Goal: Information Seeking & Learning: Understand process/instructions

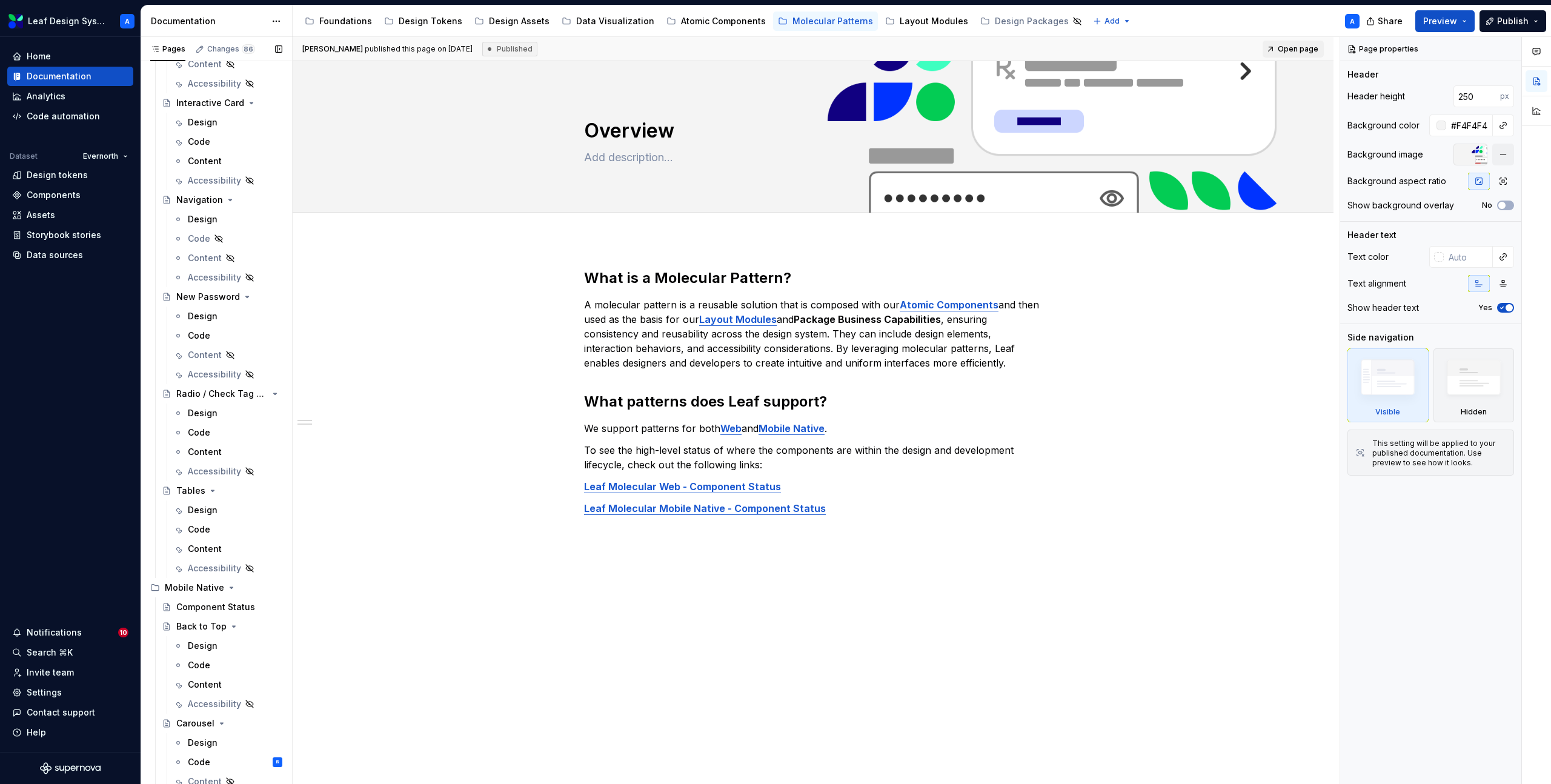
scroll to position [421, 0]
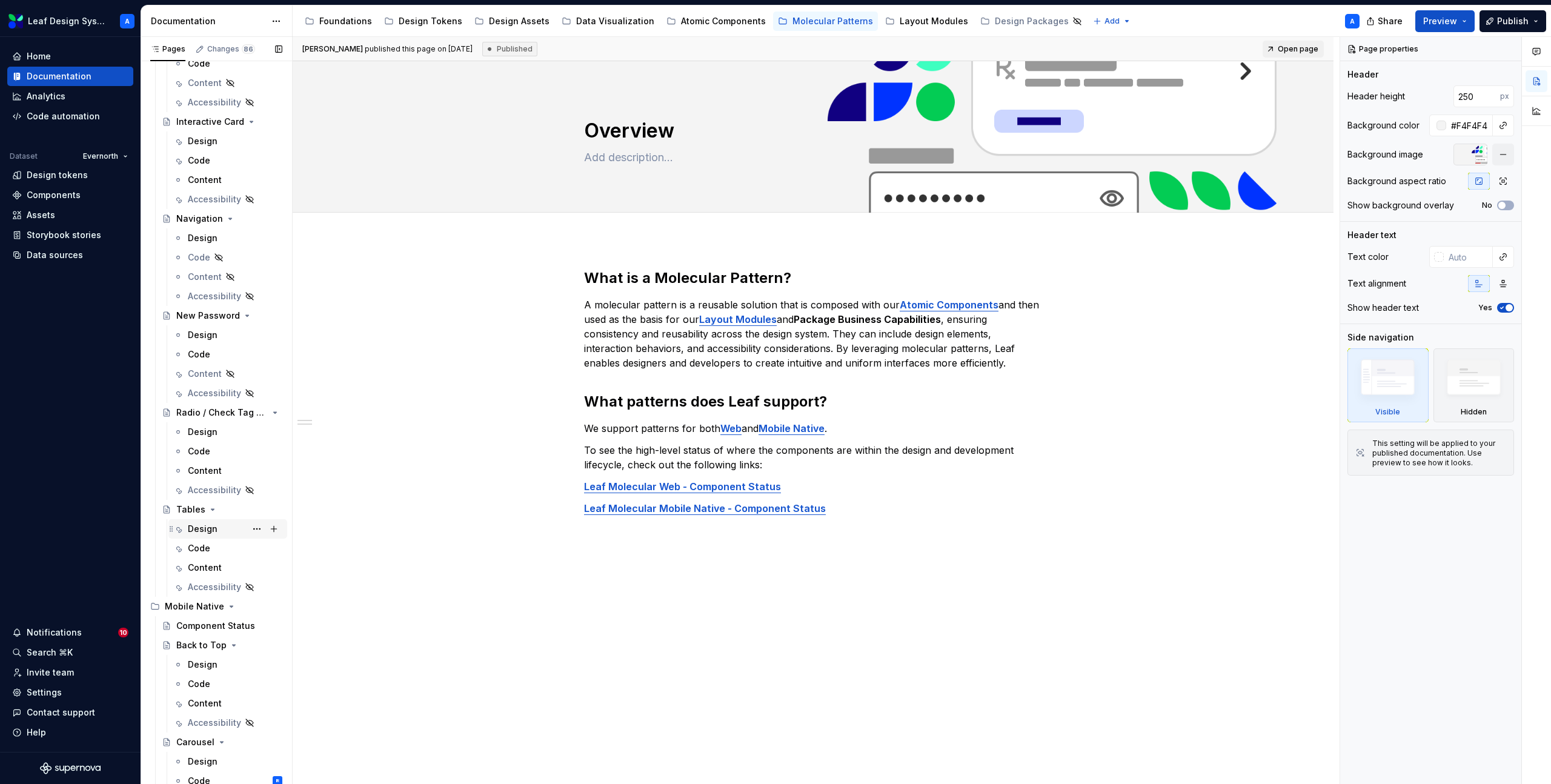
click at [204, 531] on div "Design" at bounding box center [203, 528] width 29 height 12
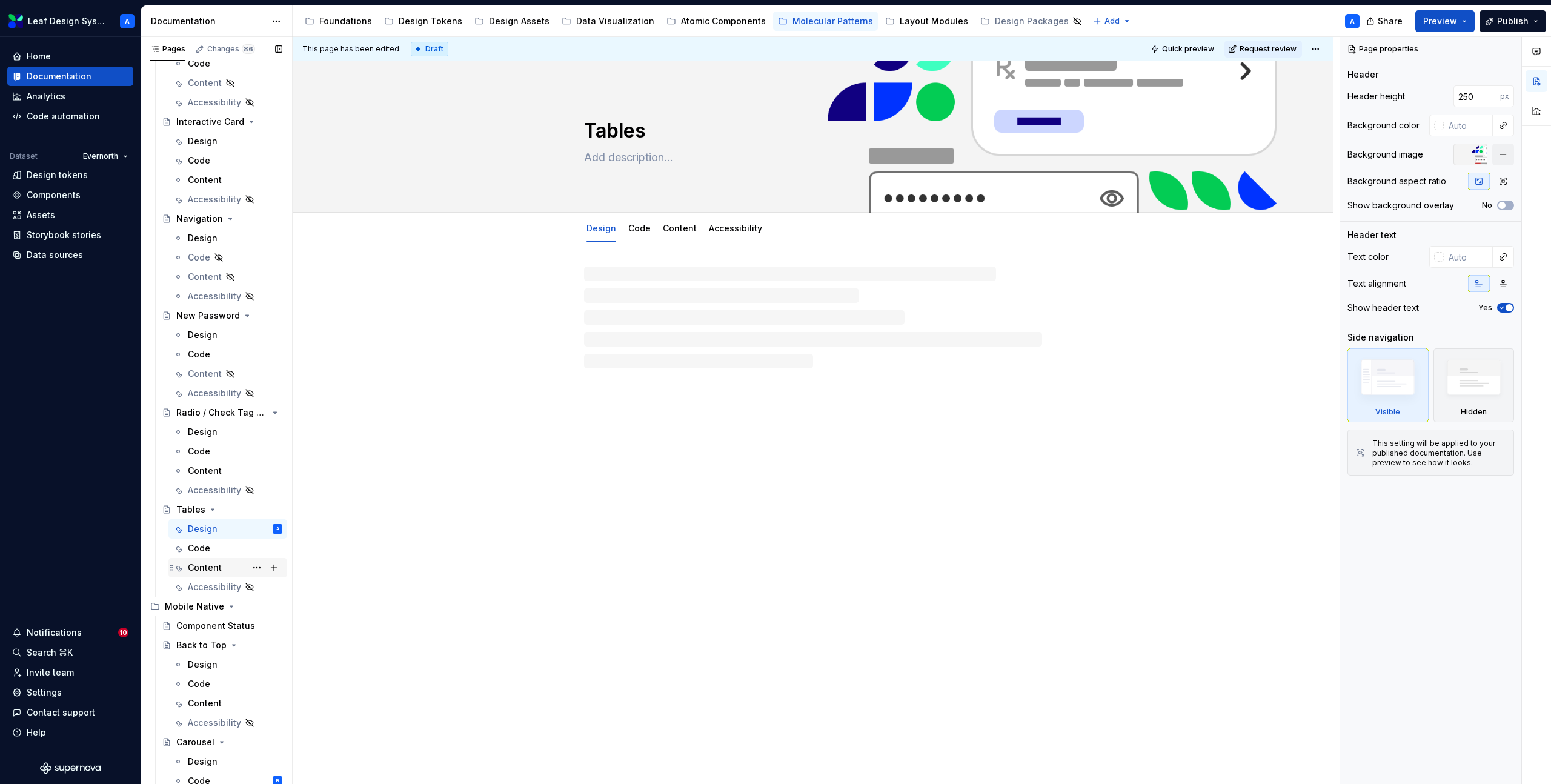
click at [212, 573] on div "Content" at bounding box center [205, 567] width 34 height 12
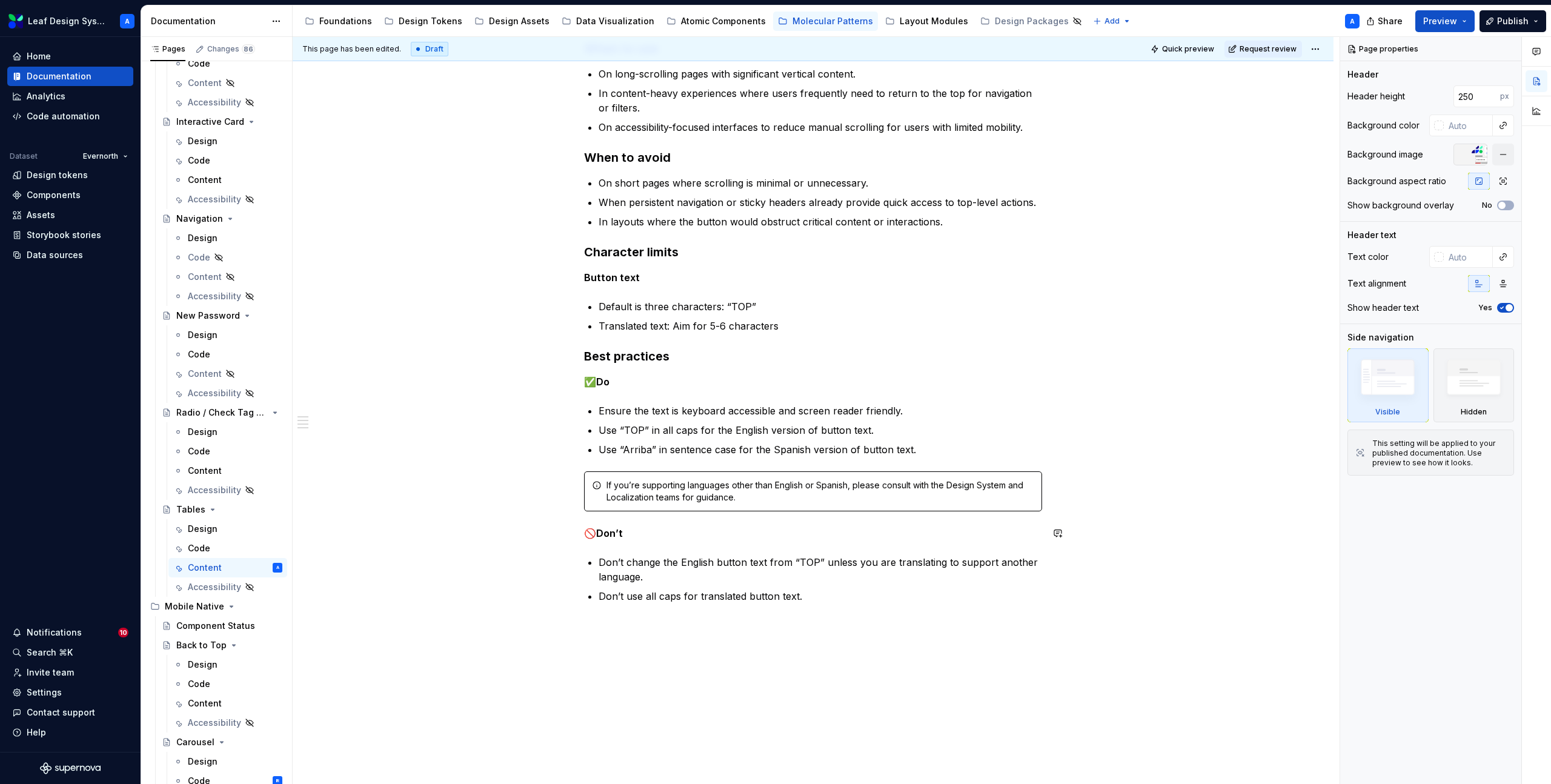
scroll to position [200, 0]
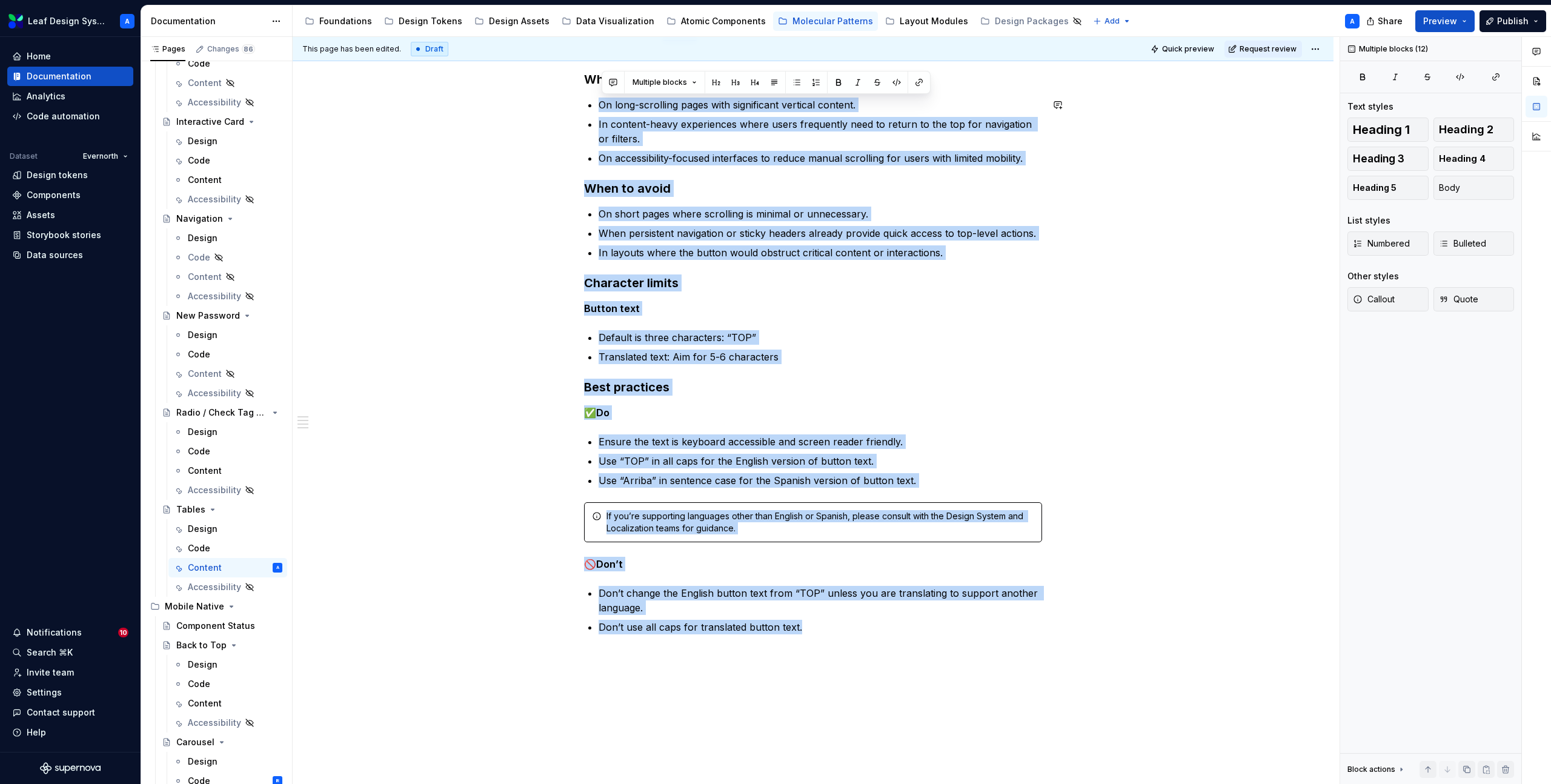
drag, startPoint x: 834, startPoint y: 631, endPoint x: 576, endPoint y: 107, distance: 584.1
click at [576, 107] on div "When to use On long-scrolling pages with significant vertical content. In conte…" at bounding box center [813, 462] width 1041 height 842
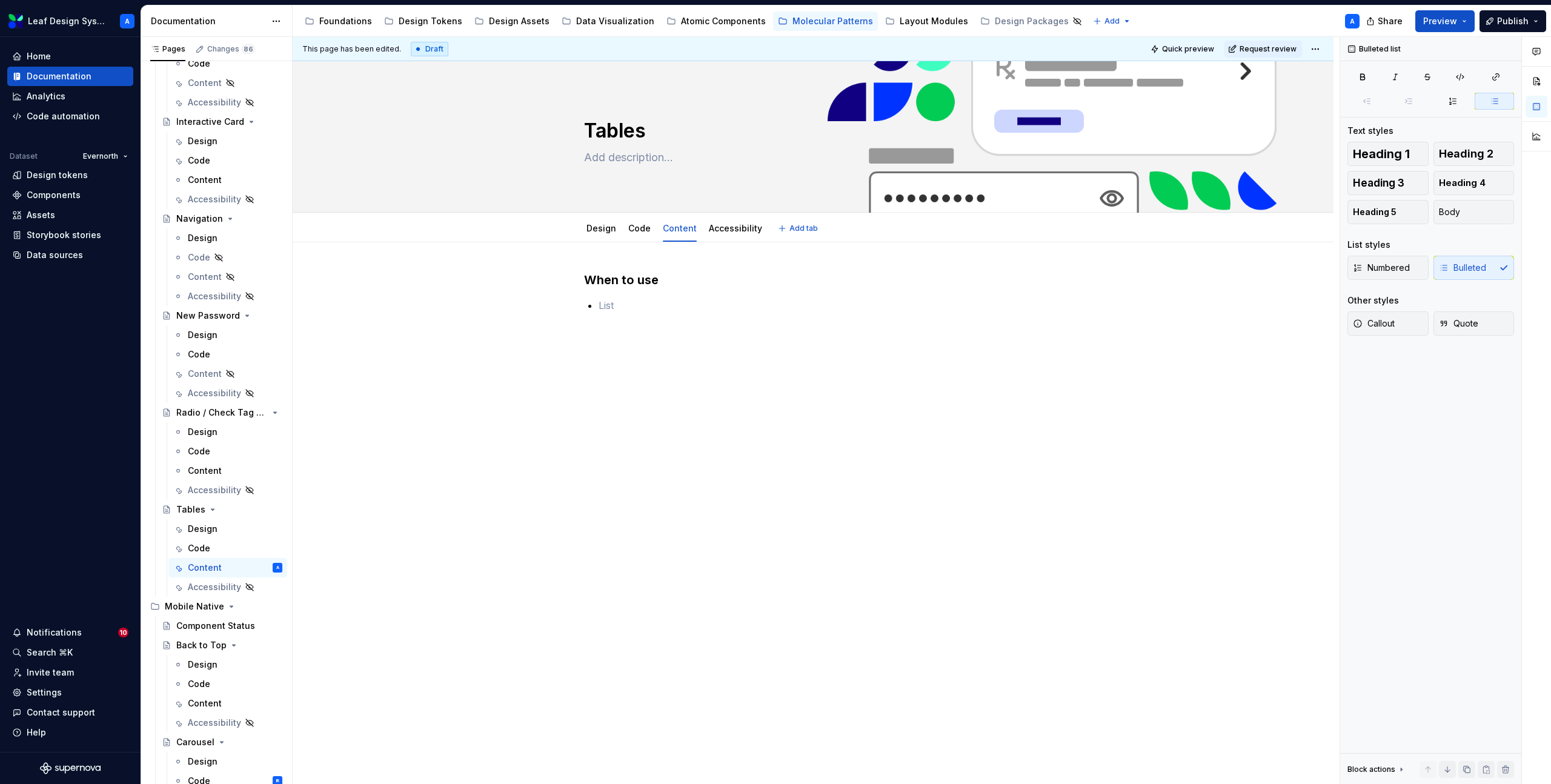
scroll to position [0, 0]
click at [257, 568] on button "Page tree" at bounding box center [256, 568] width 17 height 17
click at [292, 631] on div "Hide tab" at bounding box center [330, 633] width 118 height 12
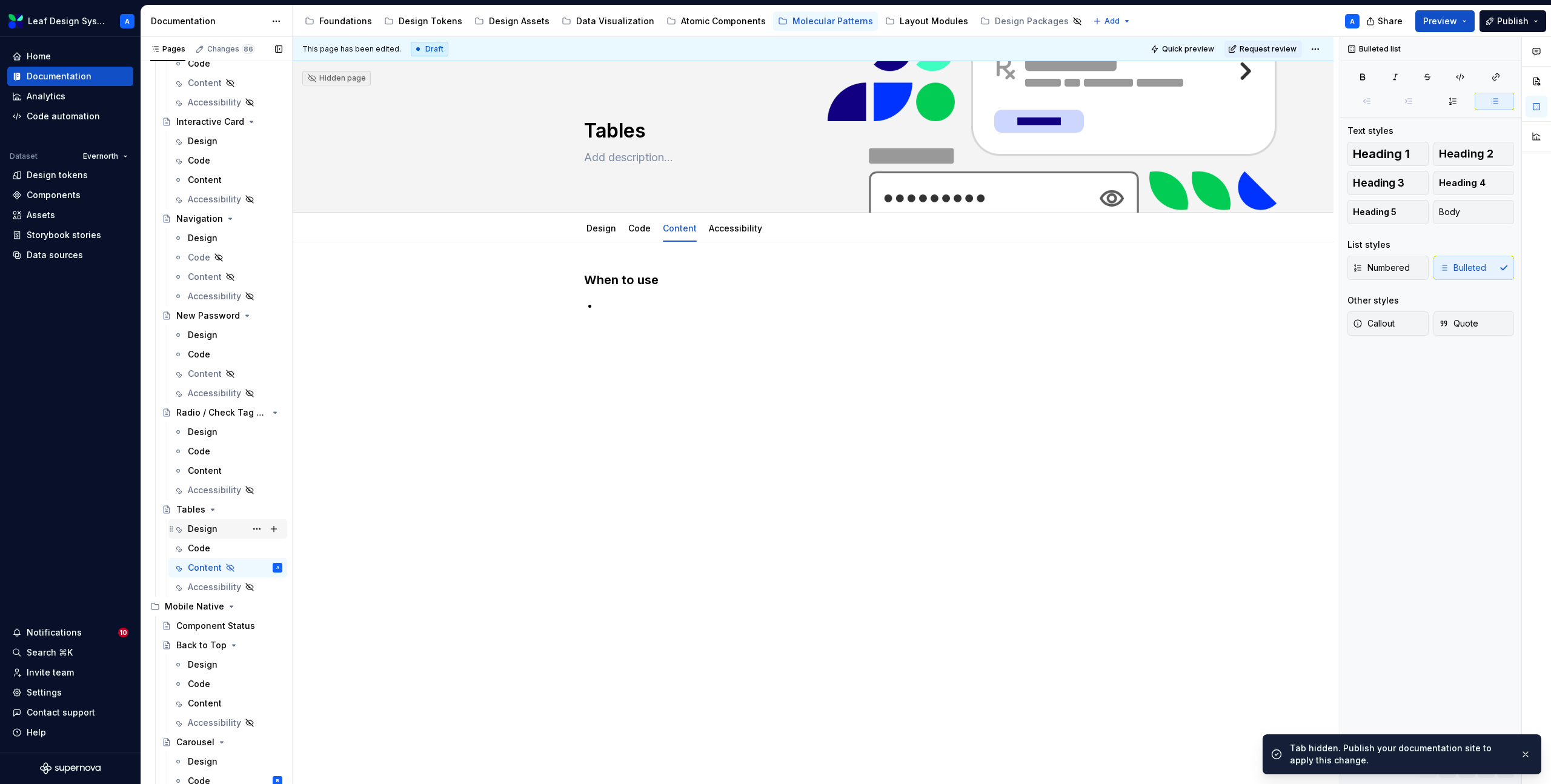
click at [205, 527] on div "Design" at bounding box center [203, 528] width 29 height 12
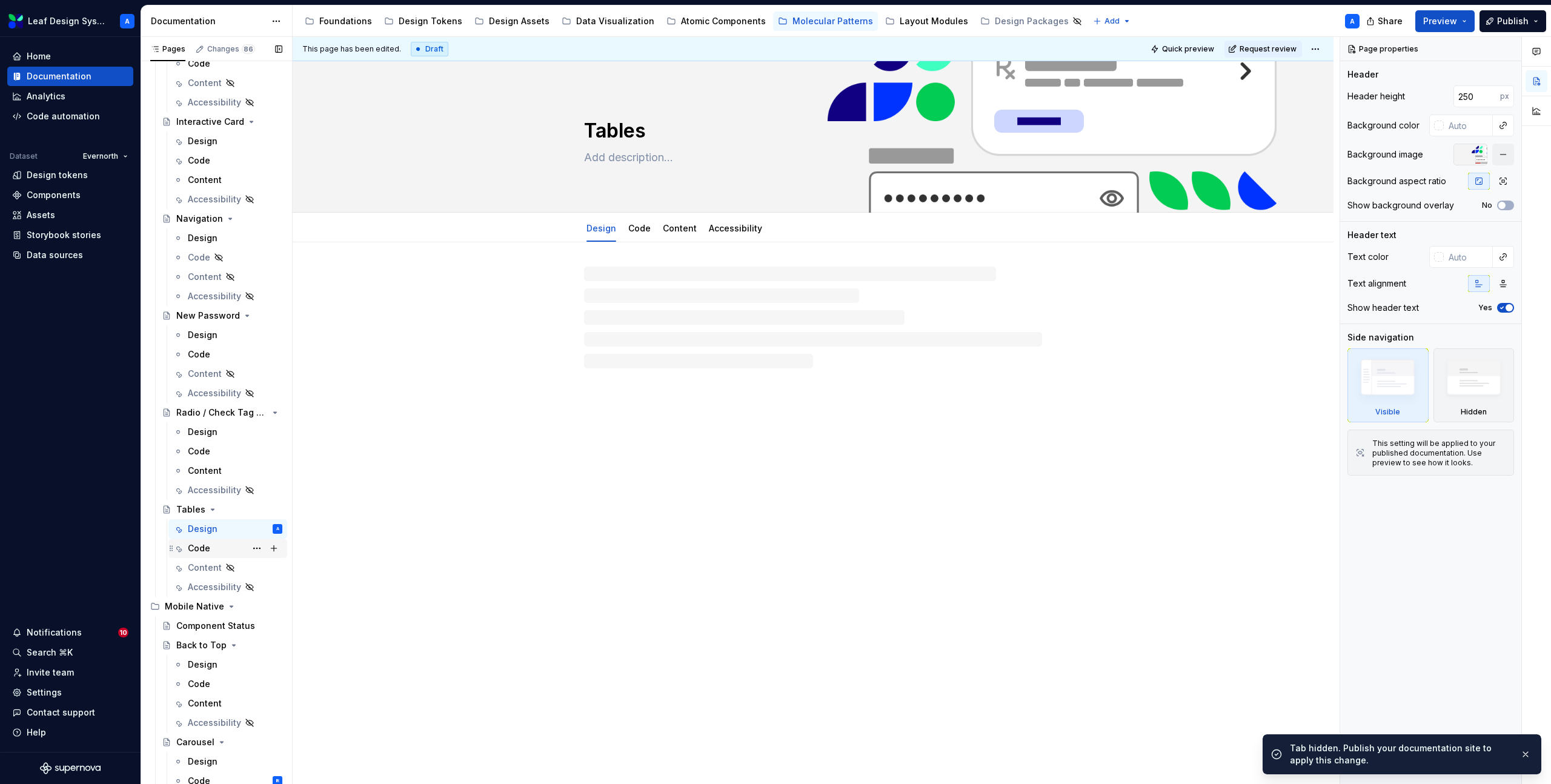
click at [205, 546] on div "Code" at bounding box center [198, 548] width 22 height 12
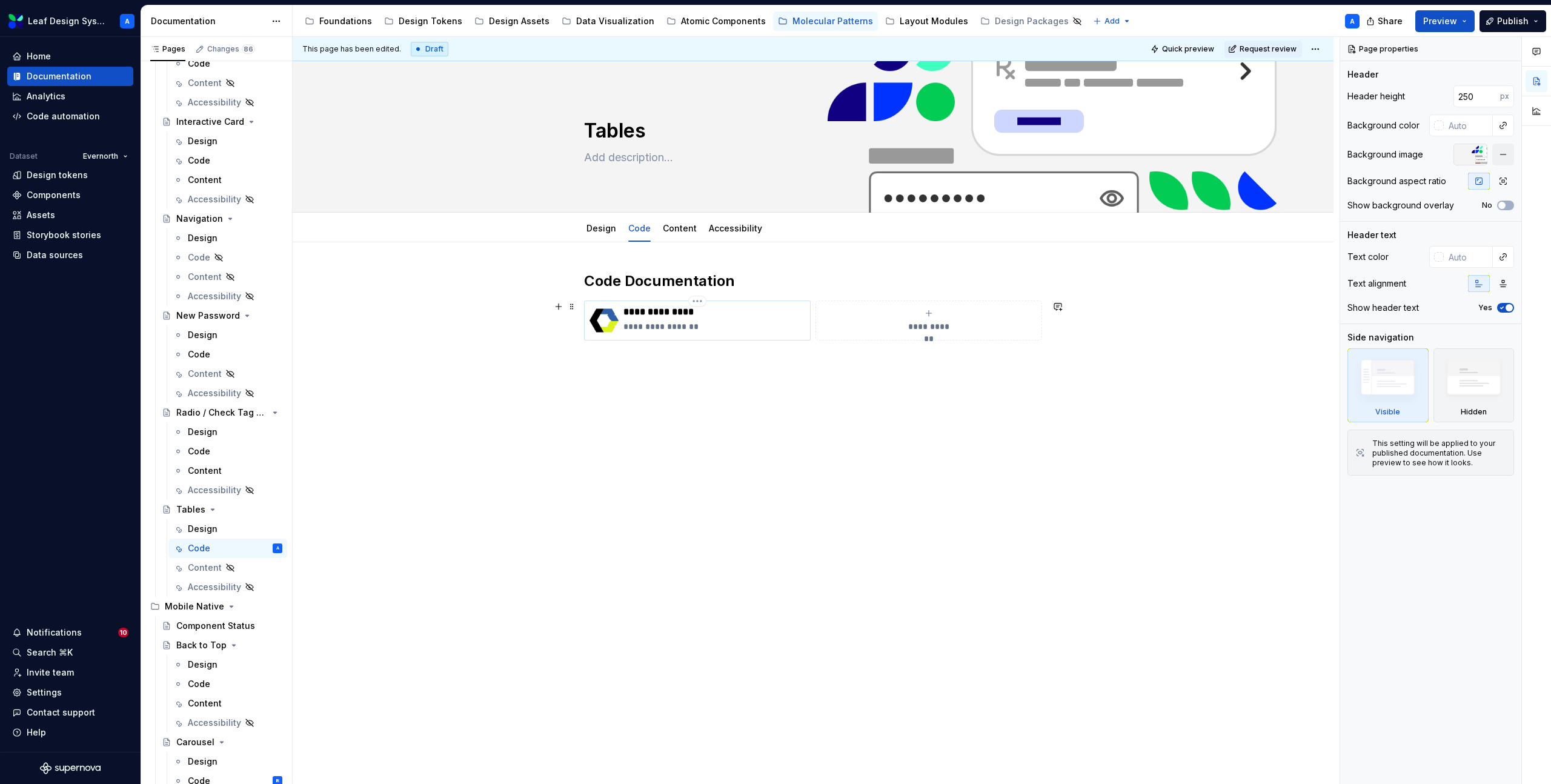
click at [770, 323] on p "**********" at bounding box center [714, 326] width 181 height 12
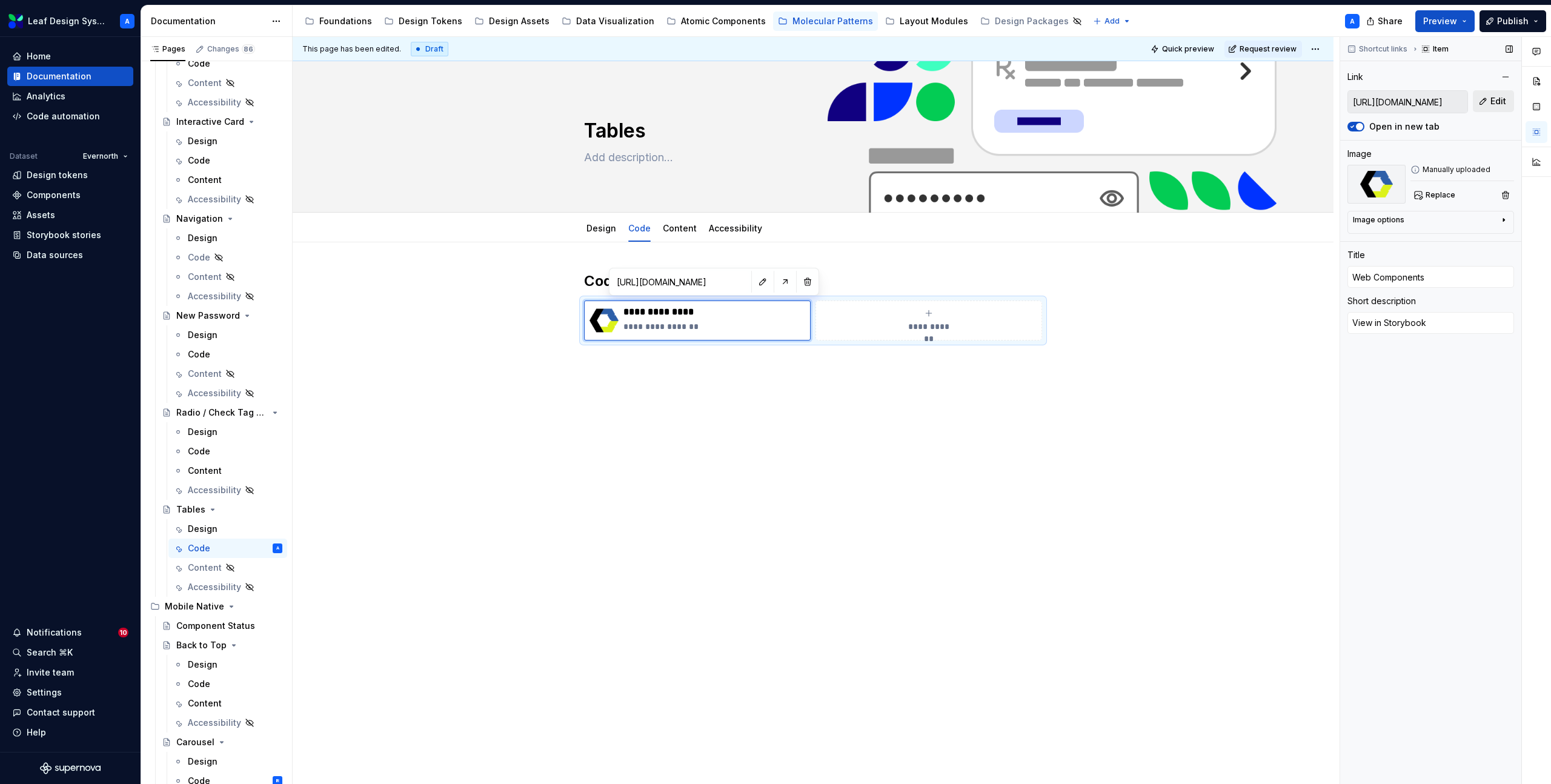
click at [1482, 105] on button "Edit" at bounding box center [1493, 101] width 41 height 22
type textarea "*"
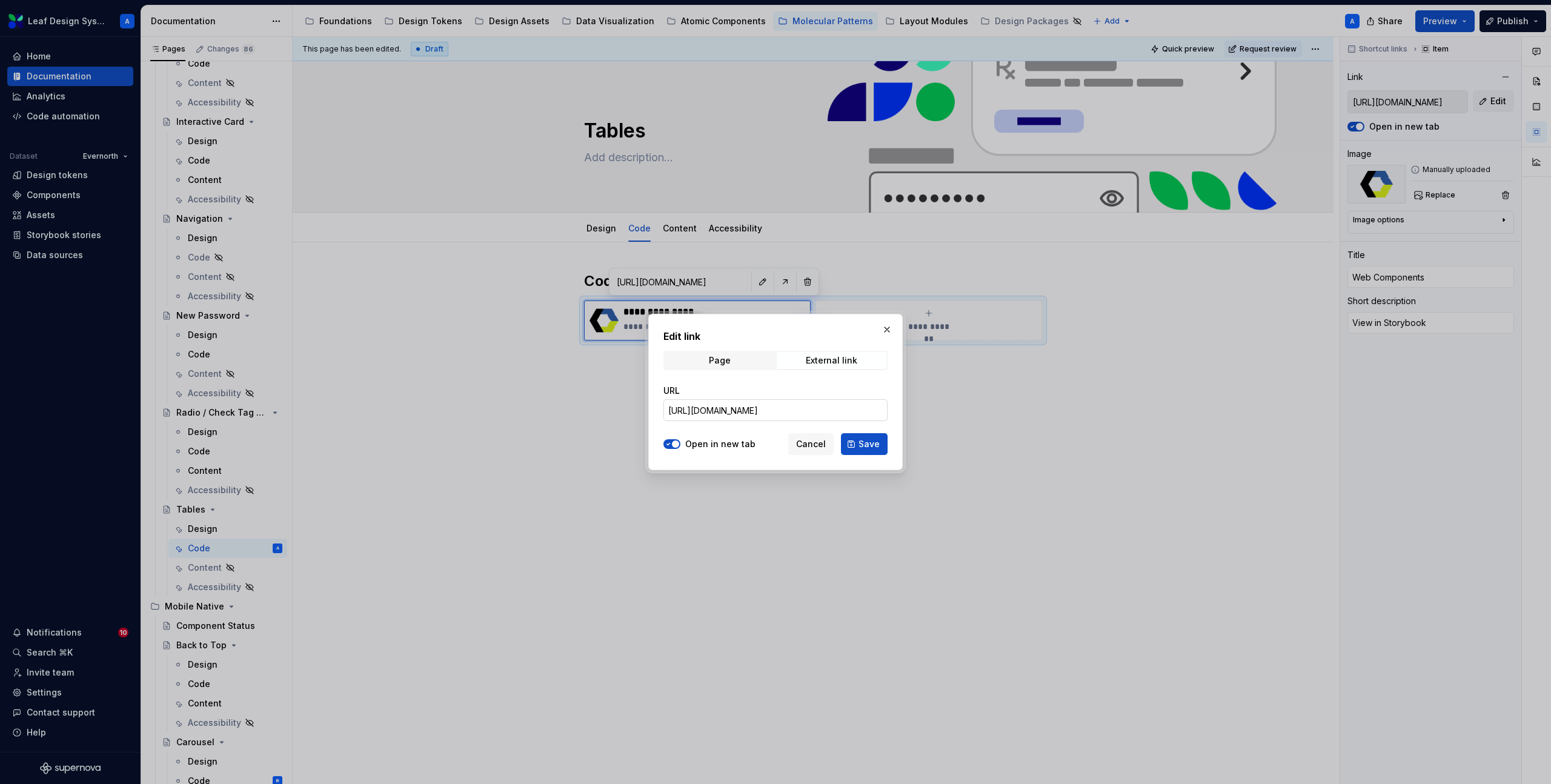
click at [808, 411] on input "[URL][DOMAIN_NAME]" at bounding box center [775, 410] width 224 height 22
paste input "[URL][DOMAIN_NAME]"
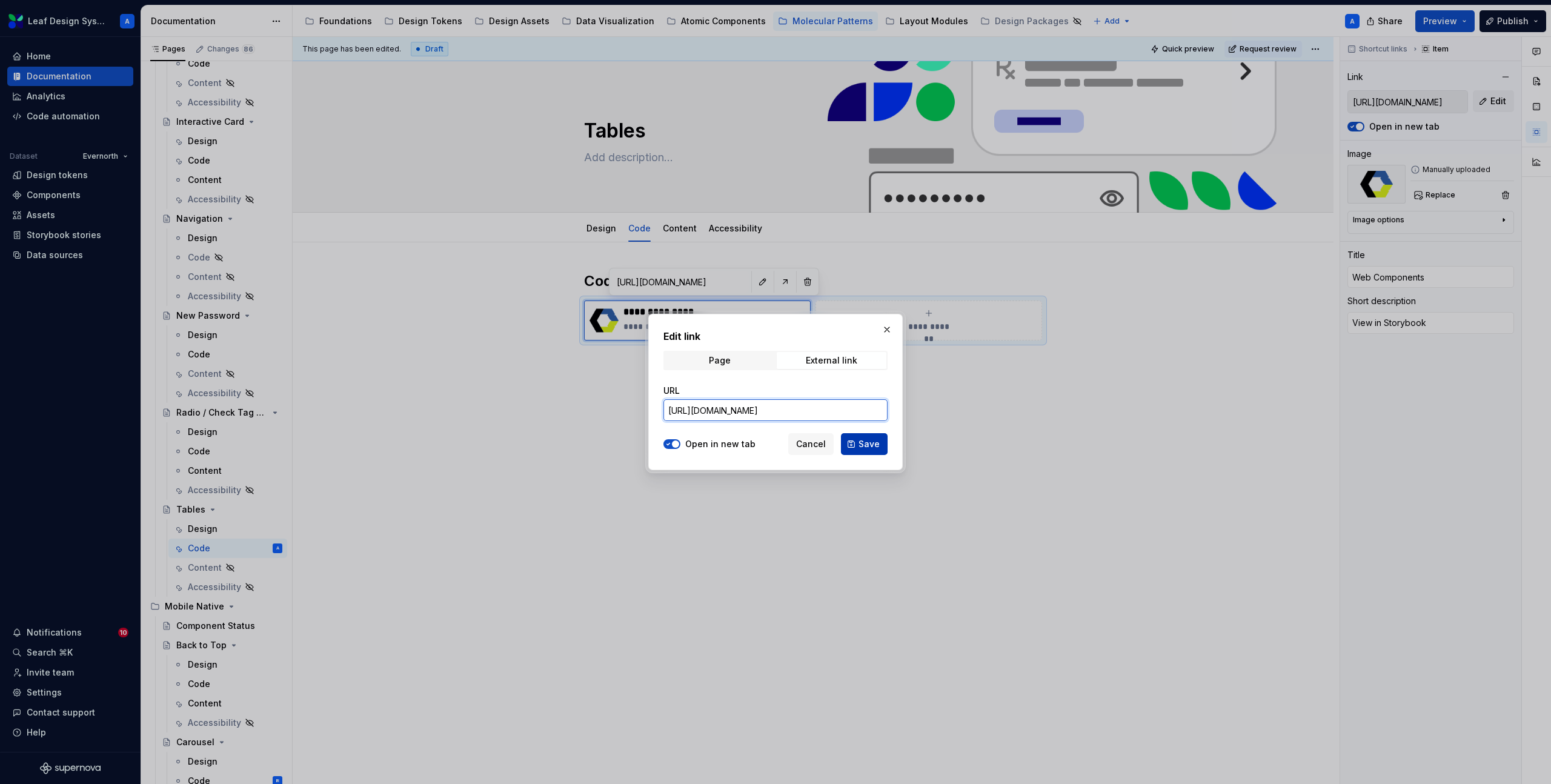
type input "[URL][DOMAIN_NAME]"
click at [880, 444] on button "Save" at bounding box center [863, 443] width 47 height 22
type textarea "*"
type input "[URL][DOMAIN_NAME]"
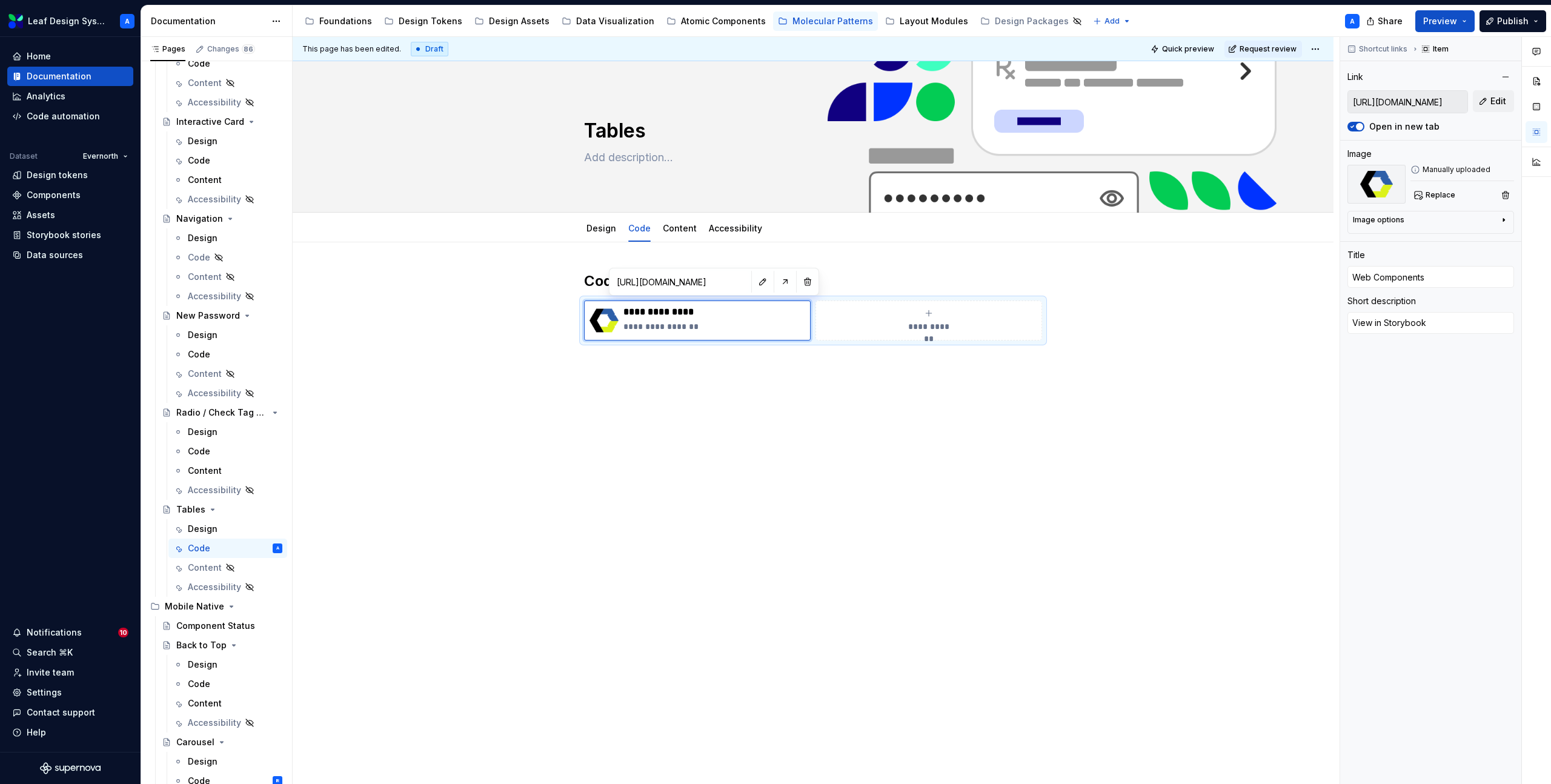
type textarea "*"
type input "[URL][DOMAIN_NAME]"
click at [805, 403] on div "**********" at bounding box center [813, 416] width 1041 height 348
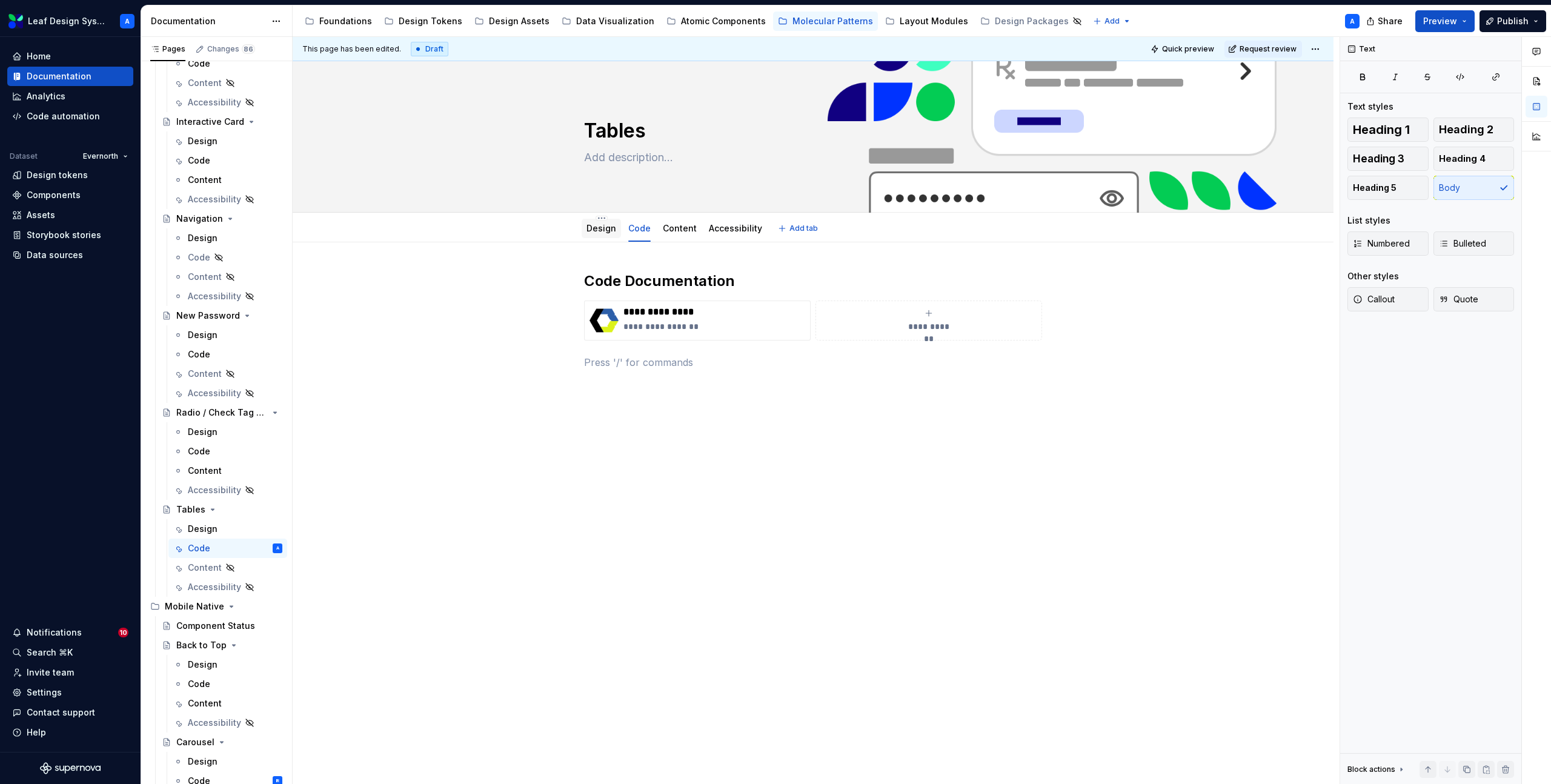
click at [604, 231] on link "Design" at bounding box center [601, 228] width 29 height 11
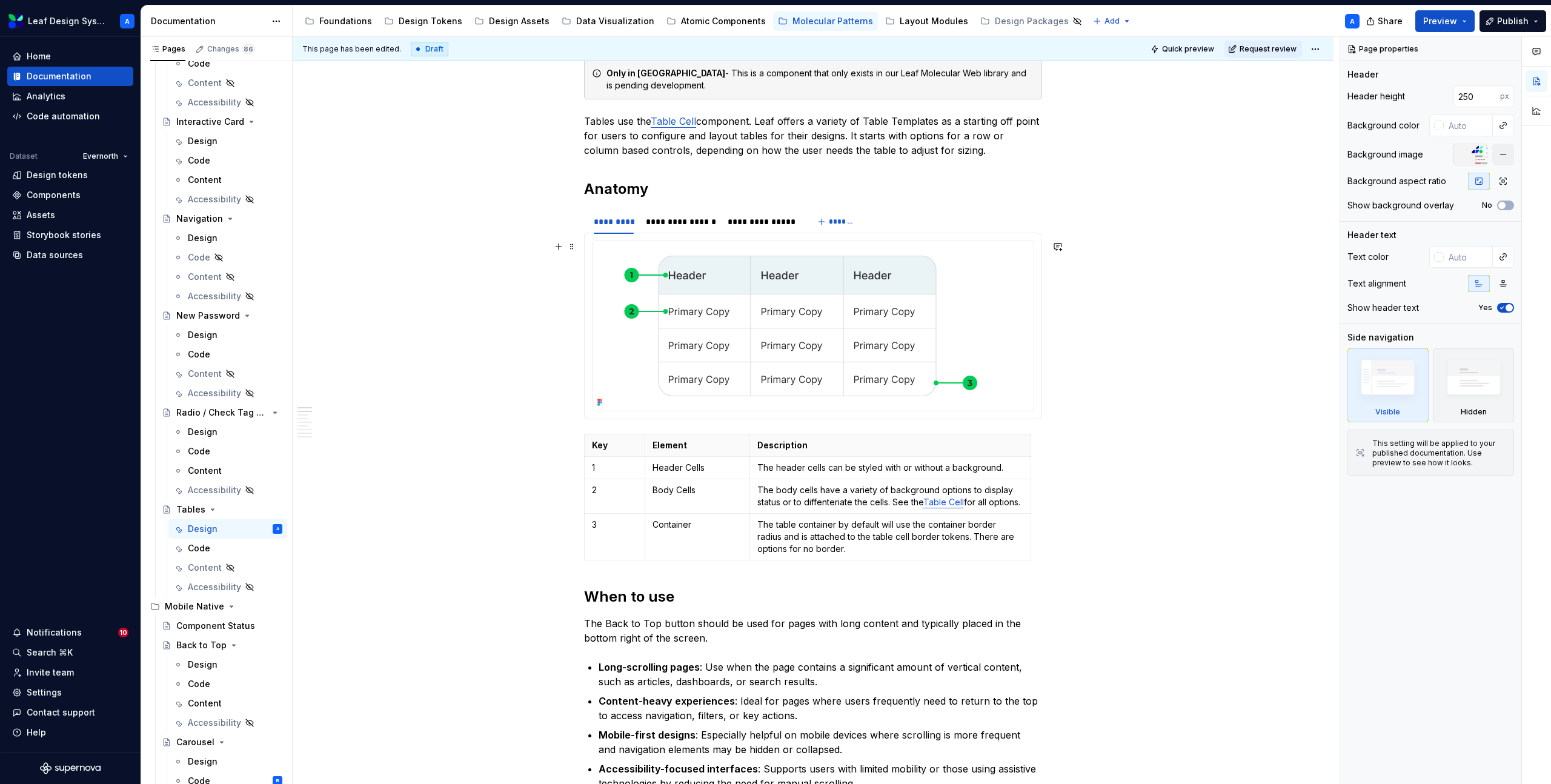
scroll to position [213, 0]
click at [891, 326] on img at bounding box center [796, 325] width 409 height 170
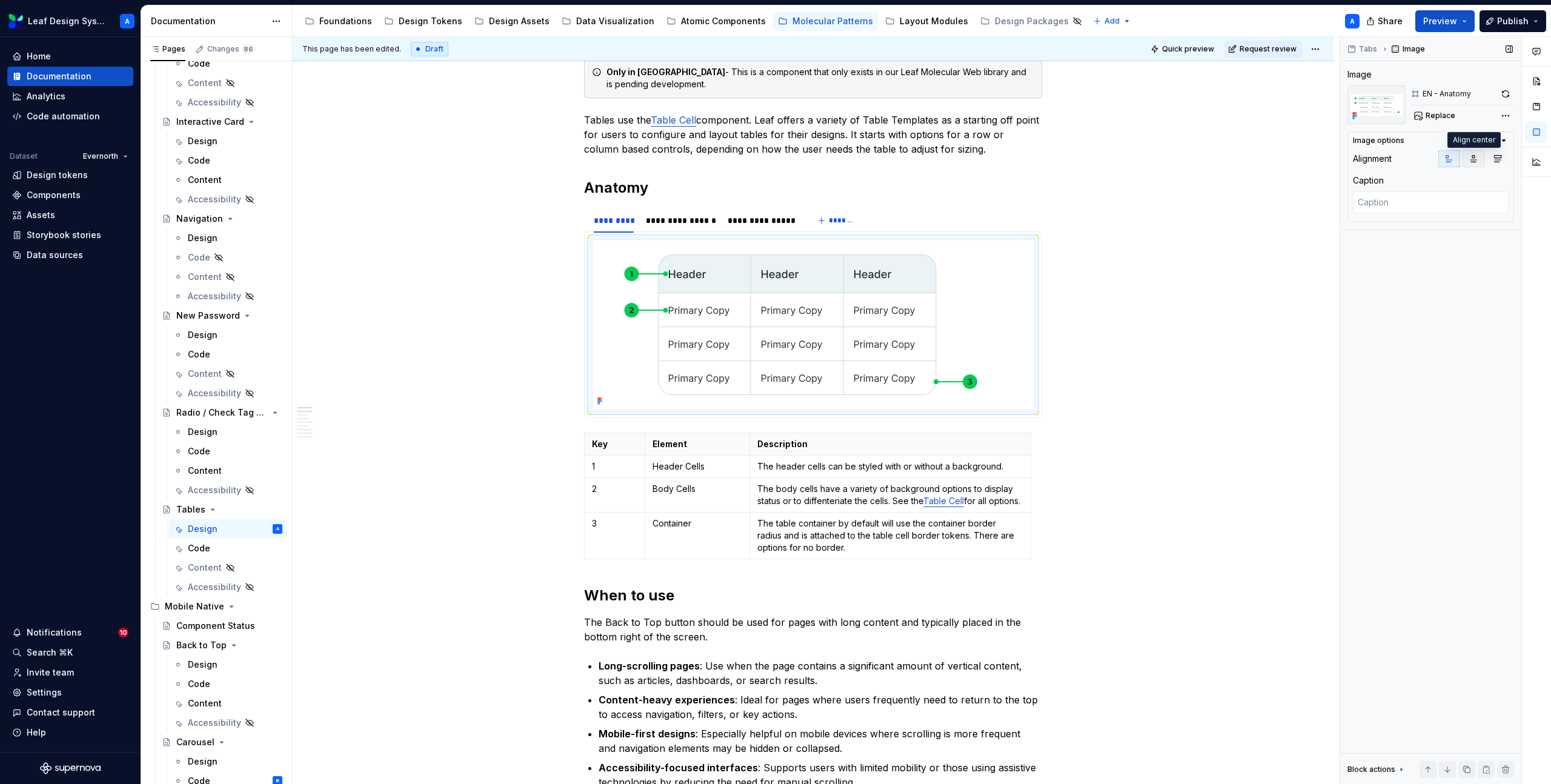
click at [1473, 162] on icon "button" at bounding box center [1473, 159] width 7 height 7
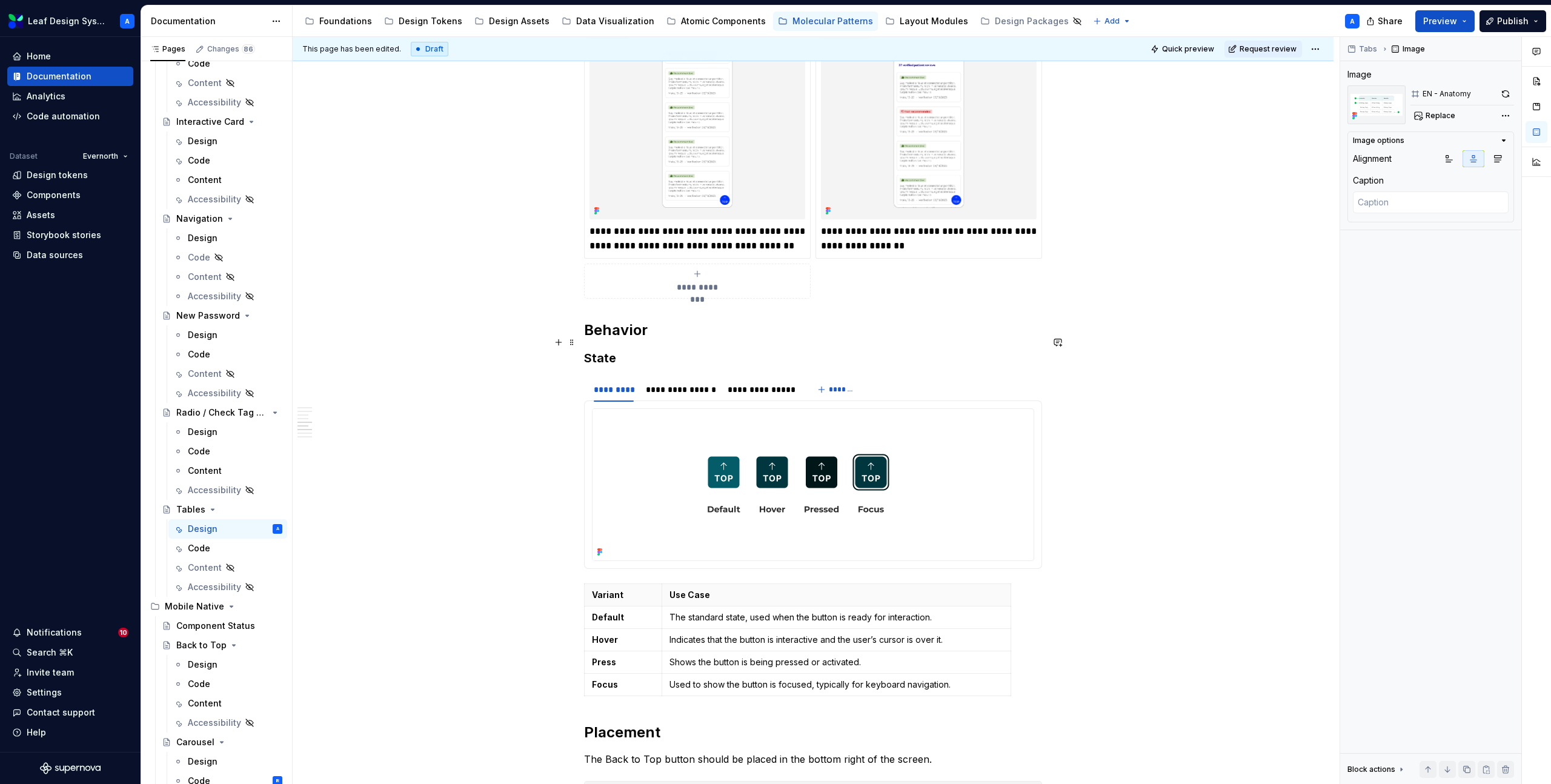
scroll to position [1346, 0]
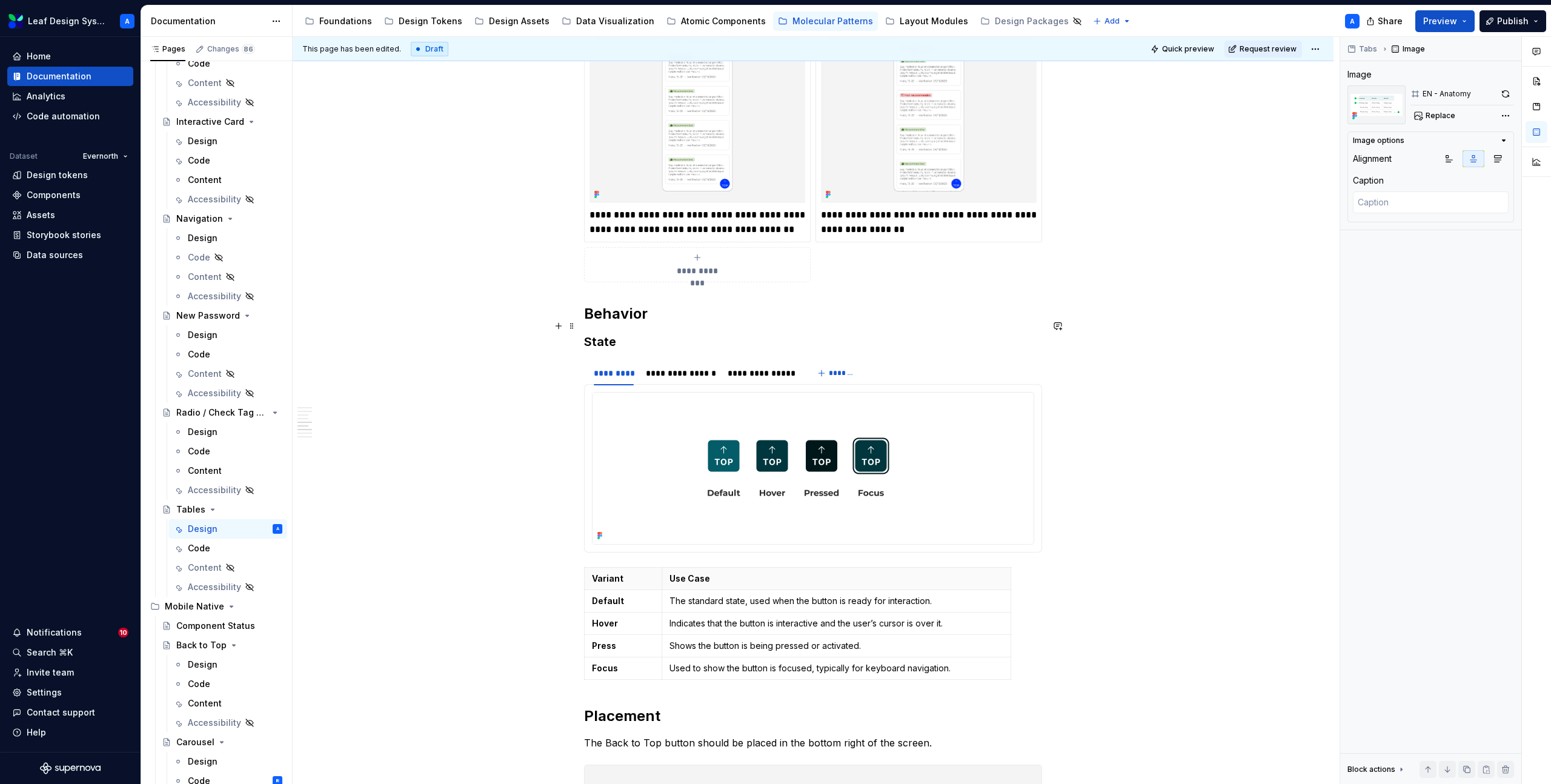
type textarea "*"
click at [660, 323] on h2 "Behavior" at bounding box center [813, 314] width 458 height 20
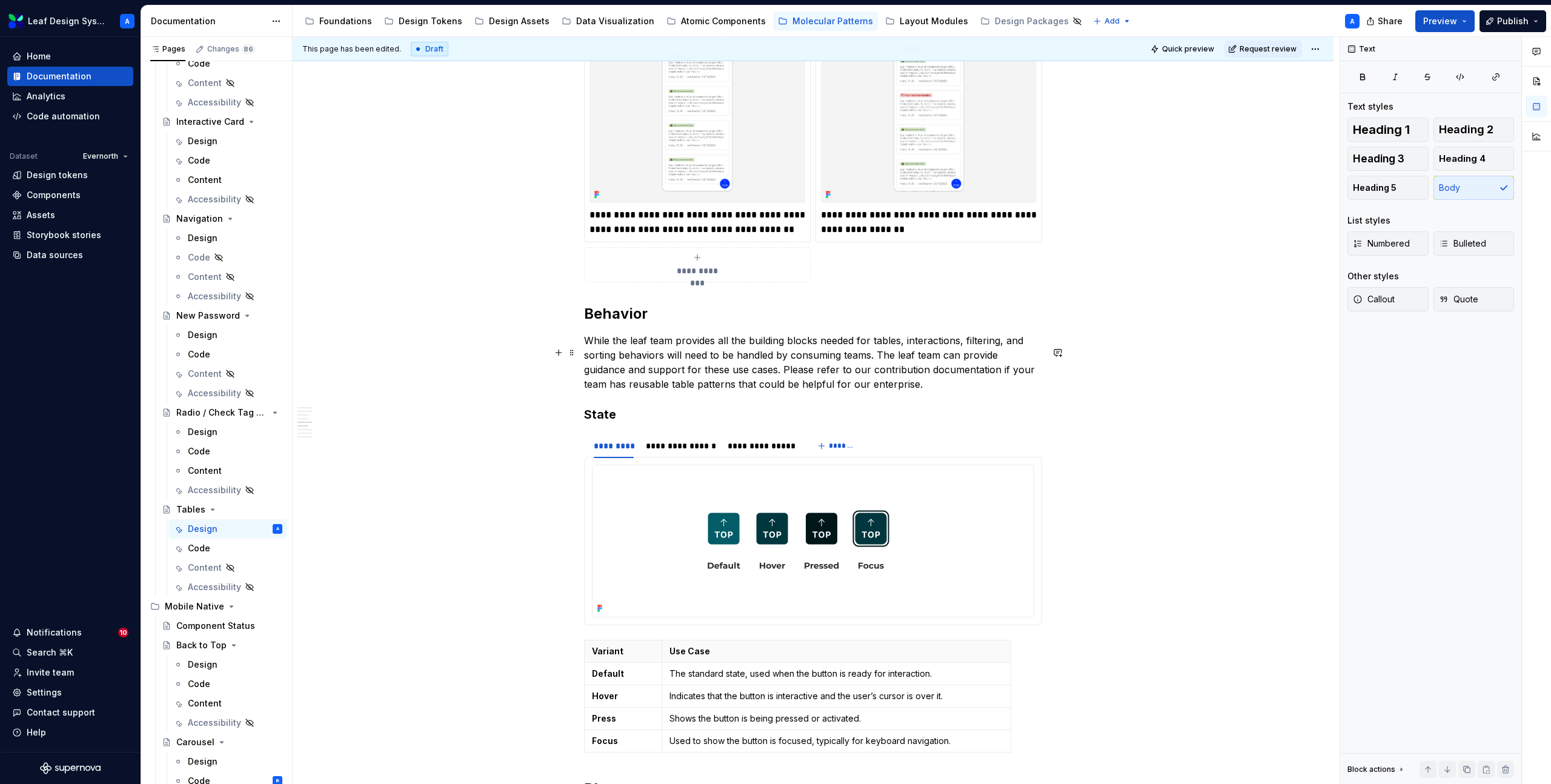
click at [891, 378] on p "While the leaf team provides all the building blocks needed for tables, interac…" at bounding box center [813, 362] width 458 height 58
click at [1144, 357] on button "button" at bounding box center [1151, 359] width 17 height 17
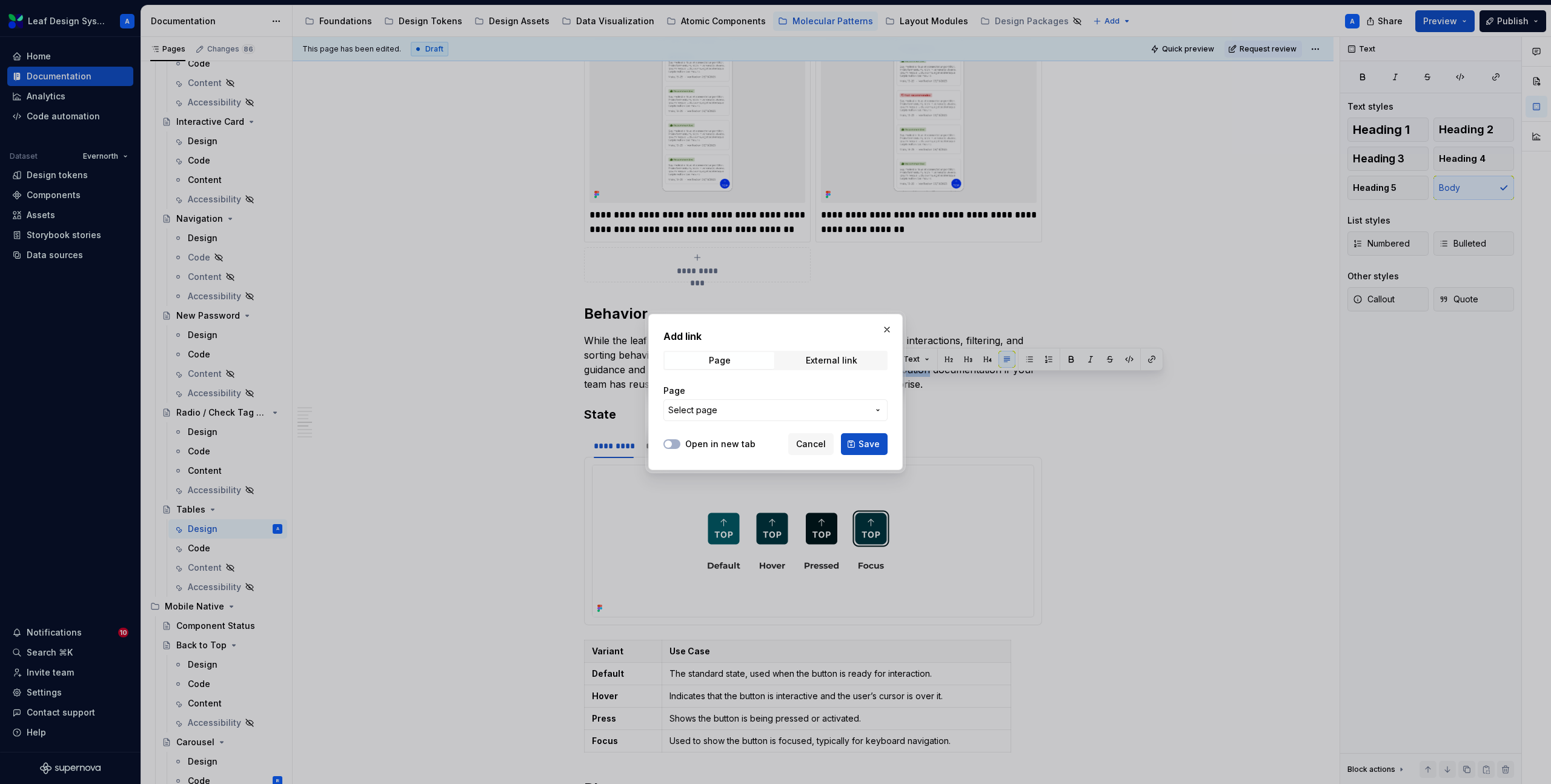
click at [749, 412] on span "Select page" at bounding box center [768, 410] width 200 height 12
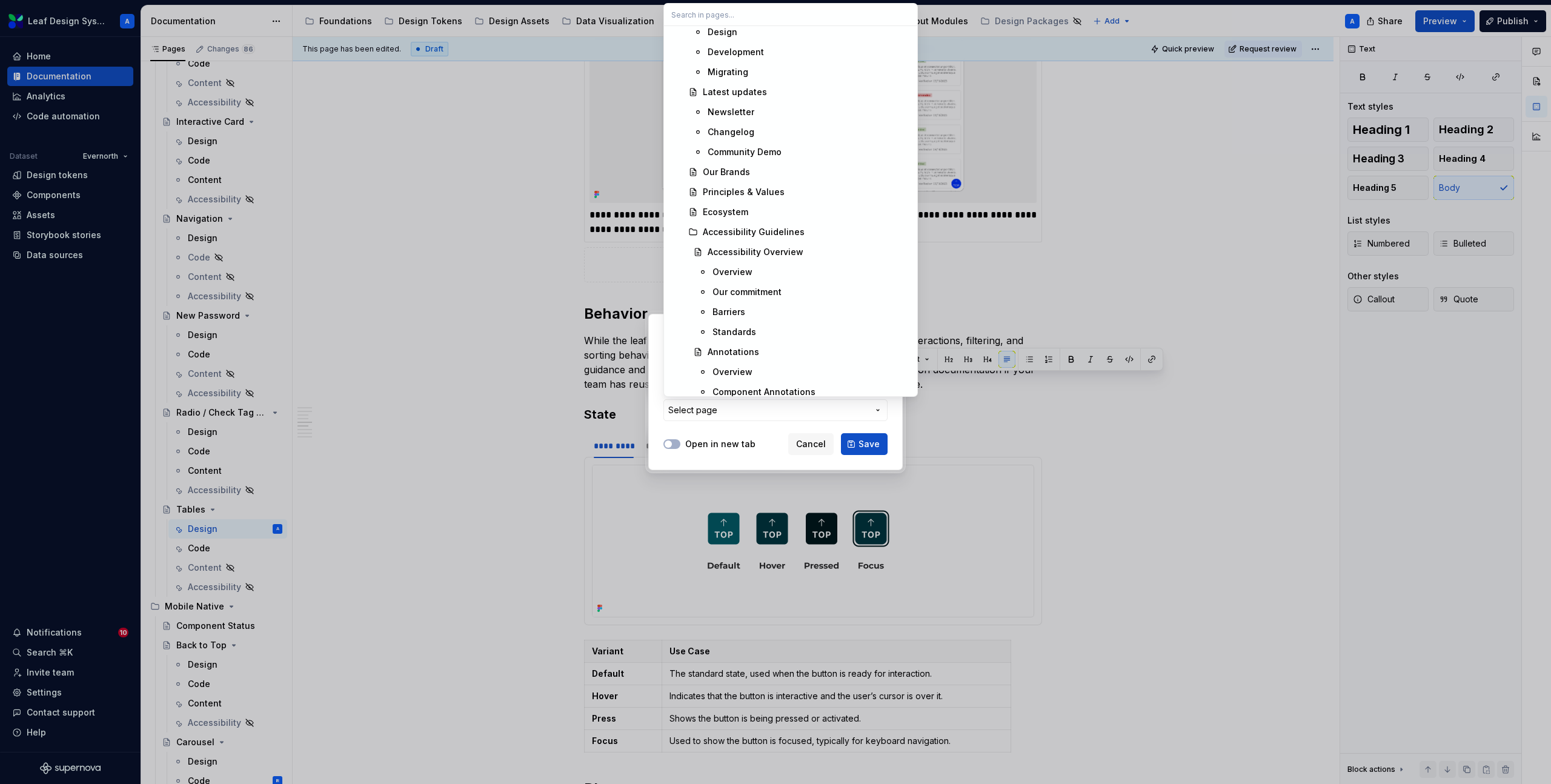
scroll to position [0, 0]
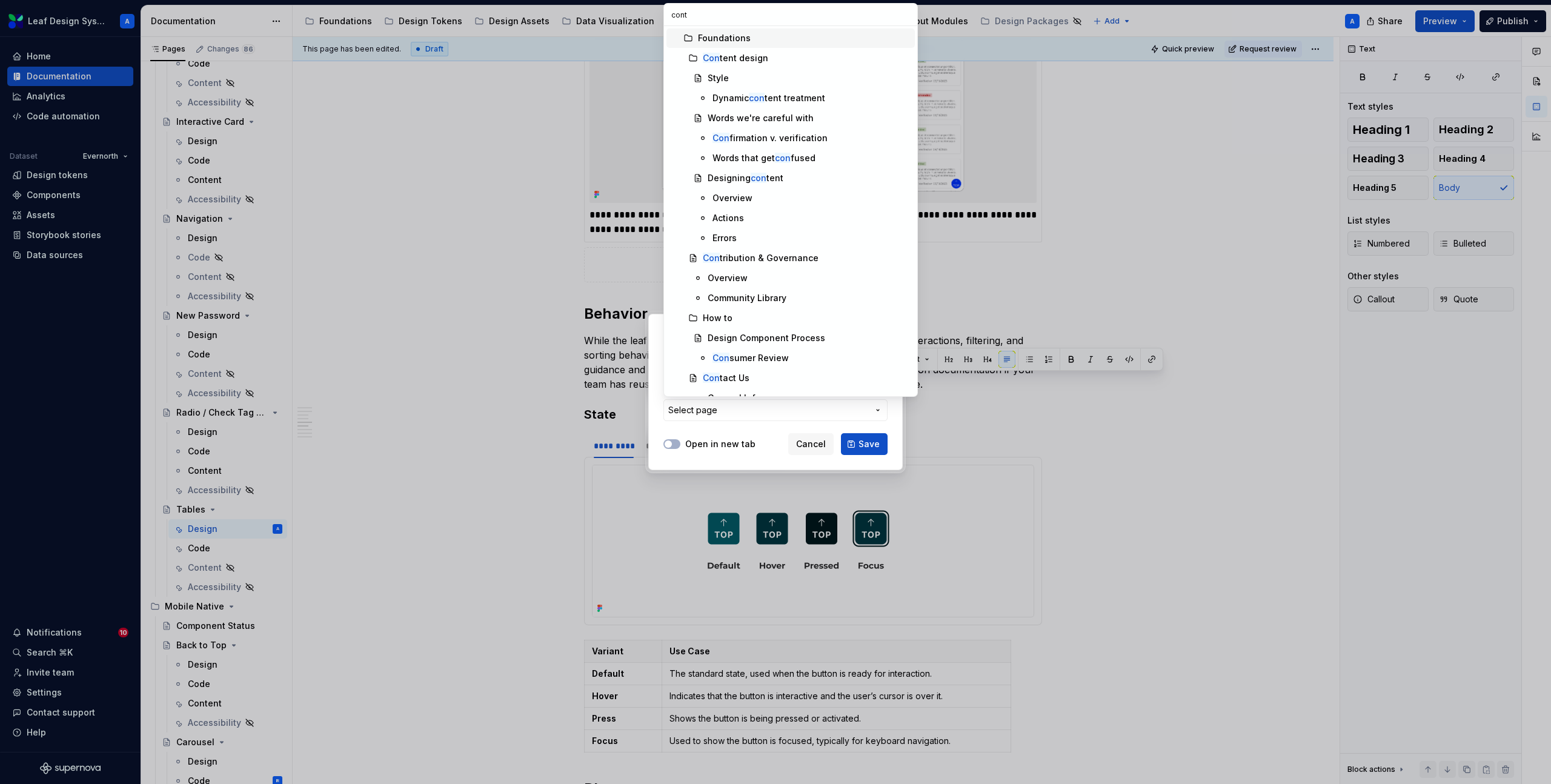
type input "contr"
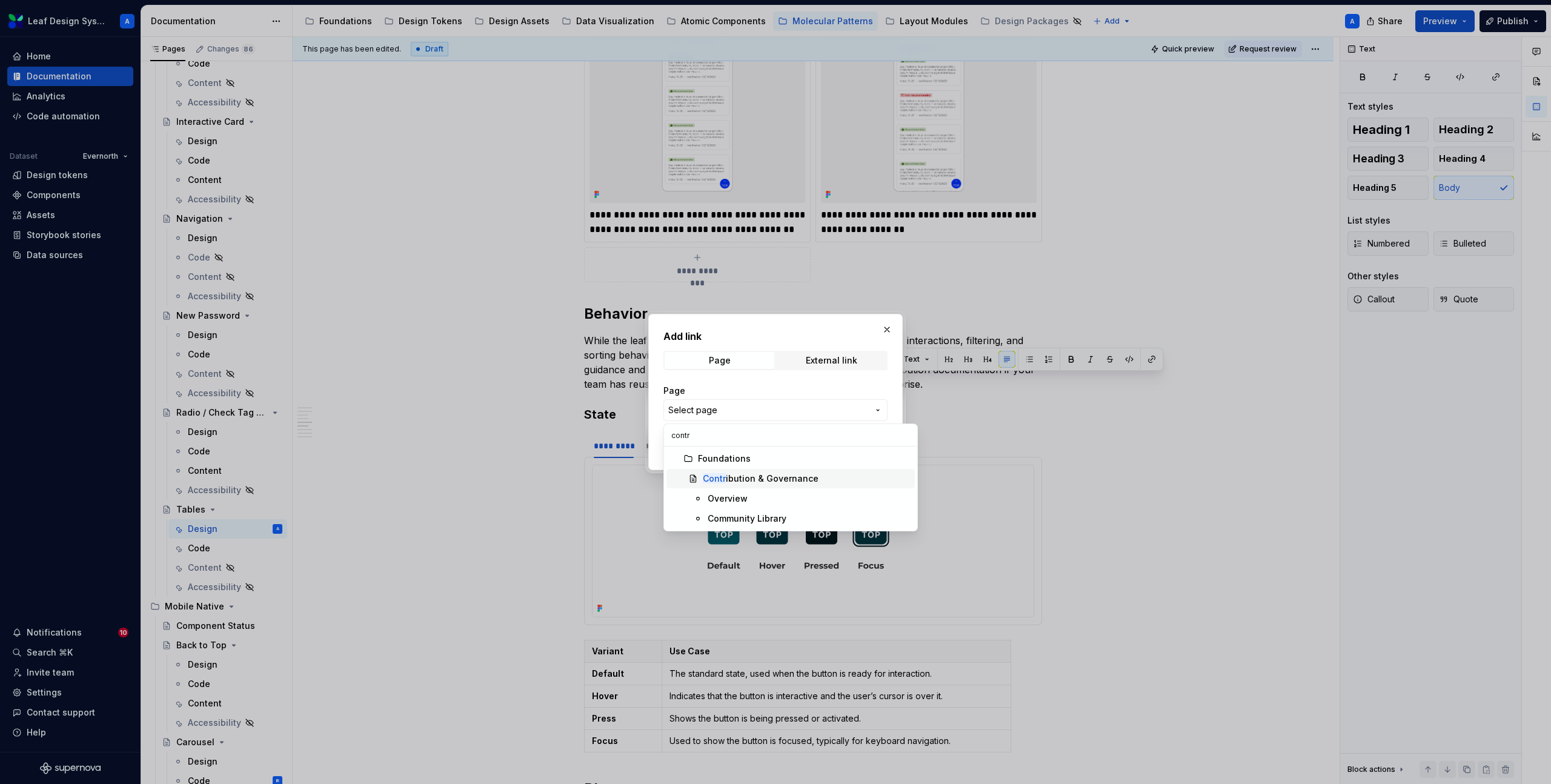
click at [732, 485] on span "Contr ibution & Governance" at bounding box center [791, 479] width 248 height 20
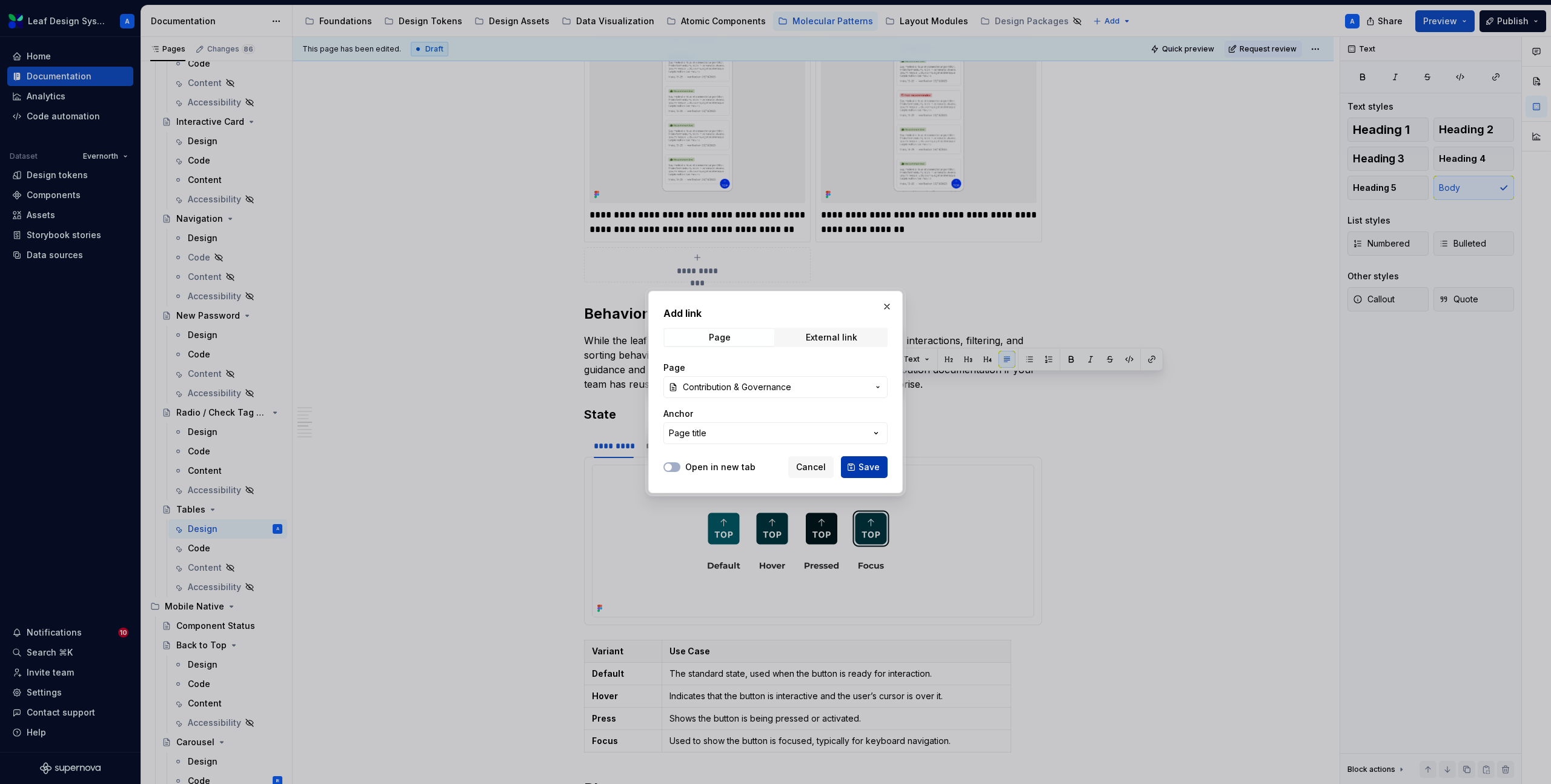
click at [871, 466] on span "Save" at bounding box center [869, 466] width 21 height 12
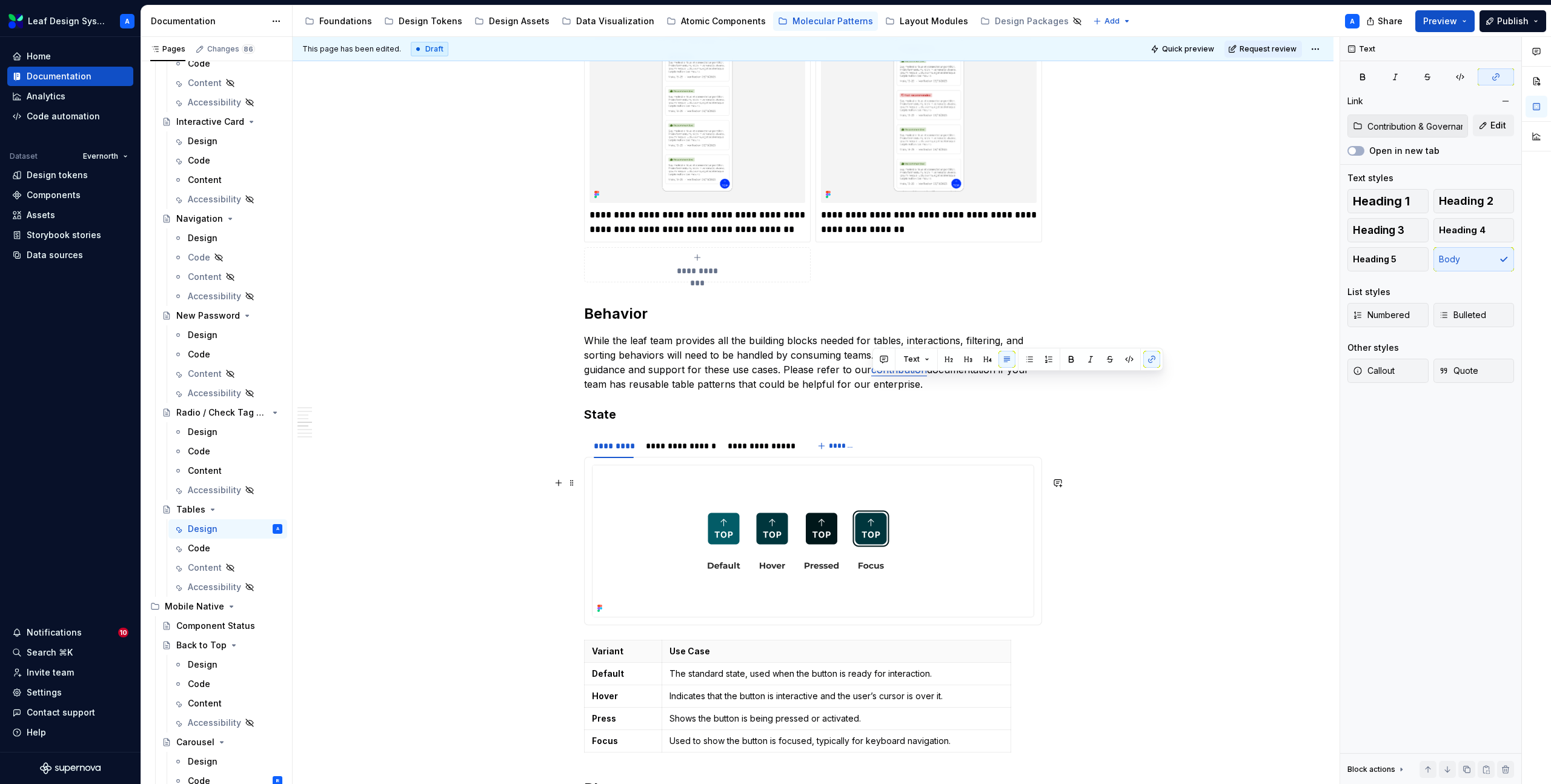
click at [1115, 536] on div "**********" at bounding box center [813, 232] width 1041 height 2671
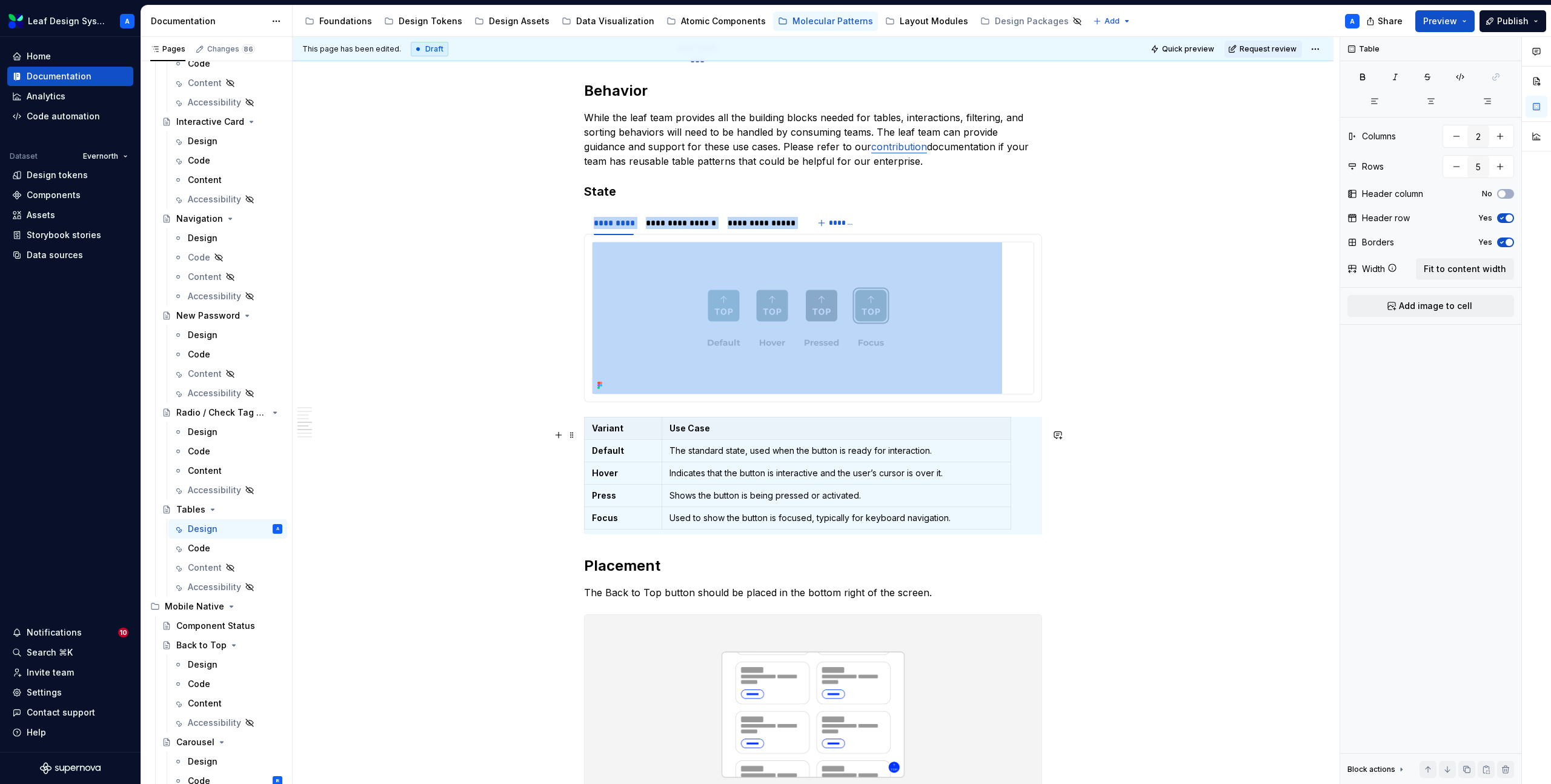
scroll to position [1526, 0]
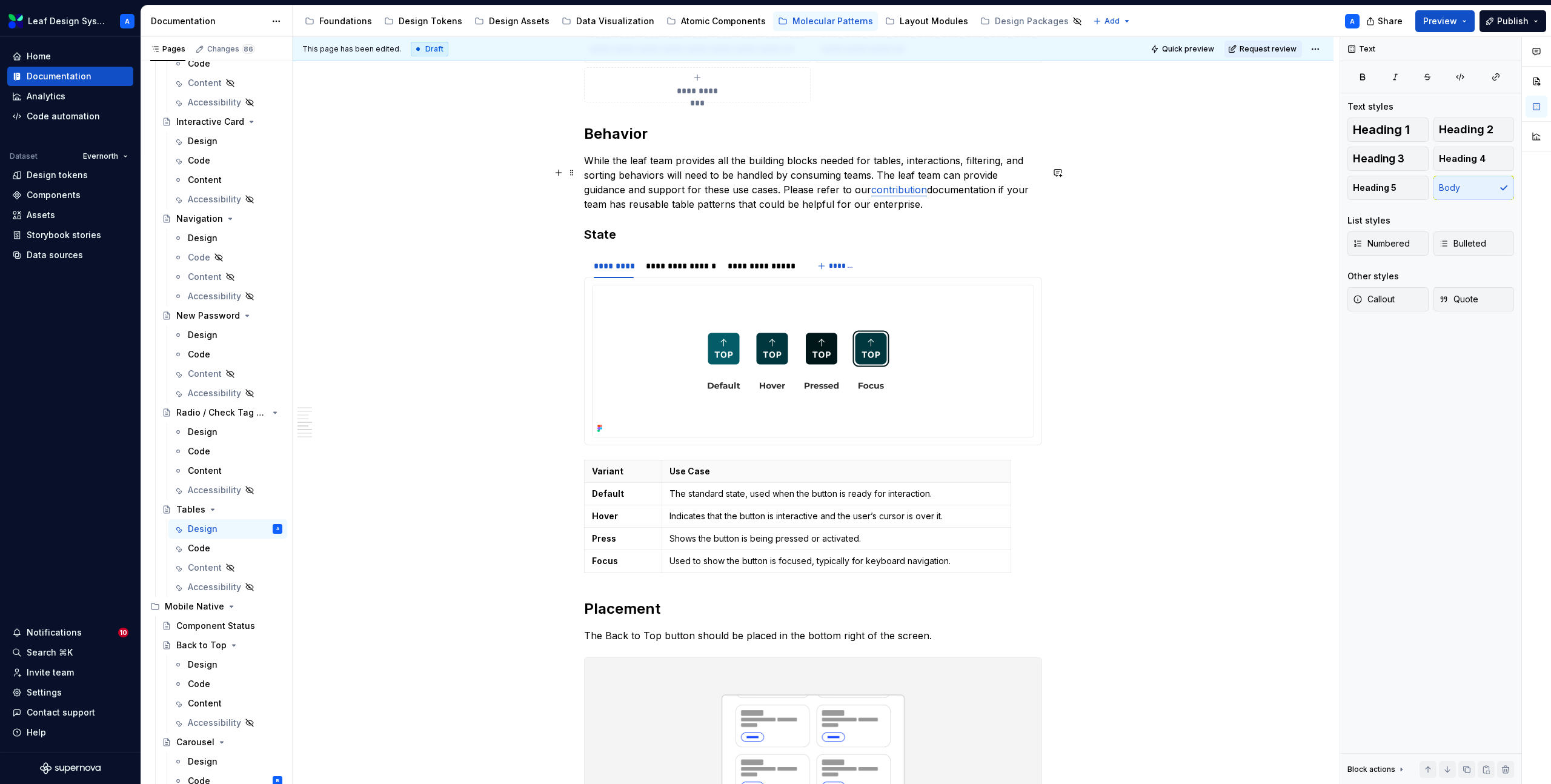
click at [960, 212] on p "While the leaf team provides all the building blocks needed for tables, interac…" at bounding box center [813, 182] width 458 height 58
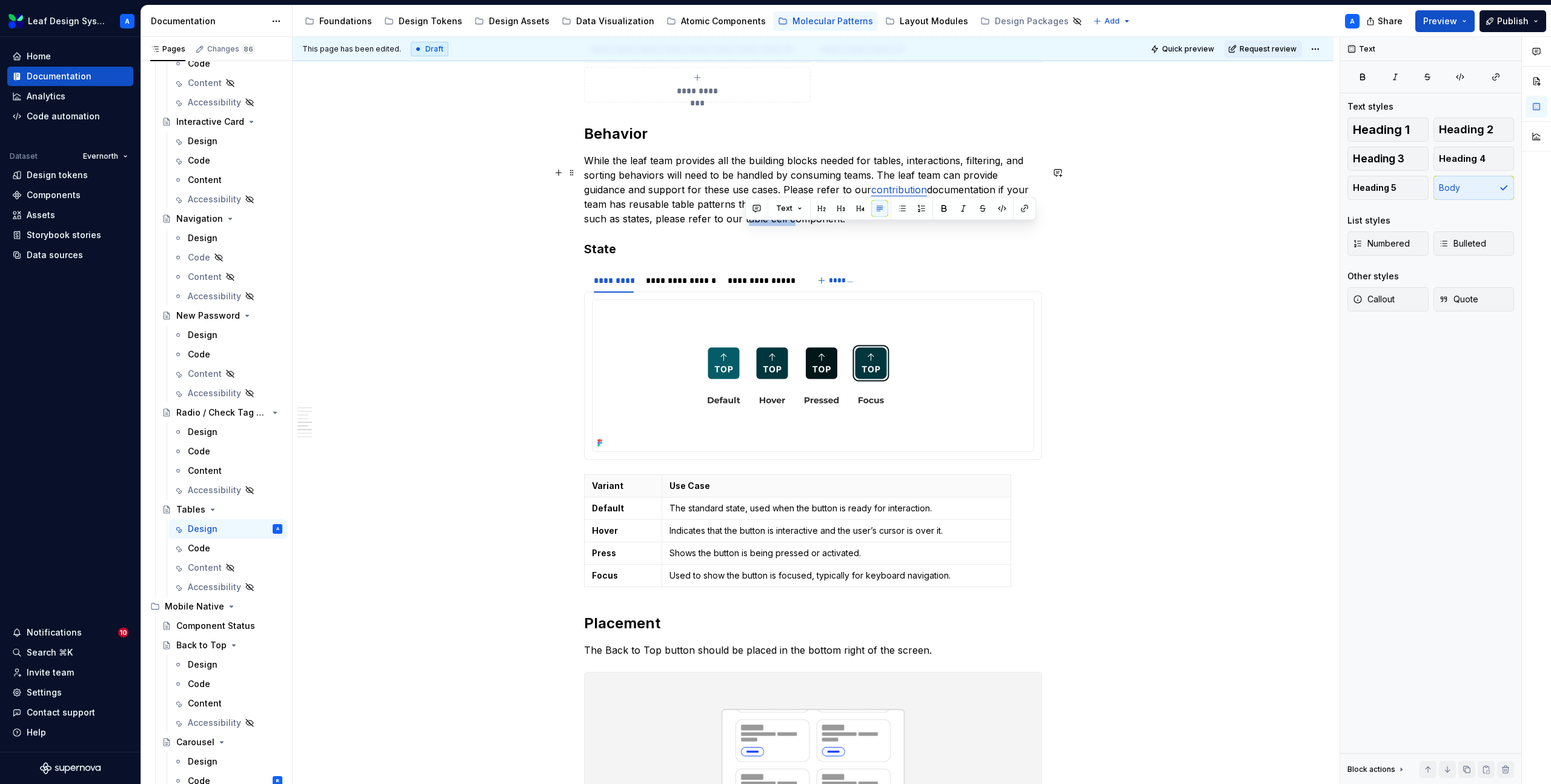
drag, startPoint x: 789, startPoint y: 231, endPoint x: 744, endPoint y: 230, distance: 45.0
click at [744, 226] on p "While the leaf team provides all the building blocks needed for tables, interac…" at bounding box center [813, 189] width 458 height 73
click at [1021, 211] on button "button" at bounding box center [1024, 208] width 17 height 17
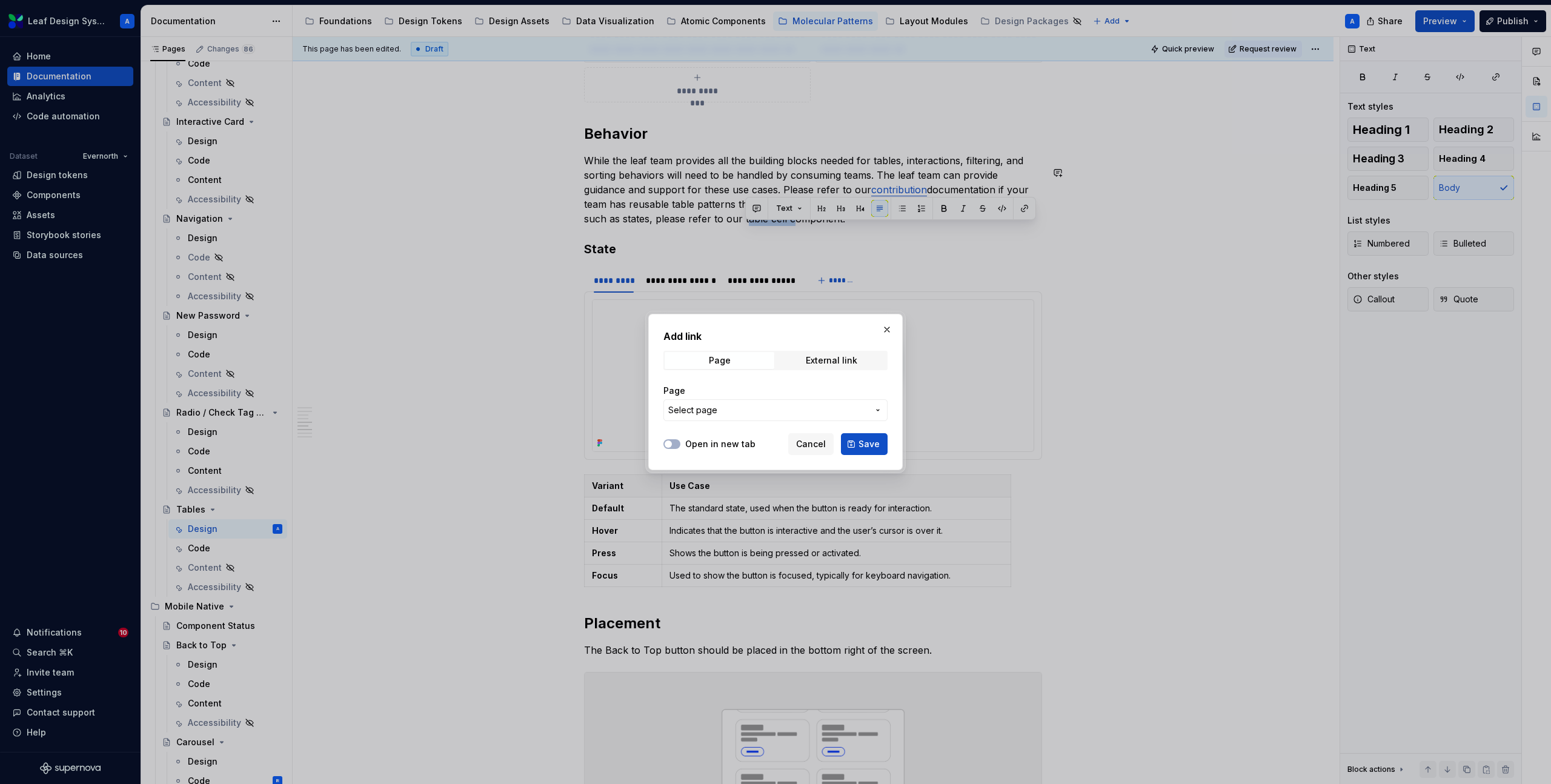
click at [733, 409] on span "Select page" at bounding box center [768, 410] width 200 height 12
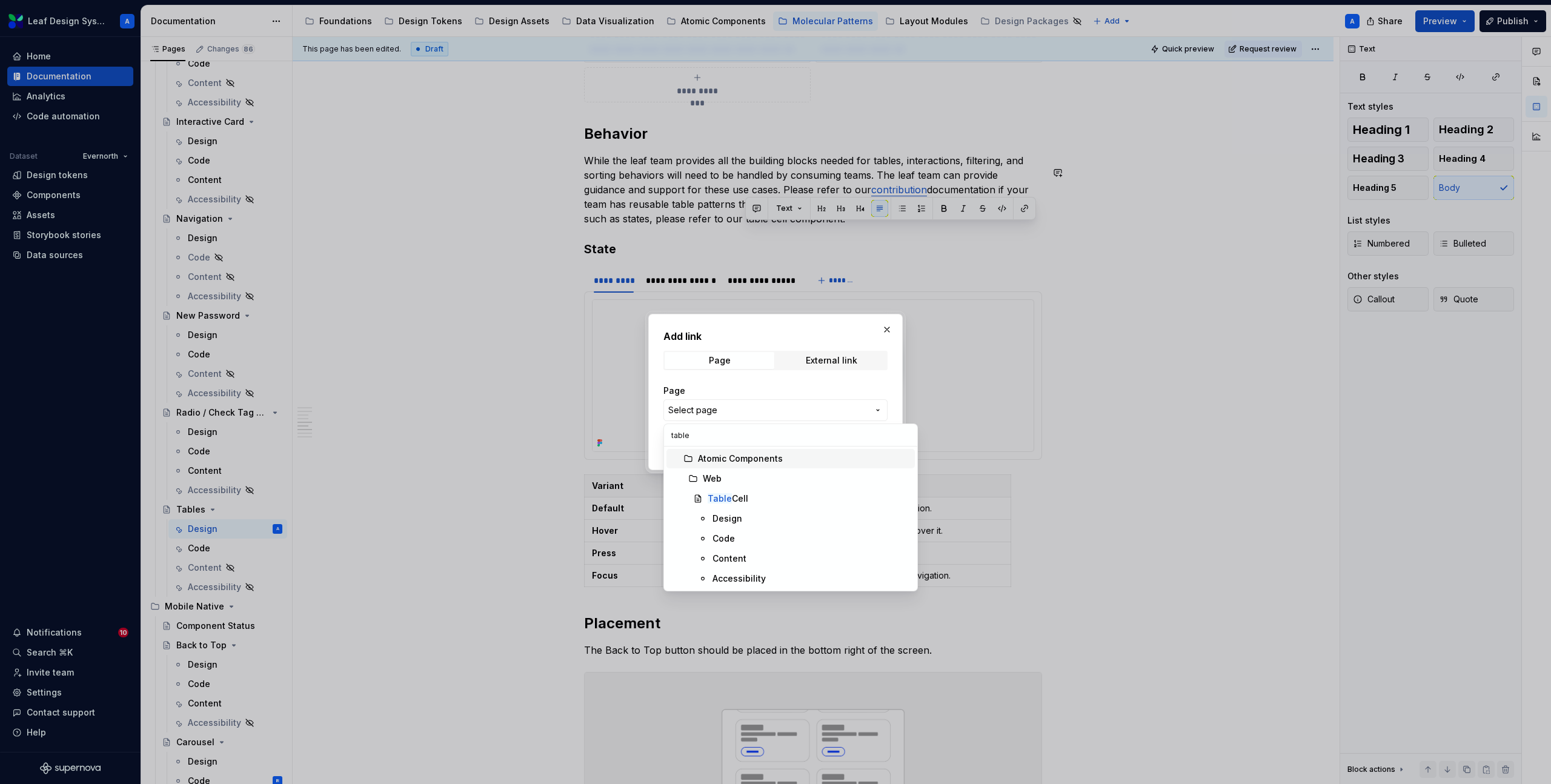
type input "table c"
click at [722, 501] on mark "Table C" at bounding box center [724, 498] width 33 height 11
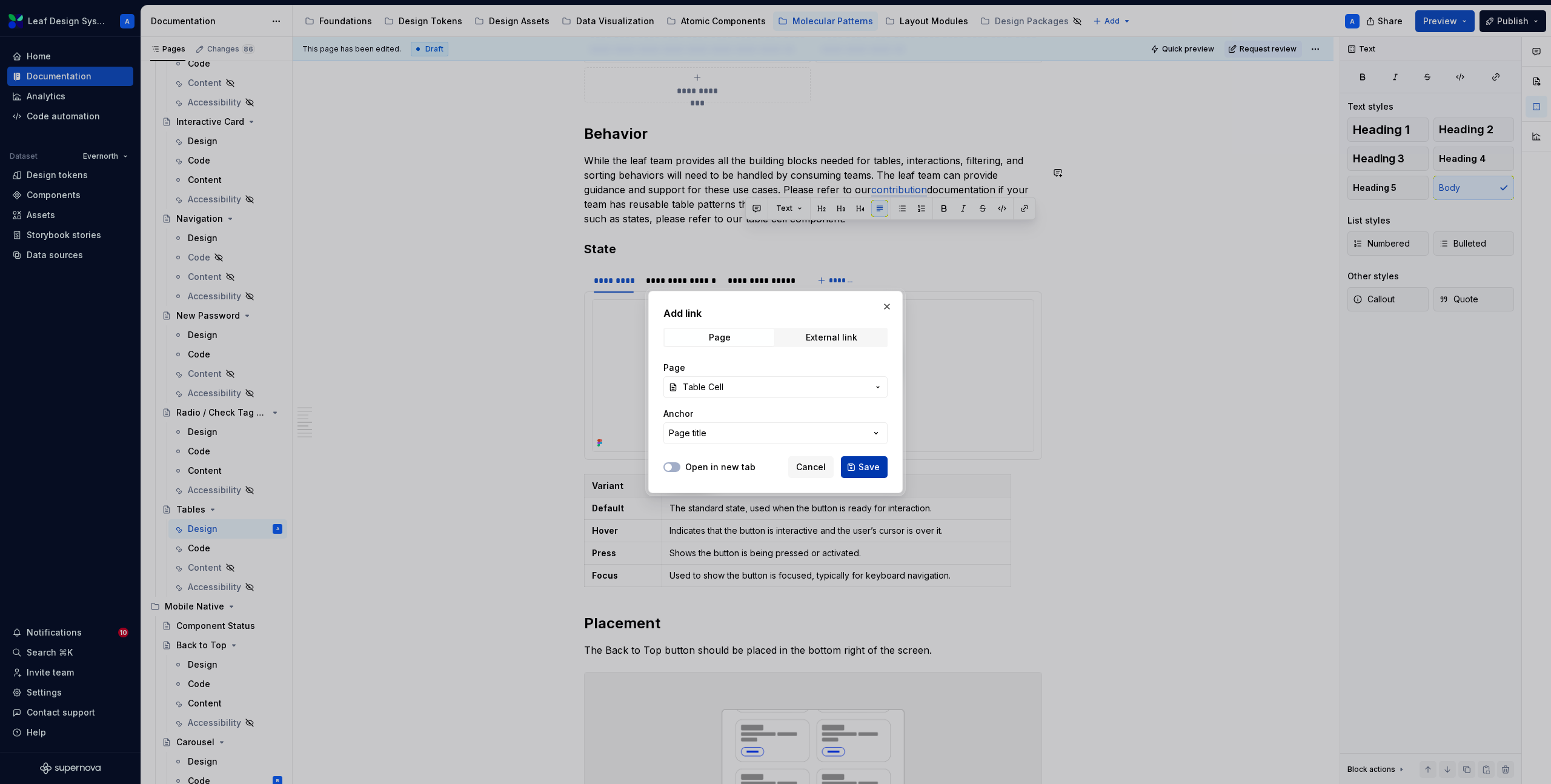
click at [868, 470] on span "Save" at bounding box center [869, 466] width 21 height 12
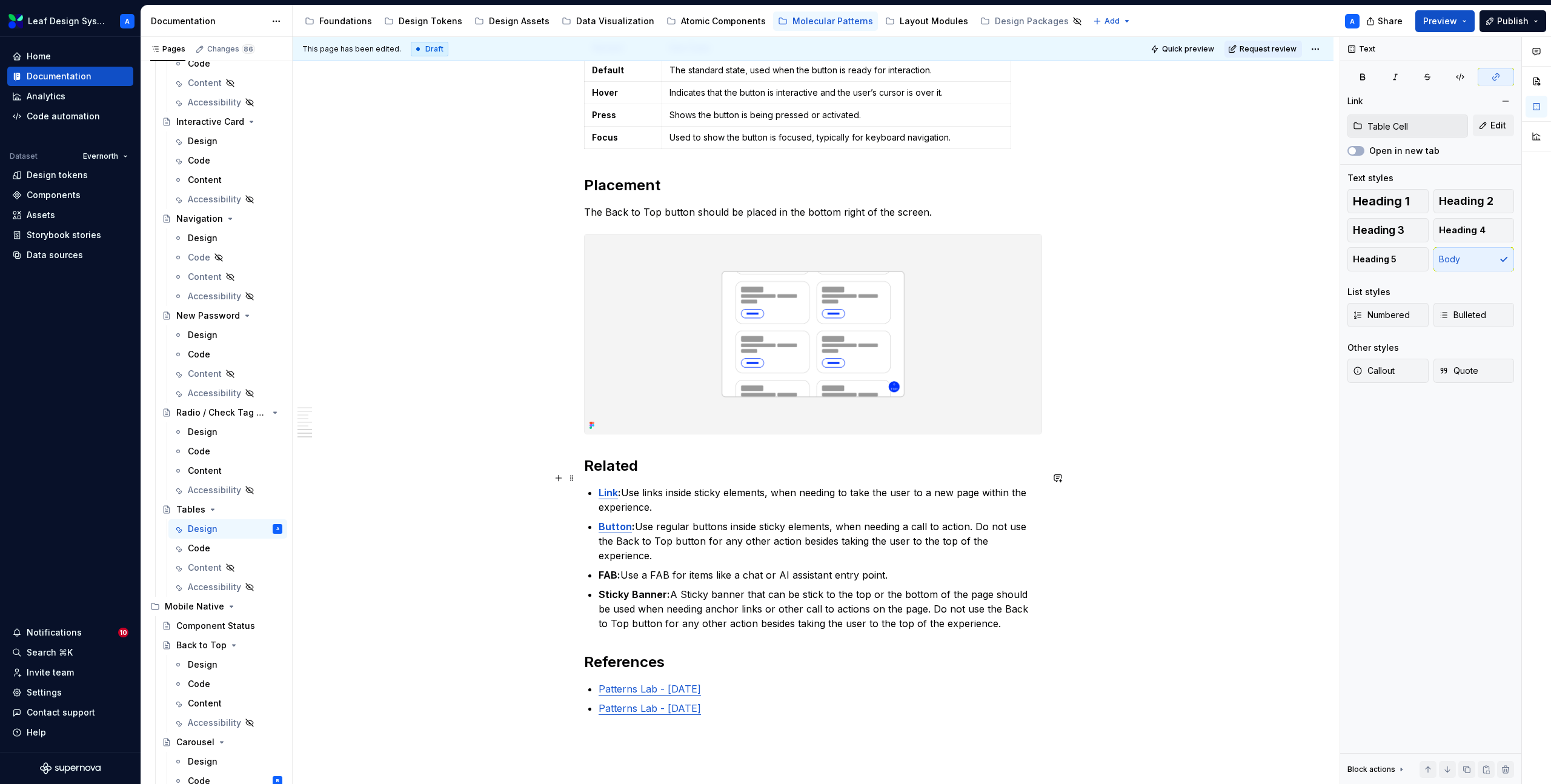
scroll to position [1964, 0]
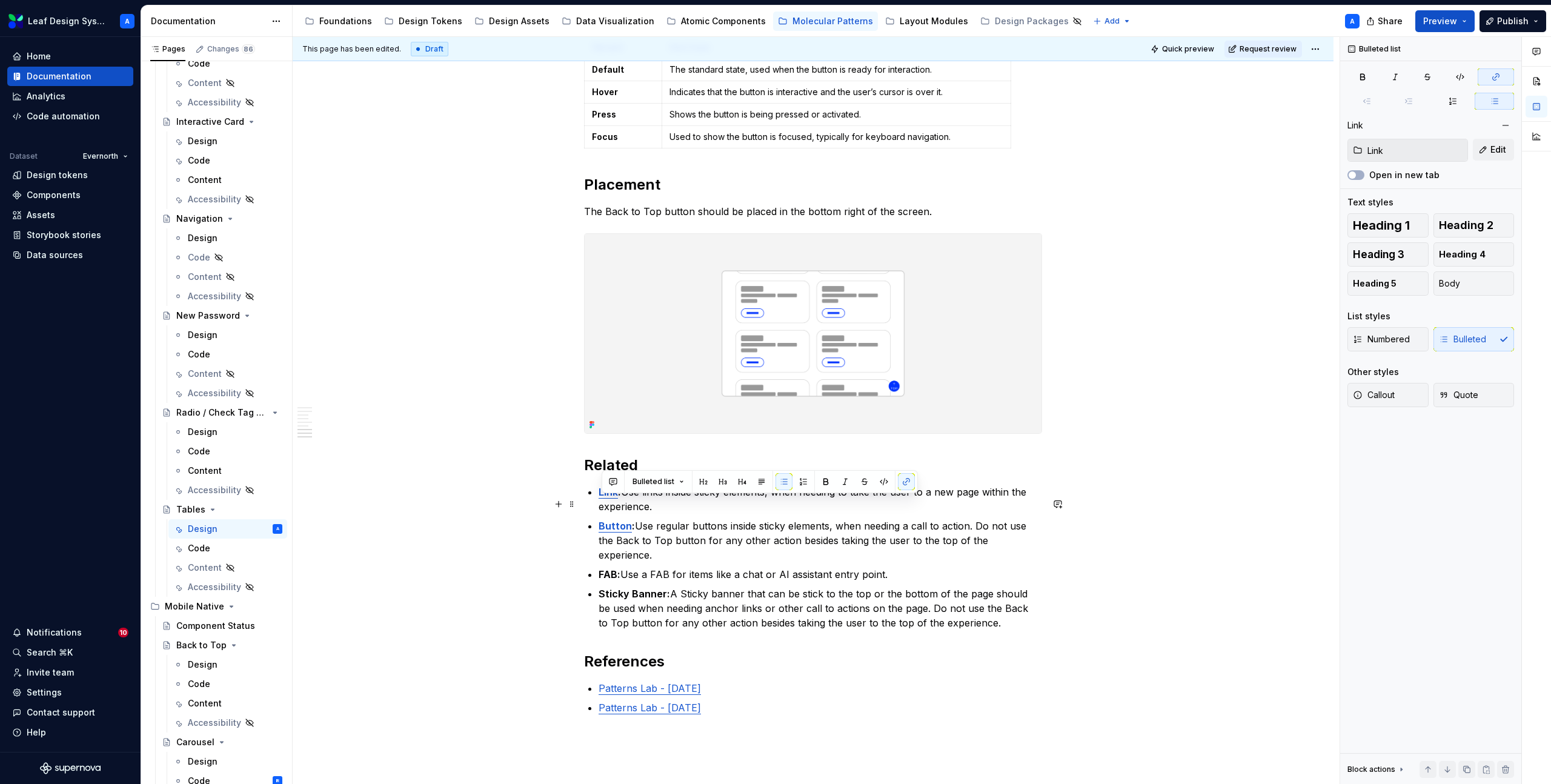
drag, startPoint x: 660, startPoint y: 517, endPoint x: 602, endPoint y: 498, distance: 61.0
click at [602, 498] on p "Link : Use links inside sticky elements, when needing to take the user to a new…" at bounding box center [820, 499] width 443 height 29
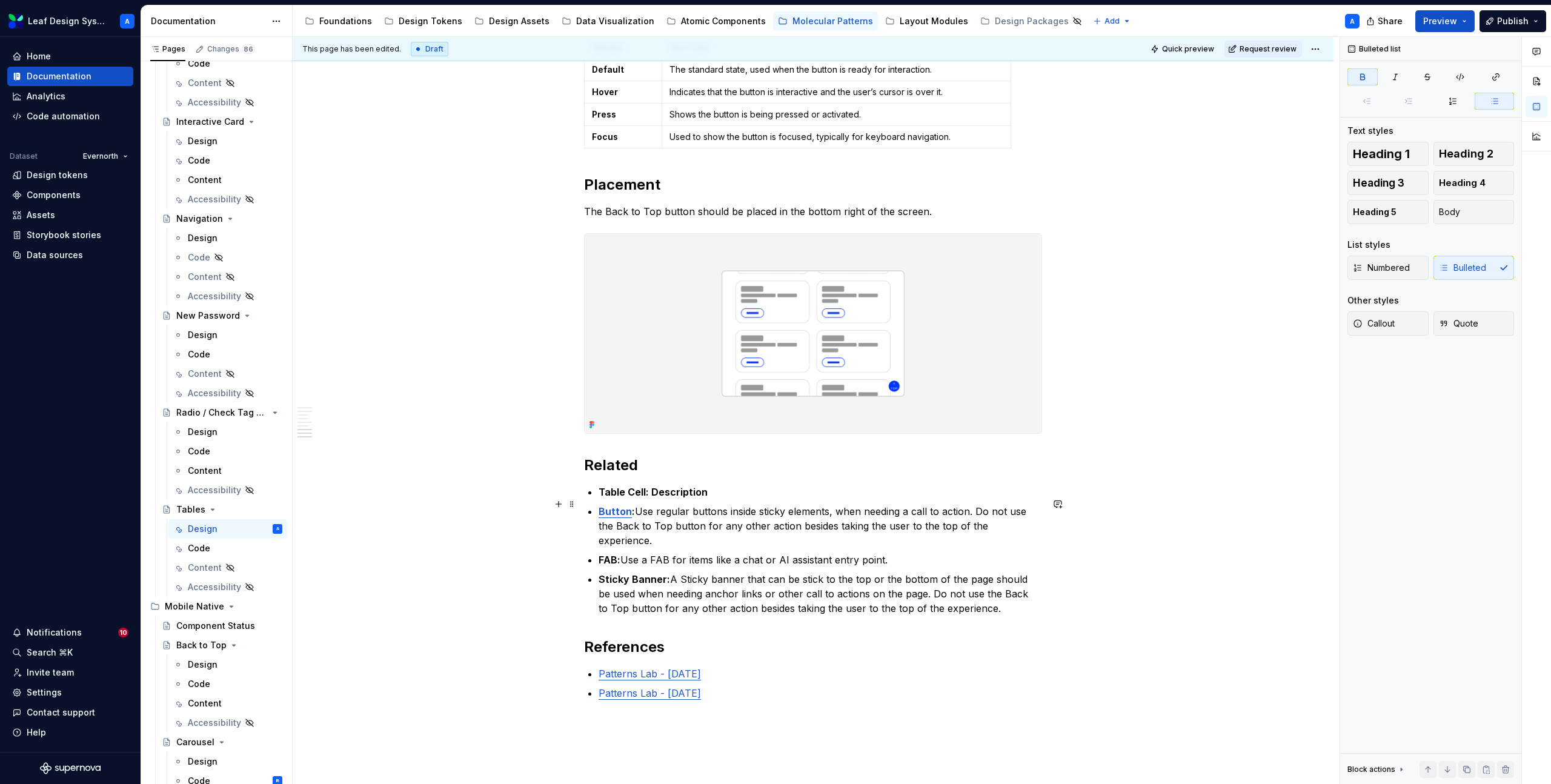
click at [682, 498] on strong "Table Cell: Description" at bounding box center [653, 492] width 109 height 12
click at [701, 499] on p "Table Cell: Description" at bounding box center [820, 492] width 443 height 15
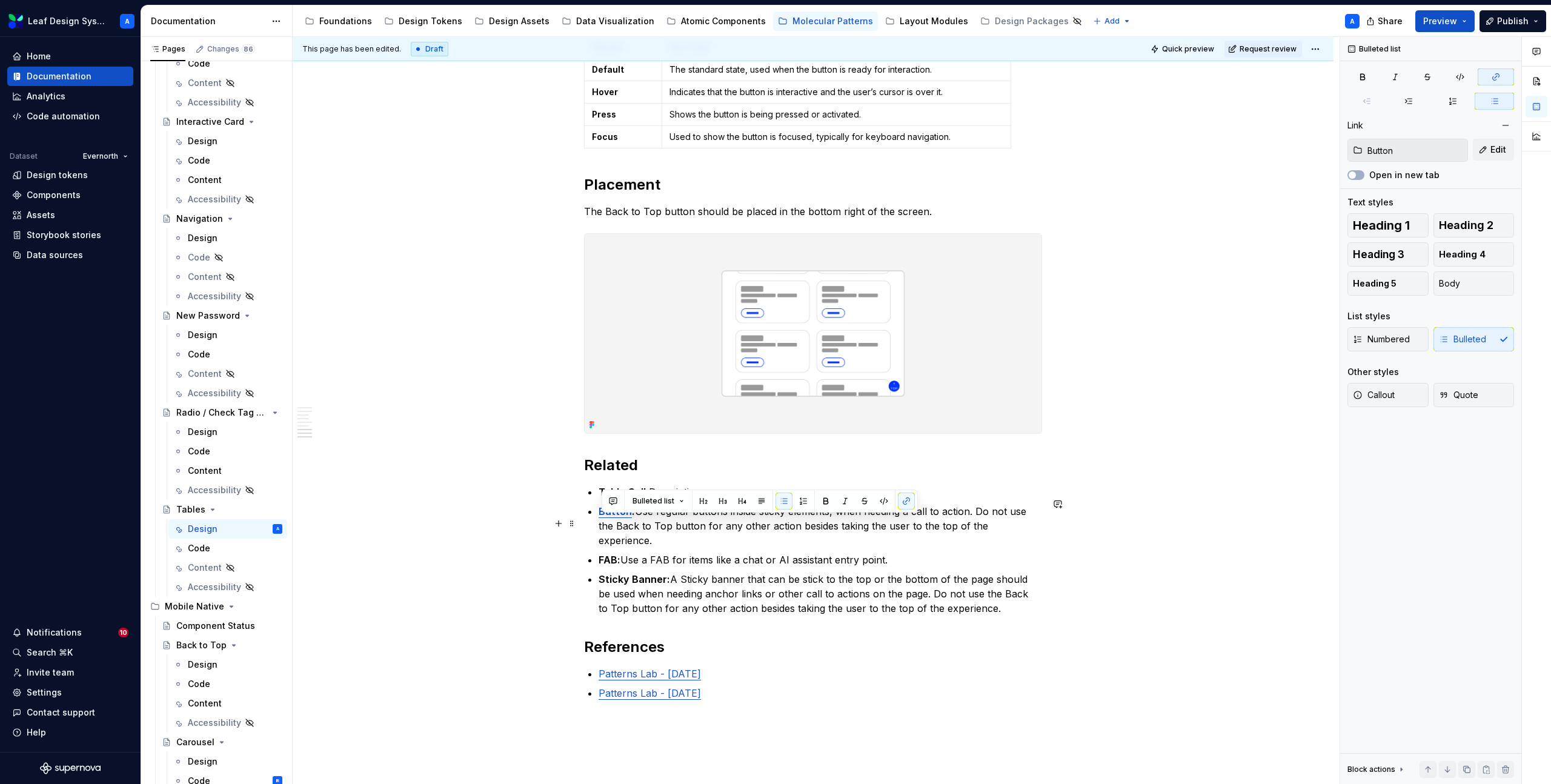
drag, startPoint x: 978, startPoint y: 608, endPoint x: 585, endPoint y: 528, distance: 401.1
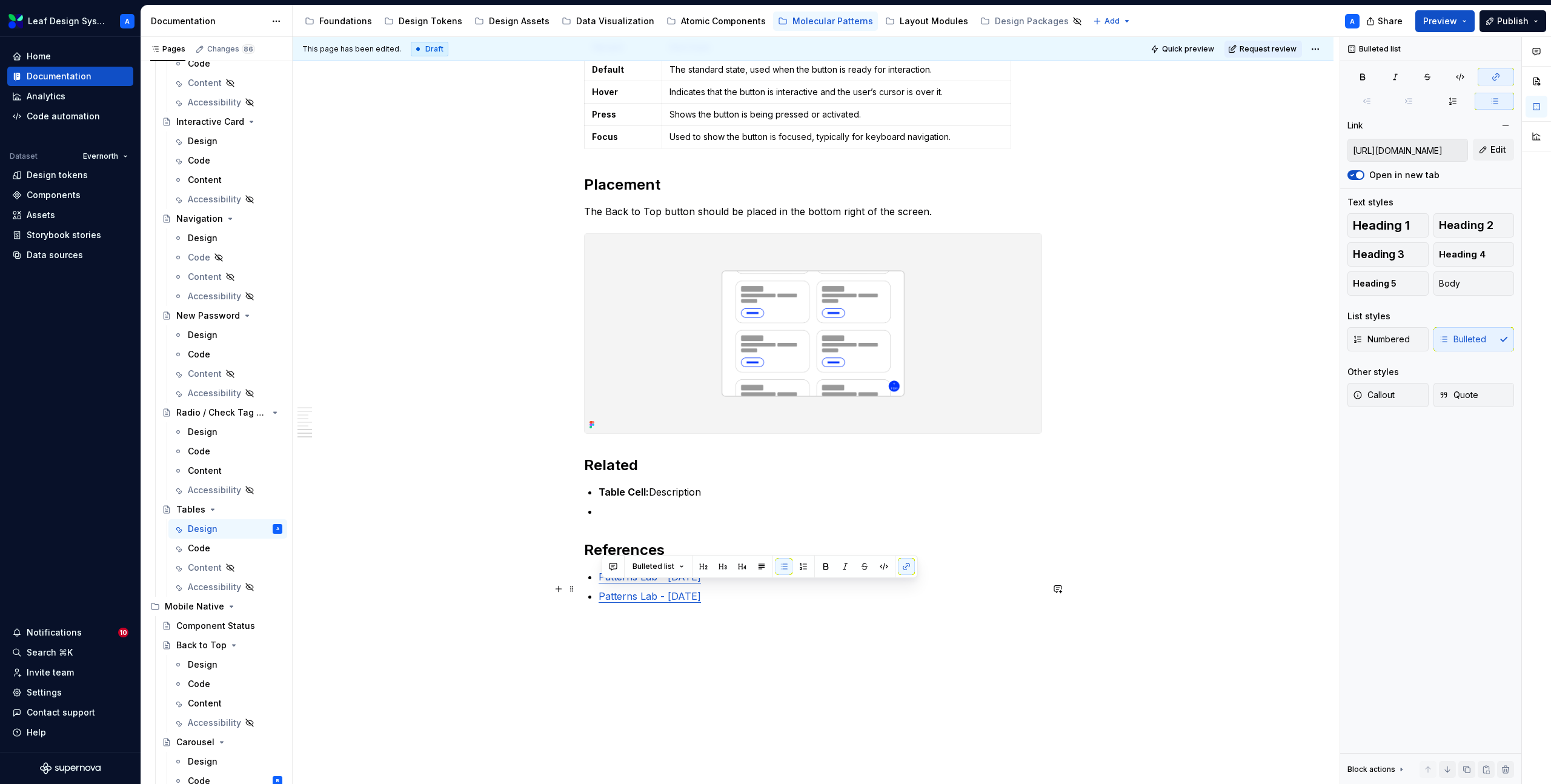
drag, startPoint x: 747, startPoint y: 612, endPoint x: 596, endPoint y: 590, distance: 152.6
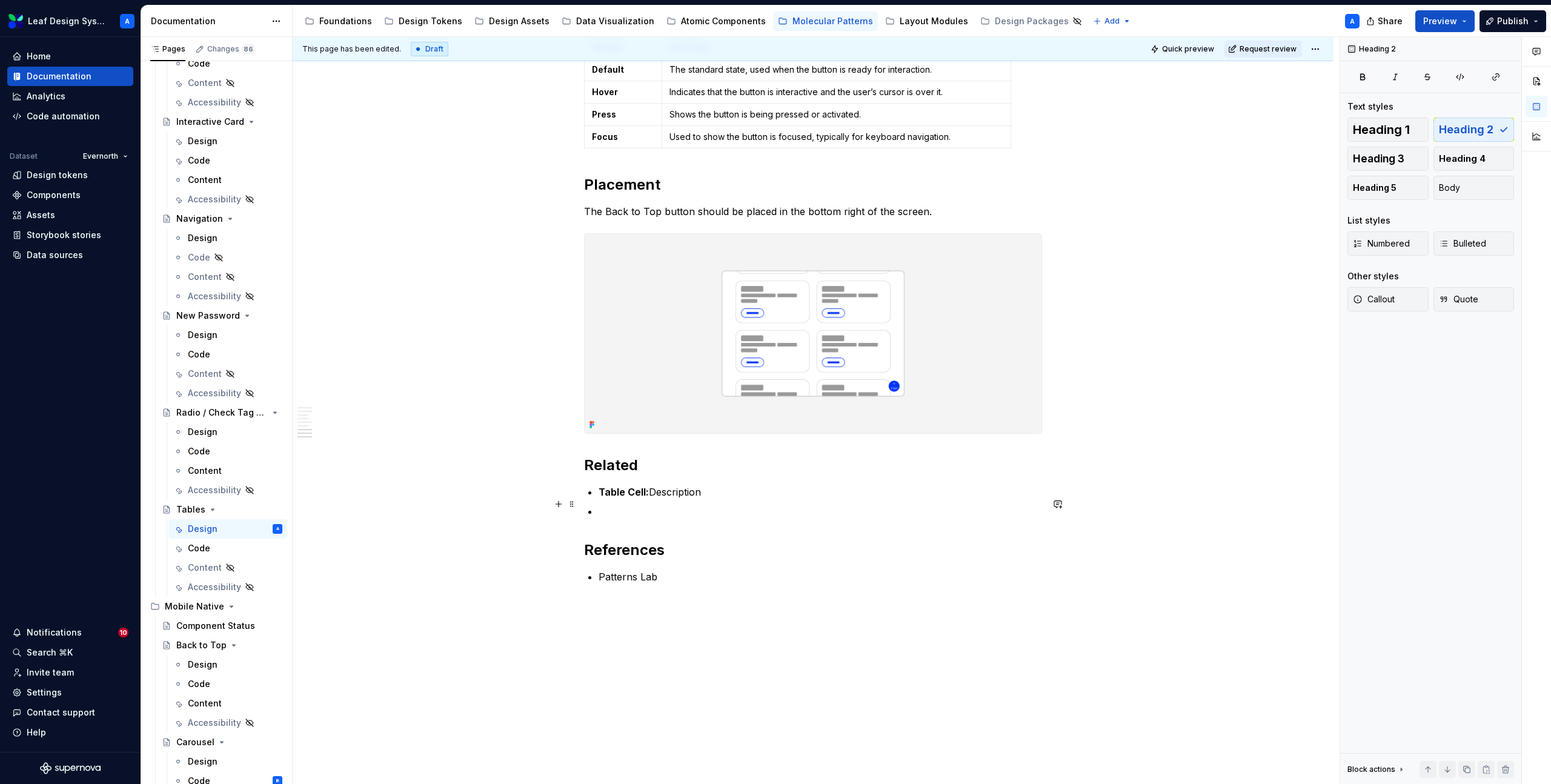
click at [686, 499] on p "Table Cell: Description" at bounding box center [820, 492] width 443 height 15
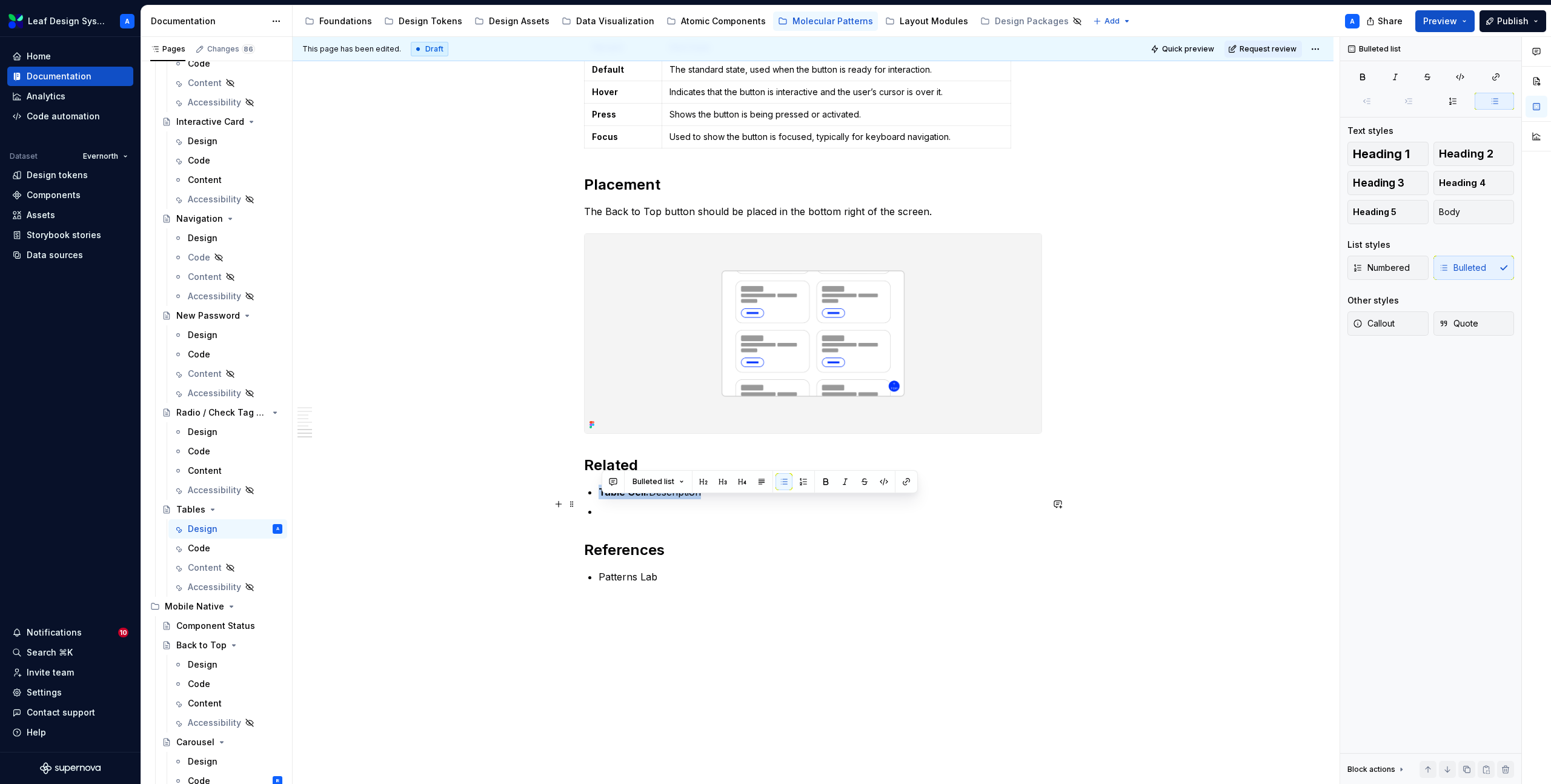
drag, startPoint x: 720, startPoint y: 503, endPoint x: 596, endPoint y: 501, distance: 124.0
copy p "Table Cell: Description"
click at [624, 519] on p at bounding box center [820, 511] width 443 height 15
drag, startPoint x: 647, startPoint y: 522, endPoint x: 604, endPoint y: 523, distance: 43.0
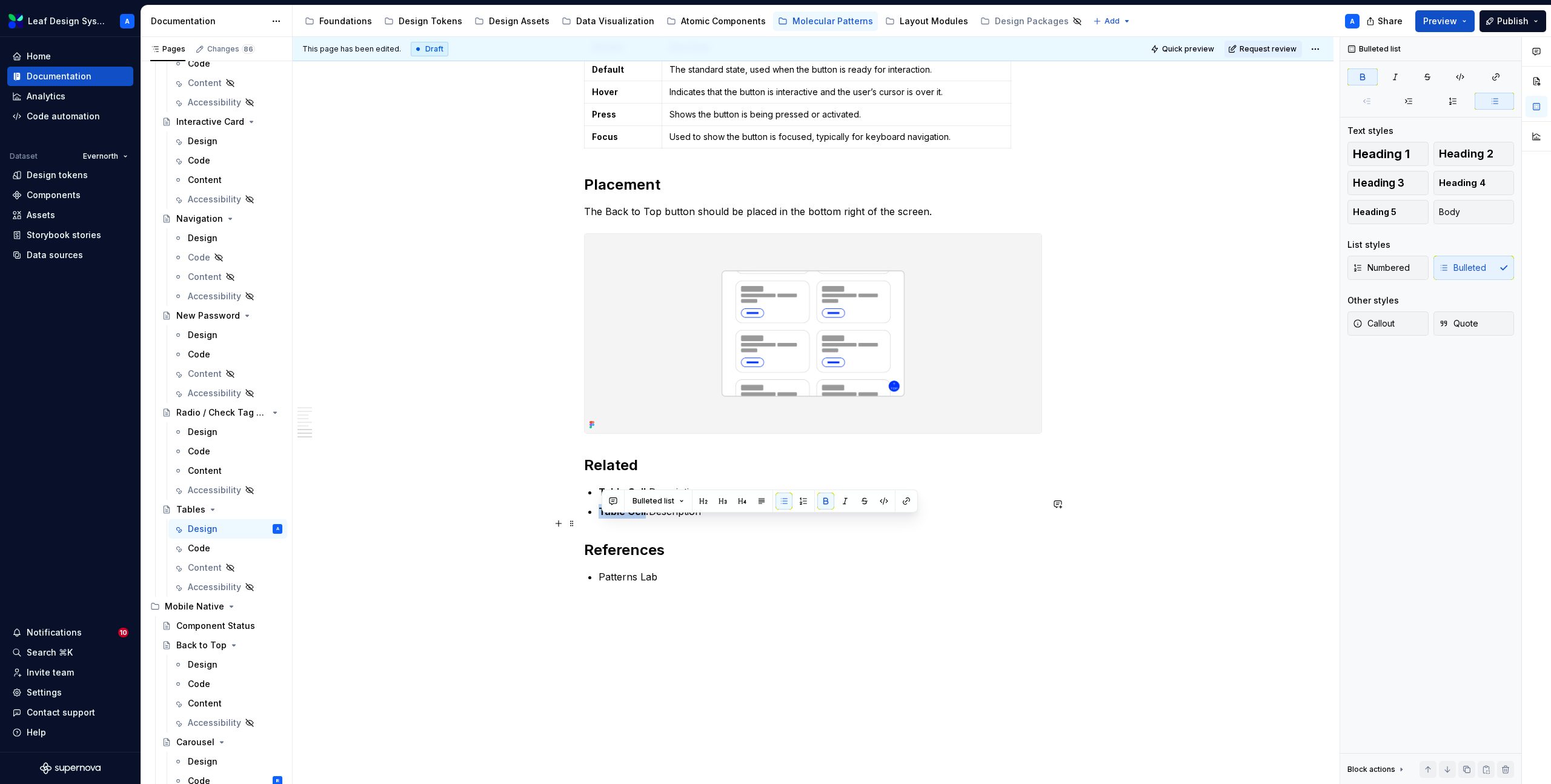
click at [604, 517] on strong "Table Cell:" at bounding box center [624, 511] width 51 height 12
click at [655, 519] on p "Card: Description" at bounding box center [820, 511] width 443 height 15
copy p "Card: Description"
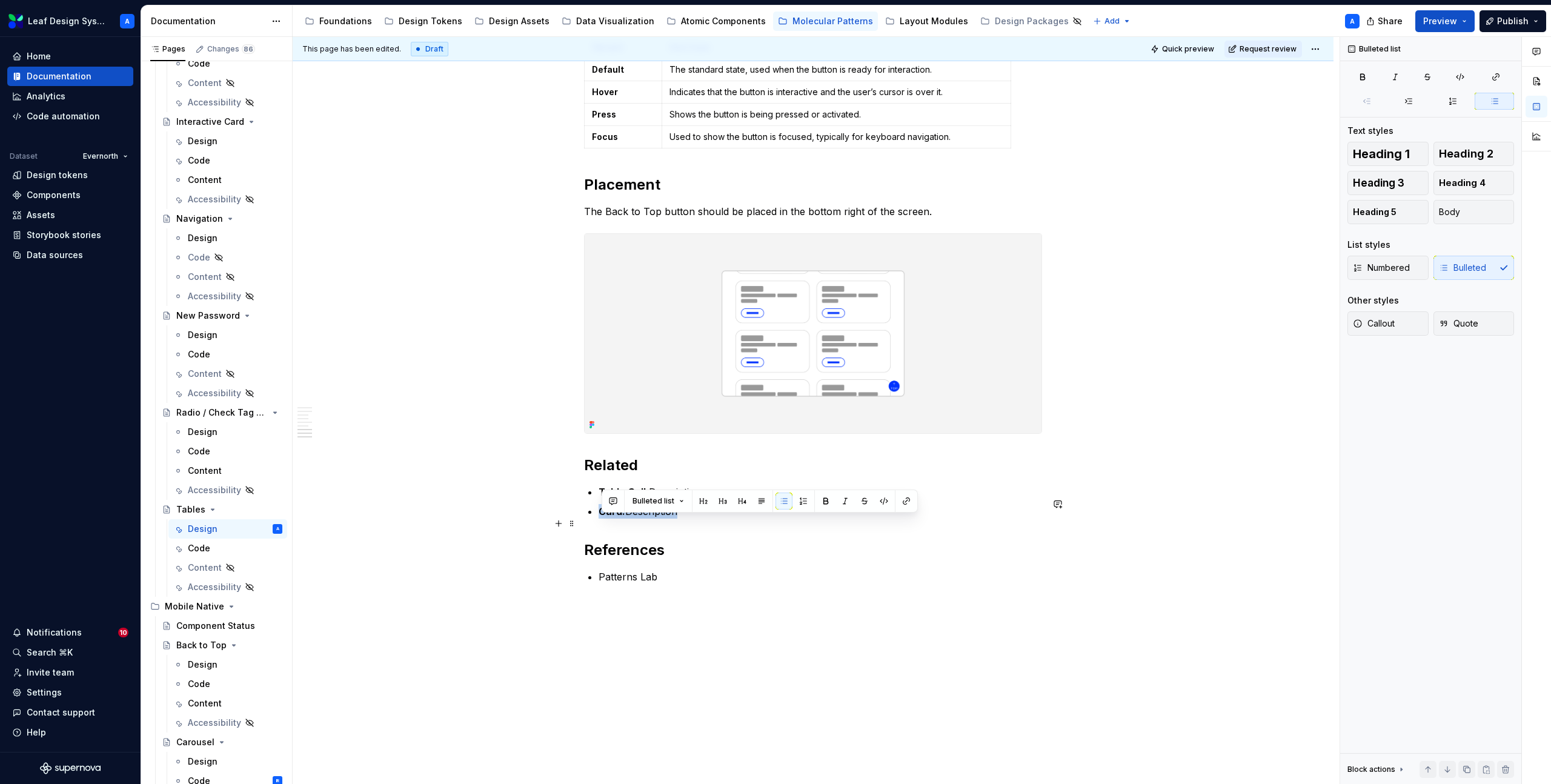
click at [698, 519] on p "Card: Description" at bounding box center [820, 511] width 443 height 15
click at [613, 538] on p "Filters:" at bounding box center [820, 531] width 443 height 15
click at [632, 538] on p "Filters:" at bounding box center [820, 531] width 443 height 15
click at [642, 538] on p "Filters:" at bounding box center [820, 531] width 443 height 15
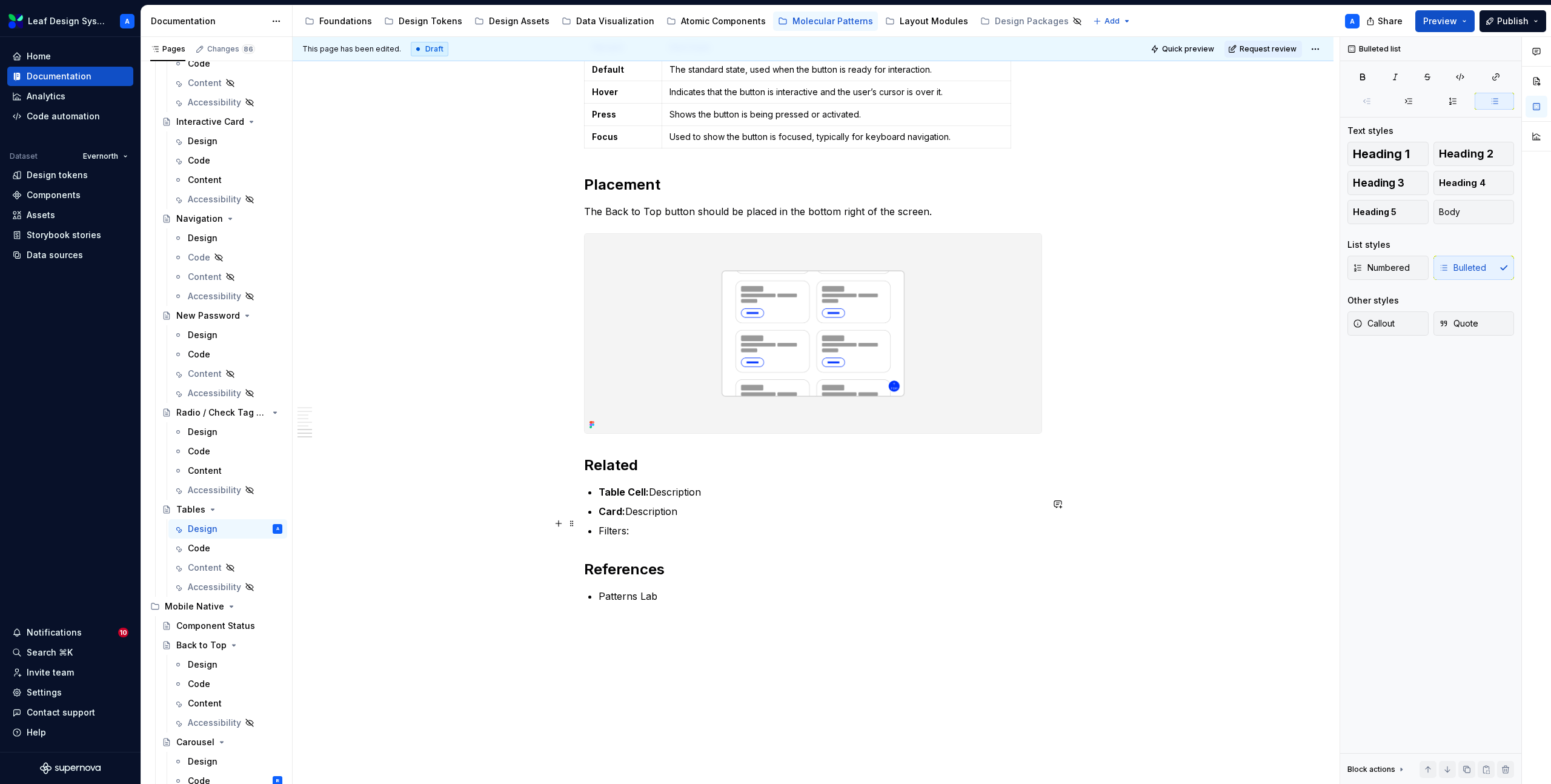
click at [644, 519] on p "Card: Description" at bounding box center [820, 511] width 443 height 15
copy p "Card: Description"
click at [644, 538] on p "Filters:" at bounding box center [820, 531] width 443 height 15
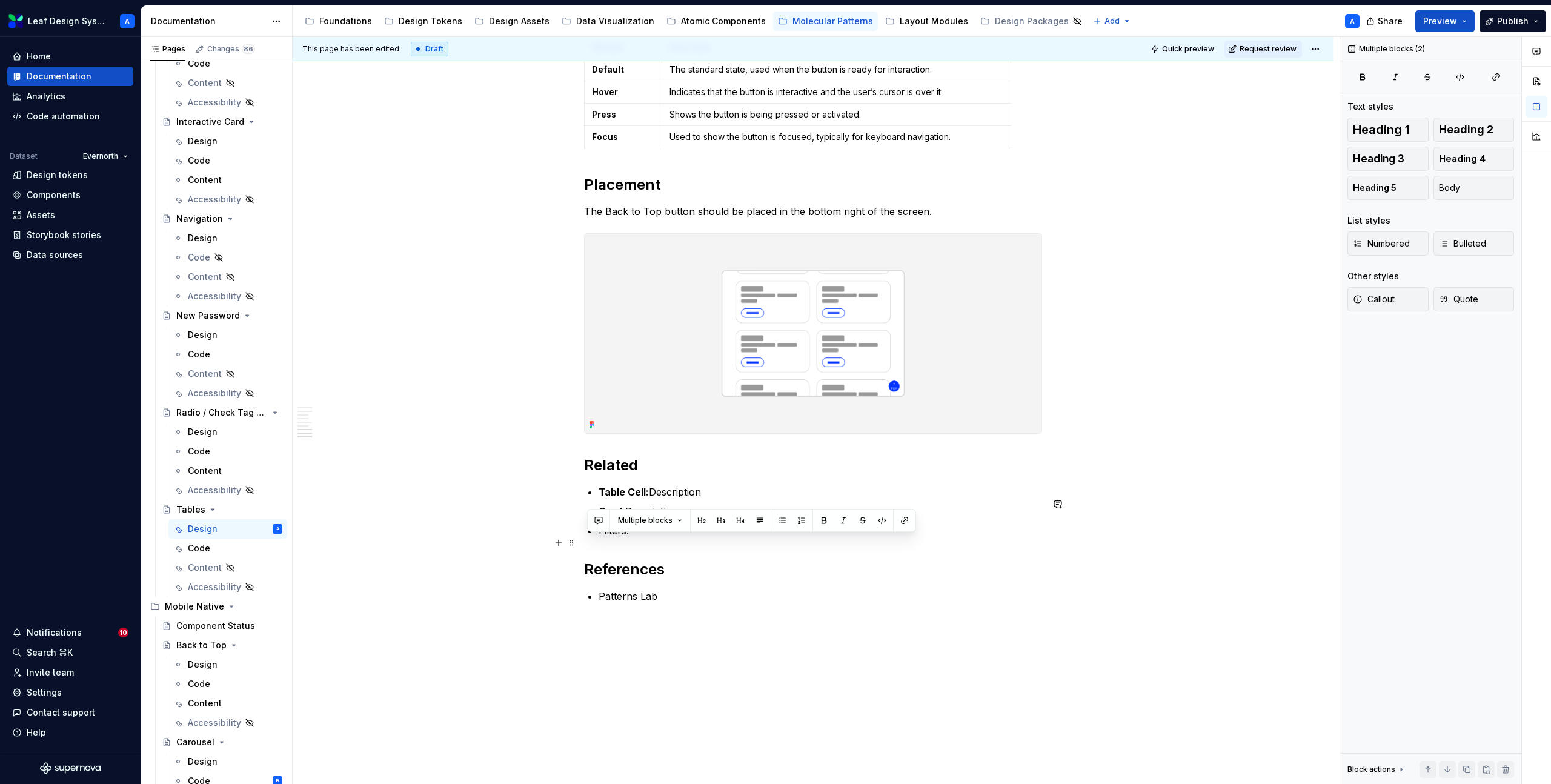
click at [644, 538] on p "Filters:" at bounding box center [820, 531] width 443 height 15
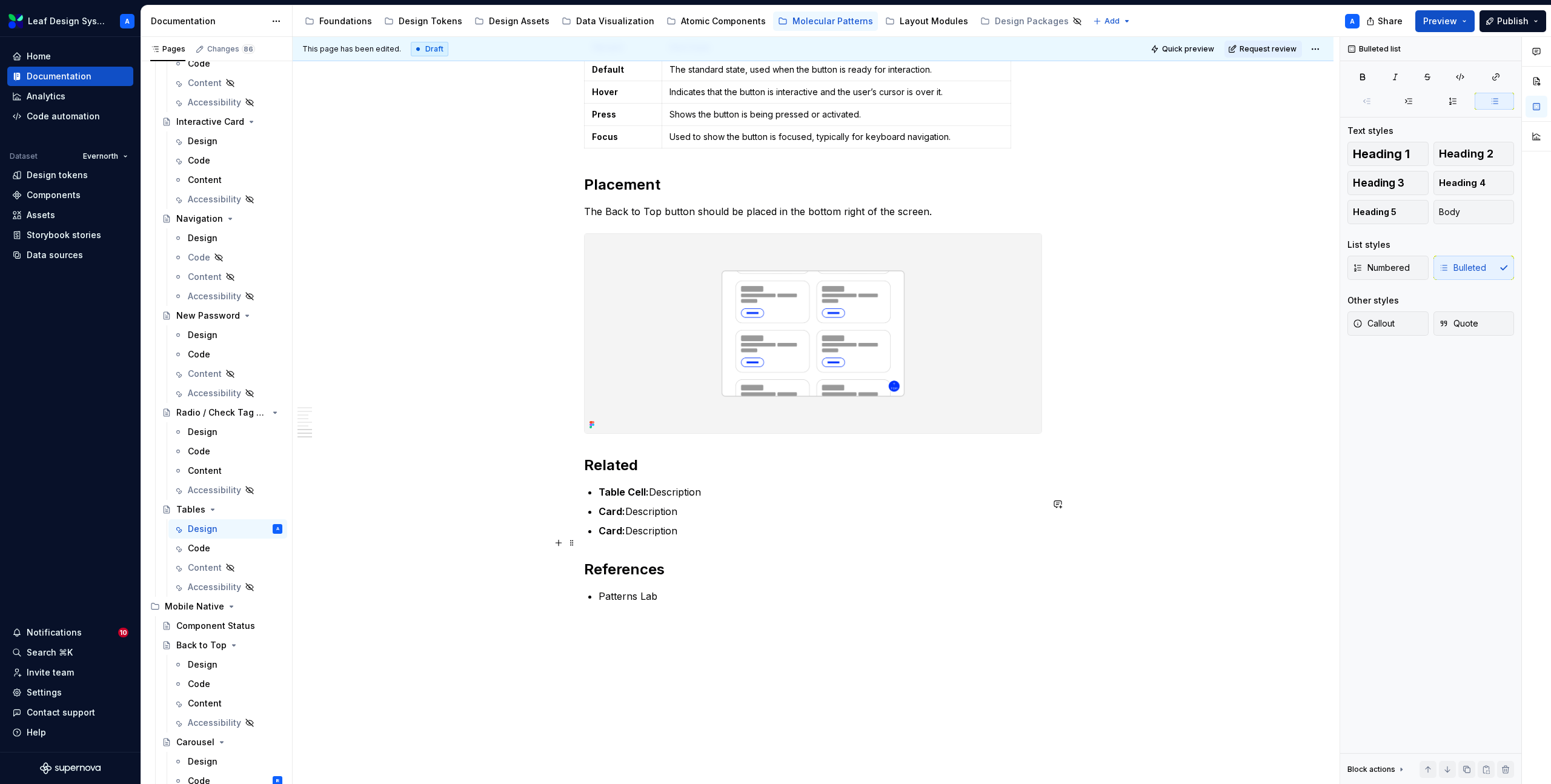
click at [608, 537] on strong "Card:" at bounding box center [612, 530] width 27 height 12
click at [682, 474] on h2 "Related" at bounding box center [813, 466] width 458 height 20
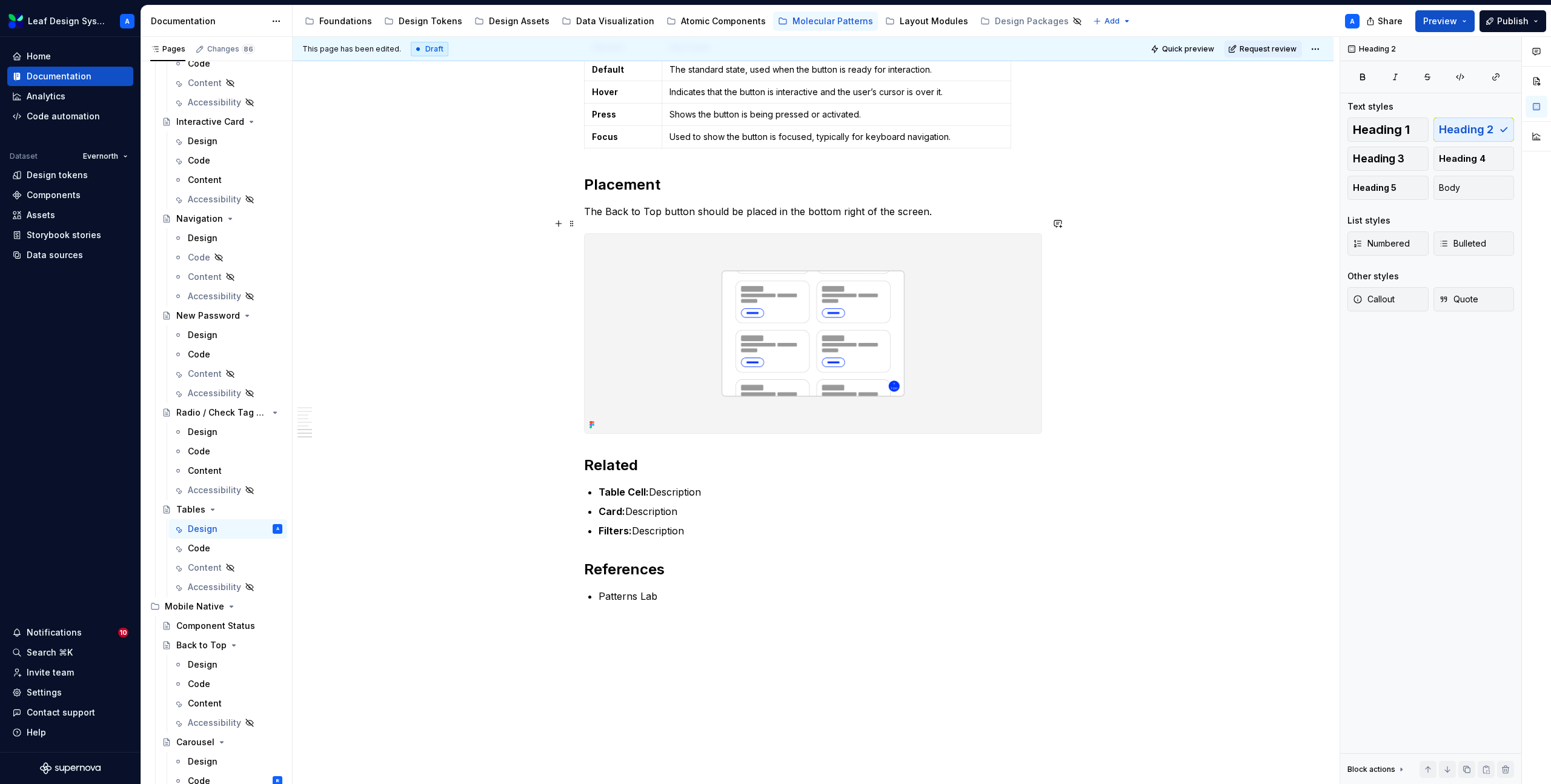
click at [709, 219] on p "The Back to Top button should be placed in the bottom right of the screen." at bounding box center [813, 212] width 458 height 15
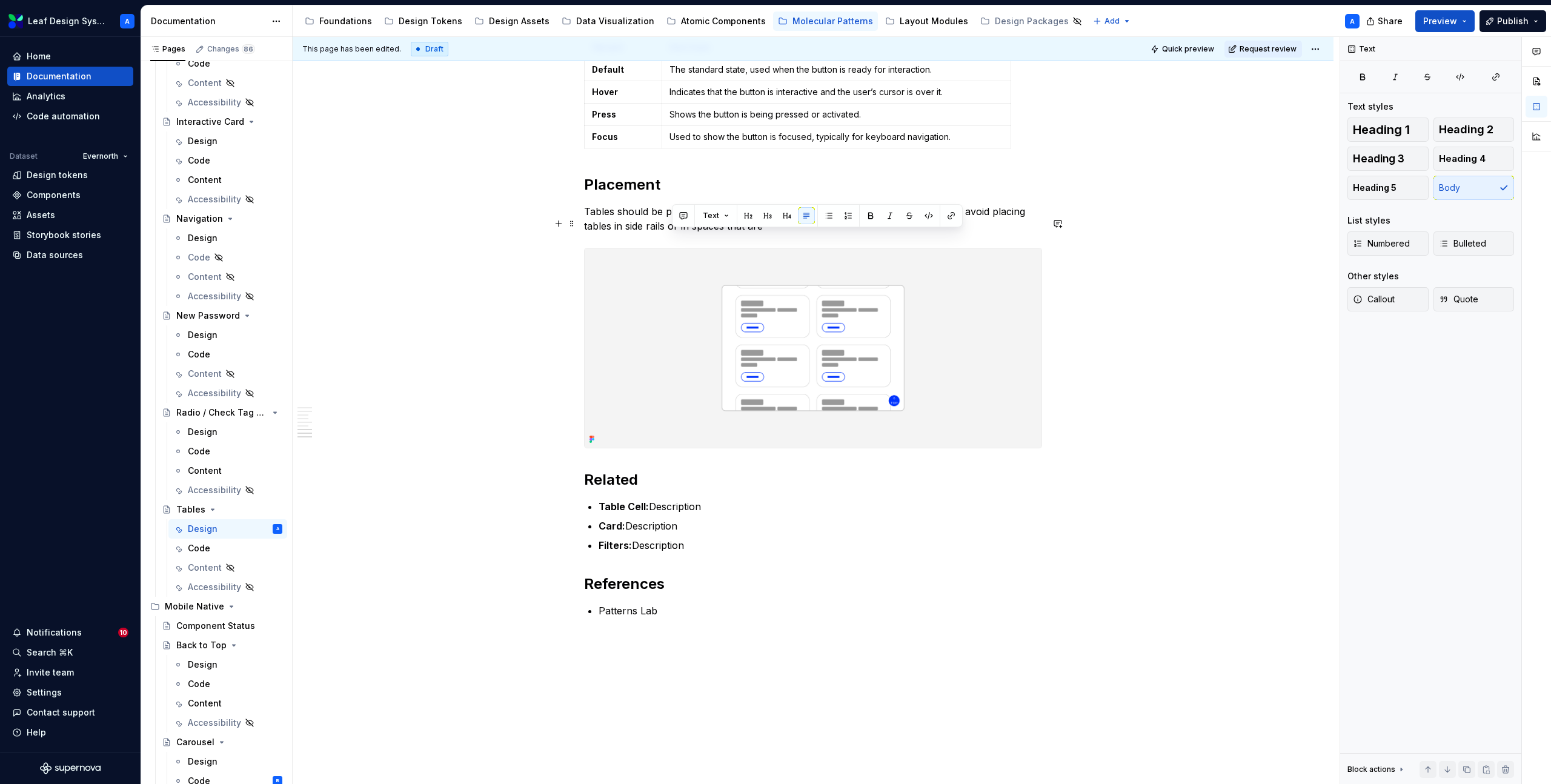
drag, startPoint x: 785, startPoint y: 240, endPoint x: 674, endPoint y: 239, distance: 111.0
click at [674, 234] on p "Tables should be placed in the primary content section on the page. Users shoul…" at bounding box center [813, 219] width 458 height 29
click at [898, 381] on img at bounding box center [813, 348] width 457 height 199
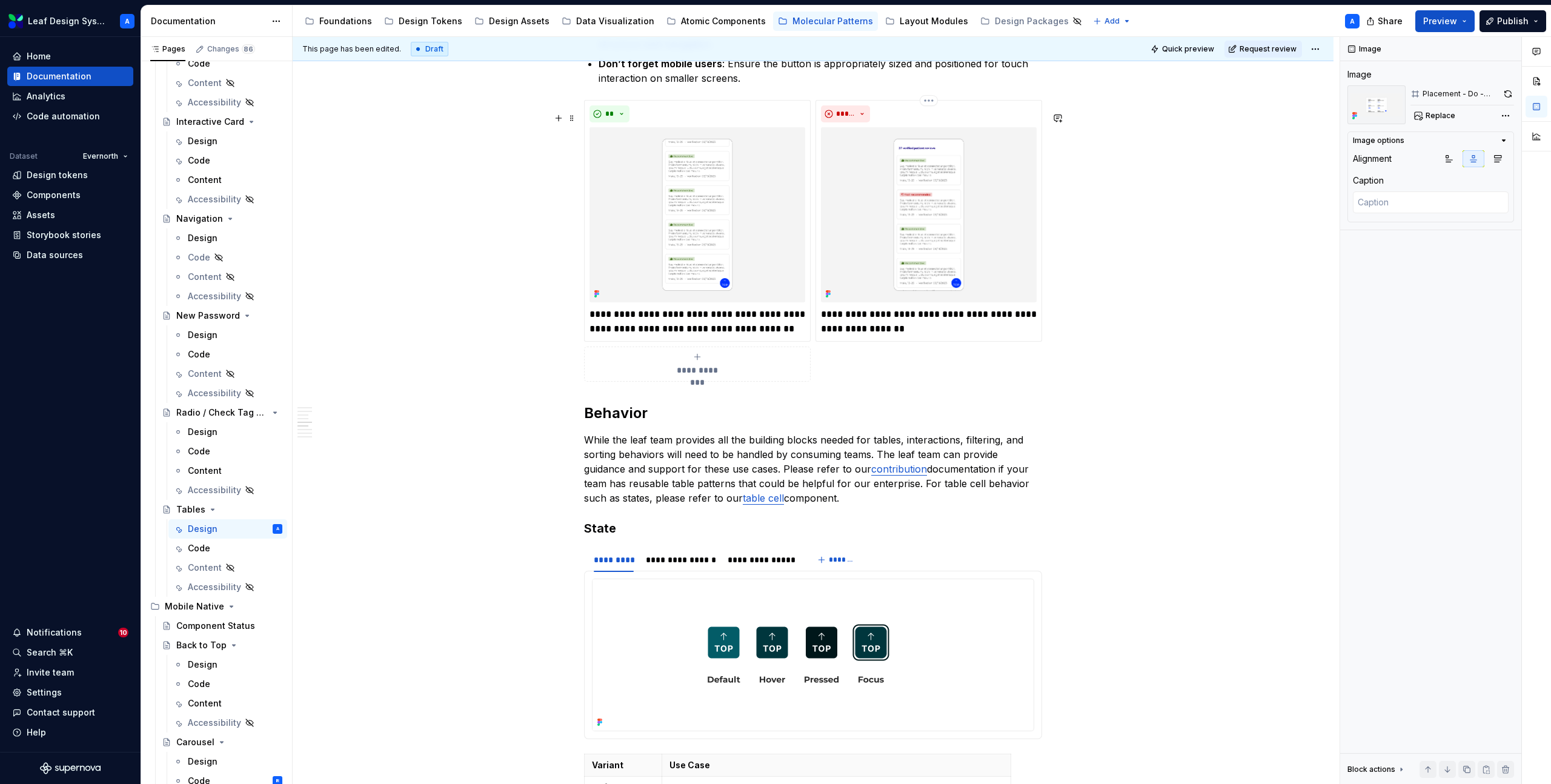
scroll to position [1210, 0]
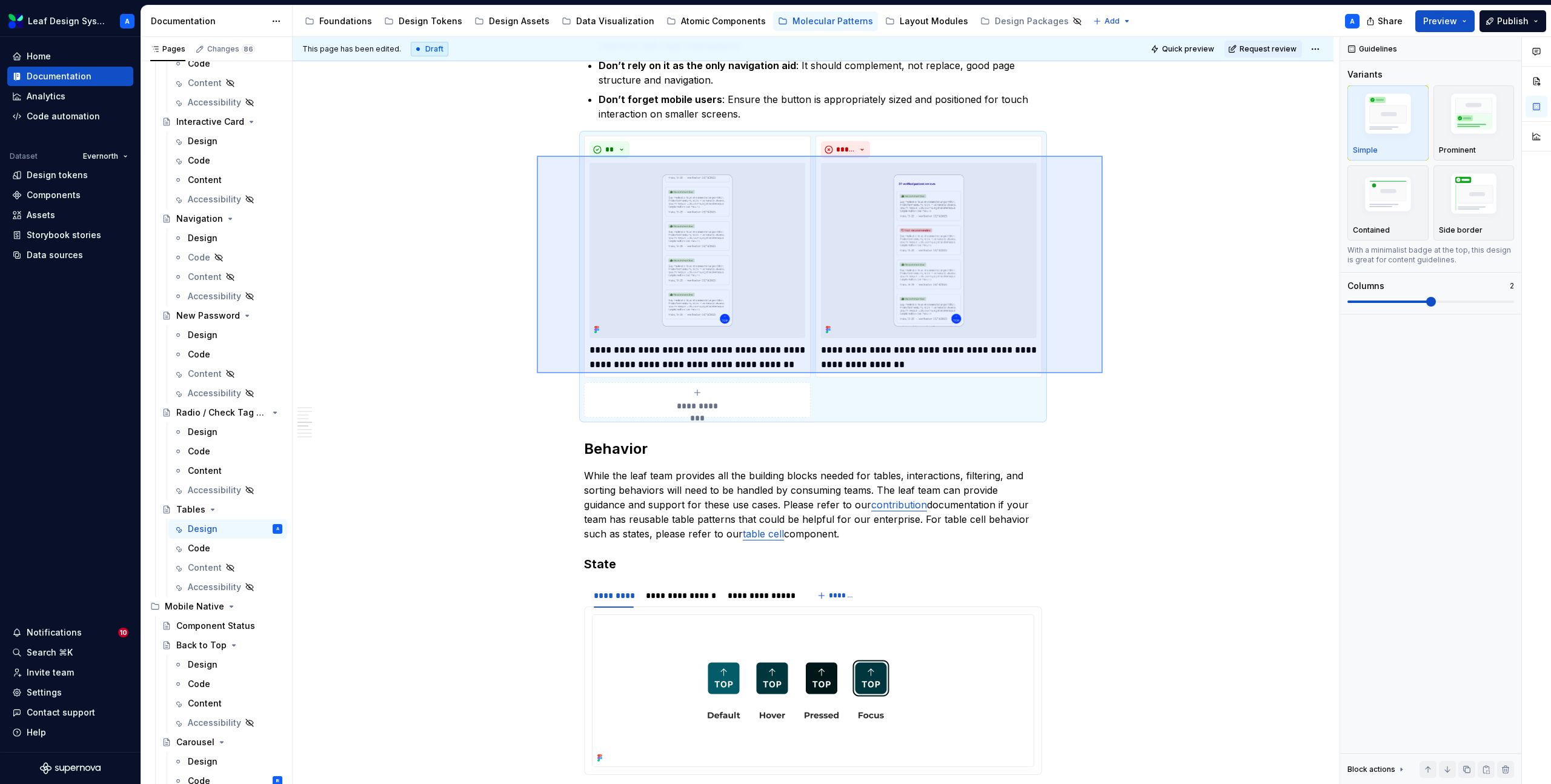
drag, startPoint x: 686, startPoint y: 212, endPoint x: 1103, endPoint y: 373, distance: 447.0
click at [1103, 373] on div "**********" at bounding box center [816, 410] width 1047 height 747
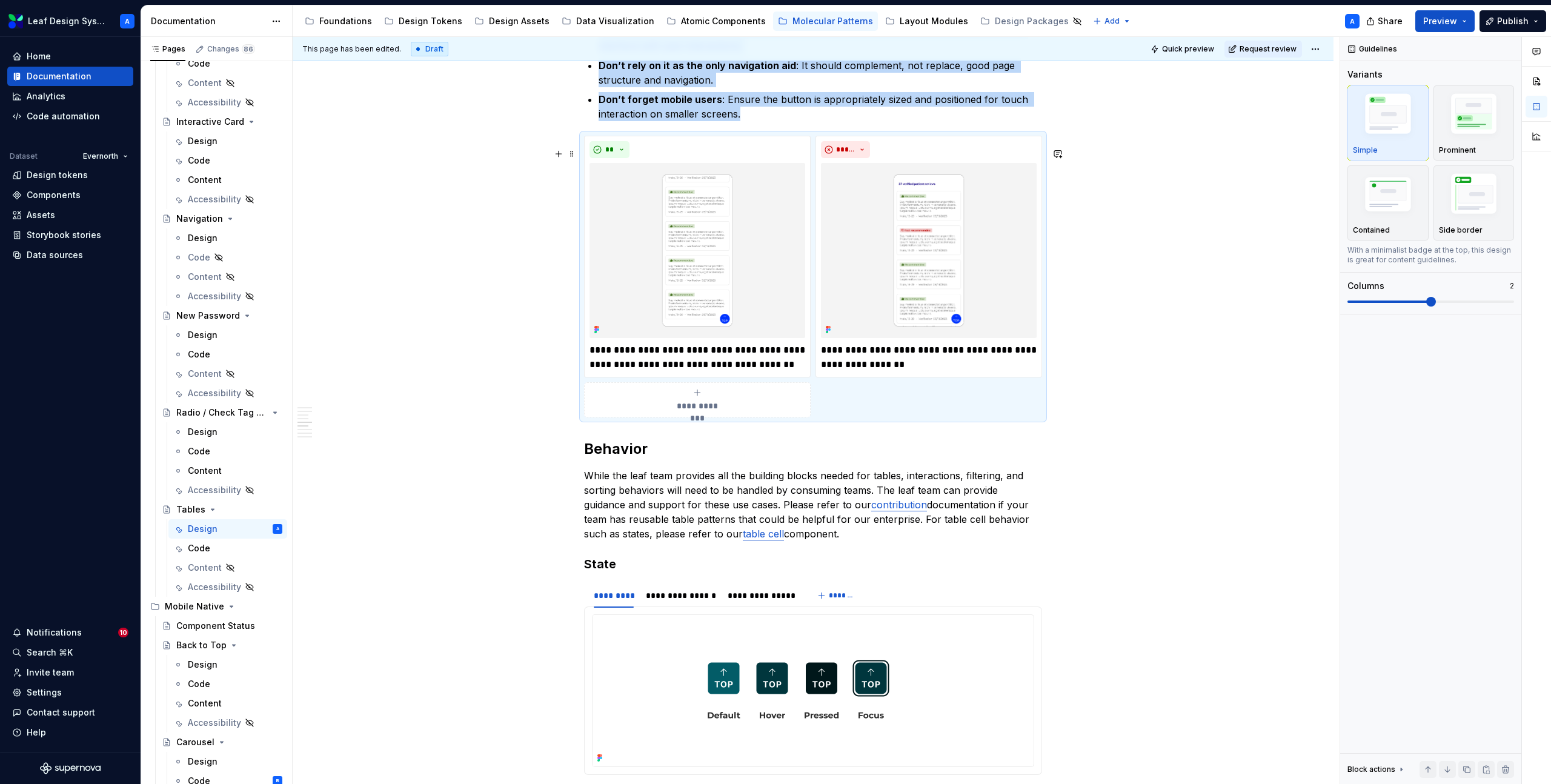
copy ul "Don’t show it too early : Avoid displaying the button before the user has scrol…"
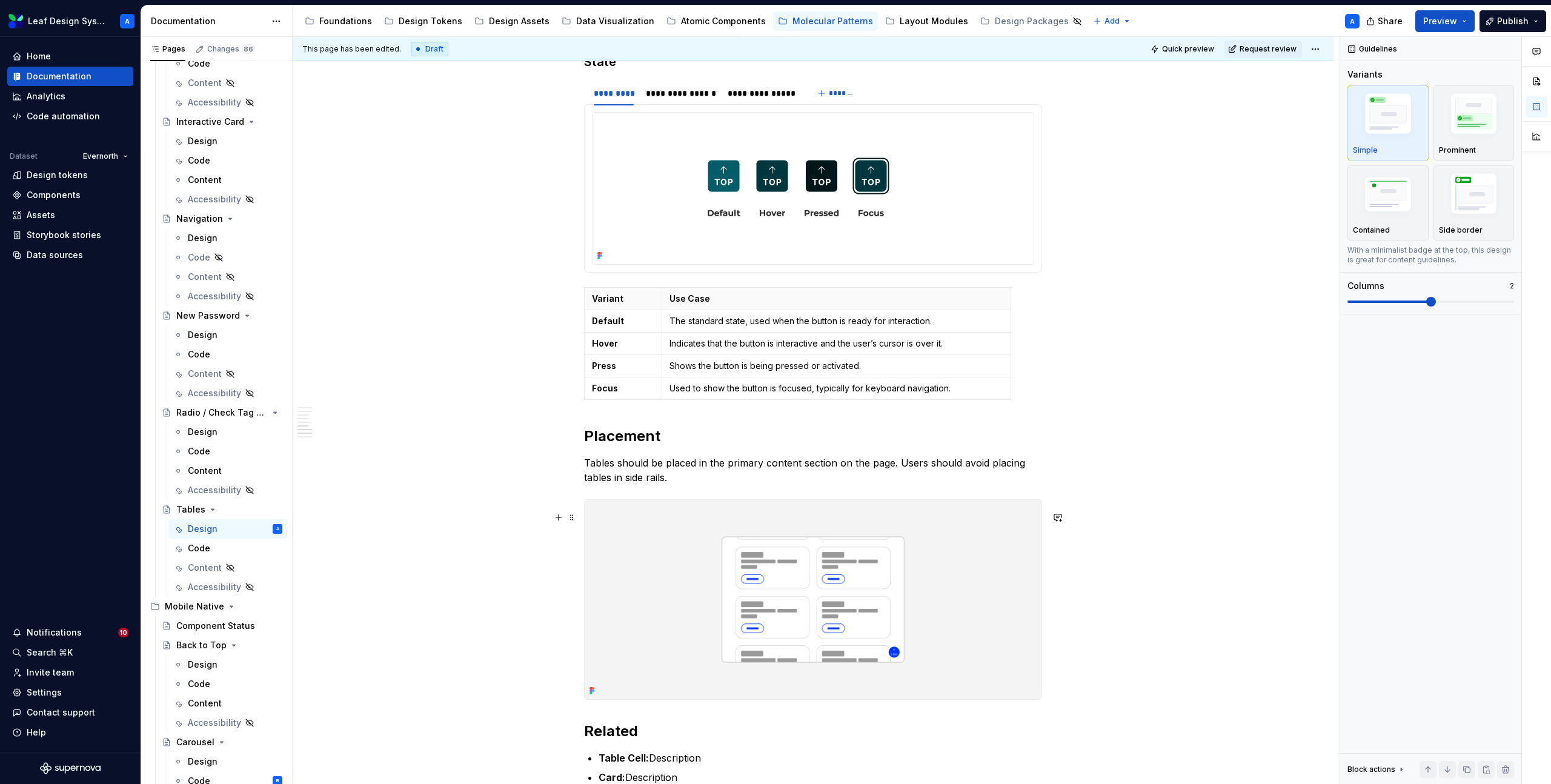
scroll to position [1765, 0]
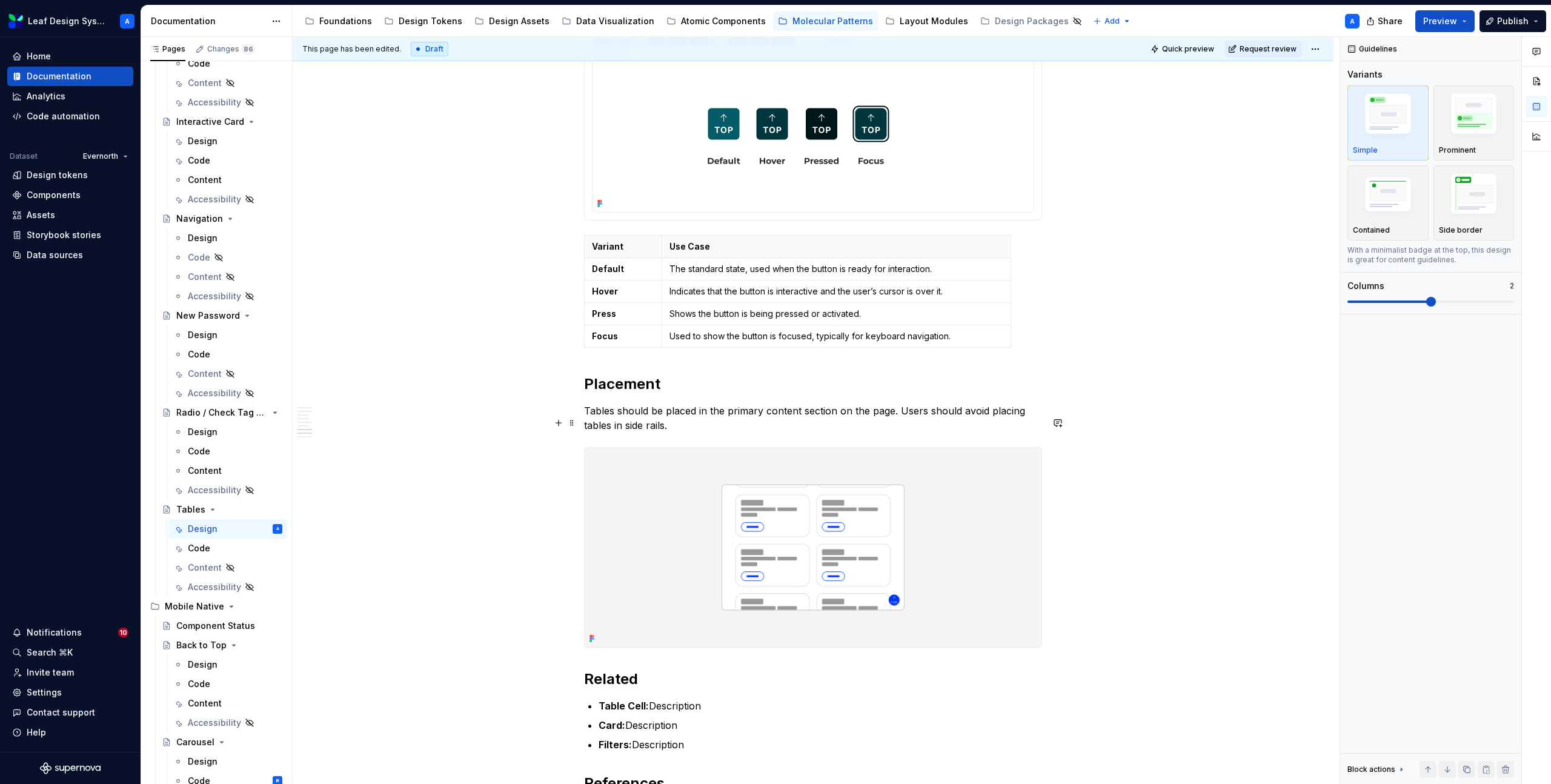
click at [695, 433] on p "Tables should be placed in the primary content section on the page. Users shoul…" at bounding box center [813, 418] width 458 height 29
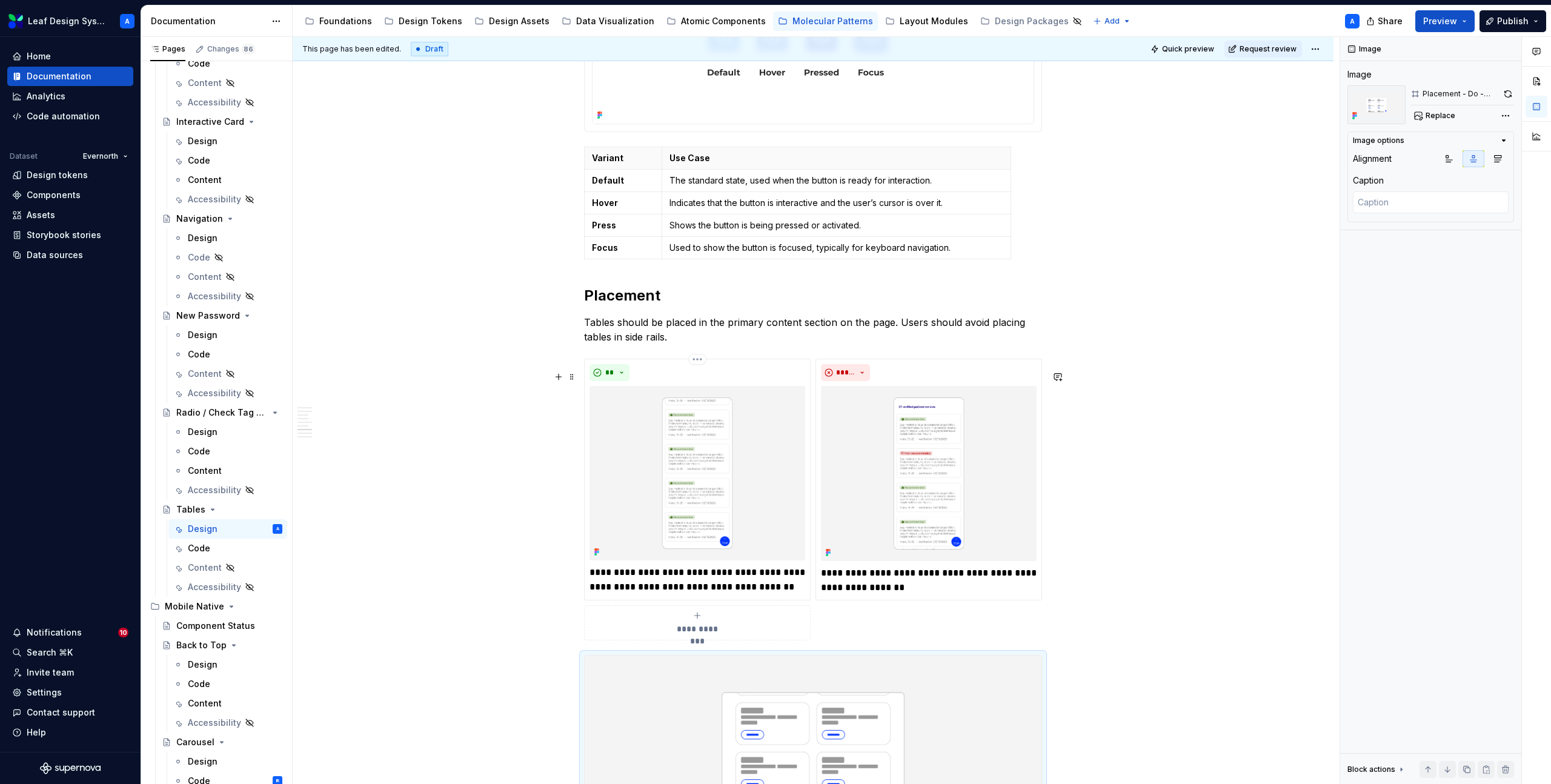
scroll to position [1914, 0]
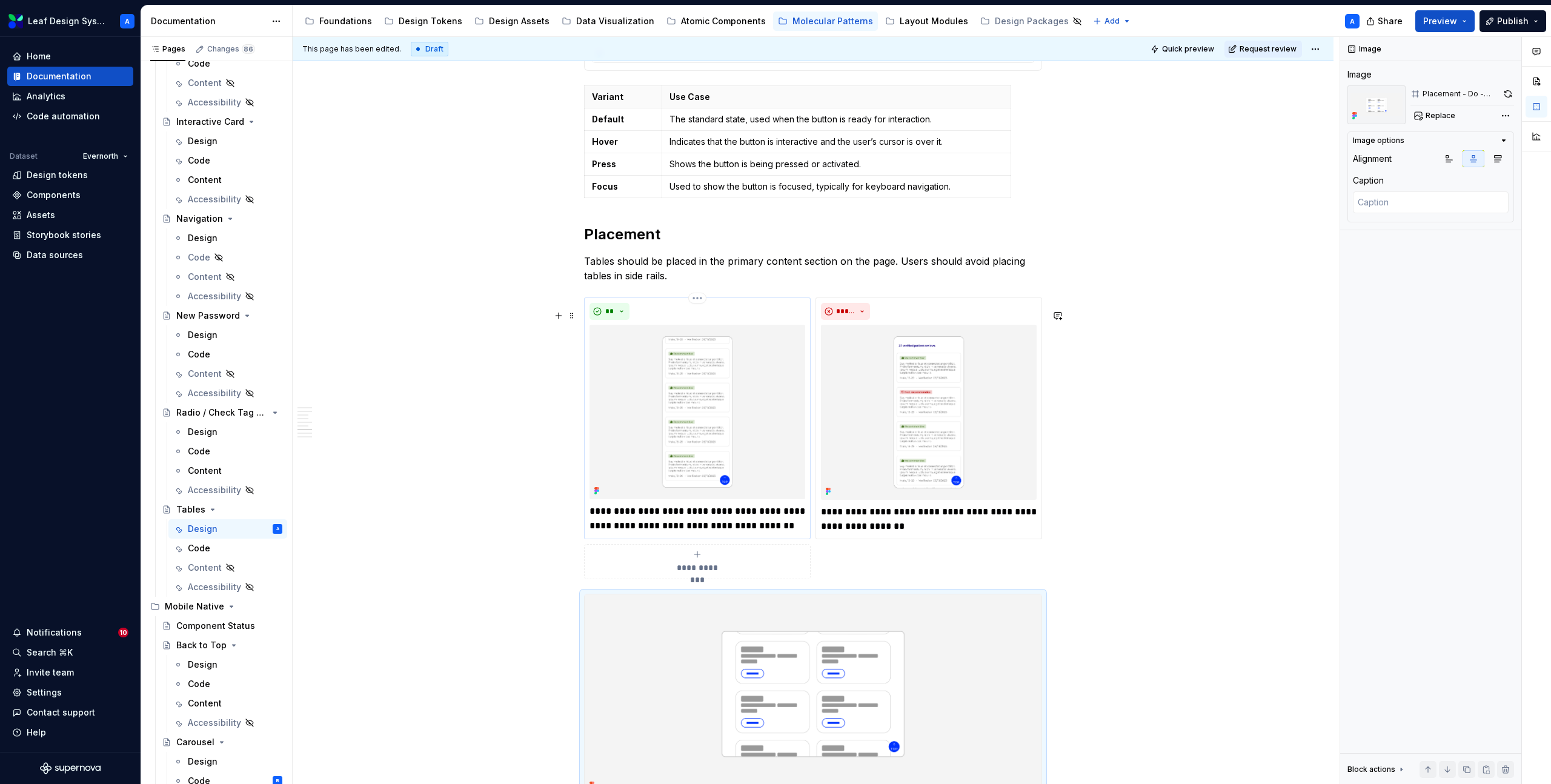
click at [653, 531] on p "**********" at bounding box center [698, 519] width 216 height 29
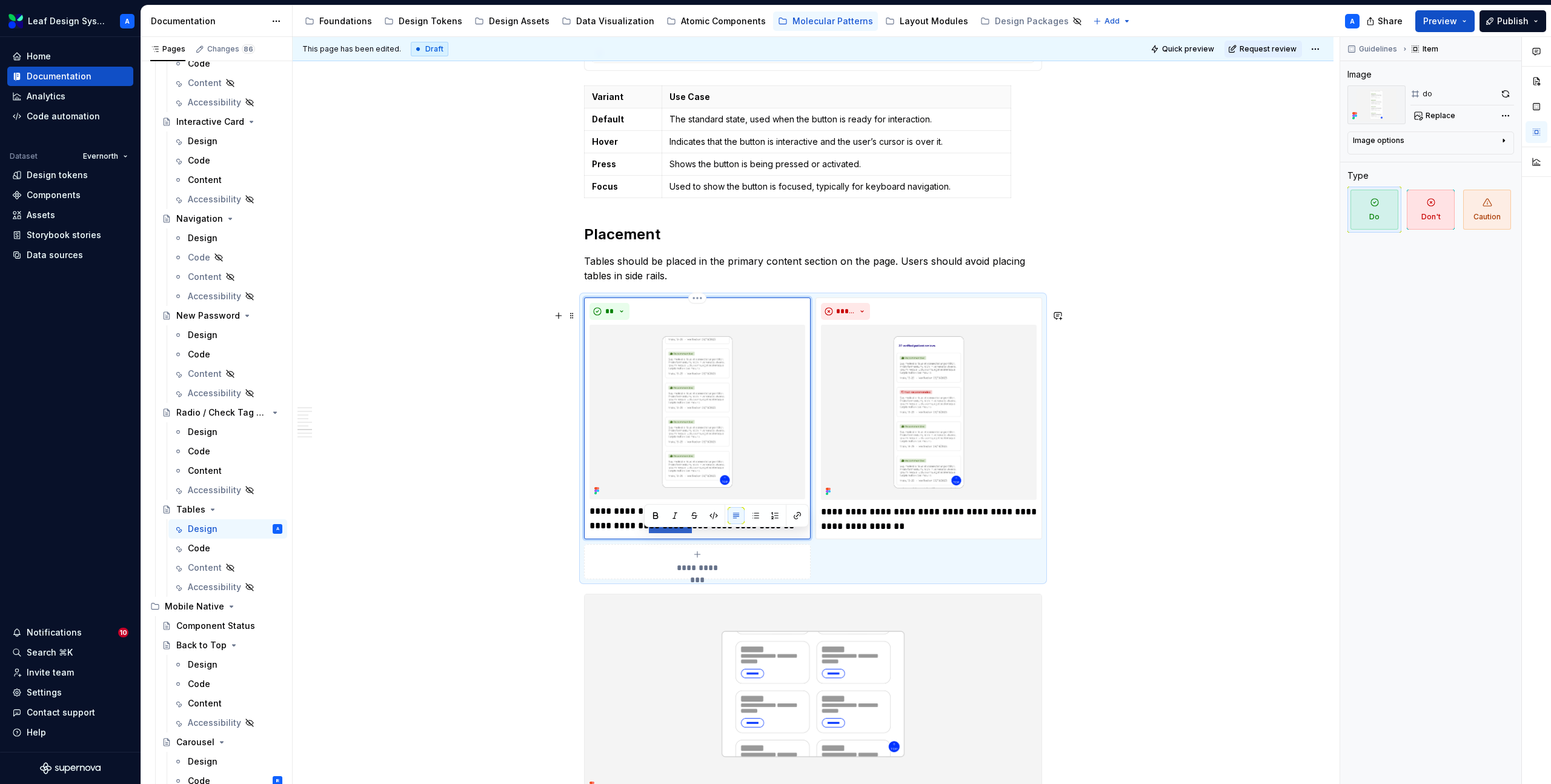
click at [653, 531] on p "**********" at bounding box center [698, 519] width 216 height 29
type textarea "*"
click at [897, 533] on p "**********" at bounding box center [929, 519] width 216 height 29
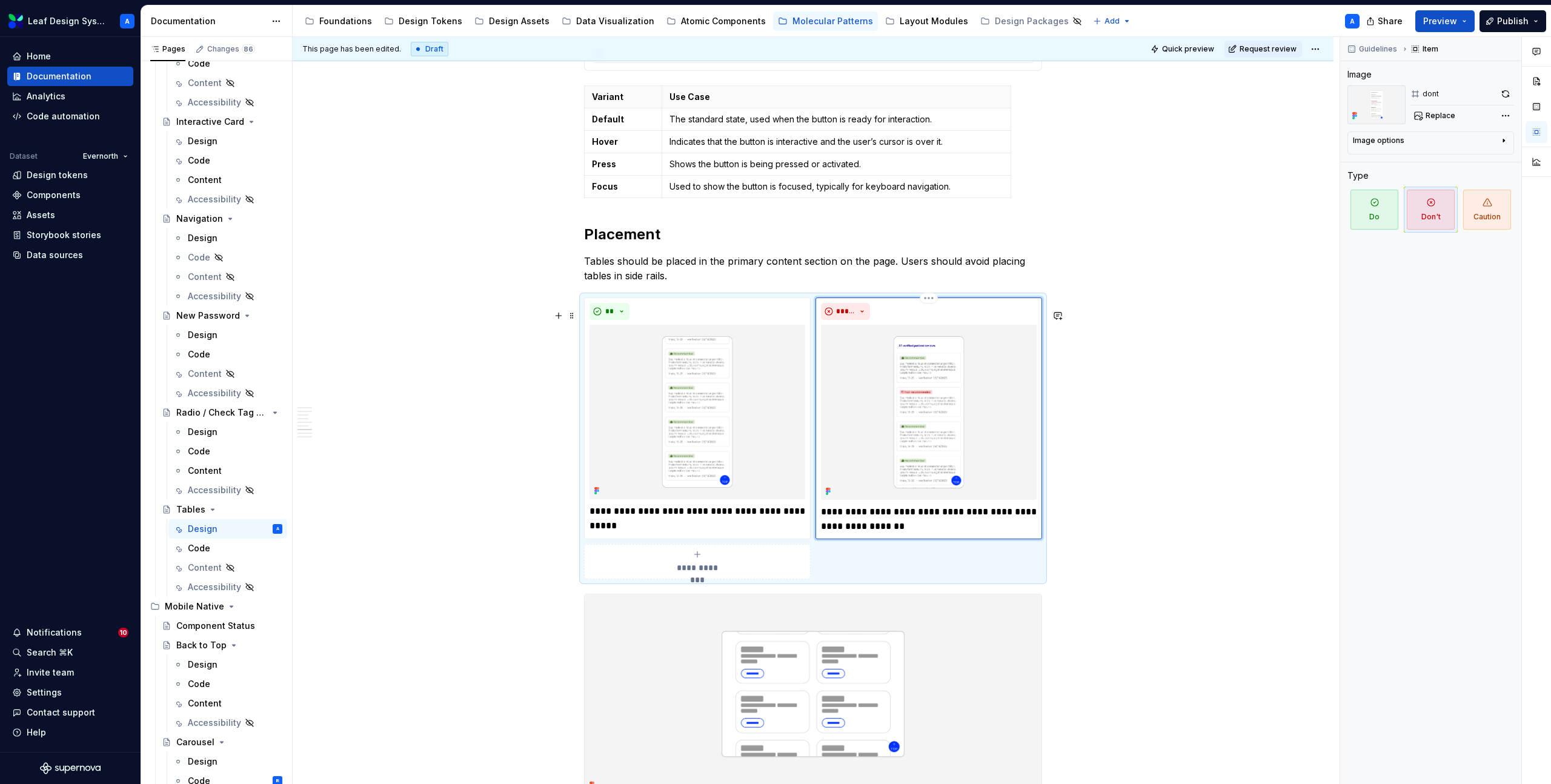
click at [897, 533] on p "**********" at bounding box center [929, 519] width 216 height 29
type textarea "*"
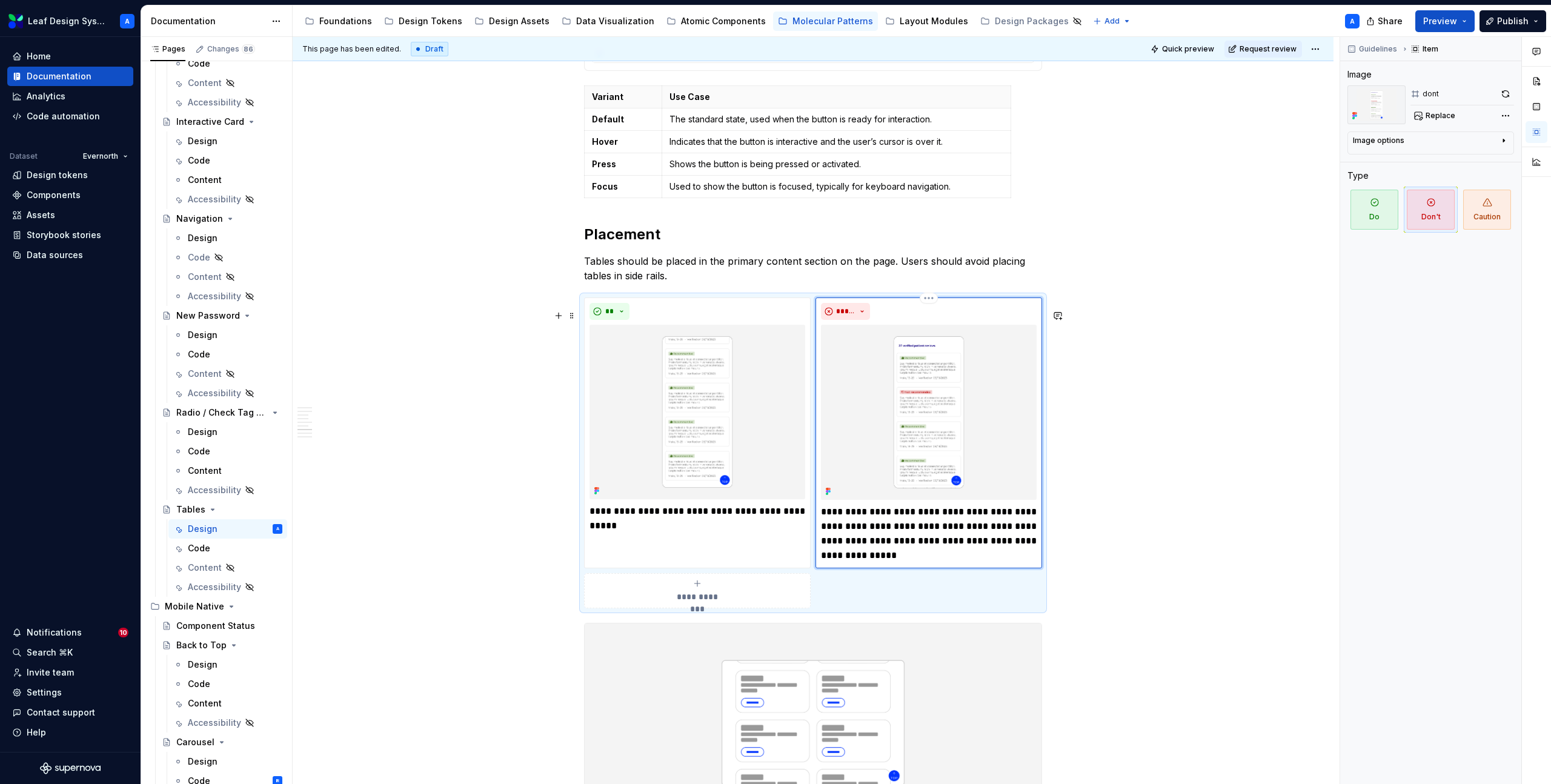
click at [840, 537] on p "**********" at bounding box center [929, 533] width 216 height 58
click at [902, 563] on p "**********" at bounding box center [929, 533] width 216 height 58
click at [631, 533] on p "**********" at bounding box center [698, 519] width 216 height 29
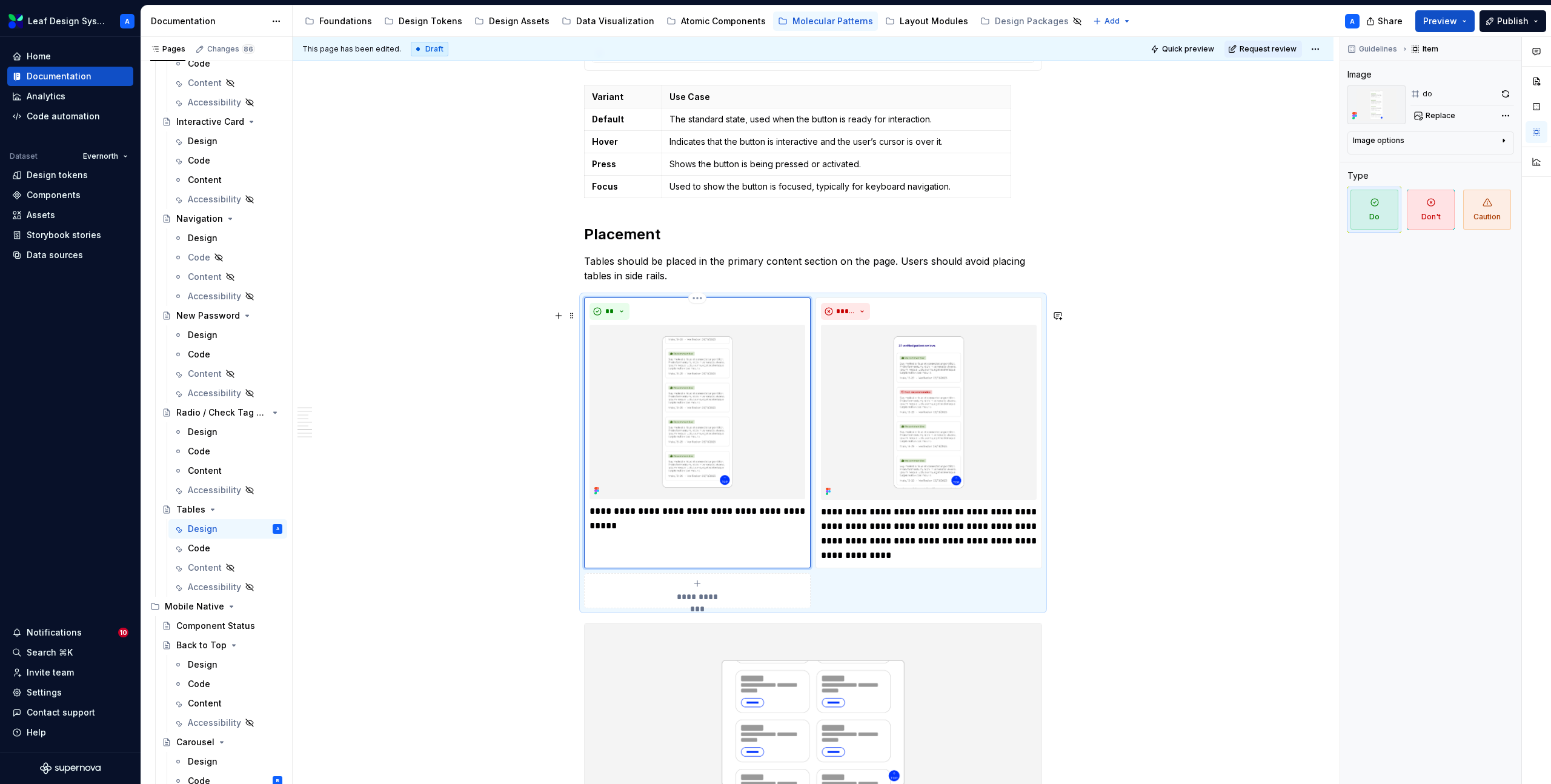
click at [631, 533] on p "**********" at bounding box center [698, 519] width 216 height 29
click at [667, 533] on p "**********" at bounding box center [698, 519] width 216 height 29
click at [784, 556] on p "**********" at bounding box center [698, 532] width 216 height 58
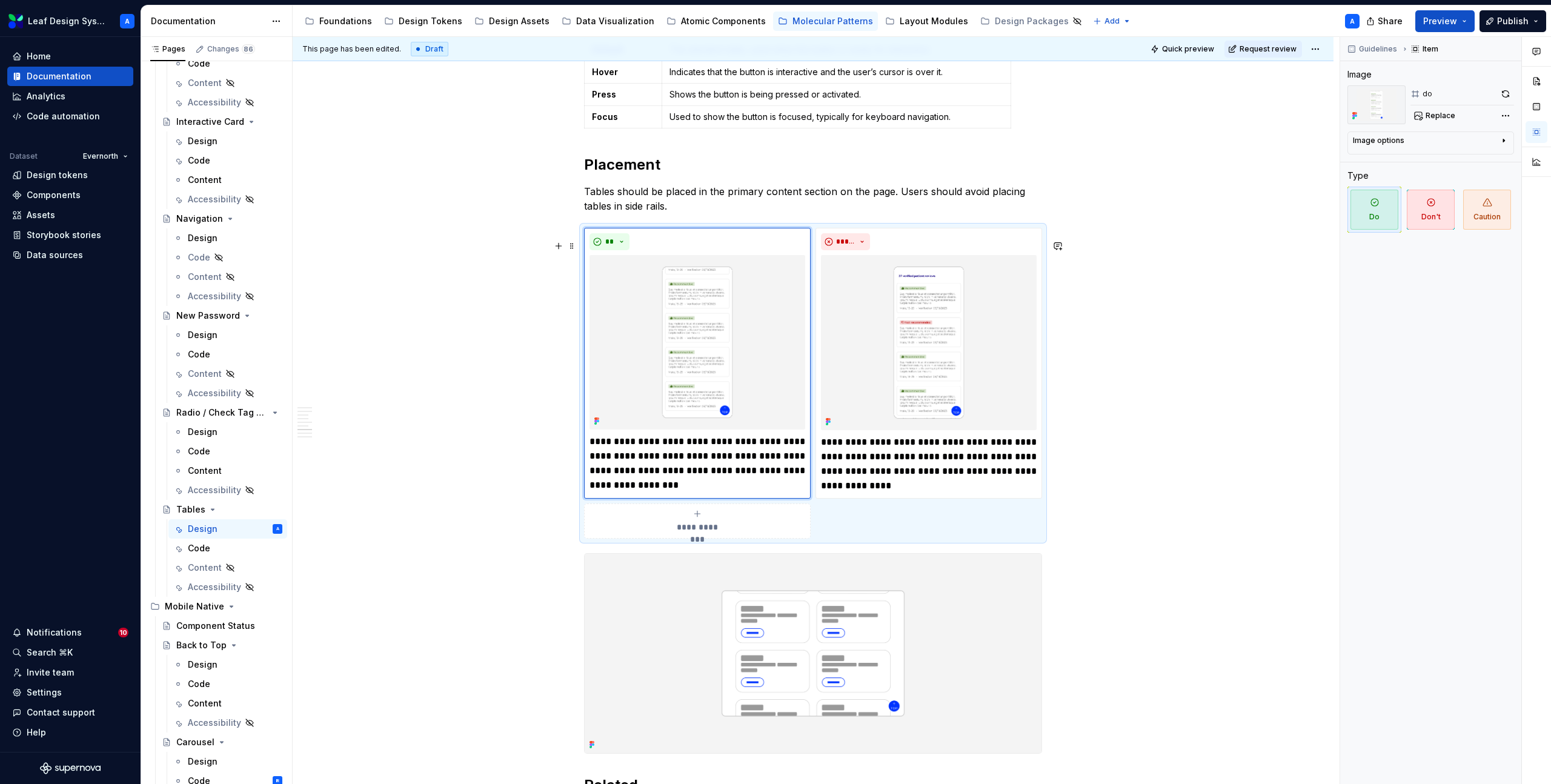
scroll to position [2022, 0]
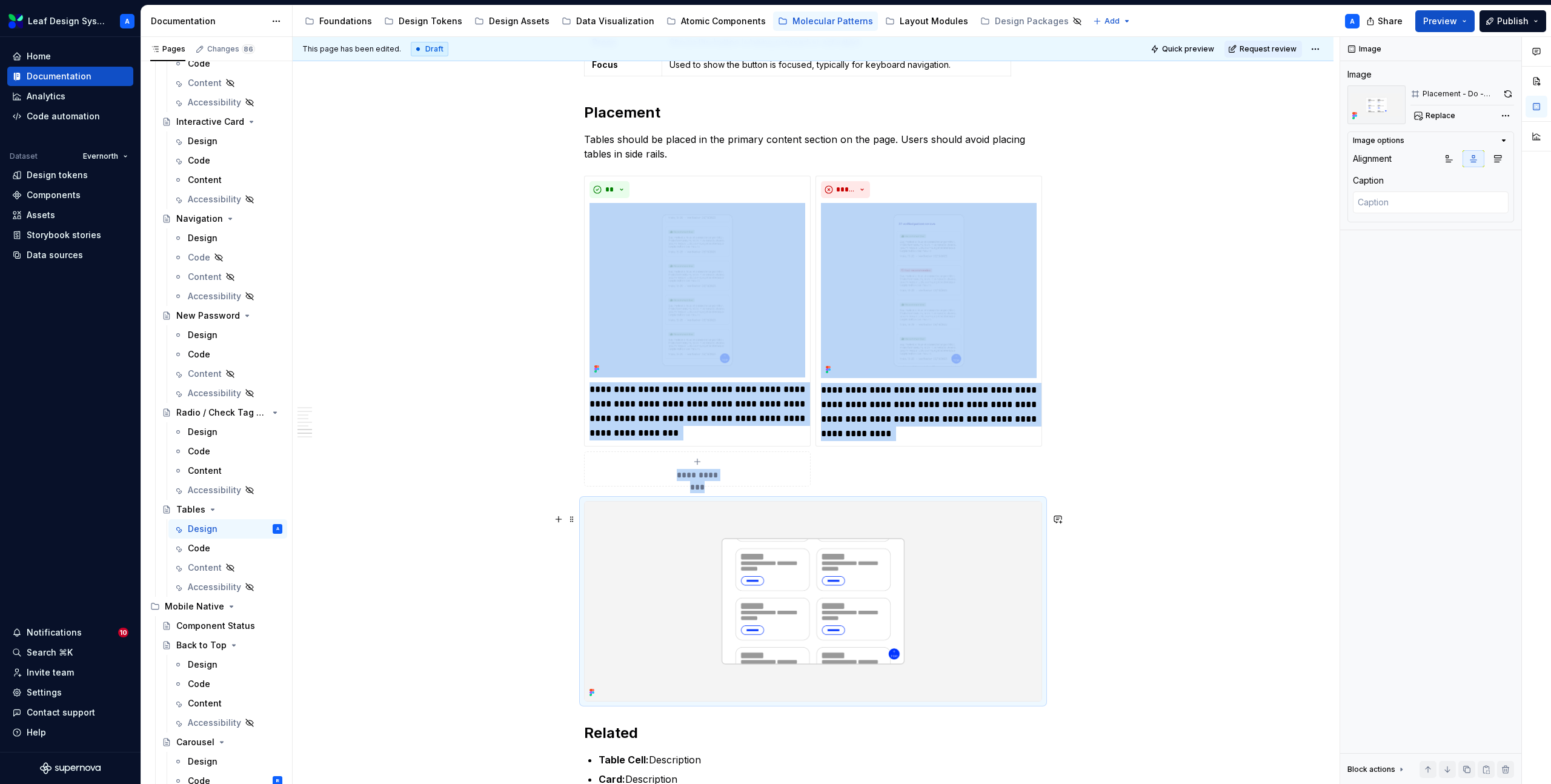
scroll to position [2040, 0]
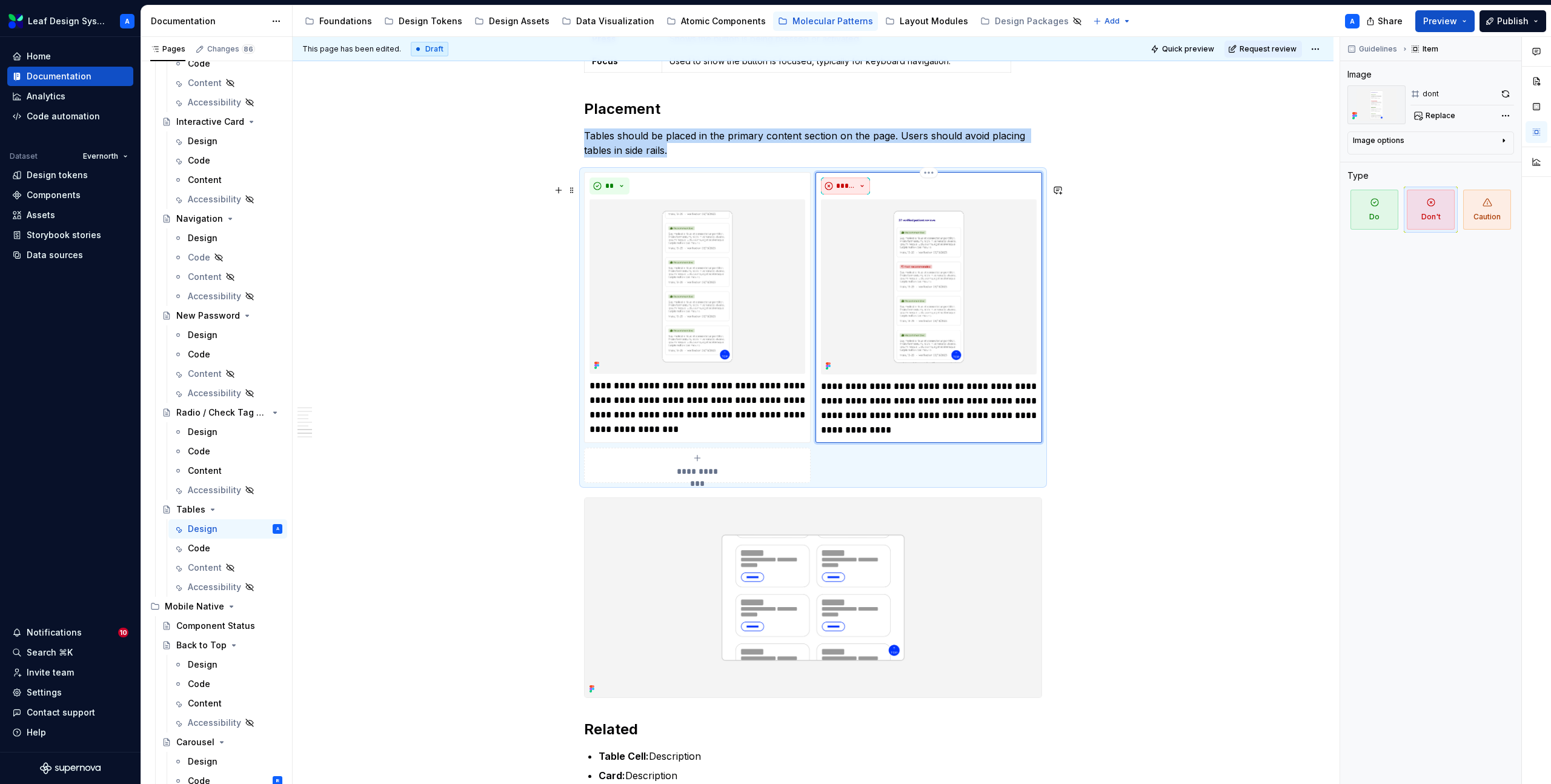
click at [862, 191] on button "*****" at bounding box center [845, 185] width 49 height 17
click at [869, 256] on div "Caution" at bounding box center [877, 260] width 33 height 12
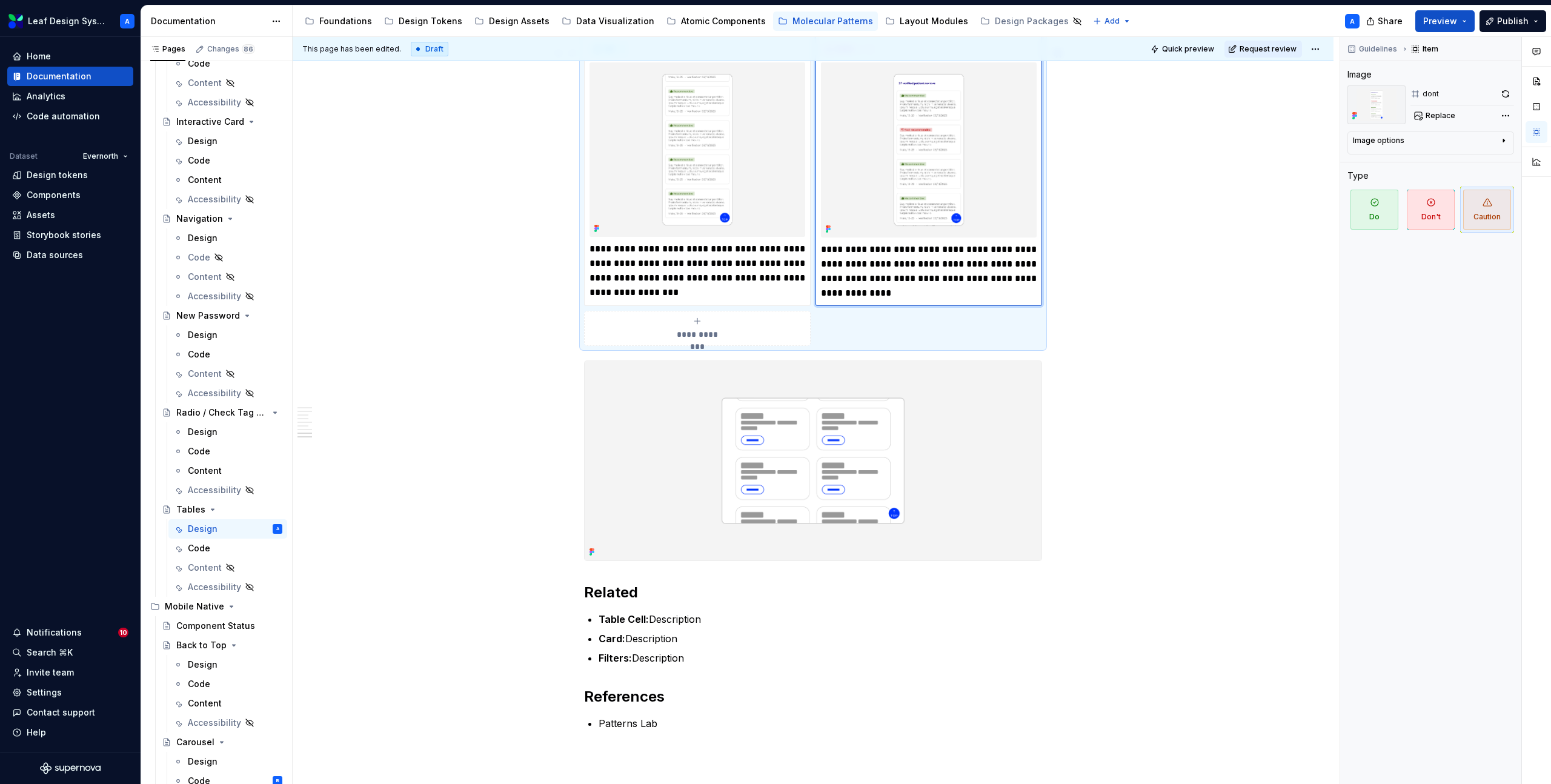
scroll to position [2302, 0]
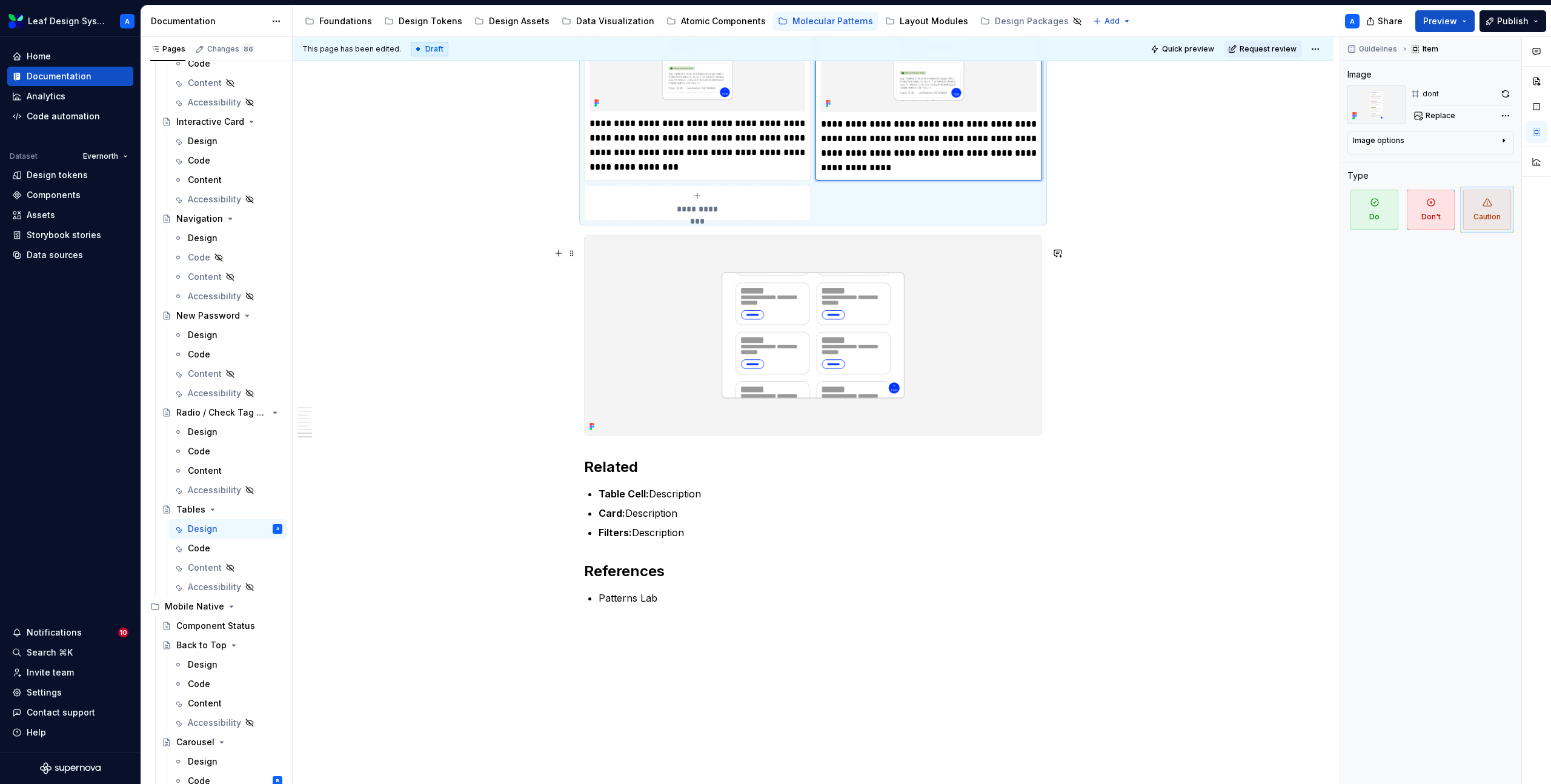
click at [870, 373] on img at bounding box center [813, 335] width 457 height 199
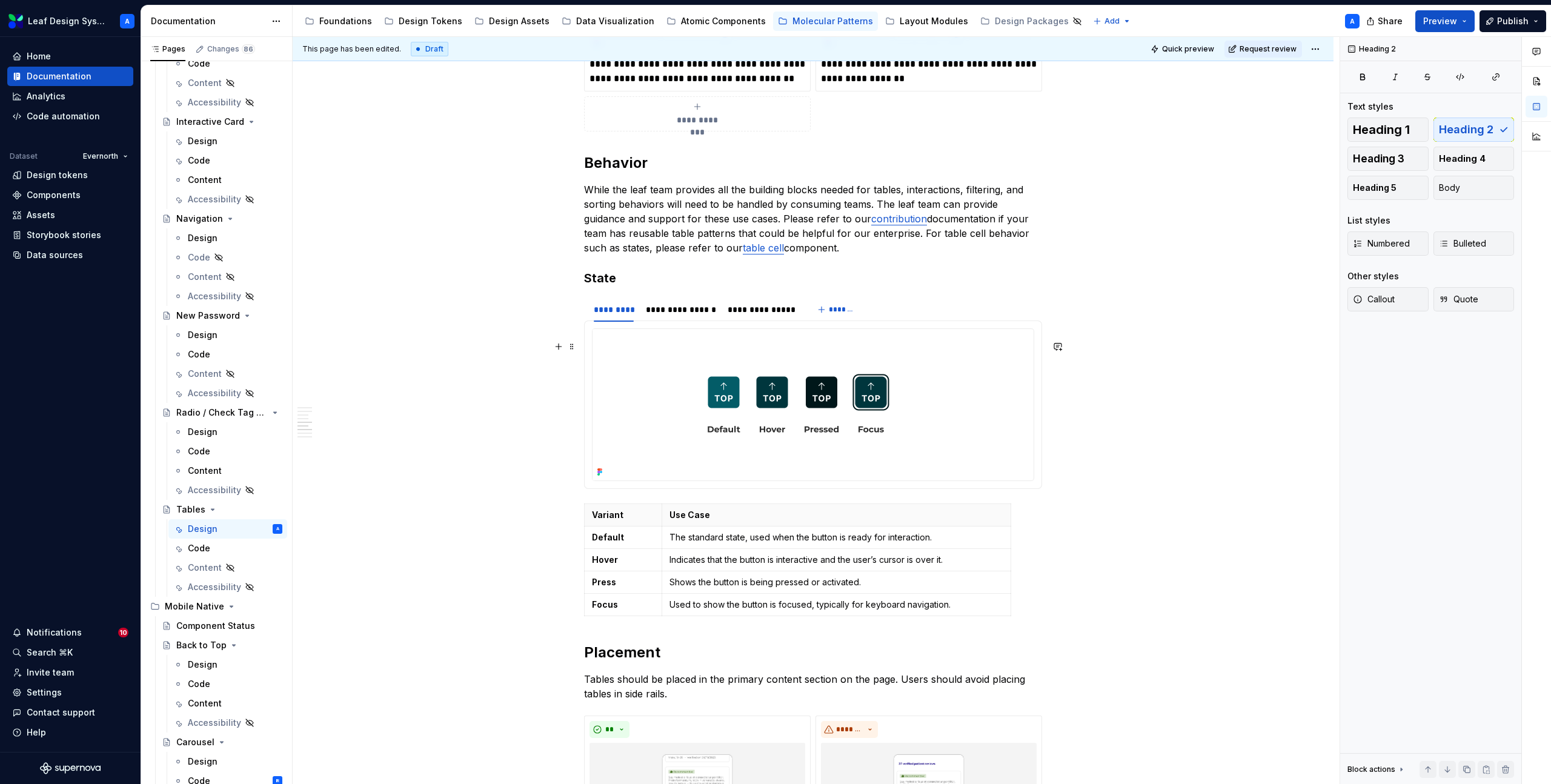
scroll to position [1494, 0]
click at [594, 289] on h3 "State" at bounding box center [813, 281] width 458 height 17
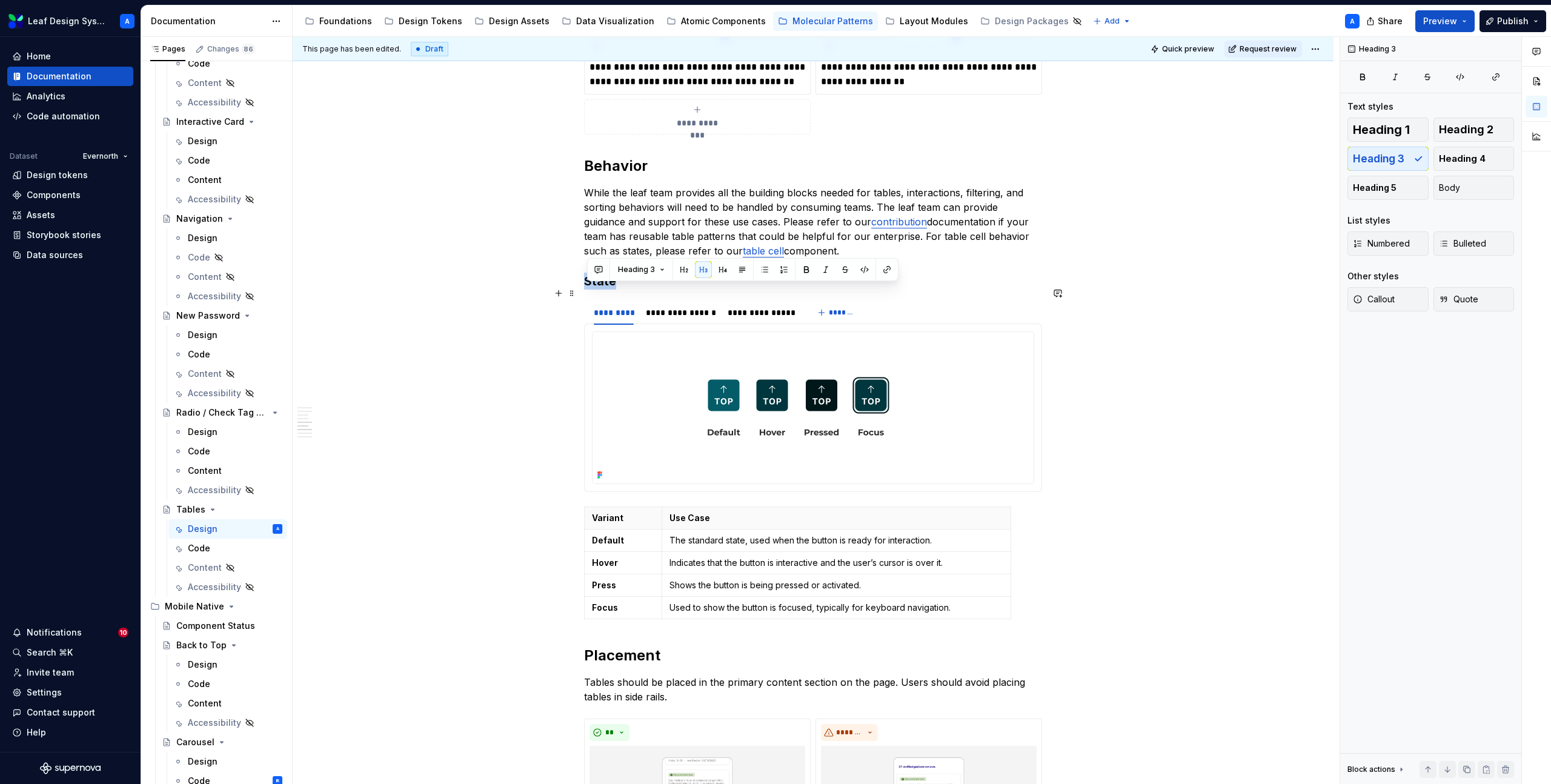
click at [594, 289] on h3 "State" at bounding box center [813, 281] width 458 height 17
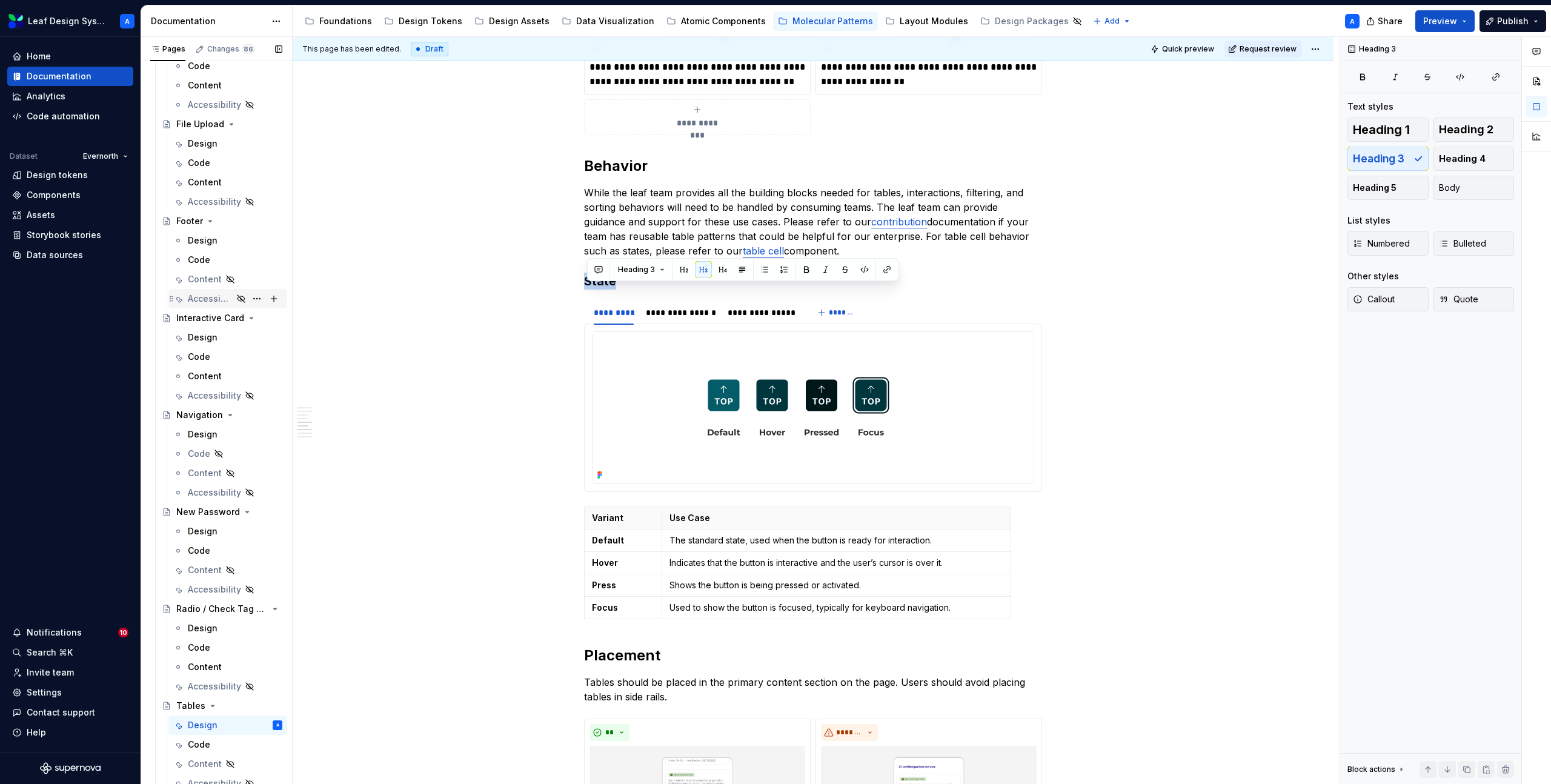
scroll to position [222, 0]
click at [204, 243] on div "Design" at bounding box center [203, 243] width 29 height 12
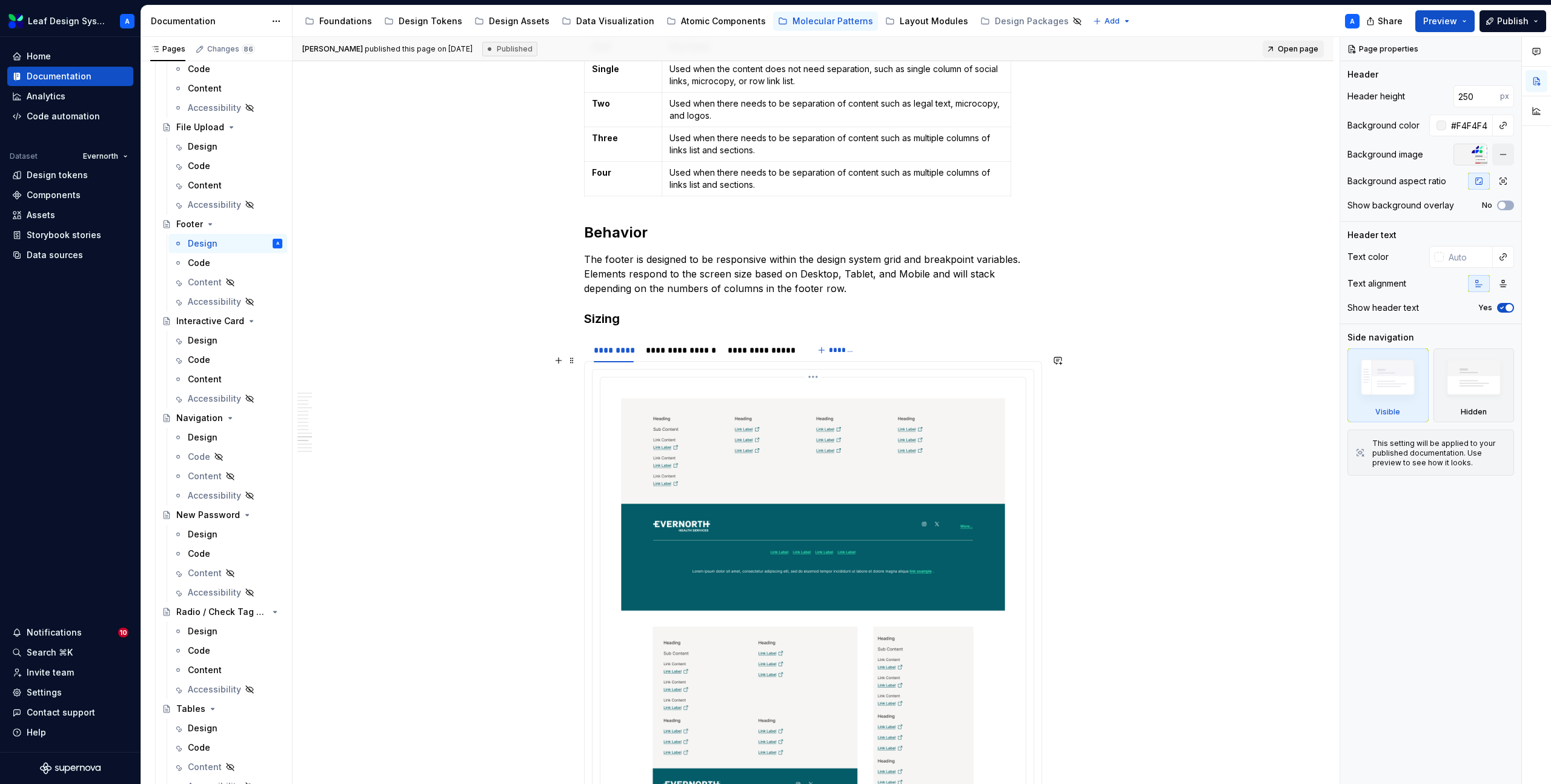
scroll to position [6656, 0]
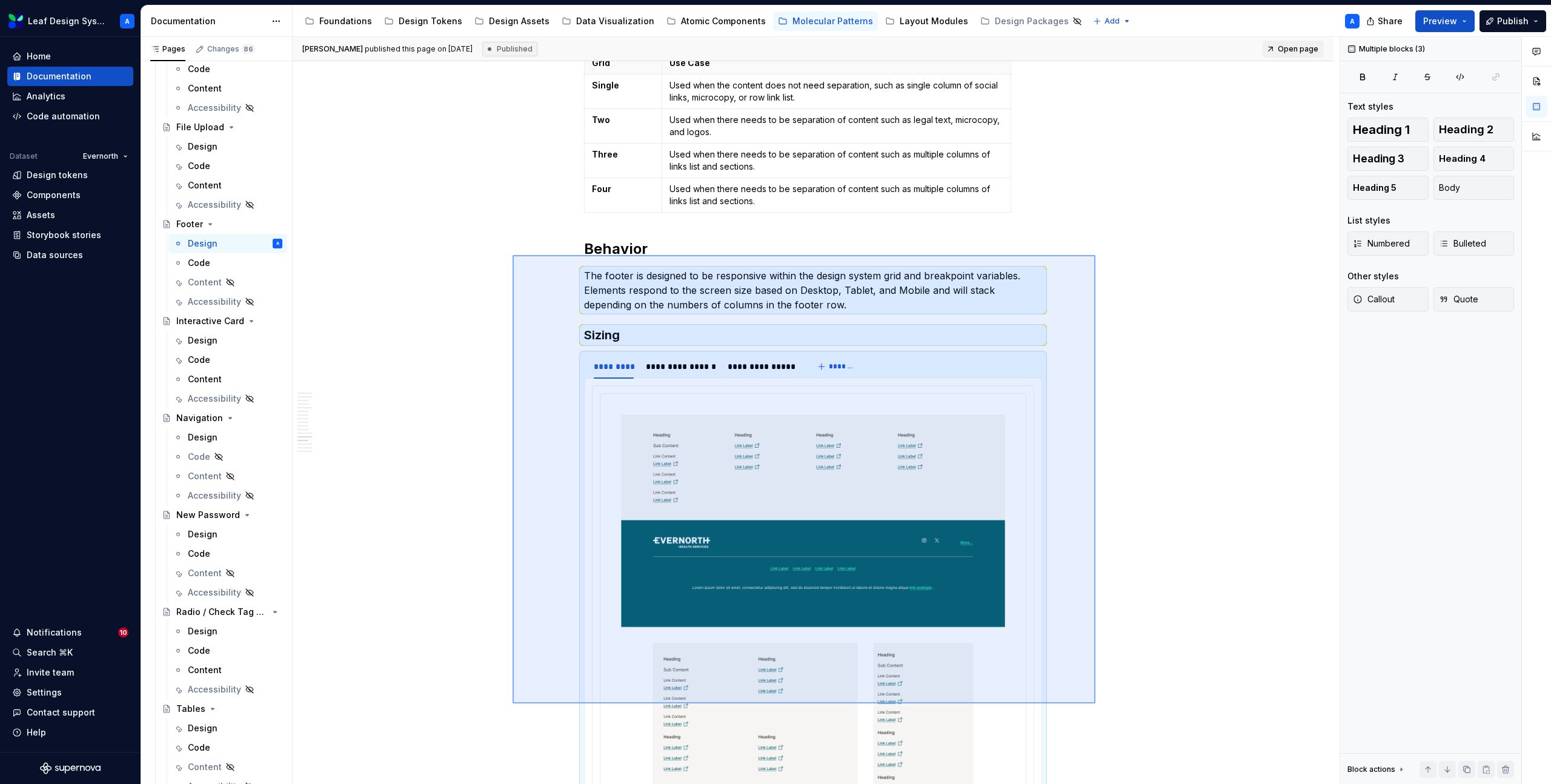
drag, startPoint x: 512, startPoint y: 255, endPoint x: 1095, endPoint y: 703, distance: 735.3
click at [1095, 703] on div "**********" at bounding box center [816, 410] width 1047 height 747
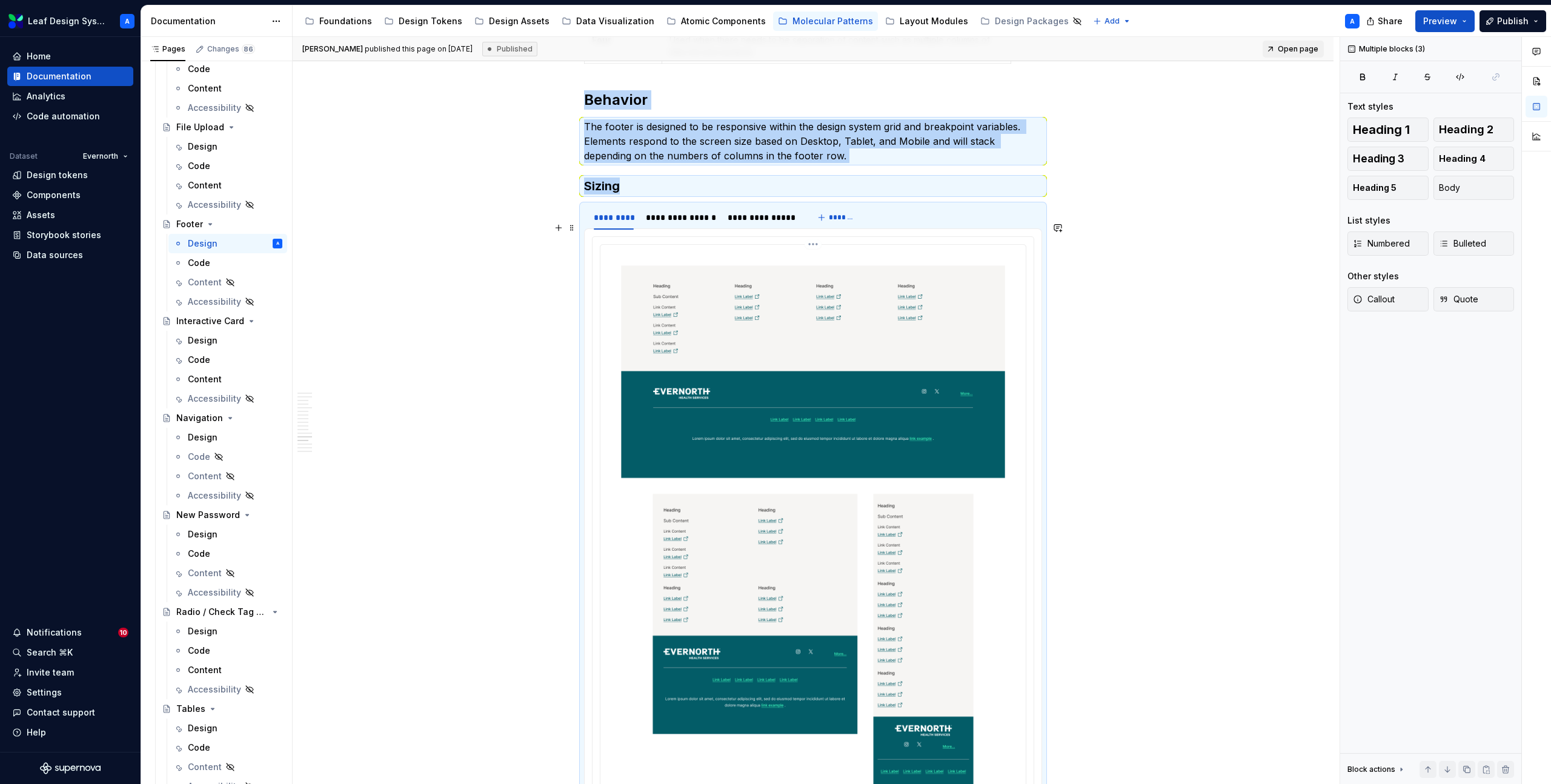
scroll to position [6796, 0]
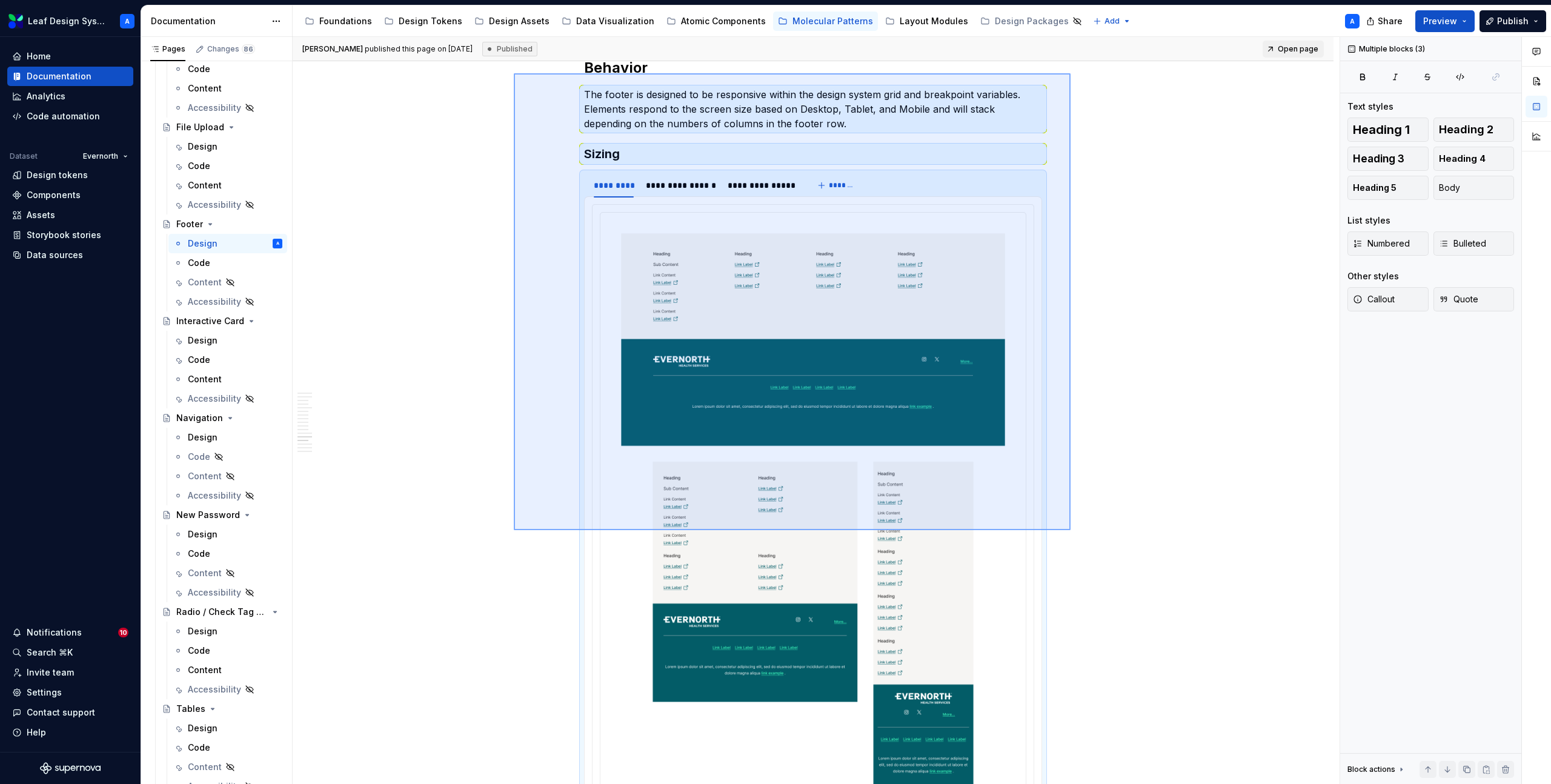
drag, startPoint x: 514, startPoint y: 114, endPoint x: 1070, endPoint y: 530, distance: 694.4
click at [1070, 530] on div "**********" at bounding box center [816, 410] width 1047 height 747
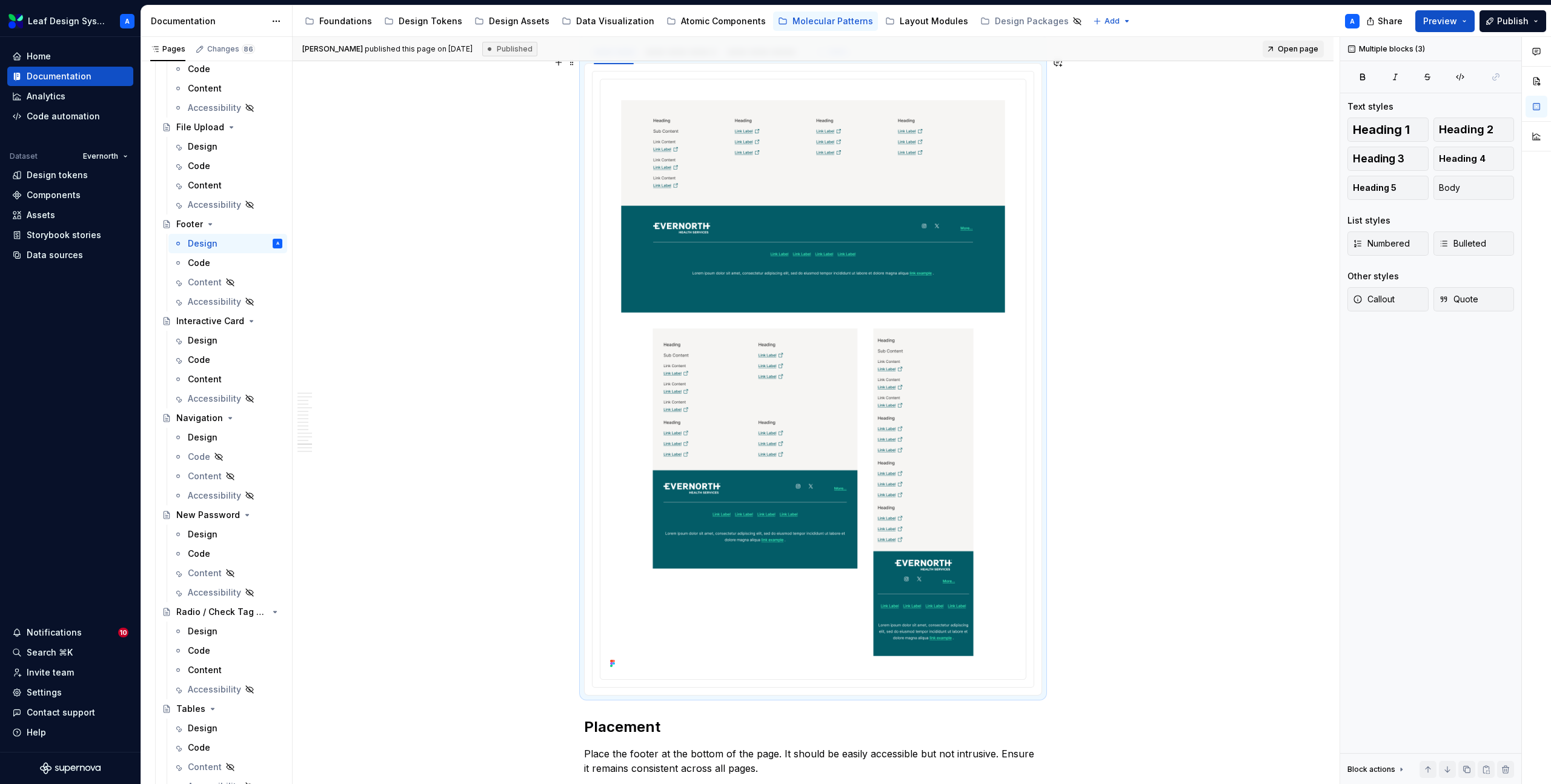
scroll to position [7129, 0]
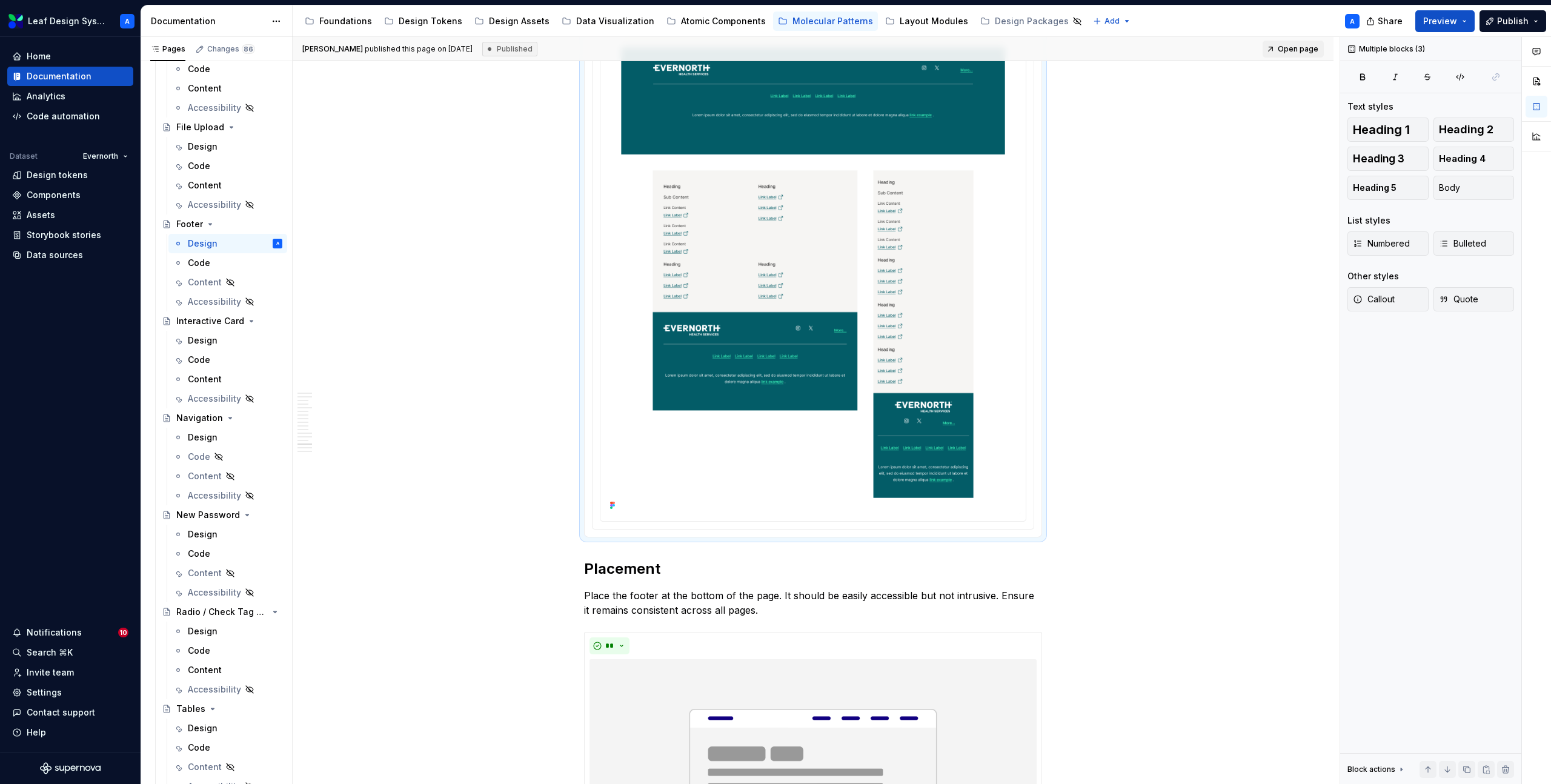
copy div "Behavior The footer is designed to be responsive within the design system grid …"
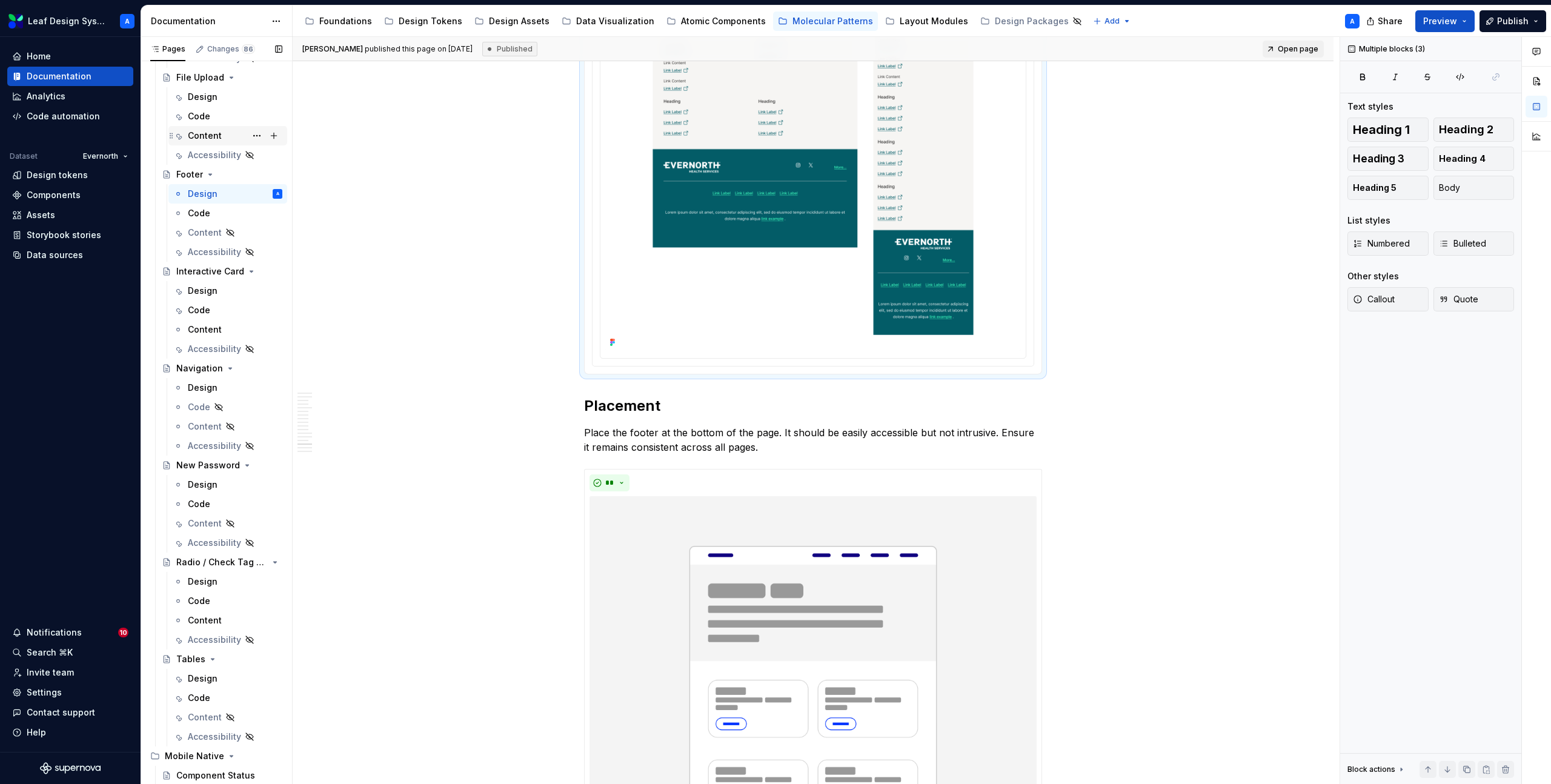
scroll to position [333, 0]
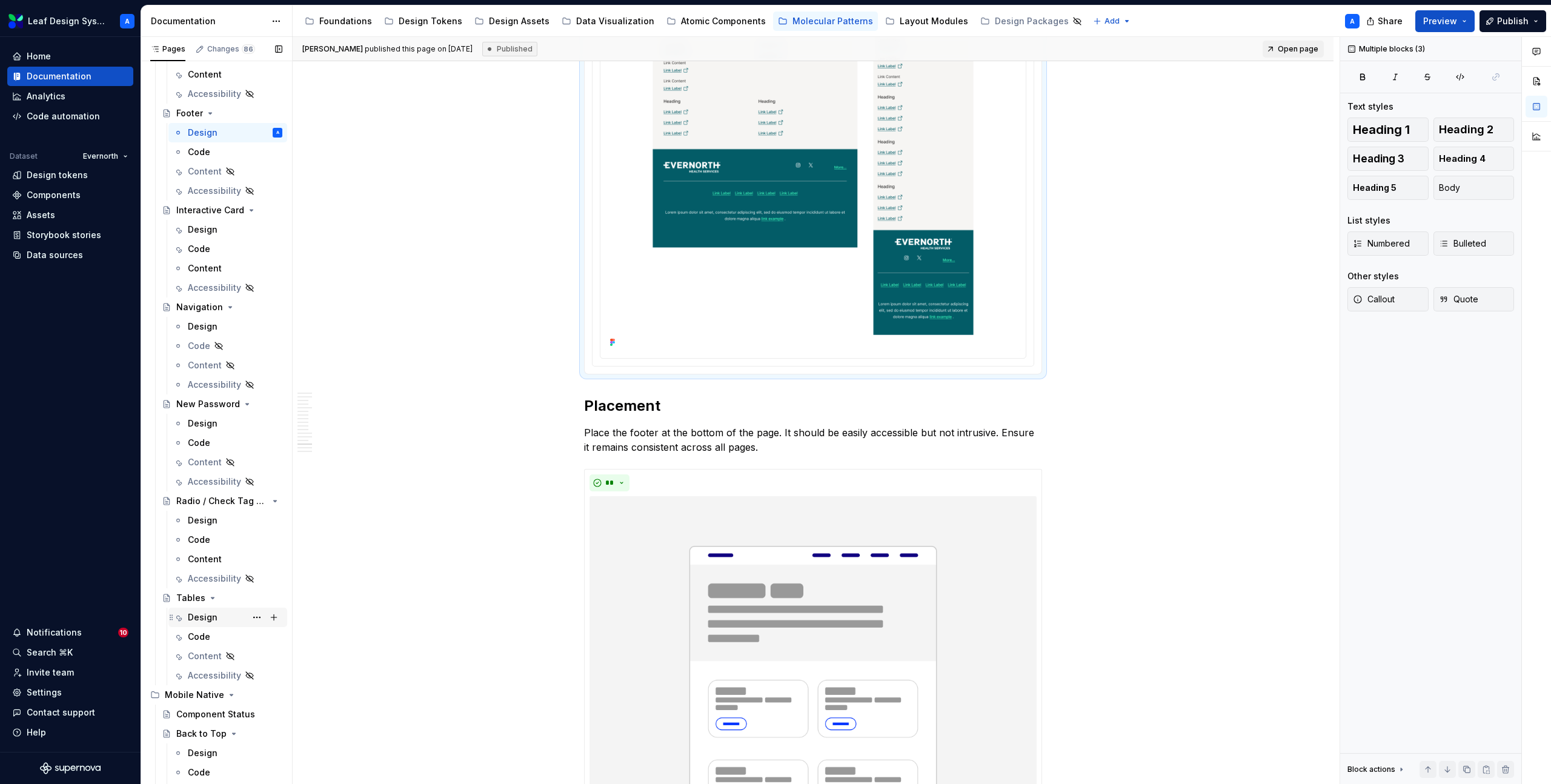
click at [207, 615] on div "Design" at bounding box center [203, 617] width 29 height 12
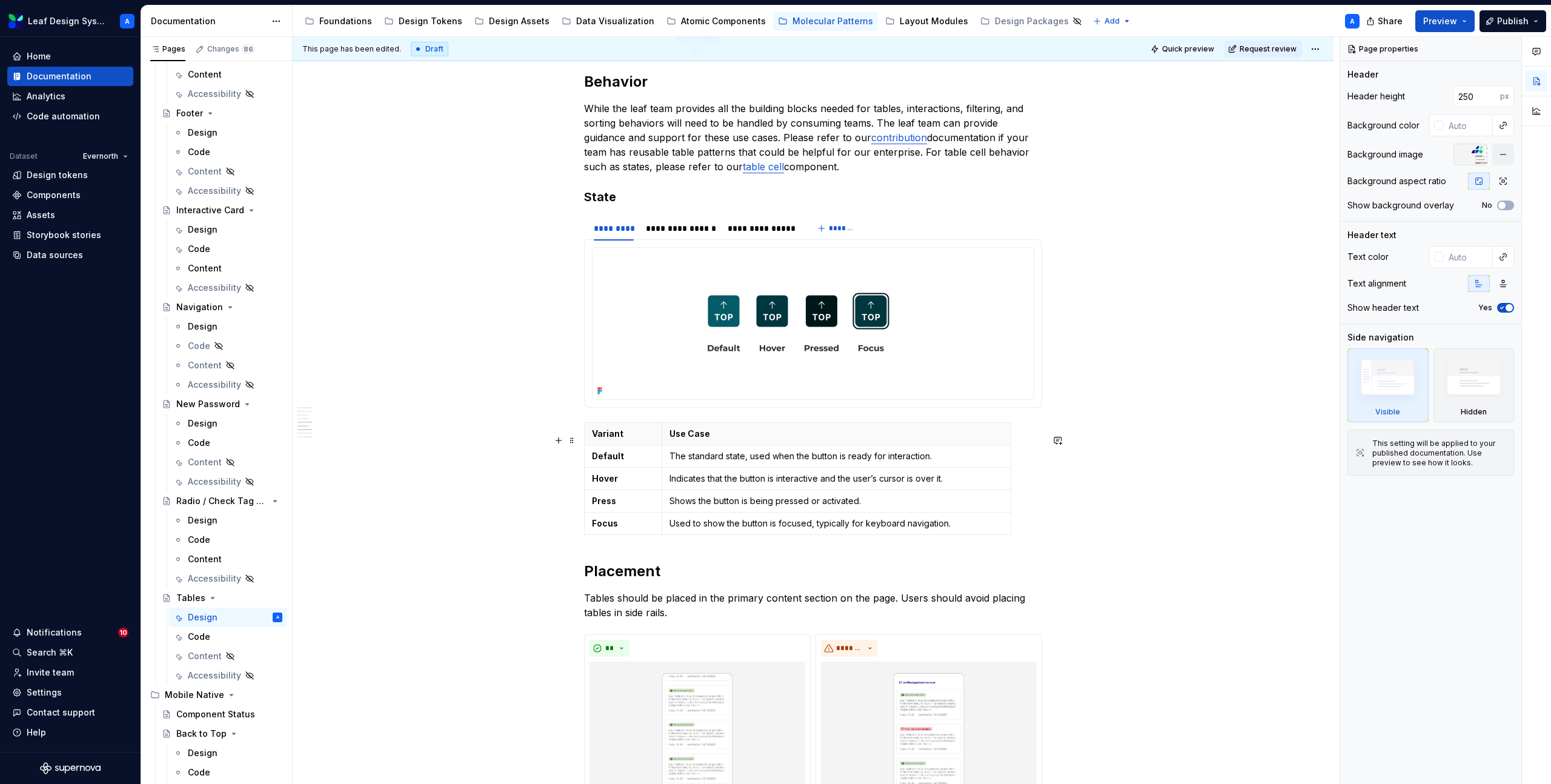
scroll to position [1573, 0]
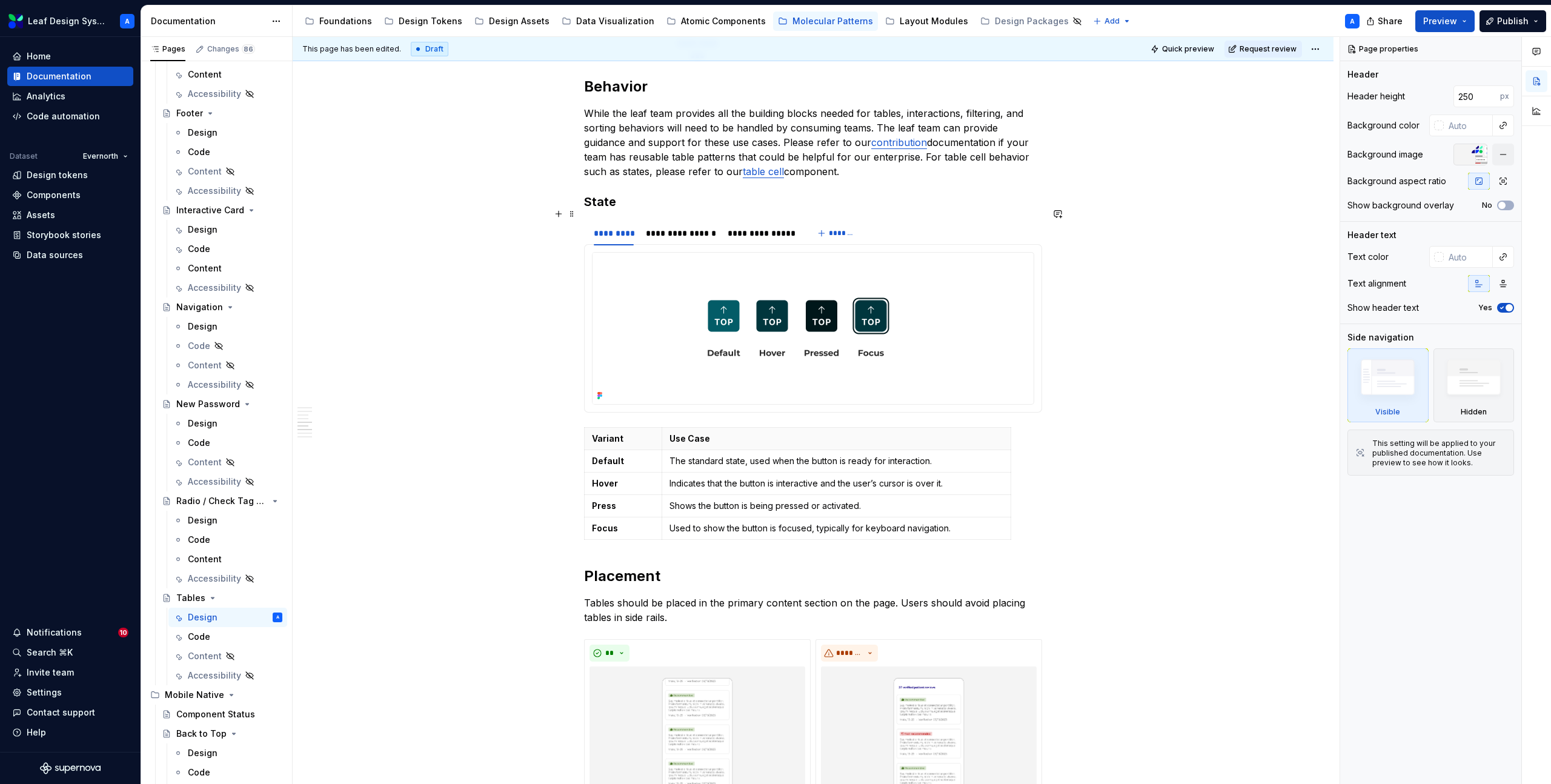
type textarea "*"
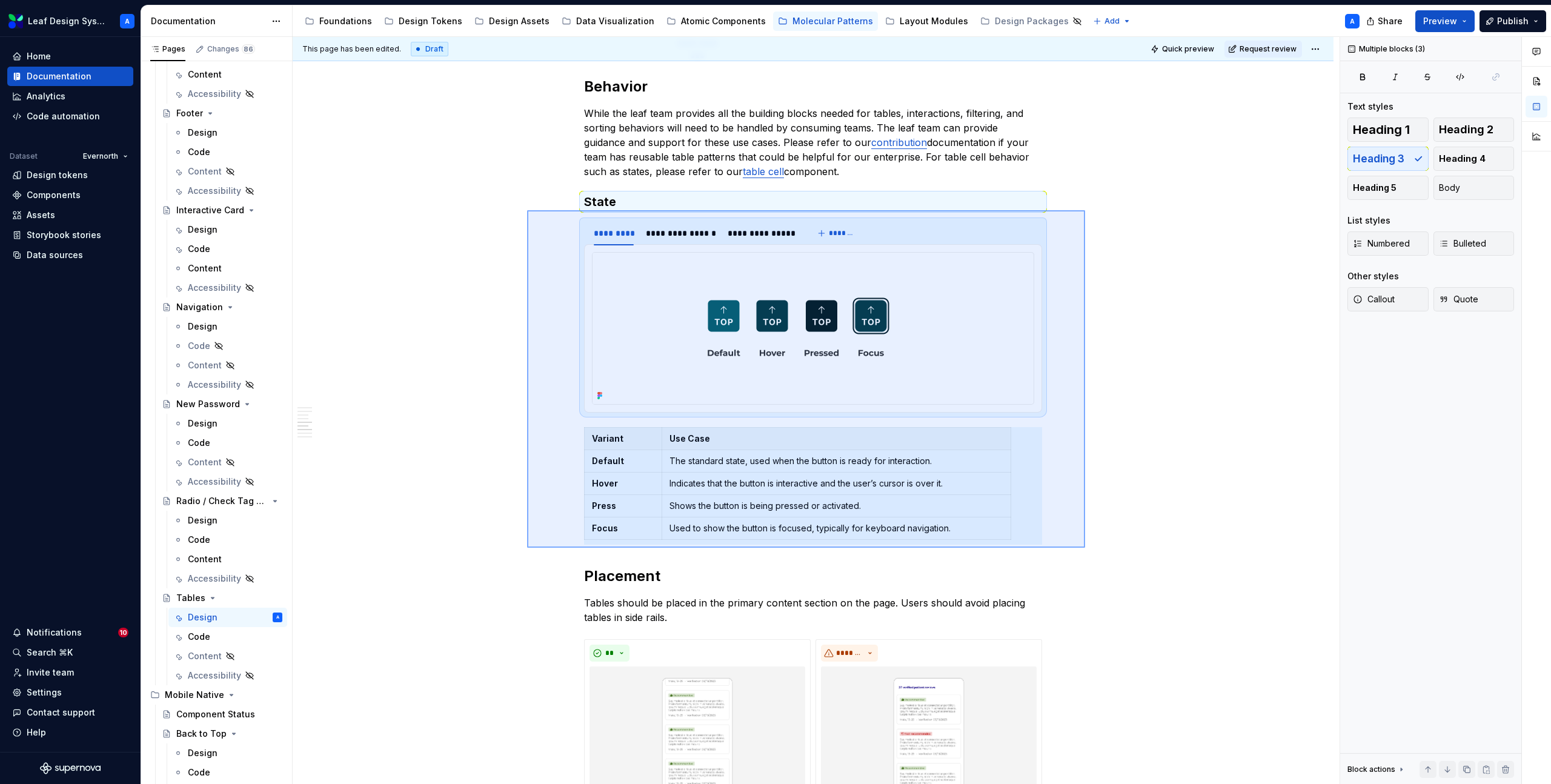
drag, startPoint x: 527, startPoint y: 210, endPoint x: 1093, endPoint y: 550, distance: 660.3
click at [1094, 550] on div "**********" at bounding box center [816, 410] width 1047 height 747
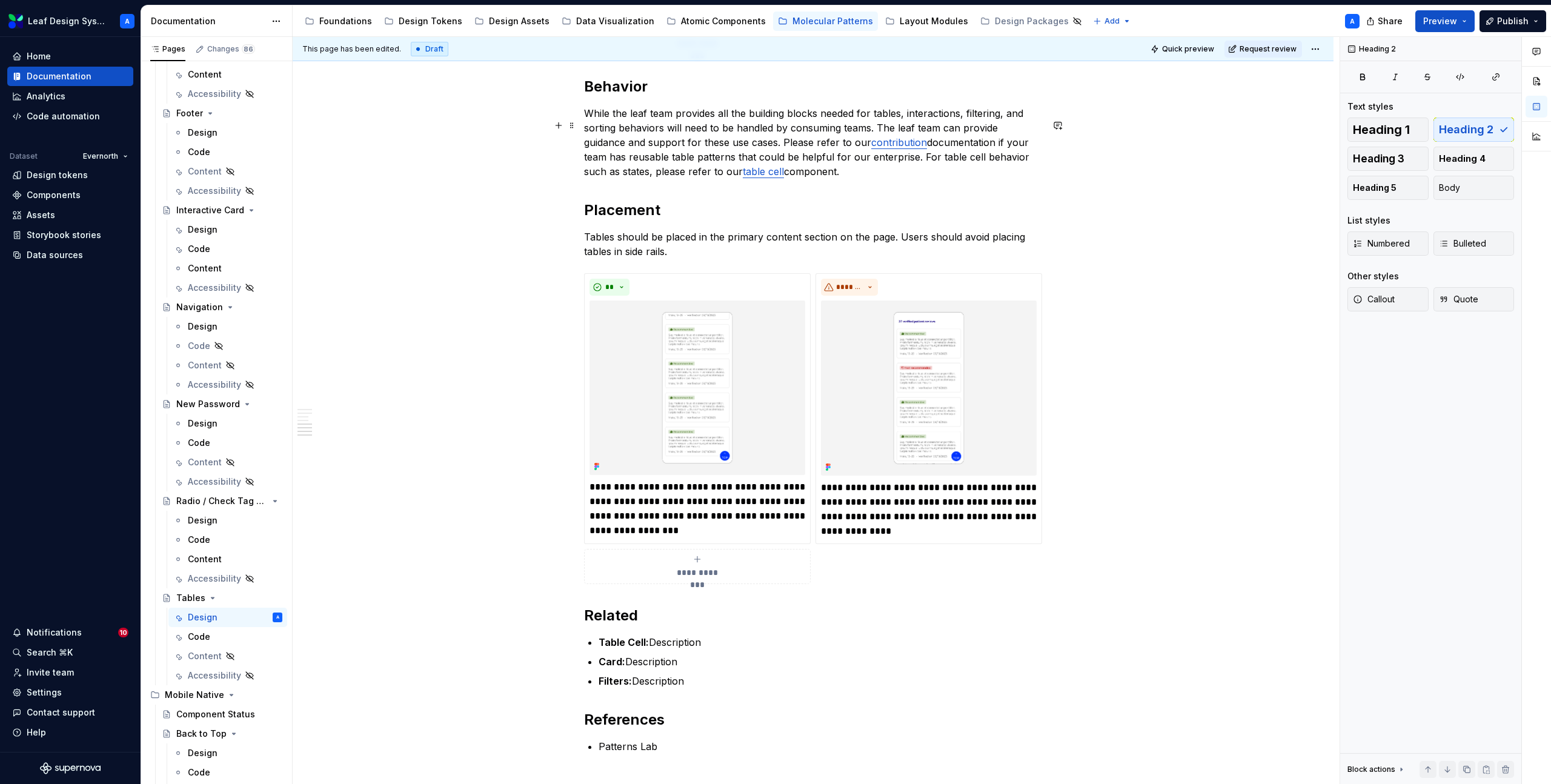
click at [863, 172] on p "While the leaf team provides all the building blocks needed for tables, interac…" at bounding box center [813, 142] width 458 height 73
click at [861, 179] on p "While the leaf team provides all the building blocks needed for tables, interac…" at bounding box center [813, 142] width 458 height 73
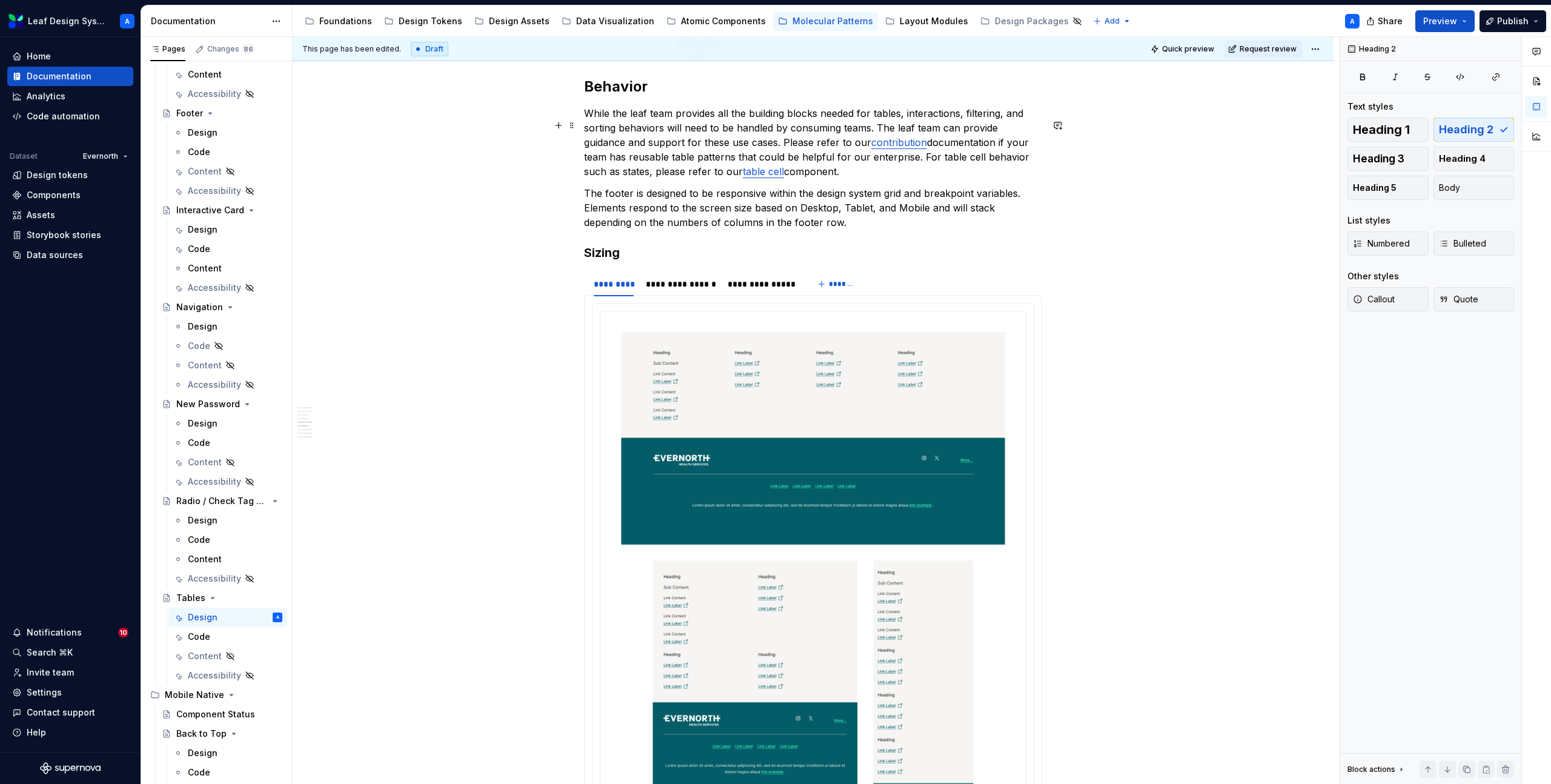
click at [858, 179] on p "While the leaf team provides all the building blocks needed for tables, interac…" at bounding box center [813, 142] width 458 height 73
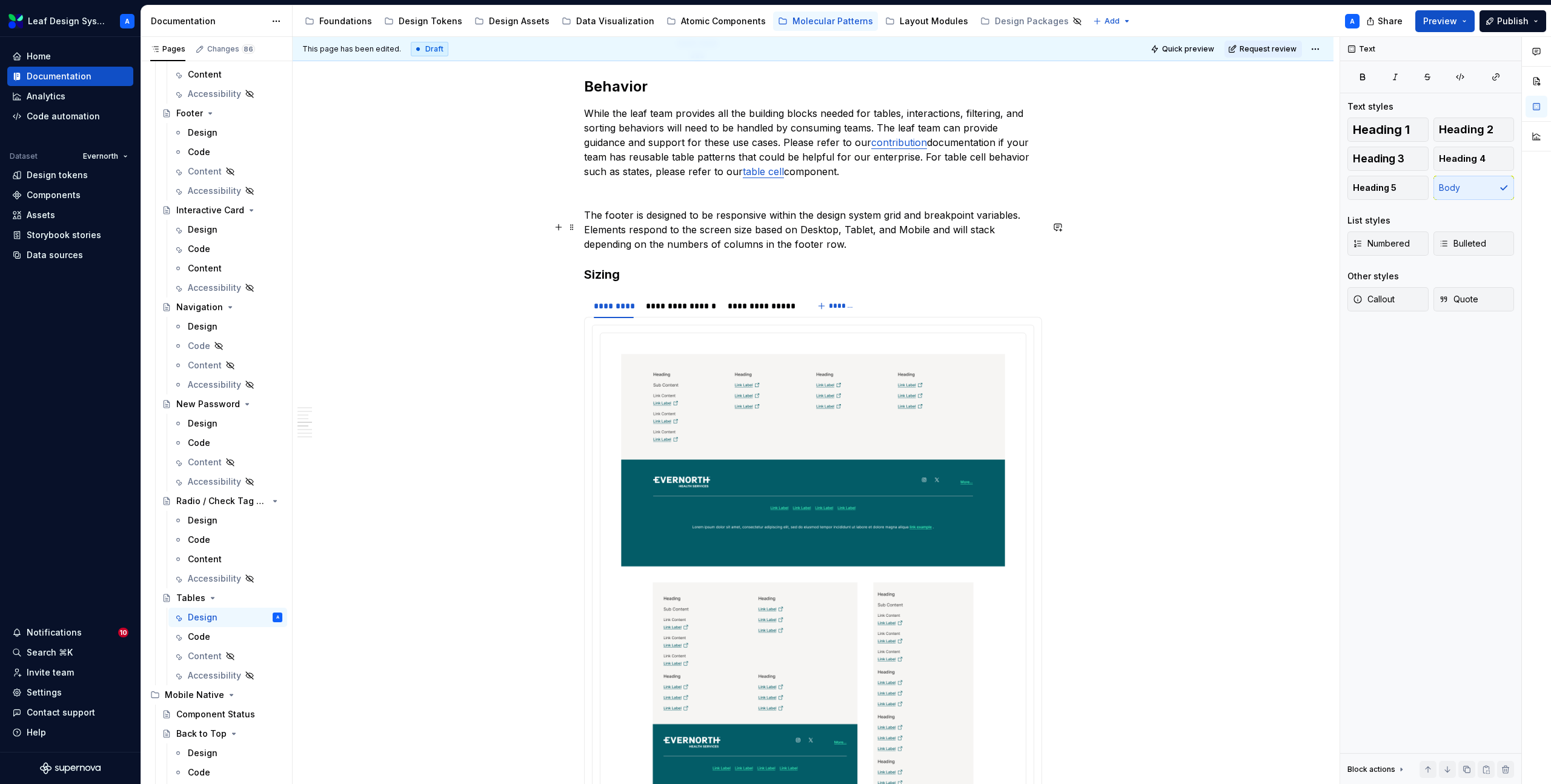
click at [787, 234] on p "The footer is designed to be responsive within the design system grid and break…" at bounding box center [813, 229] width 458 height 43
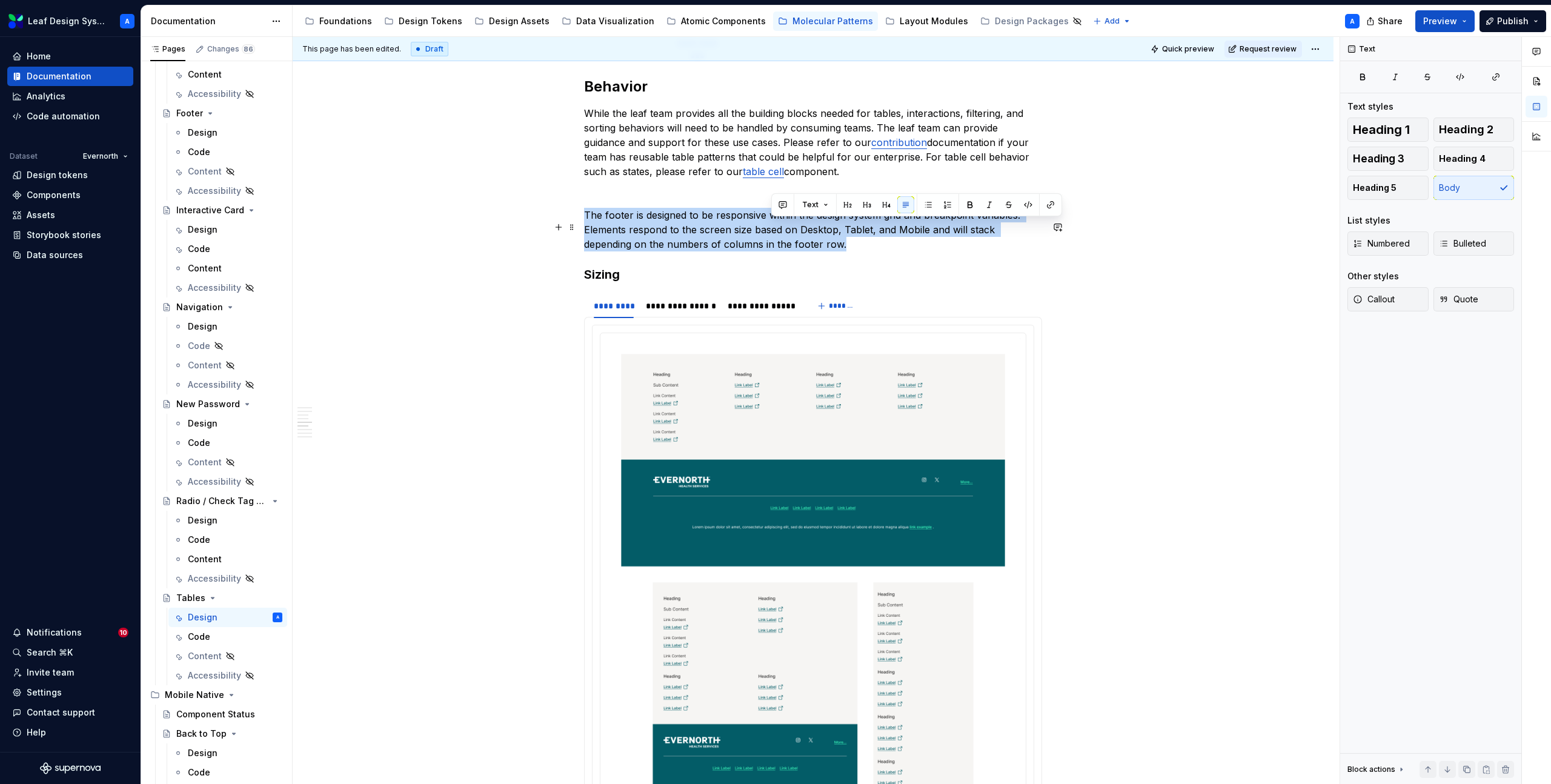
click at [787, 234] on p "The footer is designed to be responsive within the design system grid and break…" at bounding box center [813, 229] width 458 height 43
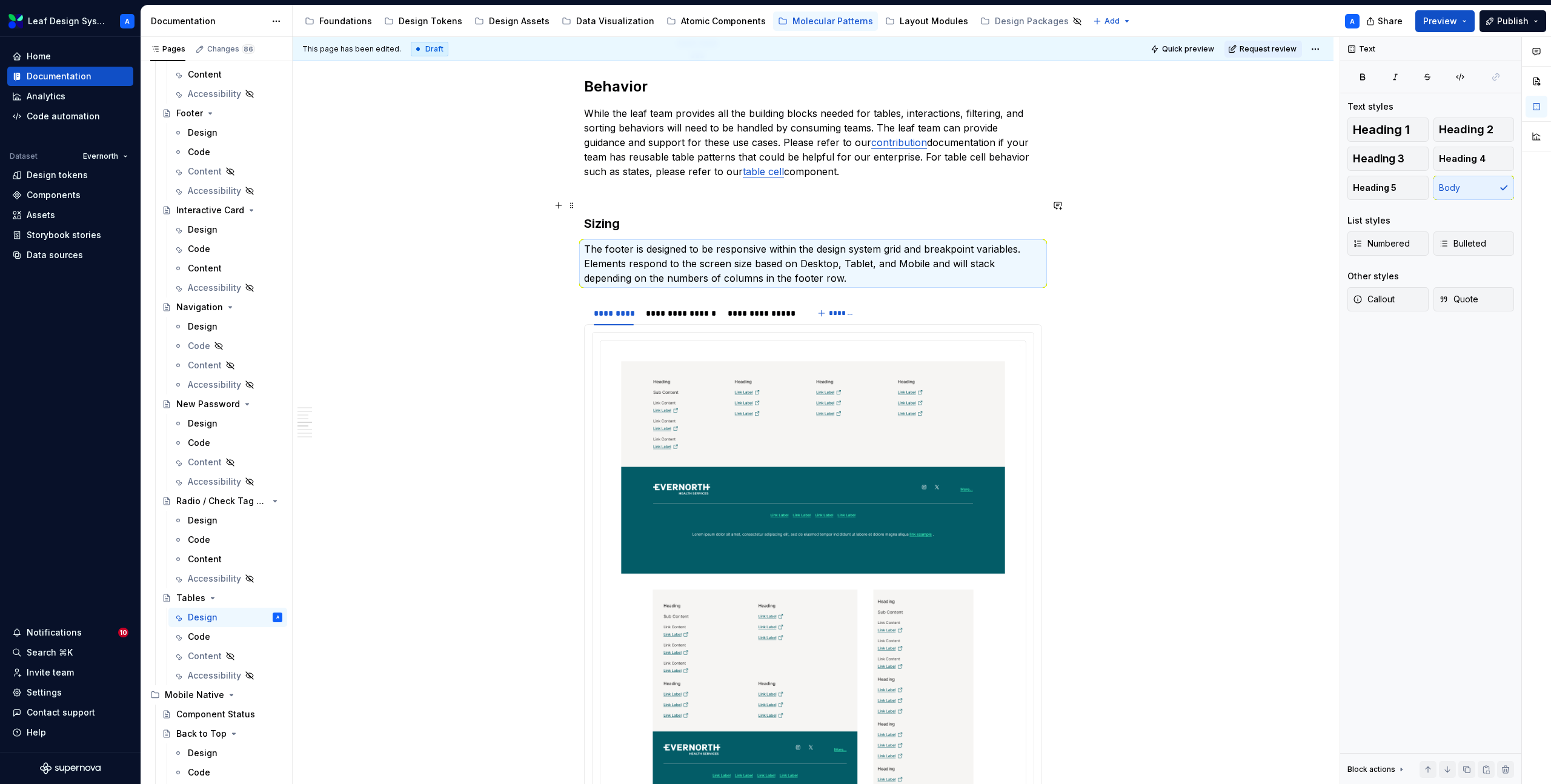
click at [611, 200] on p at bounding box center [813, 194] width 458 height 15
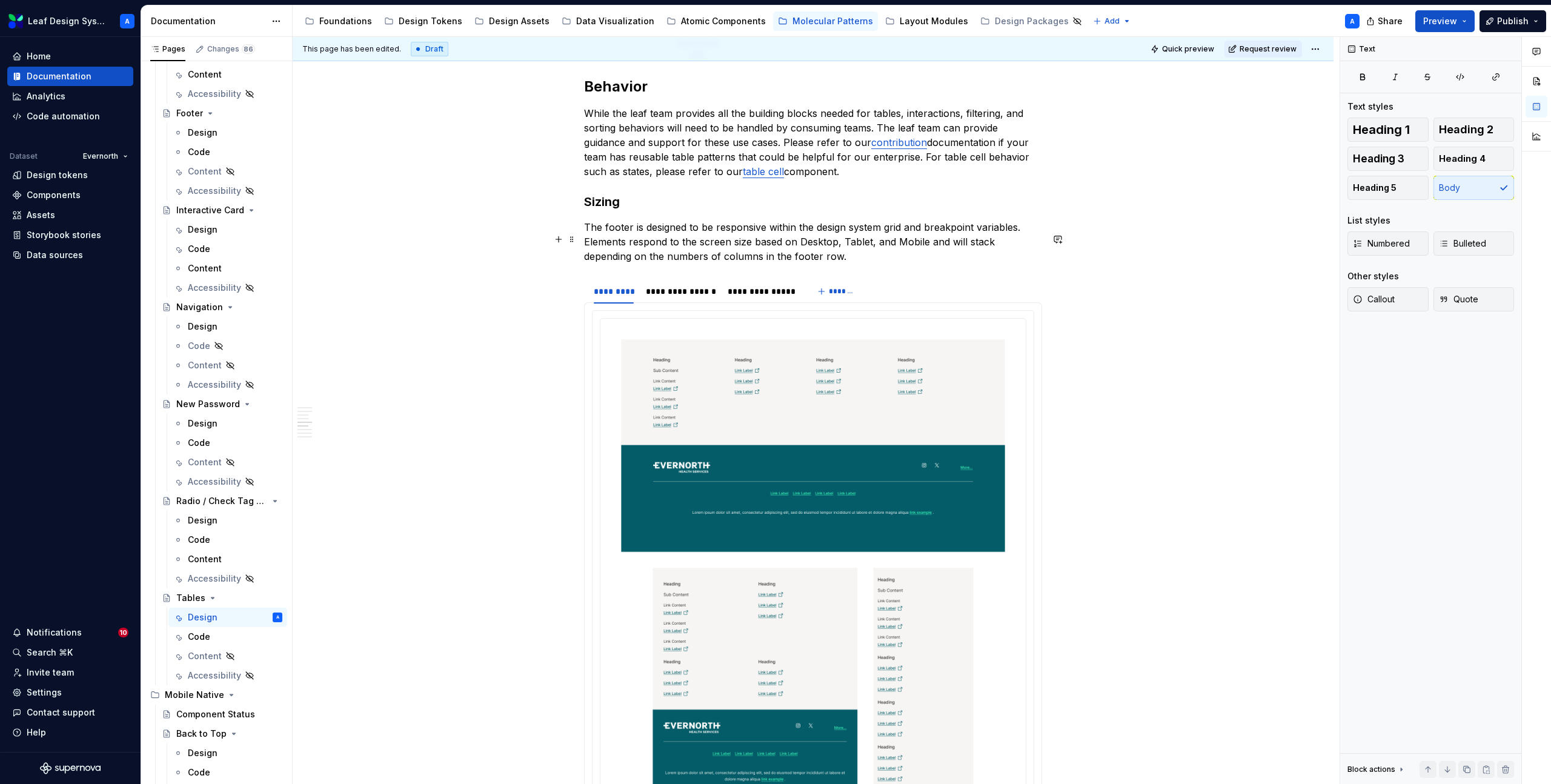
click at [617, 236] on p "The footer is designed to be responsive within the design system grid and break…" at bounding box center [813, 241] width 458 height 43
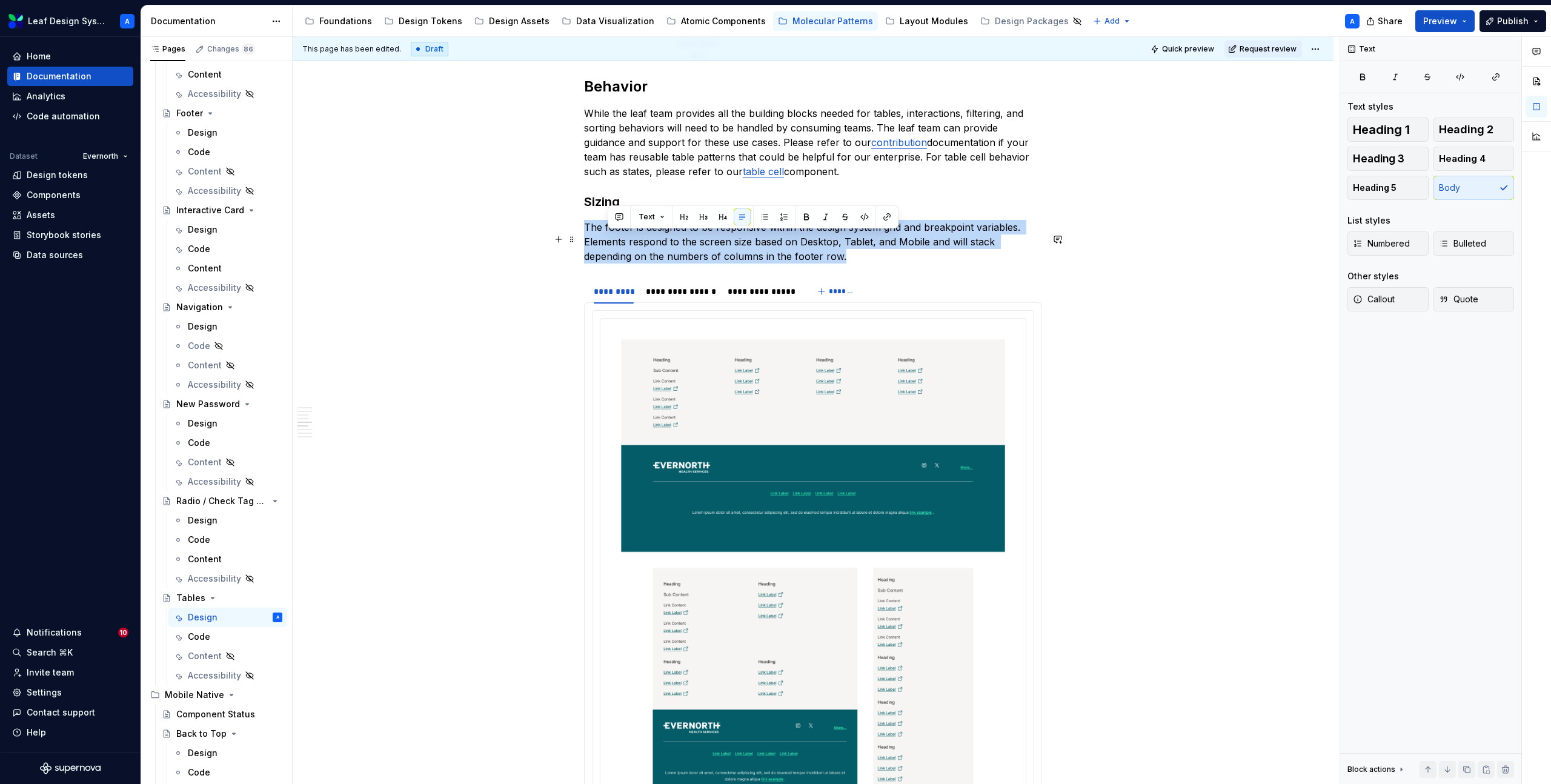
click at [617, 236] on p "The footer is designed to be responsive within the design system grid and break…" at bounding box center [813, 241] width 458 height 43
click at [625, 241] on p "The footer is designed to be responsive within the design system grid and break…" at bounding box center [813, 241] width 458 height 43
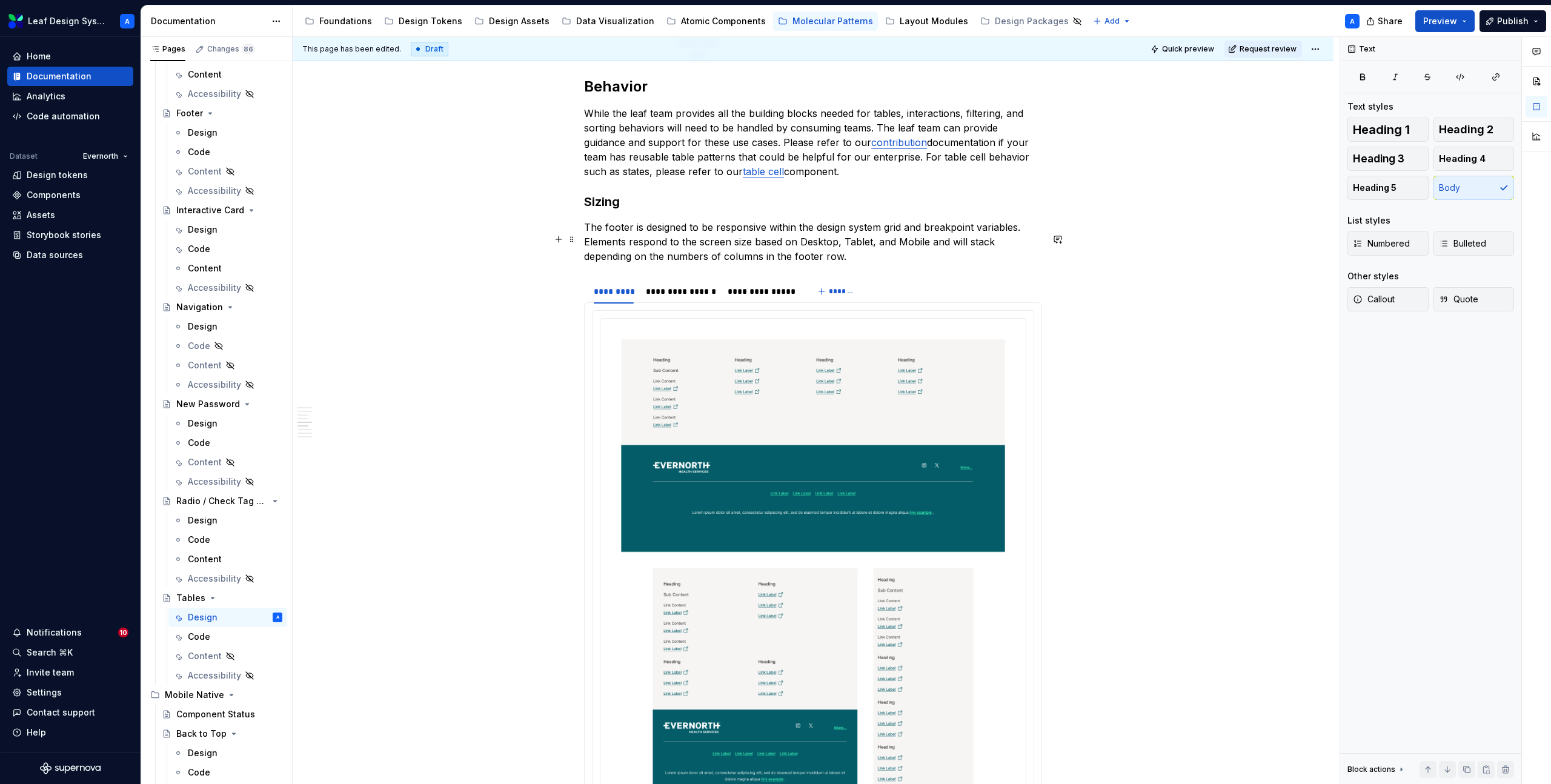
click at [617, 240] on p "The footer is designed to be responsive within the design system grid and break…" at bounding box center [813, 241] width 458 height 43
drag, startPoint x: 903, startPoint y: 268, endPoint x: 931, endPoint y: 256, distance: 30.5
click at [931, 256] on p "Tables are designed to be responsive within the design system grid and breakpoi…" at bounding box center [813, 241] width 458 height 43
click at [599, 96] on h2 "Behavior" at bounding box center [813, 87] width 458 height 20
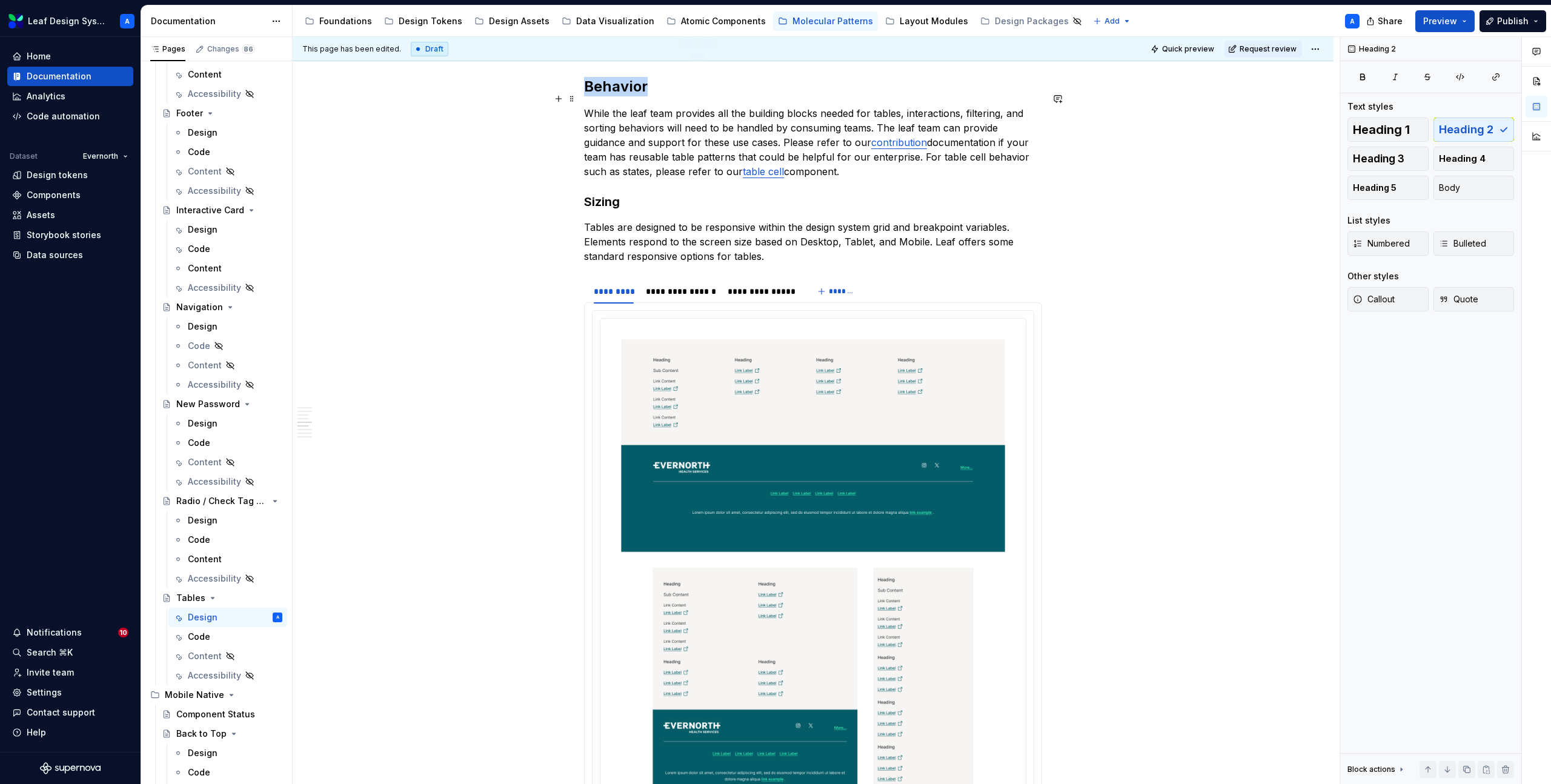
click at [599, 96] on h2 "Behavior" at bounding box center [813, 87] width 458 height 20
click at [603, 210] on h3 "Sizing" at bounding box center [813, 202] width 458 height 17
click at [784, 264] on p "Tables are designed to be responsive within the design system grid and breakpoi…" at bounding box center [813, 241] width 458 height 43
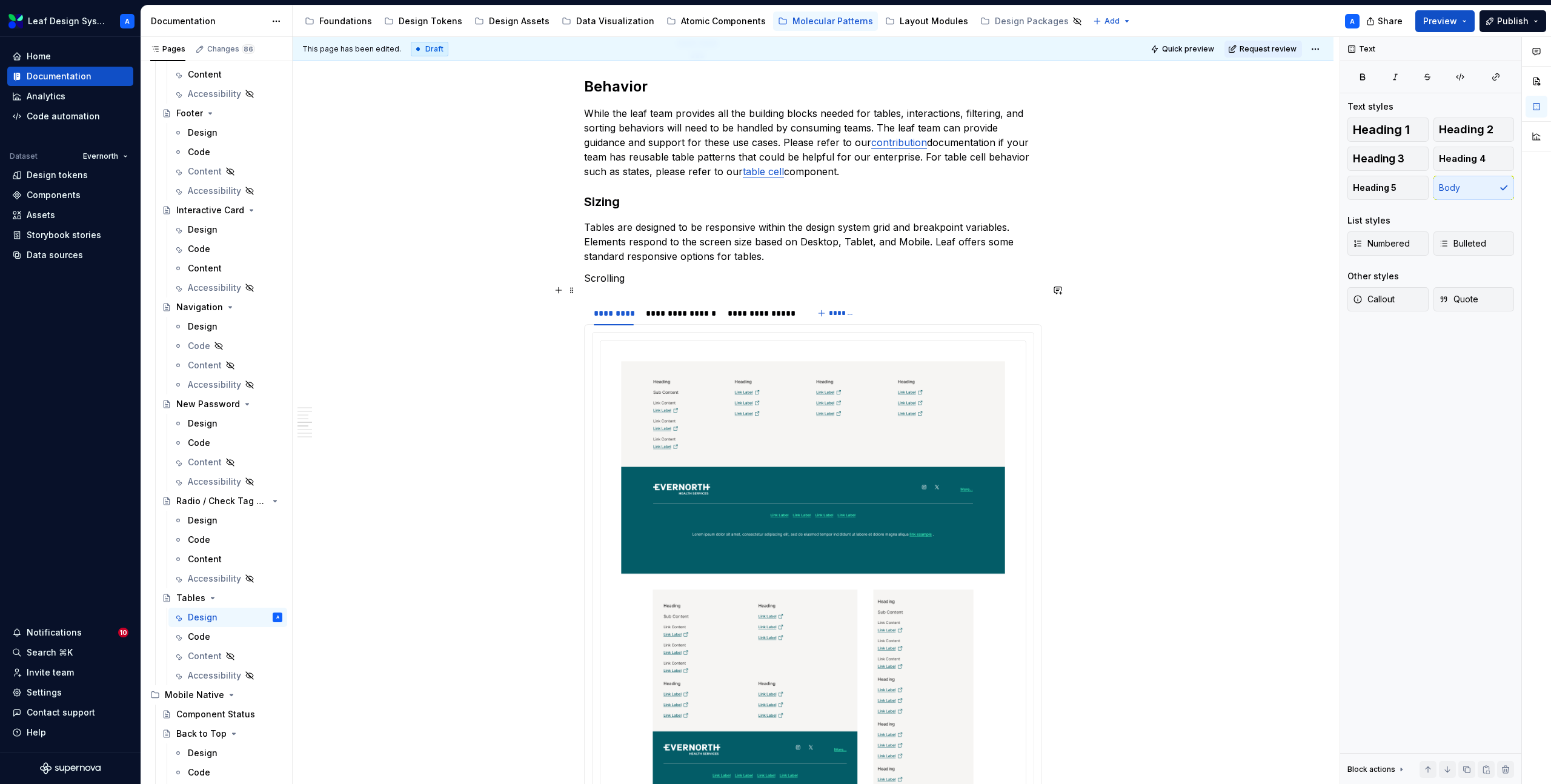
click at [608, 285] on p "Scrolling" at bounding box center [813, 278] width 458 height 15
click at [636, 264] on button "Text" at bounding box center [631, 267] width 37 height 17
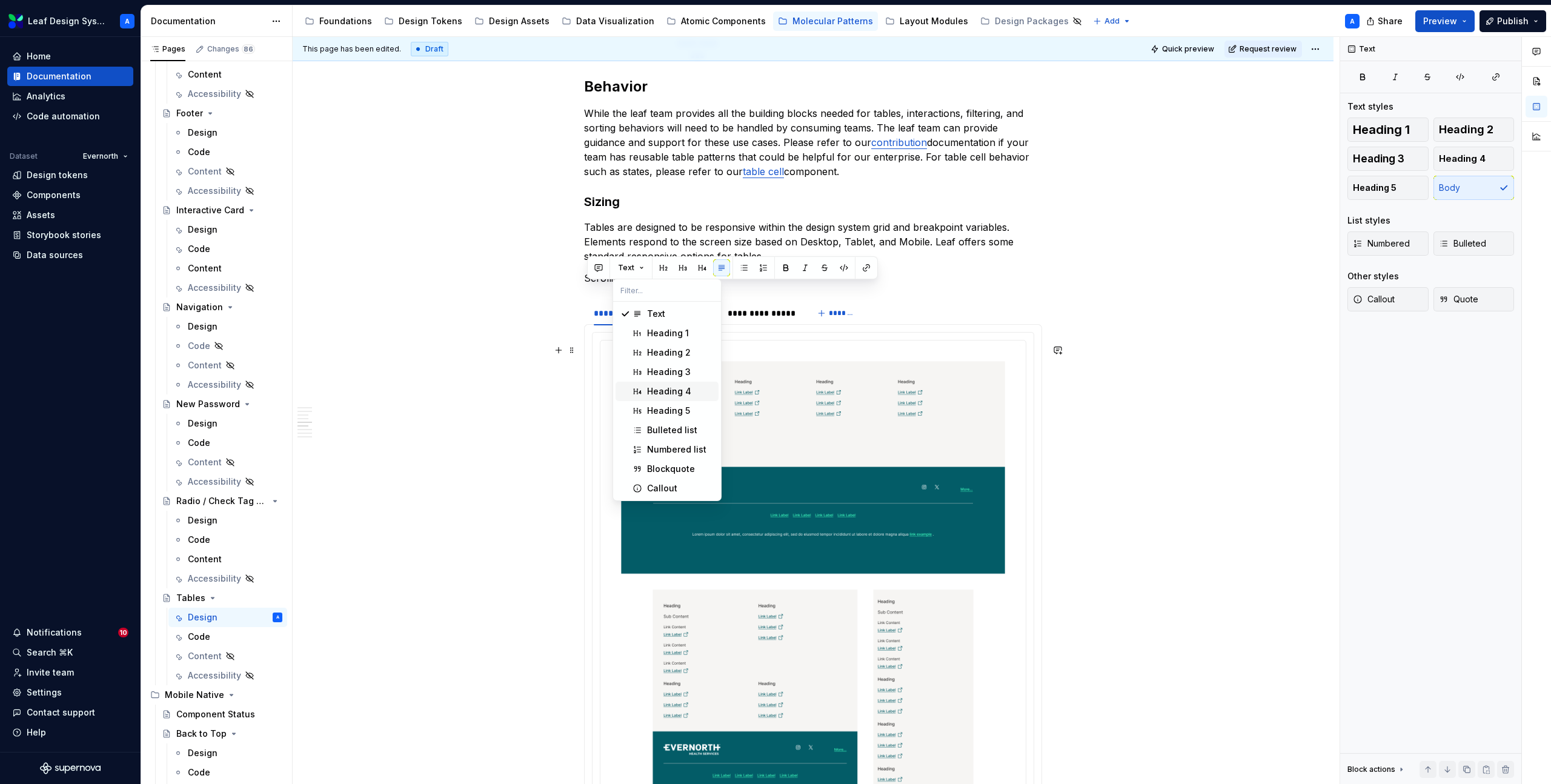
click at [671, 385] on div "Heading 4" at bounding box center [669, 391] width 44 height 12
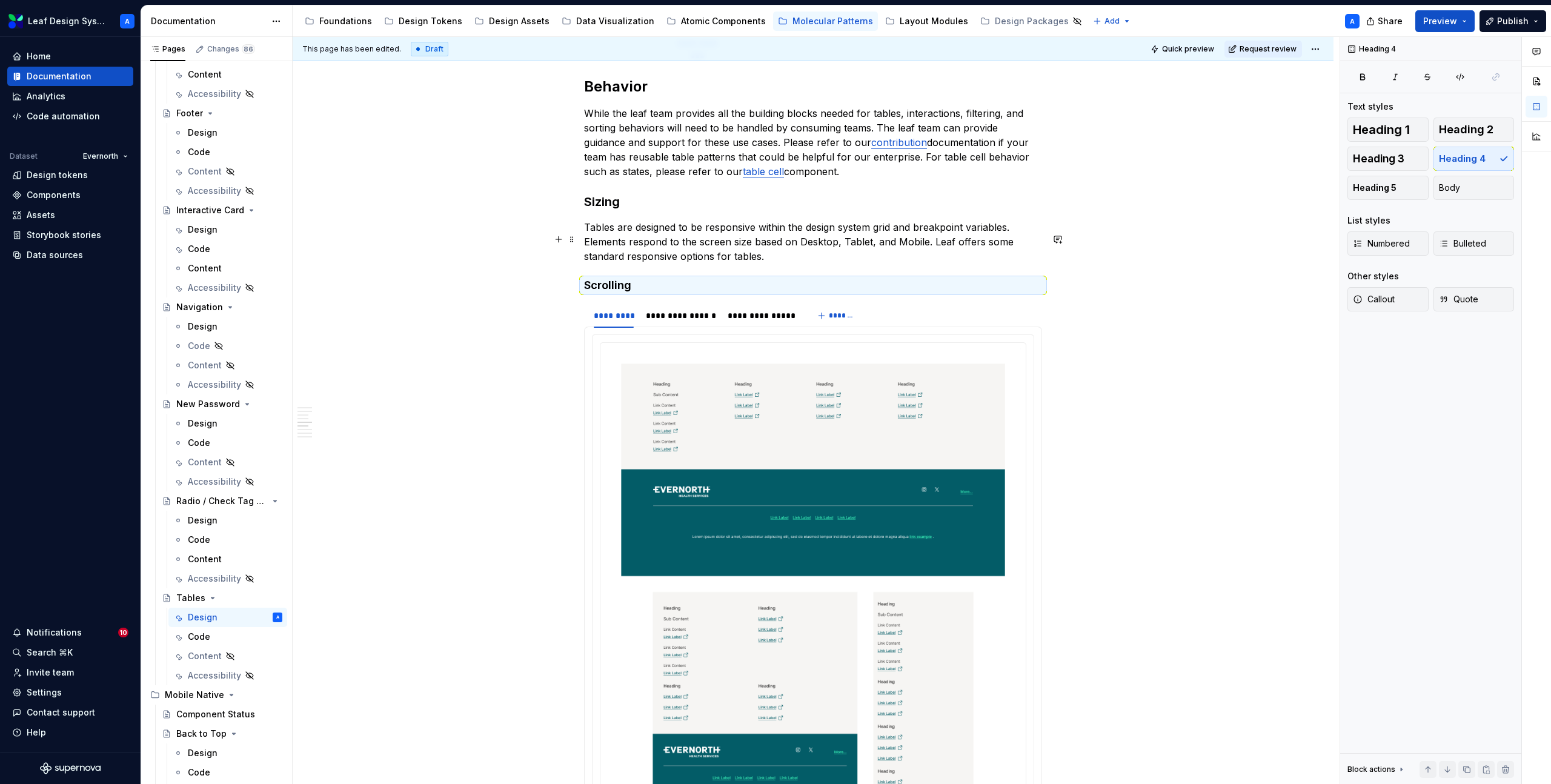
click at [790, 264] on p "Tables are designed to be responsive within the design system grid and breakpoi…" at bounding box center [813, 241] width 458 height 43
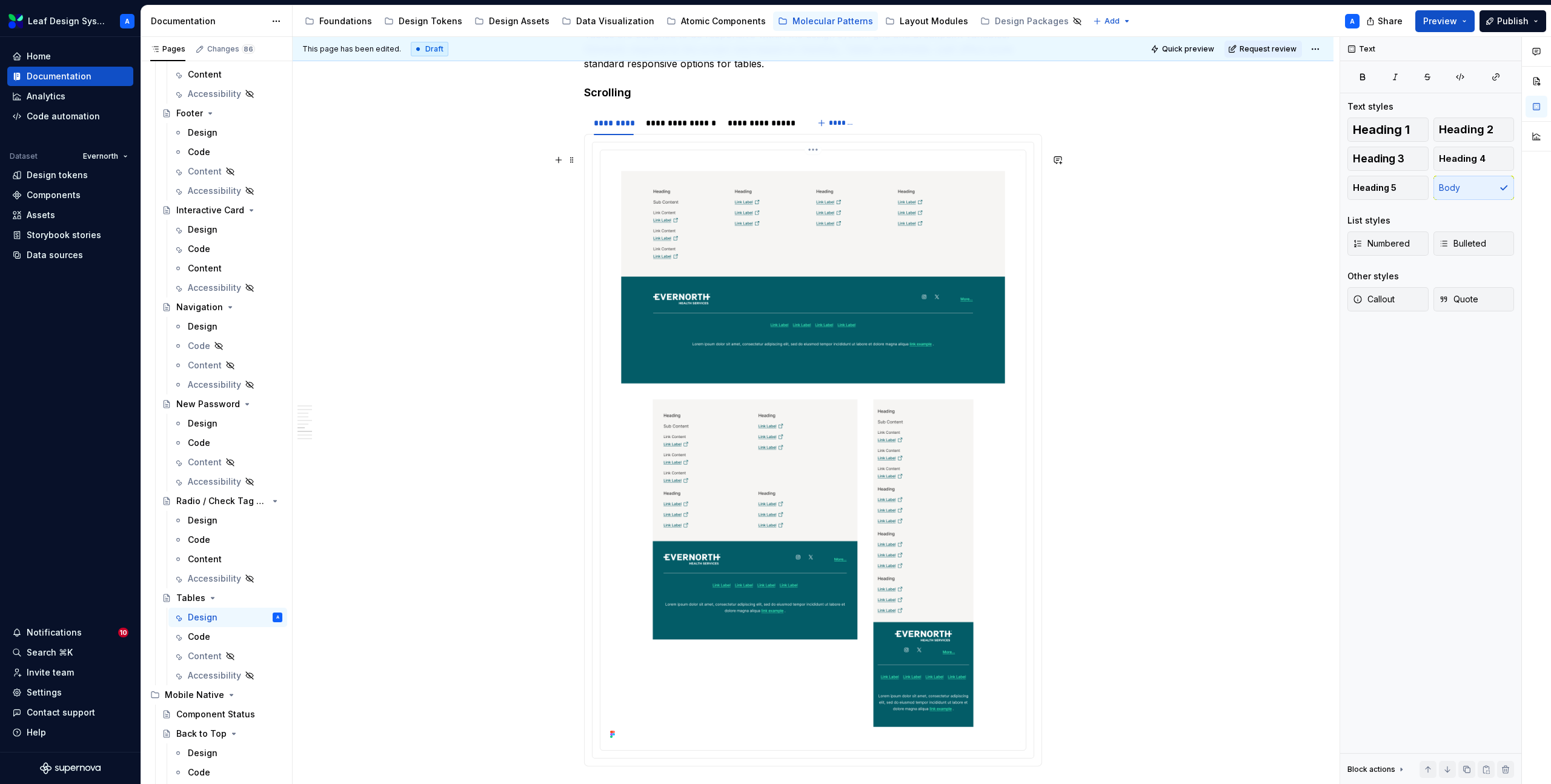
scroll to position [1675, 0]
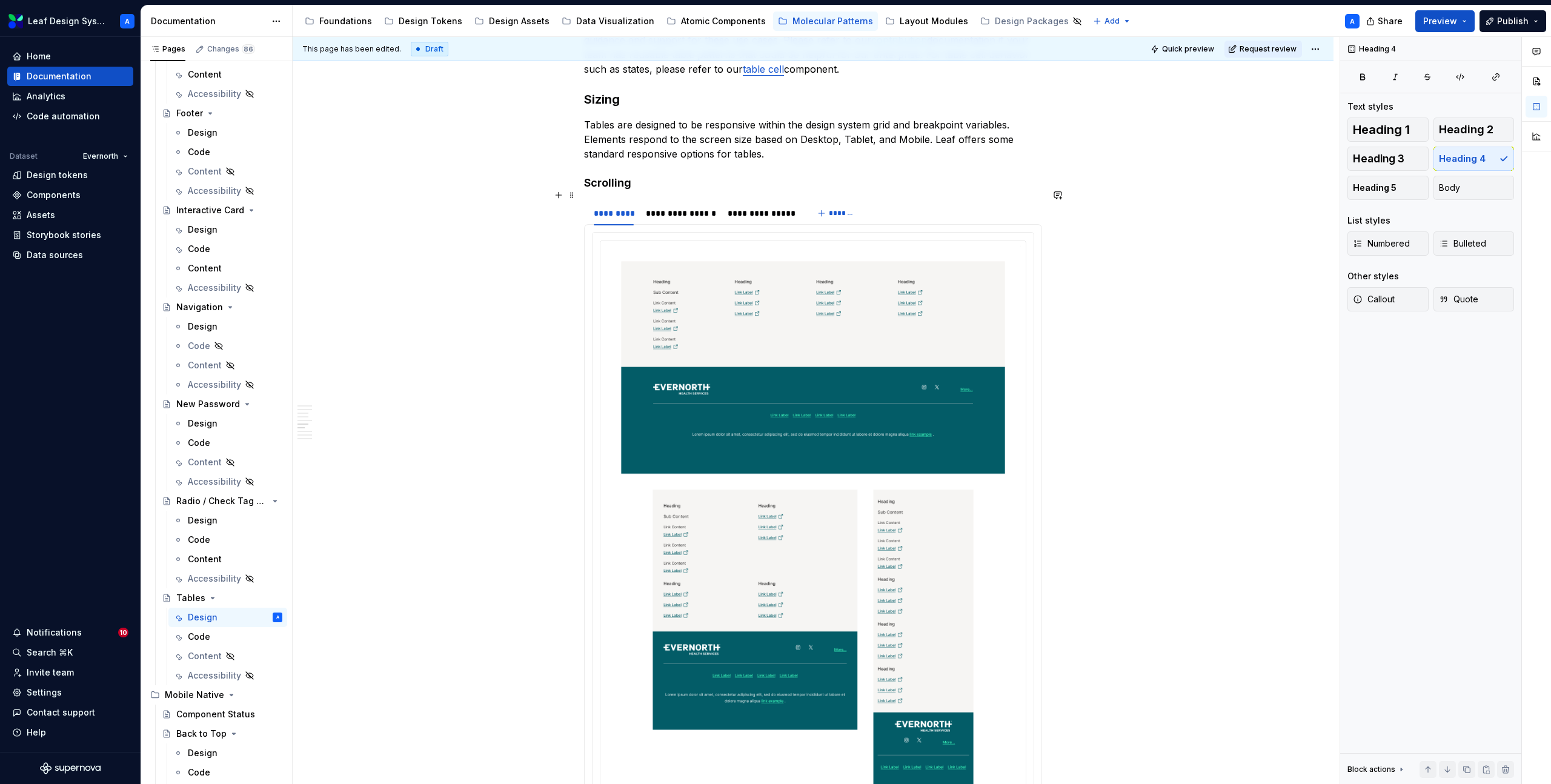
click at [592, 190] on h4 "Scrolling" at bounding box center [813, 183] width 458 height 15
click at [613, 108] on h3 "Sizing" at bounding box center [813, 99] width 458 height 17
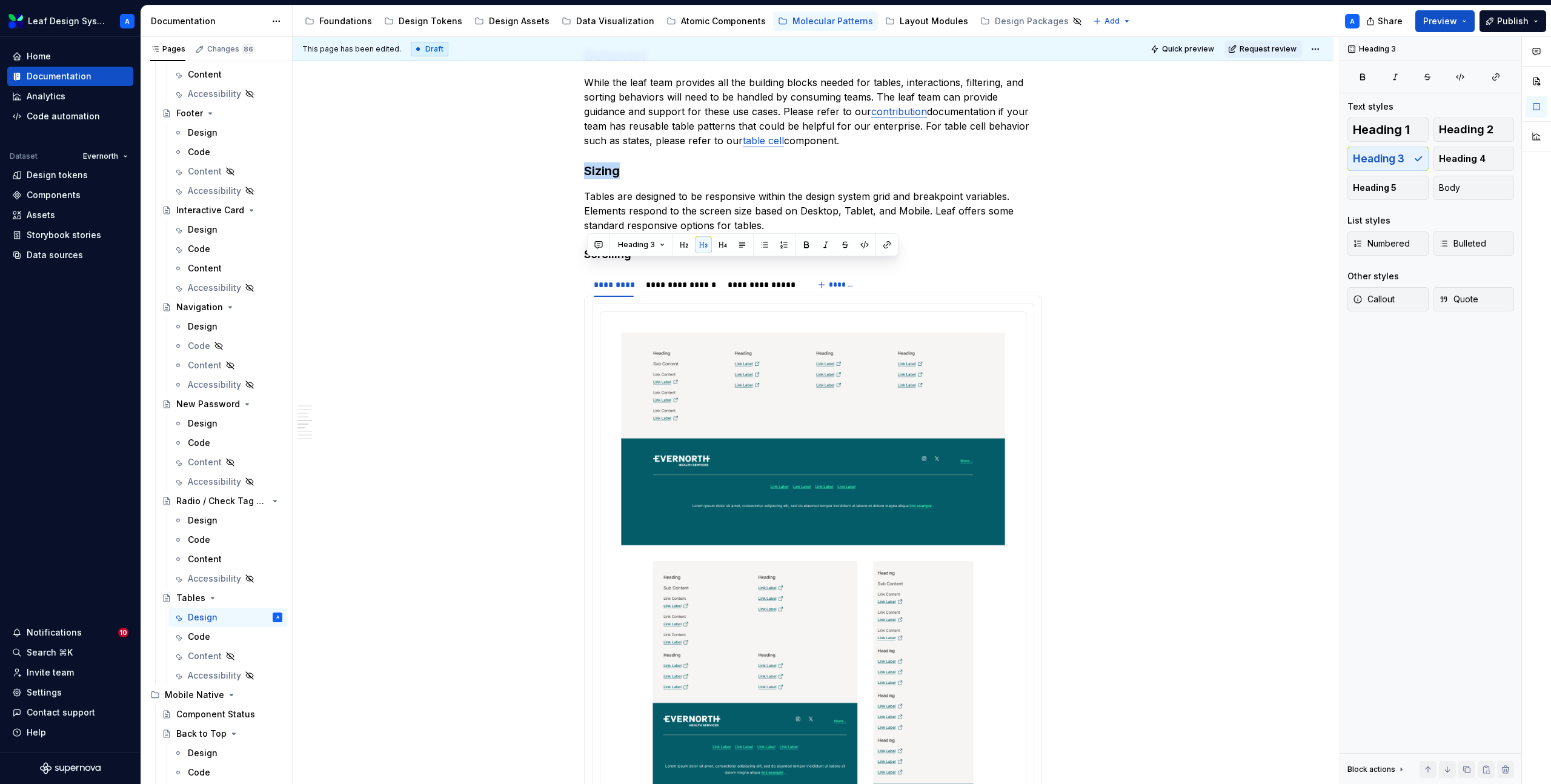
scroll to position [1490, 0]
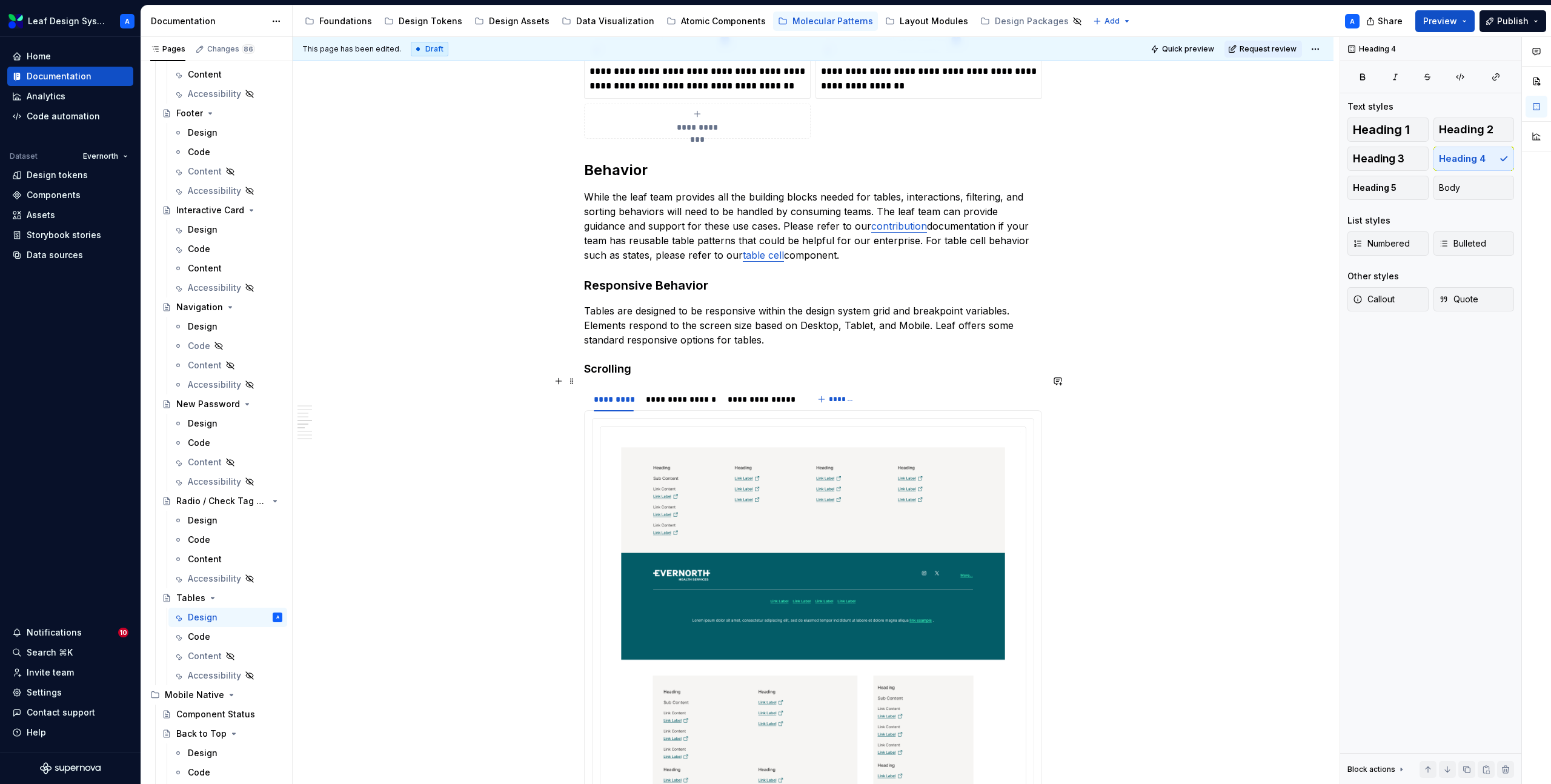
click at [618, 376] on h4 "Scrolling" at bounding box center [813, 369] width 458 height 15
click at [697, 376] on h4 "Default (Scrolling)" at bounding box center [813, 369] width 458 height 15
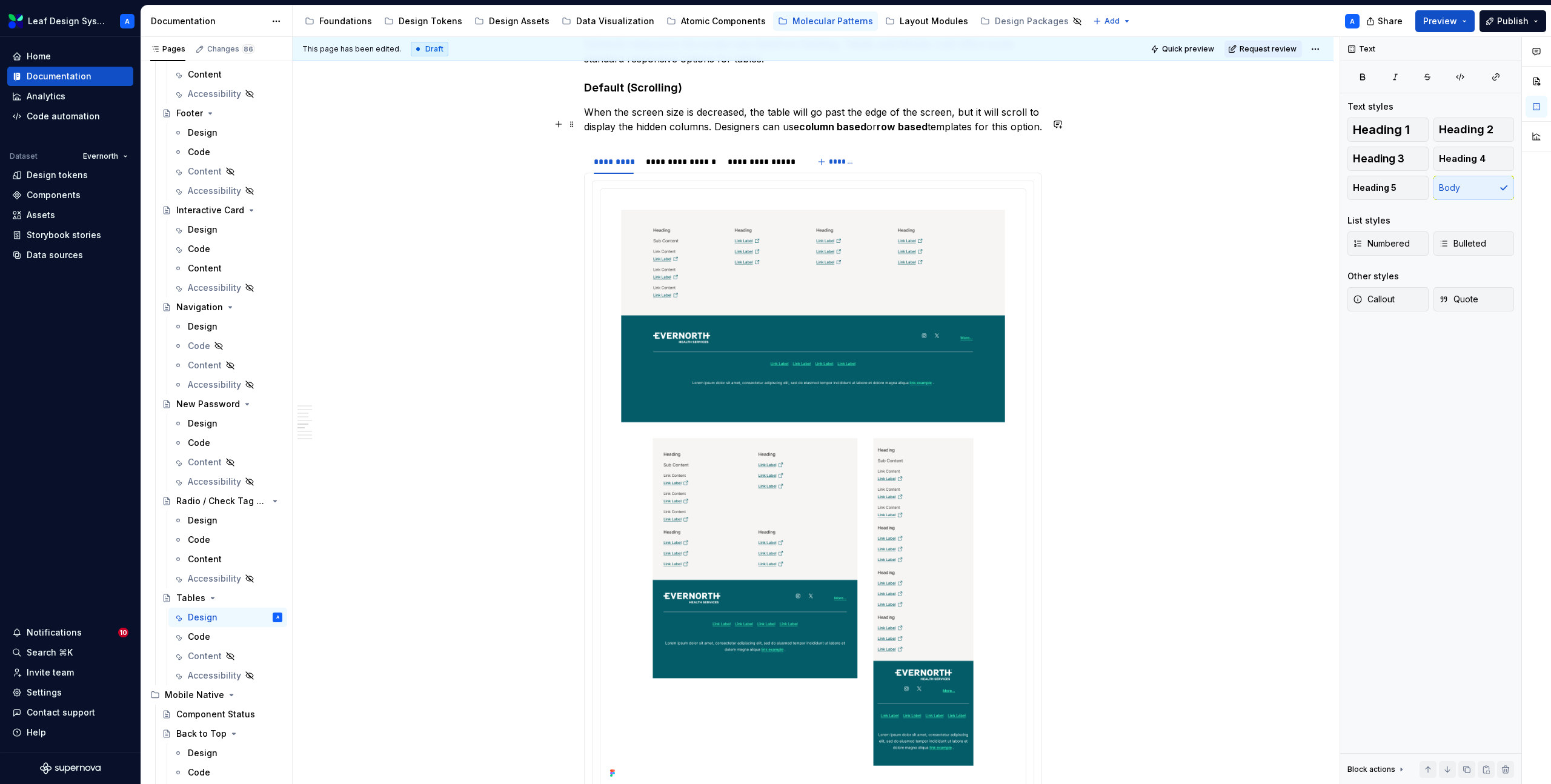
scroll to position [1579, 0]
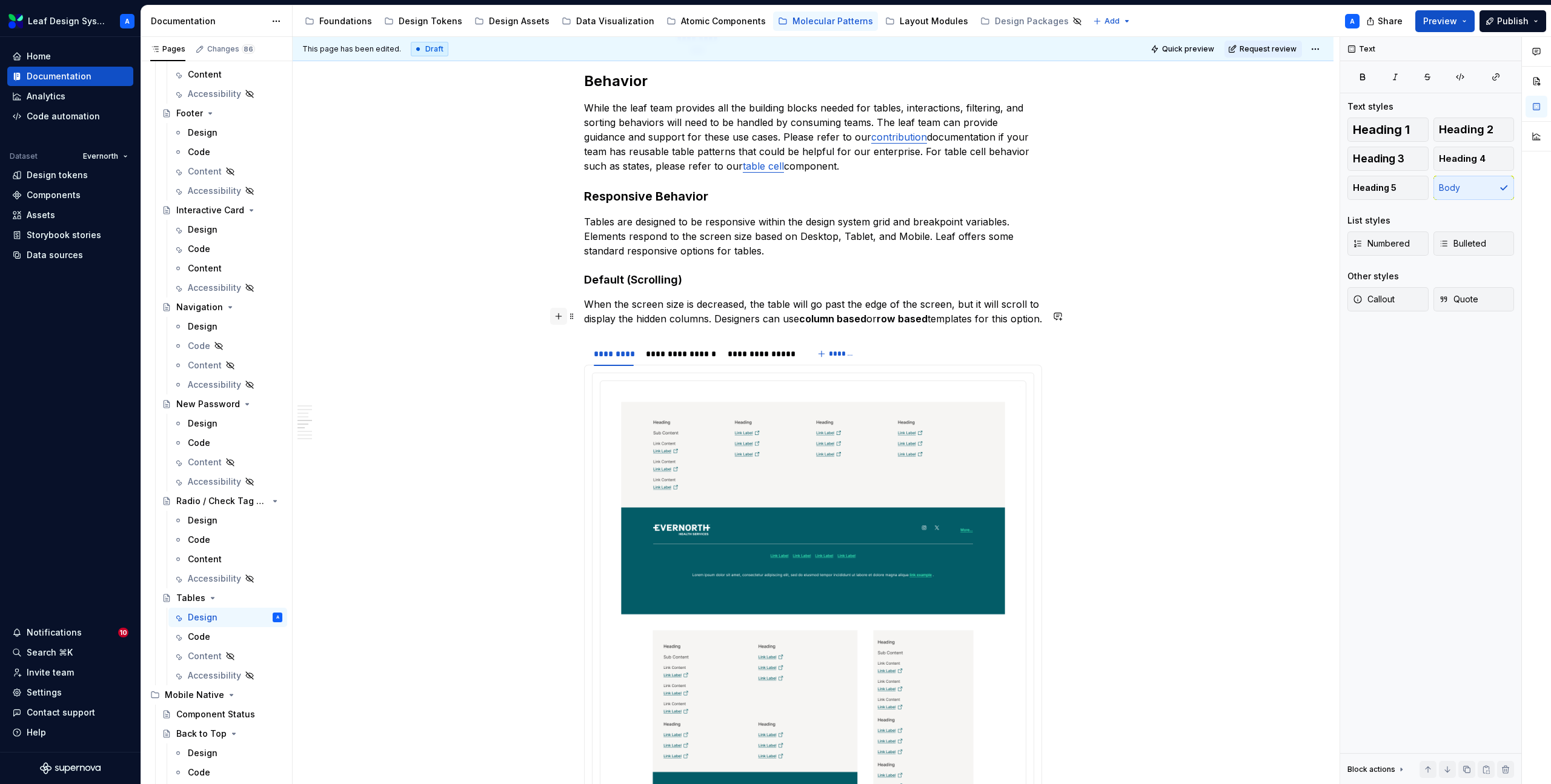
click at [559, 318] on button "button" at bounding box center [558, 316] width 17 height 17
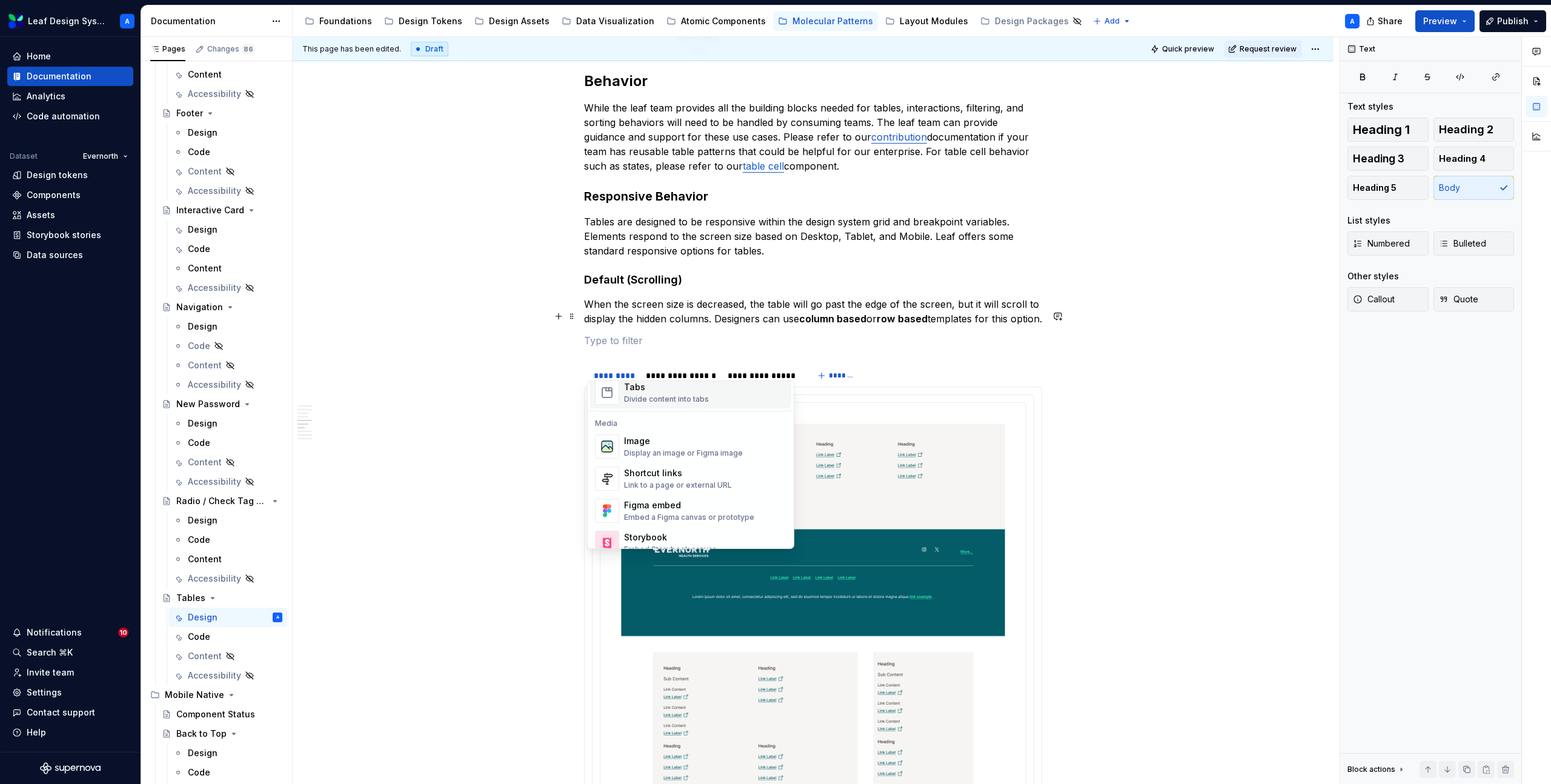
scroll to position [497, 0]
click at [646, 434] on div "Image" at bounding box center [683, 428] width 118 height 12
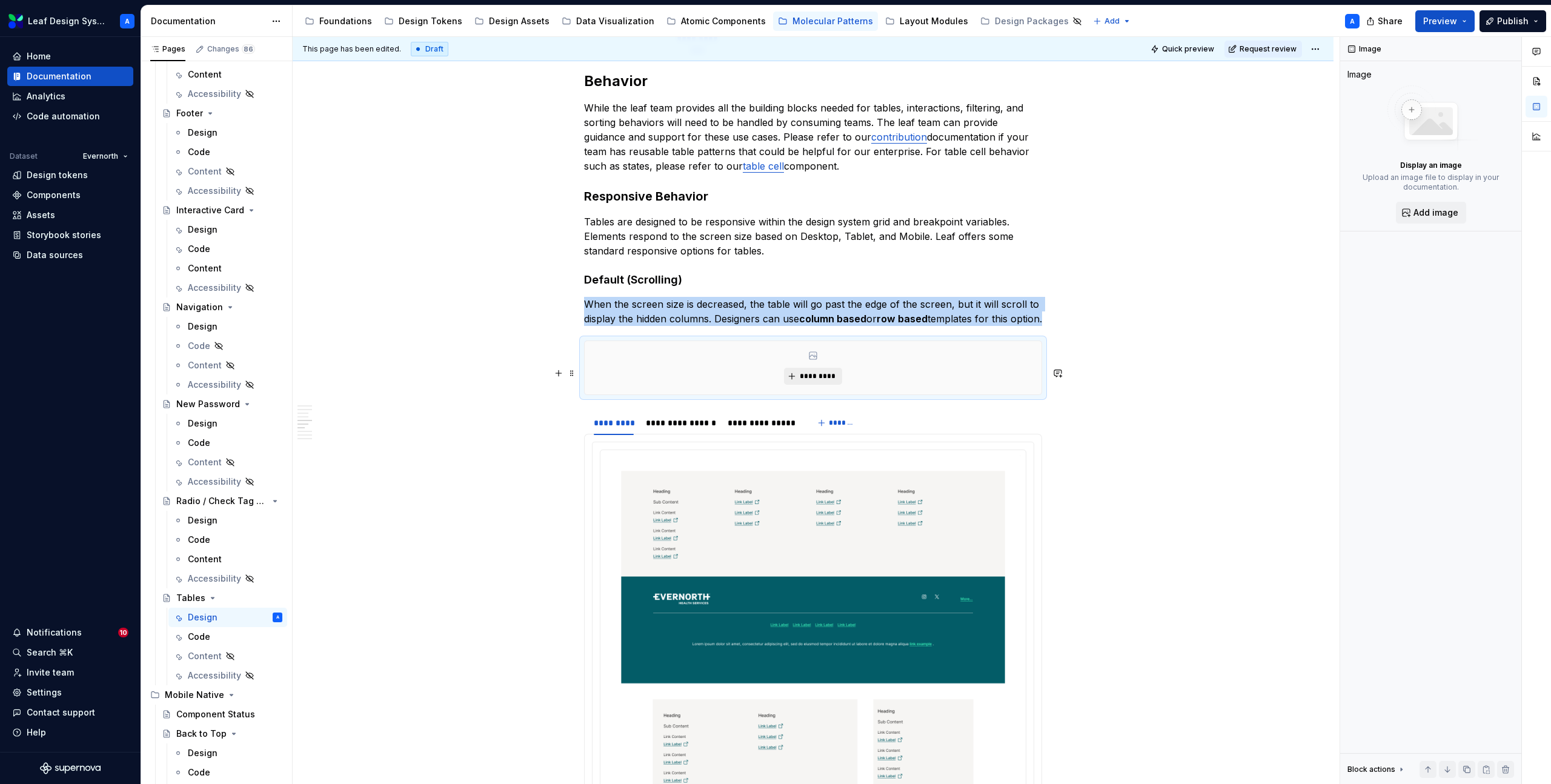
click at [814, 381] on span "*********" at bounding box center [817, 376] width 37 height 10
type textarea "*"
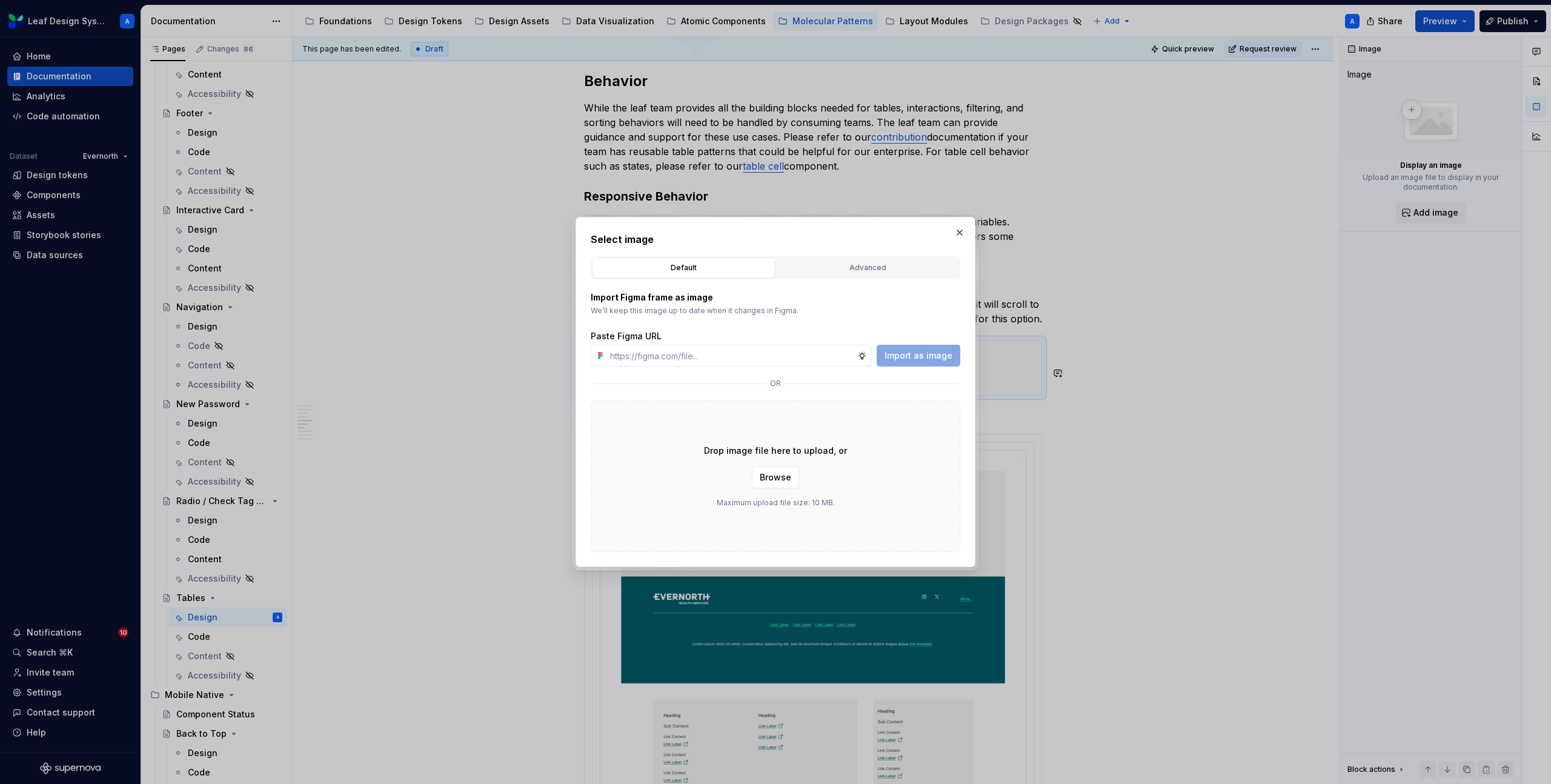
type input "[URL][DOMAIN_NAME]"
click at [903, 354] on span "Import as image" at bounding box center [918, 355] width 68 height 12
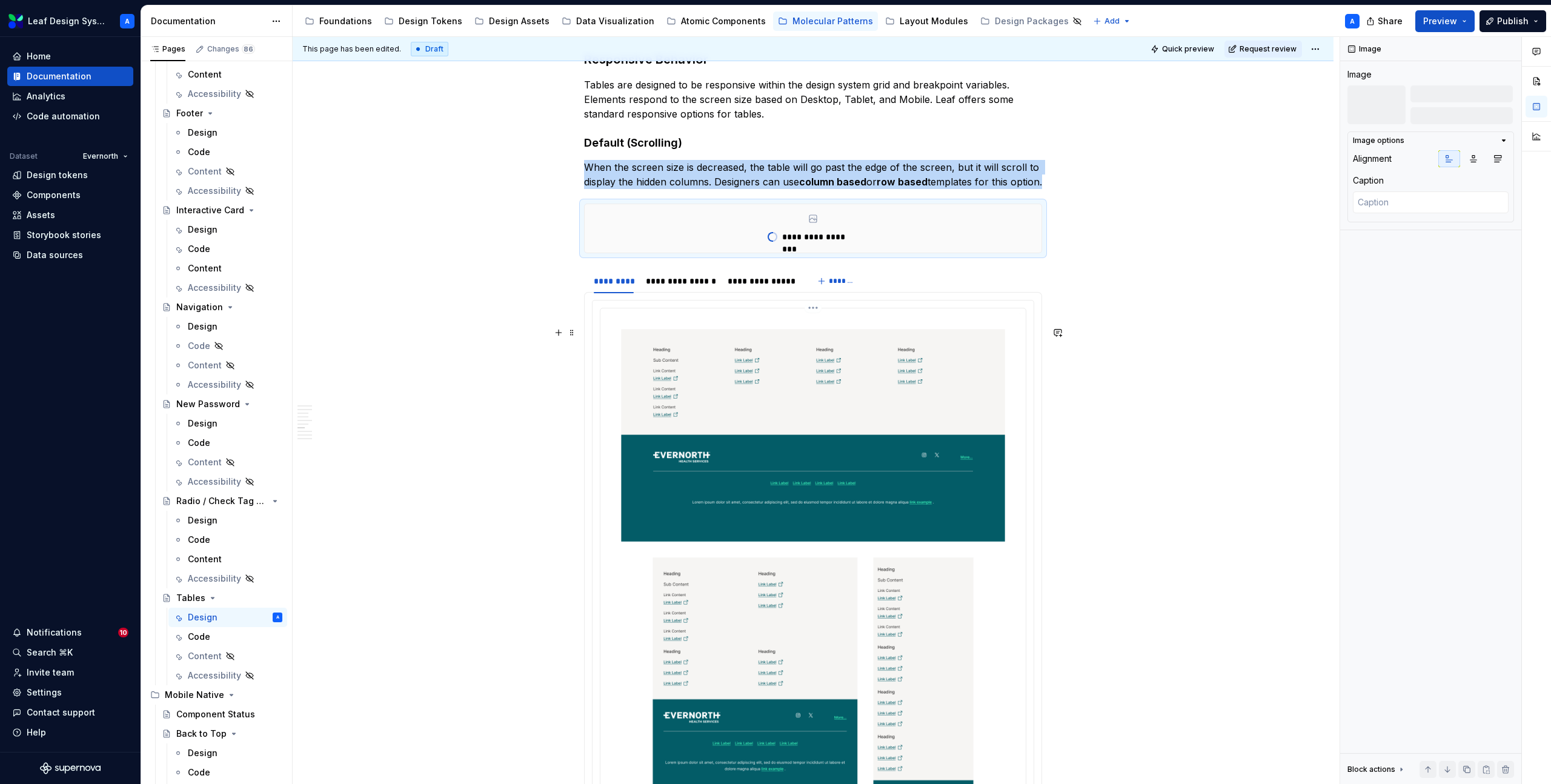
scroll to position [1708, 0]
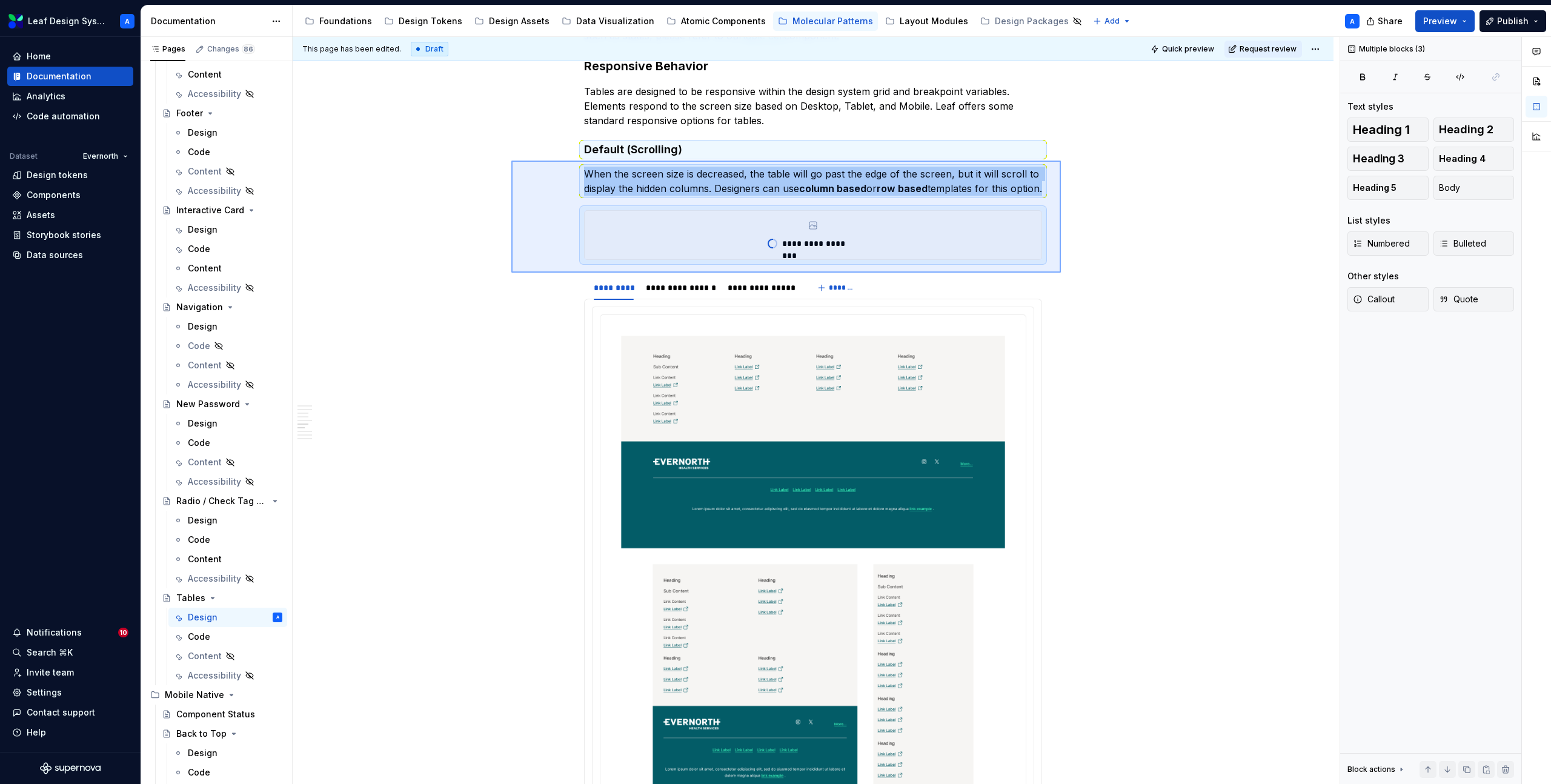
drag, startPoint x: 632, startPoint y: 163, endPoint x: 1060, endPoint y: 273, distance: 441.9
click at [1061, 273] on div "**********" at bounding box center [816, 410] width 1047 height 747
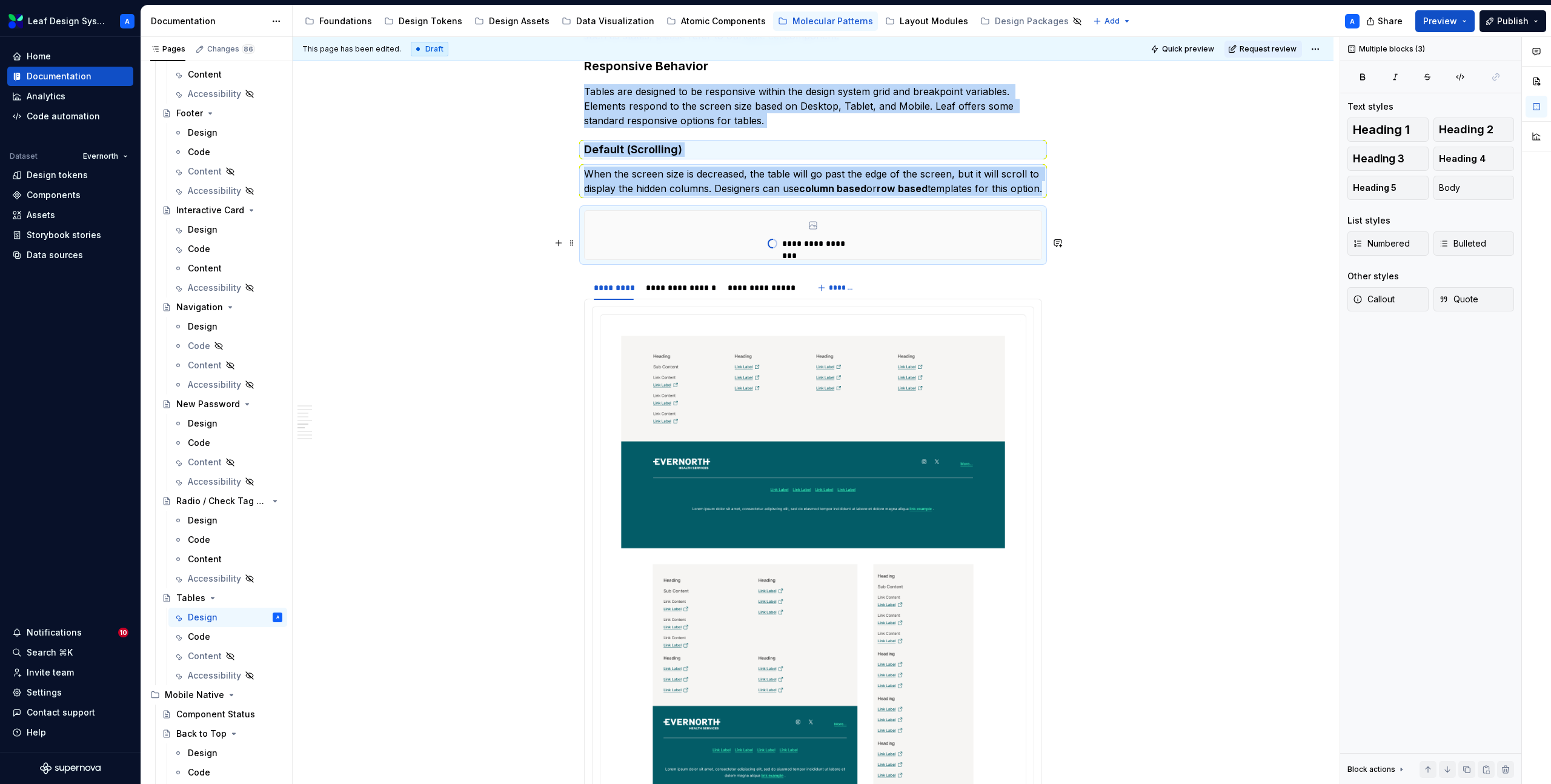
copy div "Tables are designed to be responsive within the design system grid and breakpoi…"
click at [572, 308] on span at bounding box center [572, 308] width 10 height 17
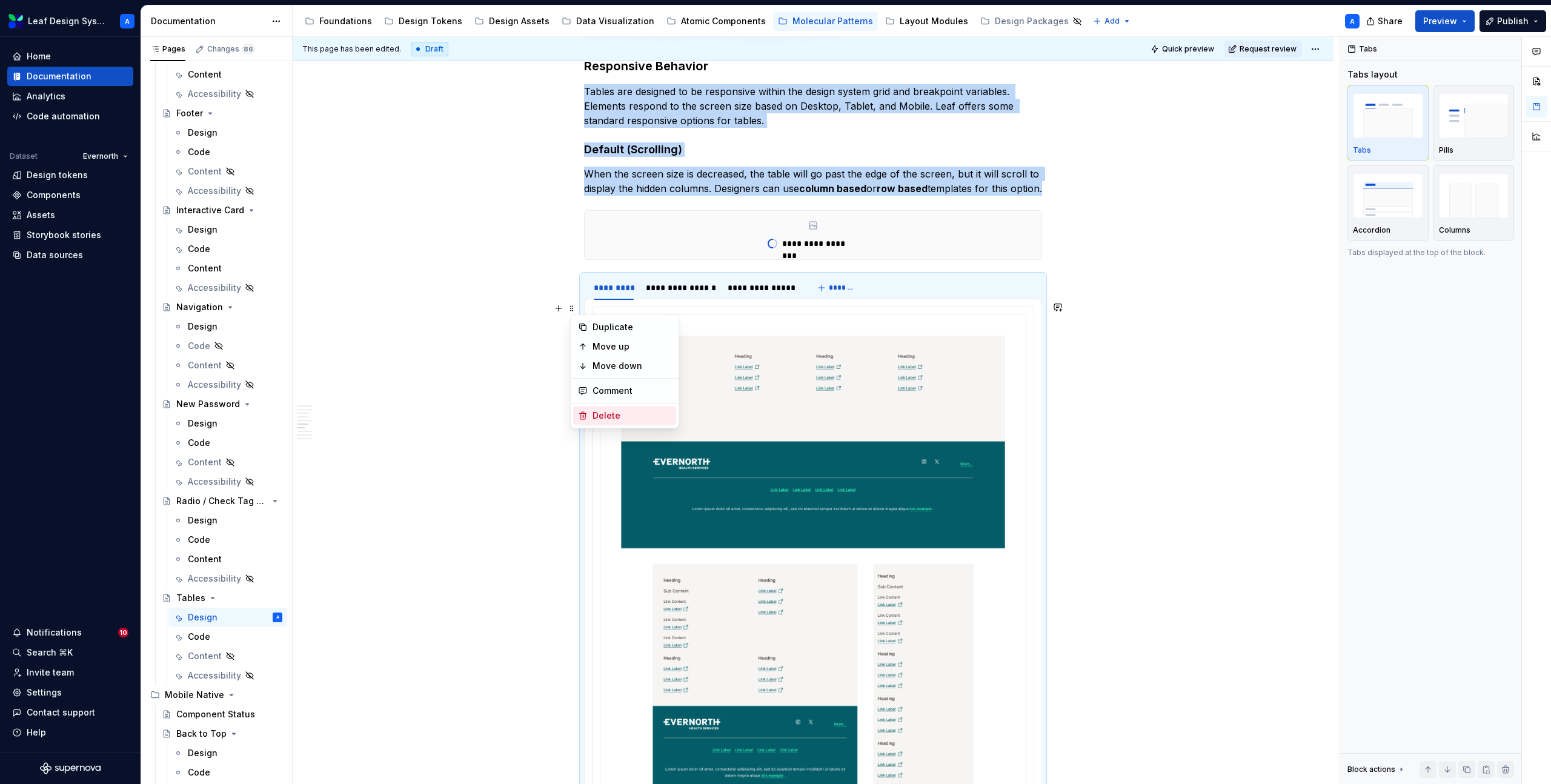
click at [608, 417] on div "Delete" at bounding box center [631, 415] width 78 height 12
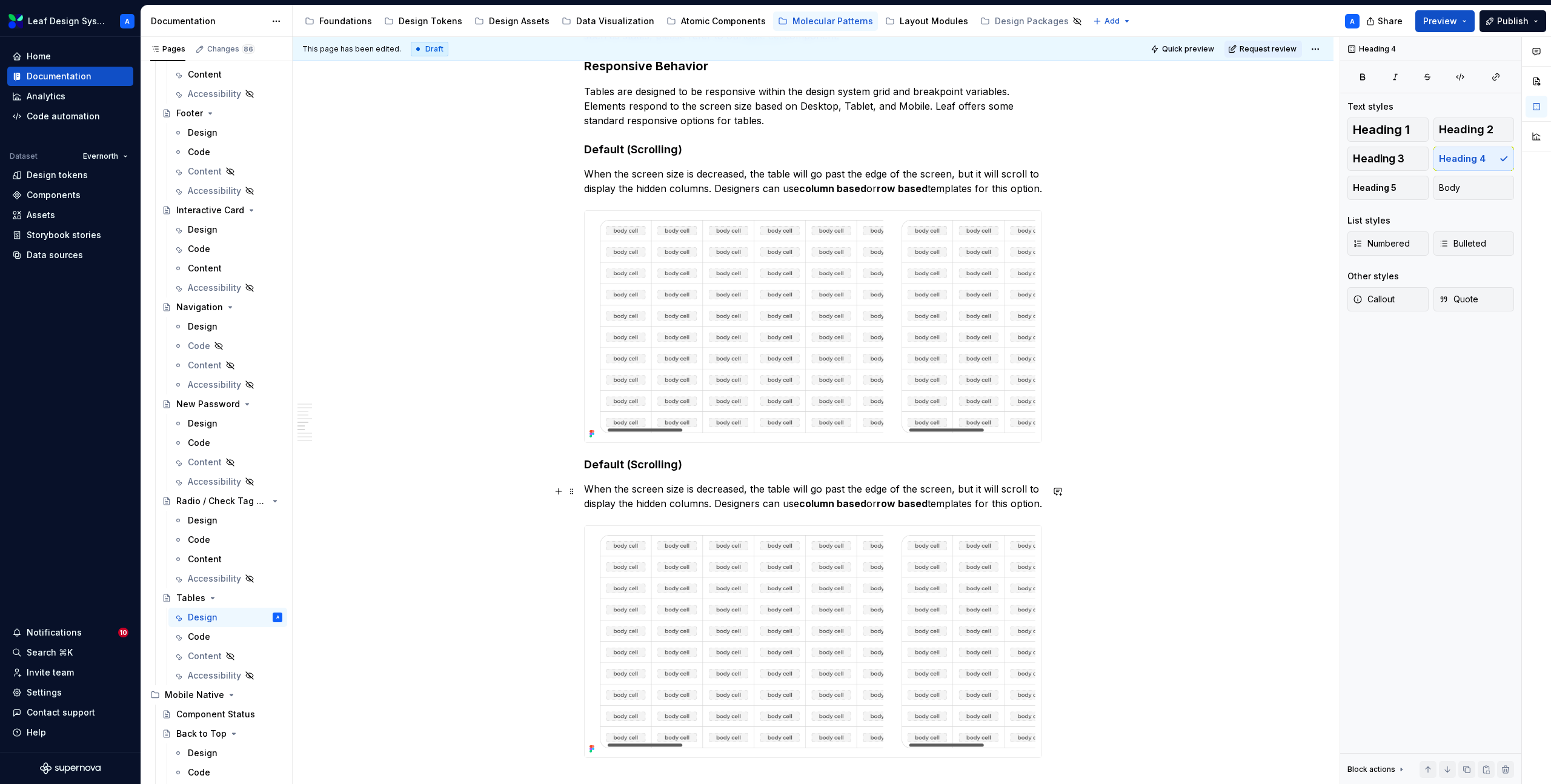
click at [626, 472] on h4 "Default (Scrolling)" at bounding box center [813, 465] width 458 height 15
drag, startPoint x: 638, startPoint y: 493, endPoint x: 586, endPoint y: 487, distance: 52.3
click at [586, 472] on h4 "[ALPHA] Sticky Header (Scrolling)" at bounding box center [813, 465] width 458 height 15
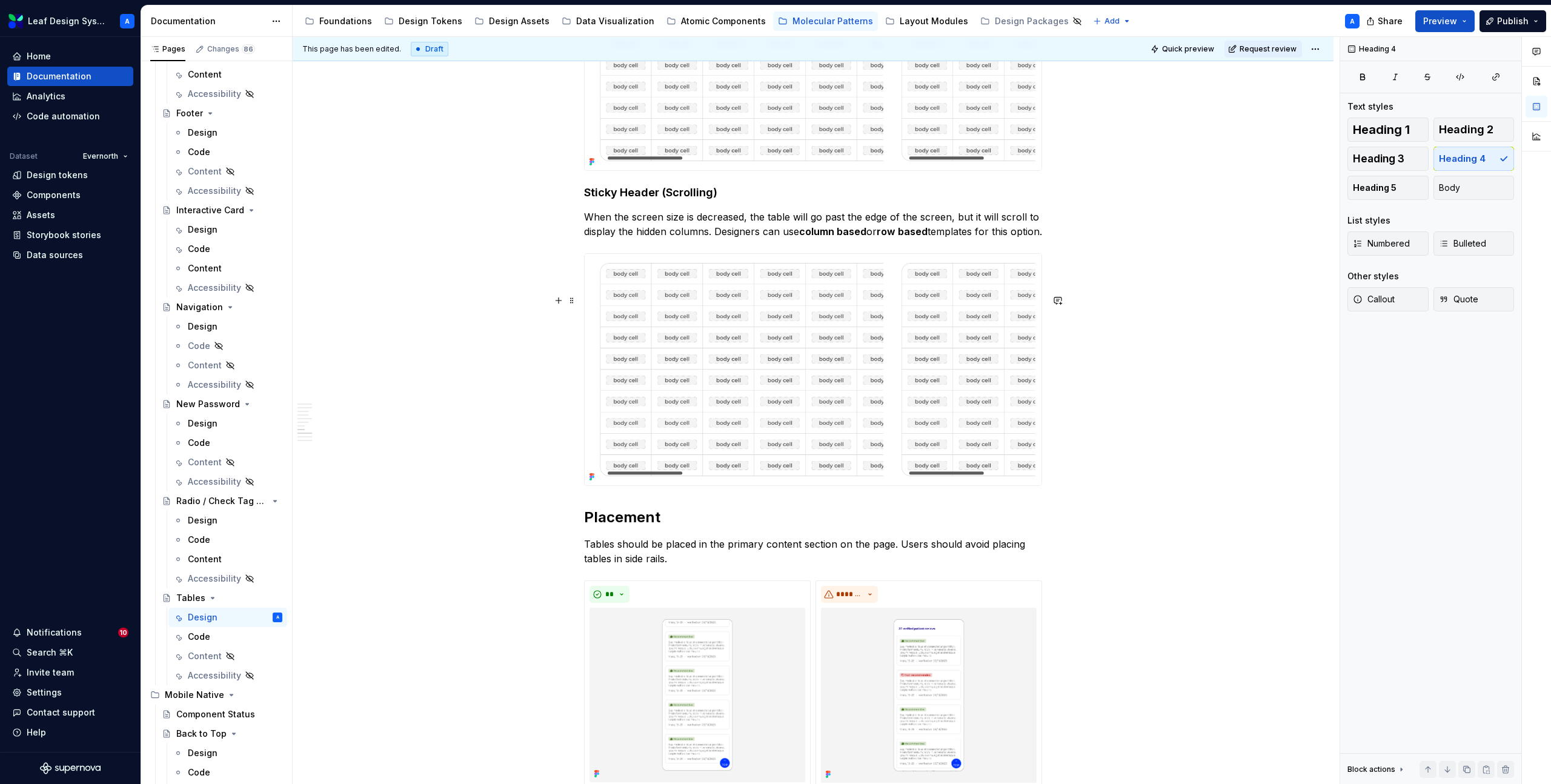
scroll to position [1980, 0]
click at [666, 240] on p "When the screen size is decreased, the table will go past the edge of the scree…" at bounding box center [813, 225] width 458 height 29
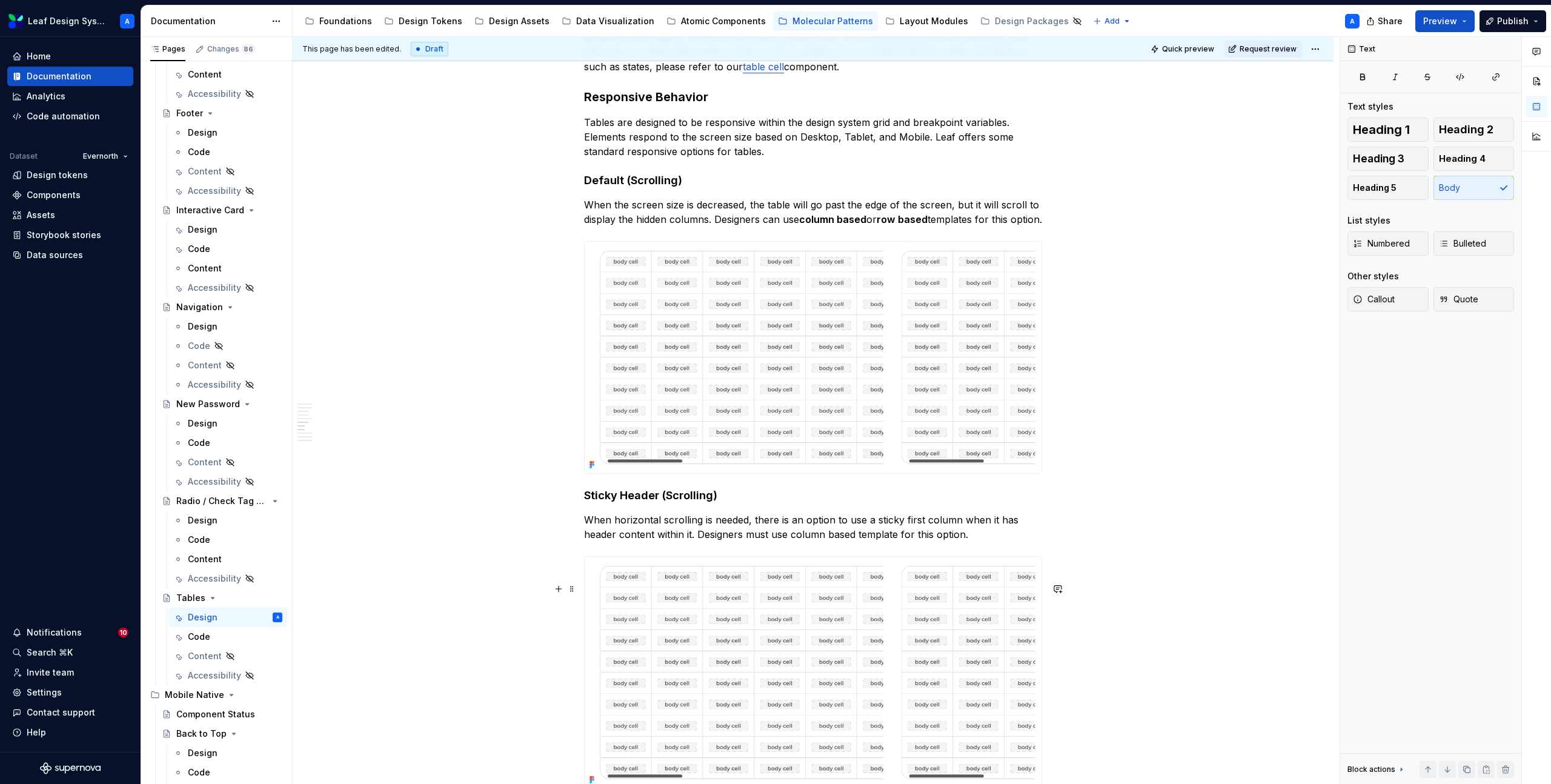
scroll to position [1680, 0]
drag, startPoint x: 794, startPoint y: 560, endPoint x: 856, endPoint y: 561, distance: 62.0
click at [856, 539] on p "When horizontal scrolling is needed, there is an option to use a sticky first c…" at bounding box center [813, 524] width 458 height 29
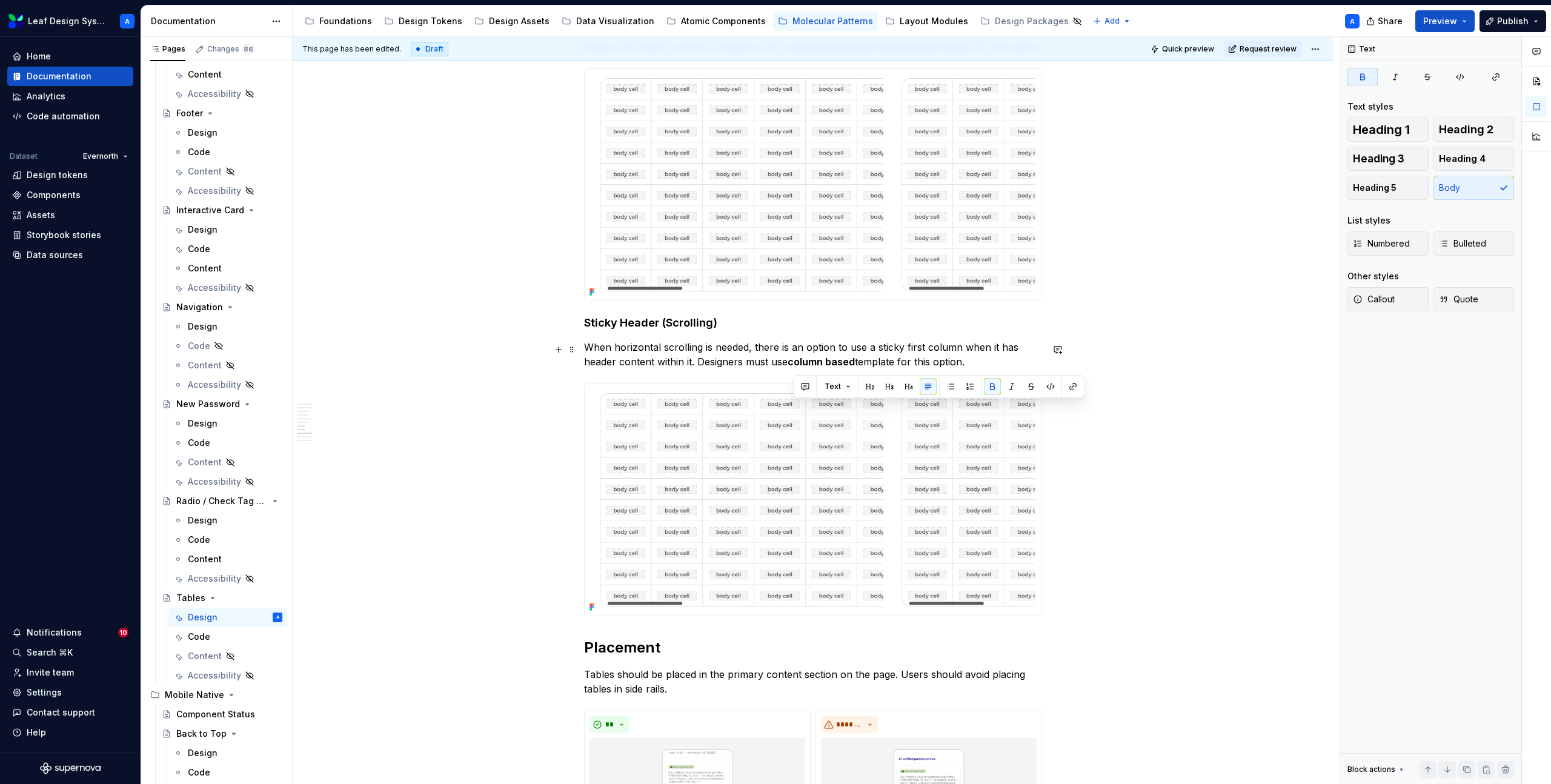
scroll to position [1926, 0]
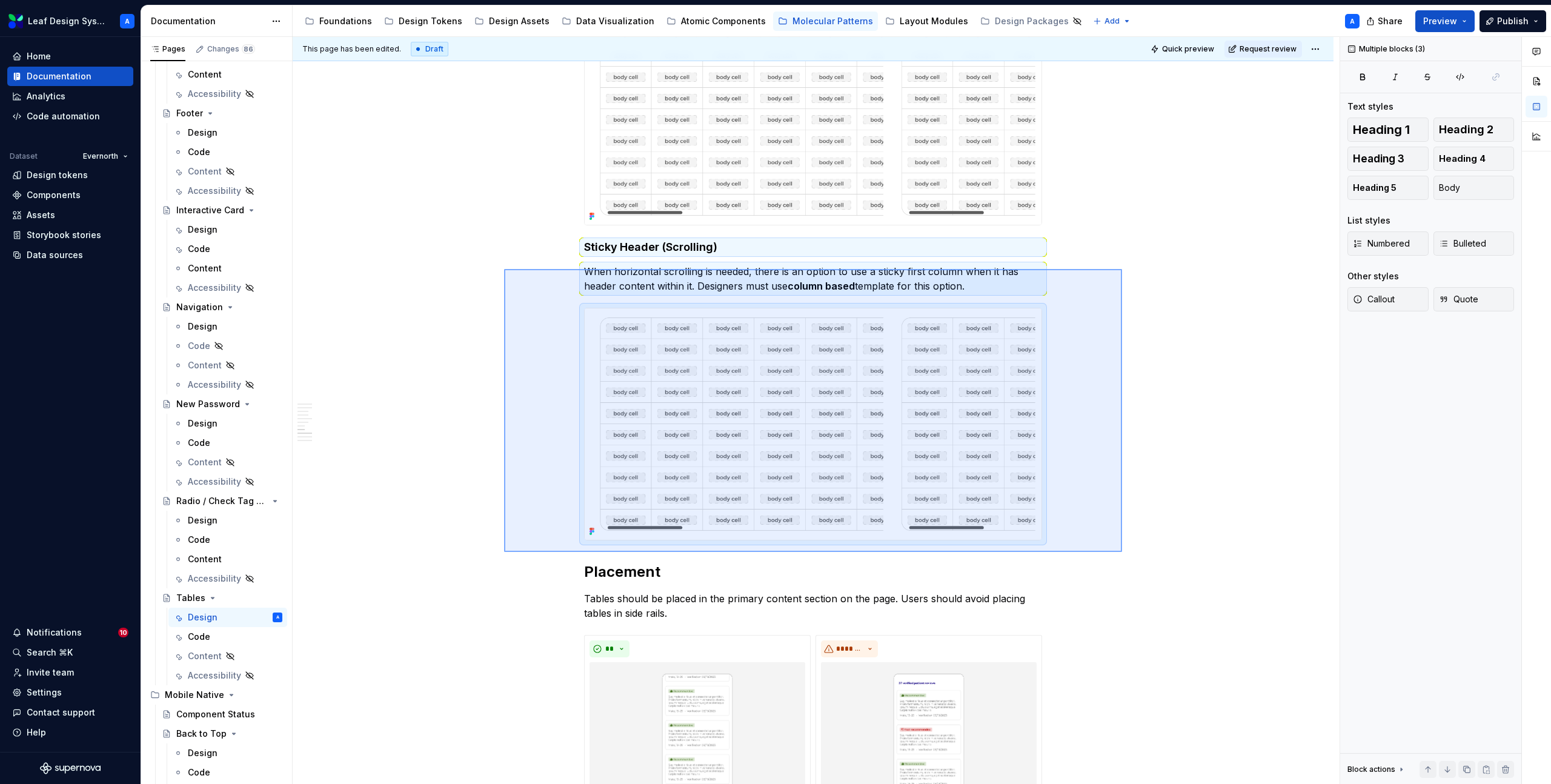
drag, startPoint x: 504, startPoint y: 269, endPoint x: 1121, endPoint y: 552, distance: 678.8
click at [1121, 552] on div "**********" at bounding box center [816, 410] width 1047 height 747
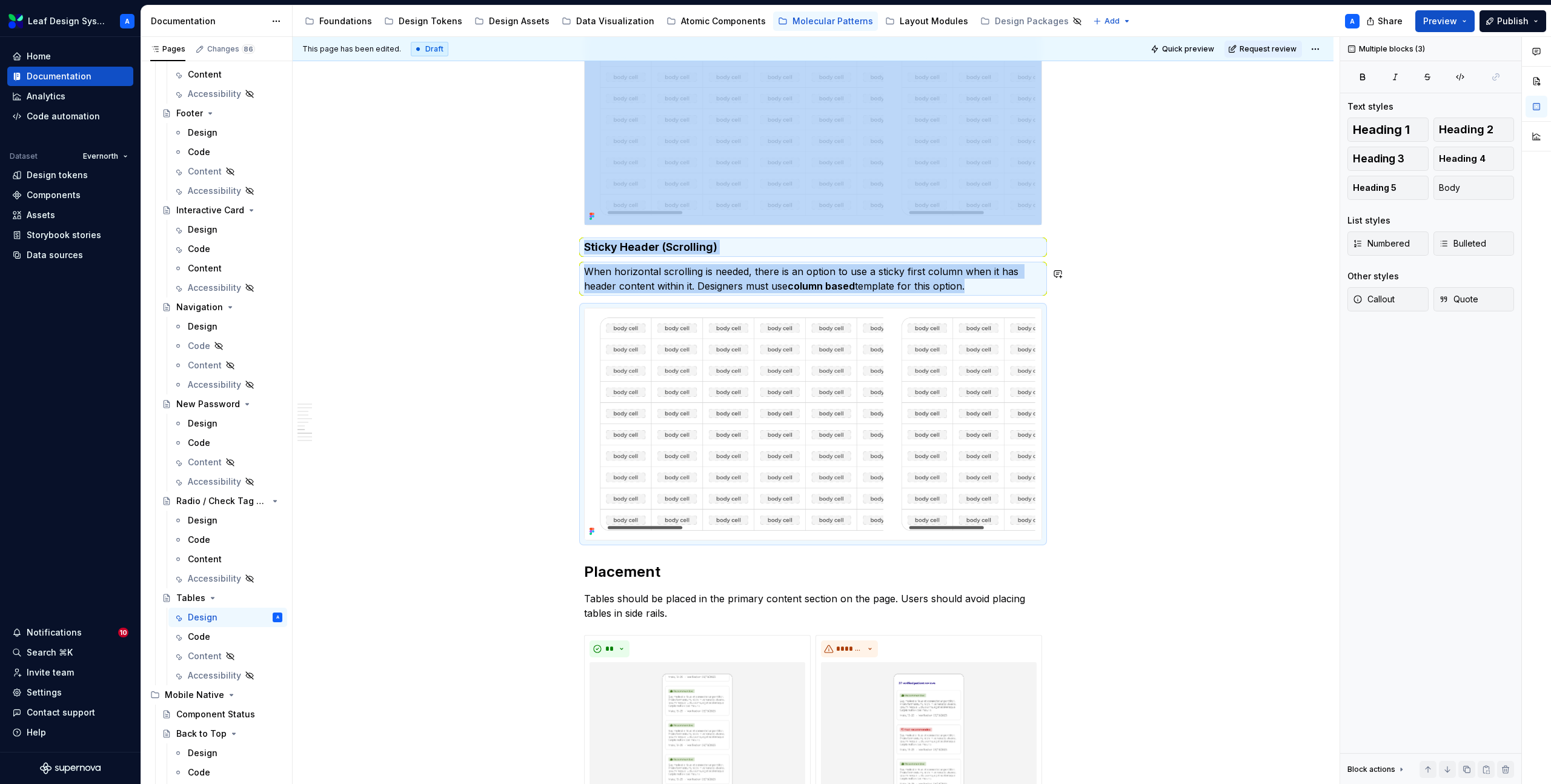
copy div "Sticky Header (Scrolling) When horizontal scrolling is needed, there is an opti…"
click at [586, 581] on h2 "Placement" at bounding box center [813, 572] width 458 height 20
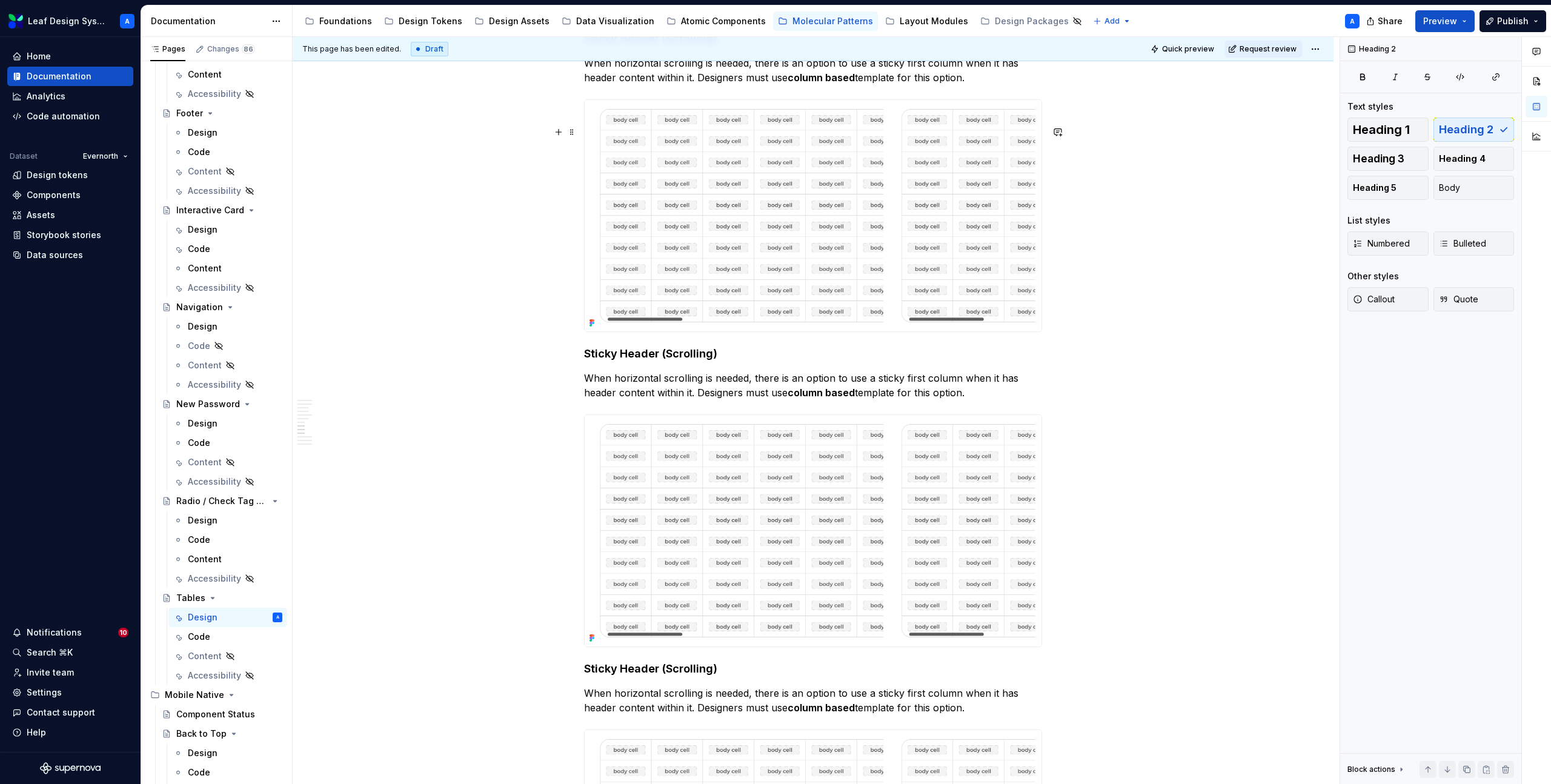
scroll to position [2149, 0]
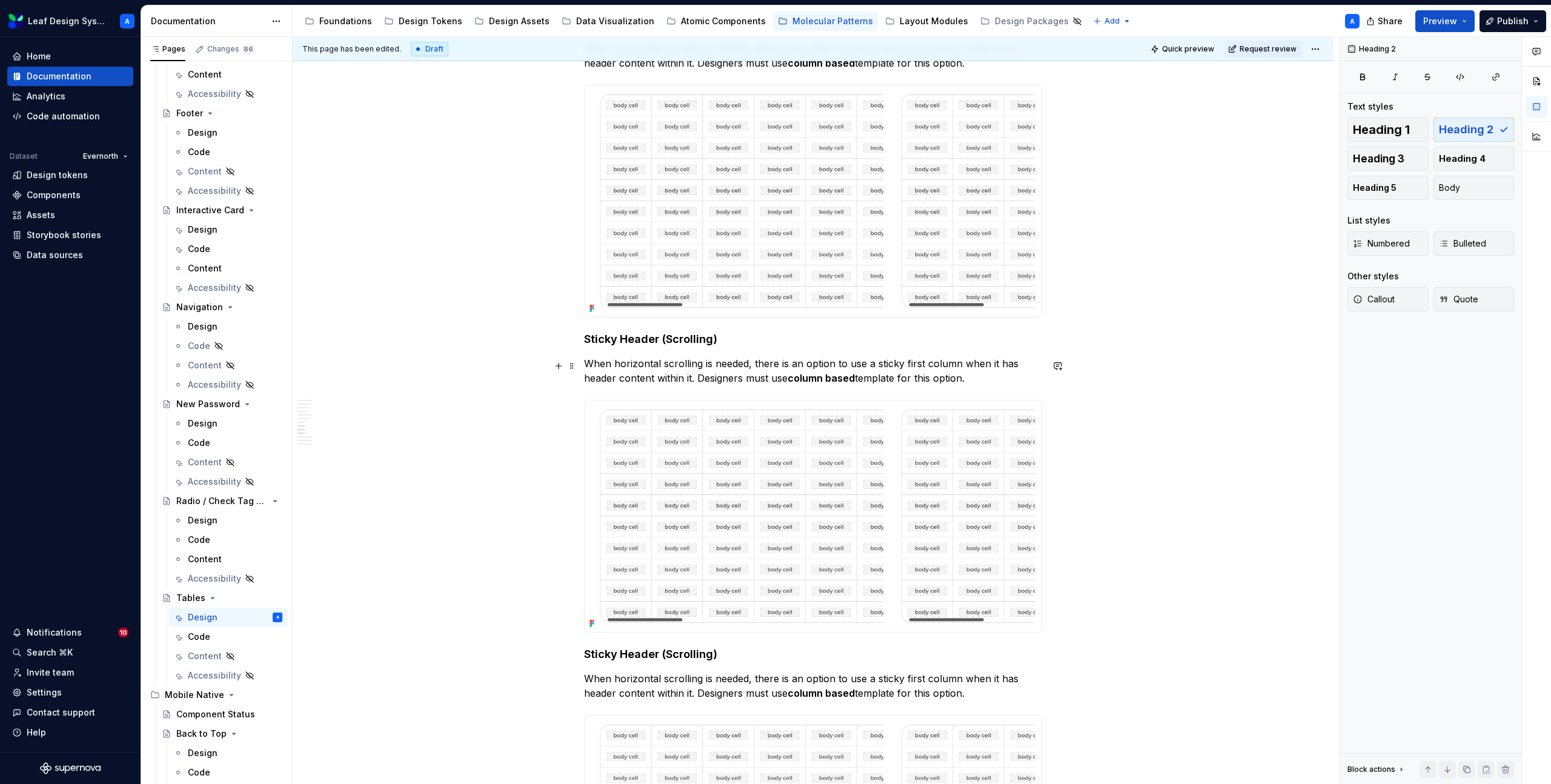
click at [634, 346] on h4 "Sticky Header (Scrolling)" at bounding box center [813, 339] width 458 height 15
click at [698, 385] on p "When horizontal scrolling is needed, there is an option to use a sticky first c…" at bounding box center [813, 371] width 458 height 29
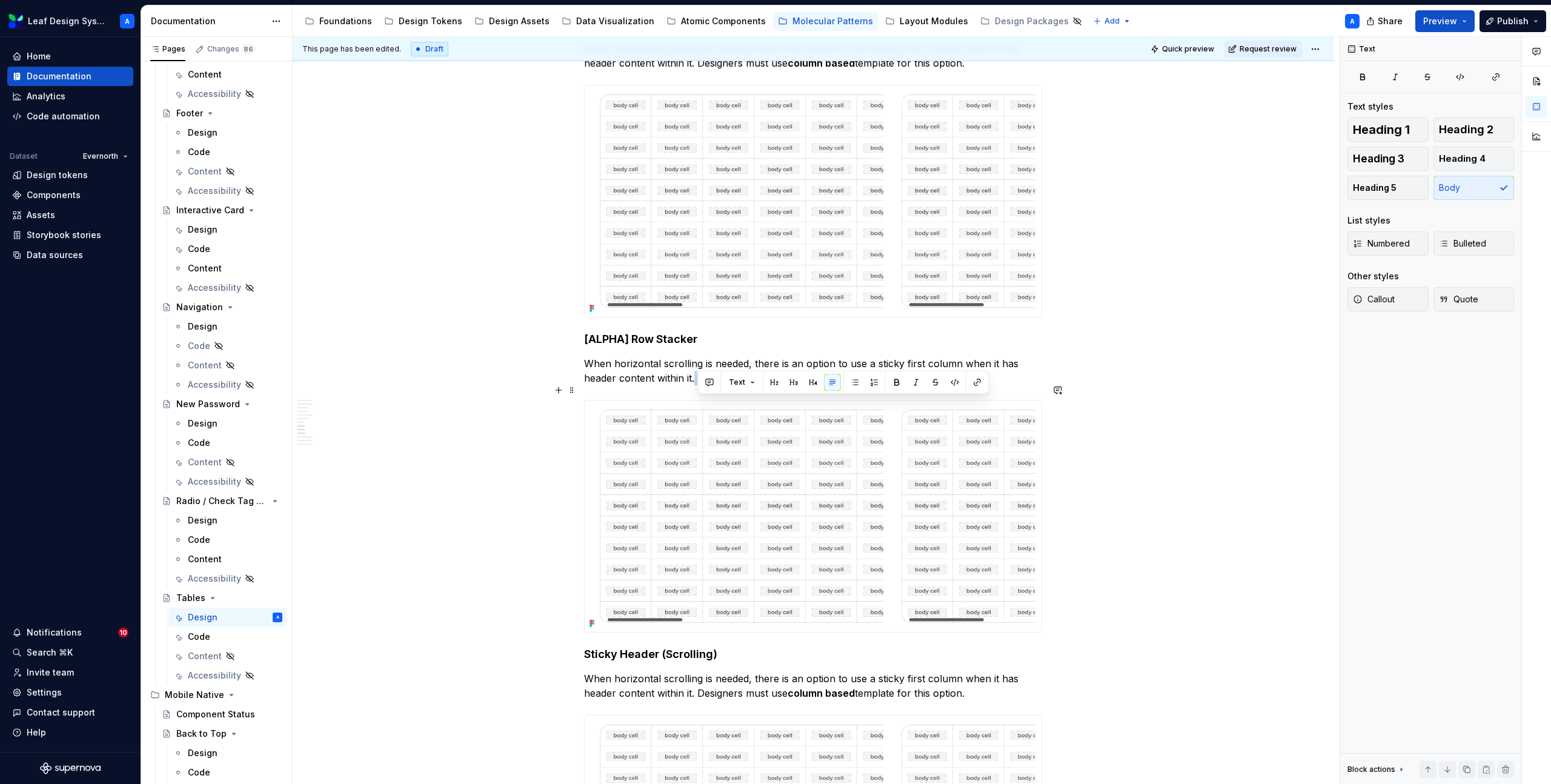
click at [698, 385] on p "When horizontal scrolling is needed, there is an option to use a sticky first c…" at bounding box center [813, 371] width 458 height 29
click at [663, 346] on h4 "[ALPHA] Row Stacker" at bounding box center [813, 339] width 458 height 15
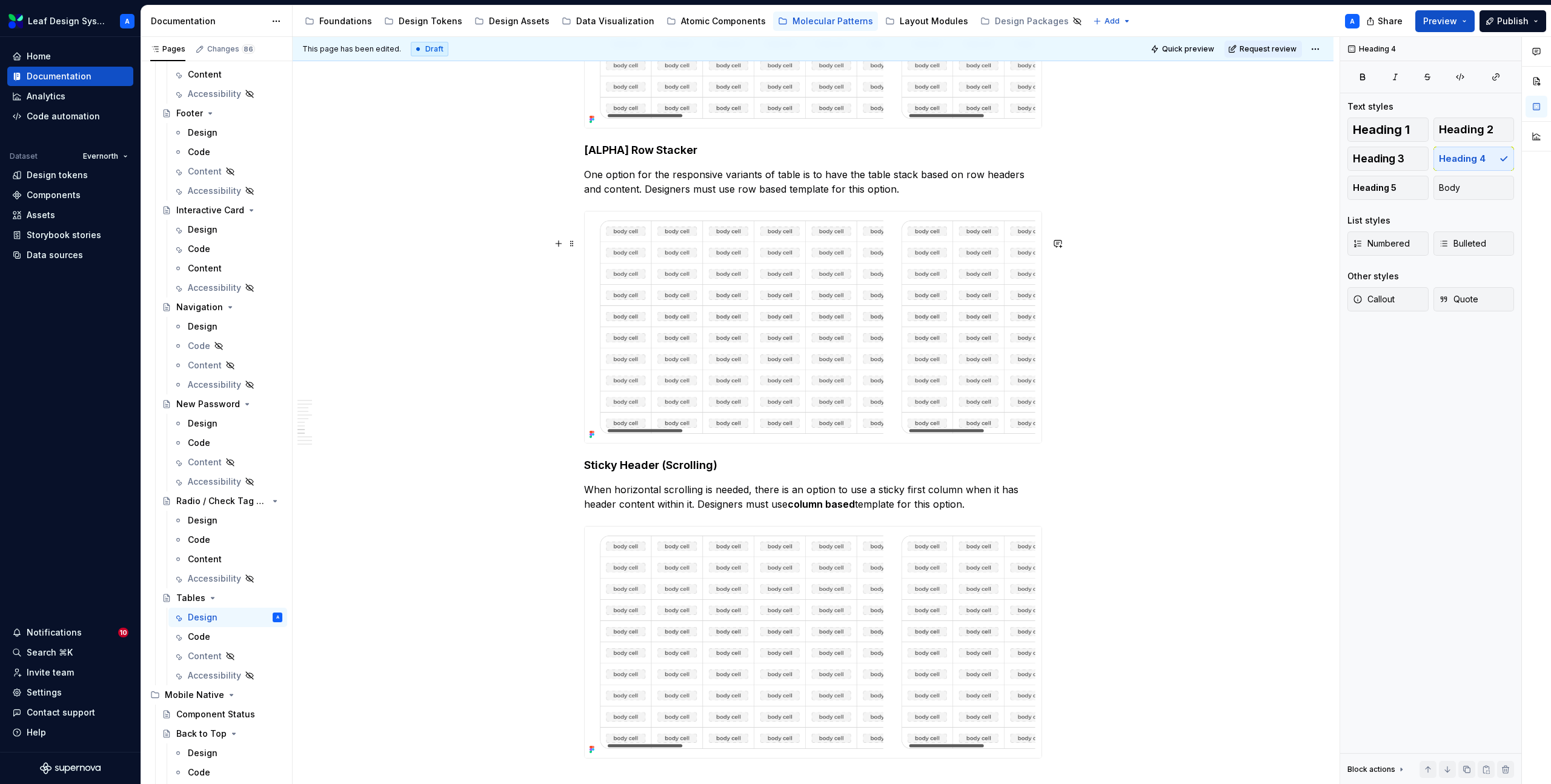
scroll to position [2366, 0]
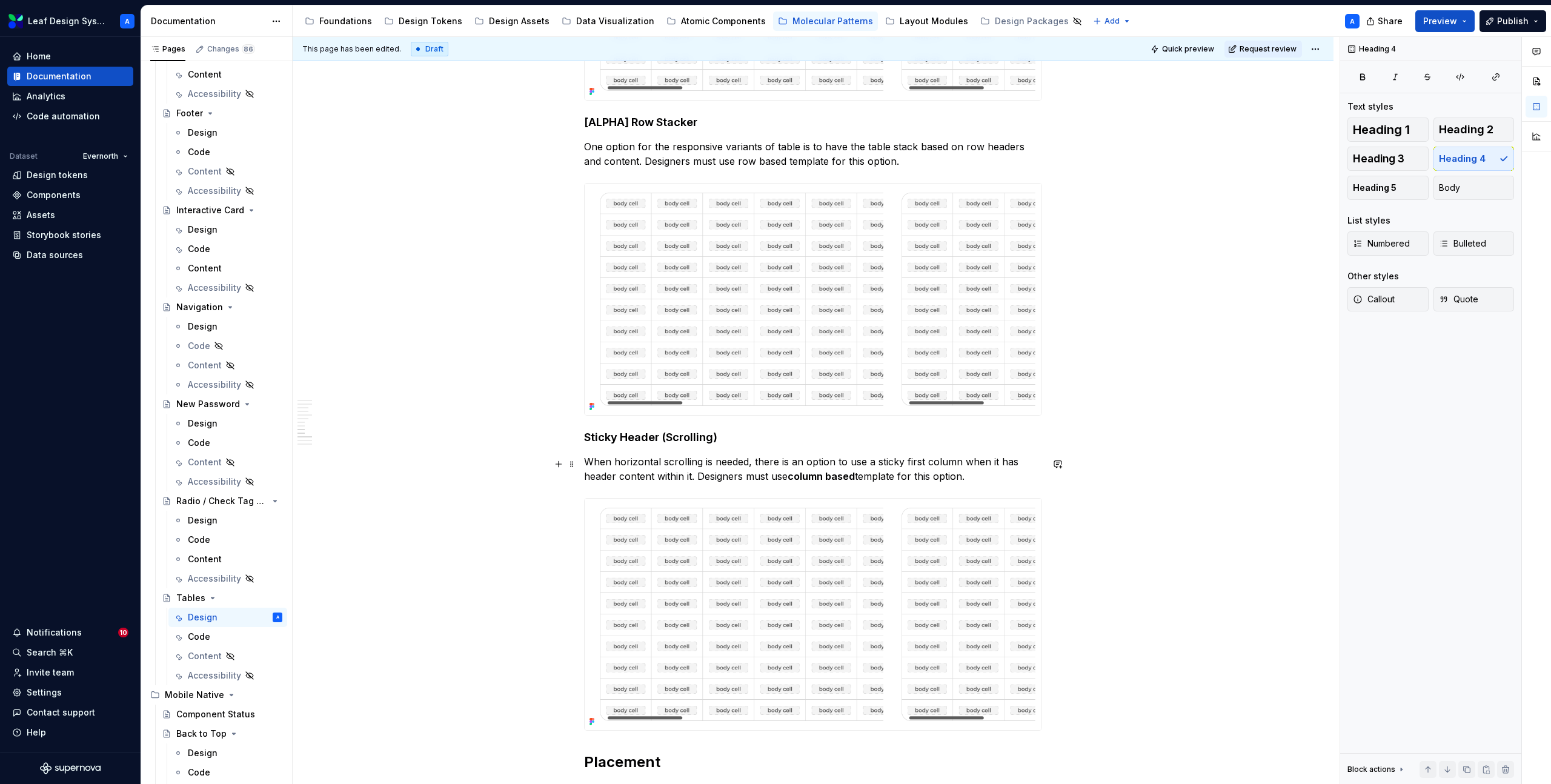
click at [647, 444] on h4 "Sticky Header (Scrolling)" at bounding box center [813, 438] width 458 height 15
click at [706, 483] on p "When horizontal scrolling is needed, there is an option to use a sticky first c…" at bounding box center [813, 469] width 458 height 29
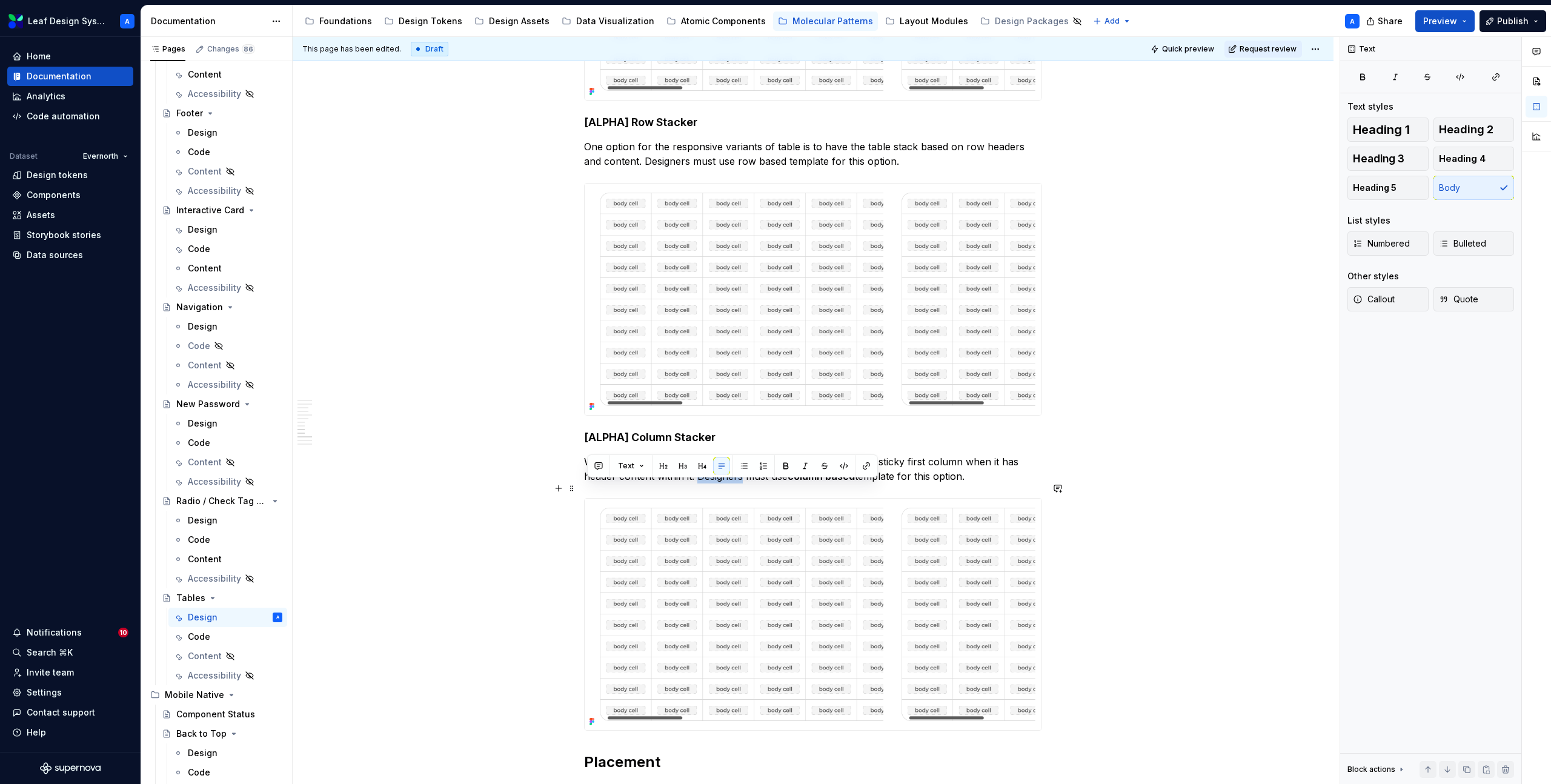
click at [706, 483] on p "When horizontal scrolling is needed, there is an option to use a sticky first c…" at bounding box center [813, 469] width 458 height 29
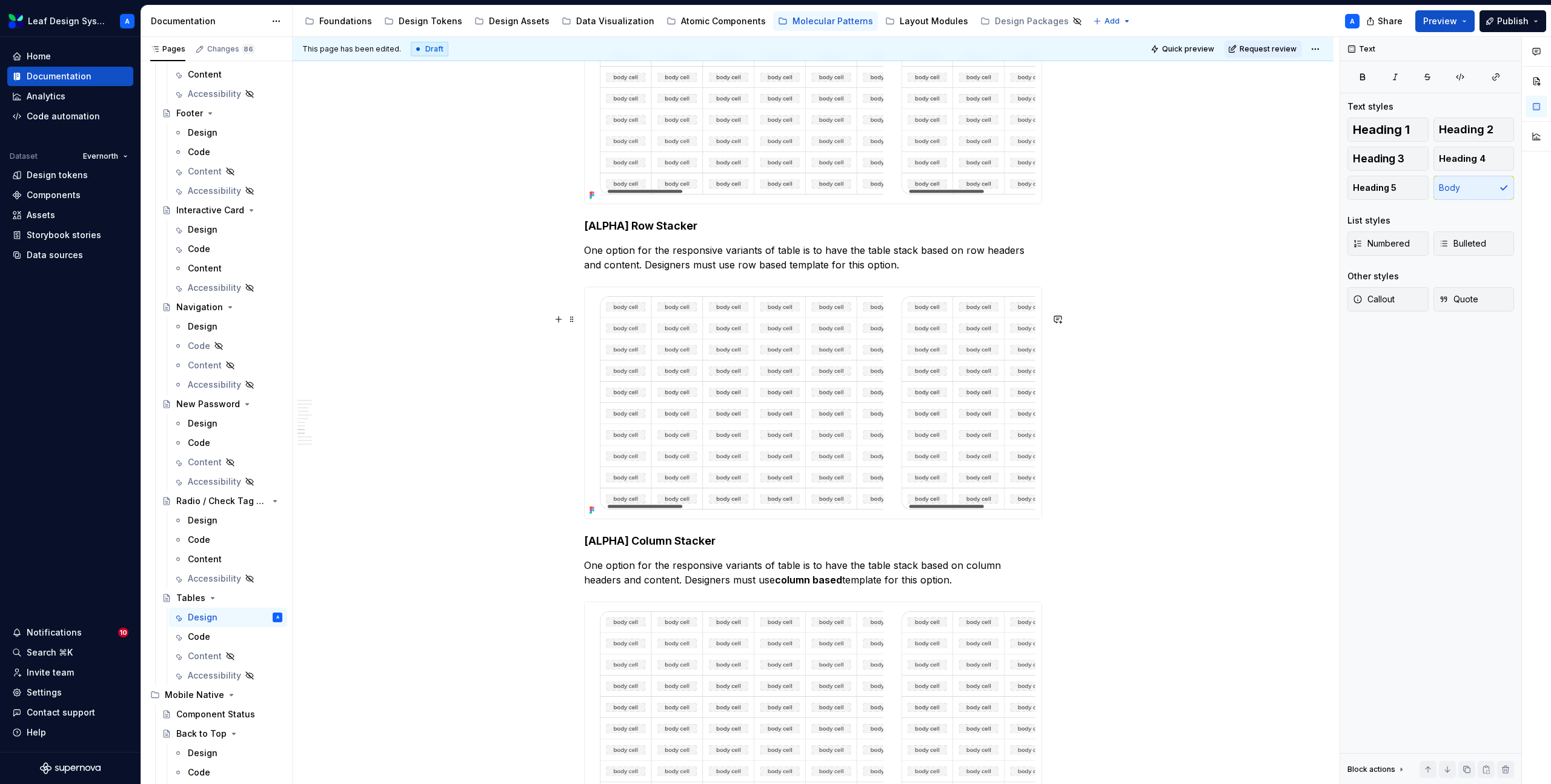
scroll to position [2242, 0]
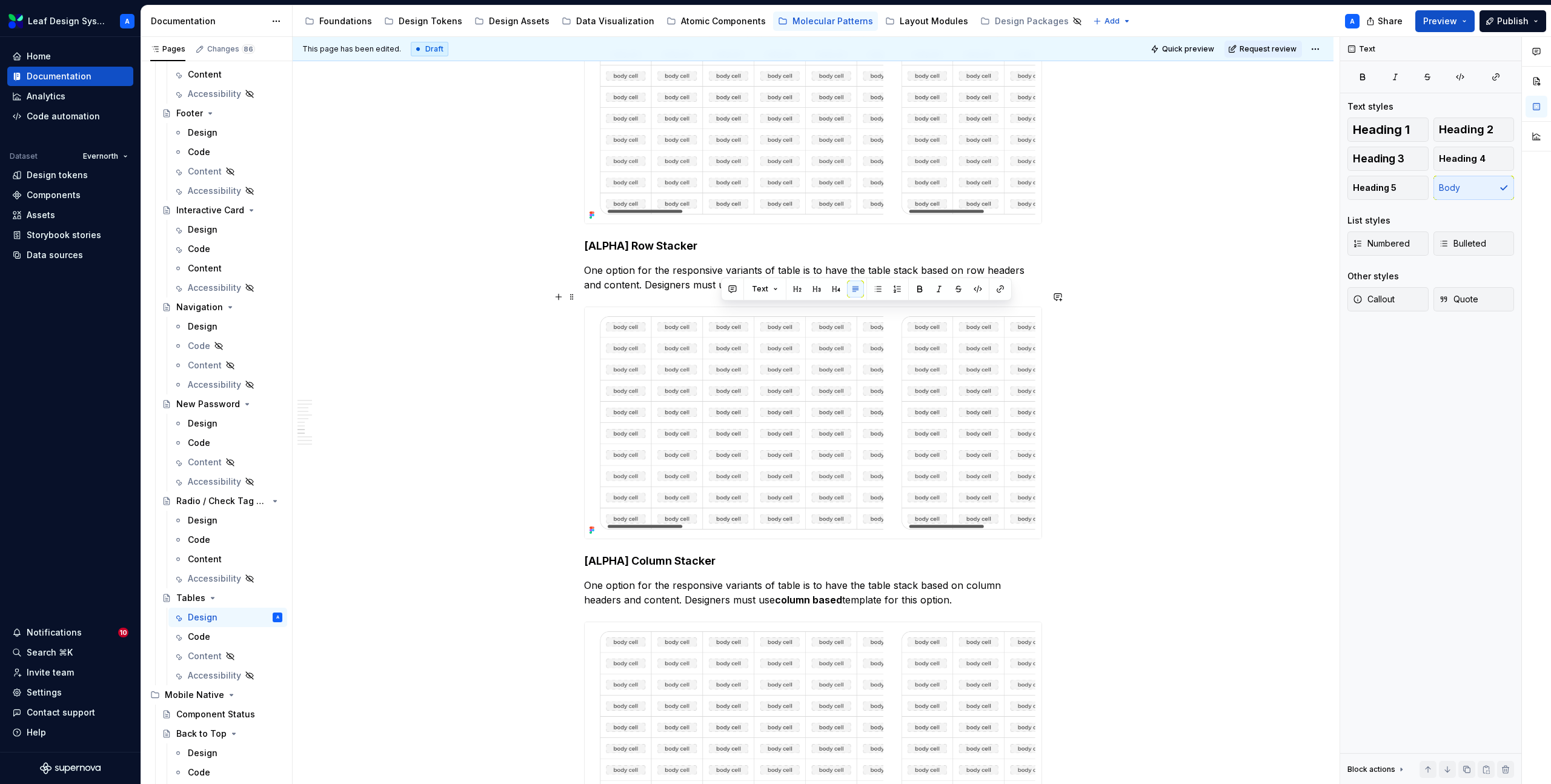
drag, startPoint x: 721, startPoint y: 311, endPoint x: 769, endPoint y: 313, distance: 48.0
click at [769, 292] on p "One option for the responsive variants of table is to have the table stack base…" at bounding box center [813, 278] width 458 height 29
click at [633, 568] on h4 "[ALPHA] Column Stacker" at bounding box center [813, 561] width 458 height 15
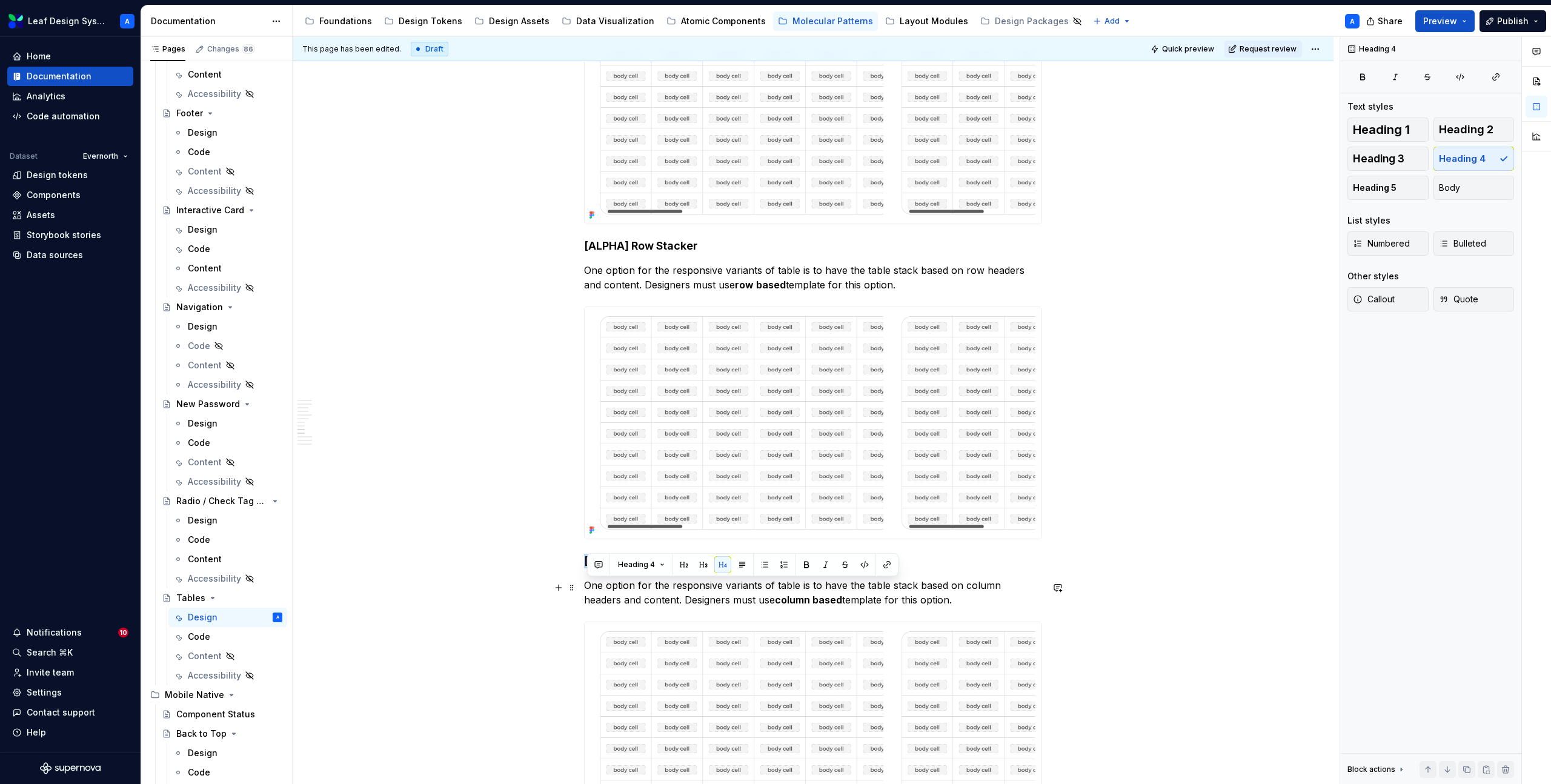
drag, startPoint x: 639, startPoint y: 587, endPoint x: 588, endPoint y: 585, distance: 51.0
click at [588, 568] on h4 "[ALPHA] Column Stacker" at bounding box center [813, 561] width 458 height 15
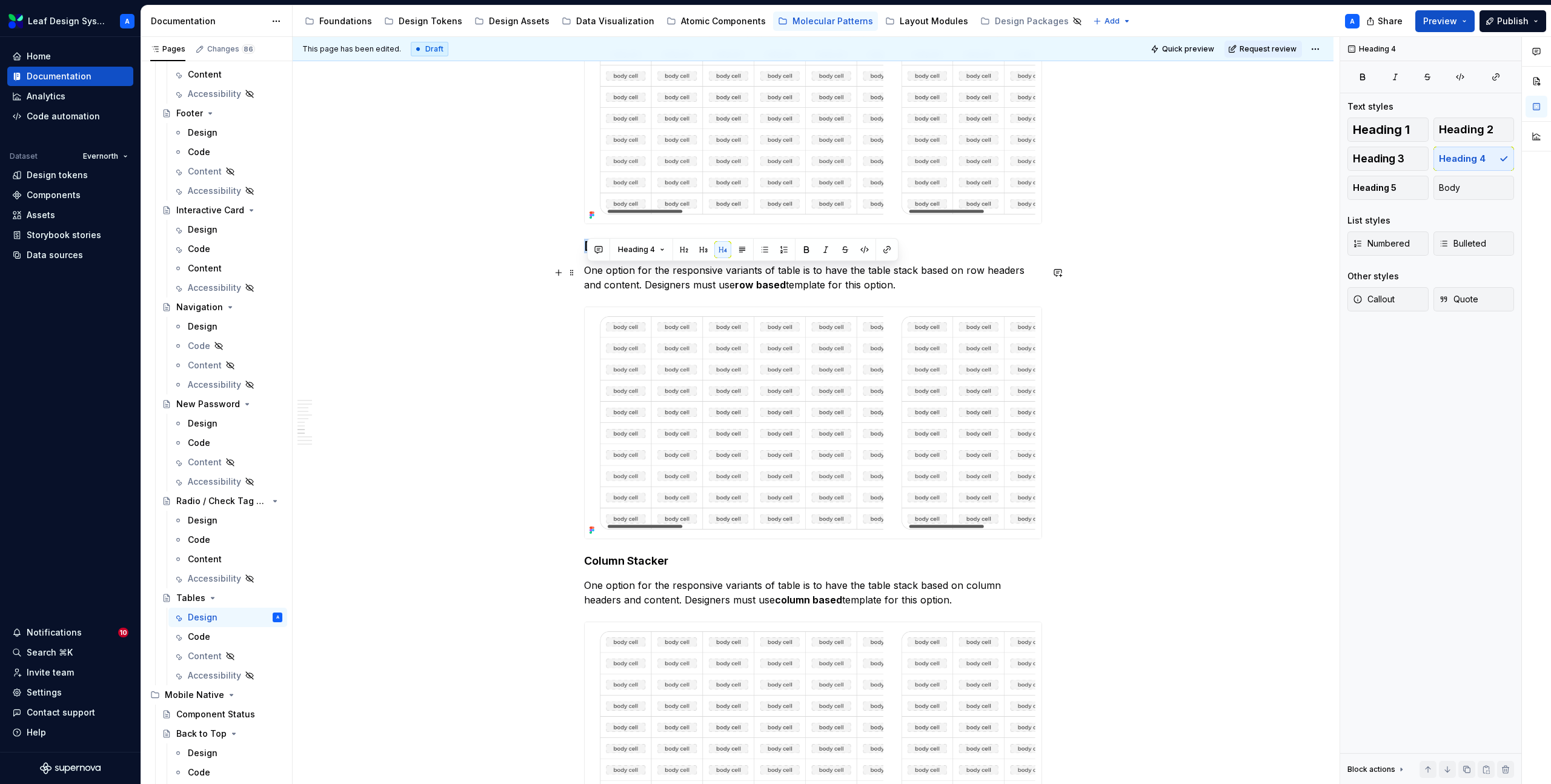
drag, startPoint x: 636, startPoint y: 271, endPoint x: 585, endPoint y: 270, distance: 51.0
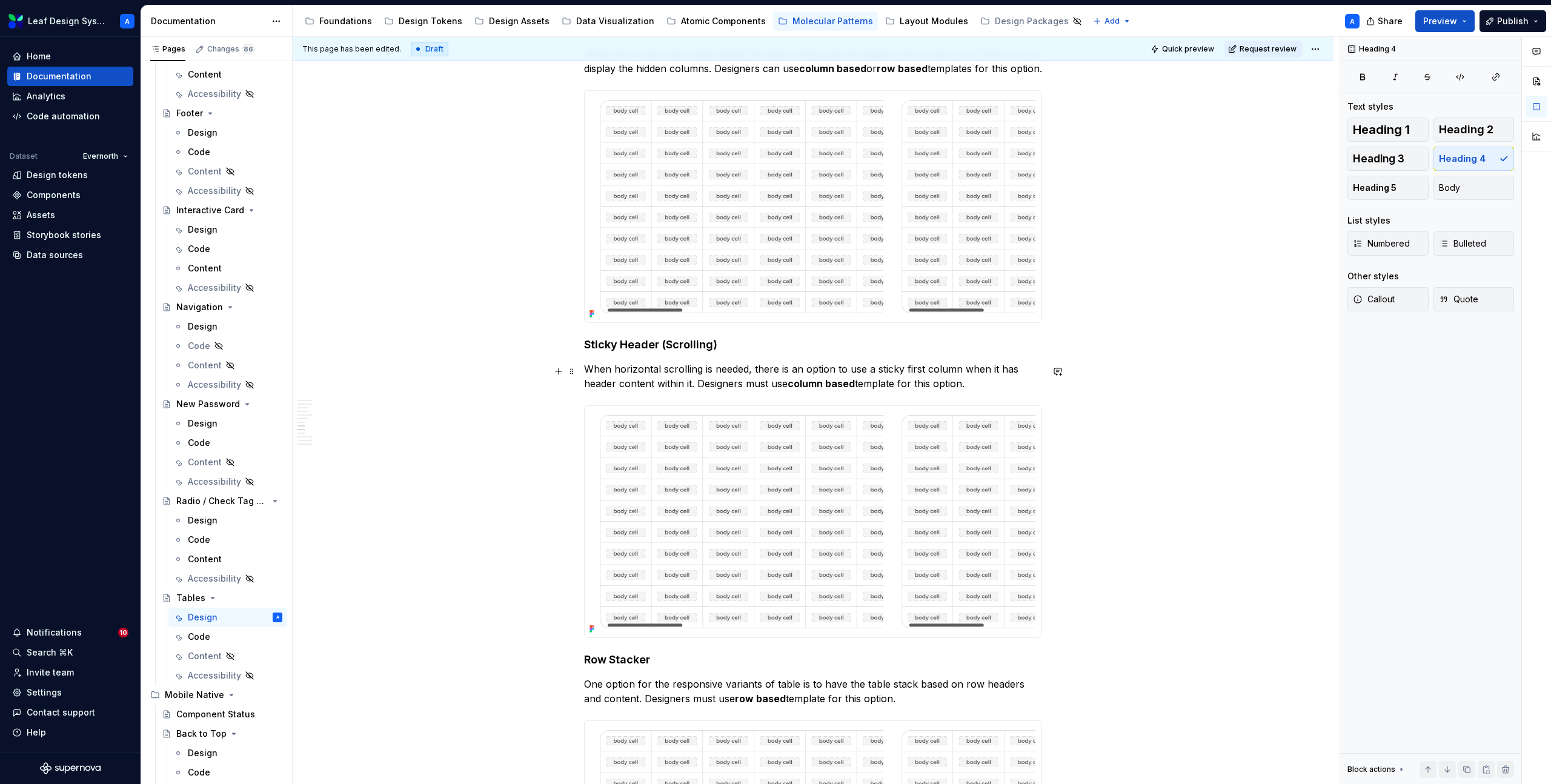
scroll to position [1873, 0]
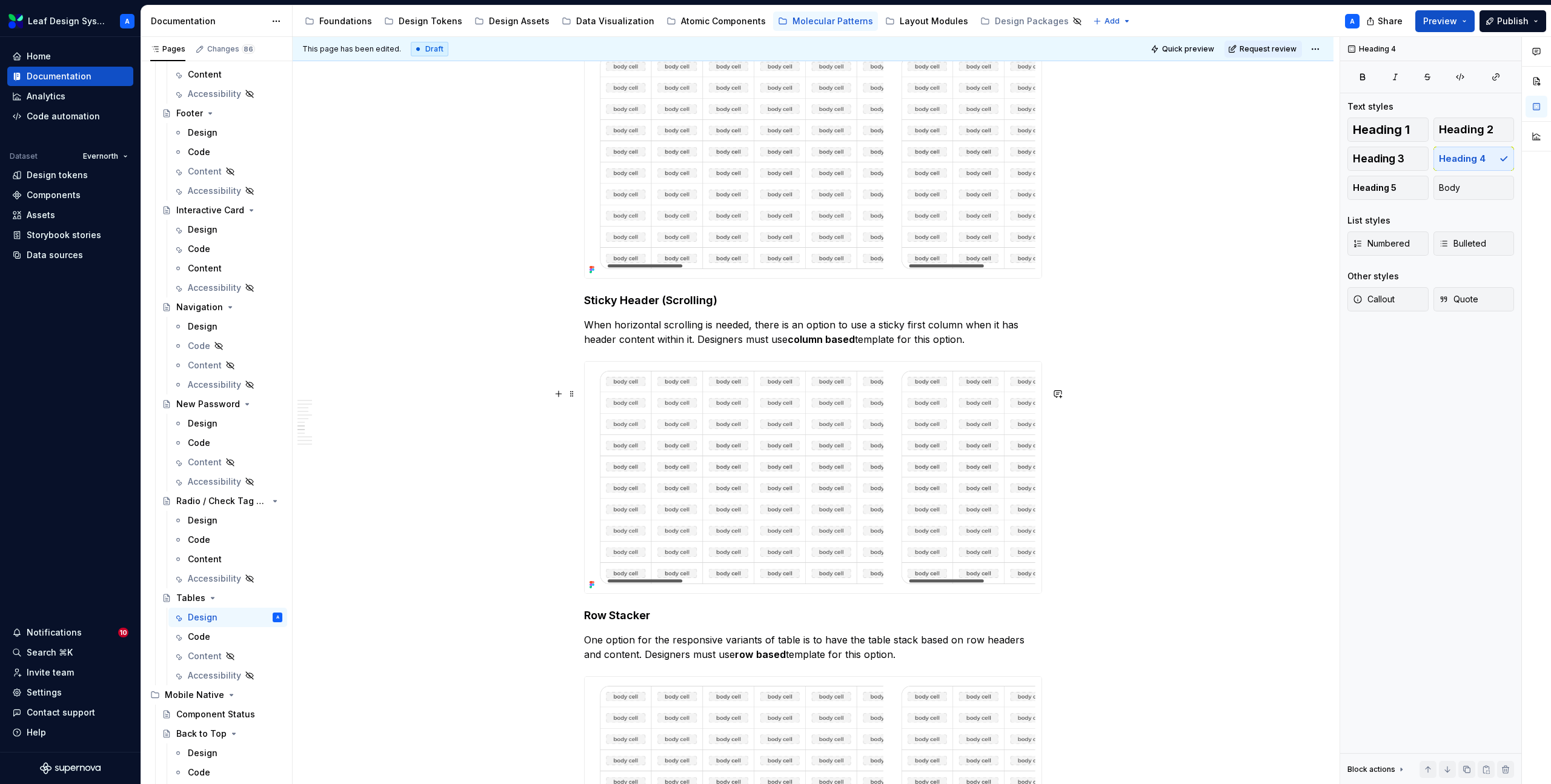
click at [796, 464] on img at bounding box center [813, 477] width 457 height 231
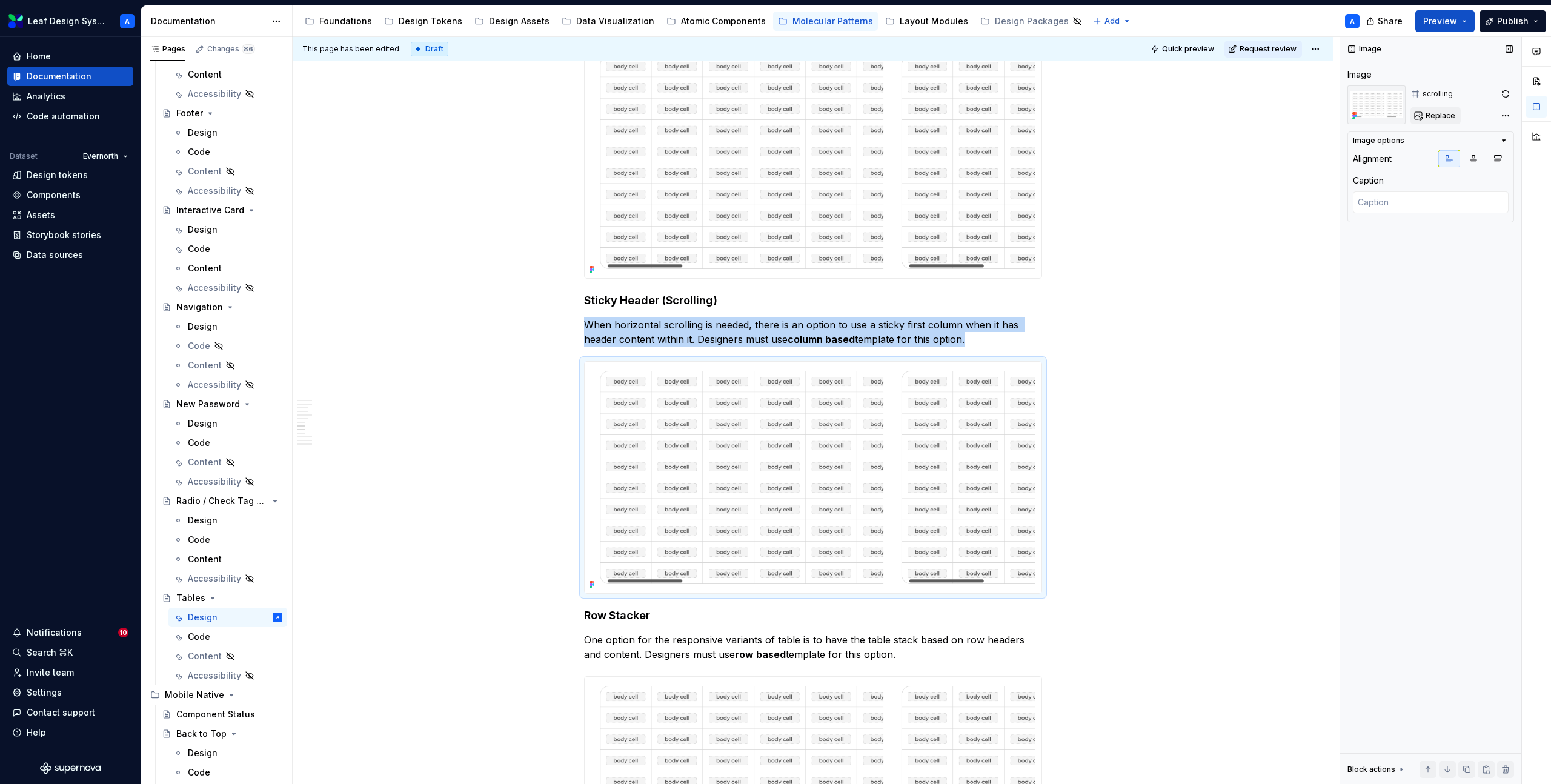
click at [1424, 110] on button "Replace" at bounding box center [1435, 115] width 51 height 17
type textarea "*"
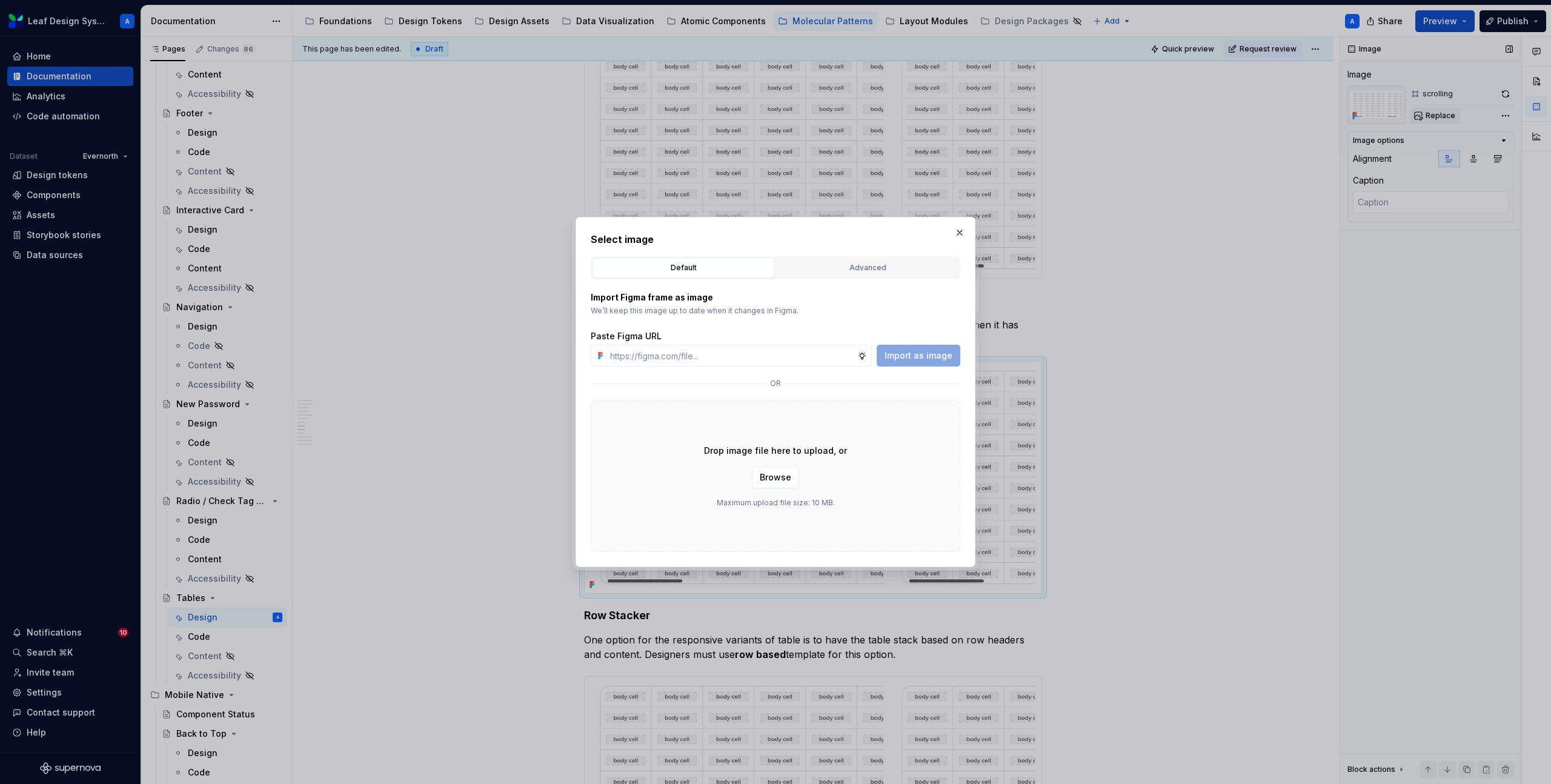
type input "[URL][DOMAIN_NAME]"
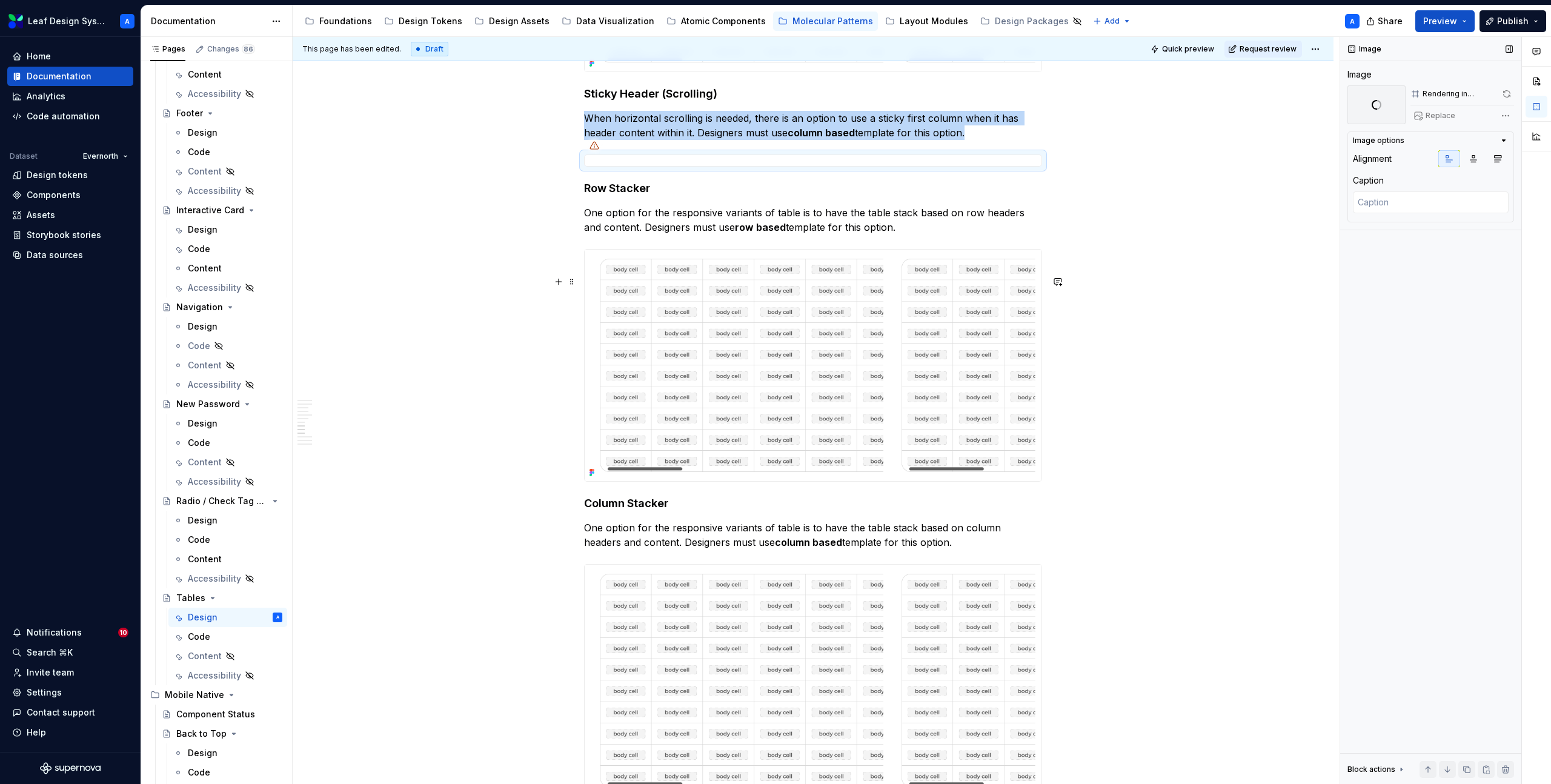
scroll to position [2091, 0]
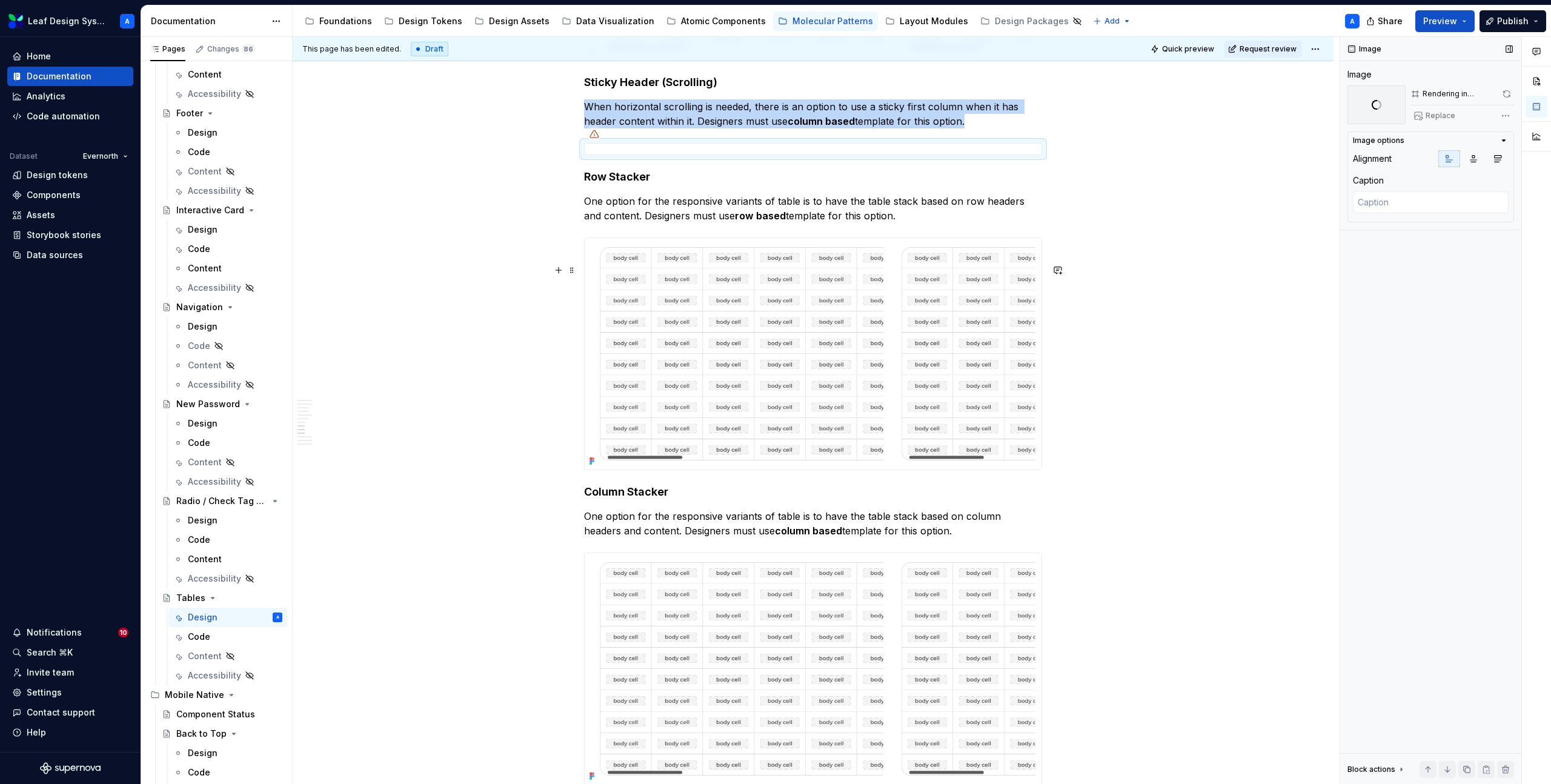
click at [724, 344] on img at bounding box center [813, 353] width 457 height 231
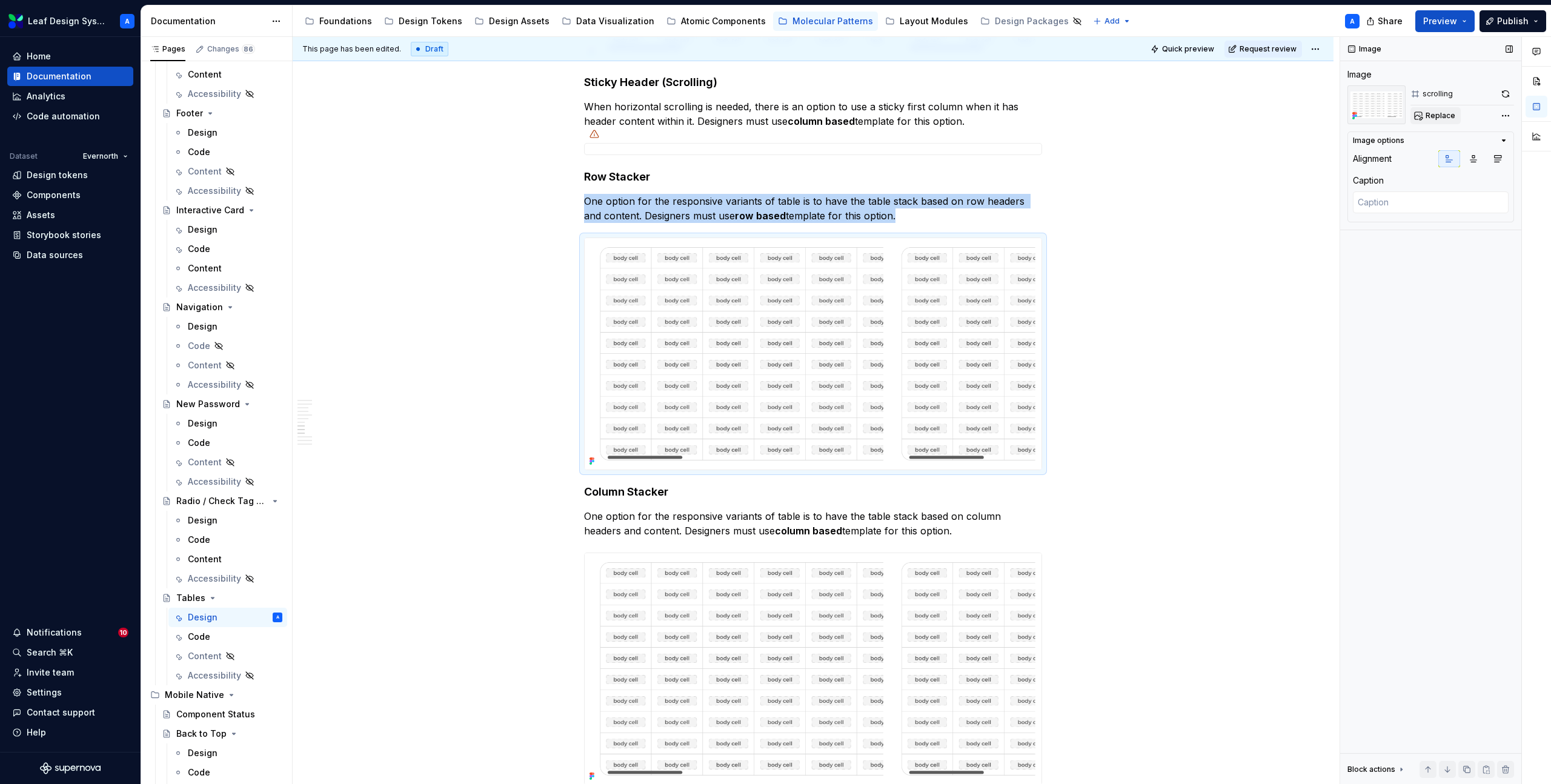
click at [1428, 117] on span "Replace" at bounding box center [1440, 116] width 29 height 10
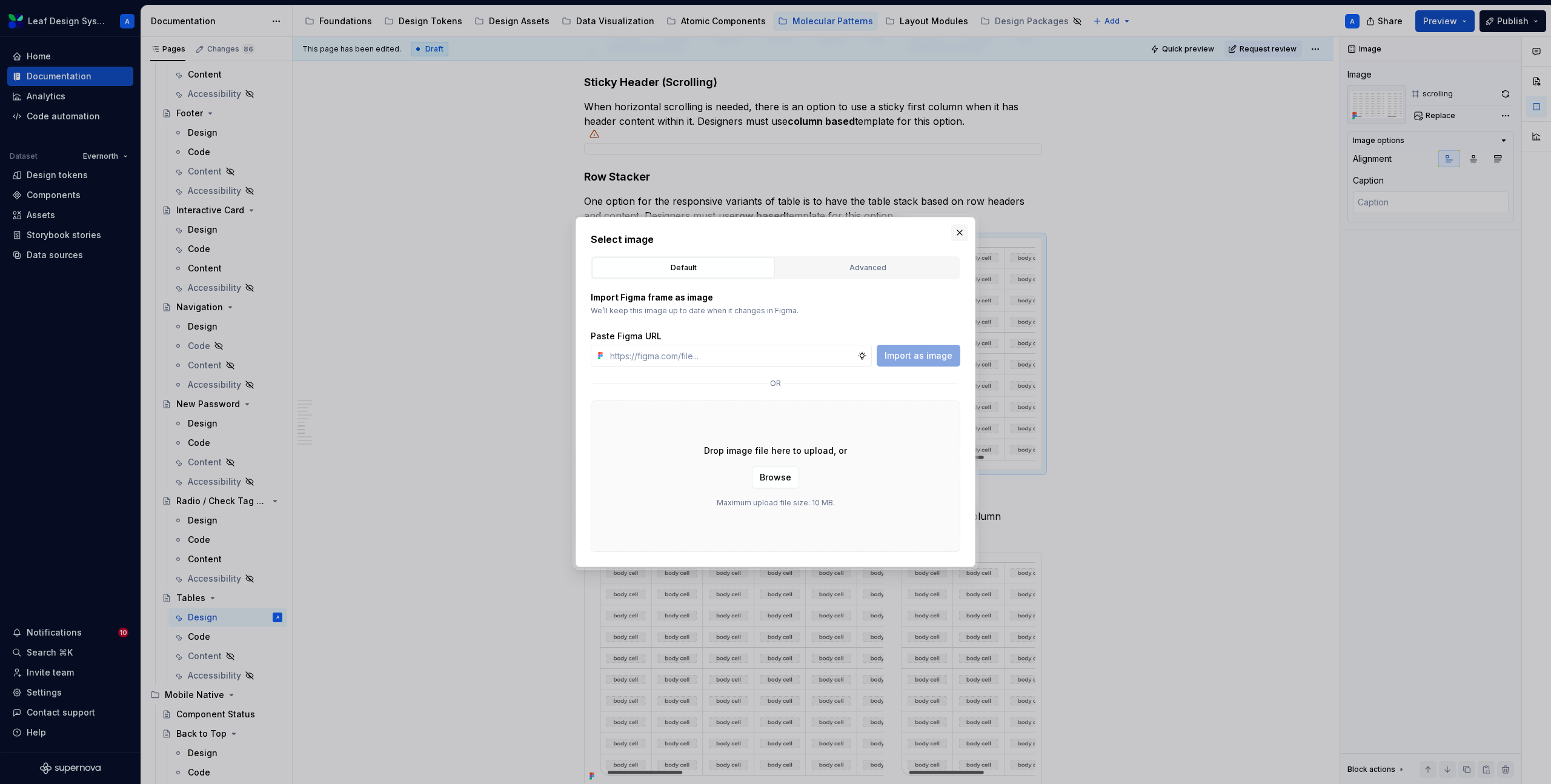
click at [964, 234] on button "button" at bounding box center [959, 232] width 17 height 17
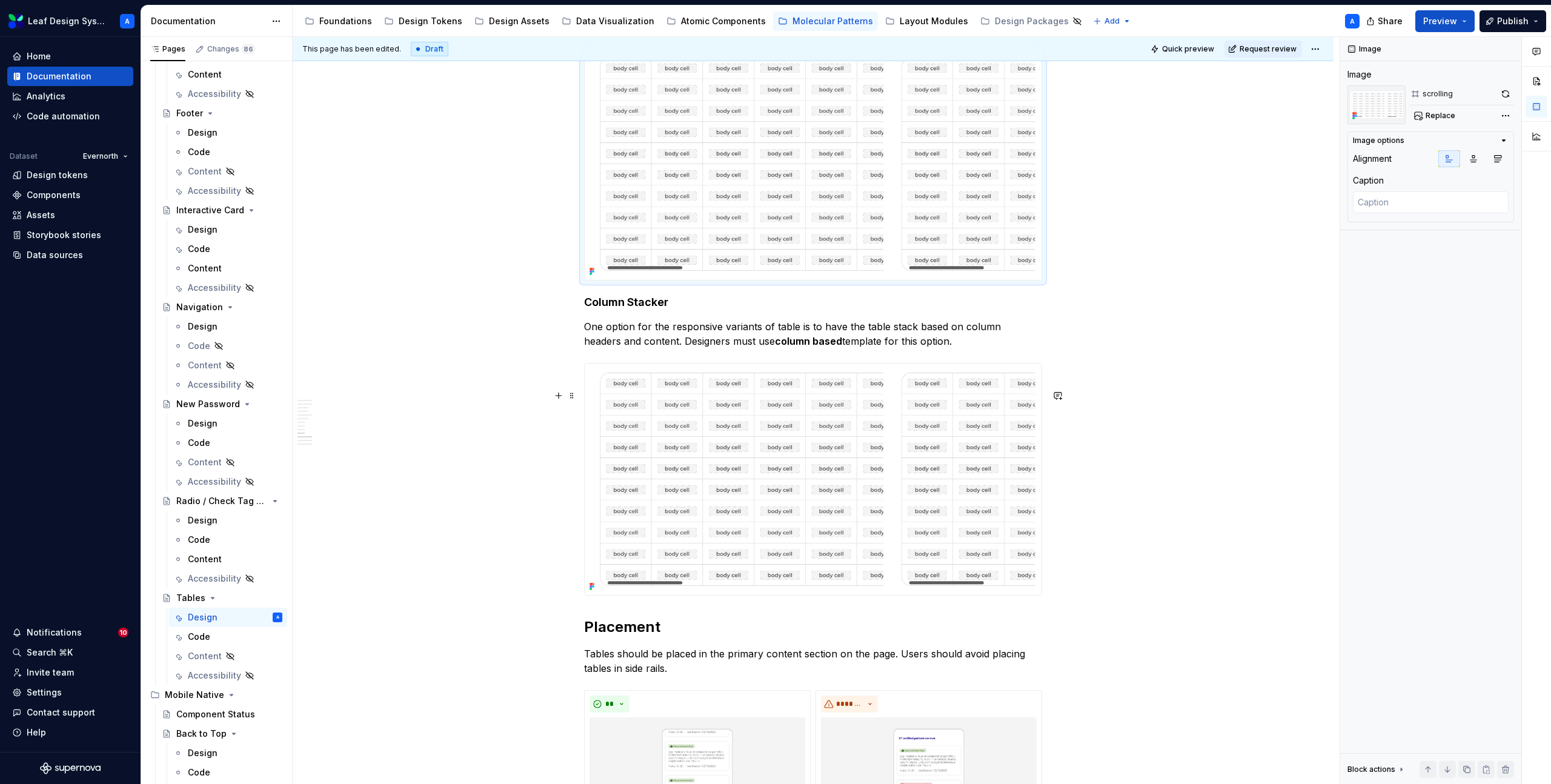
scroll to position [2405, 0]
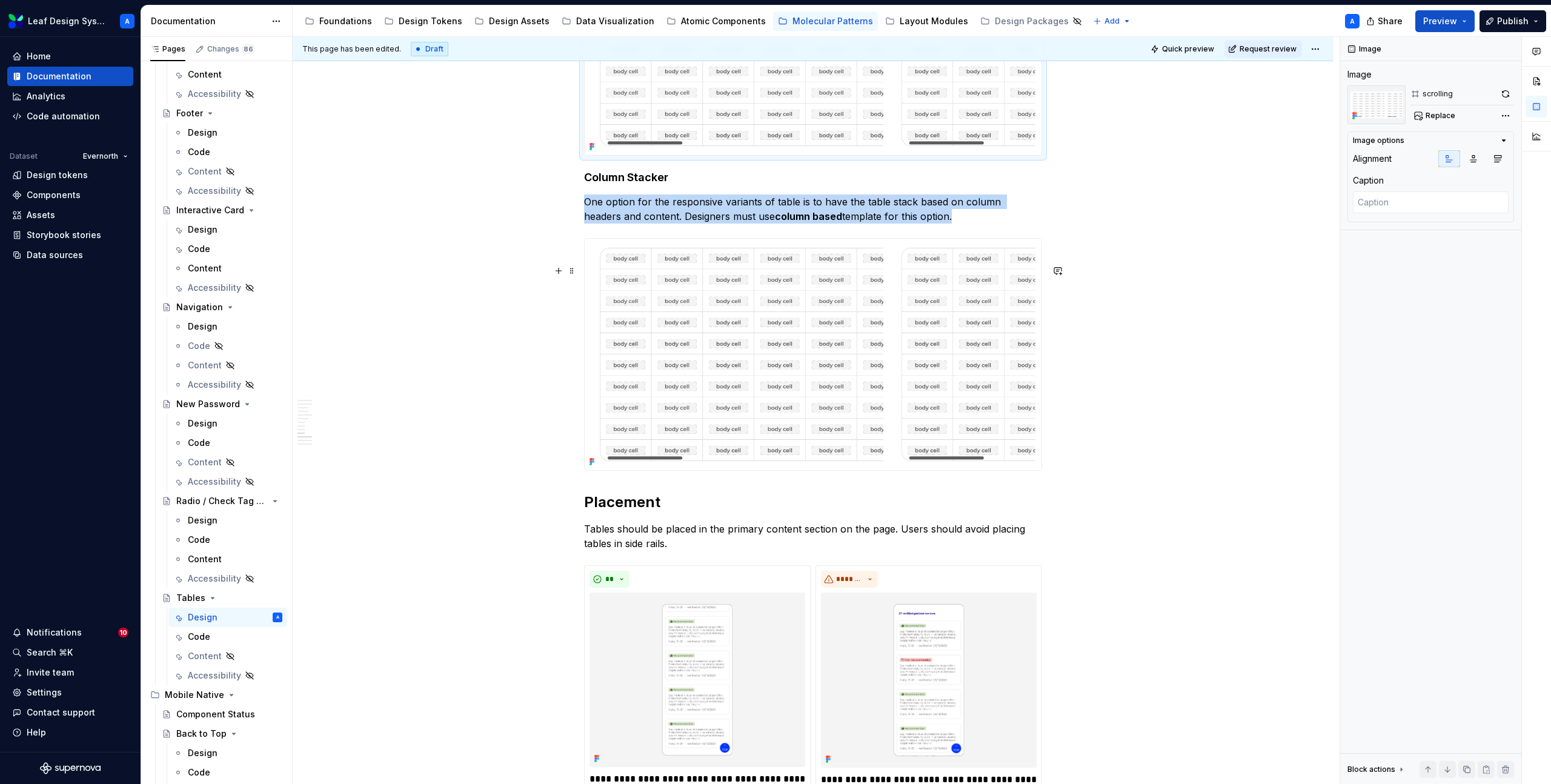
click at [934, 388] on img at bounding box center [813, 354] width 457 height 231
click at [1439, 117] on span "Replace" at bounding box center [1440, 116] width 29 height 10
type textarea "*"
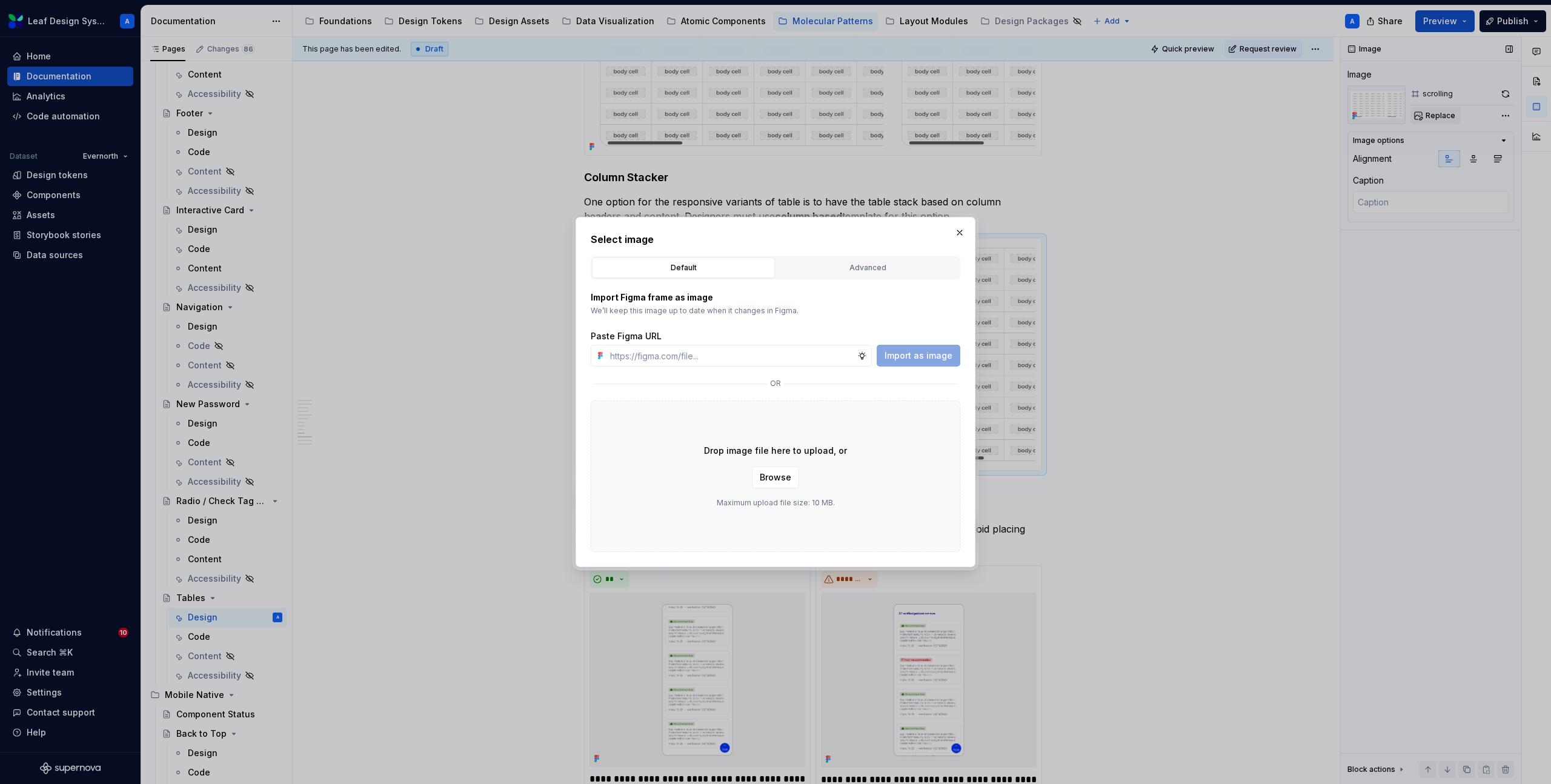
type input "[URL][DOMAIN_NAME]"
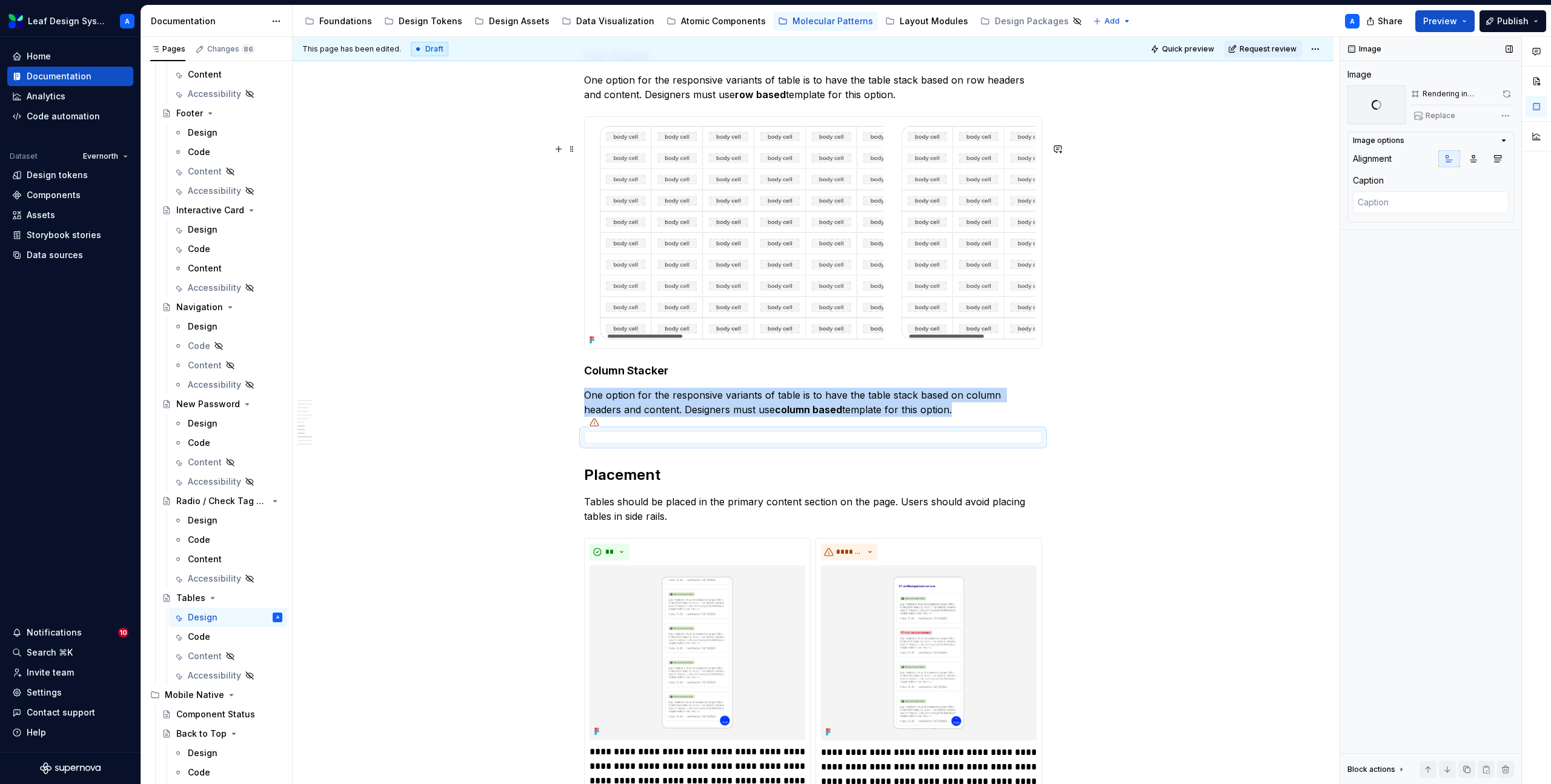
scroll to position [2069, 0]
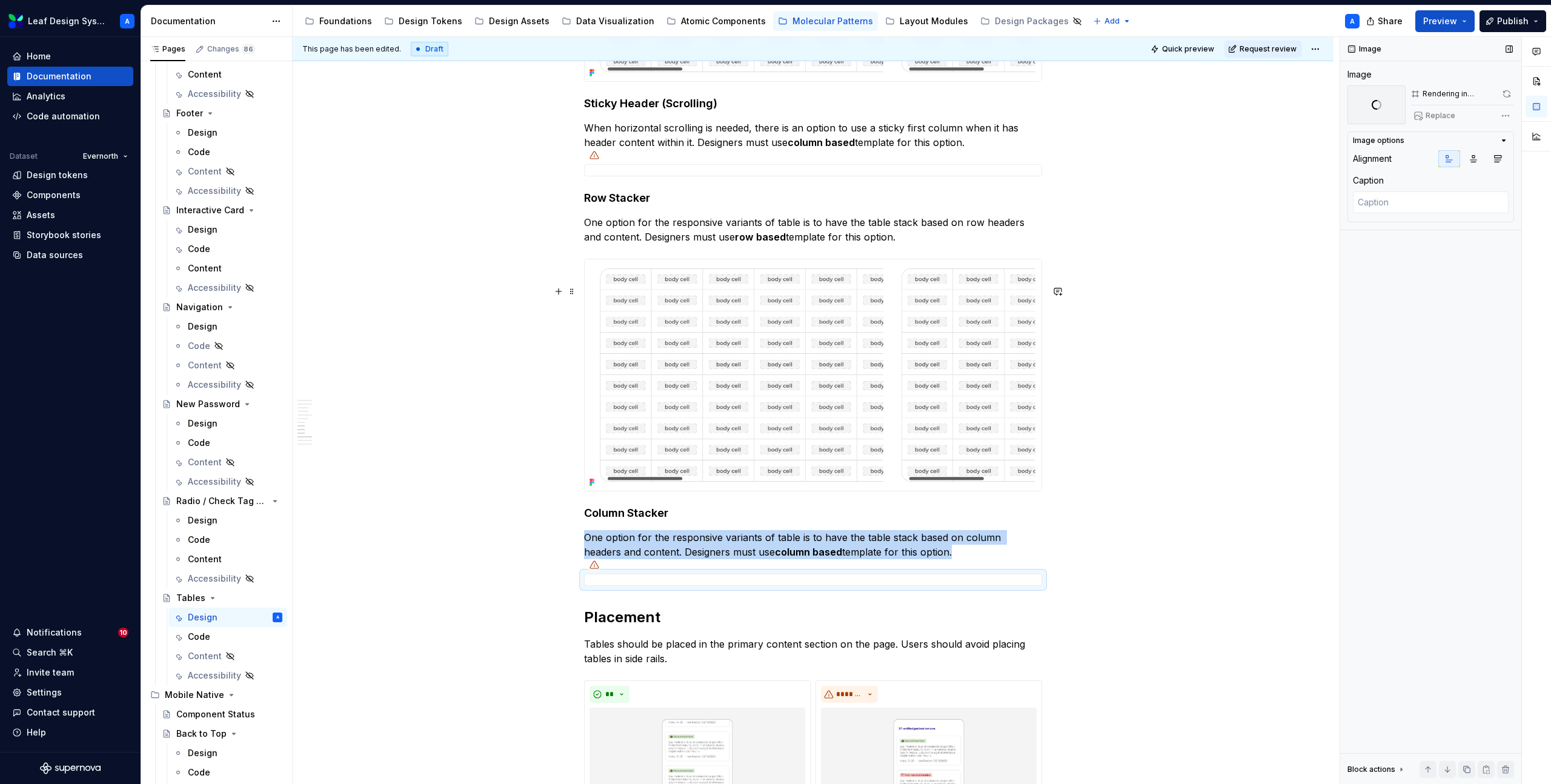
click at [722, 350] on img at bounding box center [813, 374] width 457 height 231
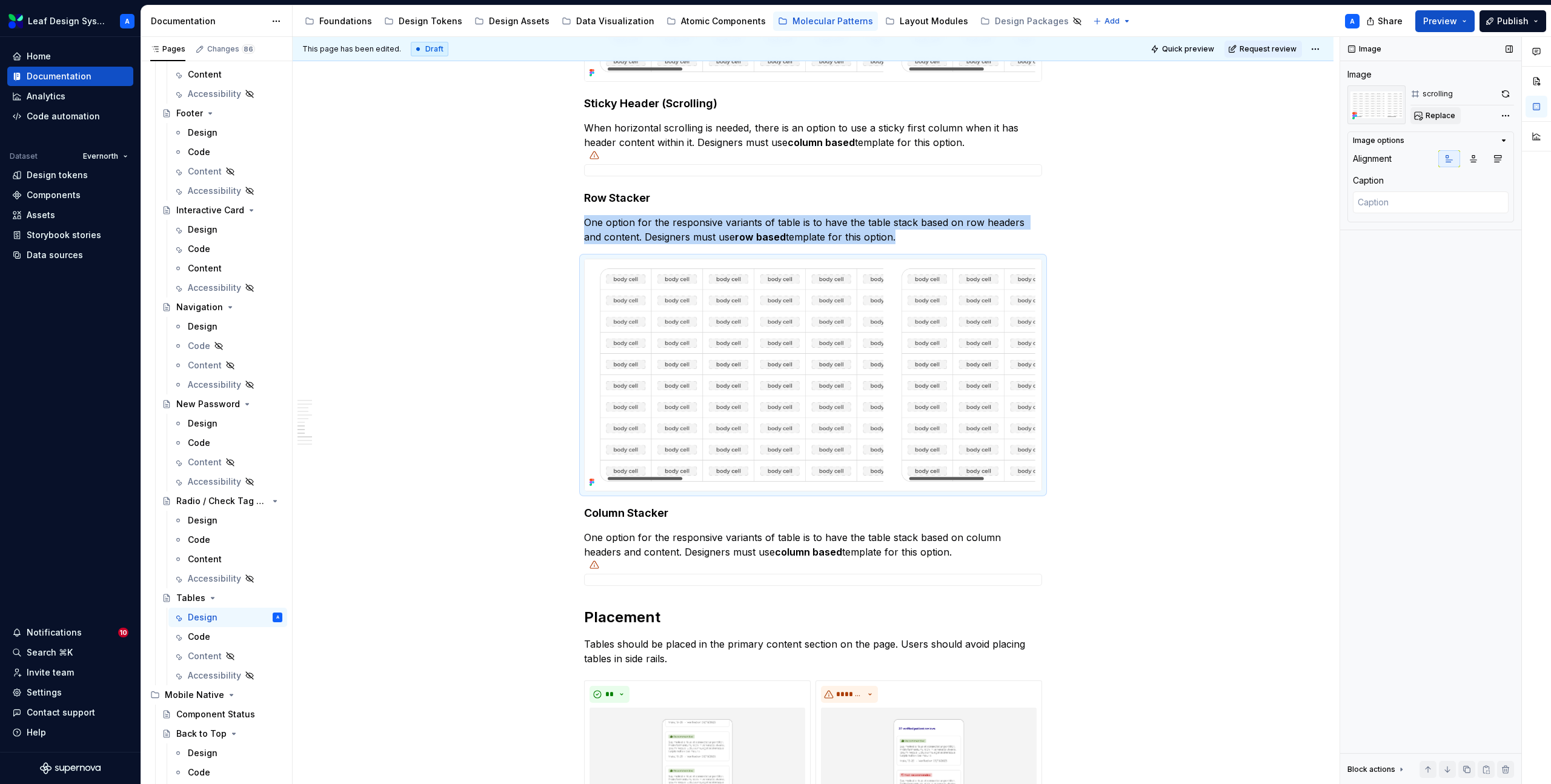
click at [1448, 117] on span "Replace" at bounding box center [1440, 116] width 29 height 10
type textarea "*"
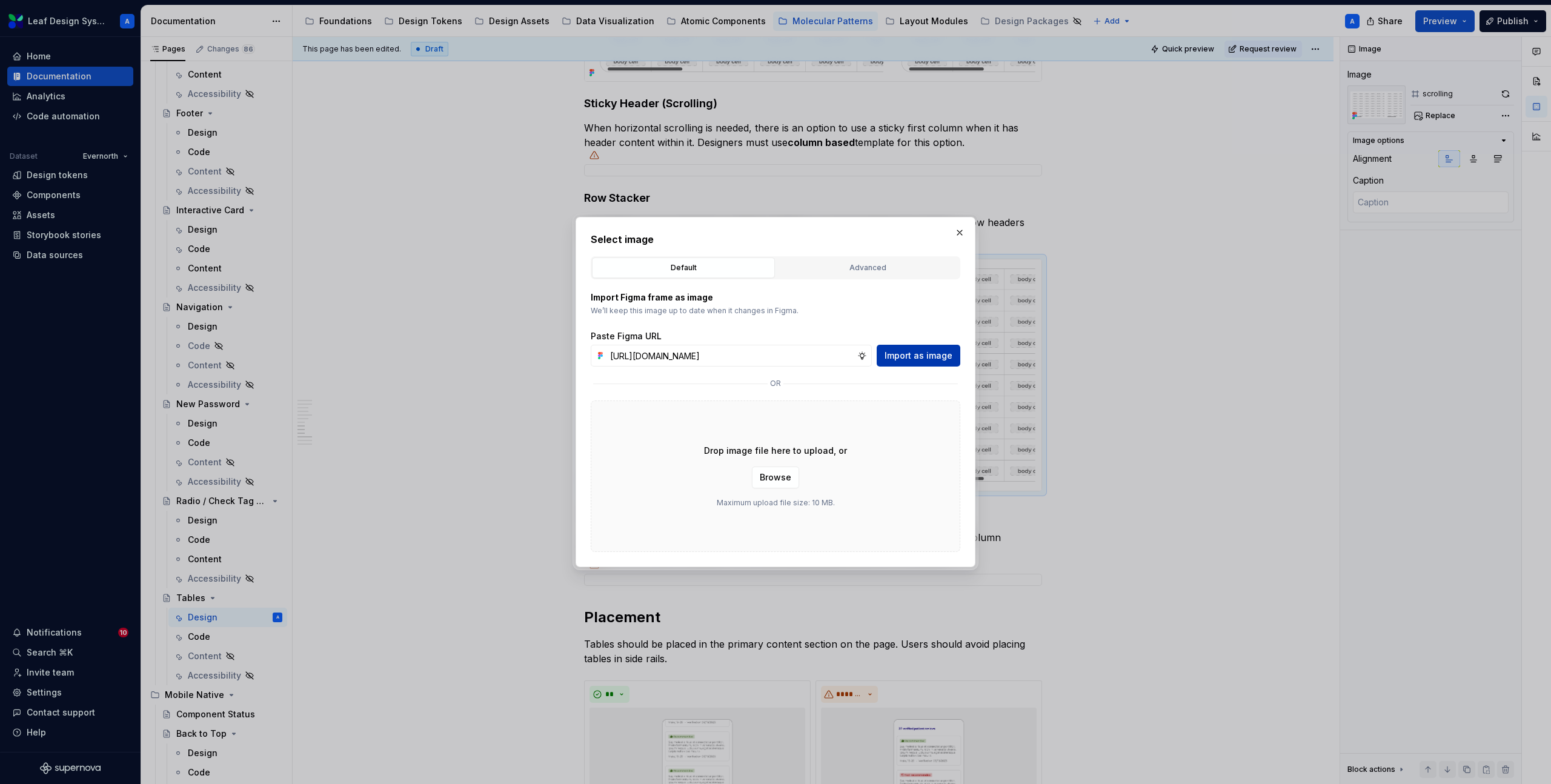
scroll to position [0, 328]
type input "[URL][DOMAIN_NAME]"
click at [919, 353] on span "Import as image" at bounding box center [918, 355] width 68 height 12
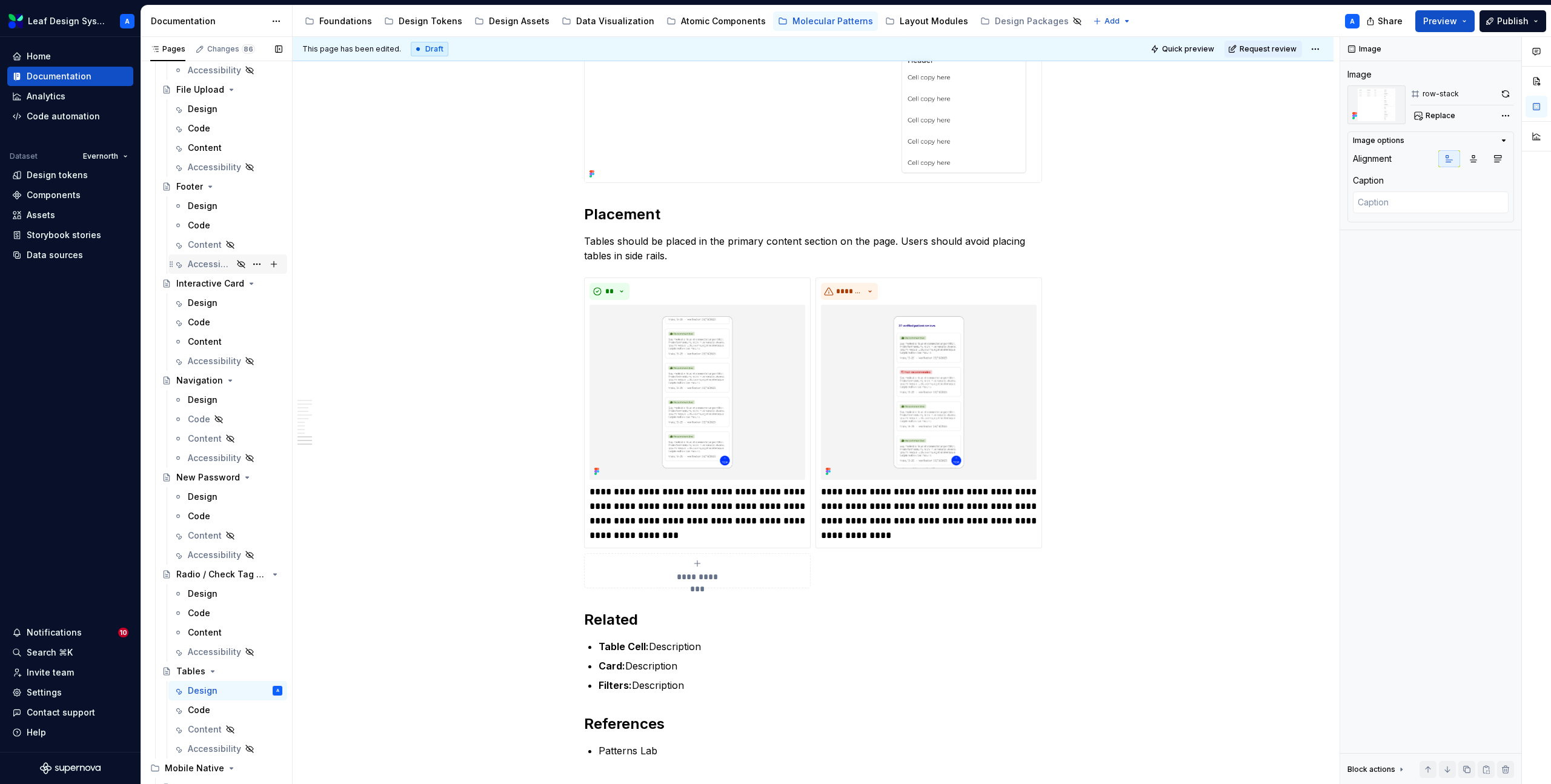
scroll to position [433, 0]
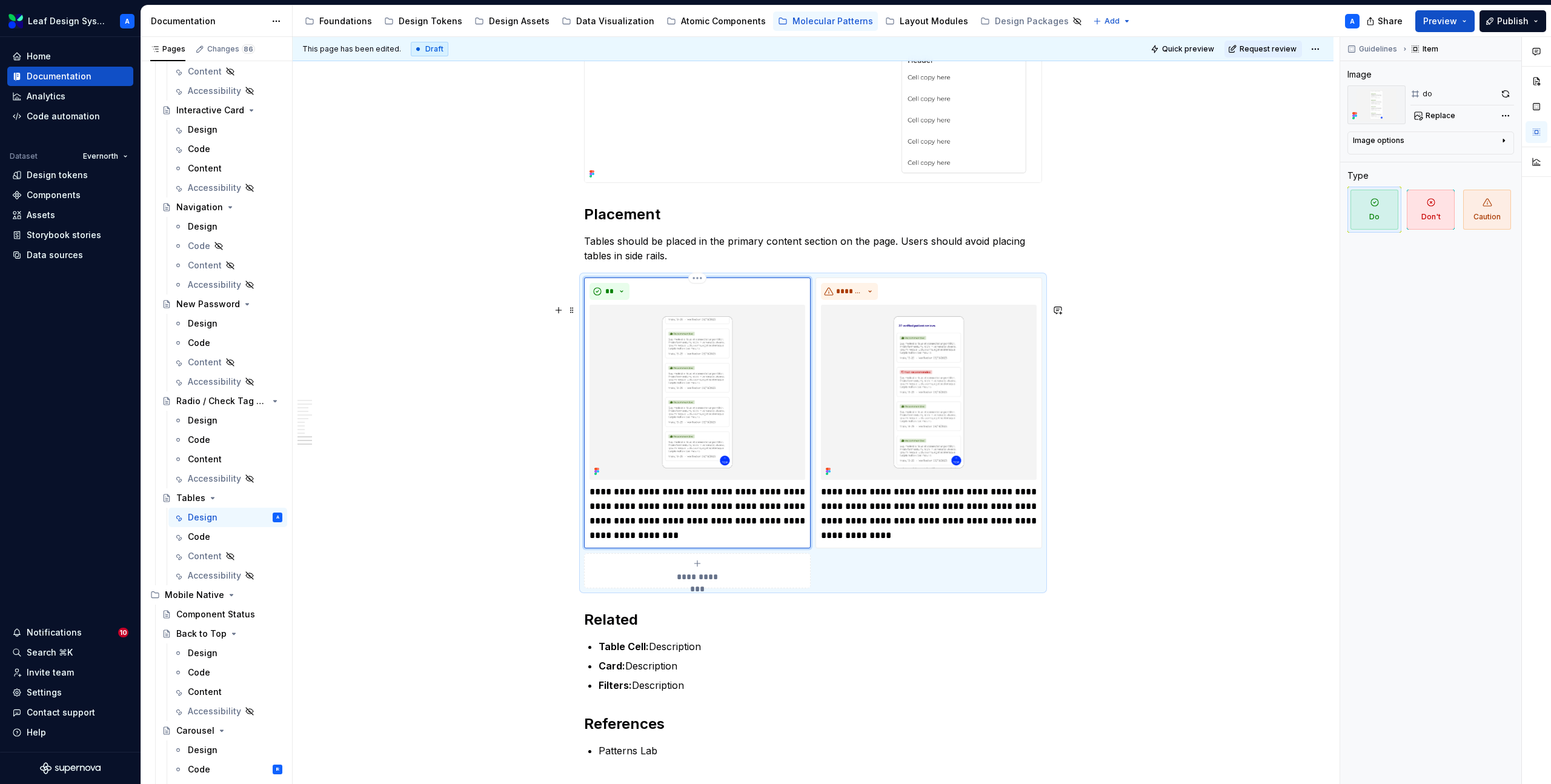
click at [684, 386] on img at bounding box center [698, 392] width 216 height 175
click at [1447, 114] on span "Replace" at bounding box center [1440, 116] width 29 height 10
type textarea "*"
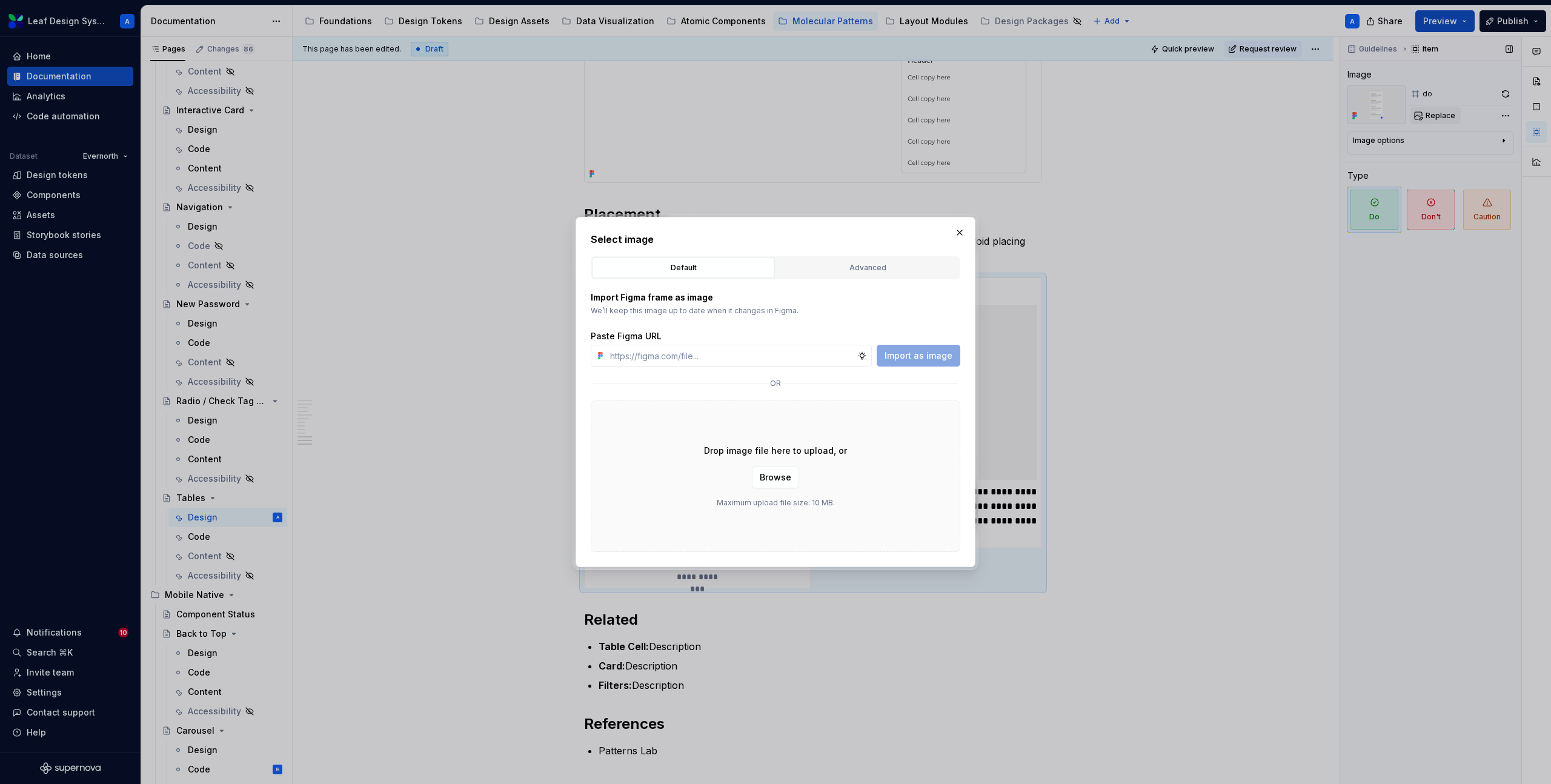
type input "[URL][DOMAIN_NAME]"
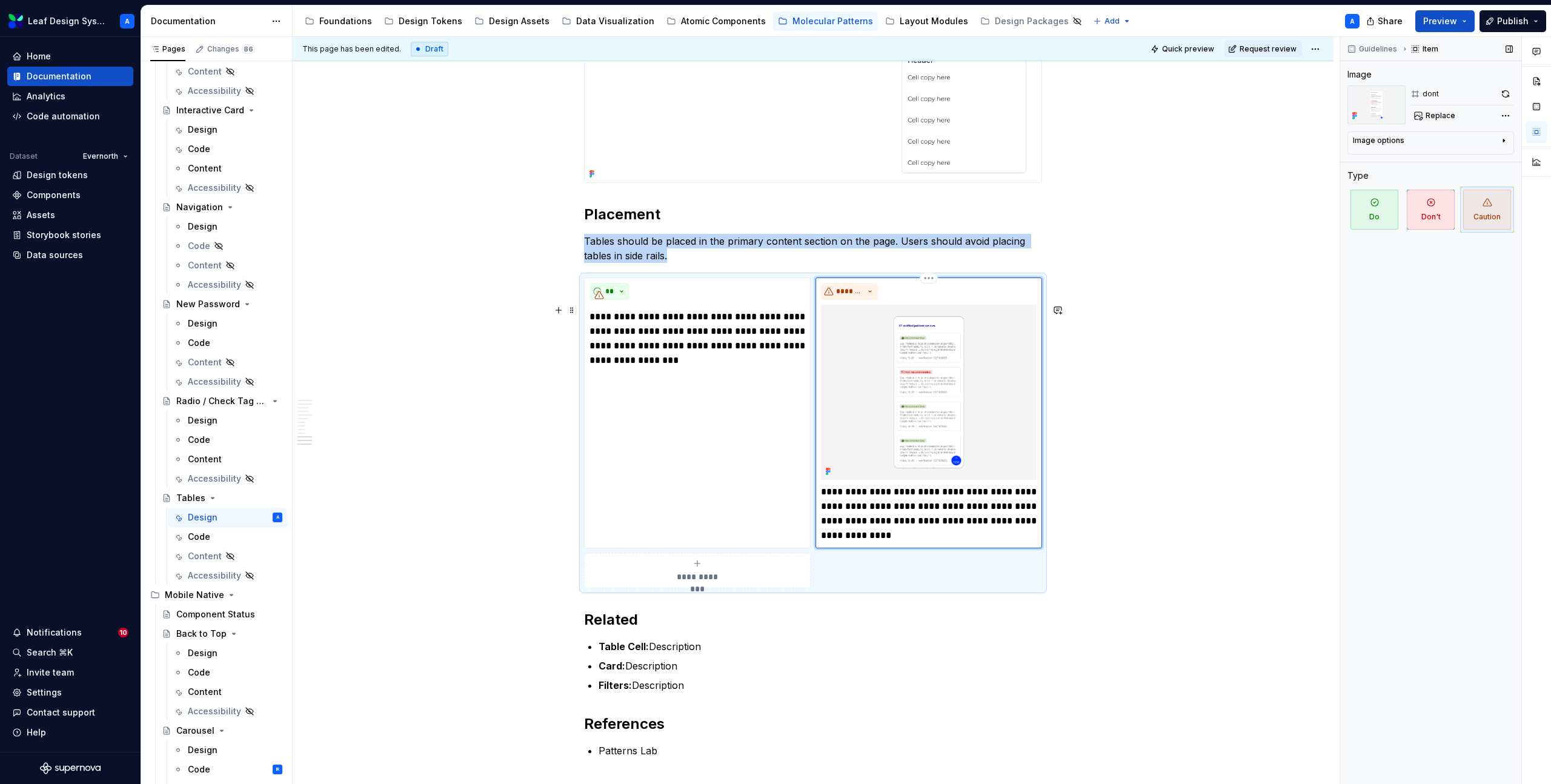
click at [925, 407] on img at bounding box center [929, 392] width 216 height 175
click at [1433, 117] on span "Replace" at bounding box center [1440, 116] width 29 height 10
type textarea "*"
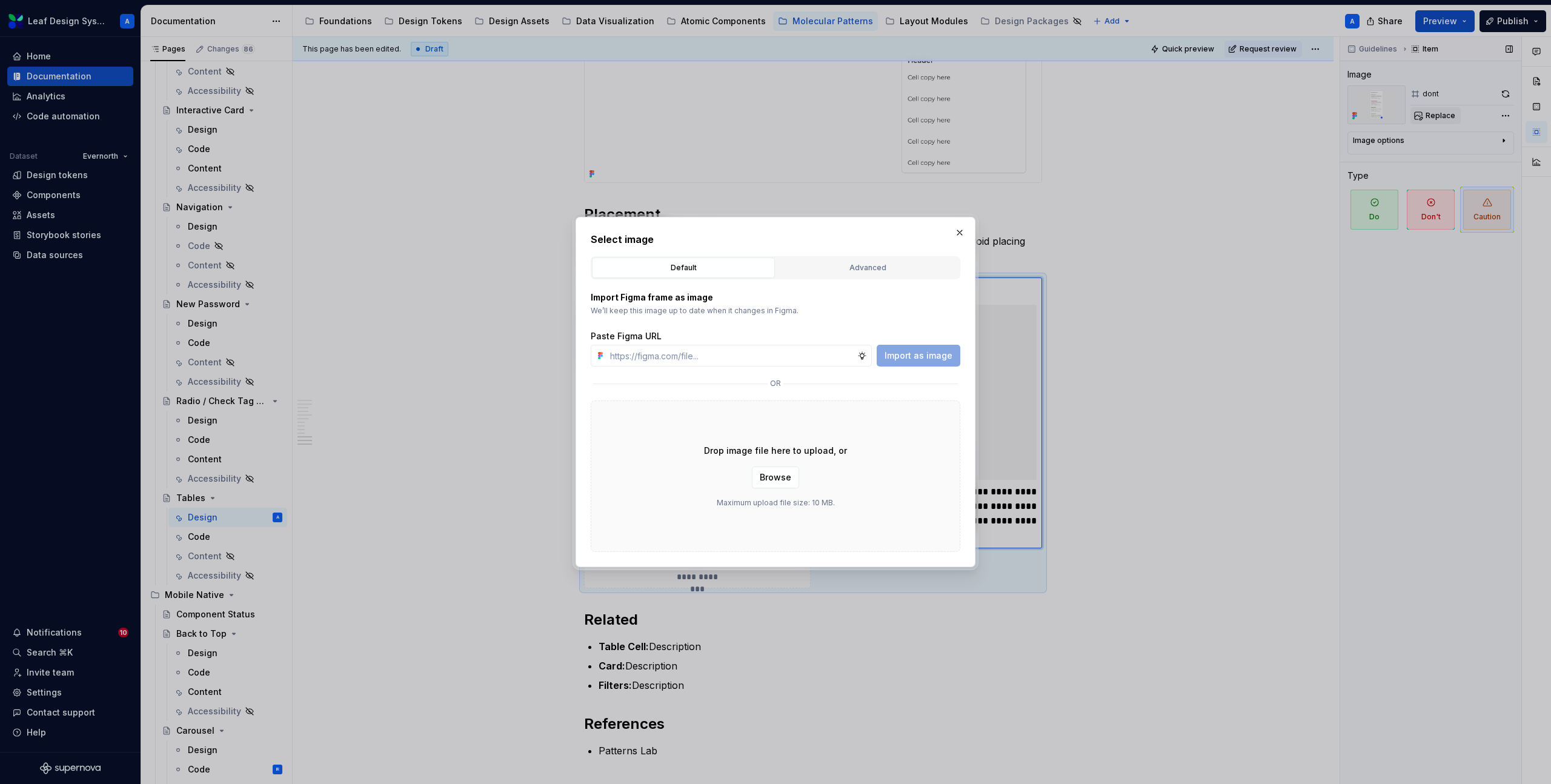
type input "[URL][DOMAIN_NAME]"
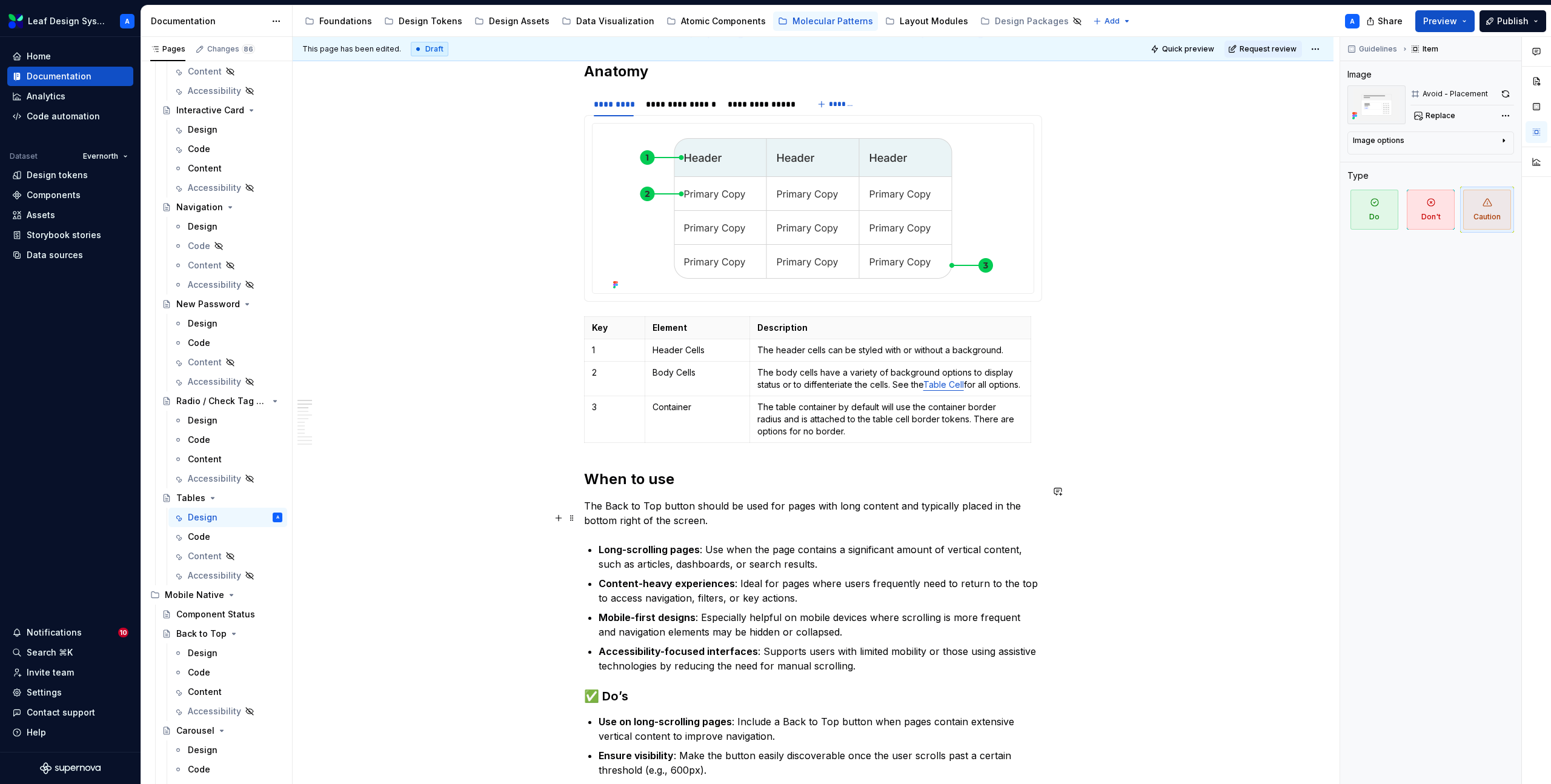
scroll to position [431, 0]
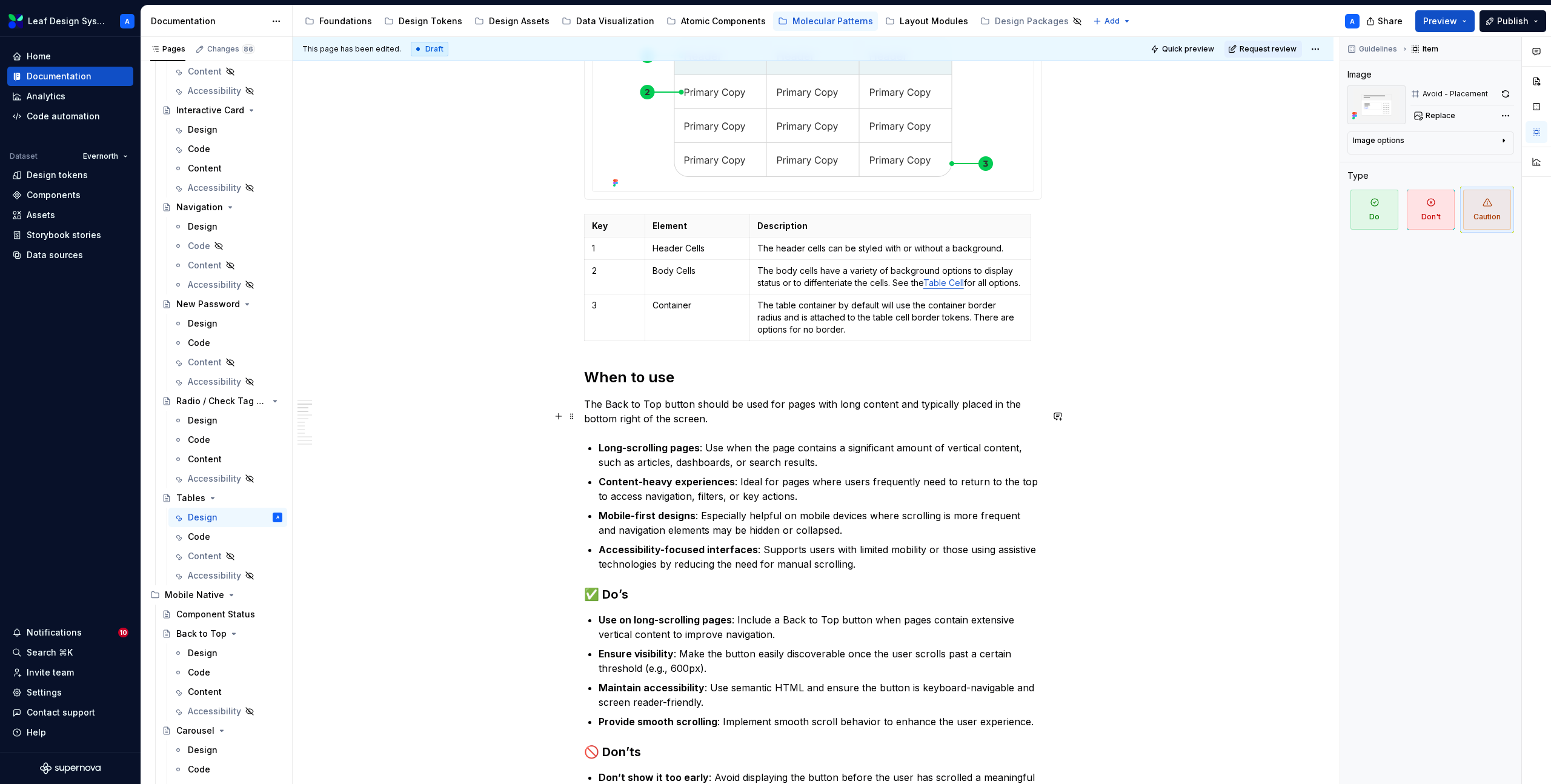
click at [618, 425] on p "The Back to Top button should be used for pages with long content and typically…" at bounding box center [813, 412] width 458 height 29
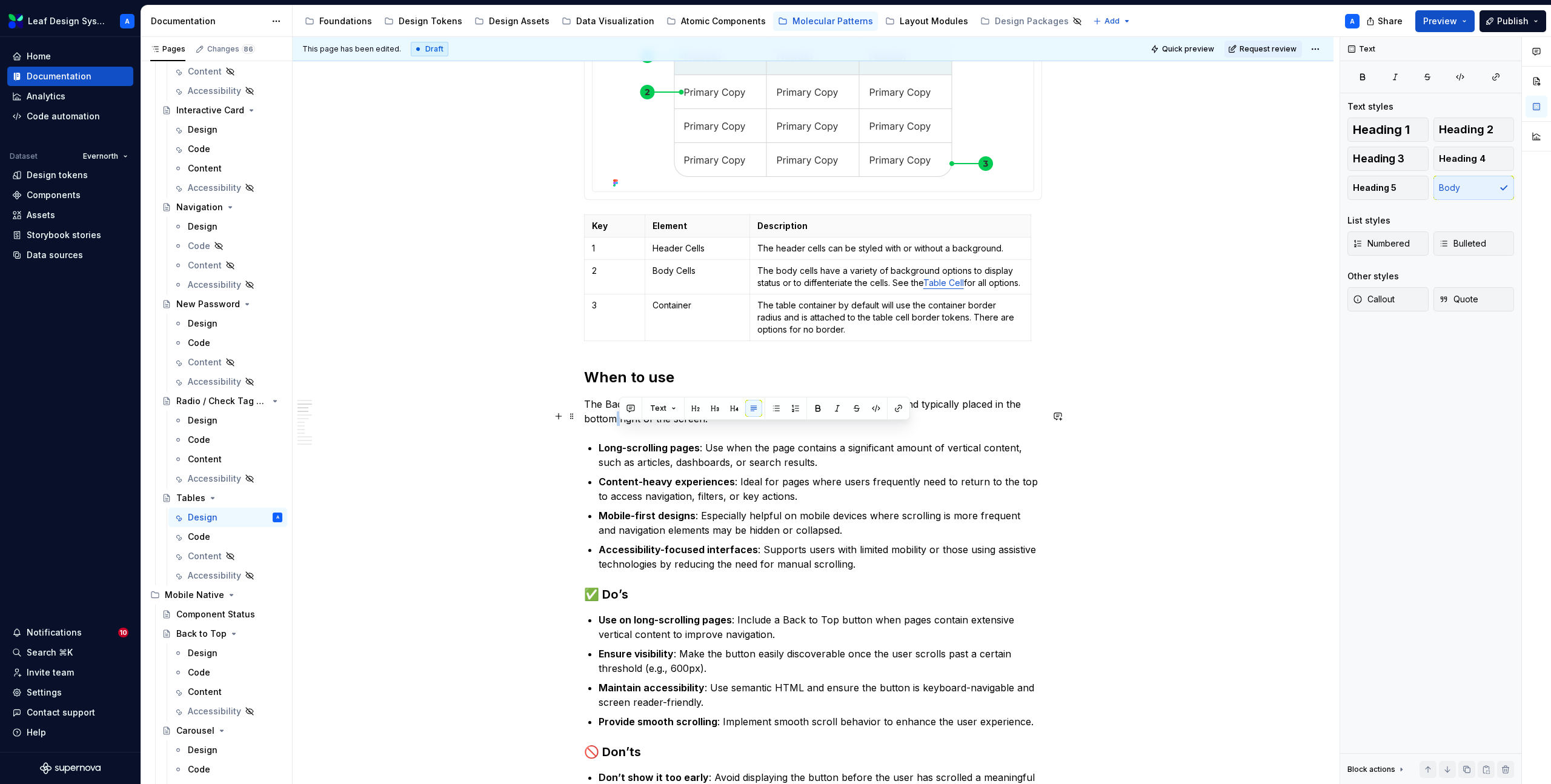
click at [618, 425] on p "The Back to Top button should be used for pages with long content and typically…" at bounding box center [813, 412] width 458 height 29
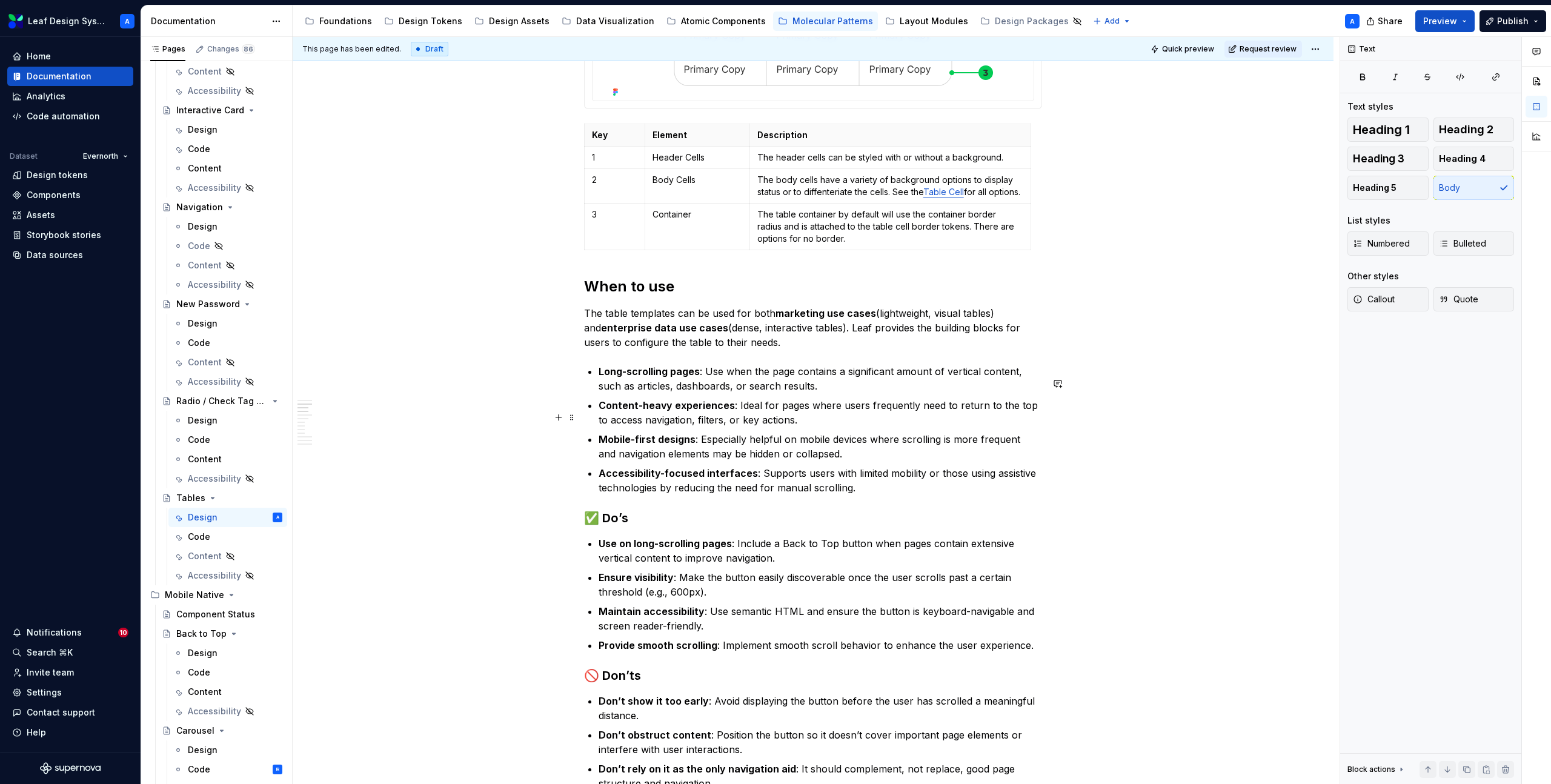
scroll to position [533, 0]
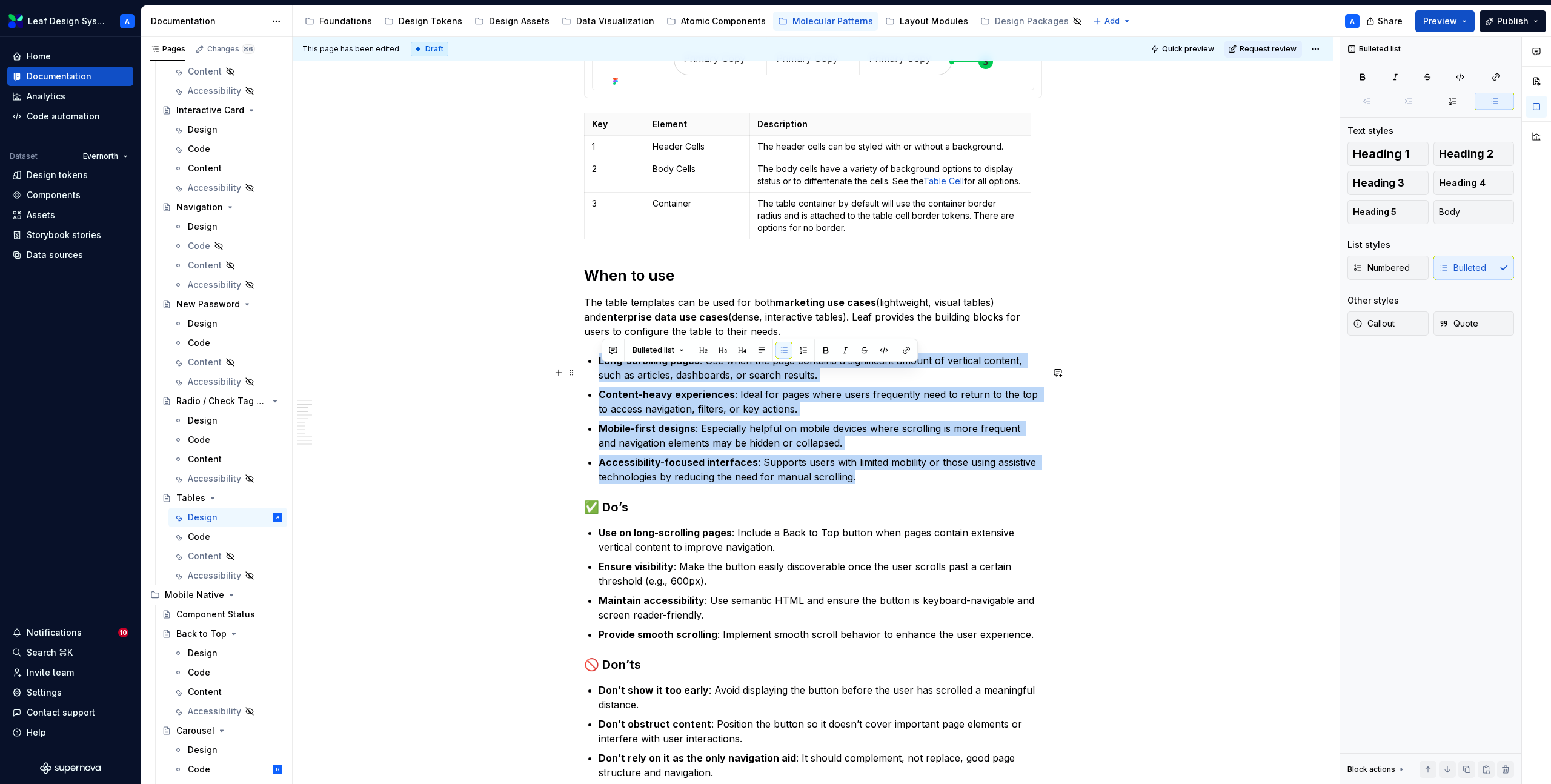
drag, startPoint x: 874, startPoint y: 485, endPoint x: 583, endPoint y: 373, distance: 311.8
click at [733, 404] on p "Content-heavy experiences : Ideal for pages where users frequently need to retu…" at bounding box center [820, 402] width 443 height 29
drag, startPoint x: 880, startPoint y: 493, endPoint x: 579, endPoint y: 373, distance: 324.0
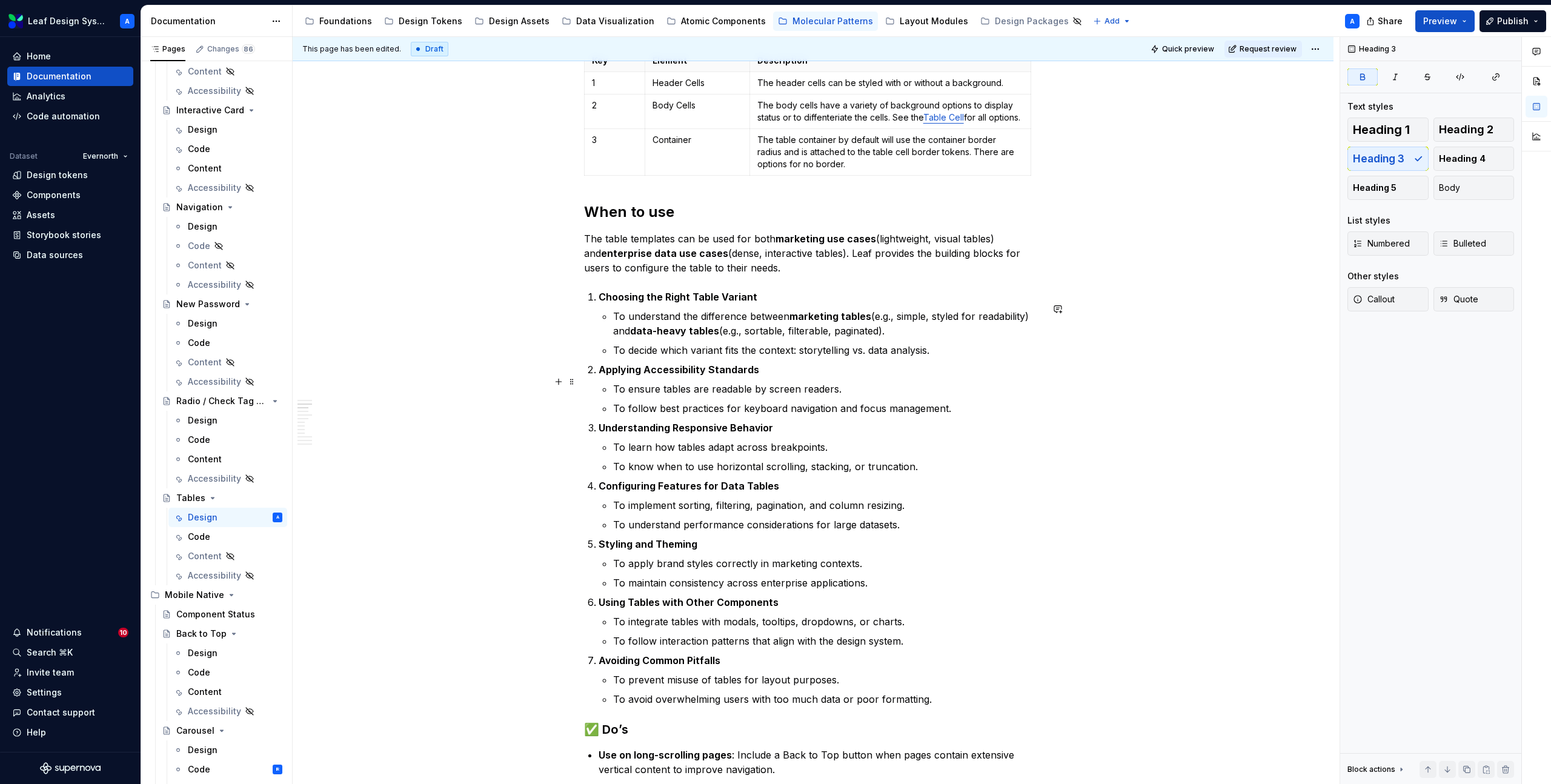
scroll to position [621, 0]
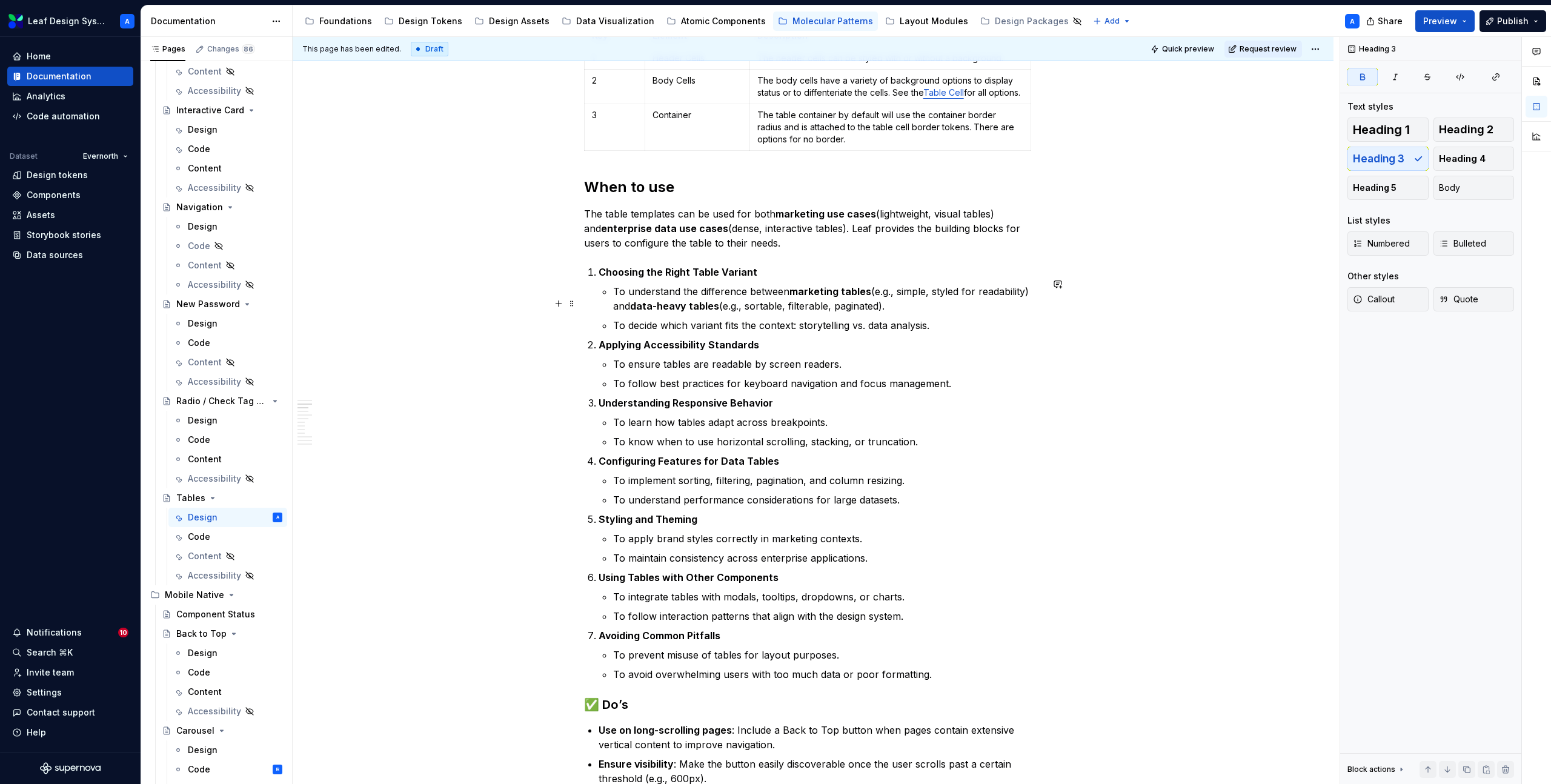
click at [635, 304] on p "To understand the difference between marketing tables (e.g., simple, styled for…" at bounding box center [827, 299] width 429 height 29
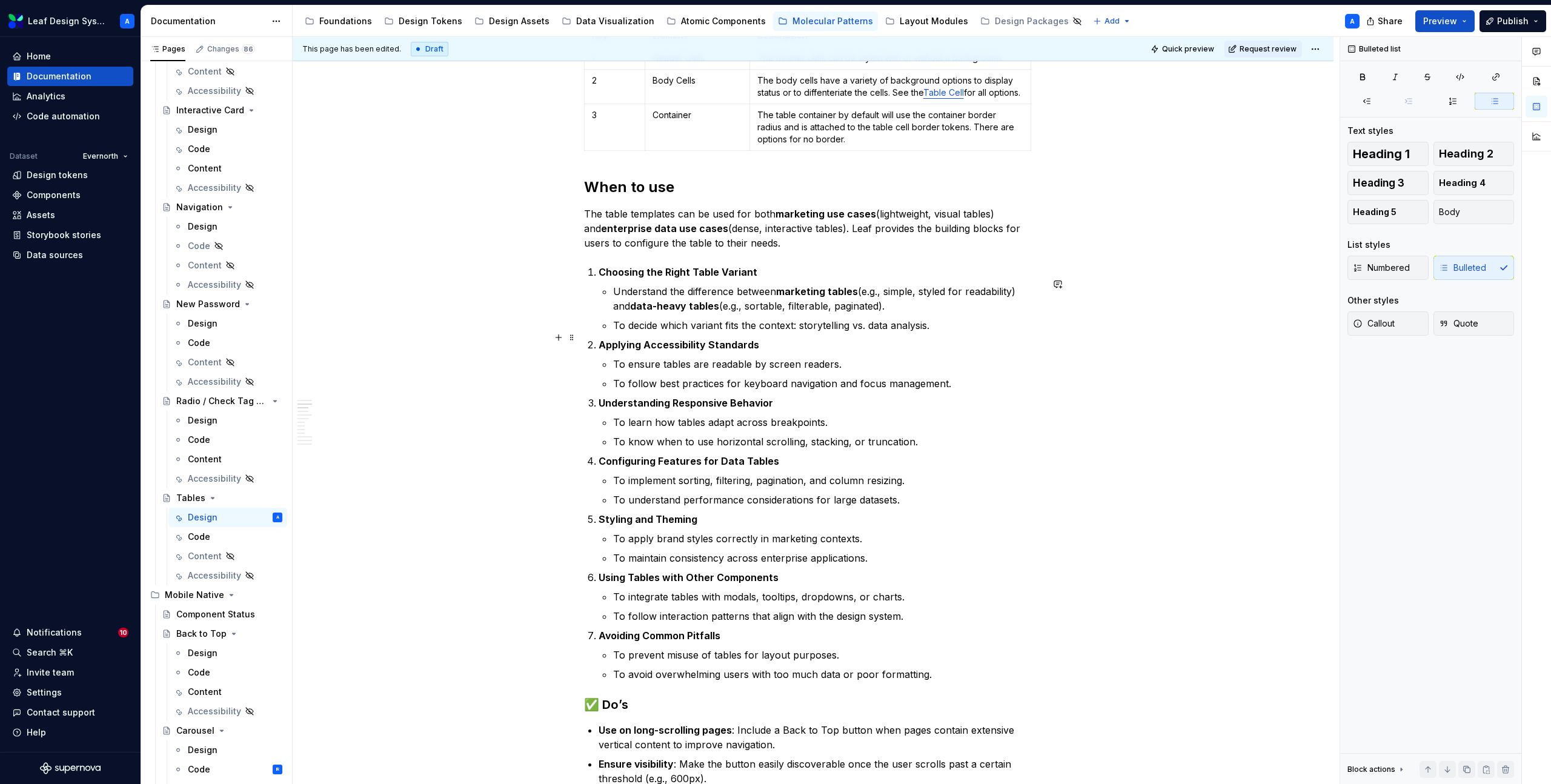
click at [954, 332] on p "To decide which variant fits the context: storytelling vs. data analysis." at bounding box center [827, 325] width 429 height 15
drag, startPoint x: 635, startPoint y: 339, endPoint x: 617, endPoint y: 339, distance: 18.0
click at [617, 332] on p "To decide which variant fits the context: storytelling vs. data analysis." at bounding box center [827, 325] width 429 height 15
click at [929, 332] on p "Decide which variant fits the context: storytelling vs. data analysis." at bounding box center [827, 325] width 429 height 15
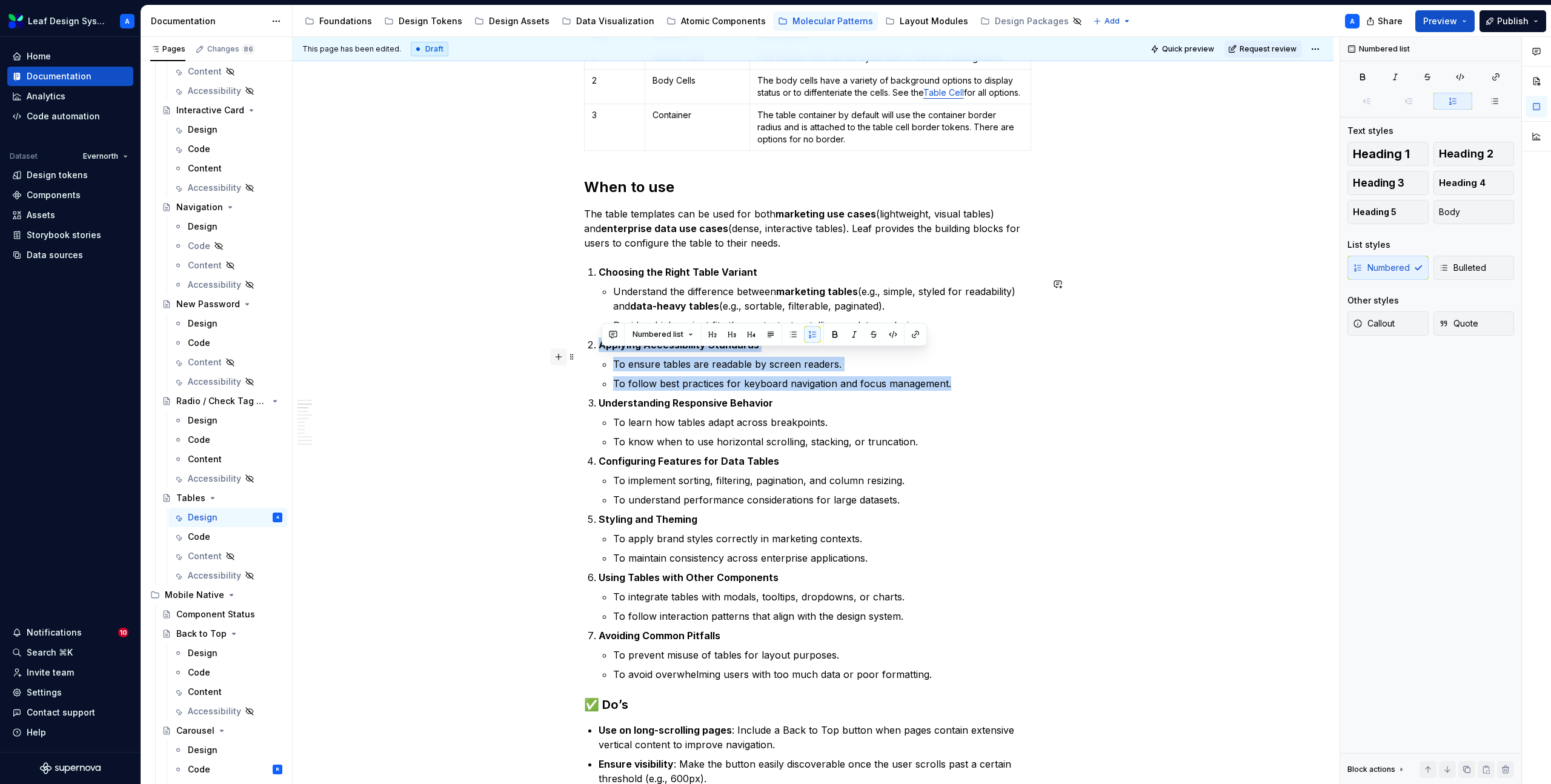
drag, startPoint x: 957, startPoint y: 398, endPoint x: 557, endPoint y: 361, distance: 401.7
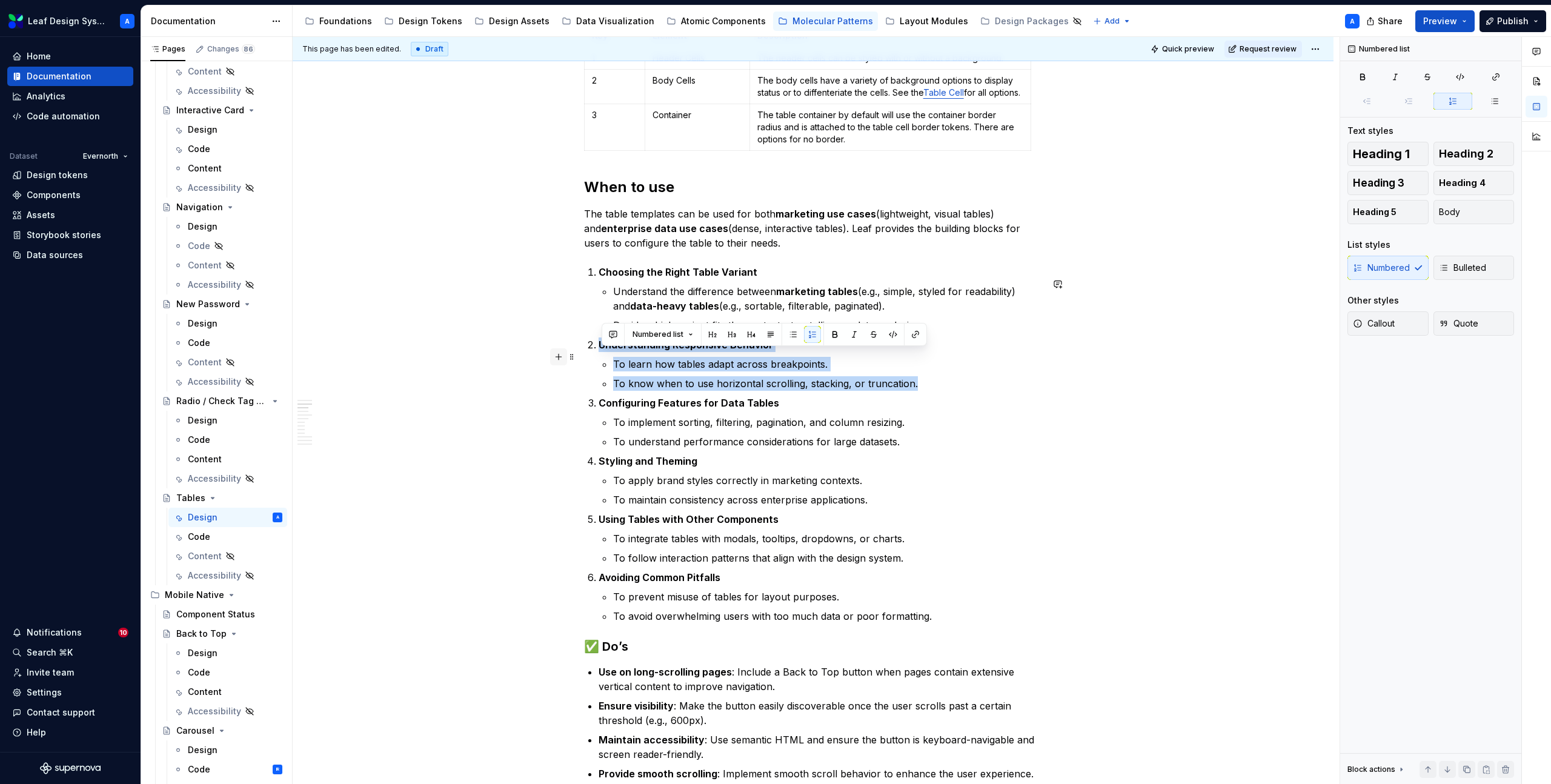
drag, startPoint x: 923, startPoint y: 395, endPoint x: 558, endPoint y: 352, distance: 367.5
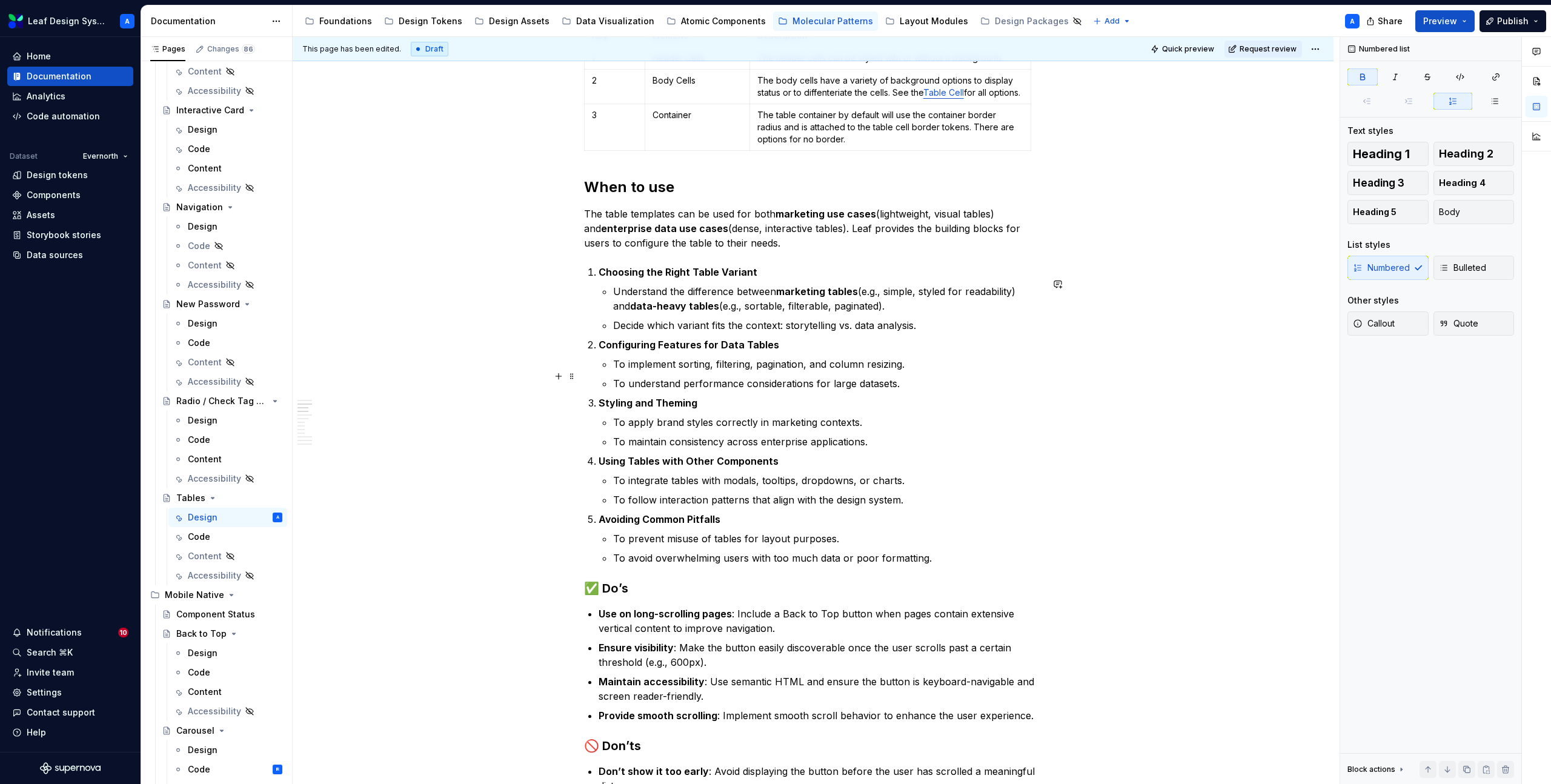
click at [635, 372] on p "To implement sorting, filtering, pagination, and column resizing." at bounding box center [827, 364] width 429 height 15
click at [809, 390] on p "To understand performance considerations for large datasets." at bounding box center [827, 384] width 429 height 15
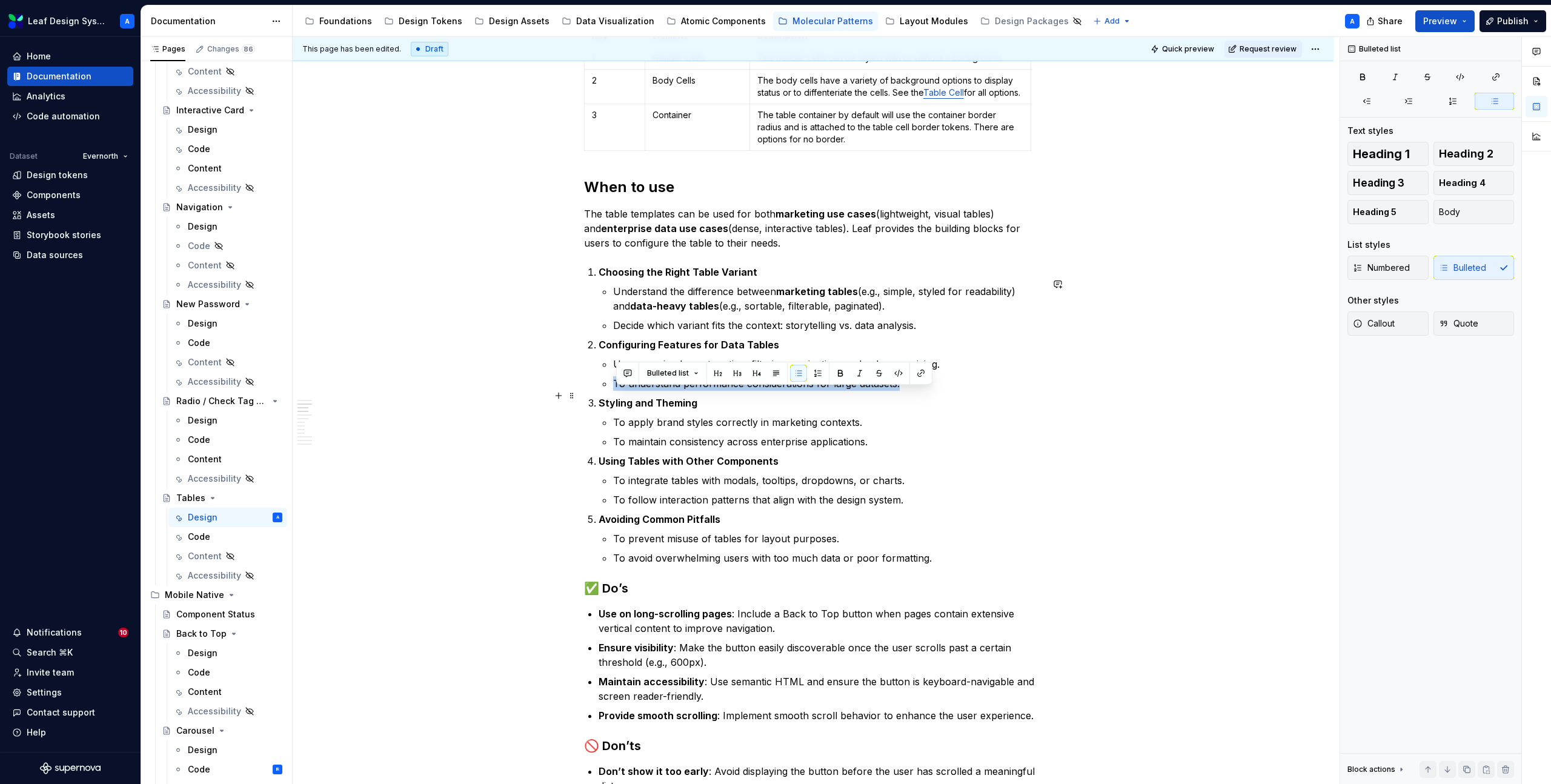
click at [809, 390] on p "To understand performance considerations for large datasets." at bounding box center [827, 384] width 429 height 15
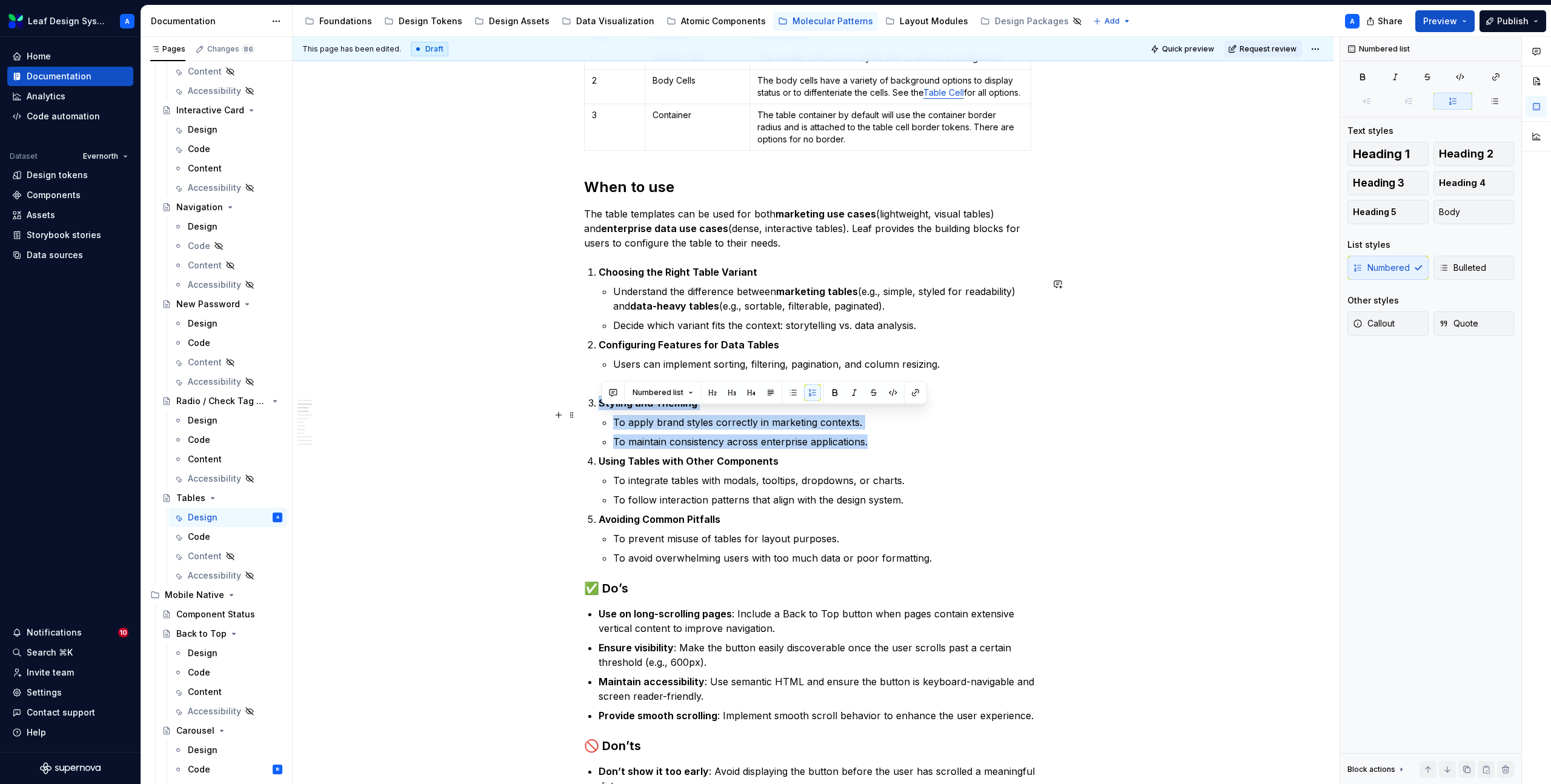
drag, startPoint x: 884, startPoint y: 455, endPoint x: 589, endPoint y: 414, distance: 297.8
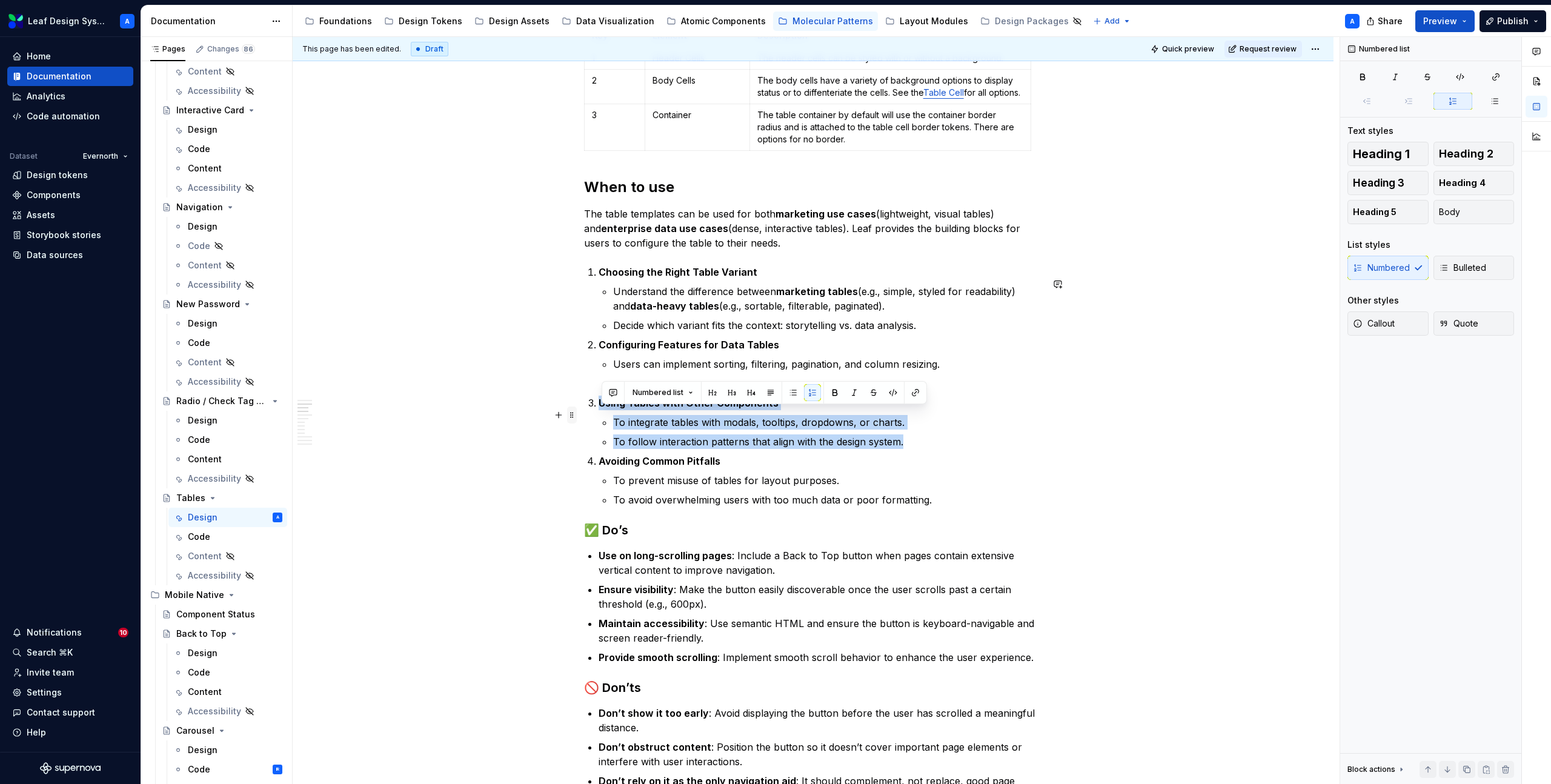
drag, startPoint x: 911, startPoint y: 456, endPoint x: 578, endPoint y: 415, distance: 335.5
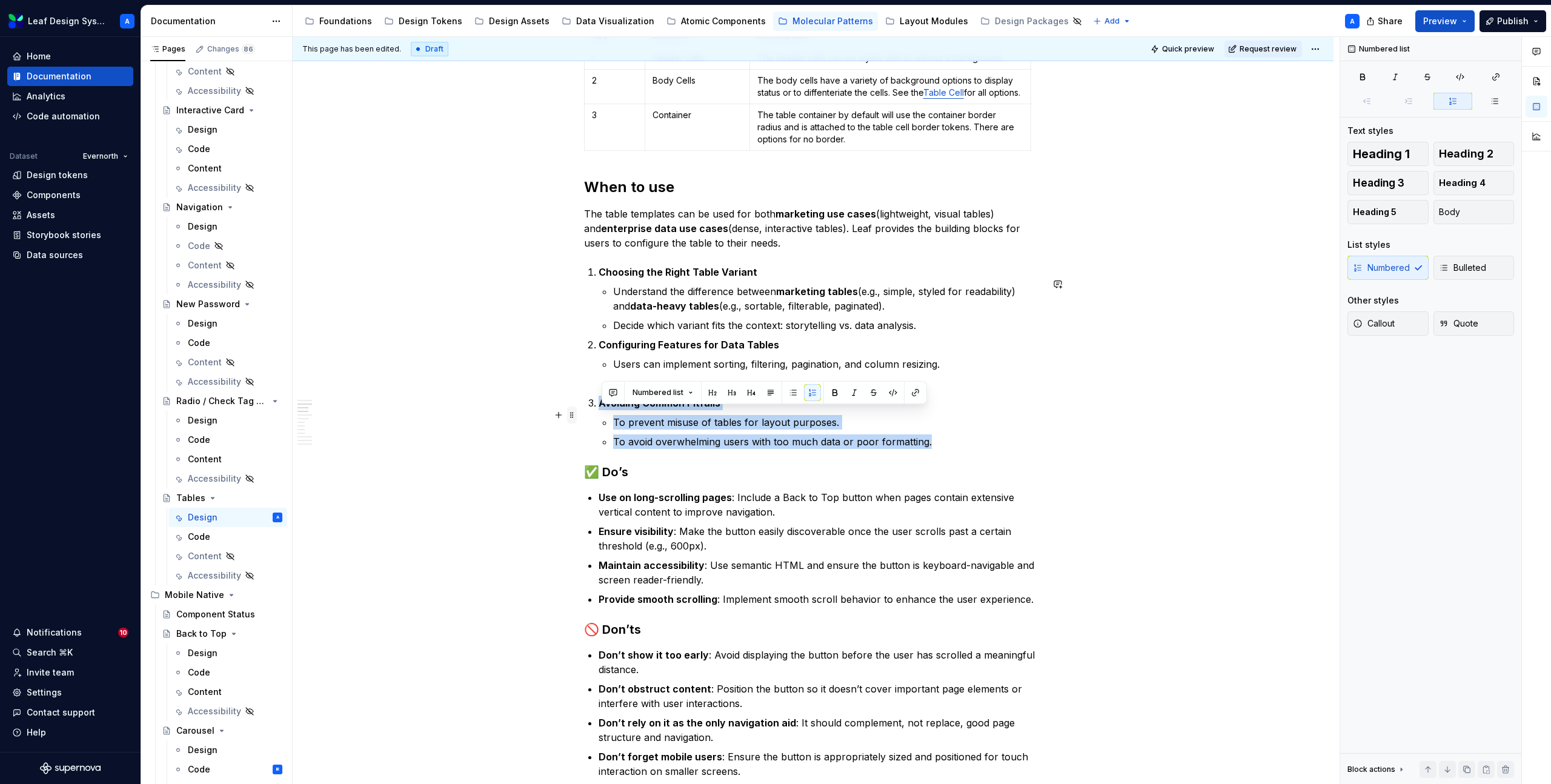
drag, startPoint x: 948, startPoint y: 457, endPoint x: 573, endPoint y: 418, distance: 377.0
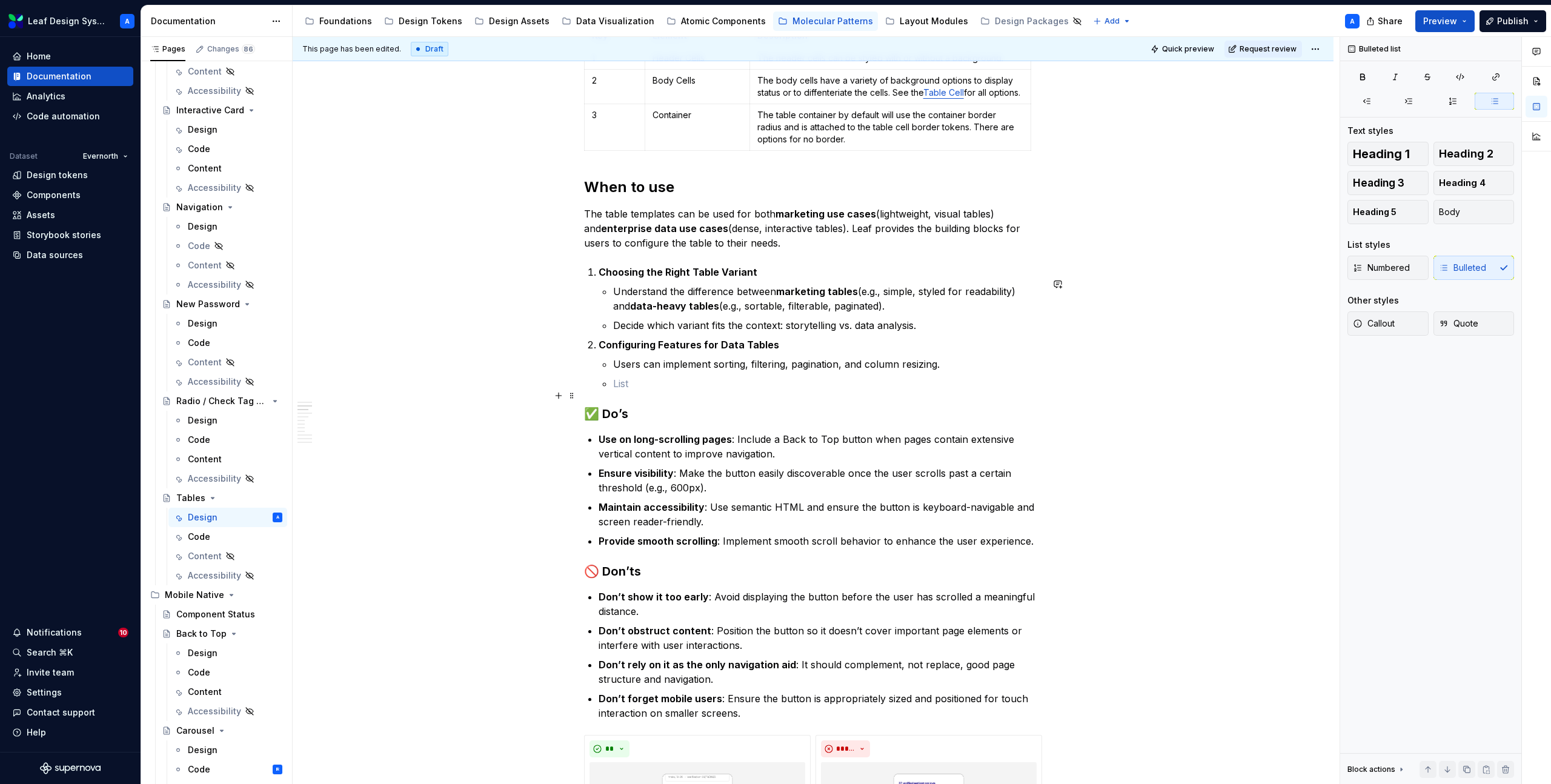
click at [639, 390] on p at bounding box center [827, 384] width 429 height 15
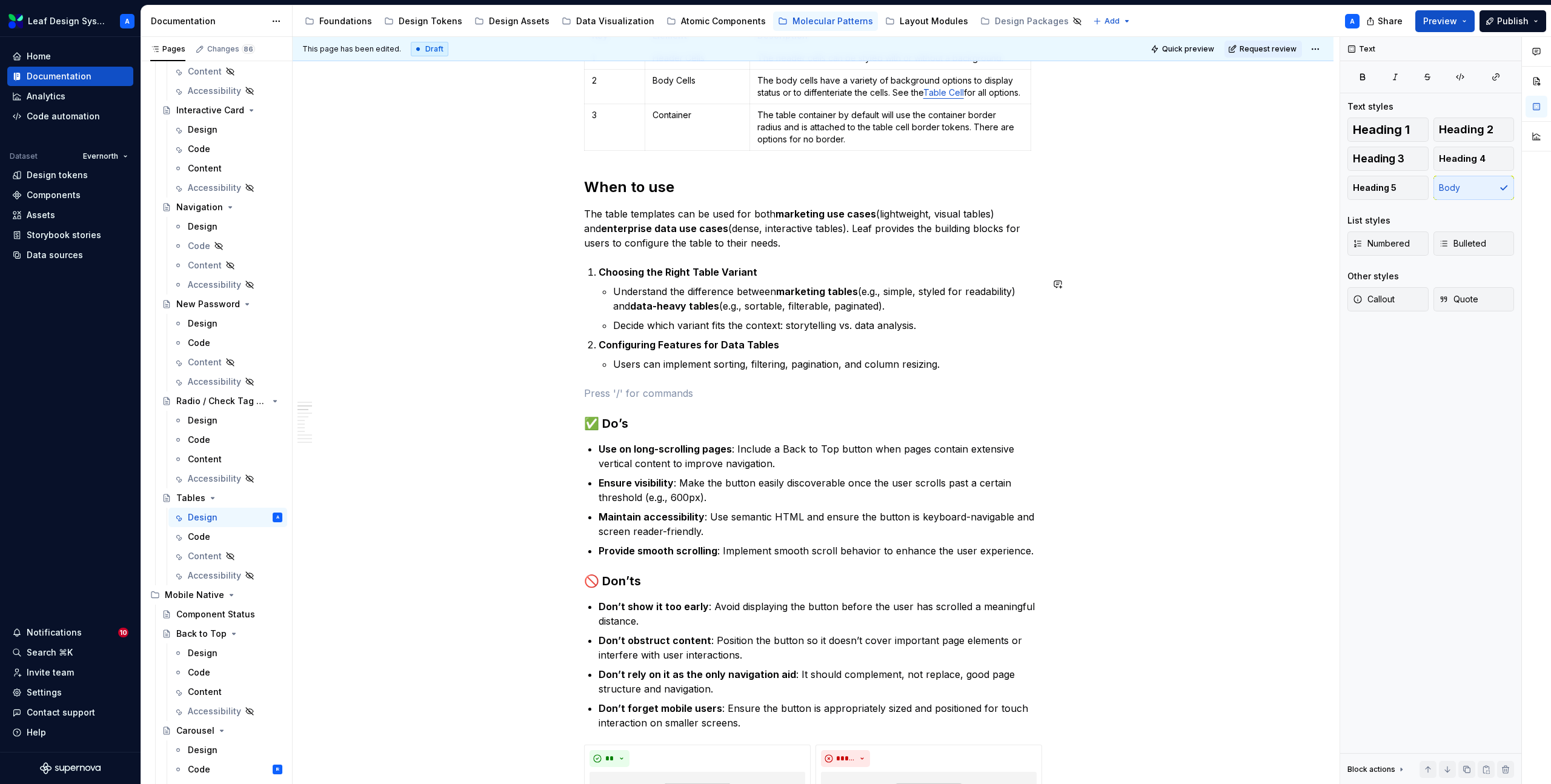
click at [641, 369] on p "Users can implement sorting, filtering, pagination, and column resizing." at bounding box center [827, 364] width 429 height 15
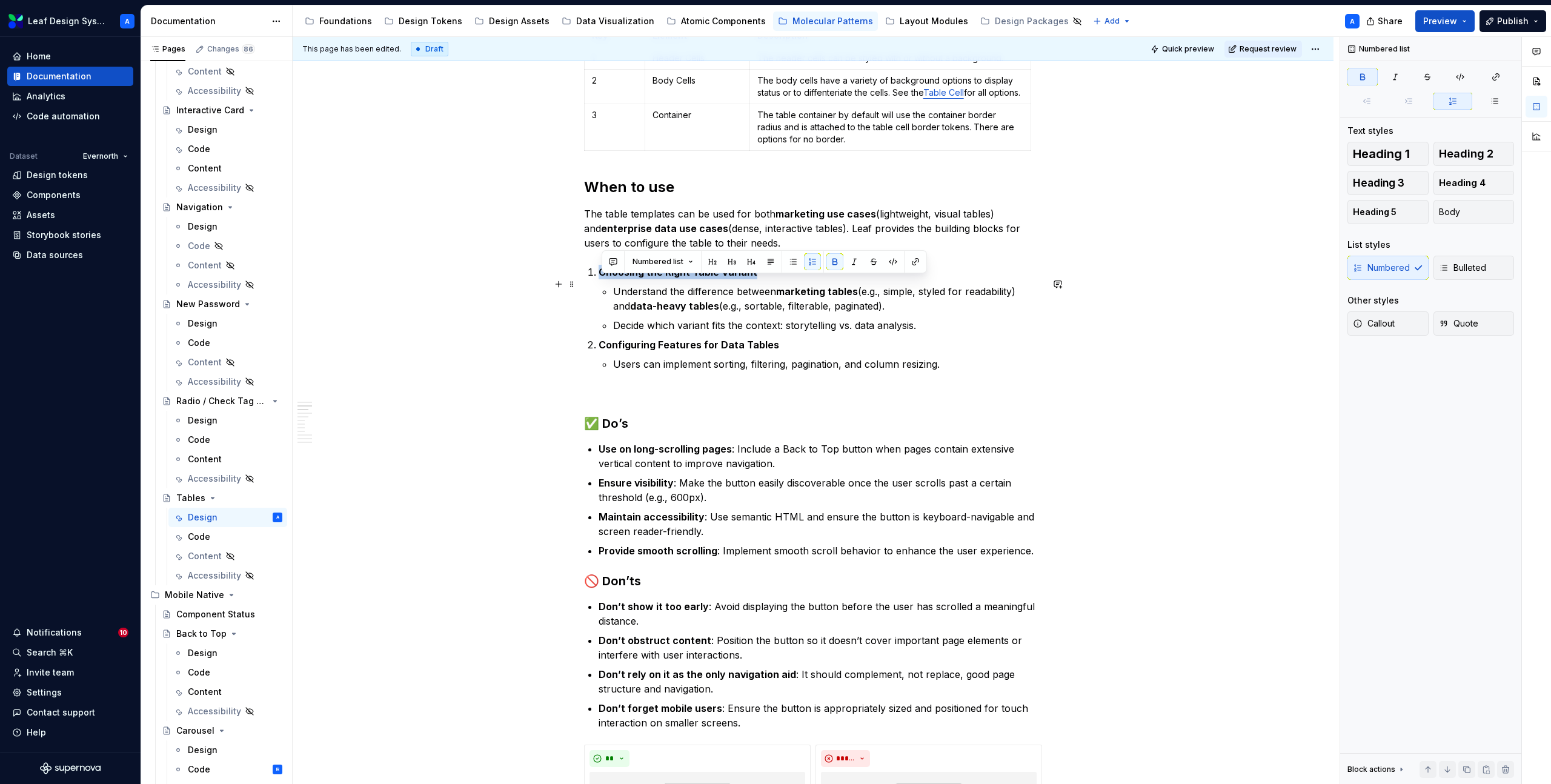
drag, startPoint x: 761, startPoint y: 283, endPoint x: 599, endPoint y: 284, distance: 162.0
click at [599, 284] on li "Choosing the Right Table Variant Understand the difference between marketing ta…" at bounding box center [820, 298] width 443 height 68
click at [603, 278] on strong "Getting Started with tables" at bounding box center [665, 272] width 132 height 12
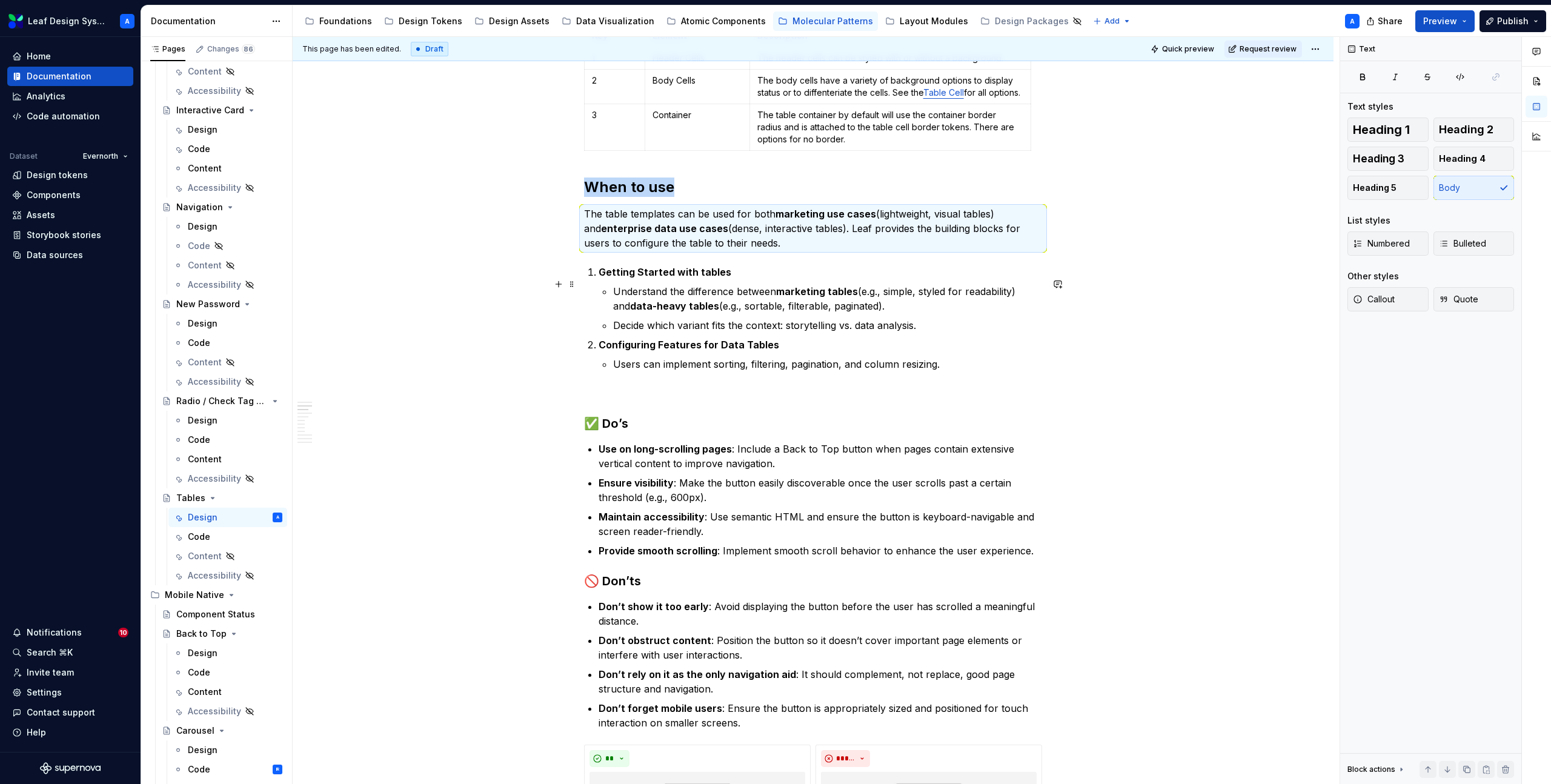
click at [601, 278] on strong "Getting Started with tables" at bounding box center [665, 272] width 132 height 12
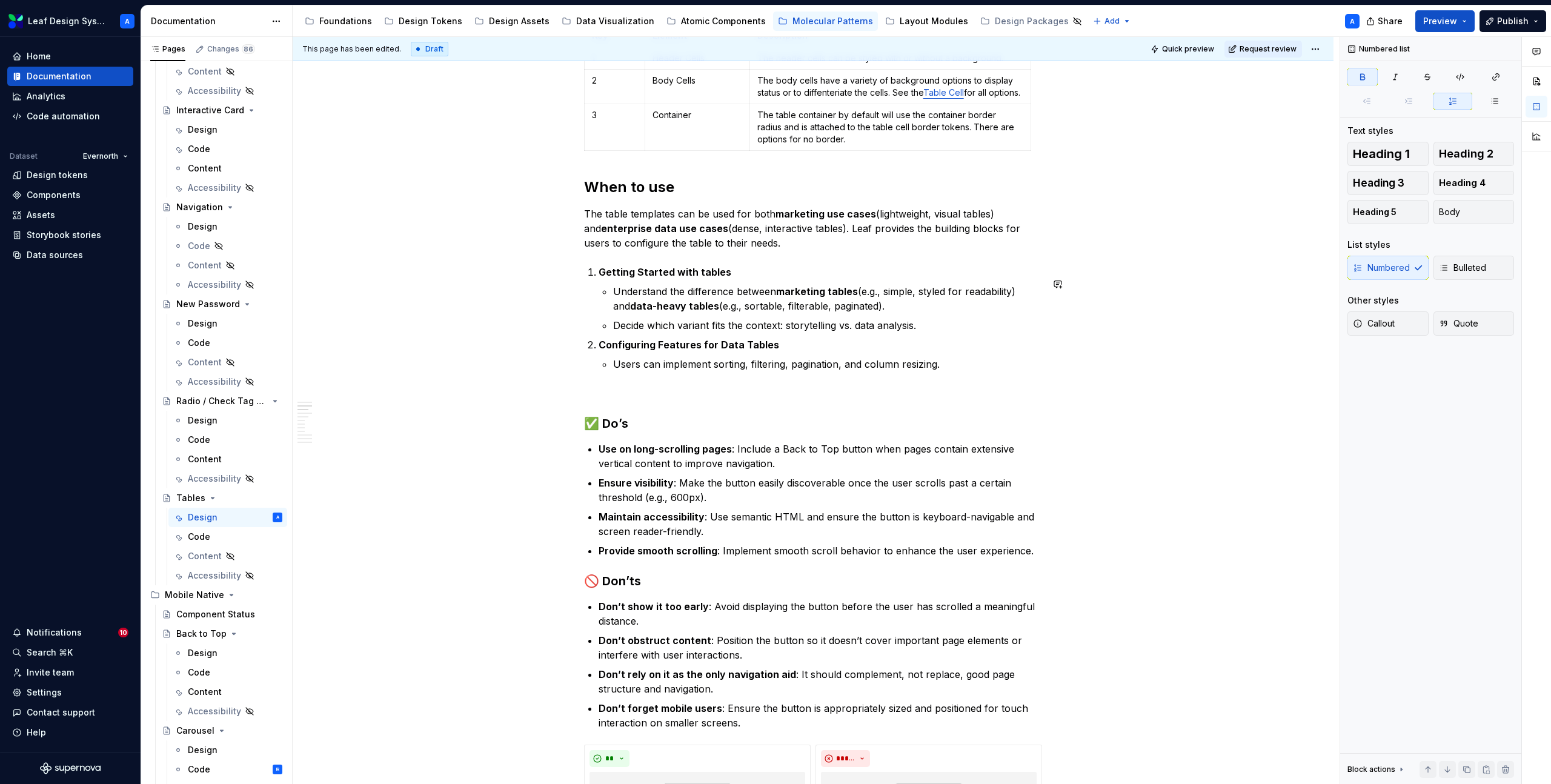
click at [601, 278] on strong "Getting Started with tables" at bounding box center [665, 272] width 132 height 12
click at [806, 264] on button "button" at bounding box center [812, 261] width 17 height 17
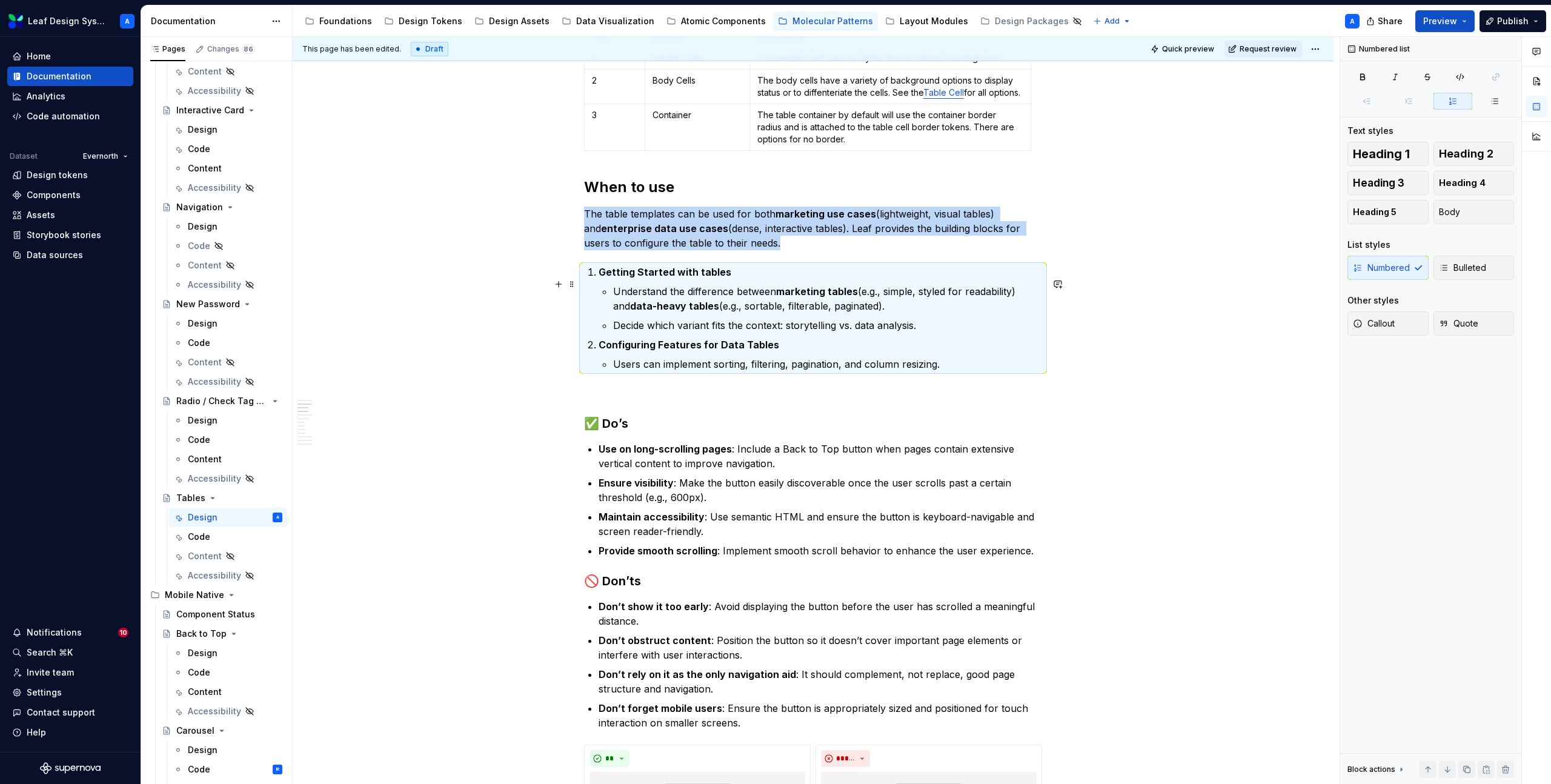
click at [707, 278] on strong "Getting Started with tables" at bounding box center [665, 272] width 132 height 12
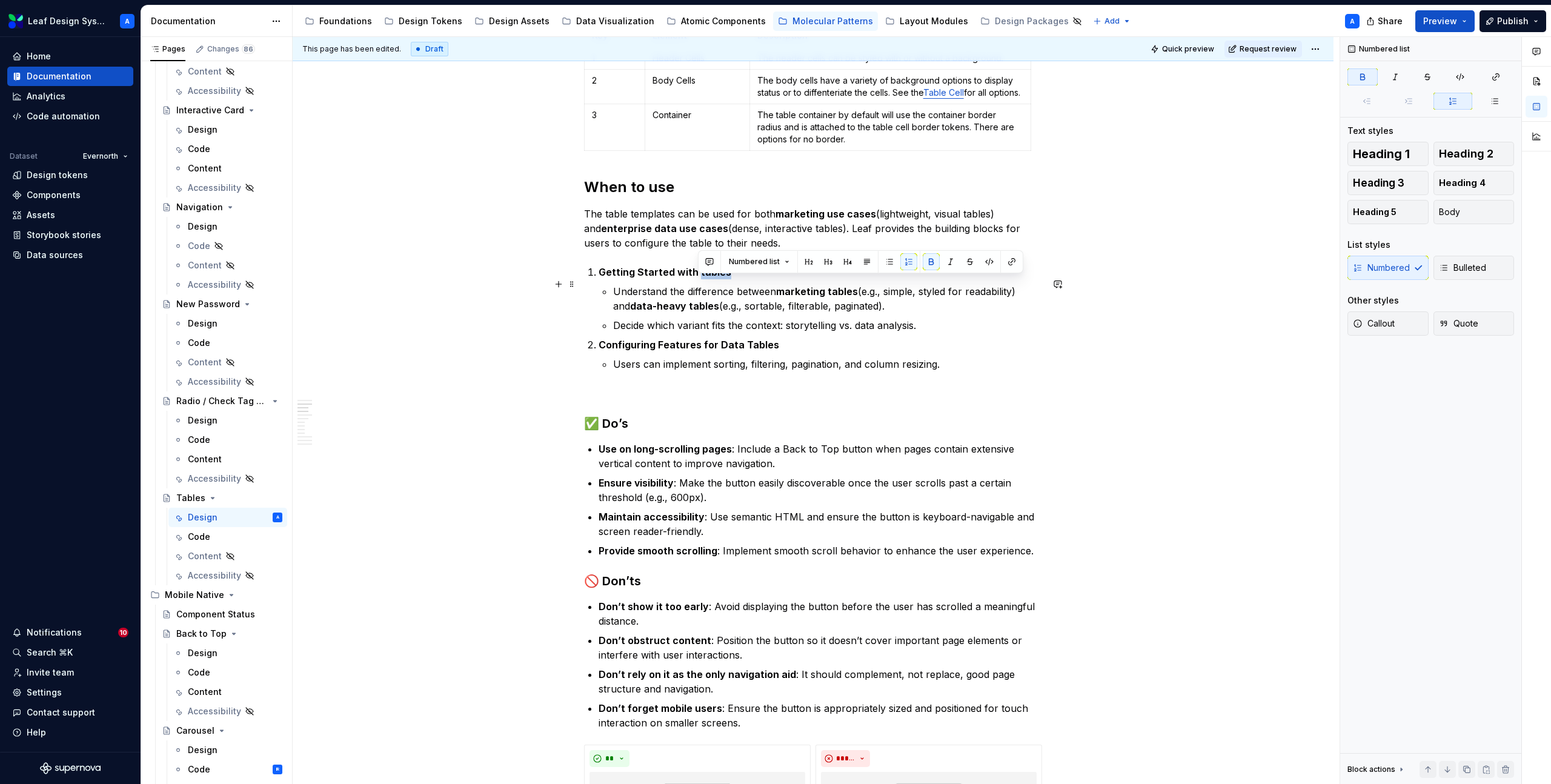
click at [707, 278] on strong "Getting Started with tables" at bounding box center [665, 272] width 132 height 12
click at [810, 261] on button "button" at bounding box center [812, 261] width 17 height 17
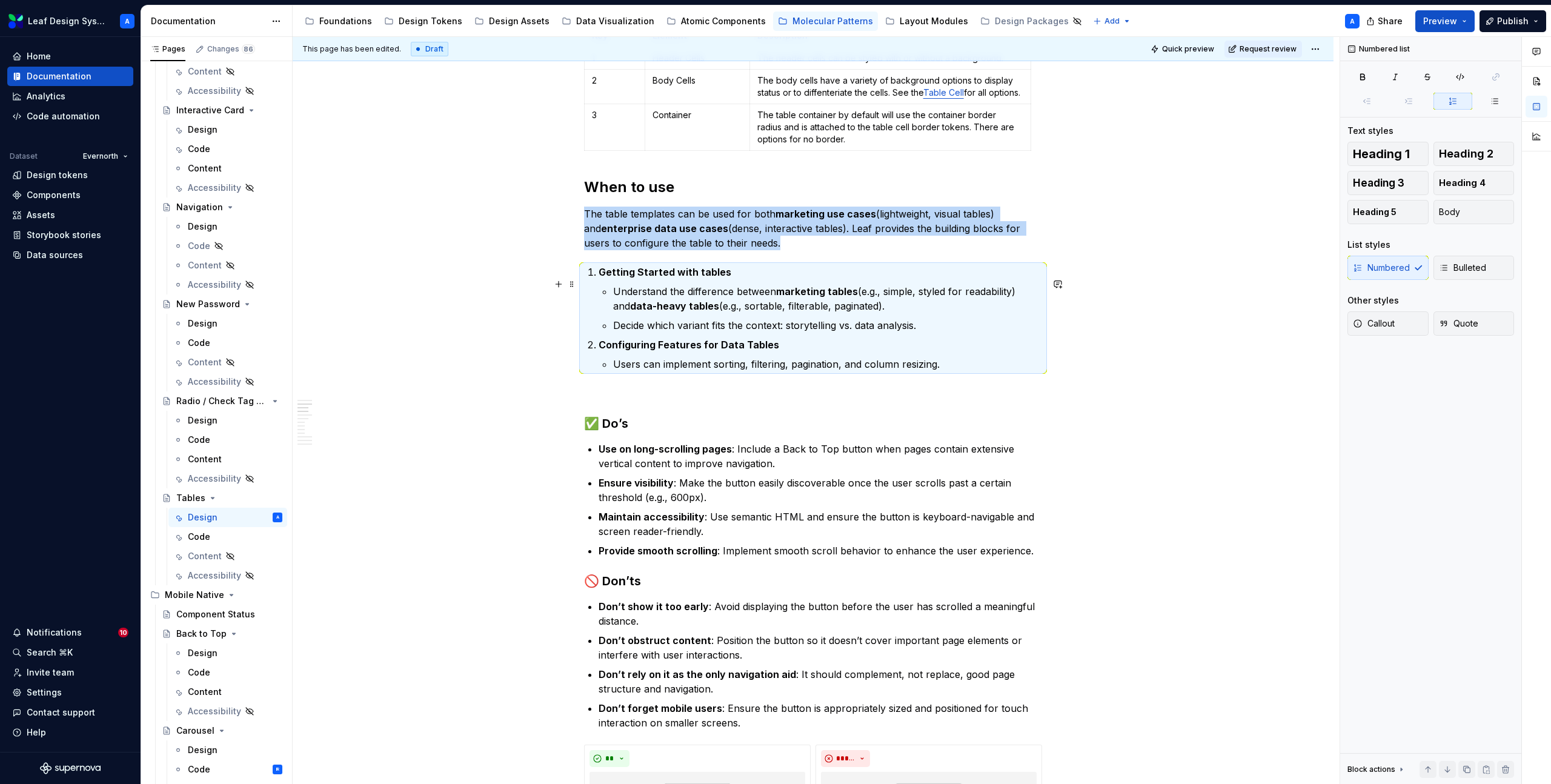
click at [664, 278] on strong "Getting Started with tables" at bounding box center [665, 272] width 132 height 12
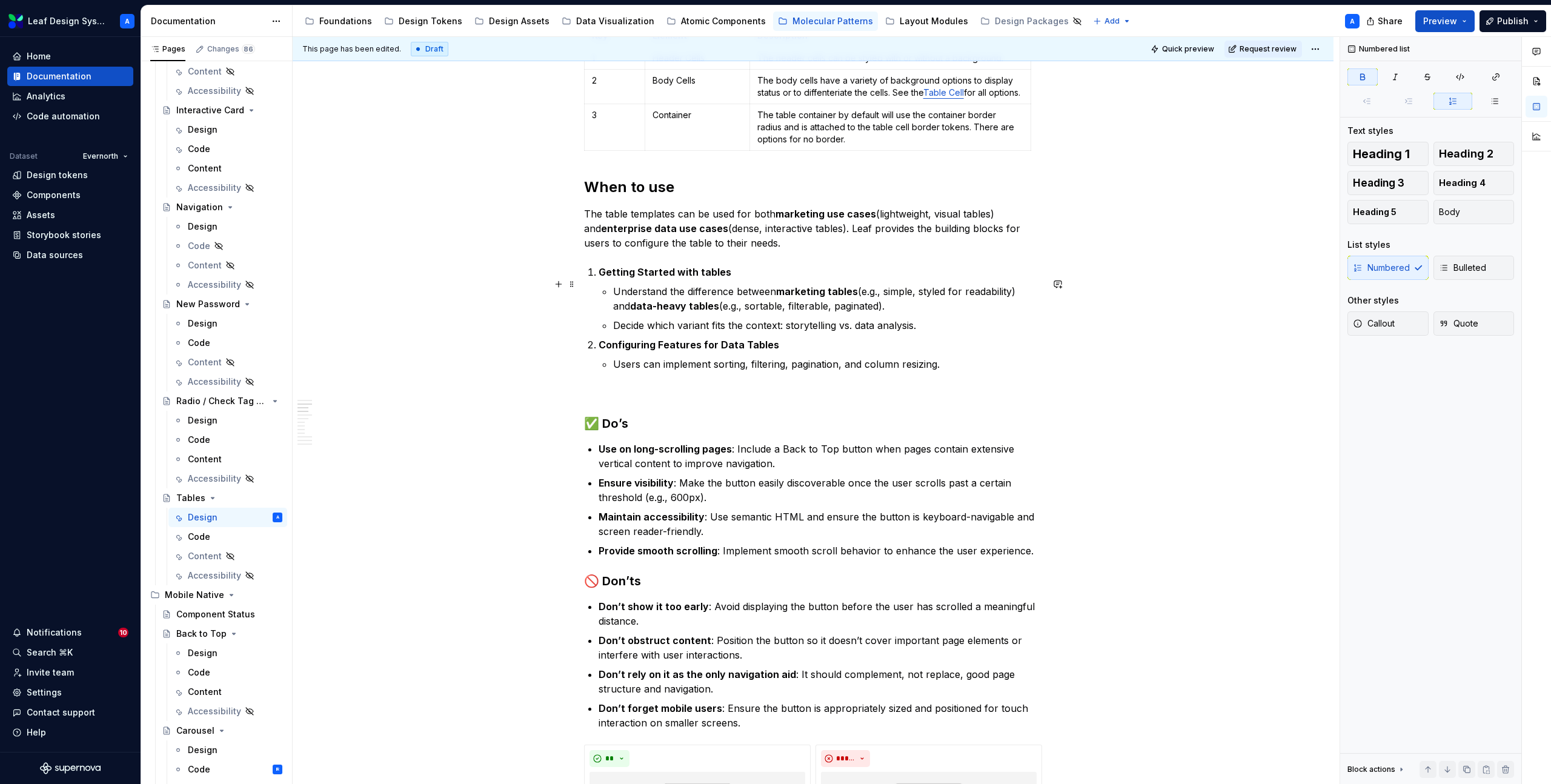
click at [599, 287] on li "Getting Started with tables Understand the difference between marketing tables …" at bounding box center [820, 298] width 443 height 68
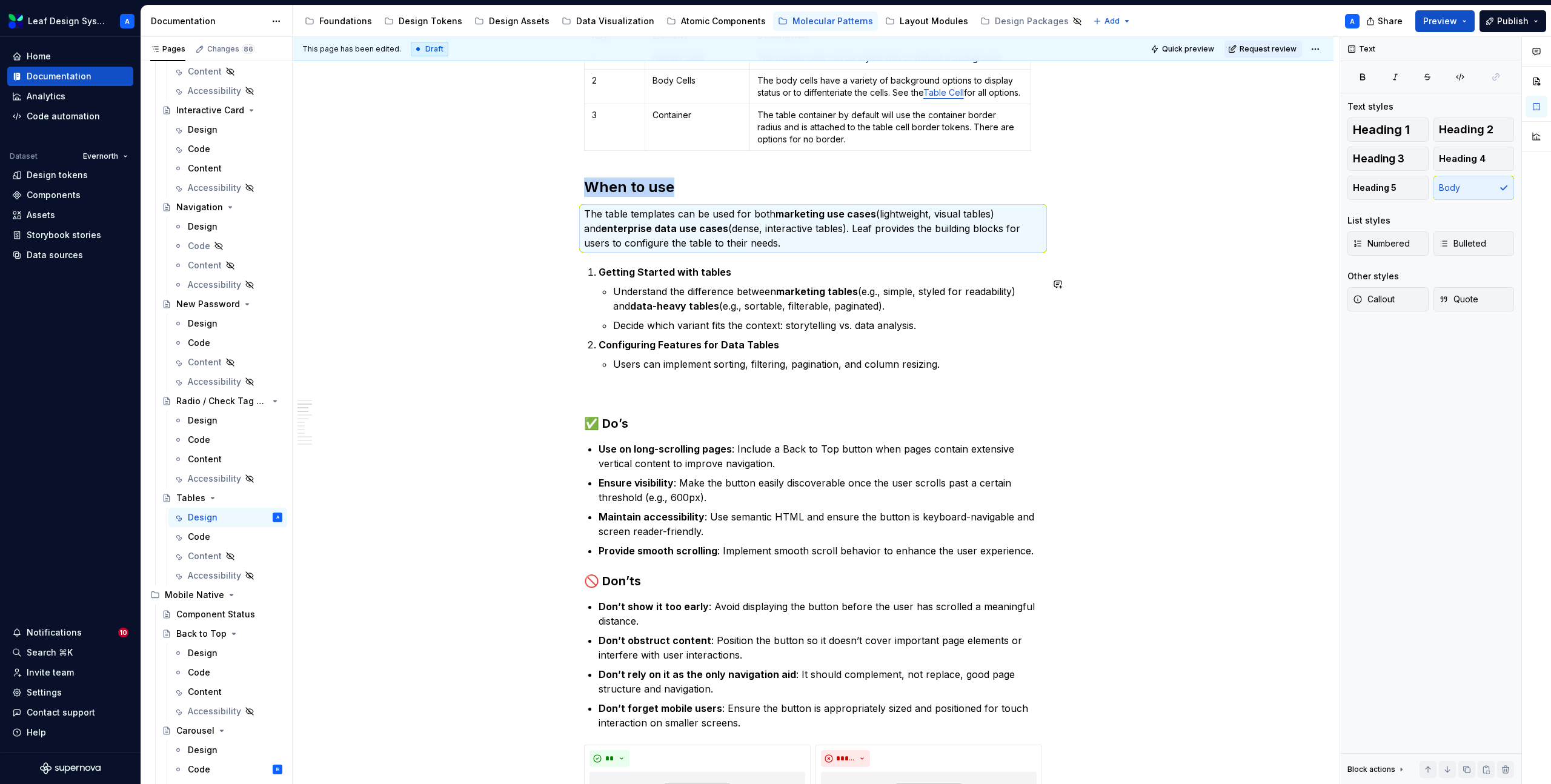
click at [599, 287] on li "Getting Started with tables Understand the difference between marketing tables …" at bounding box center [820, 298] width 443 height 68
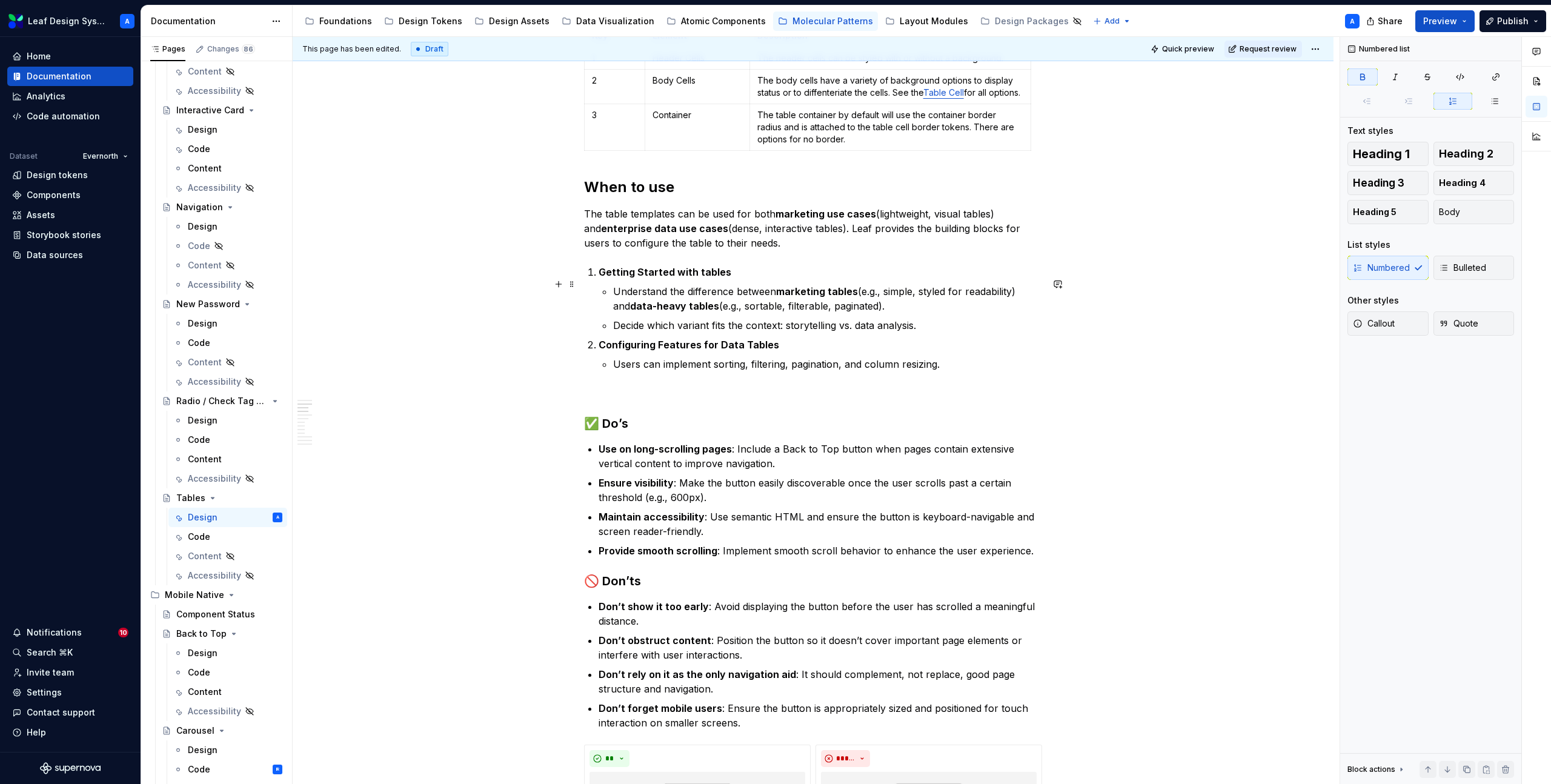
click at [940, 372] on p "Users can implement sorting, filtering, pagination, and column resizing." at bounding box center [827, 364] width 429 height 15
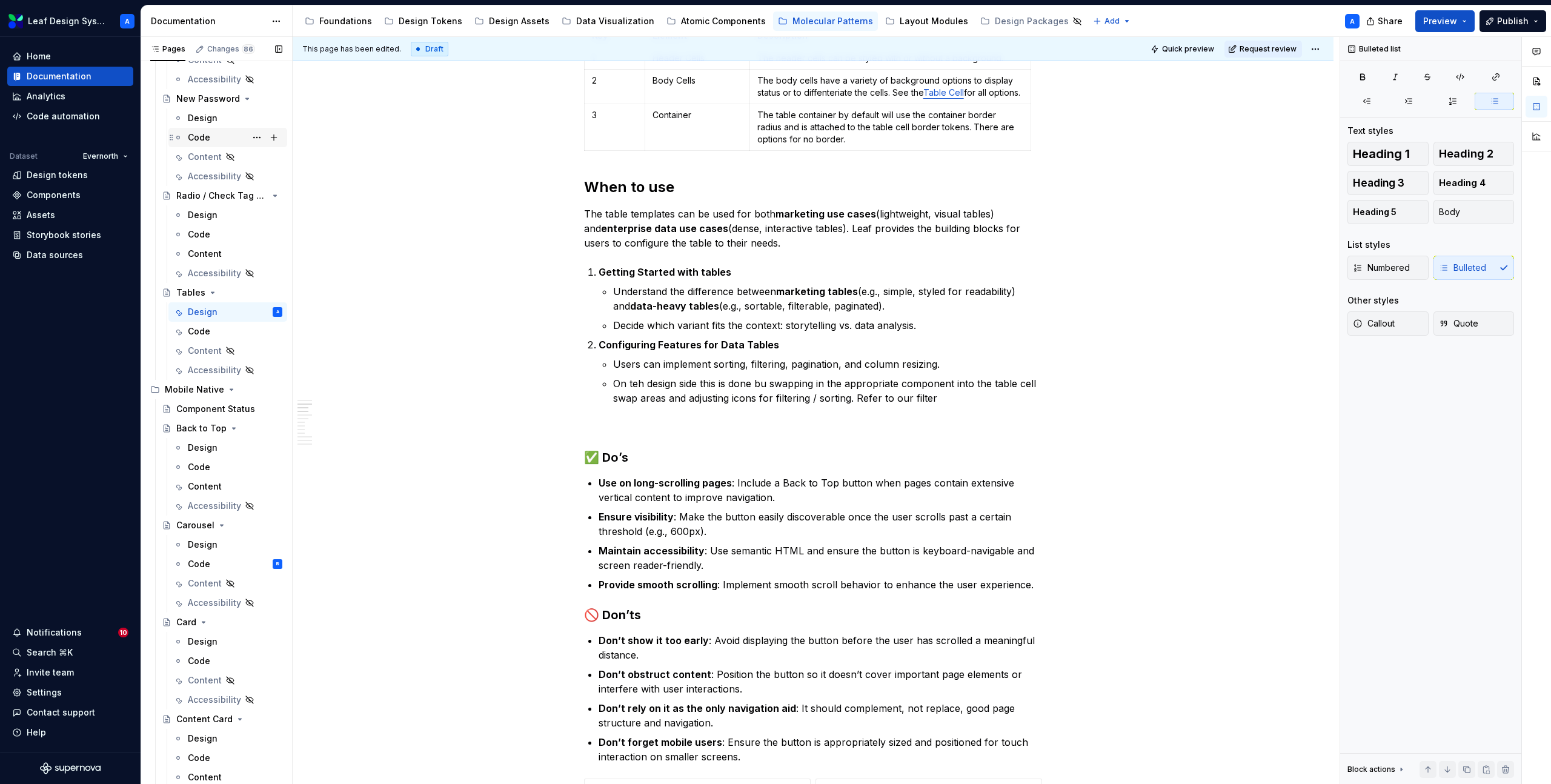
scroll to position [495, 0]
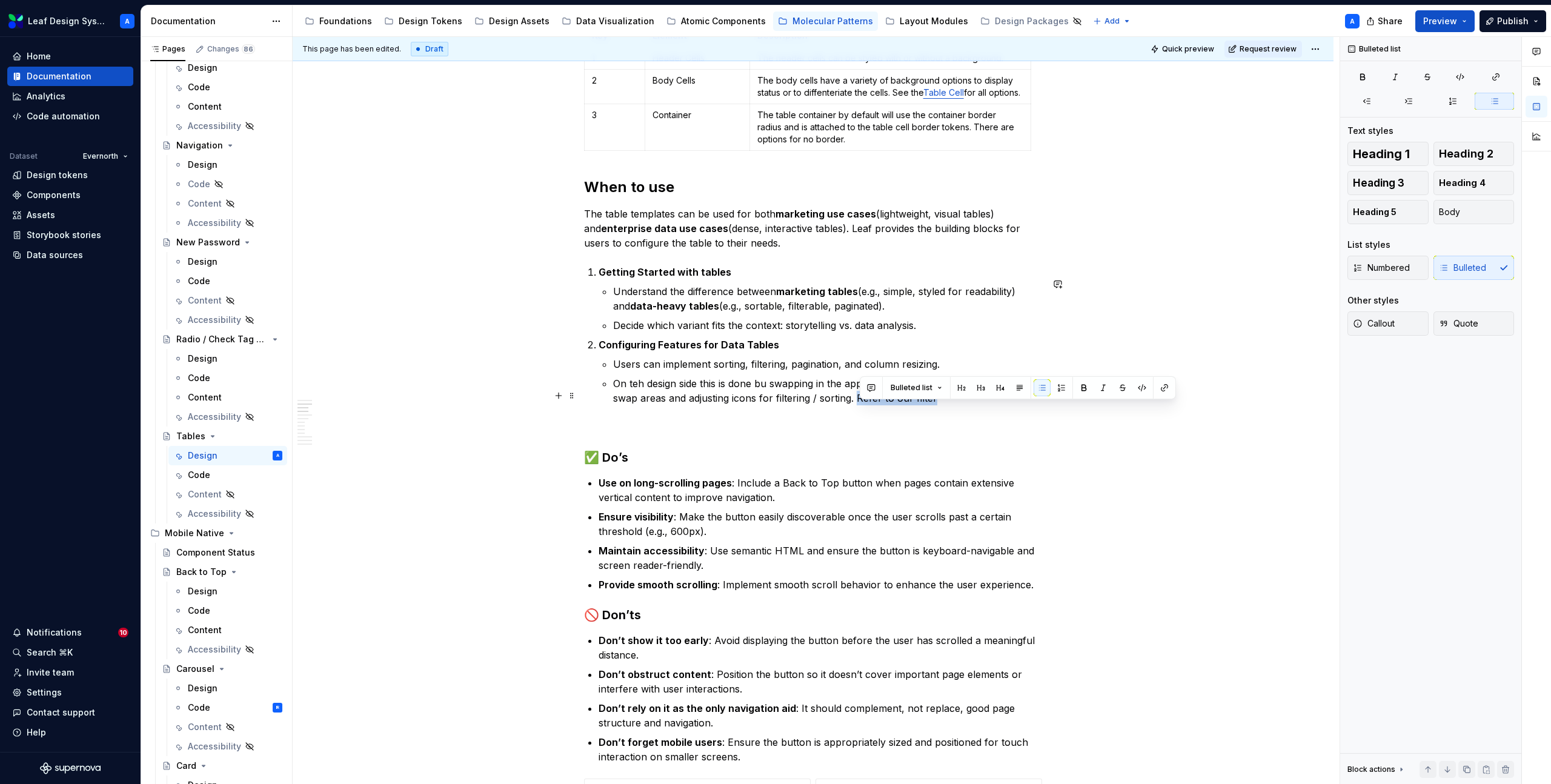
drag, startPoint x: 941, startPoint y: 410, endPoint x: 862, endPoint y: 411, distance: 79.0
click at [862, 405] on p "On teh design side this is done bu swapping in the appropriate component into t…" at bounding box center [827, 391] width 429 height 29
click at [641, 399] on p "On teh design side this is done bu swapping in the appropriate component into t…" at bounding box center [827, 391] width 429 height 29
click at [611, 350] on strong "Configuring Features for Data Tables" at bounding box center [689, 345] width 181 height 12
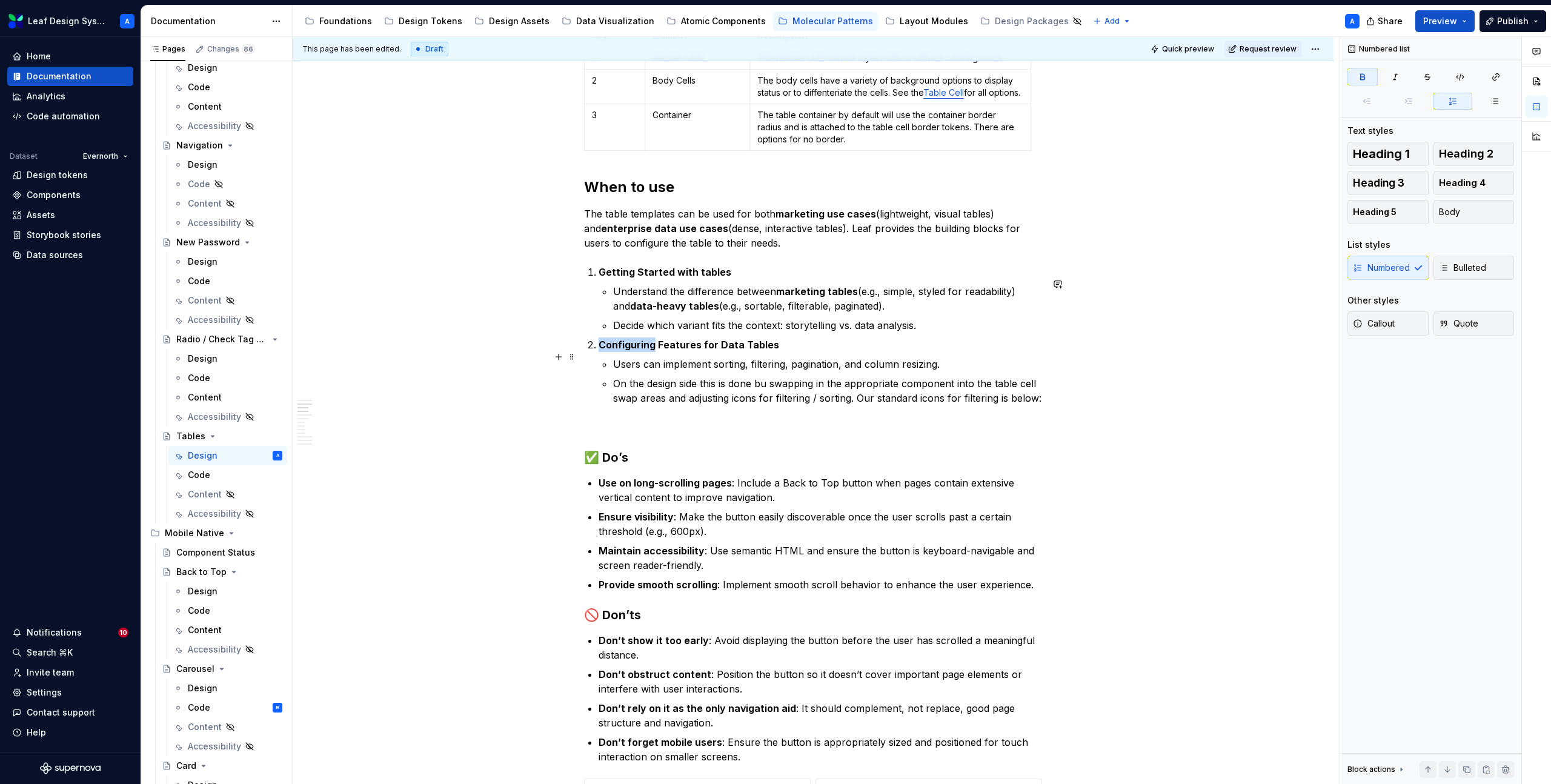
click at [611, 350] on strong "Configuring Features for Data Tables" at bounding box center [689, 345] width 181 height 12
click at [748, 337] on button "button" at bounding box center [751, 334] width 17 height 17
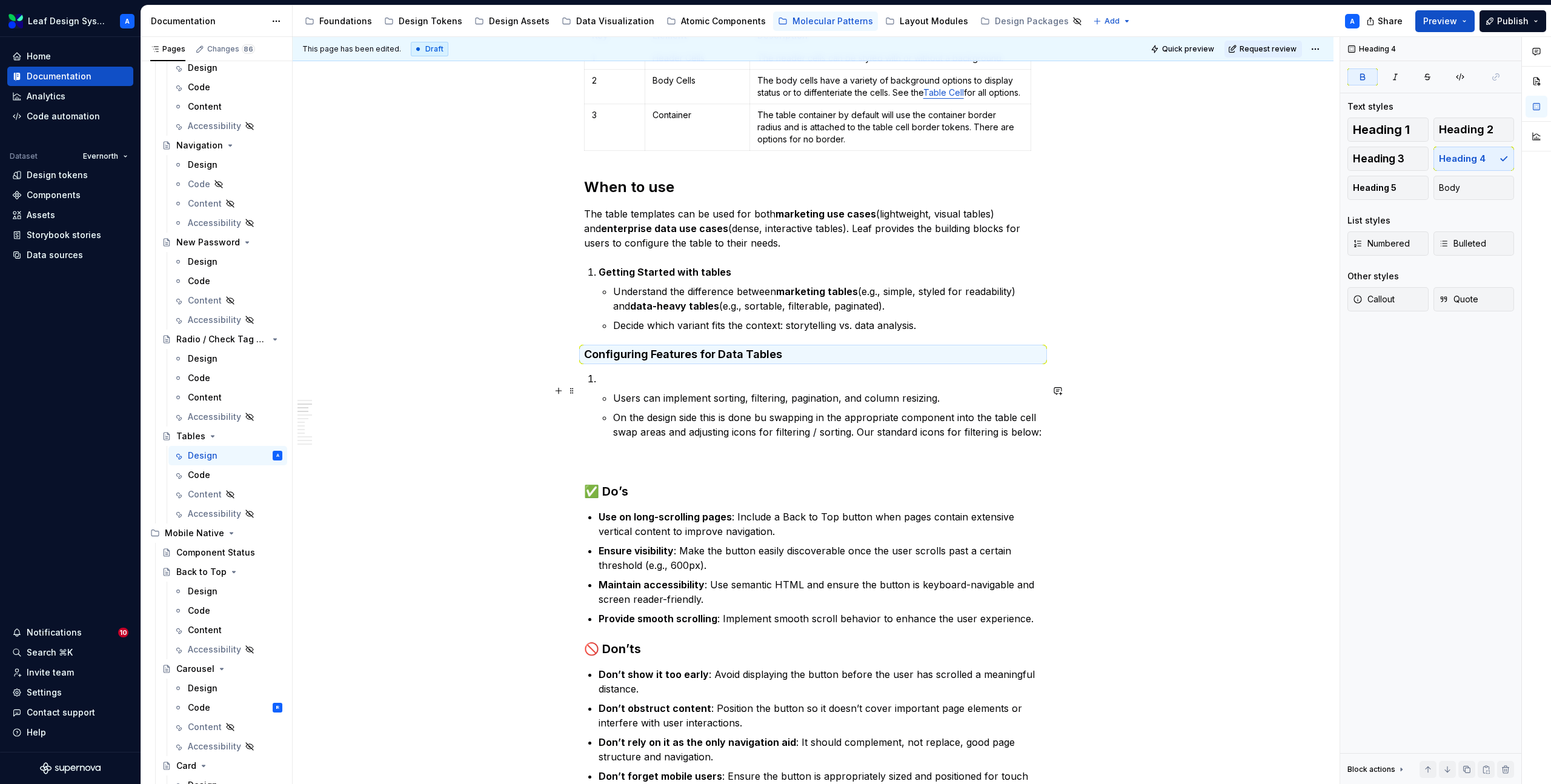
click at [682, 385] on p at bounding box center [820, 379] width 443 height 15
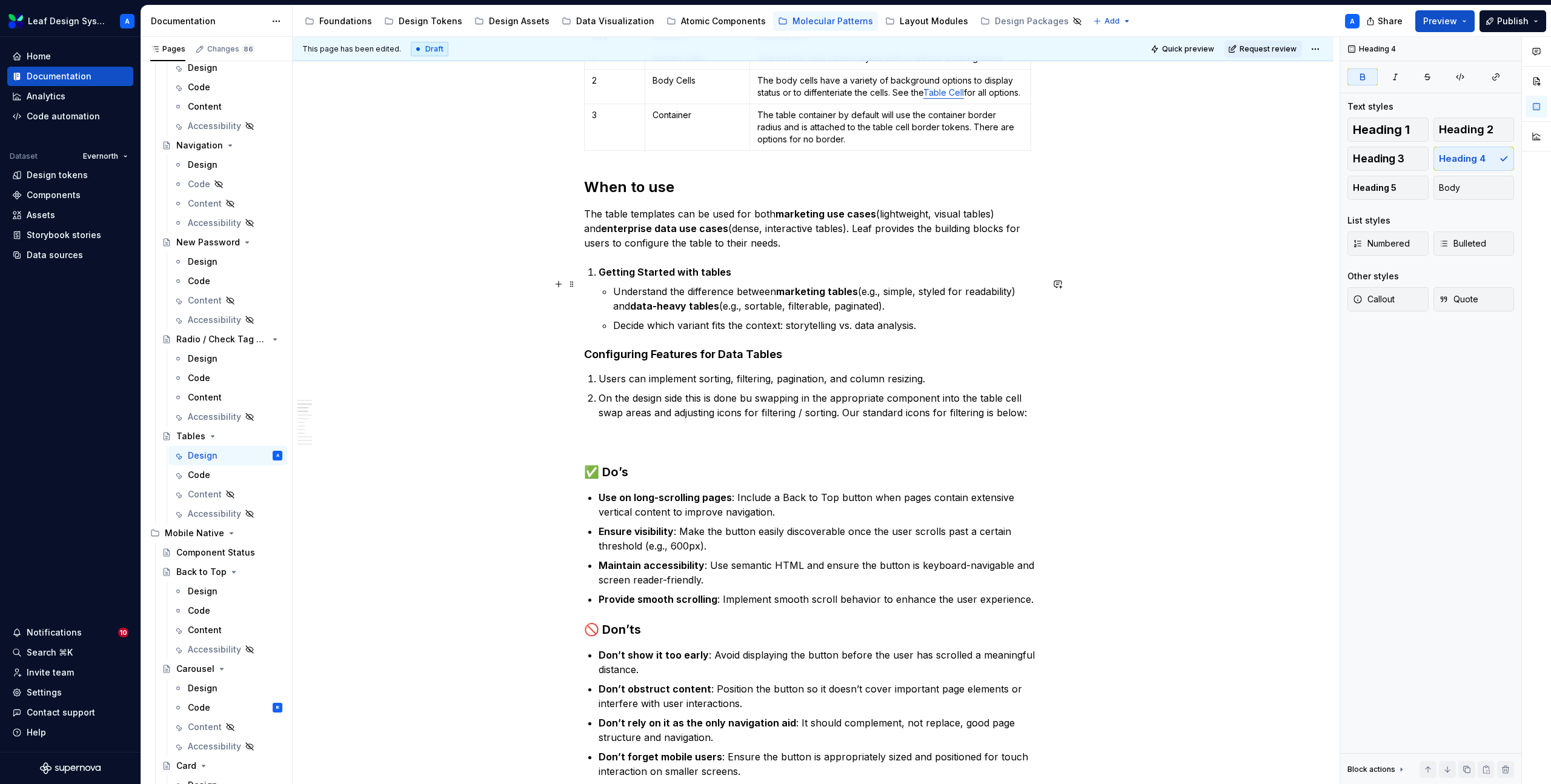
click at [650, 278] on strong "Getting Started with tables" at bounding box center [665, 272] width 132 height 12
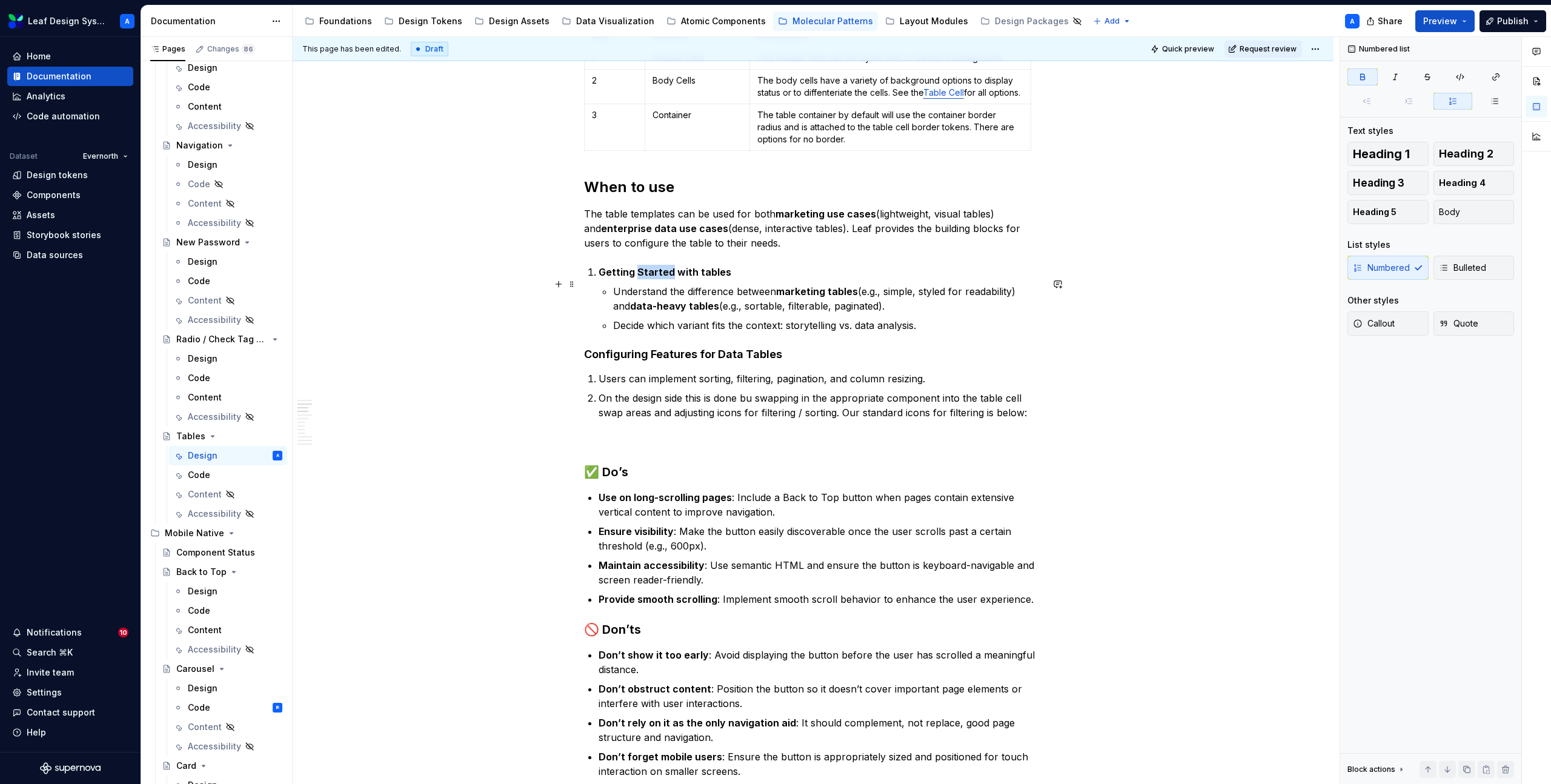
click at [650, 278] on strong "Getting Started with tables" at bounding box center [665, 272] width 132 height 12
click at [751, 263] on button "button" at bounding box center [751, 261] width 17 height 17
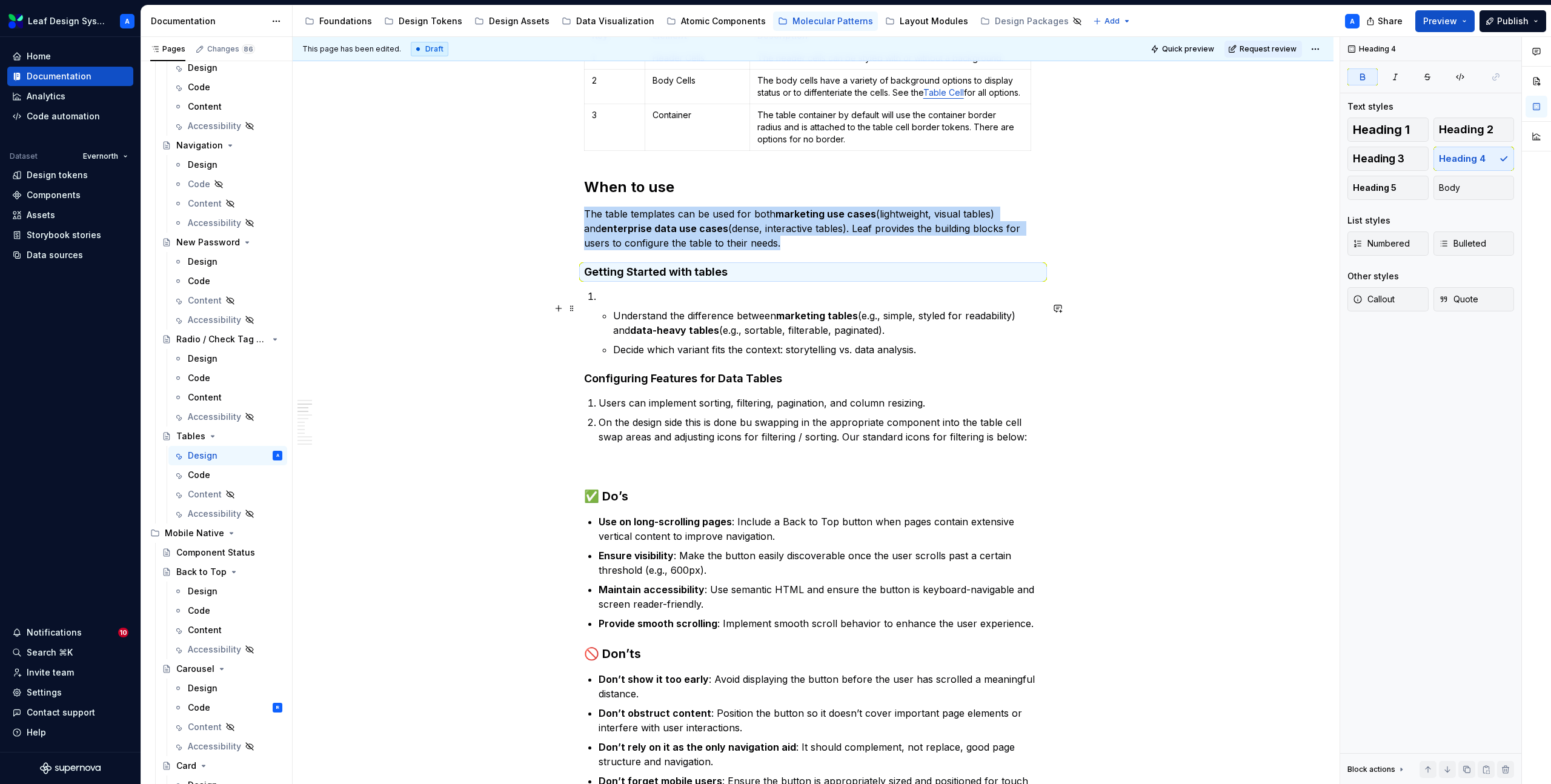
click at [641, 304] on p at bounding box center [820, 296] width 443 height 15
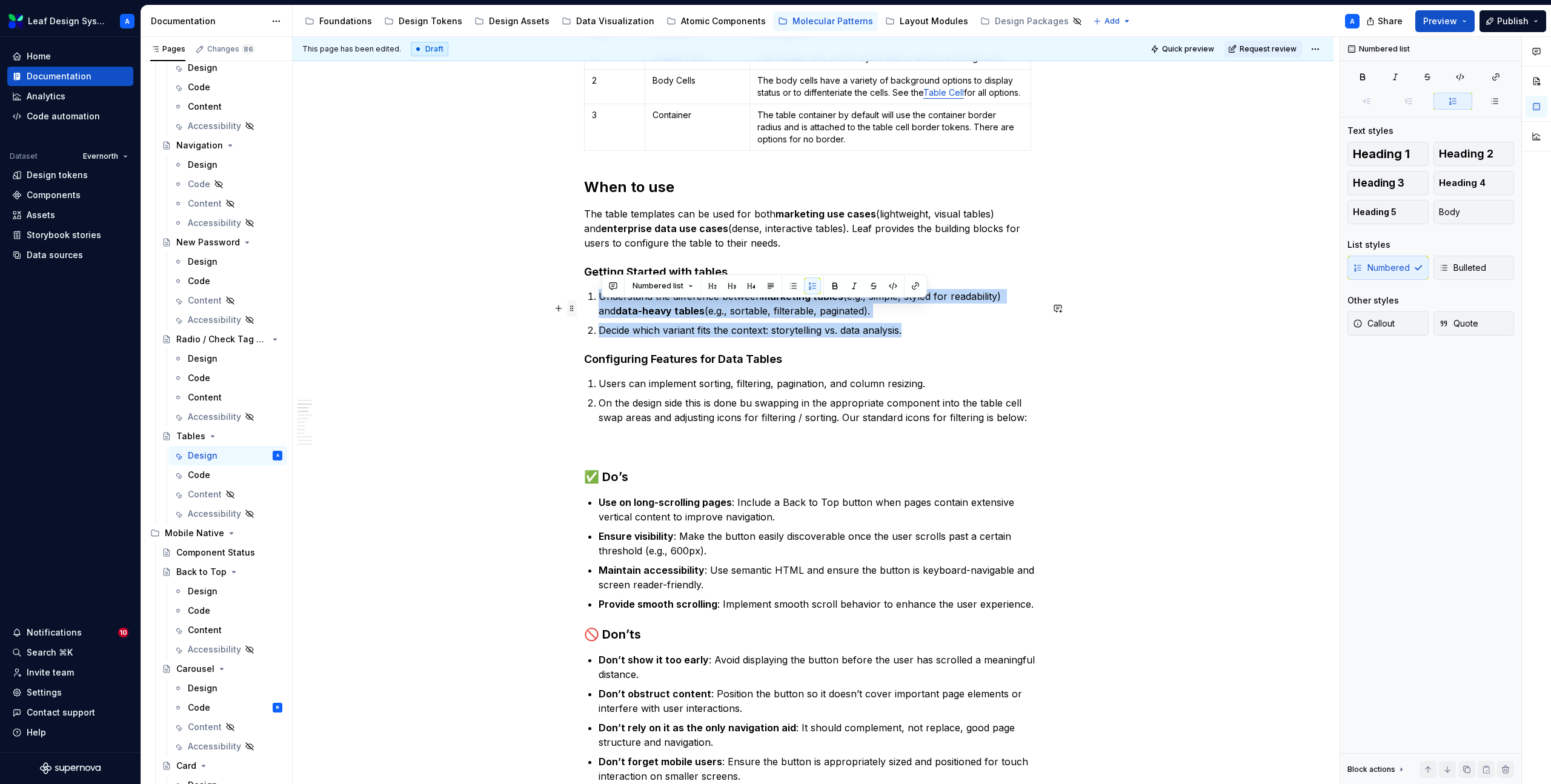
drag, startPoint x: 914, startPoint y: 342, endPoint x: 571, endPoint y: 312, distance: 344.3
click at [793, 282] on button "button" at bounding box center [792, 286] width 17 height 17
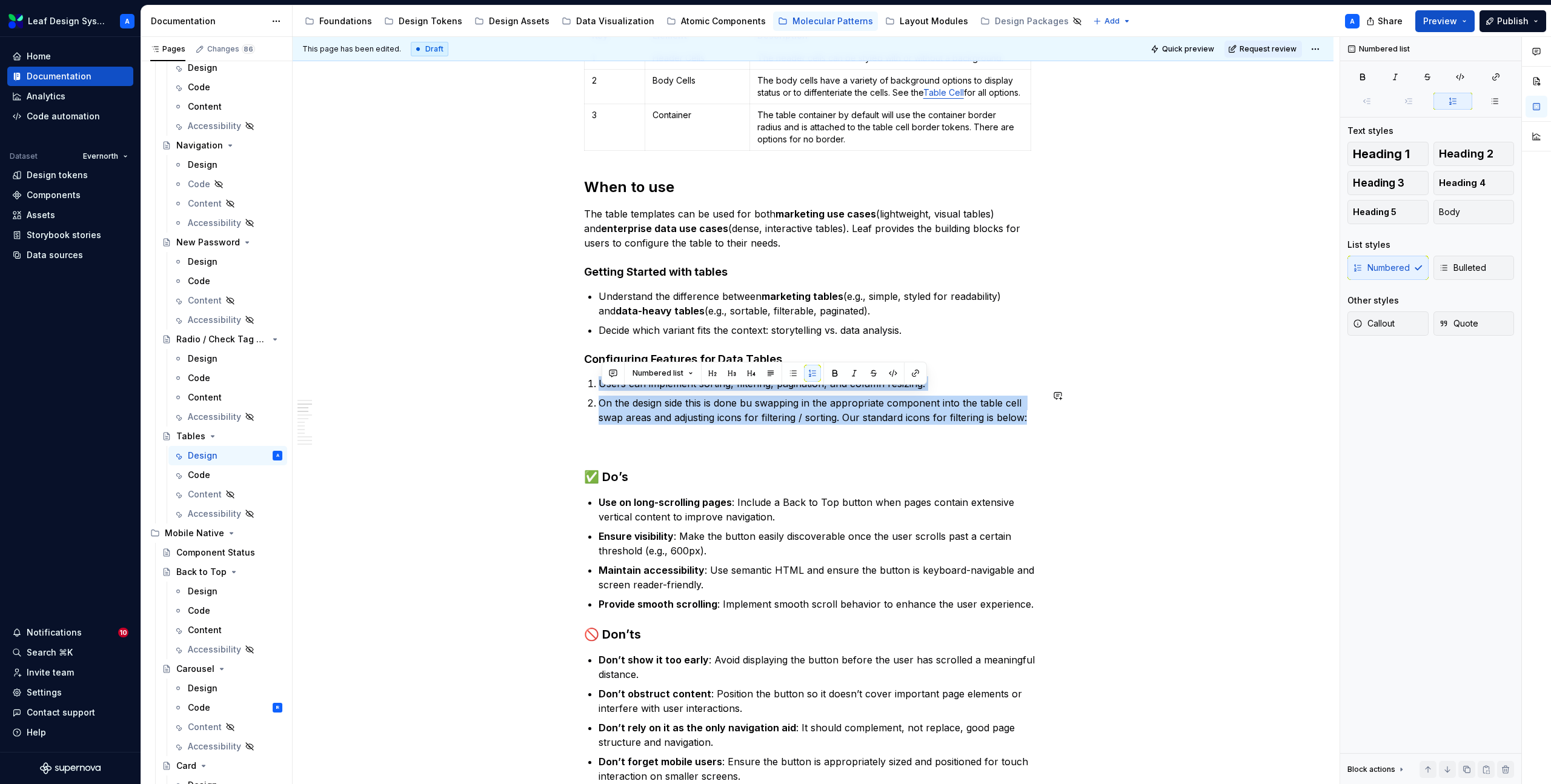
drag, startPoint x: 1040, startPoint y: 429, endPoint x: 565, endPoint y: 385, distance: 477.0
click at [791, 377] on button "button" at bounding box center [792, 372] width 17 height 17
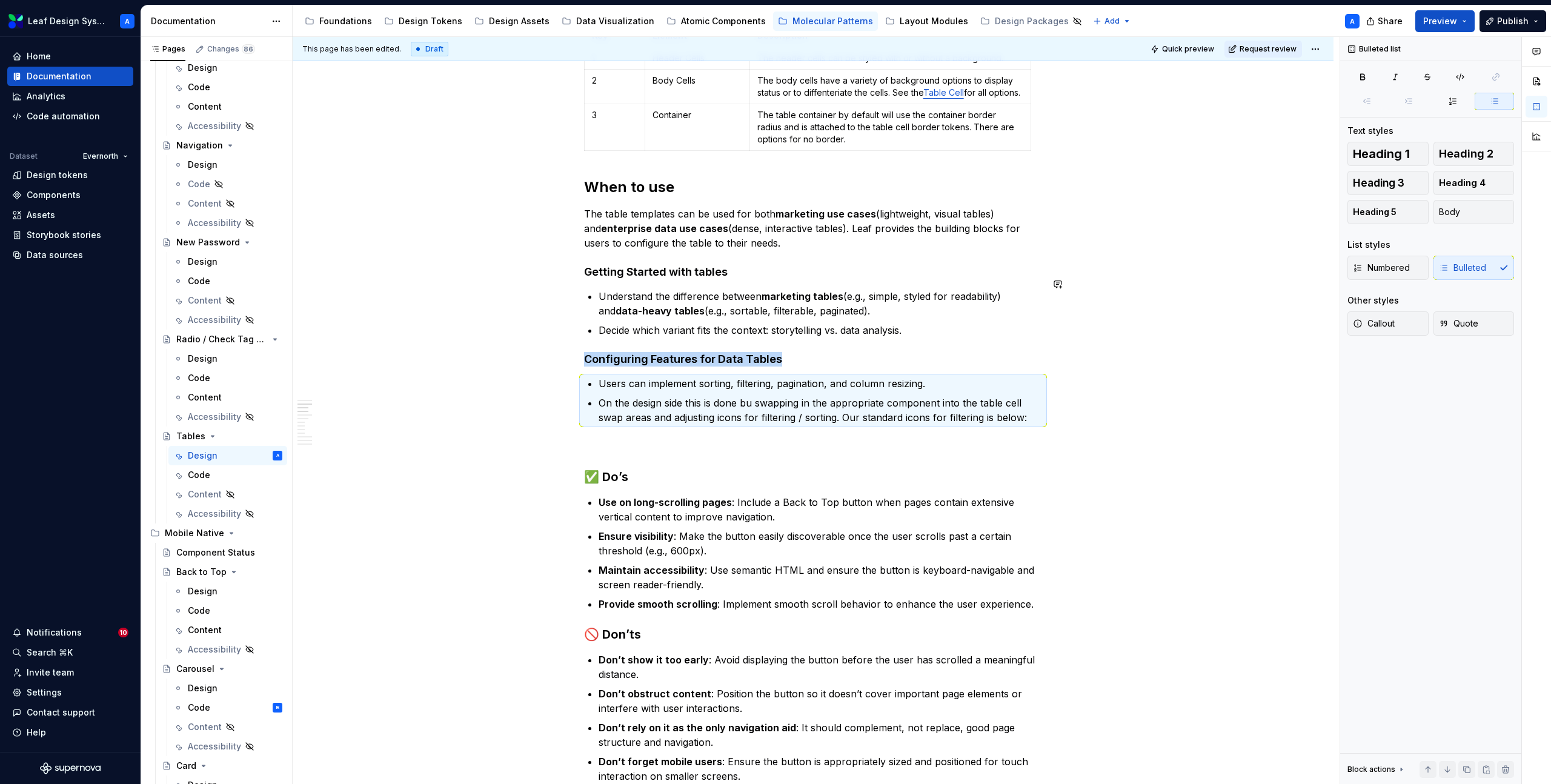
click at [705, 247] on p "The table templates can be used for both marketing use cases (lightweight, visu…" at bounding box center [813, 228] width 458 height 43
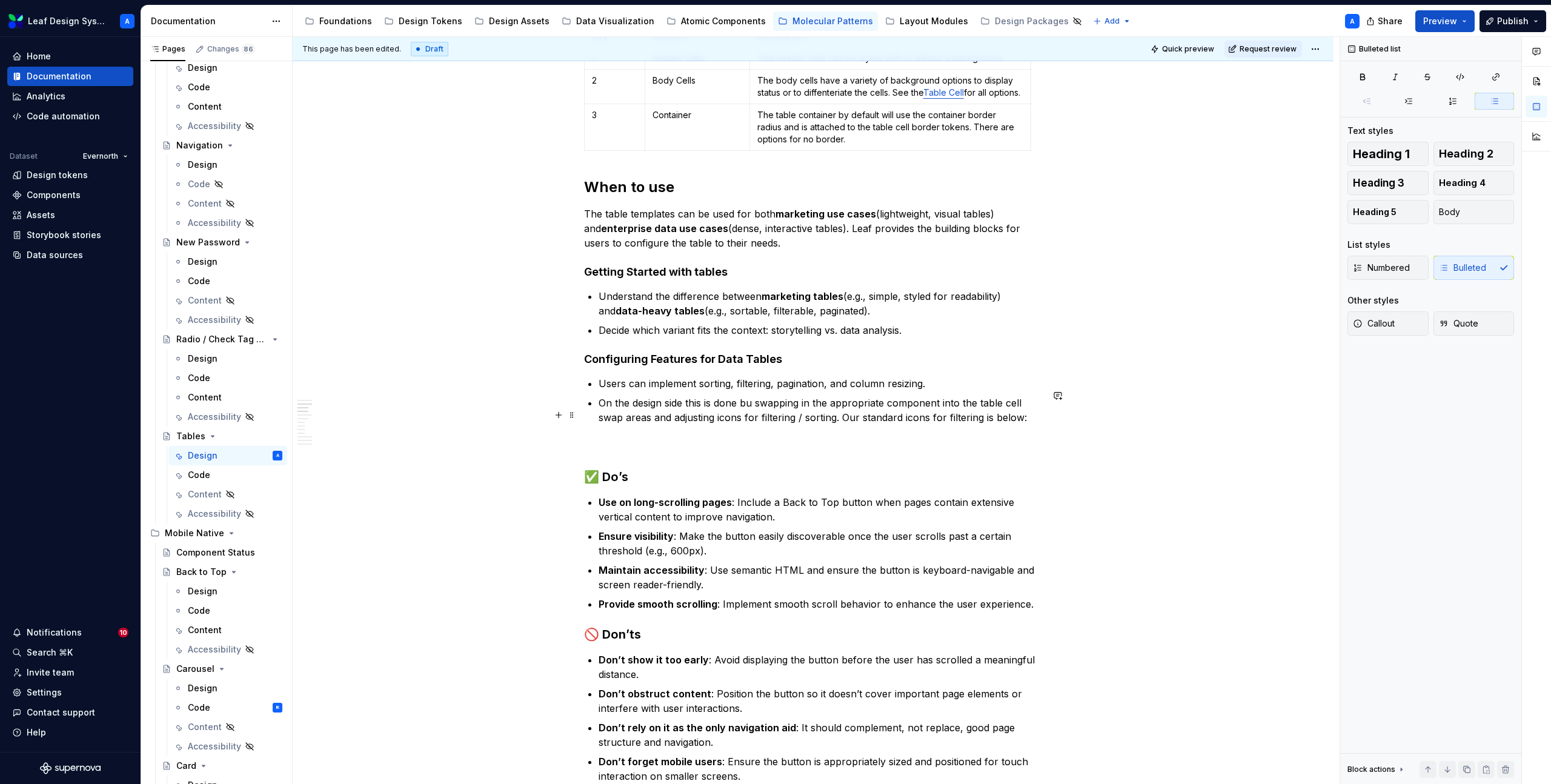
click at [759, 420] on p "On the design side this is done bu swapping in the appropriate component into t…" at bounding box center [820, 410] width 443 height 29
click at [1028, 418] on p "On the design side this is done by swapping in the appropriate component into t…" at bounding box center [820, 410] width 443 height 29
click at [961, 390] on p "Users can implement sorting, filtering, pagination, and column resizing." at bounding box center [820, 384] width 443 height 15
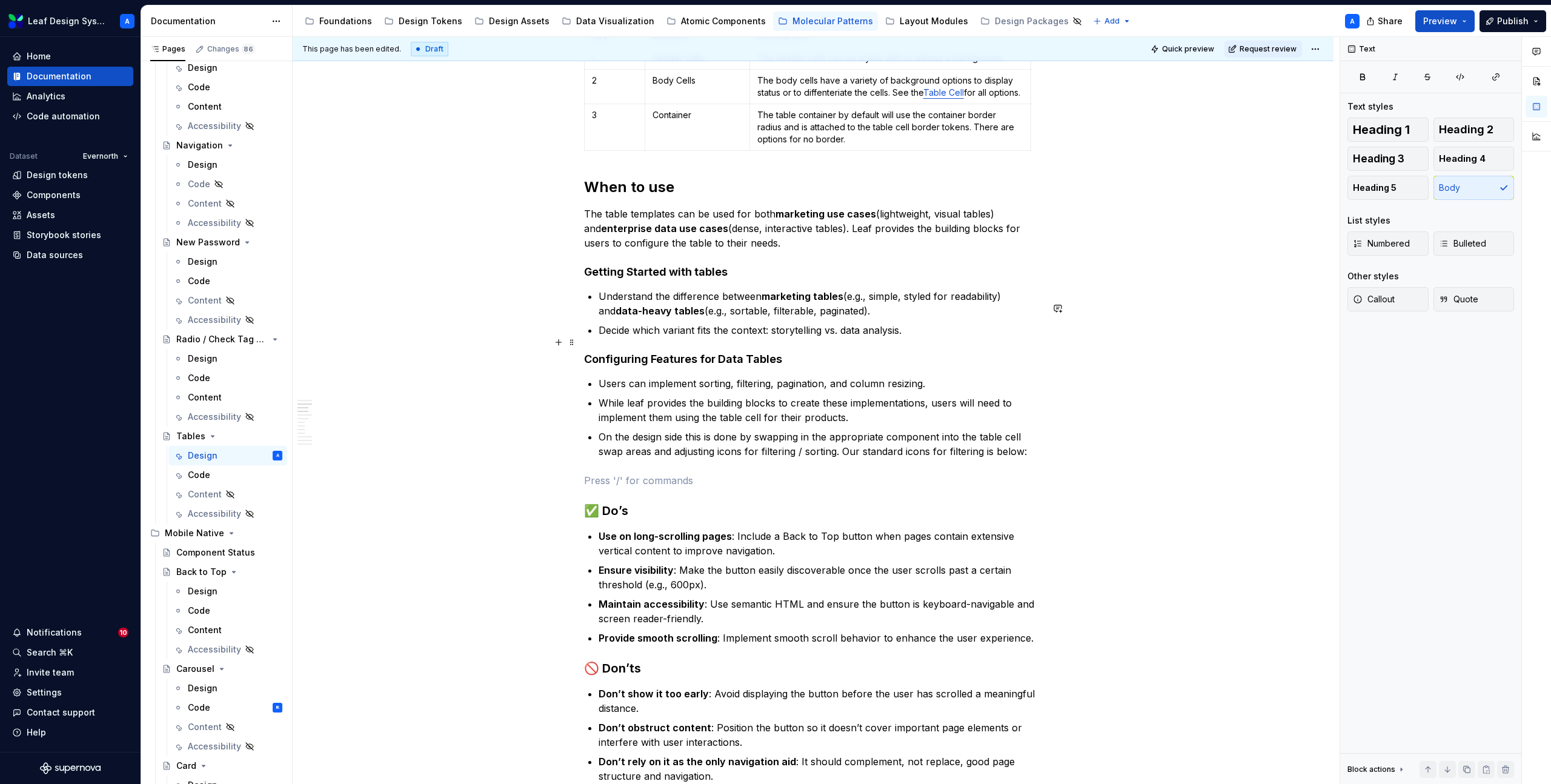
click at [921, 337] on p "Decide which variant fits the context: storytelling vs. data analysis." at bounding box center [820, 330] width 443 height 15
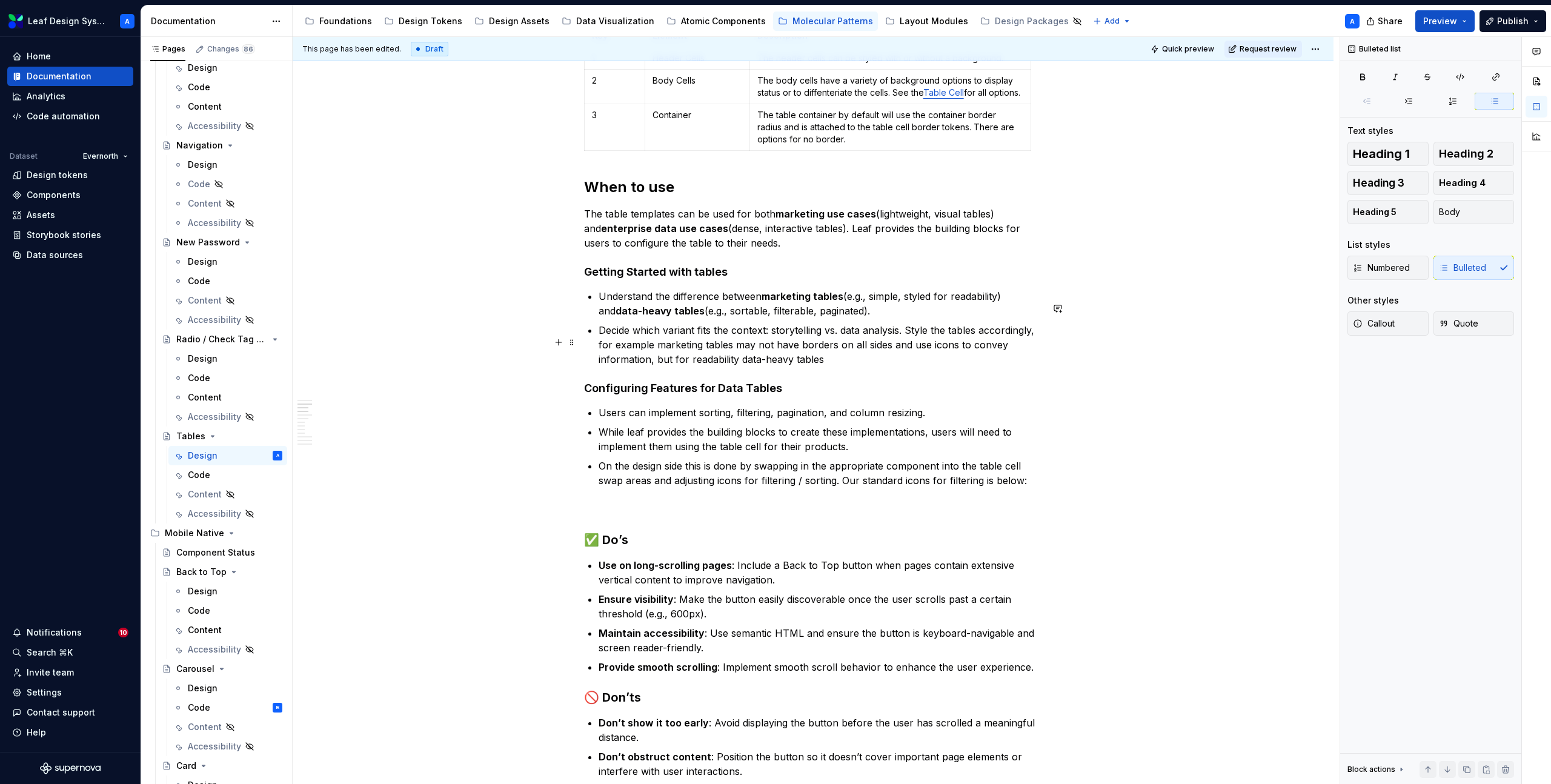
click at [679, 341] on p "Decide which variant fits the context: storytelling vs. data analysis. Style th…" at bounding box center [820, 344] width 443 height 43
click at [834, 367] on p "Decide what fits the context: storytelling vs. data analysis. Style the tables …" at bounding box center [820, 344] width 443 height 43
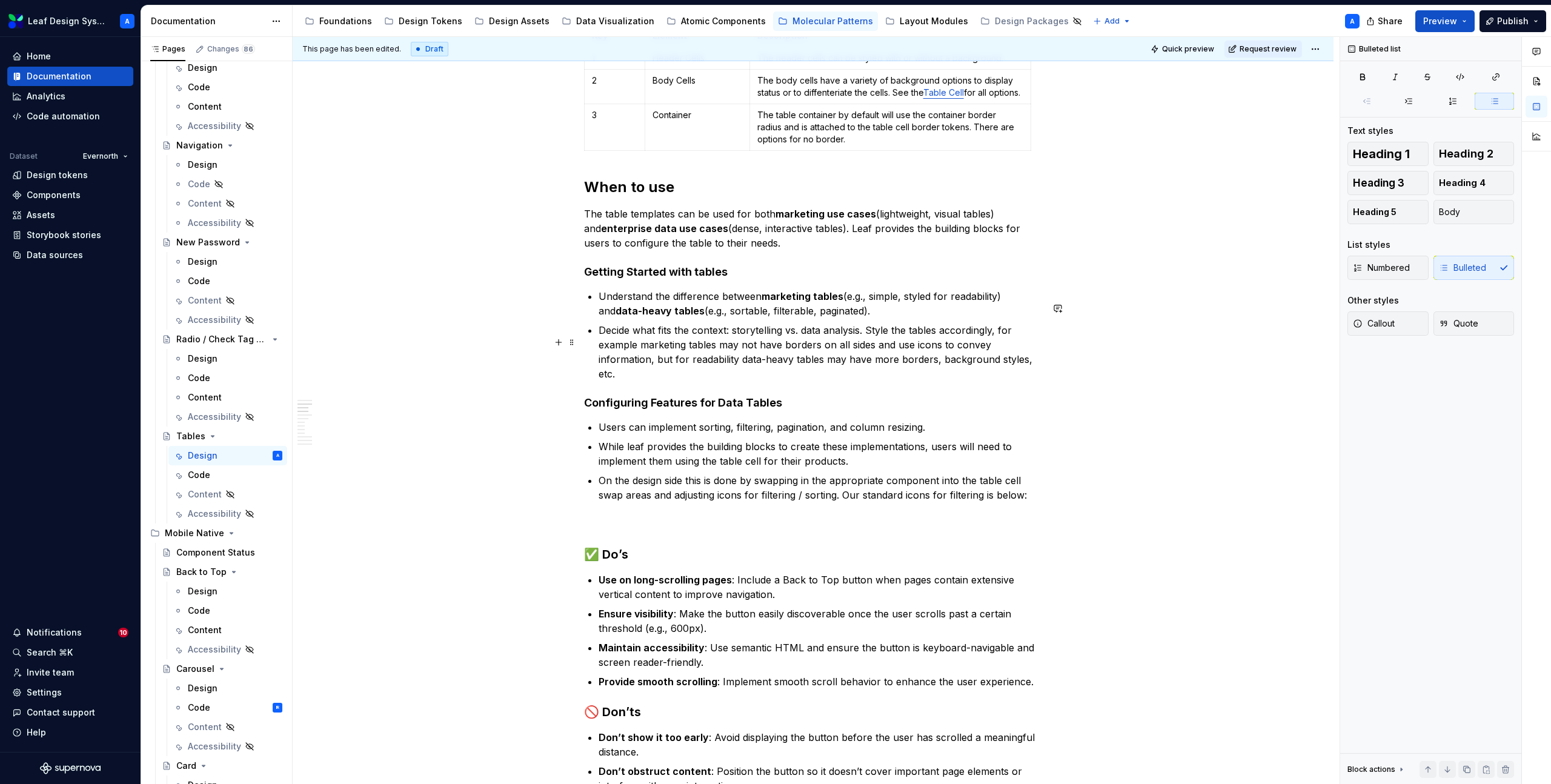
click at [933, 339] on p "Decide what fits the context: storytelling vs. data analysis. Style the tables …" at bounding box center [820, 351] width 443 height 58
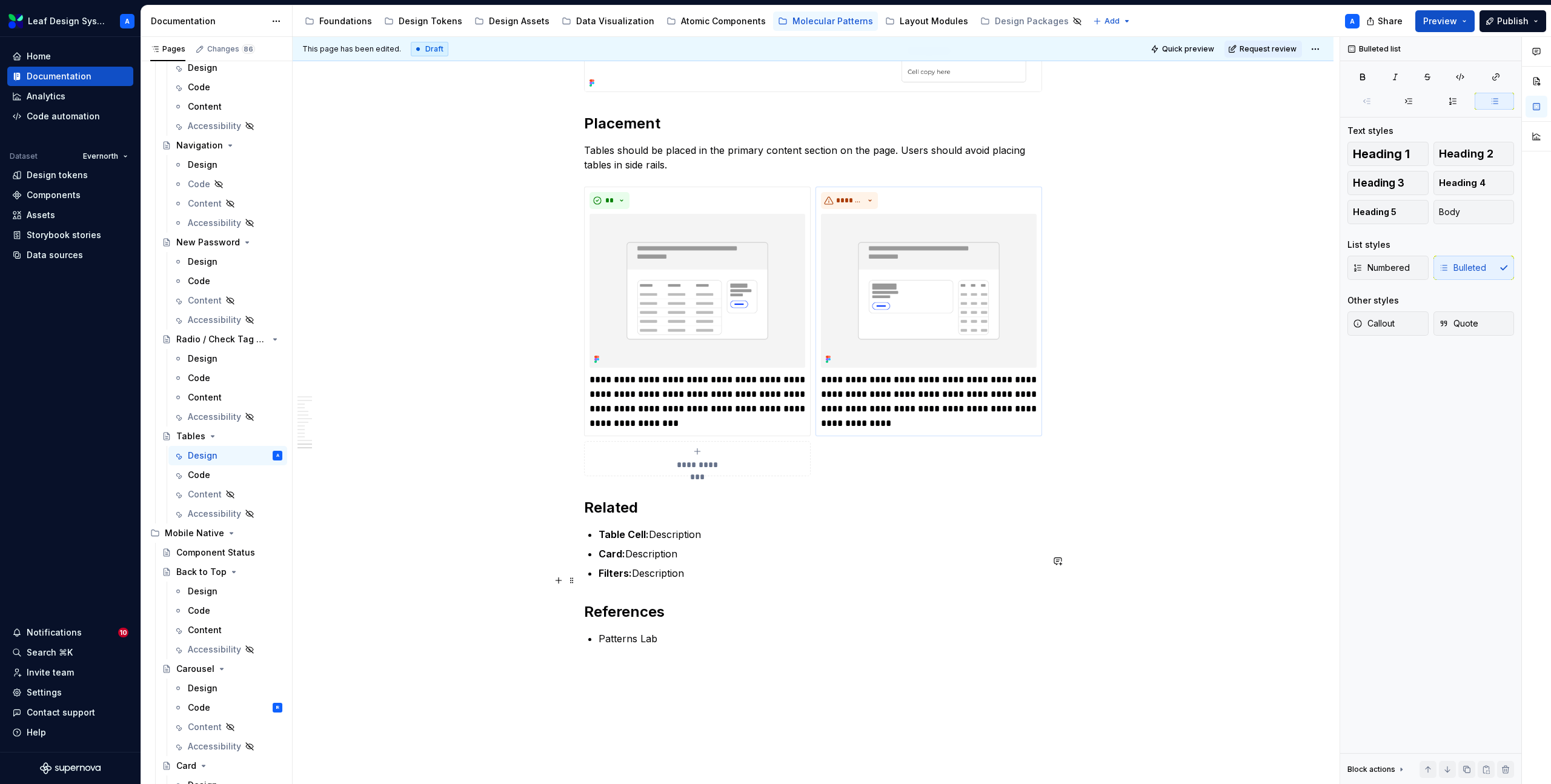
scroll to position [3633, 0]
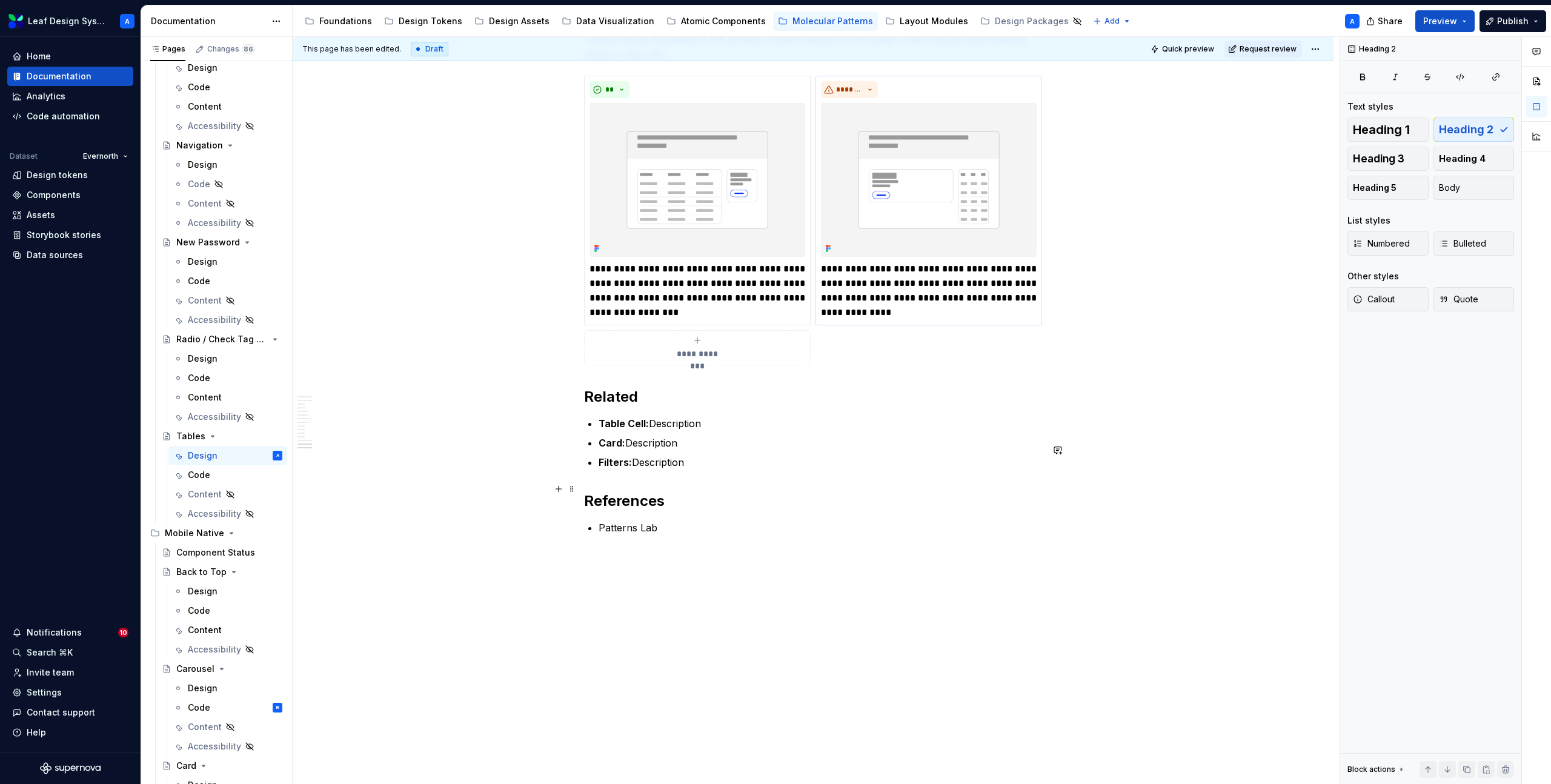
click at [674, 463] on p "Filters: Description" at bounding box center [820, 462] width 443 height 15
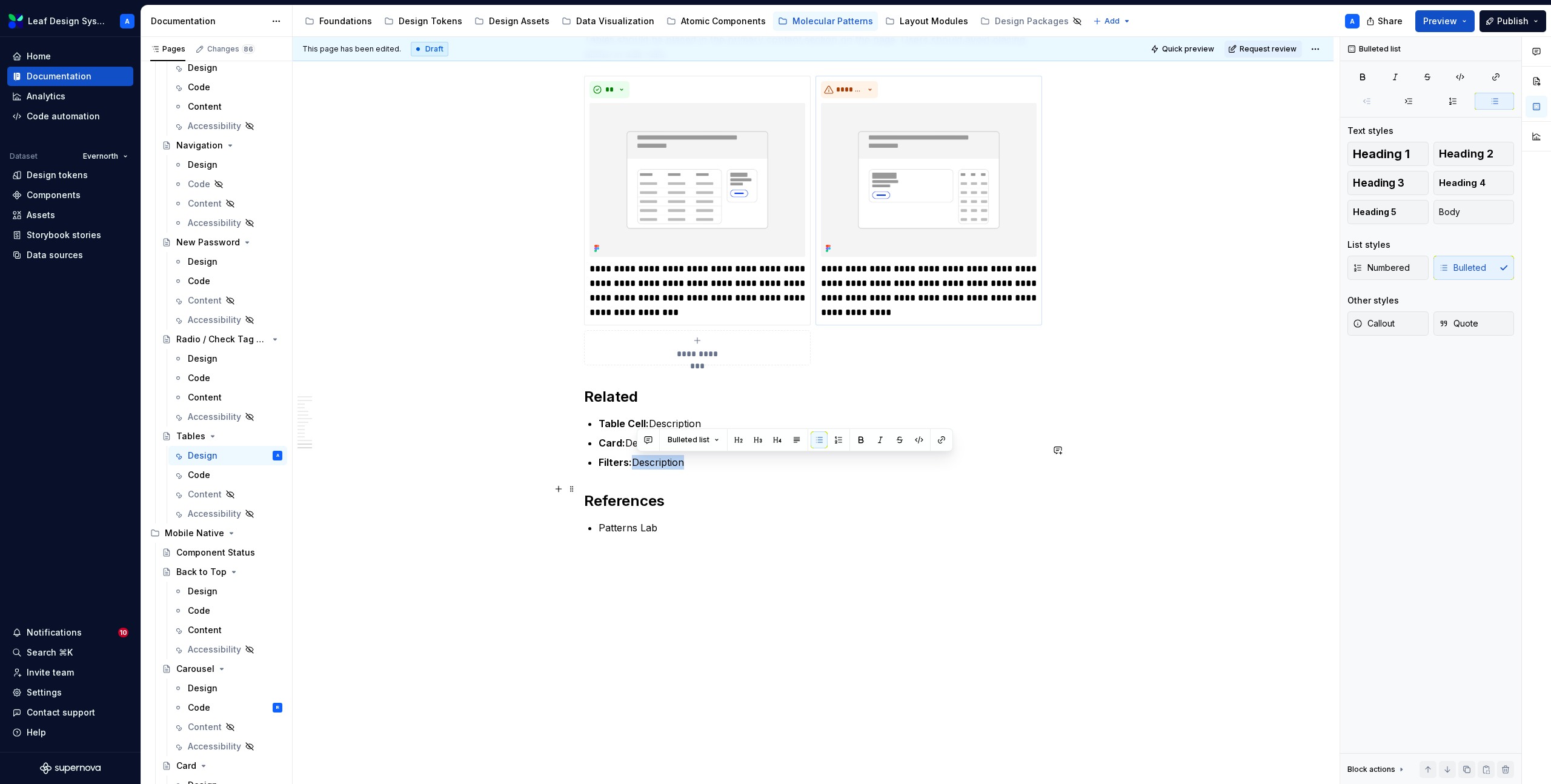
click at [674, 463] on p "Filters: Description" at bounding box center [820, 462] width 443 height 15
copy p "Filters: Description"
click at [730, 461] on p "Filters: Description" at bounding box center [820, 462] width 443 height 15
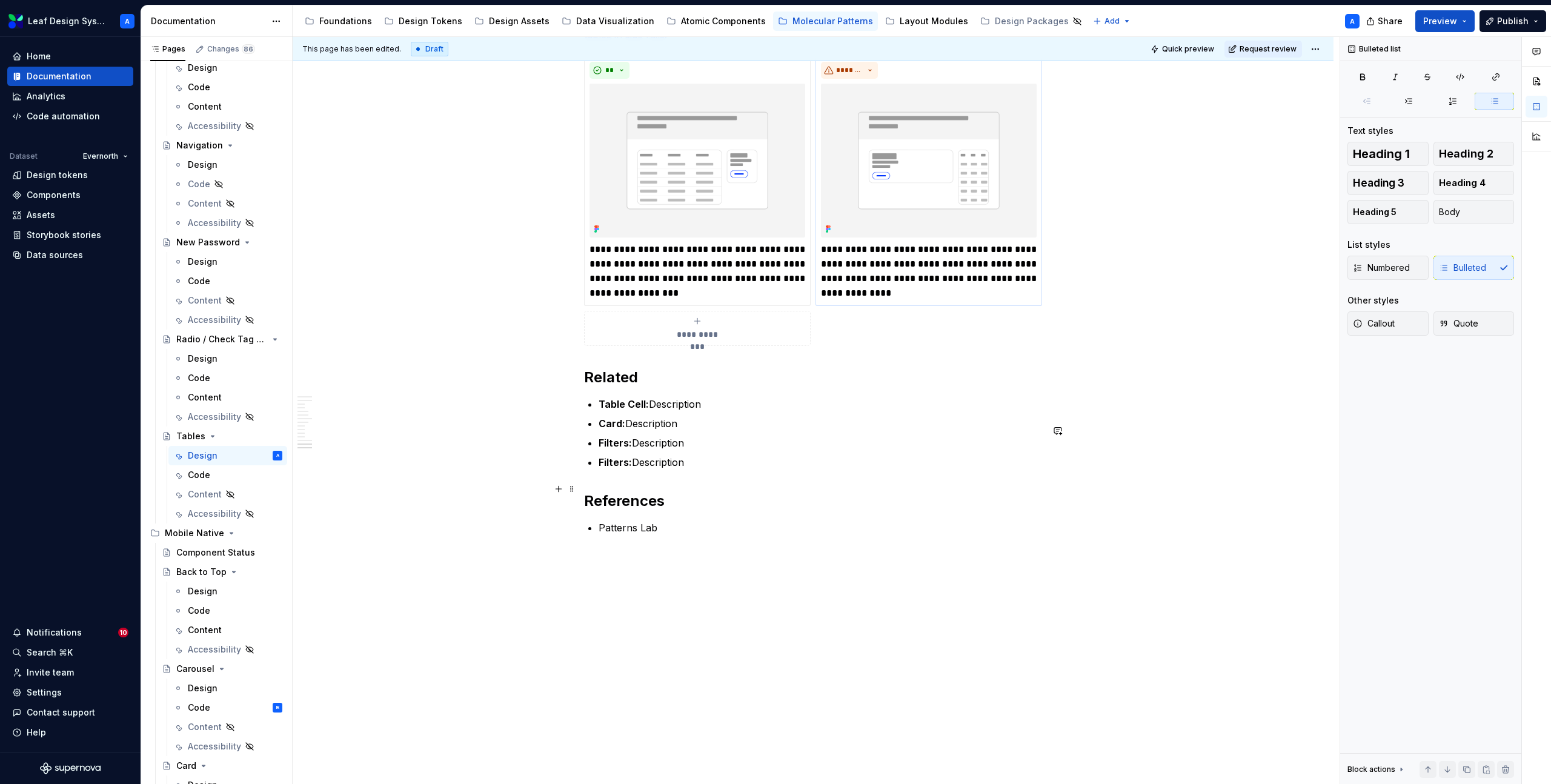
click at [616, 468] on strong "Filters:" at bounding box center [615, 461] width 33 height 12
click at [715, 470] on p "Toggletip: Description" at bounding box center [820, 462] width 443 height 15
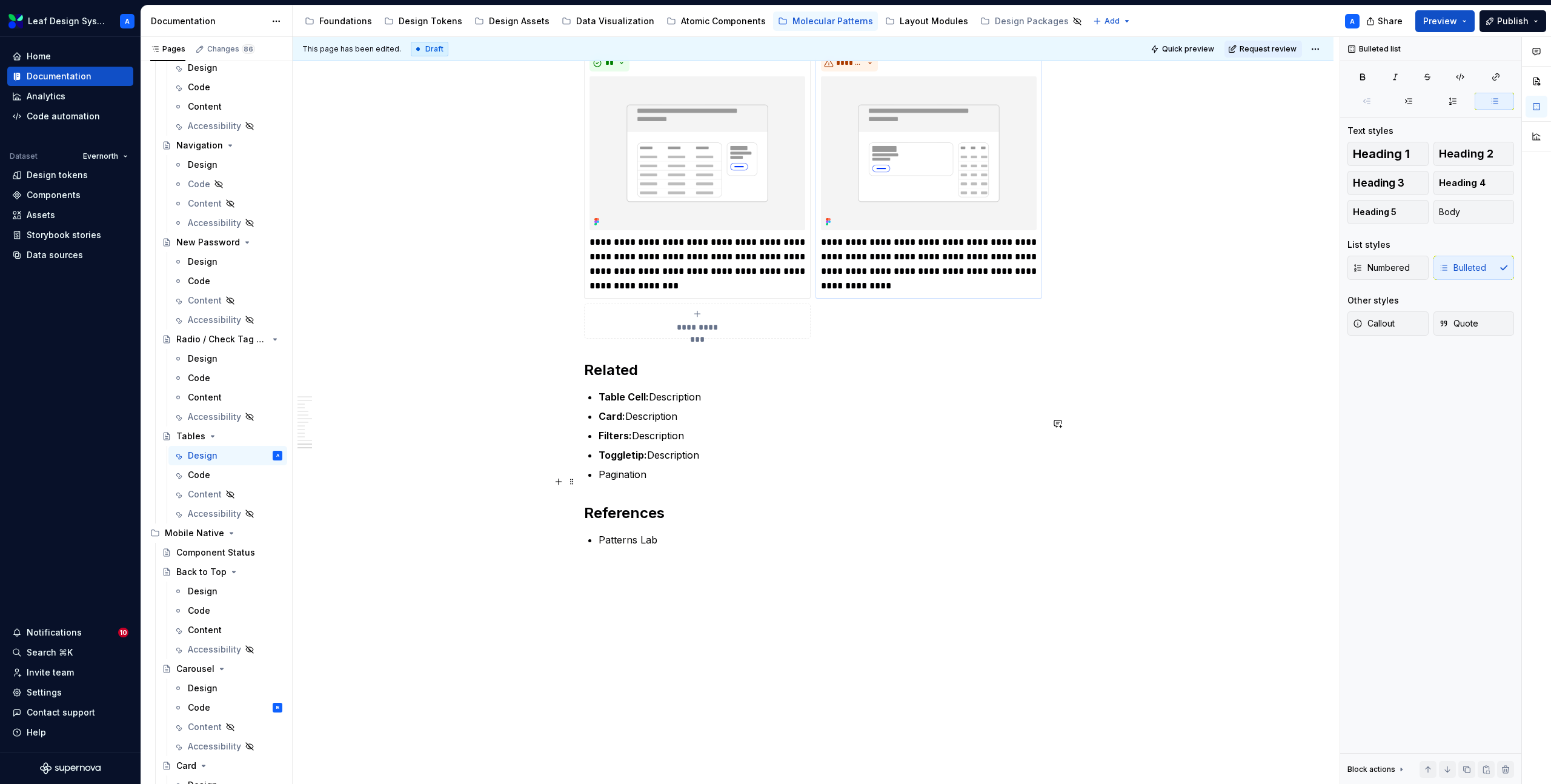
click at [677, 462] on p "Toggletip: Description" at bounding box center [820, 455] width 443 height 15
copy p "Toggletip: Description"
click at [648, 482] on p "Pagination" at bounding box center [820, 474] width 443 height 15
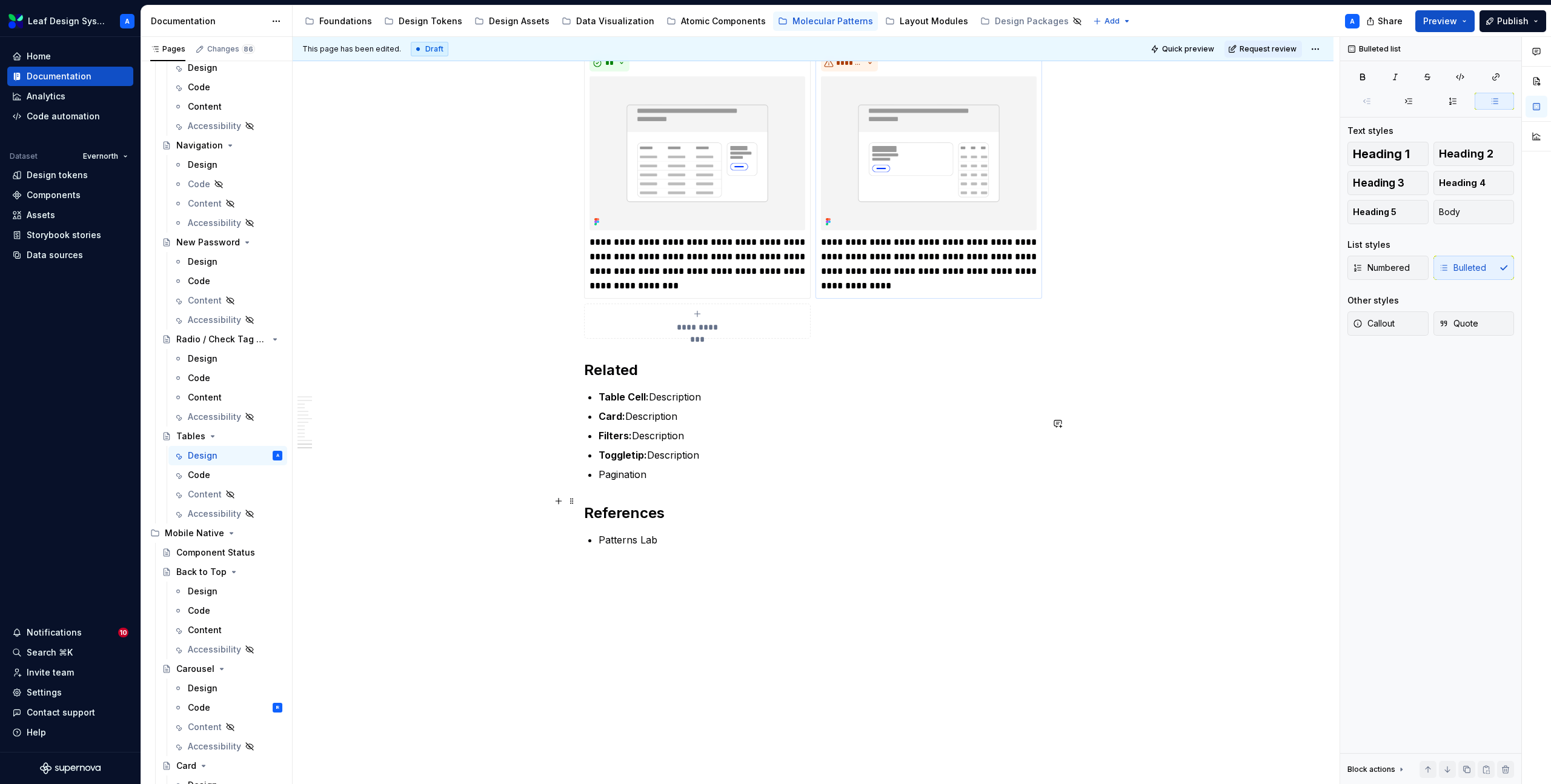
click at [648, 482] on p "Pagination" at bounding box center [820, 474] width 443 height 15
click at [615, 480] on strong "Toggletip:" at bounding box center [622, 474] width 48 height 12
click at [615, 501] on ul "Table Cell: Description Card: Description Filters: Description Toggletip: Descr…" at bounding box center [820, 445] width 443 height 111
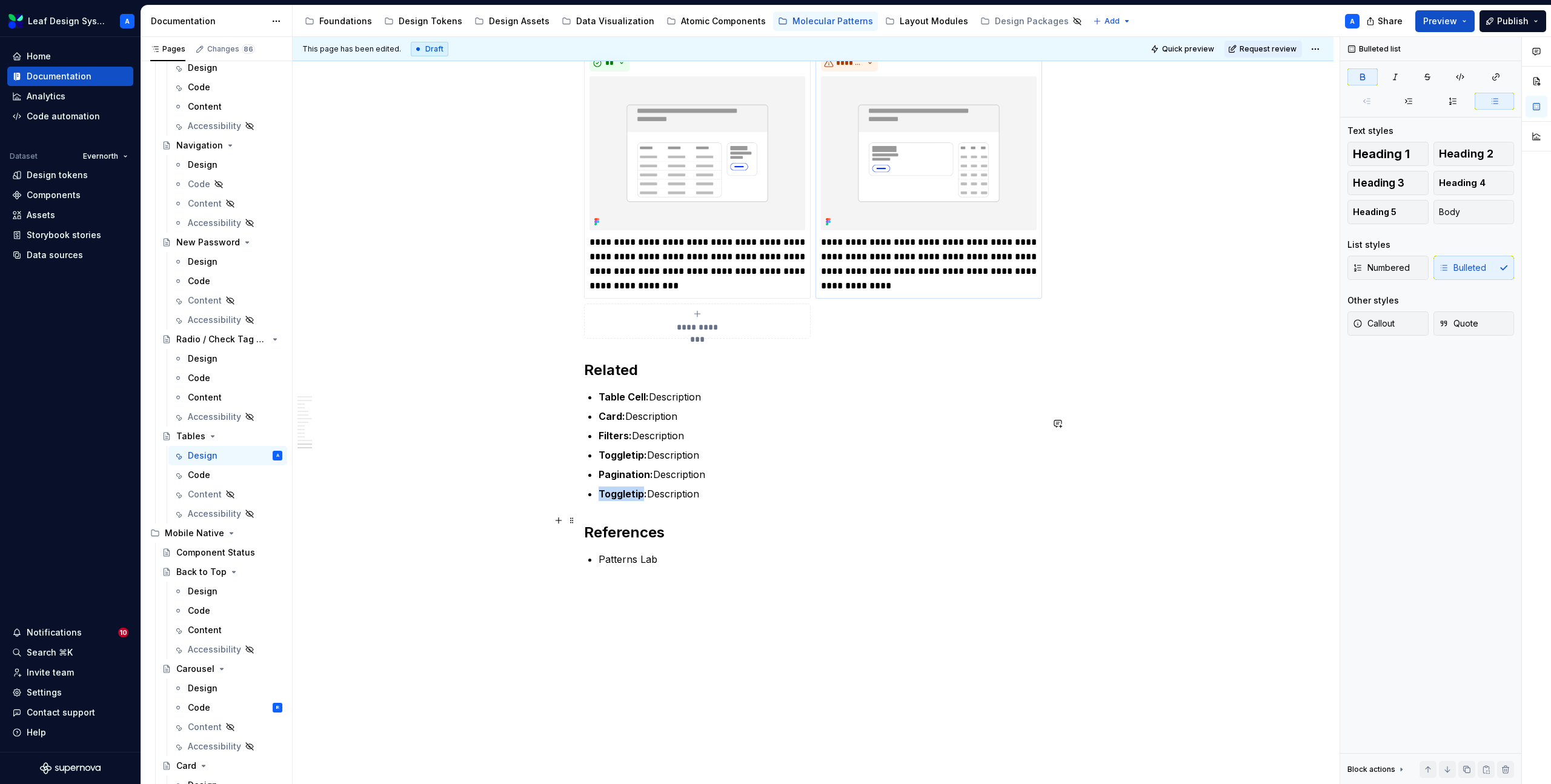
click at [615, 501] on ul "Table Cell: Description Card: Description Filters: Description Toggletip: Descr…" at bounding box center [820, 445] width 443 height 111
click at [679, 462] on p "Toggletip: Description" at bounding box center [820, 455] width 443 height 15
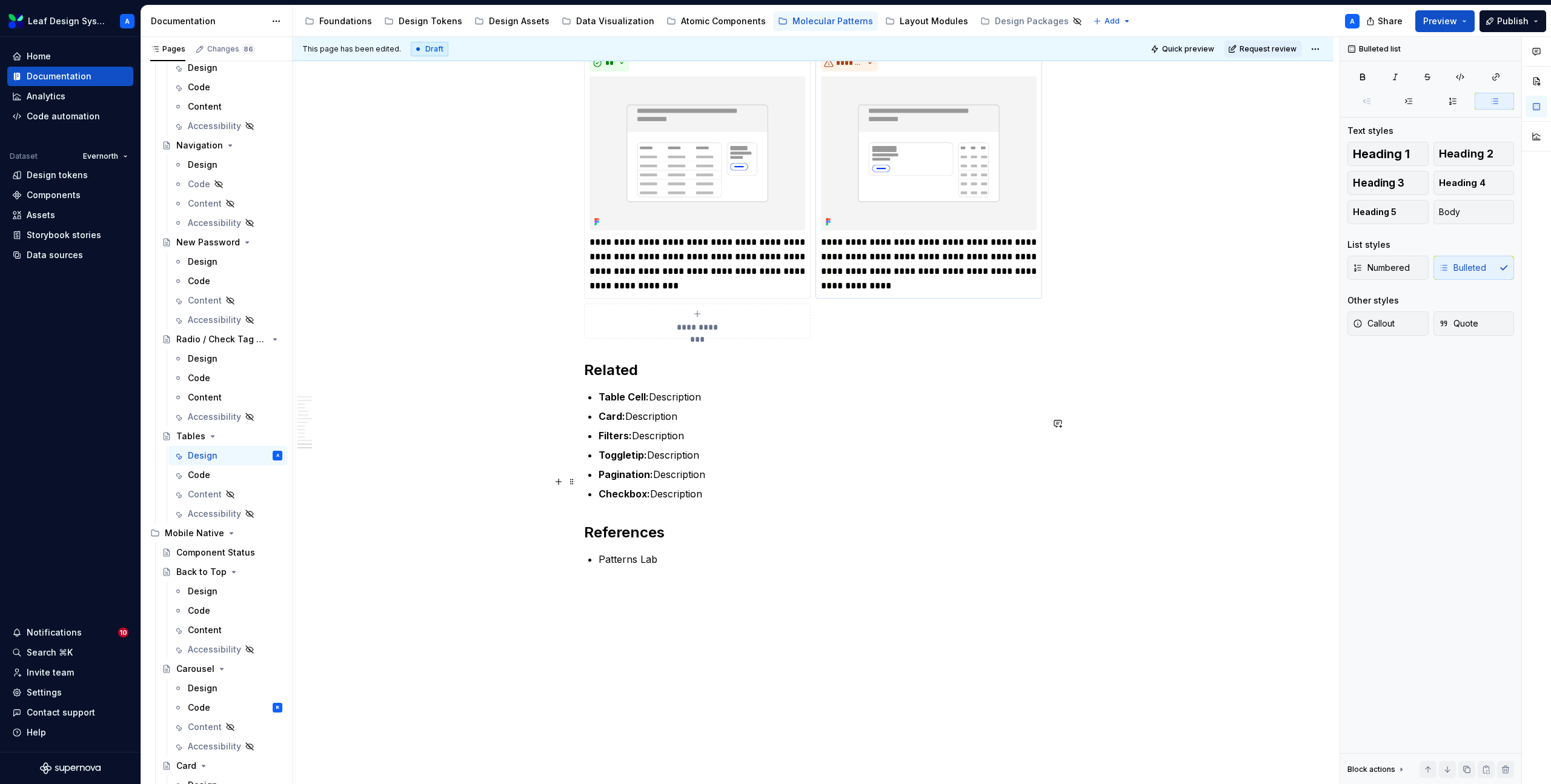
click at [670, 462] on p "Toggletip: Description" at bounding box center [820, 455] width 443 height 15
click at [683, 501] on p "Checkbox: Description" at bounding box center [820, 494] width 443 height 15
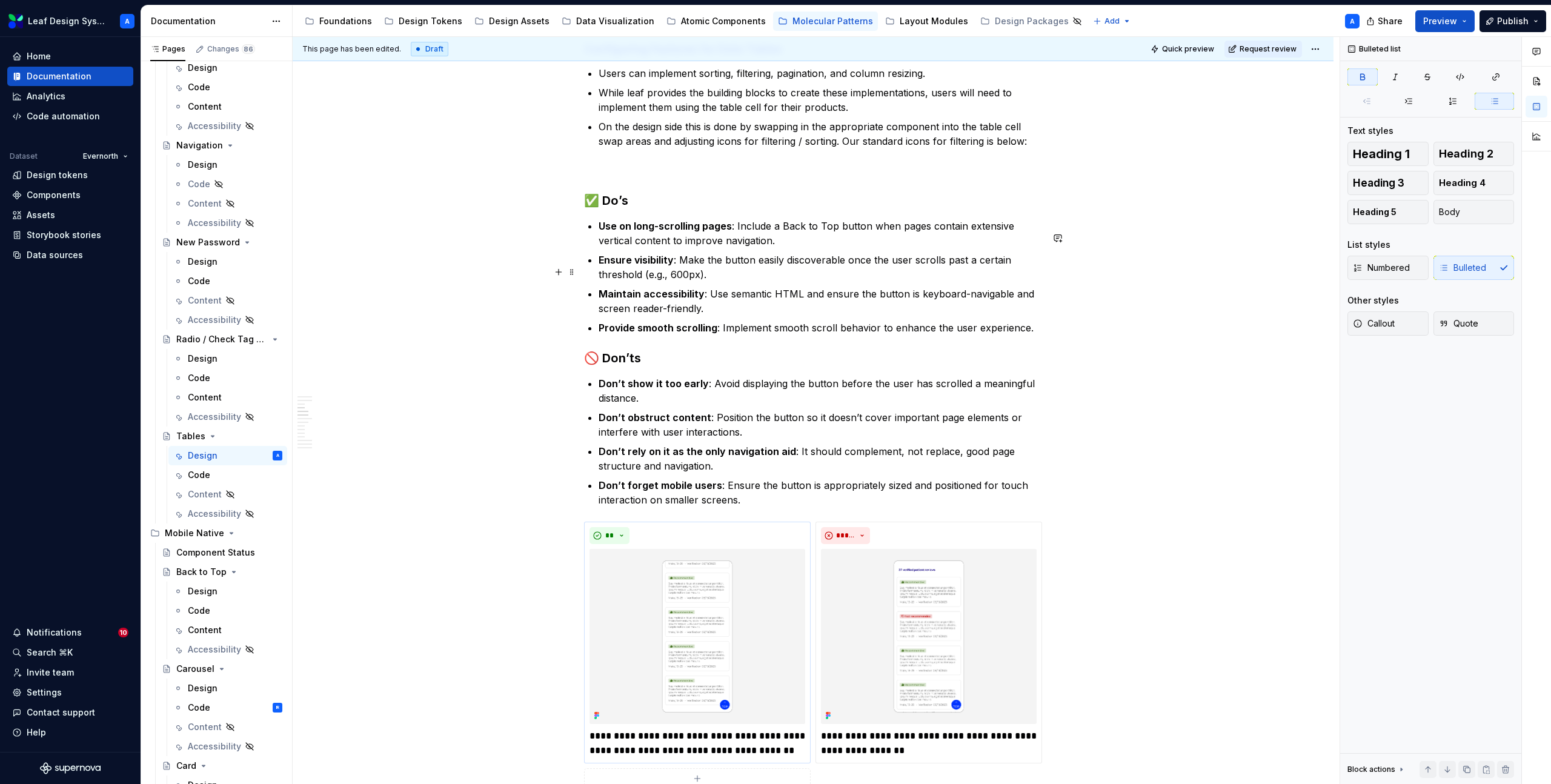
scroll to position [991, 0]
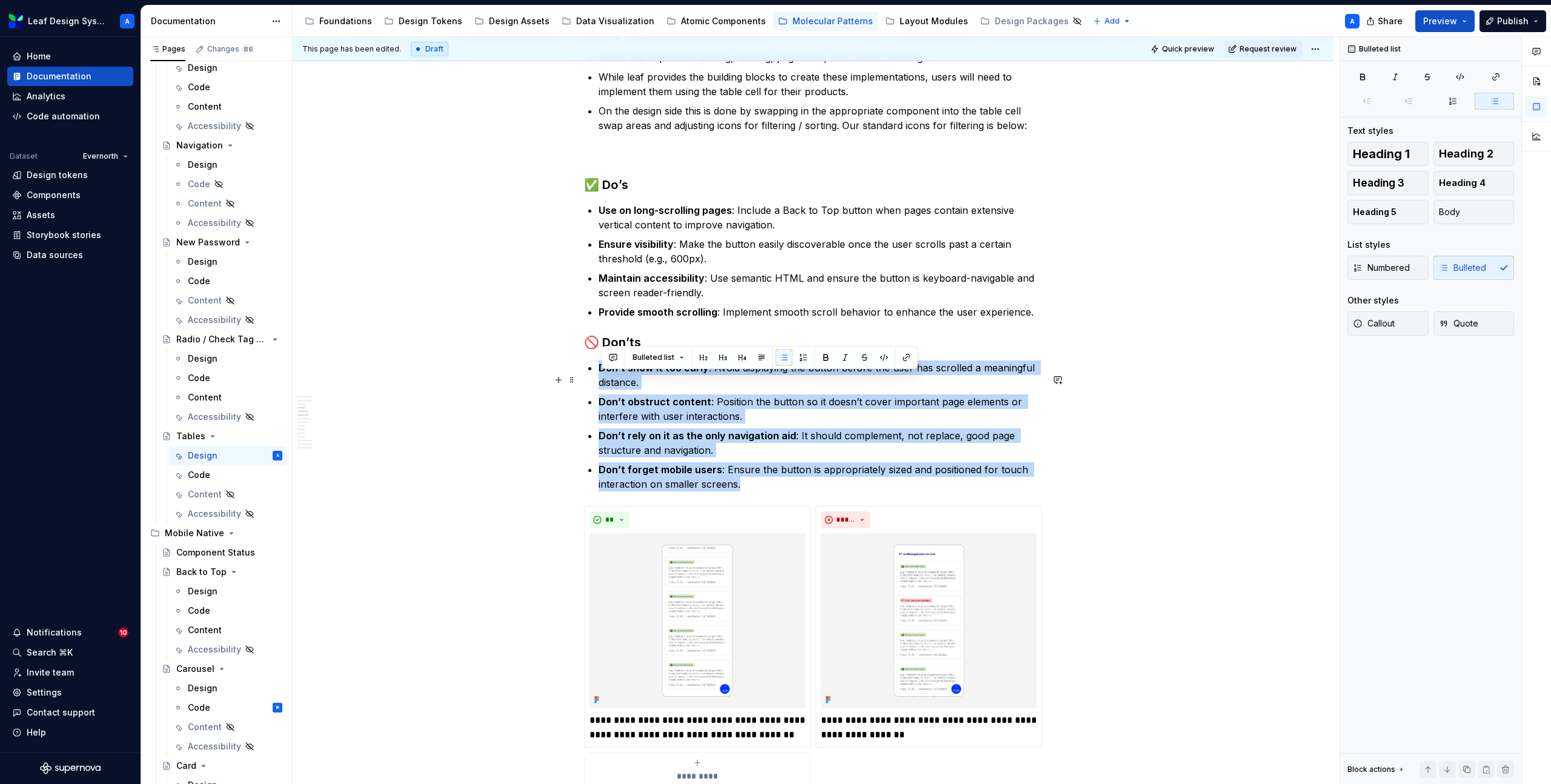
drag, startPoint x: 749, startPoint y: 498, endPoint x: 595, endPoint y: 375, distance: 197.1
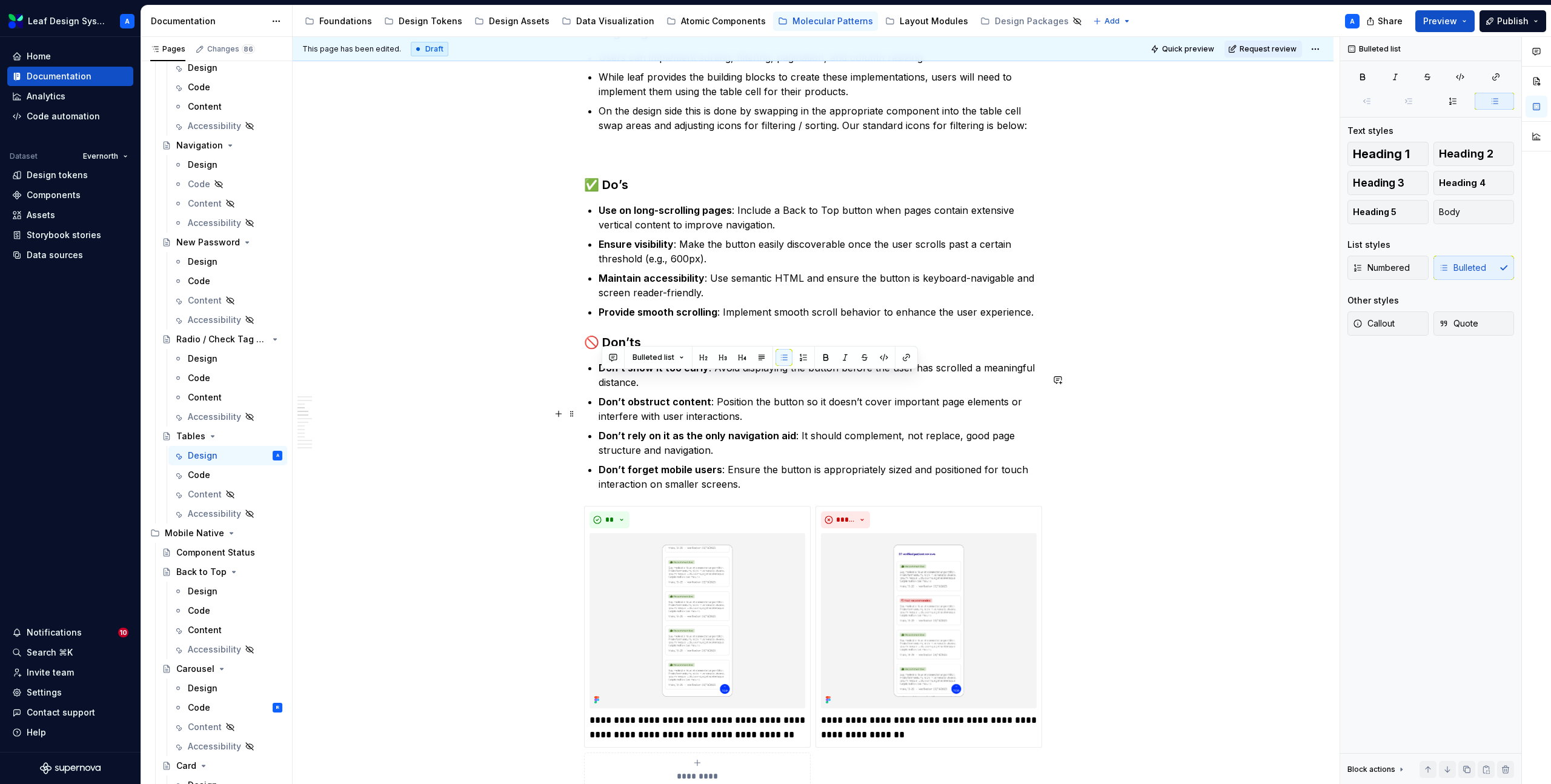
click at [681, 422] on p "Don’t obstruct content : Position the button so it doesn’t cover important page…" at bounding box center [820, 409] width 443 height 29
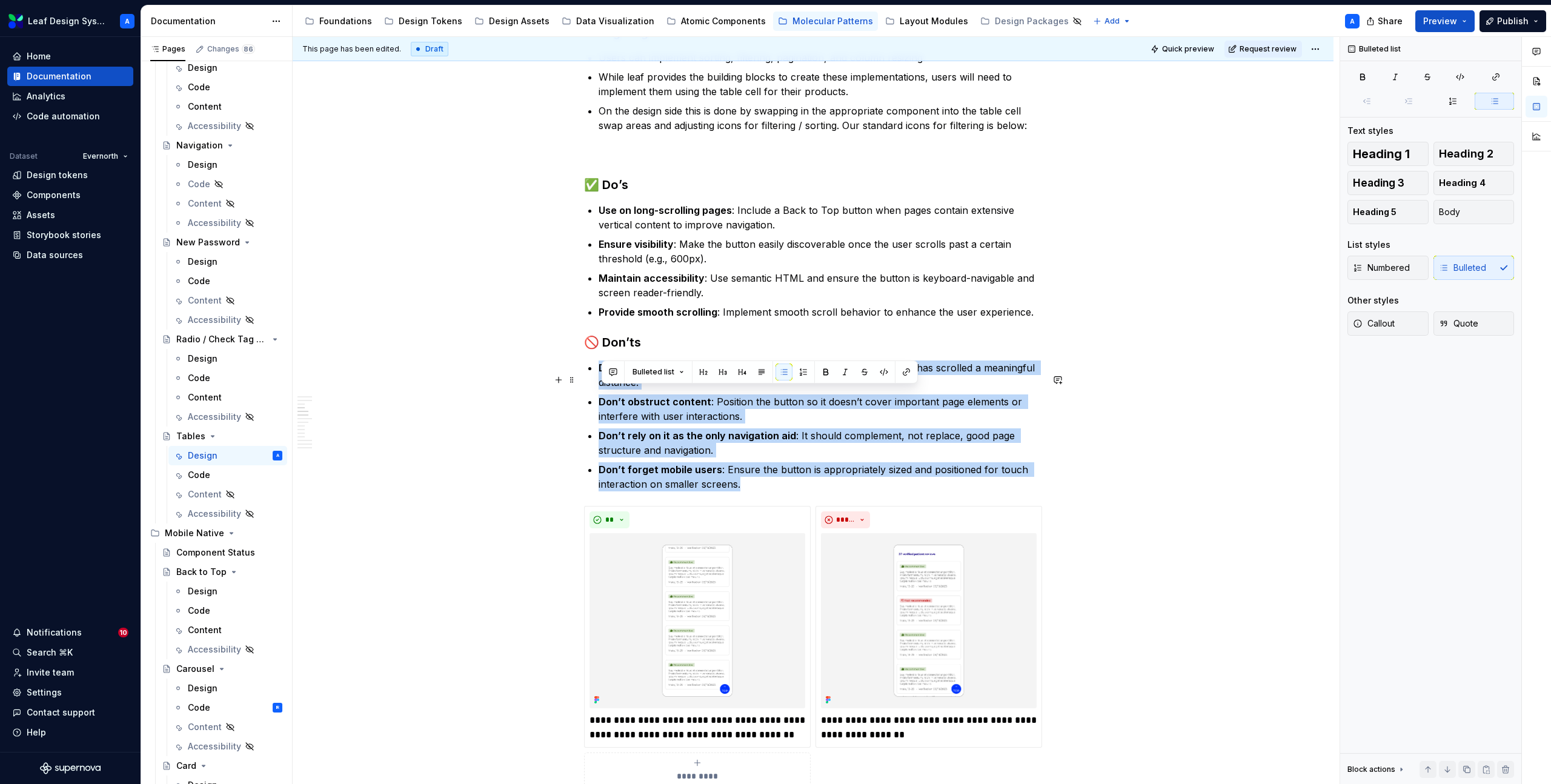
drag, startPoint x: 753, startPoint y: 496, endPoint x: 599, endPoint y: 385, distance: 189.8
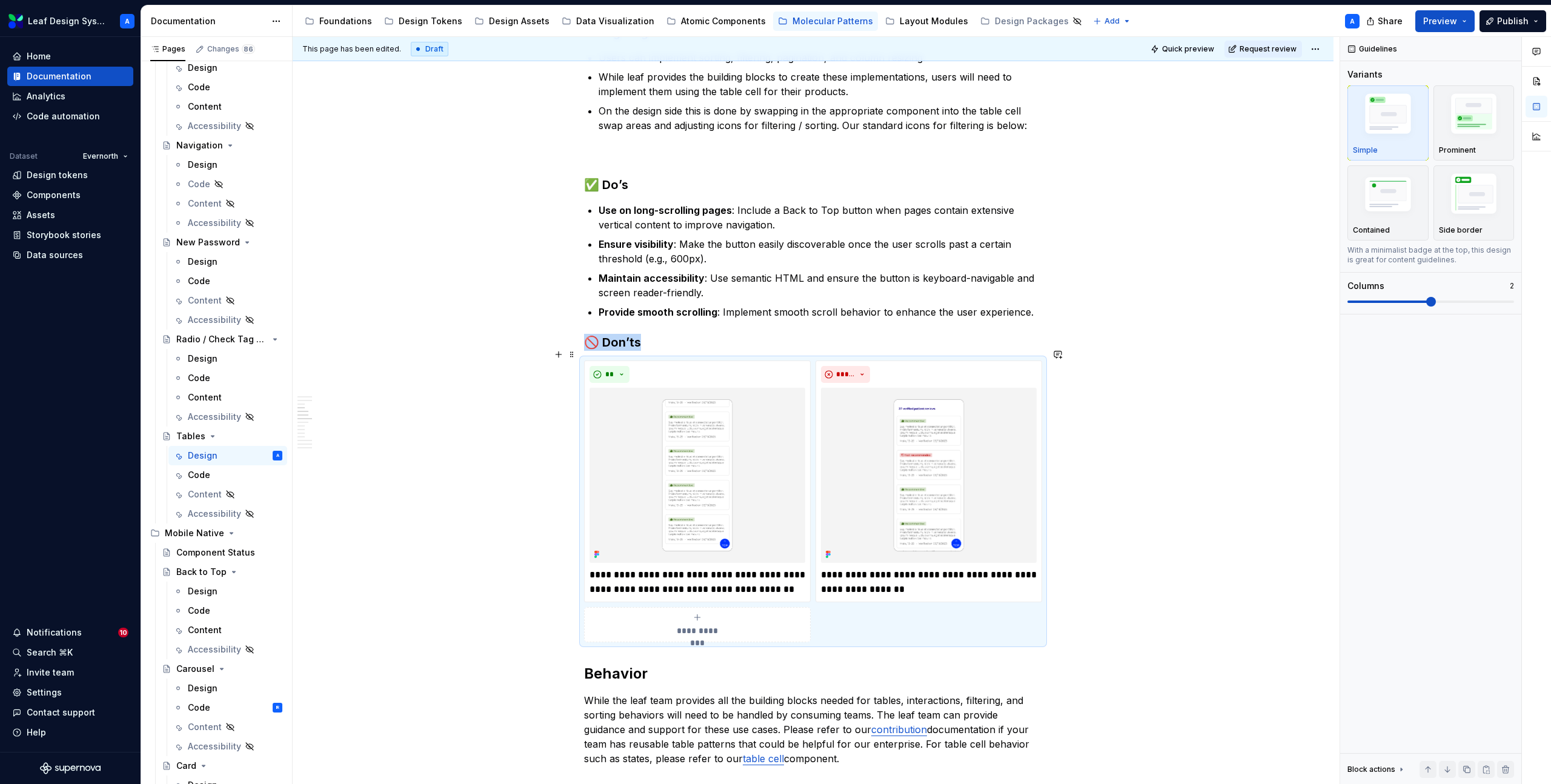
click at [651, 350] on h3 "🚫 Don’ts" at bounding box center [813, 342] width 458 height 17
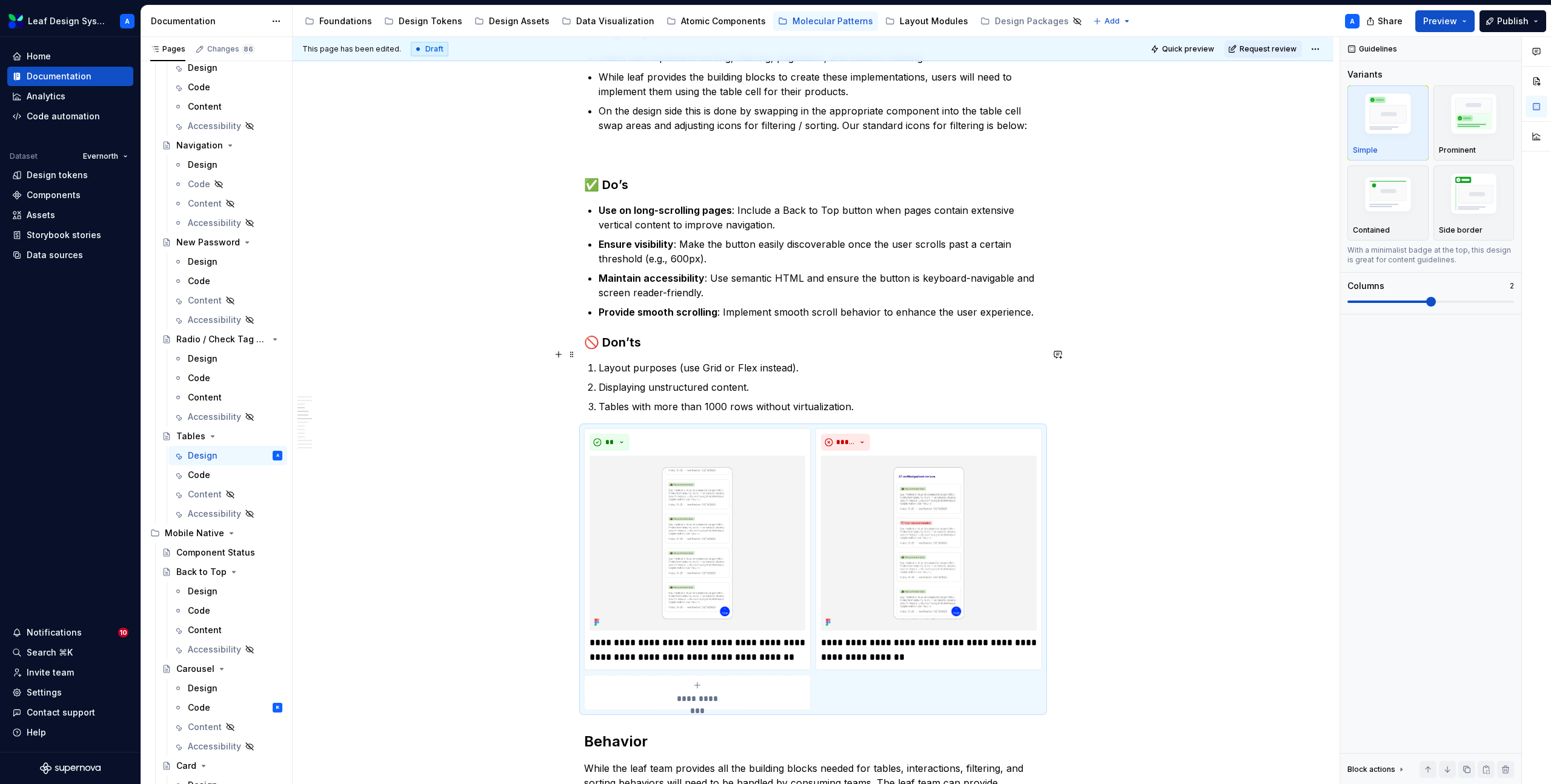
click at [648, 345] on h3 "🚫 Don’ts" at bounding box center [813, 342] width 458 height 17
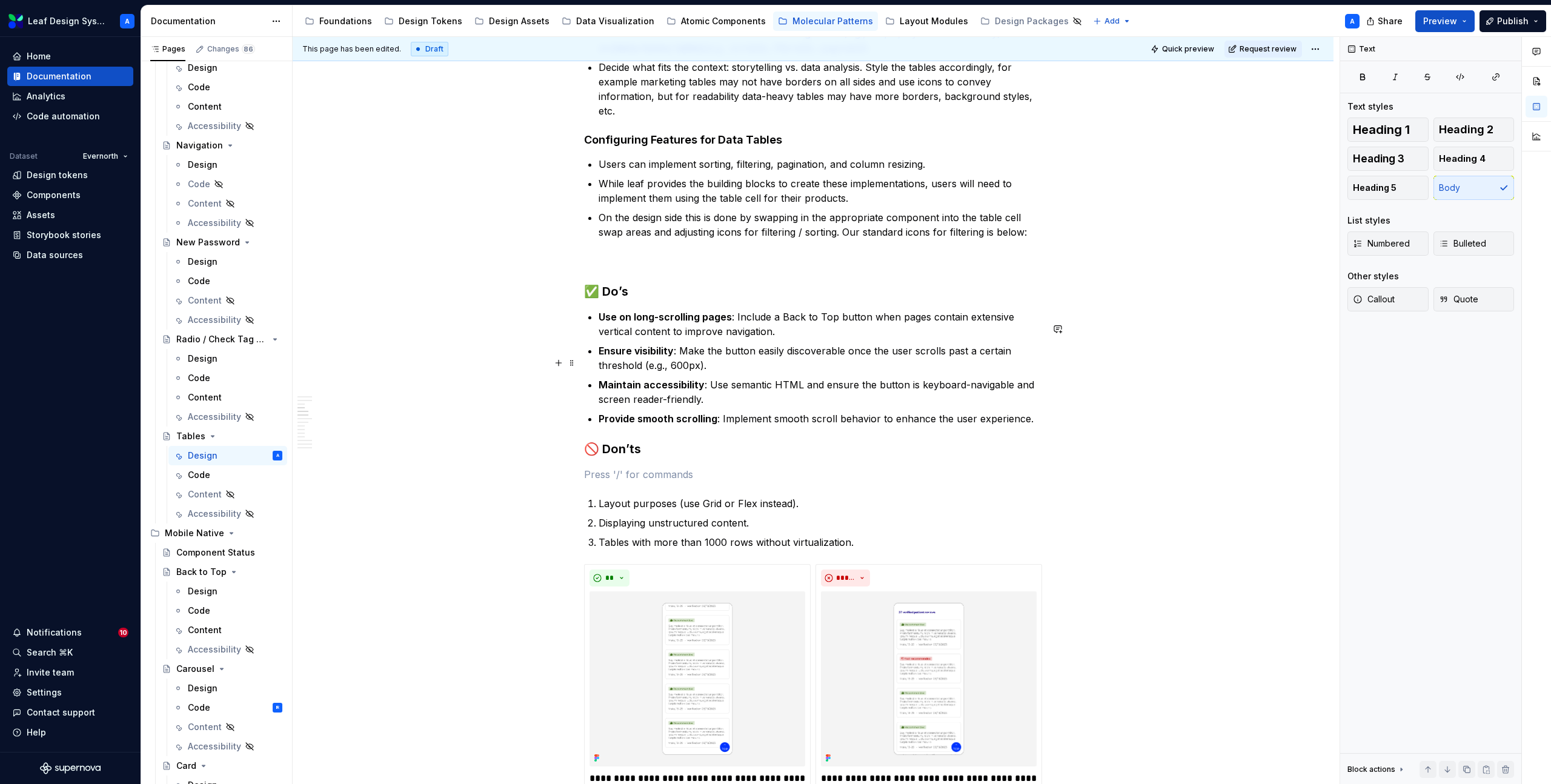
scroll to position [803, 0]
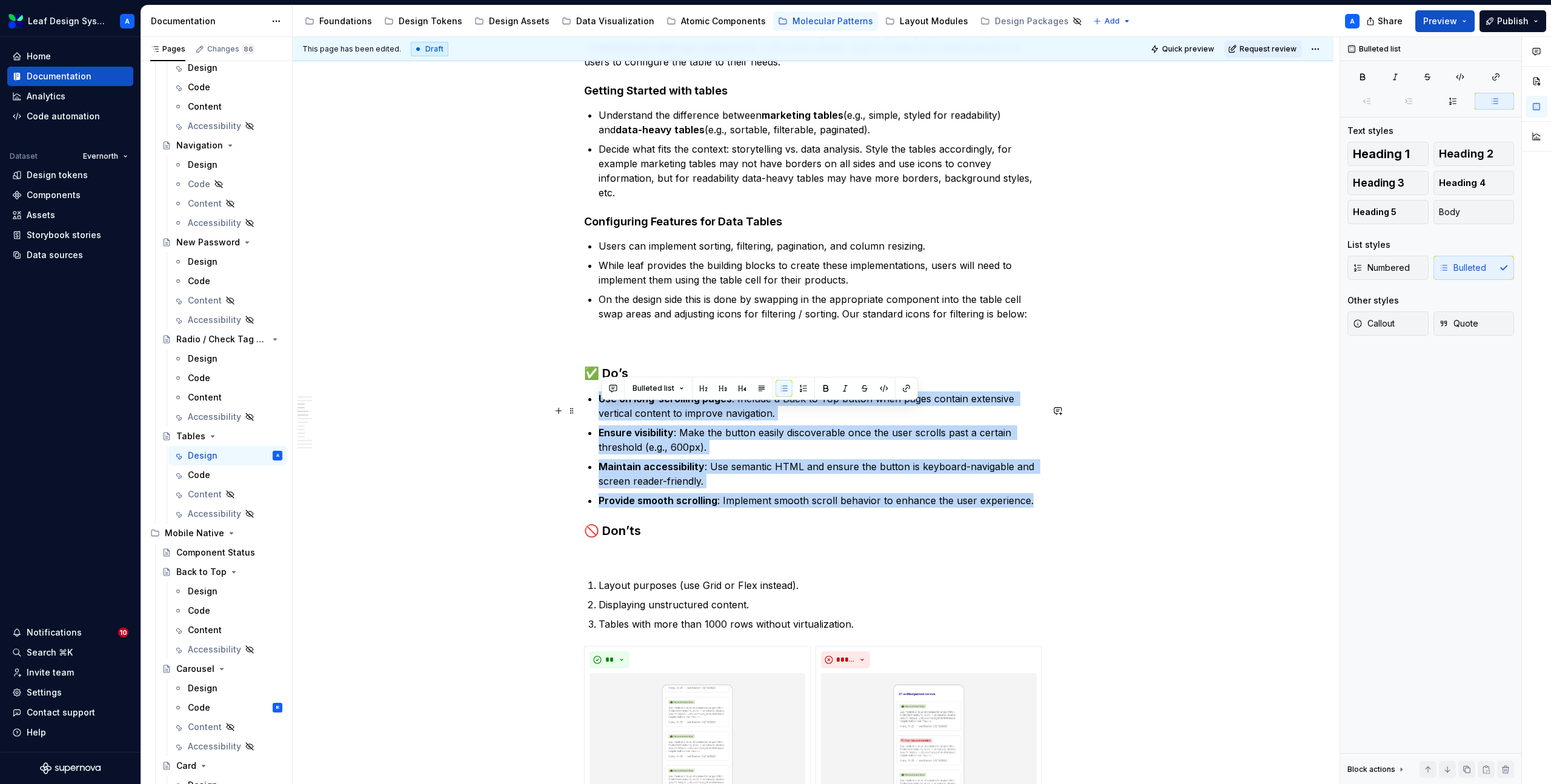
drag, startPoint x: 1041, startPoint y: 517, endPoint x: 581, endPoint y: 416, distance: 471.0
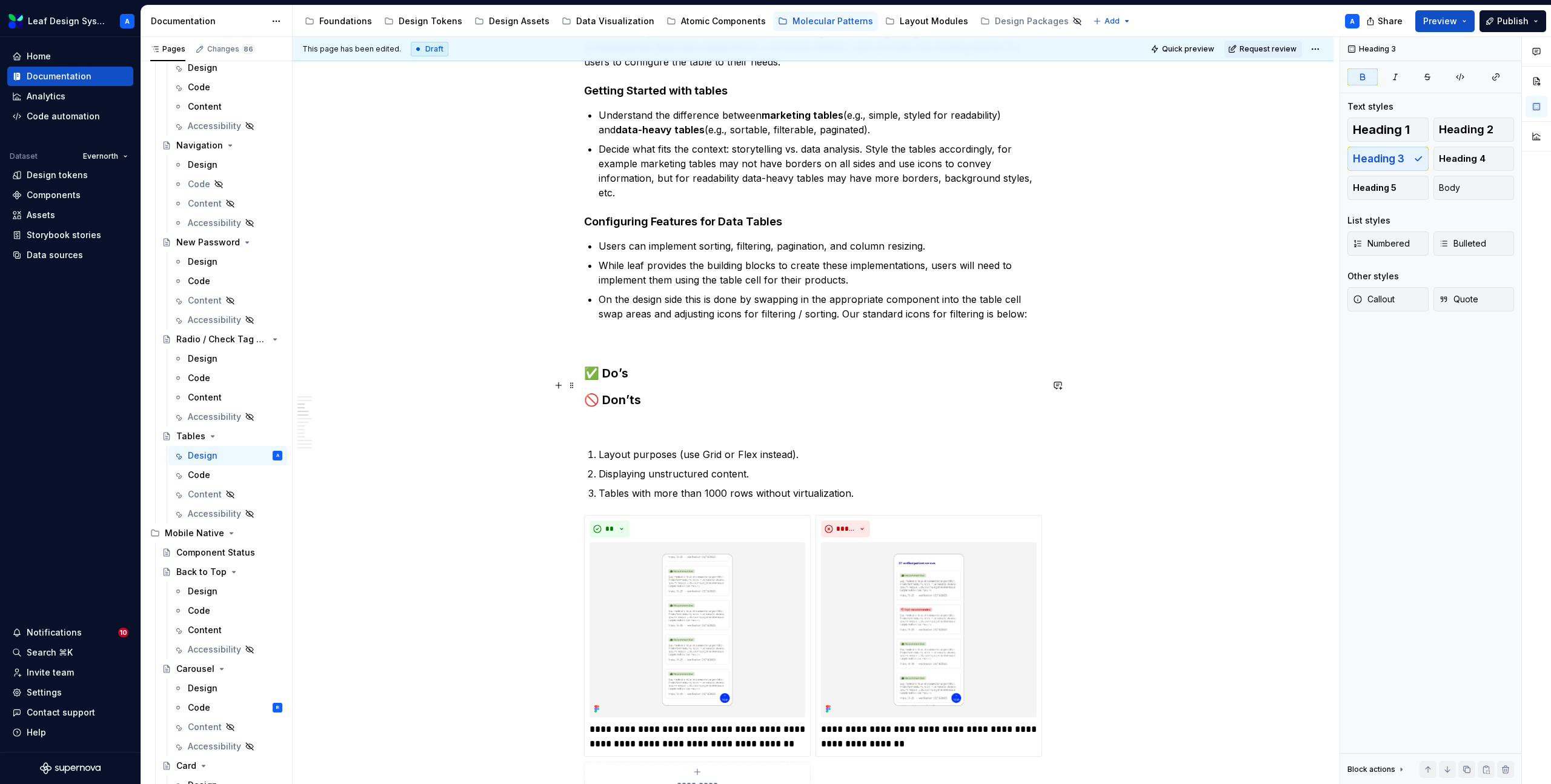
click at [653, 381] on h3 "✅ Do’s" at bounding box center [813, 372] width 458 height 17
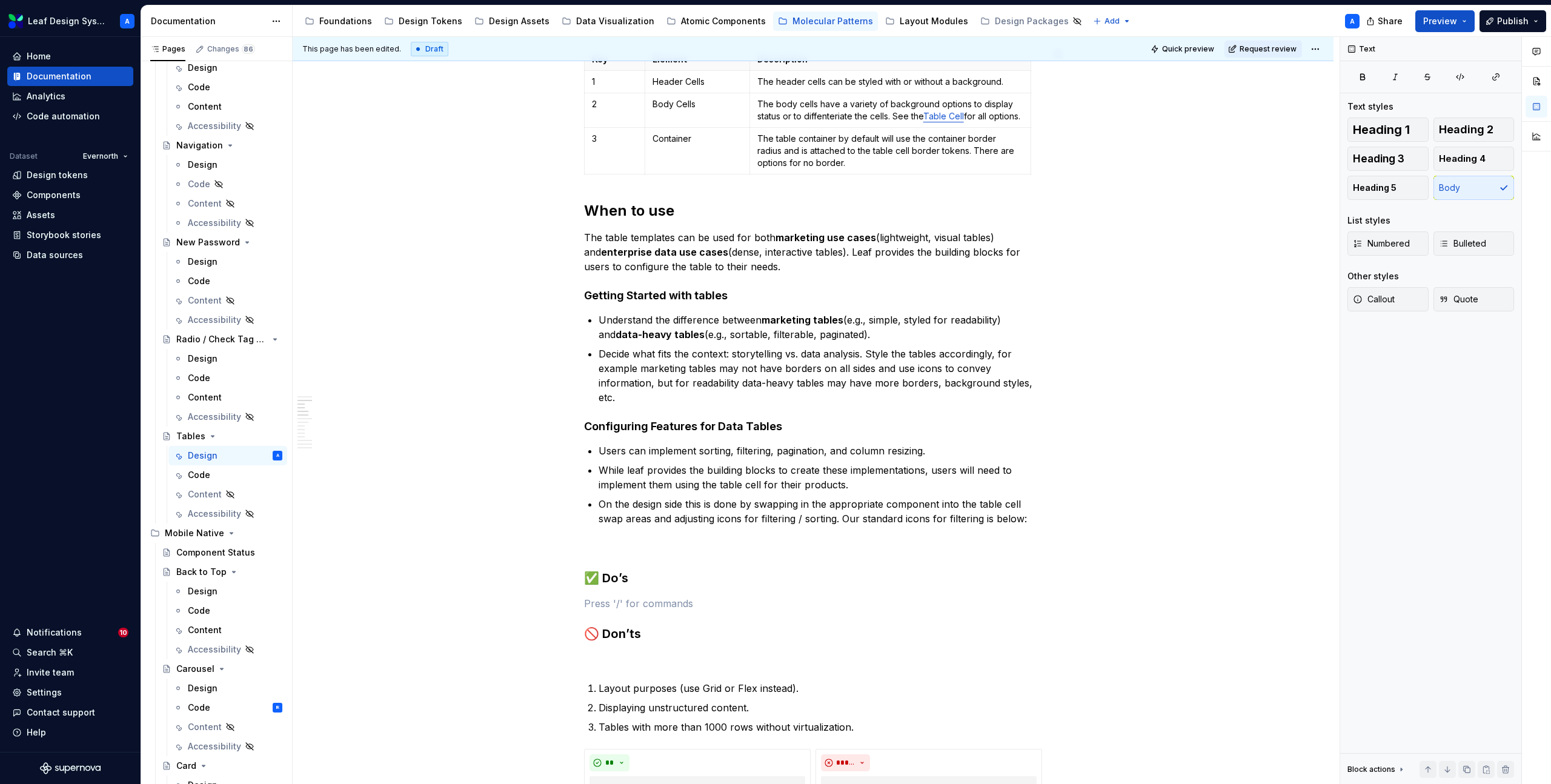
scroll to position [599, 0]
click at [656, 403] on p "Decide what fits the context: storytelling vs. data analysis. Style the tables …" at bounding box center [820, 373] width 443 height 58
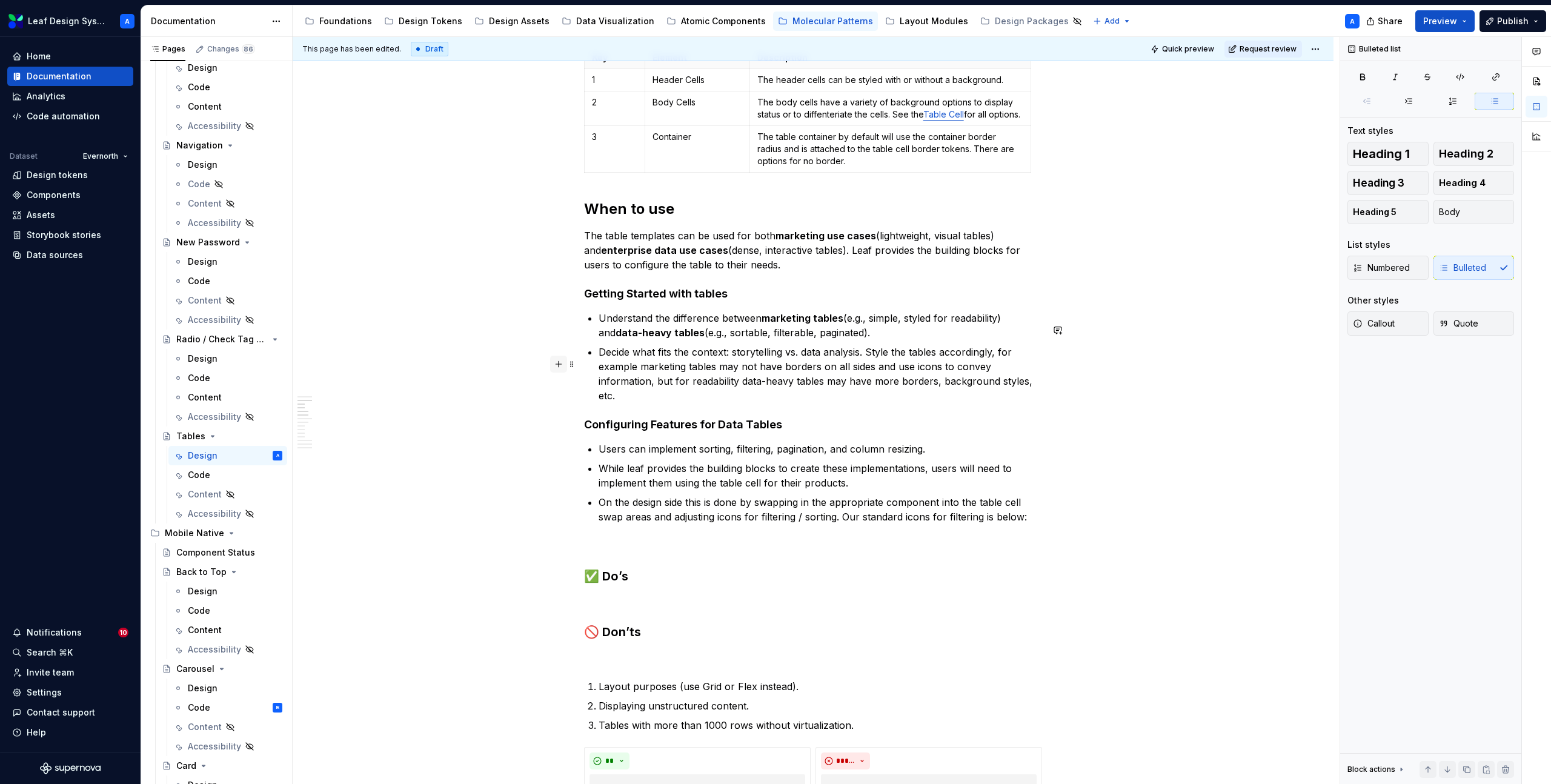
click at [557, 367] on button "button" at bounding box center [558, 363] width 17 height 17
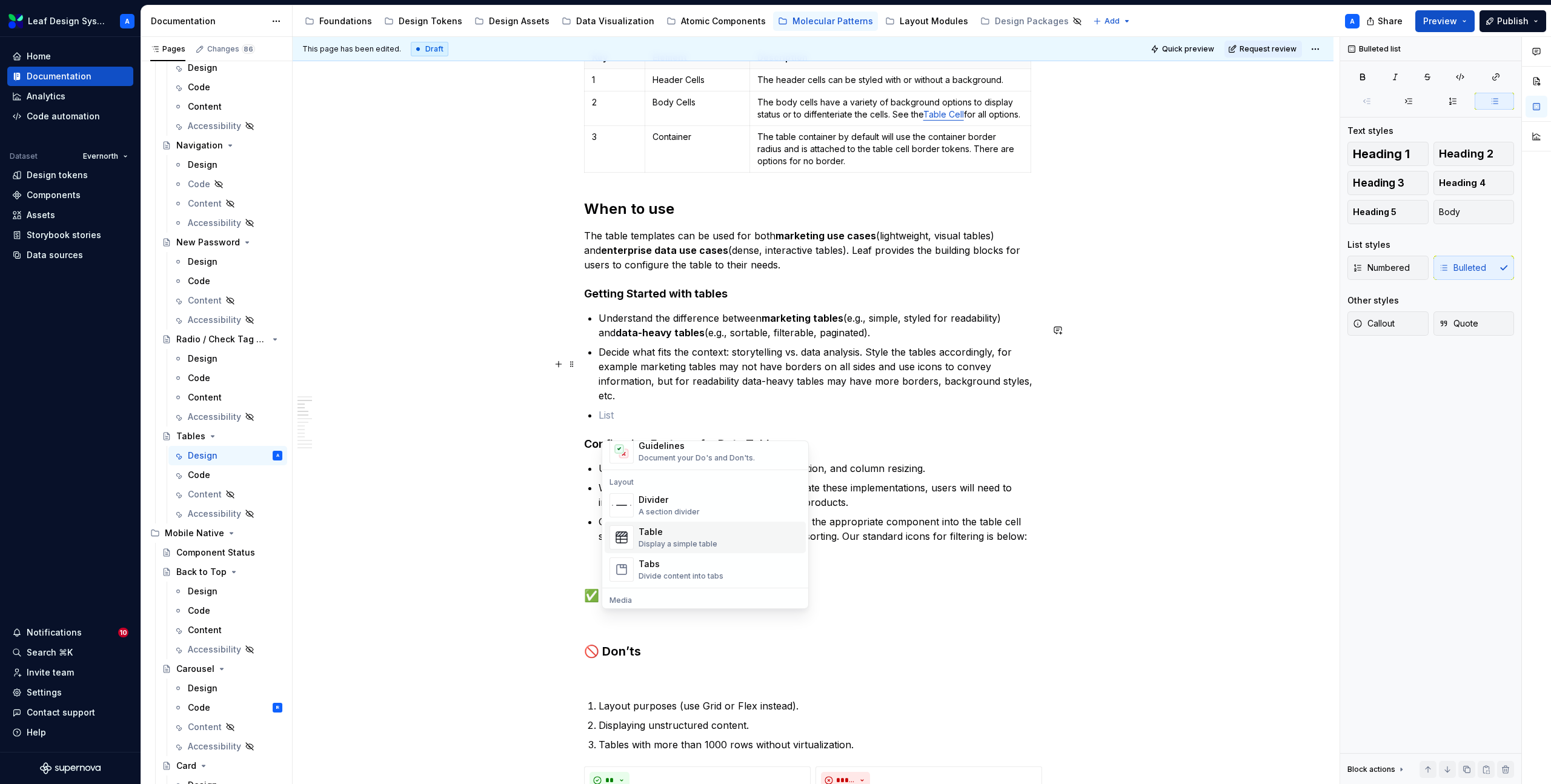
scroll to position [371, 0]
click at [655, 528] on div "Table" at bounding box center [678, 528] width 78 height 12
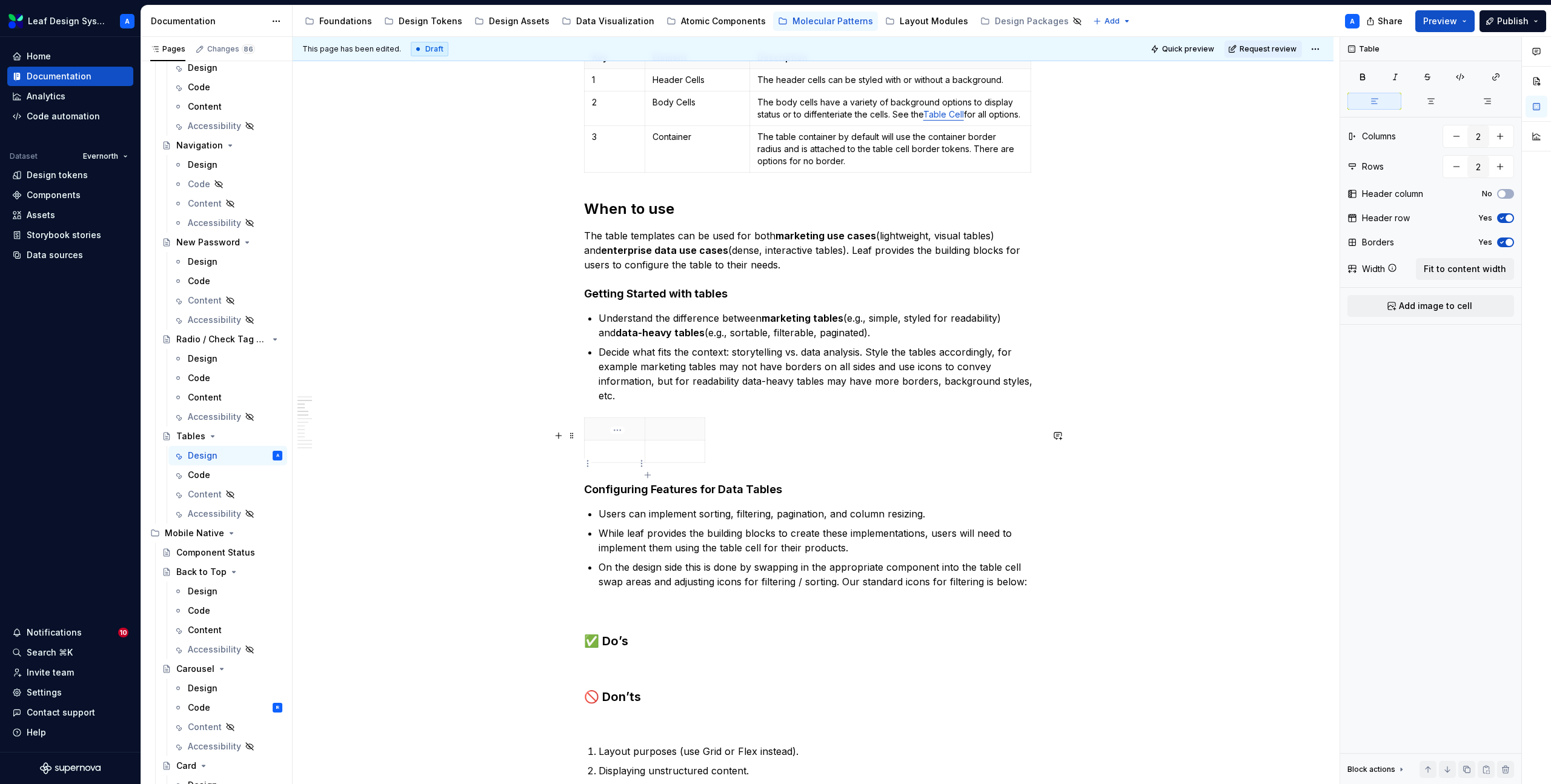
click at [617, 457] on p at bounding box center [615, 451] width 46 height 12
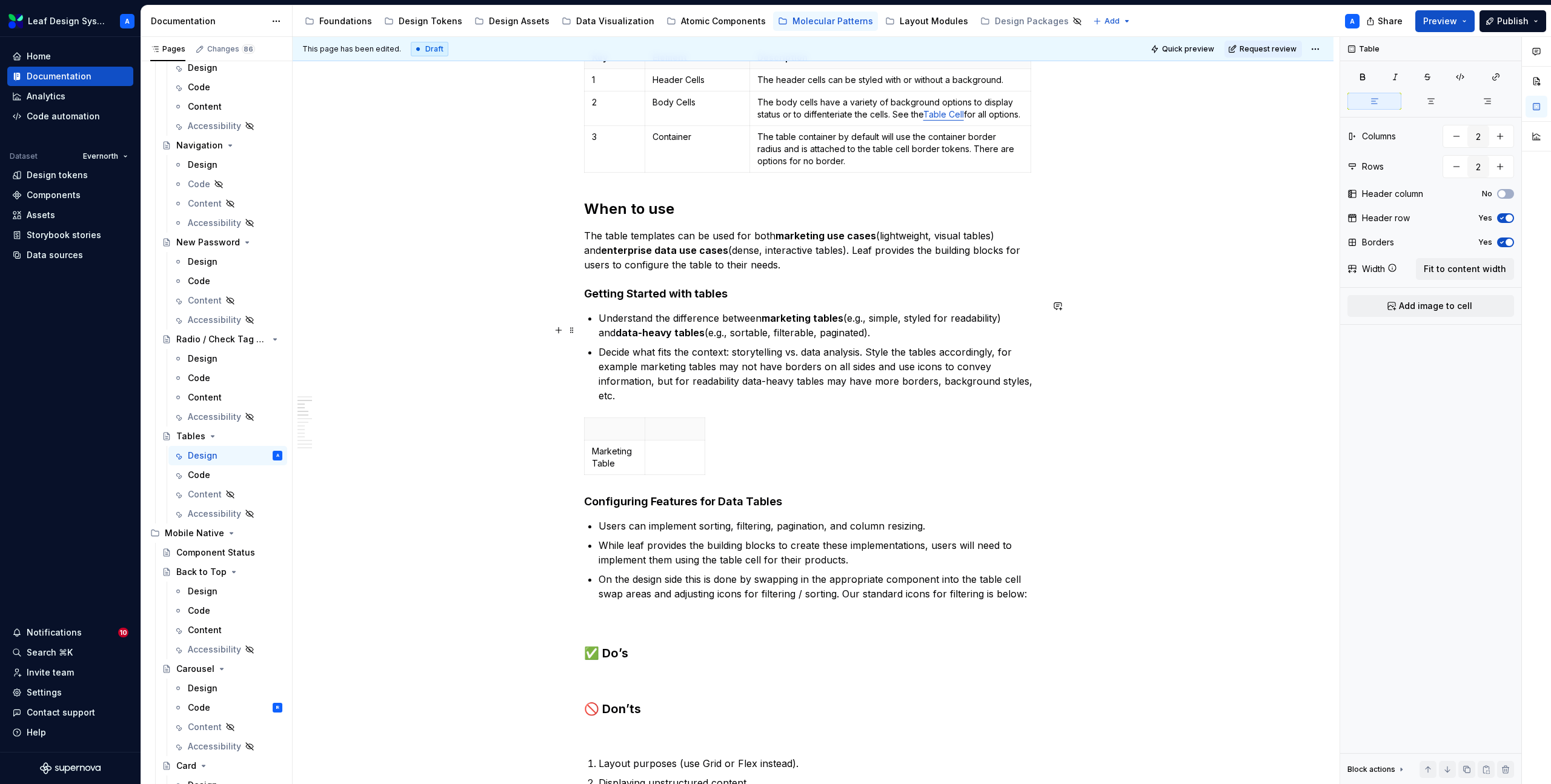
type textarea "*"
click at [648, 484] on icon "button" at bounding box center [648, 487] width 10 height 10
type input "3"
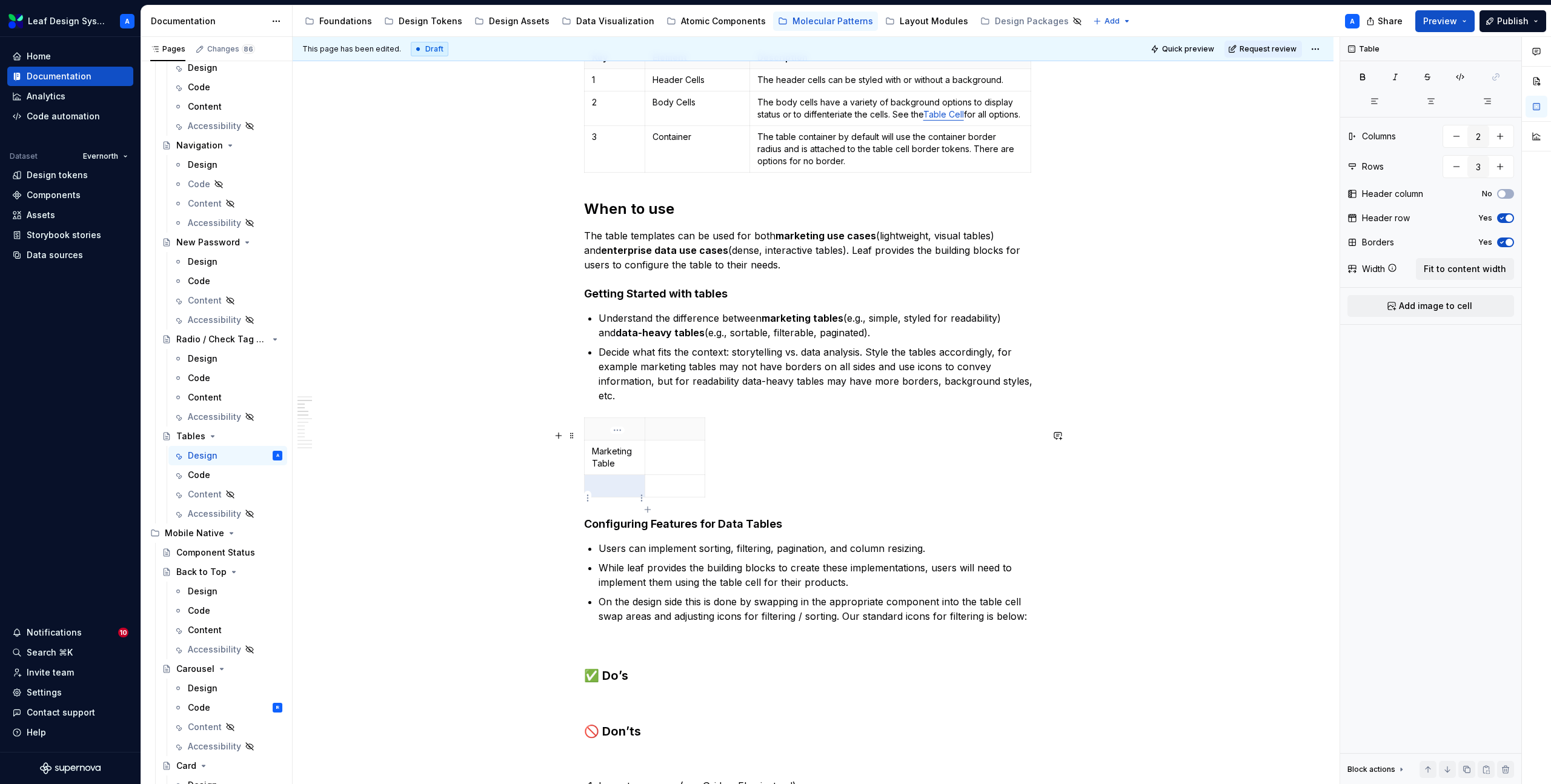
click at [619, 492] on p at bounding box center [615, 485] width 46 height 12
click at [667, 457] on p at bounding box center [675, 451] width 46 height 12
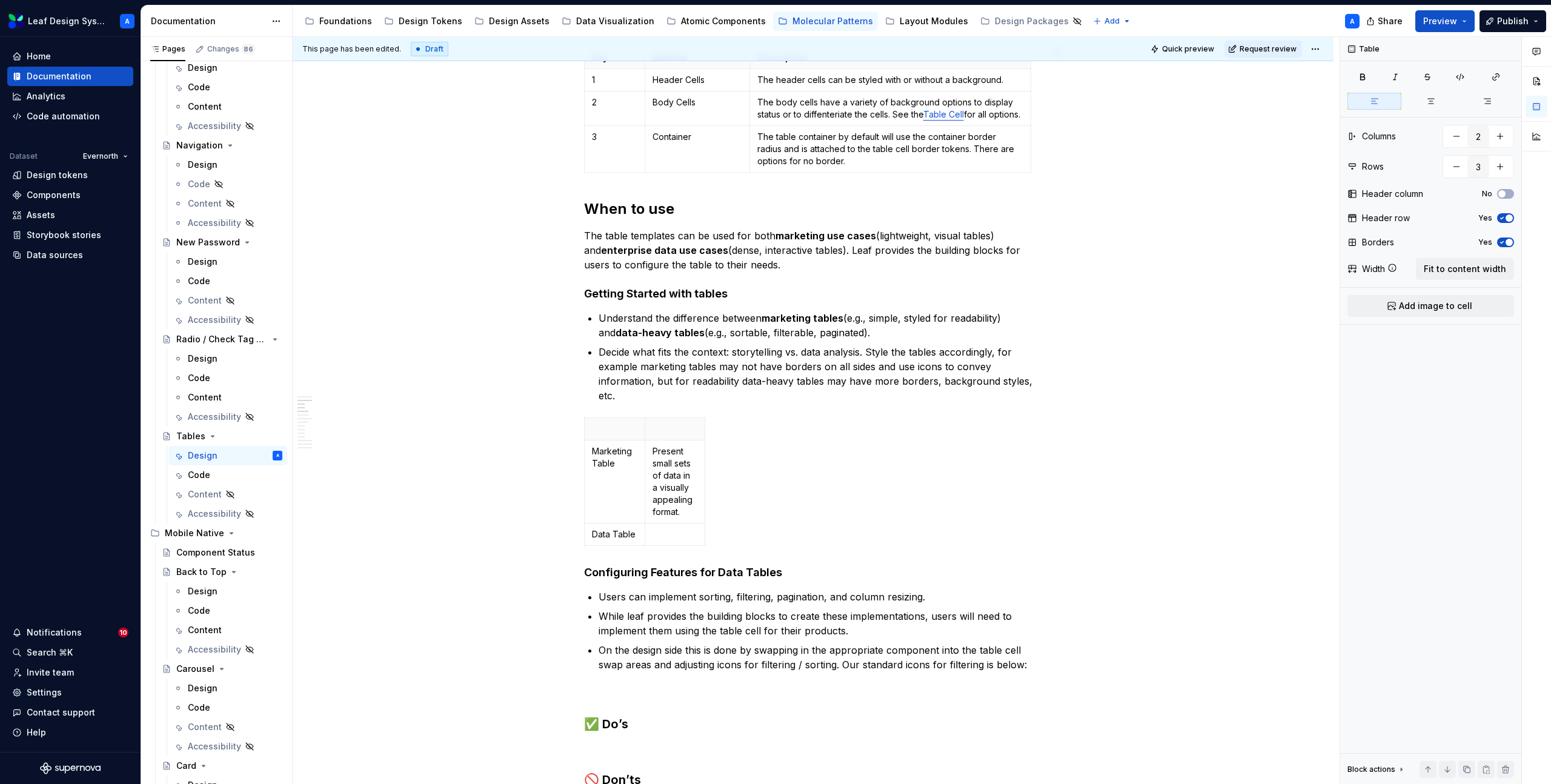
type textarea "*"
click at [671, 541] on p at bounding box center [675, 534] width 46 height 12
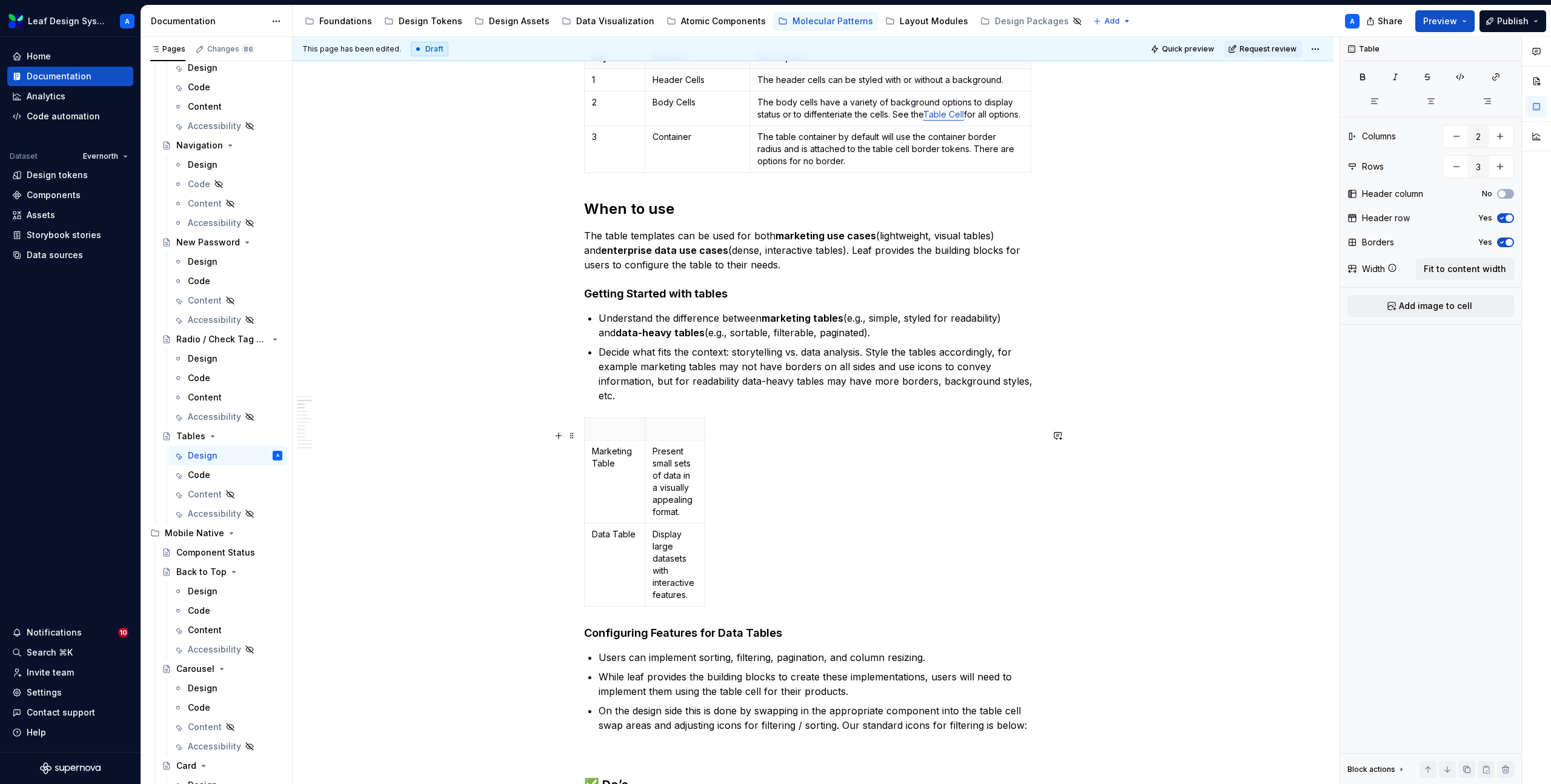
click at [711, 523] on div "Marketing Table Present small sets of data in a visually appealing format. Data…" at bounding box center [813, 514] width 458 height 194
click at [707, 523] on icon "button" at bounding box center [707, 523] width 6 height 6
type input "3"
click at [671, 434] on p at bounding box center [675, 429] width 46 height 12
click at [715, 440] on th at bounding box center [716, 429] width 22 height 22
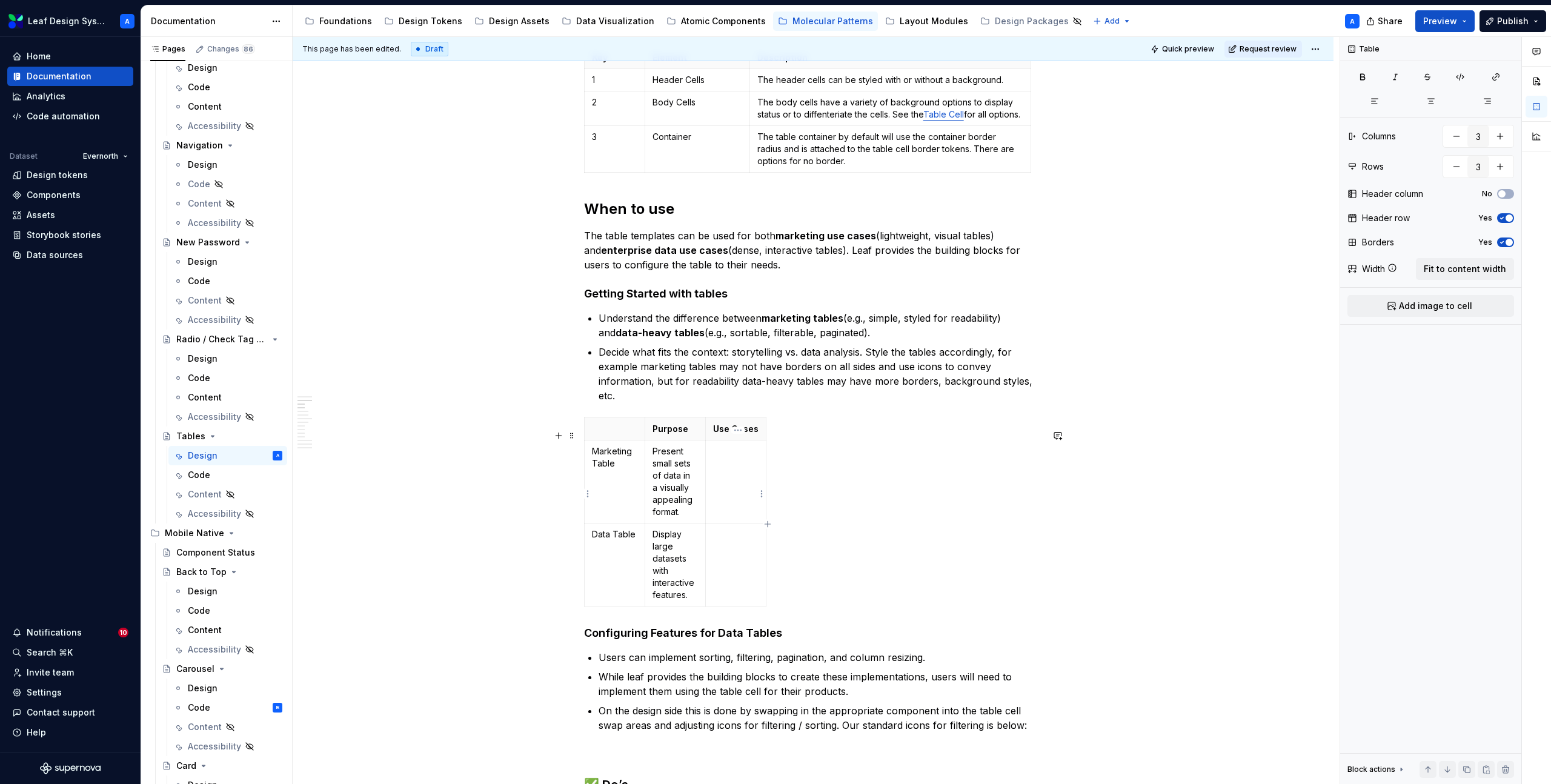
click at [742, 482] on td at bounding box center [736, 482] width 60 height 83
click at [798, 566] on td at bounding box center [816, 565] width 221 height 83
type textarea "*"
click at [930, 523] on icon "button" at bounding box center [929, 523] width 6 height 6
type input "4"
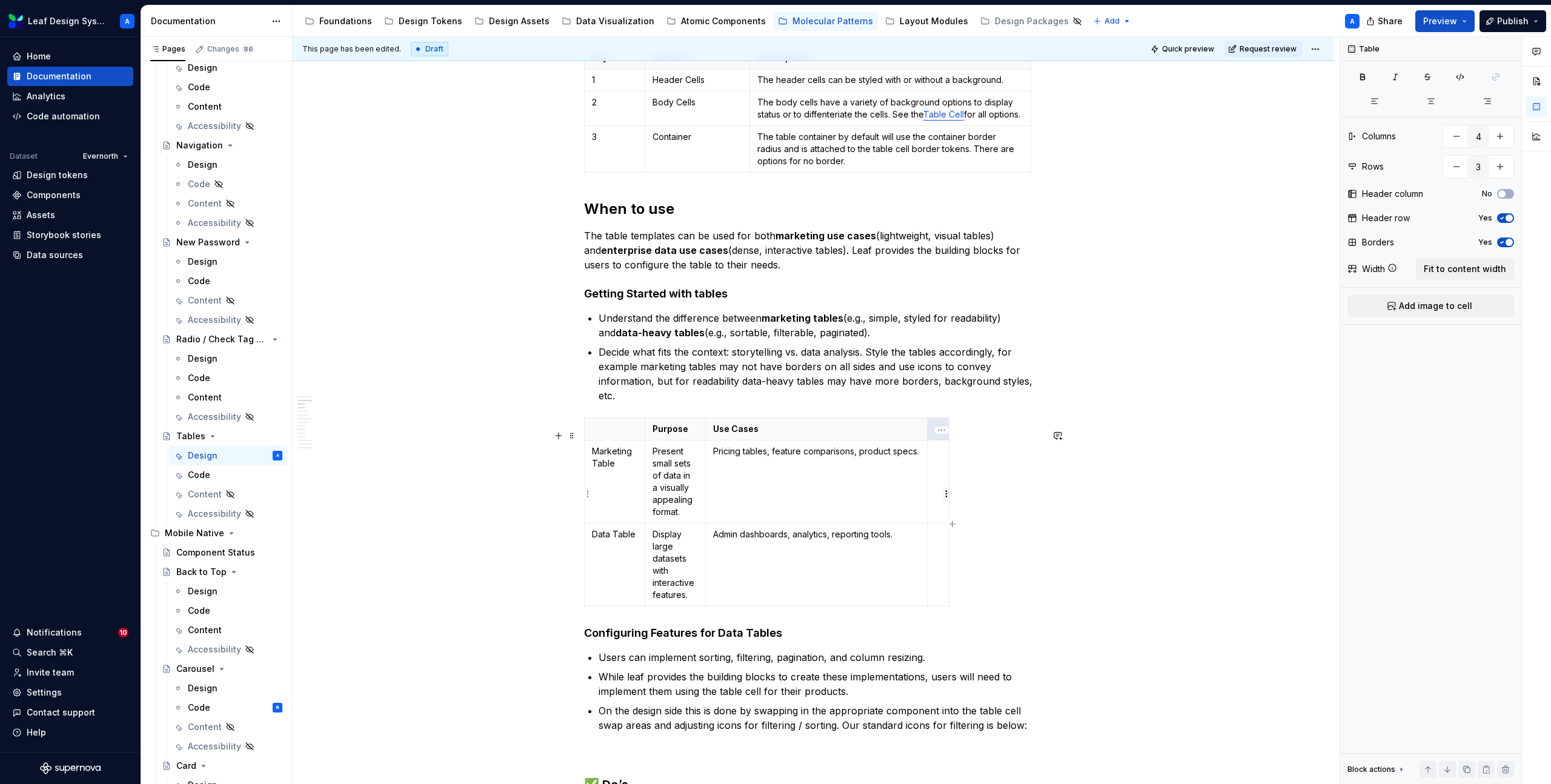
click at [946, 488] on html "Leaf Design System A Home Documentation Analytics Code automation Dataset Evern…" at bounding box center [775, 392] width 1551 height 784
click at [940, 470] on html "Leaf Design System A Home Documentation Analytics Code automation Dataset Evern…" at bounding box center [775, 392] width 1551 height 784
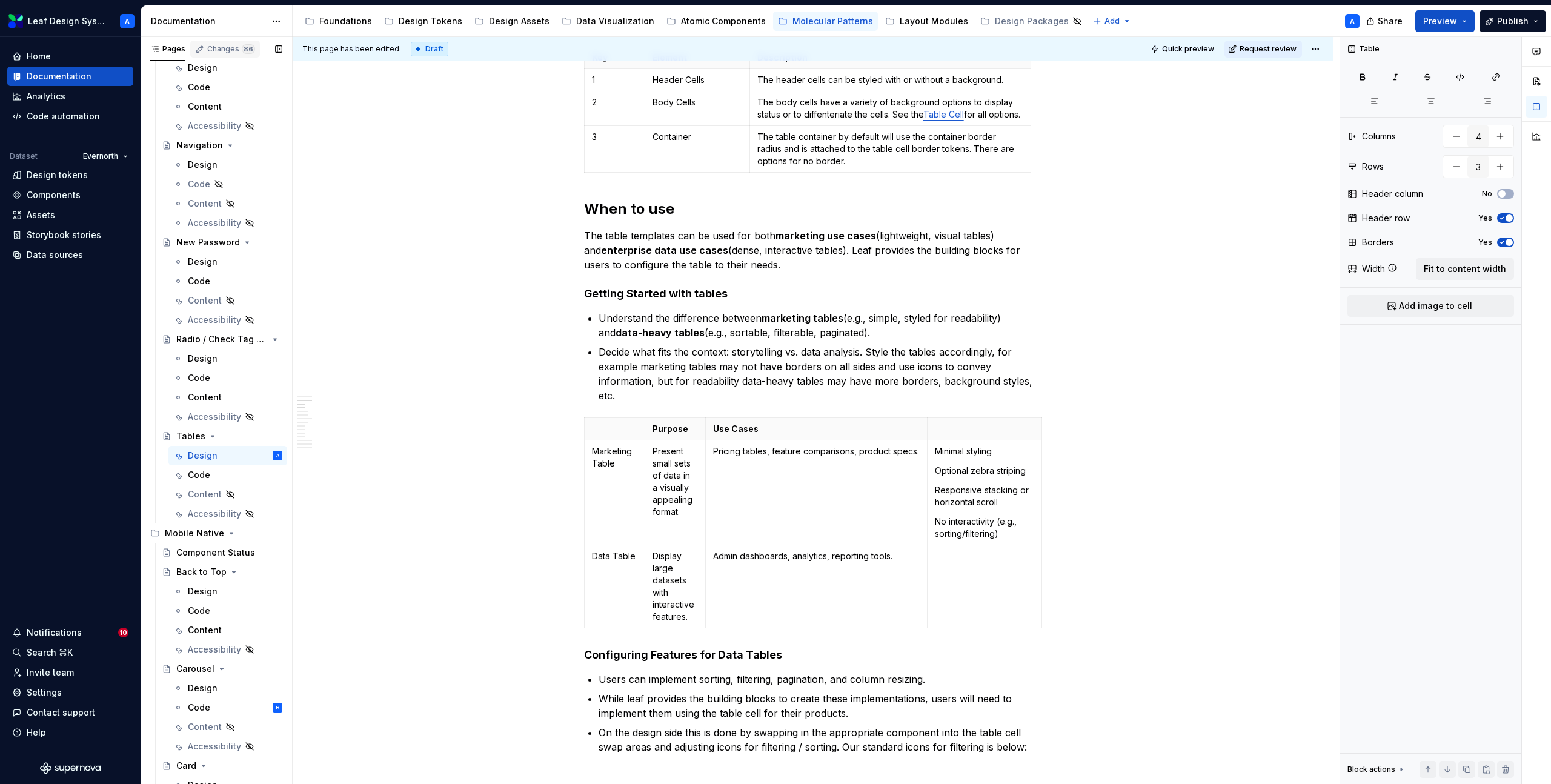
scroll to position [495, 0]
click at [962, 576] on td at bounding box center [984, 586] width 114 height 83
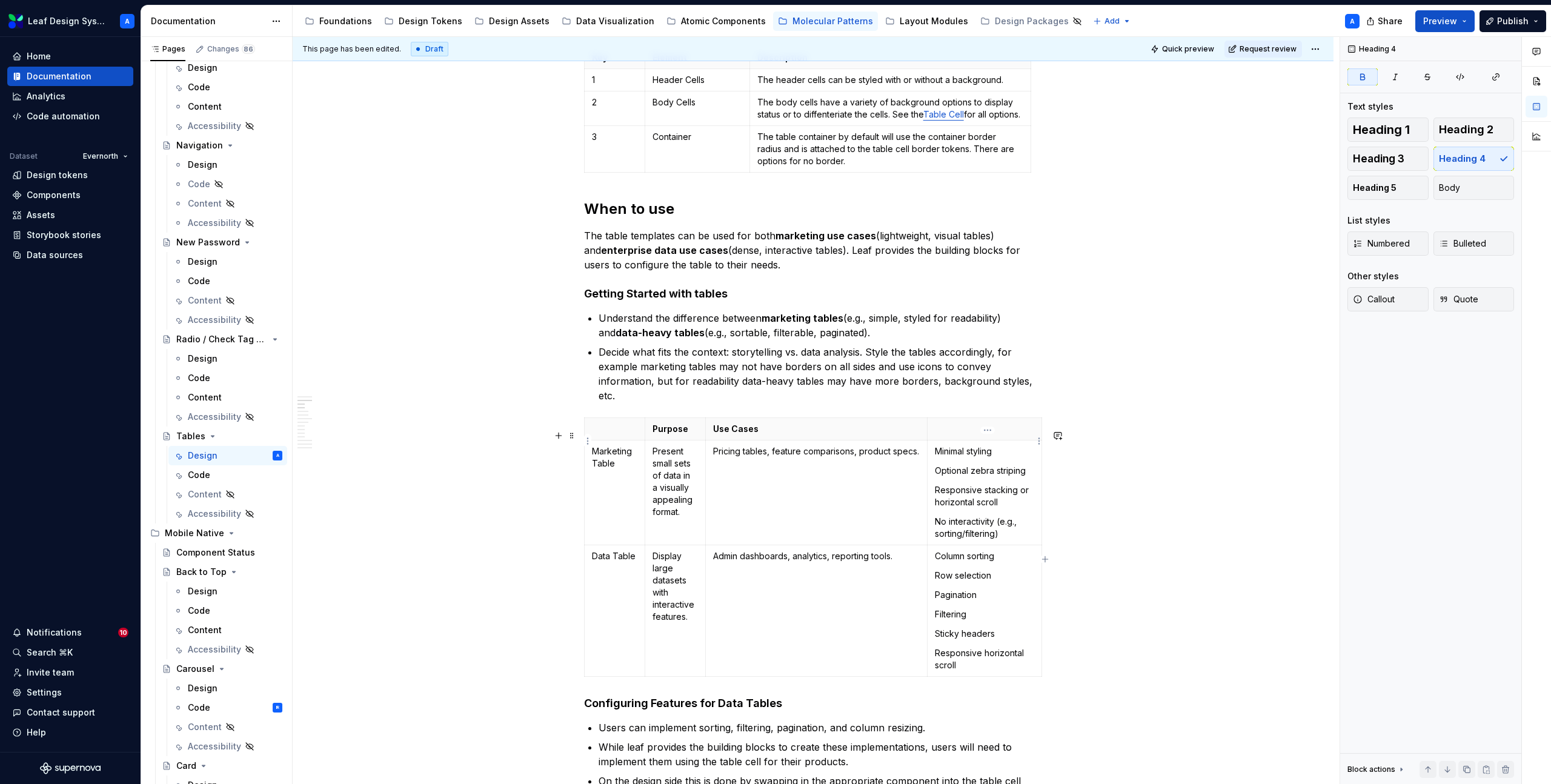
click at [953, 434] on p at bounding box center [984, 429] width 100 height 12
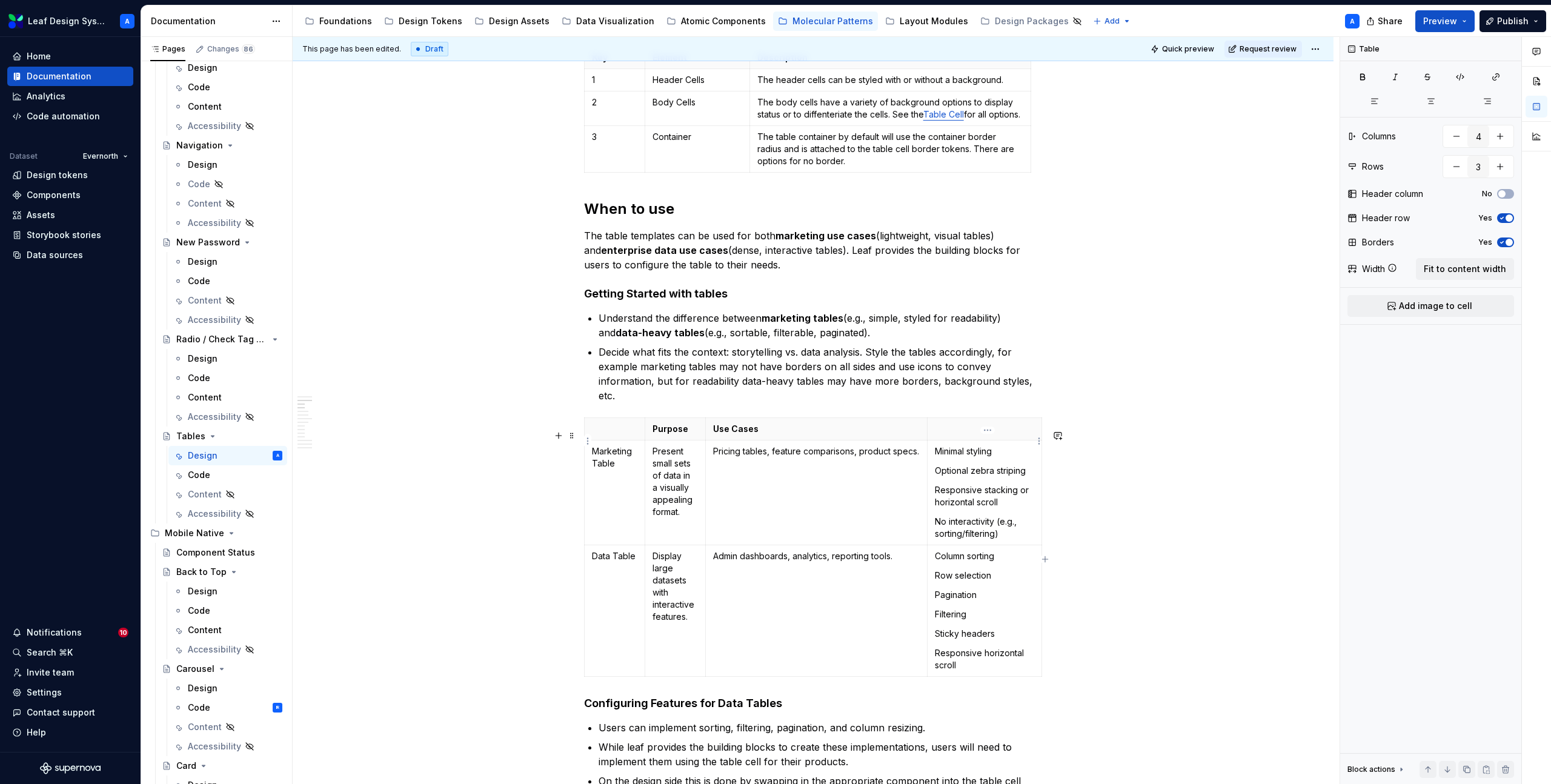
click at [960, 434] on p at bounding box center [984, 429] width 100 height 12
click at [575, 437] on span at bounding box center [572, 435] width 10 height 17
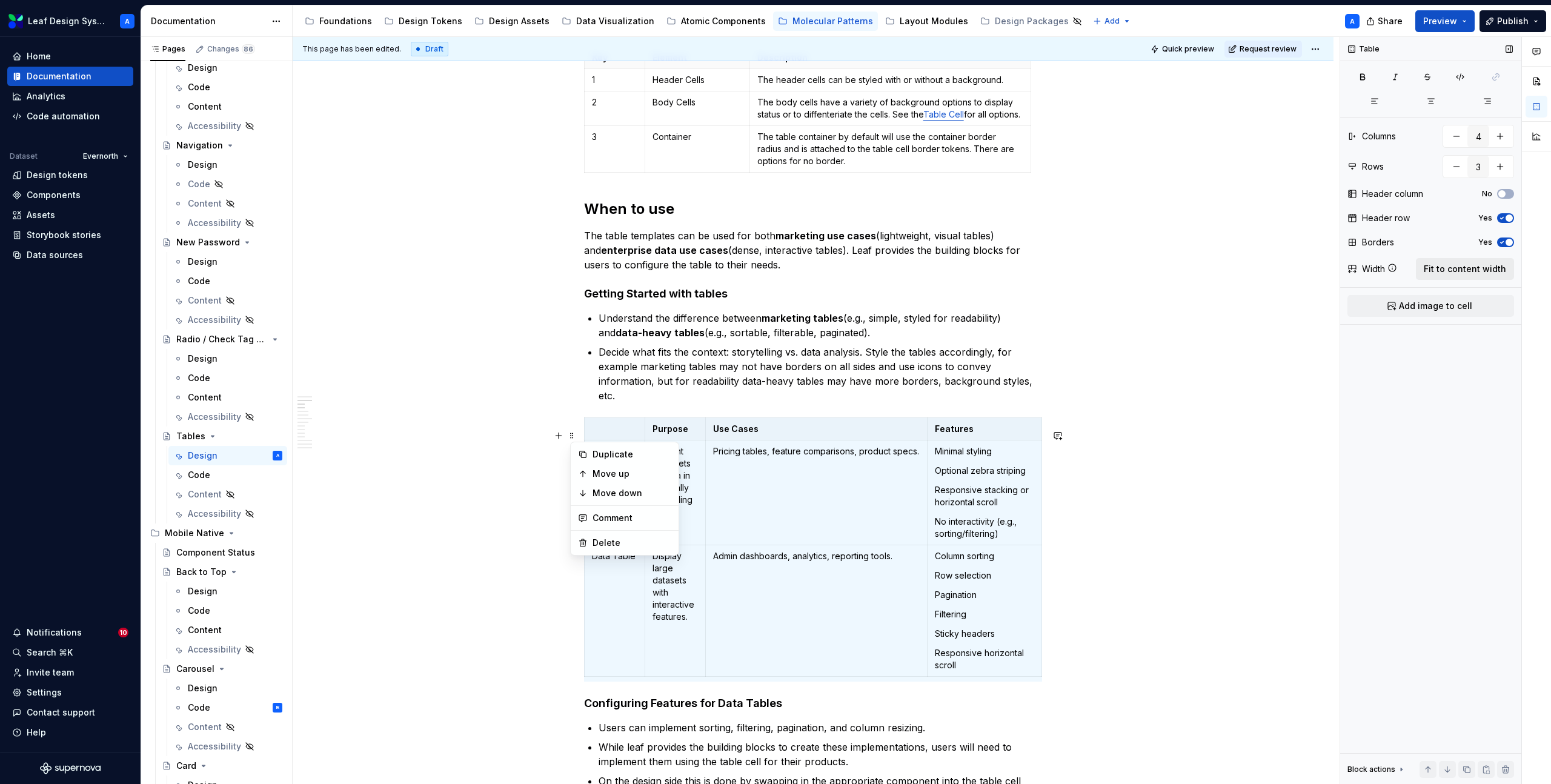
click at [1449, 272] on span "Fit to content width" at bounding box center [1464, 269] width 82 height 12
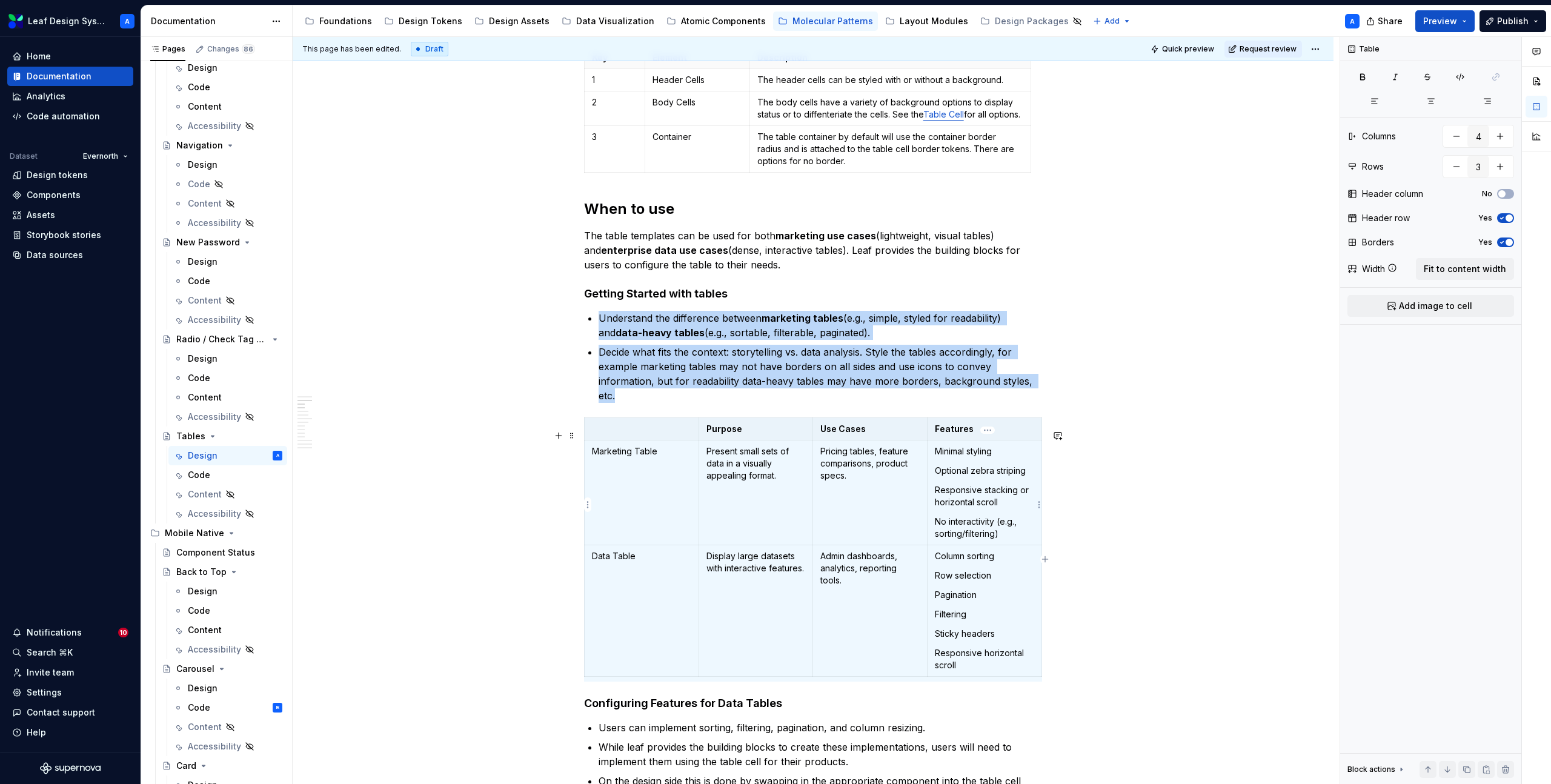
click at [953, 508] on p "Responsive stacking or horizontal scroll" at bounding box center [984, 497] width 100 height 24
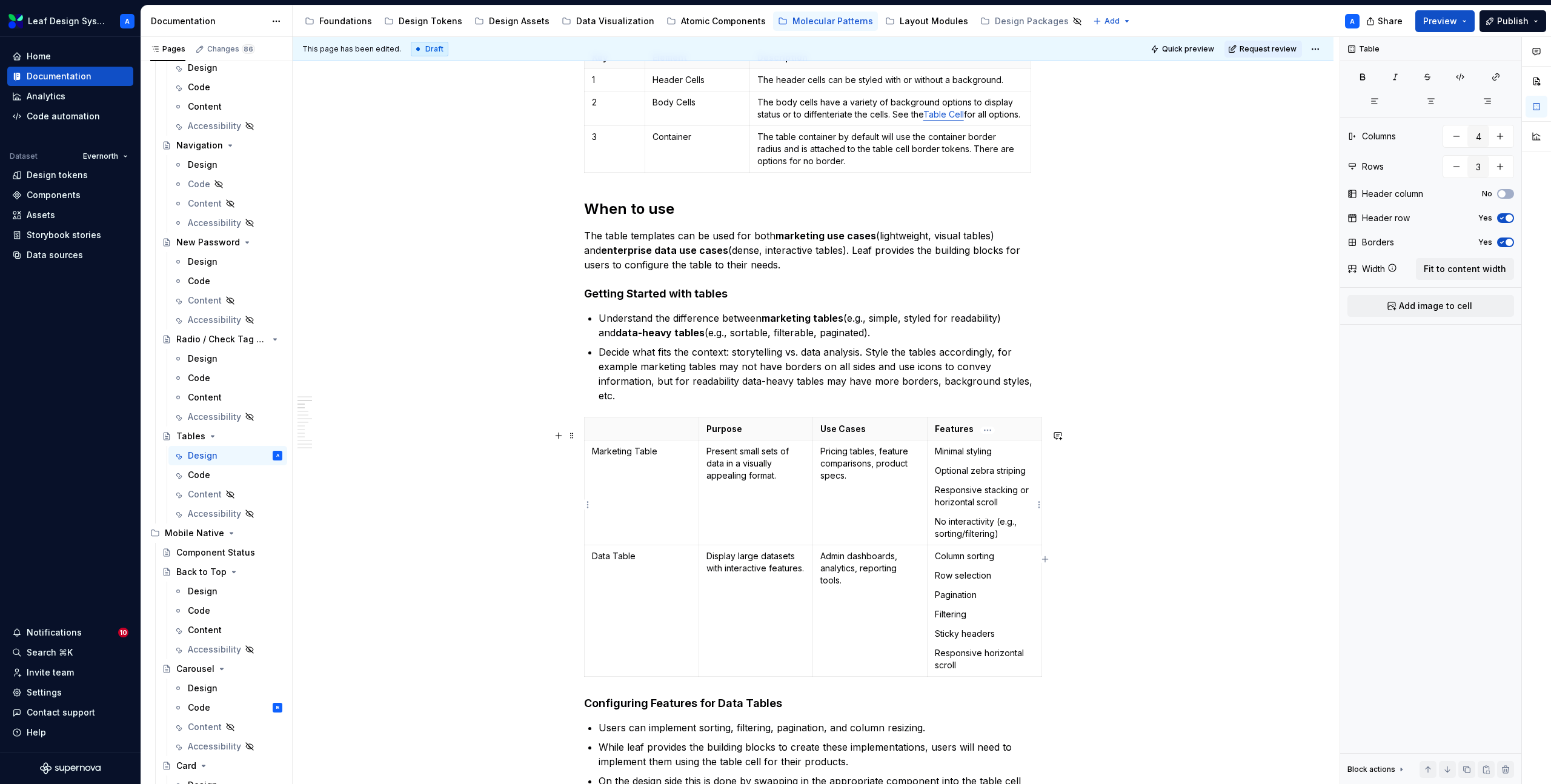
click at [1001, 457] on p "Minimal styling" at bounding box center [984, 451] width 100 height 12
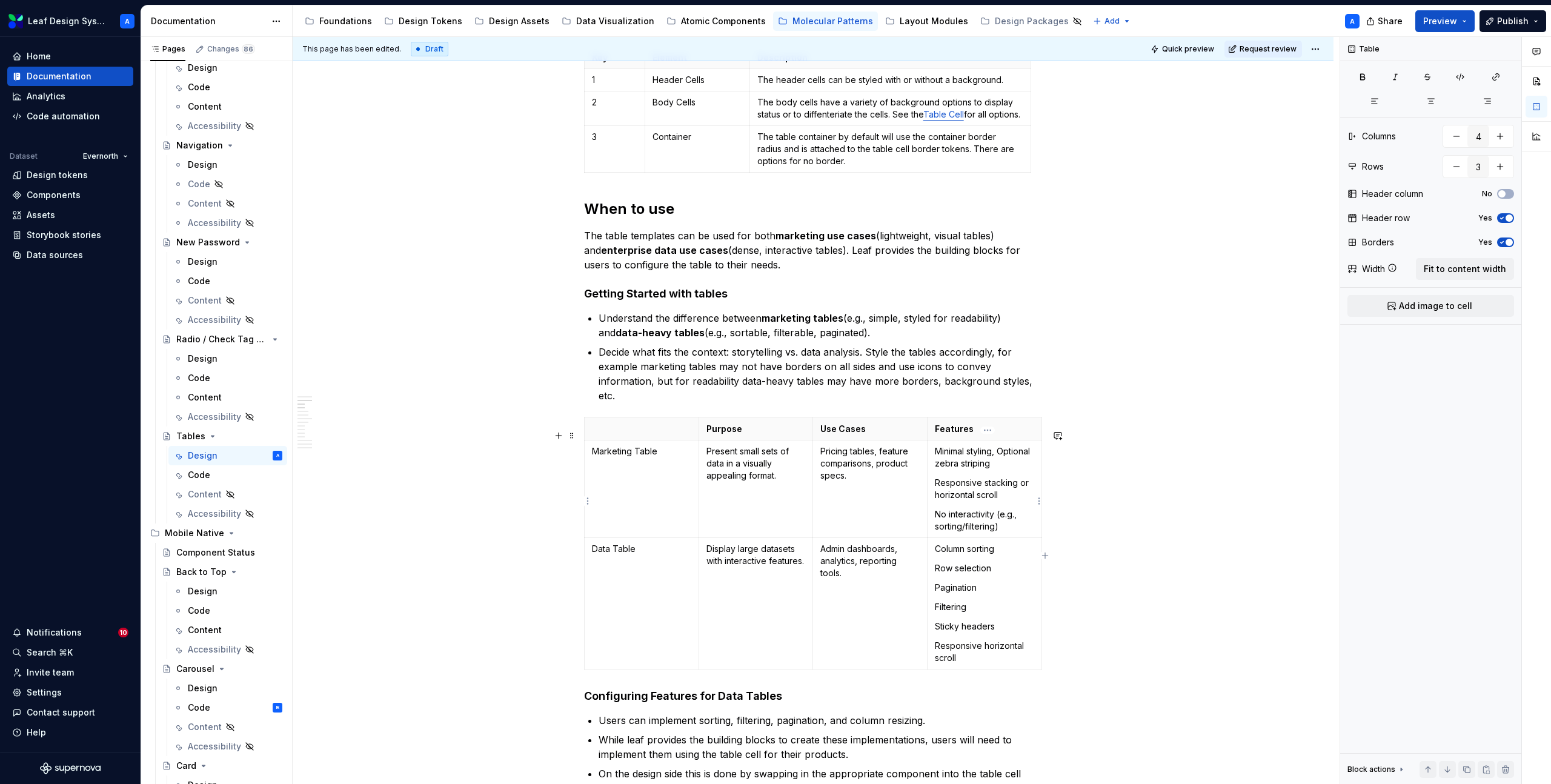
click at [936, 492] on td "Minimal styling, Optional zebra striping Responsive stacking or horizontal scro…" at bounding box center [984, 488] width 114 height 97
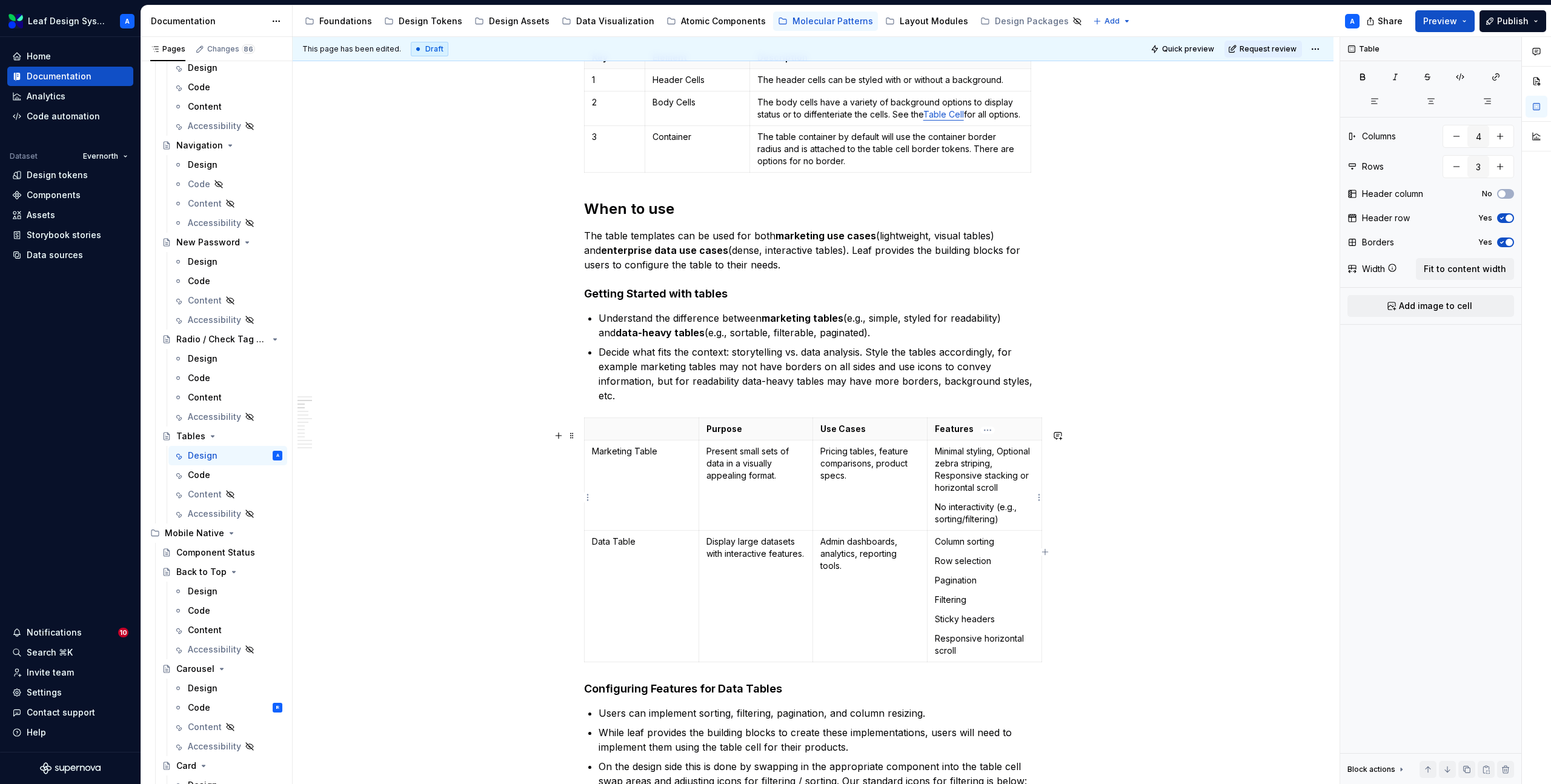
click at [935, 517] on td "Minimal styling, Optional zebra striping, Responsive stacking or horizontal scr…" at bounding box center [984, 485] width 114 height 91
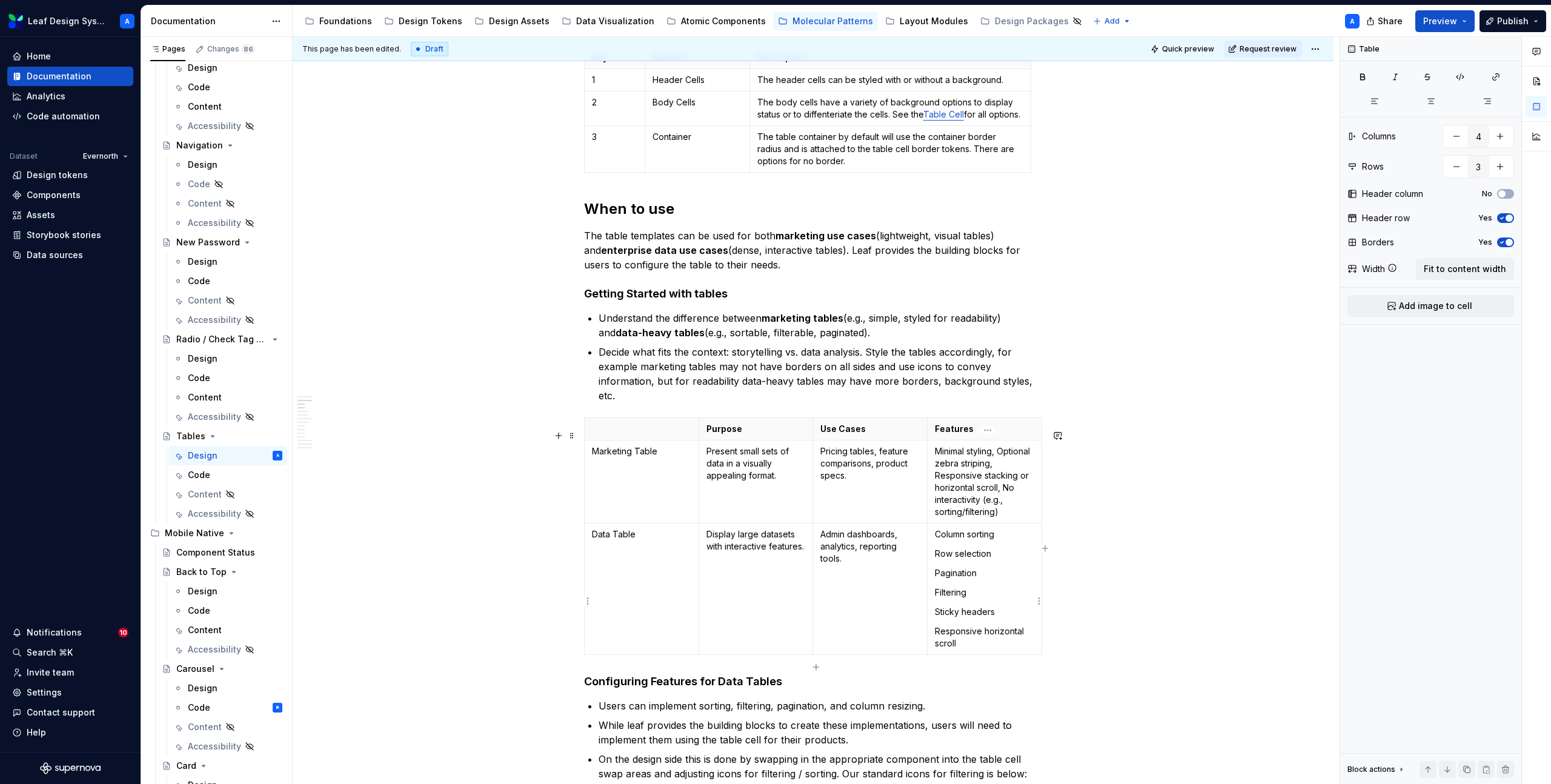
click at [939, 559] on p "Row selection" at bounding box center [984, 553] width 100 height 12
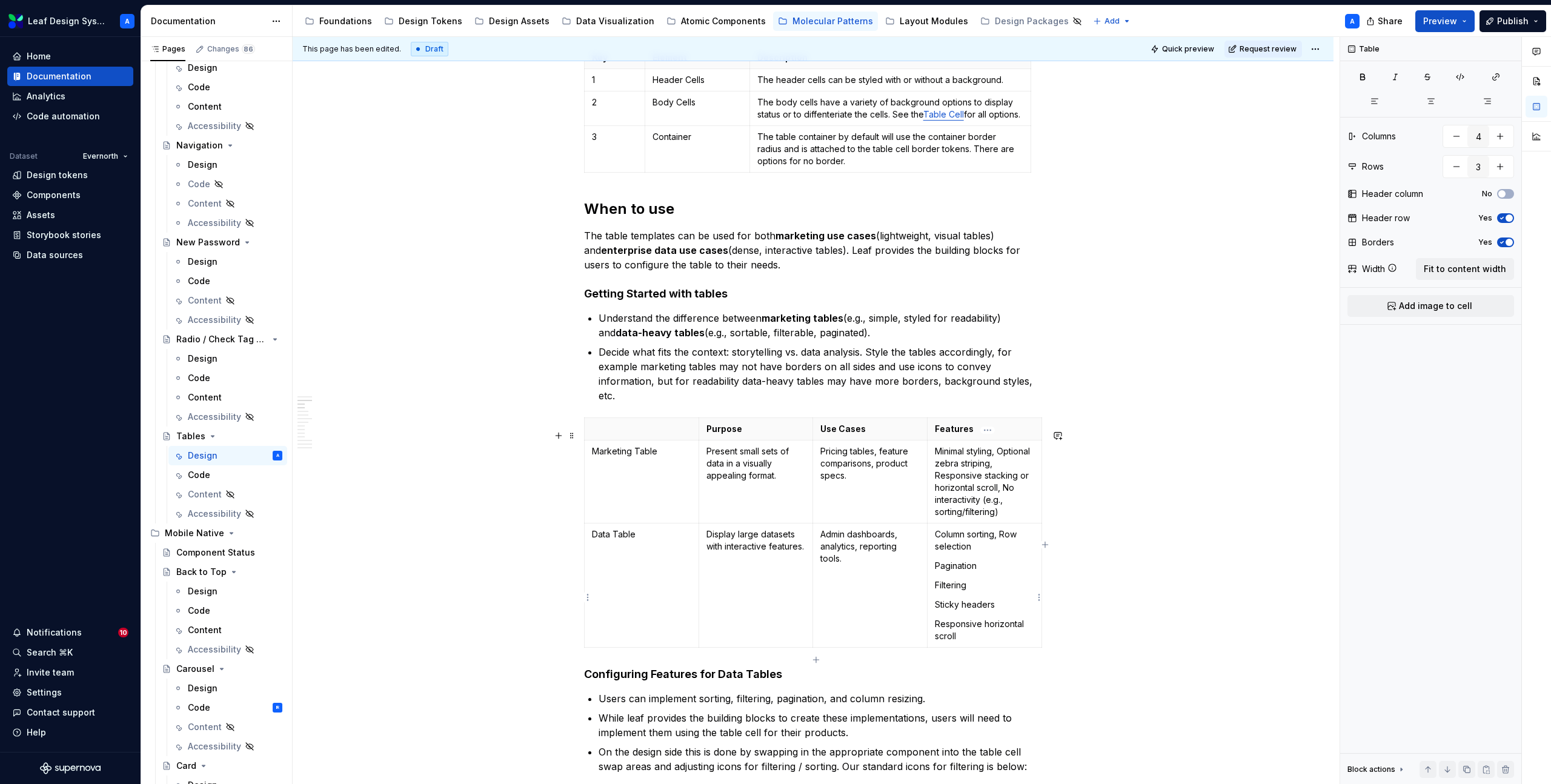
click at [941, 572] on p "Pagination" at bounding box center [984, 565] width 100 height 12
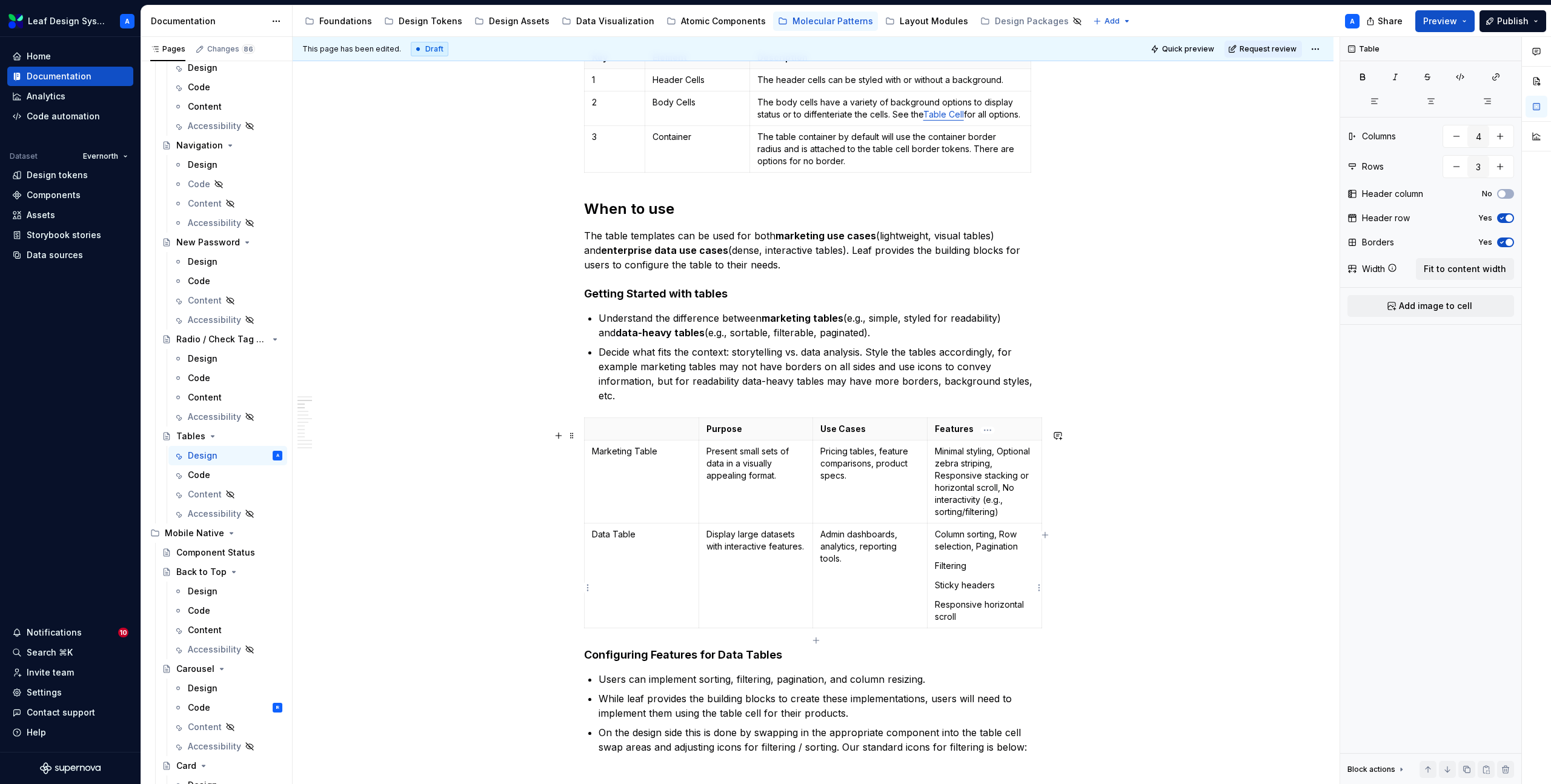
click at [941, 572] on p "Filtering" at bounding box center [984, 565] width 100 height 12
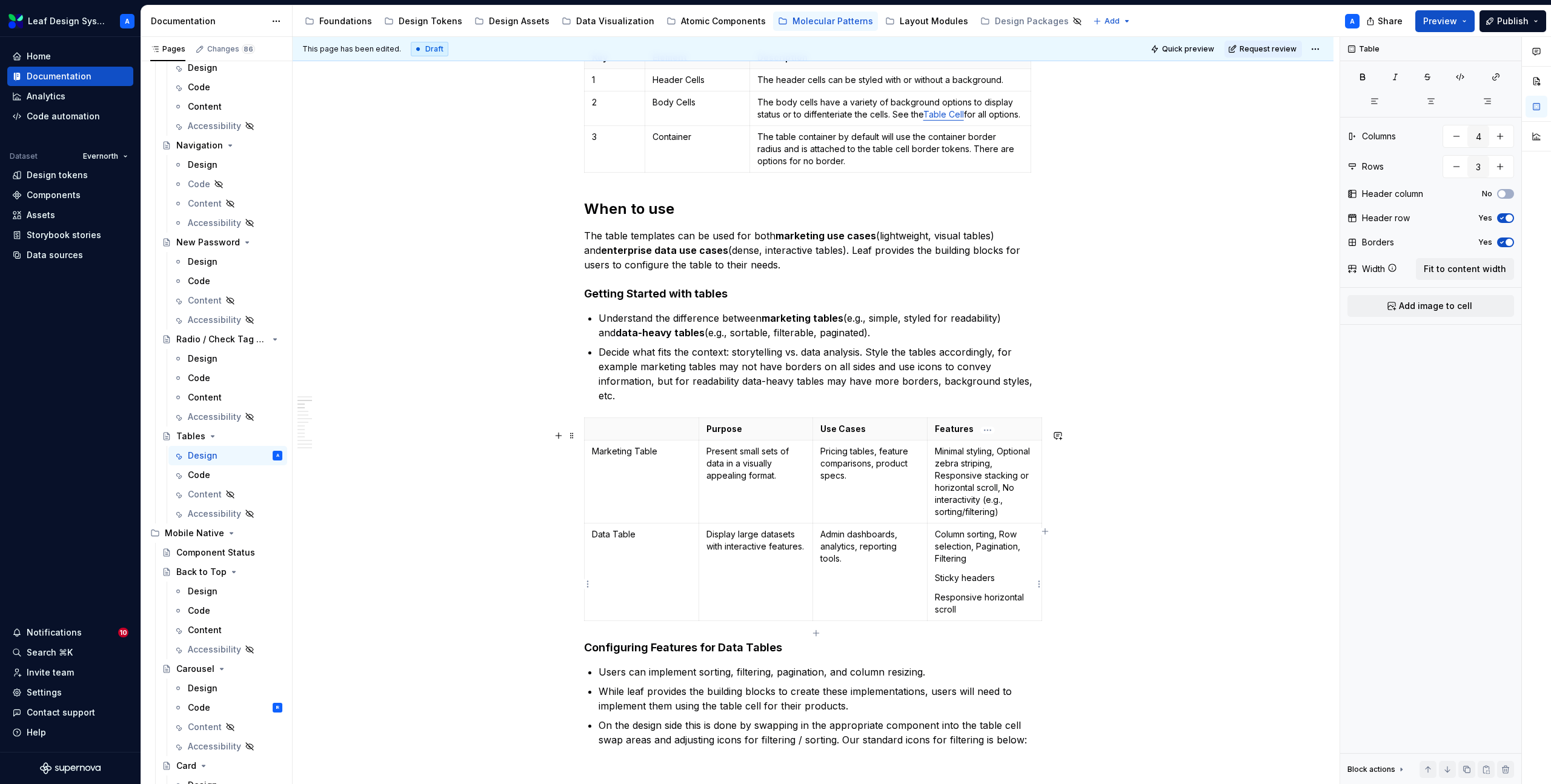
click at [946, 584] on p "Sticky headers" at bounding box center [984, 577] width 100 height 12
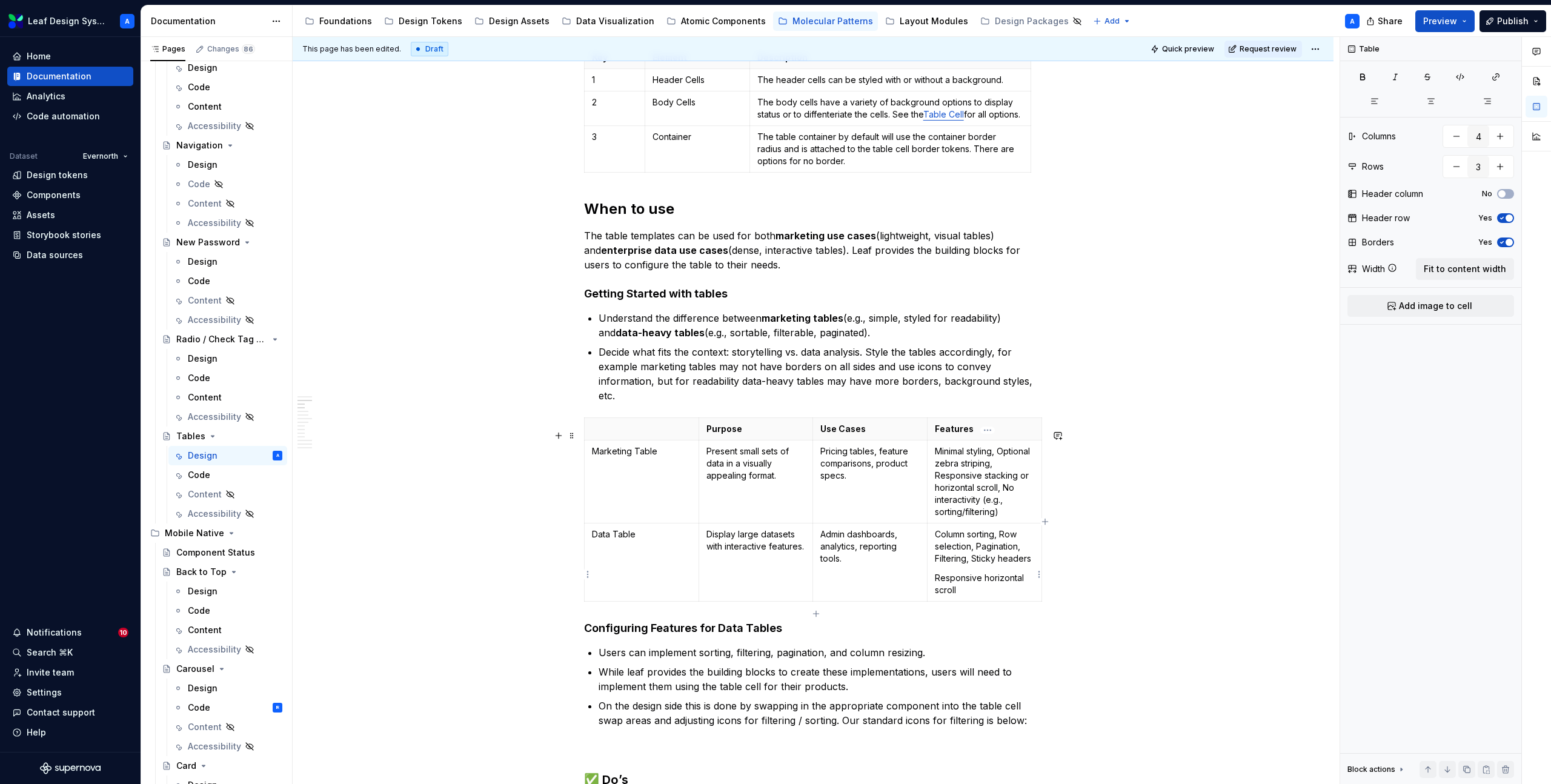
click at [938, 586] on p "Responsive horizontal scroll" at bounding box center [984, 584] width 100 height 24
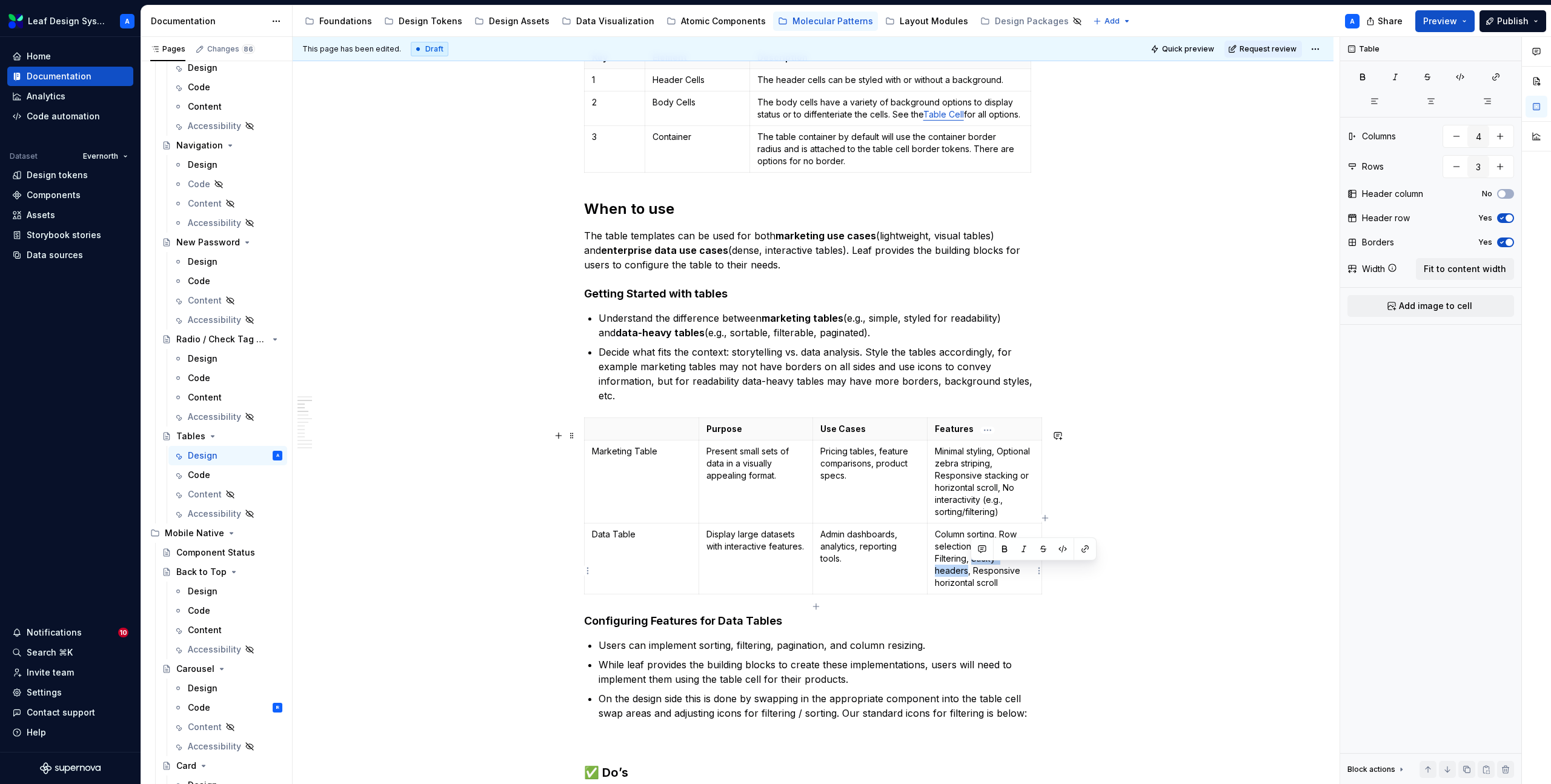
drag, startPoint x: 970, startPoint y: 582, endPoint x: 974, endPoint y: 571, distance: 11.7
click at [974, 571] on p "Column sorting, Row selection, Pagination, Filtering, Sticky headers, Responsiv…" at bounding box center [984, 559] width 100 height 60
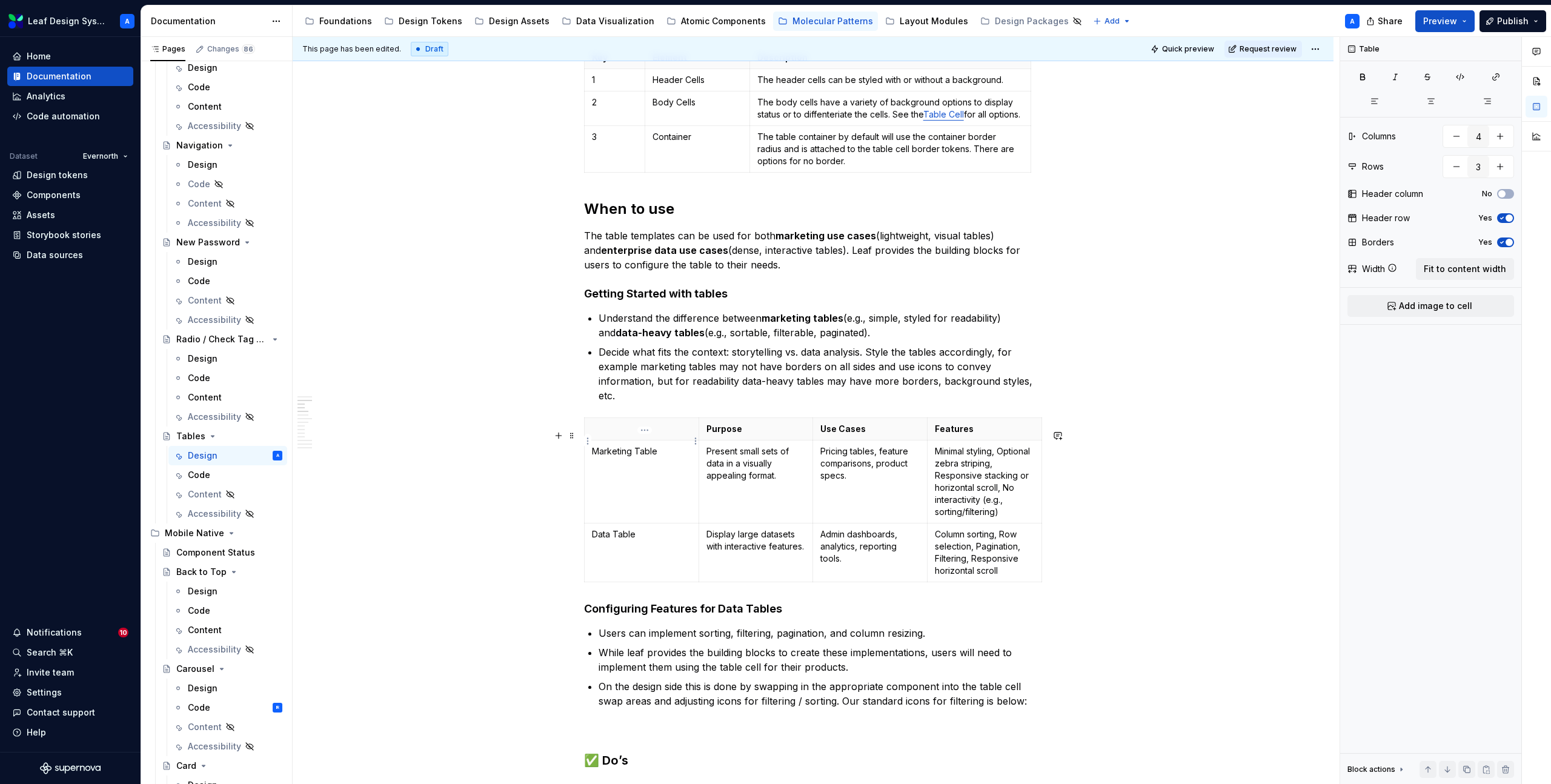
click at [635, 434] on p at bounding box center [642, 429] width 100 height 12
click at [621, 434] on p "Table Type" at bounding box center [642, 429] width 100 height 12
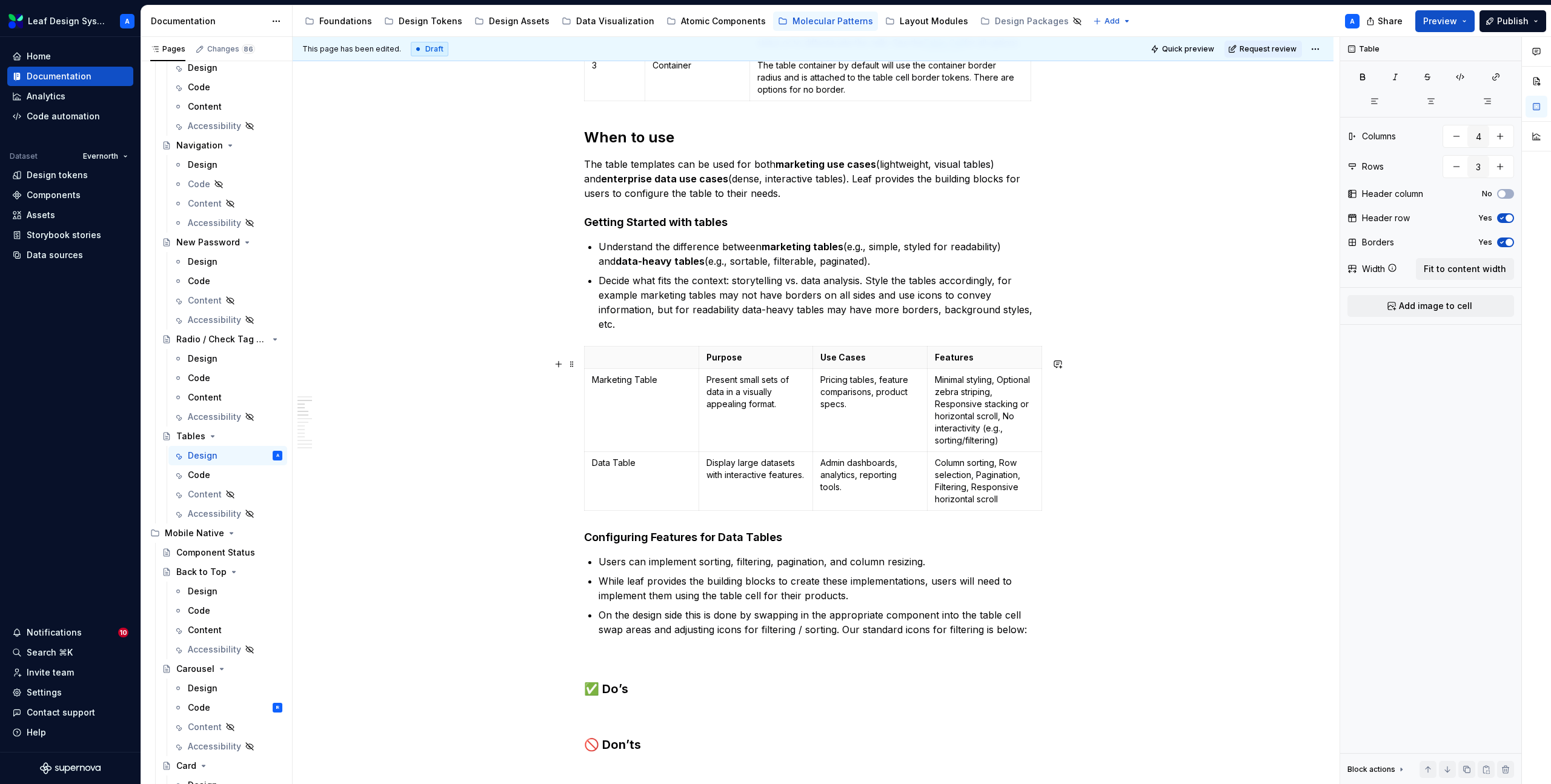
scroll to position [673, 0]
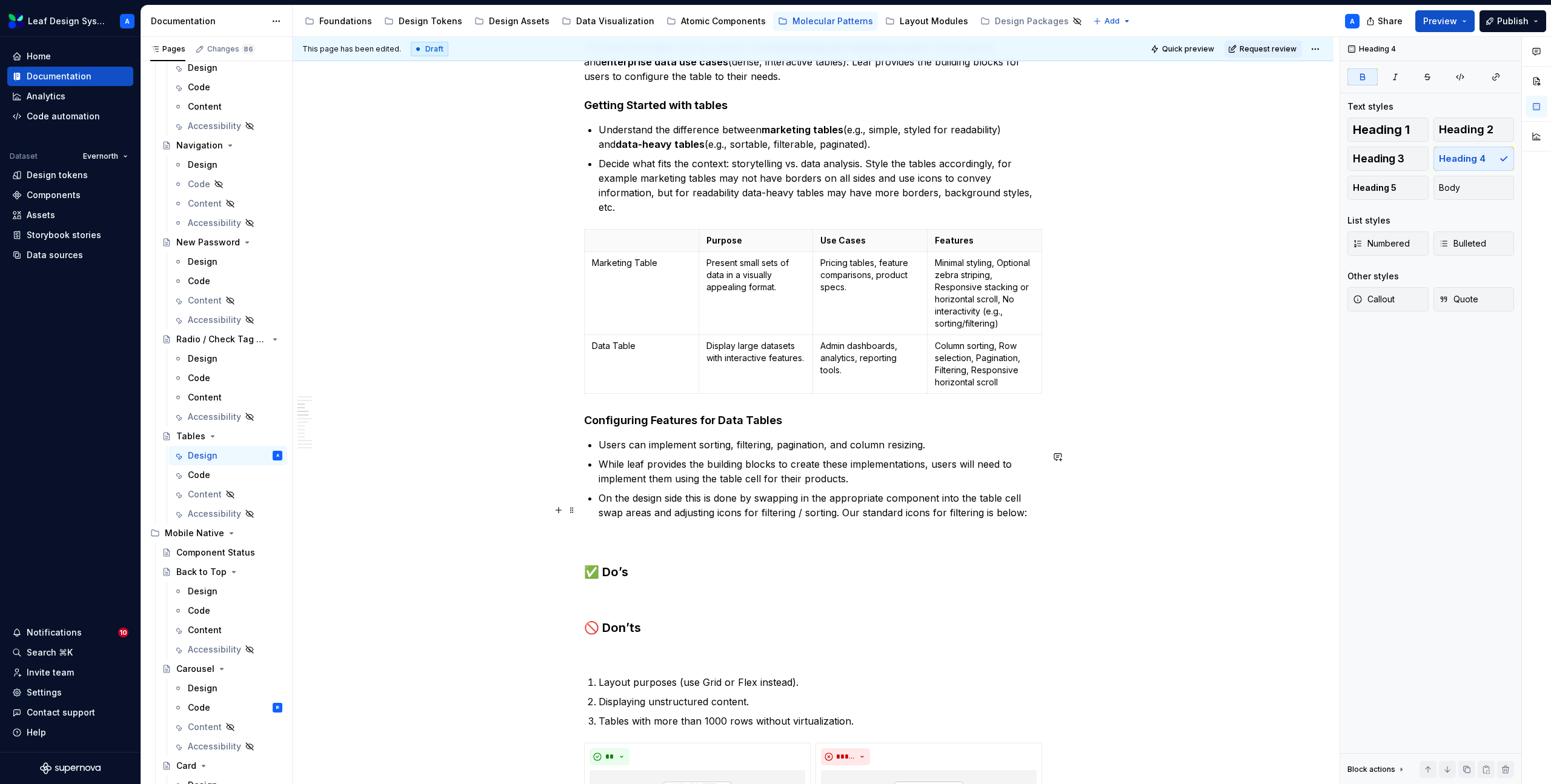
scroll to position [814, 0]
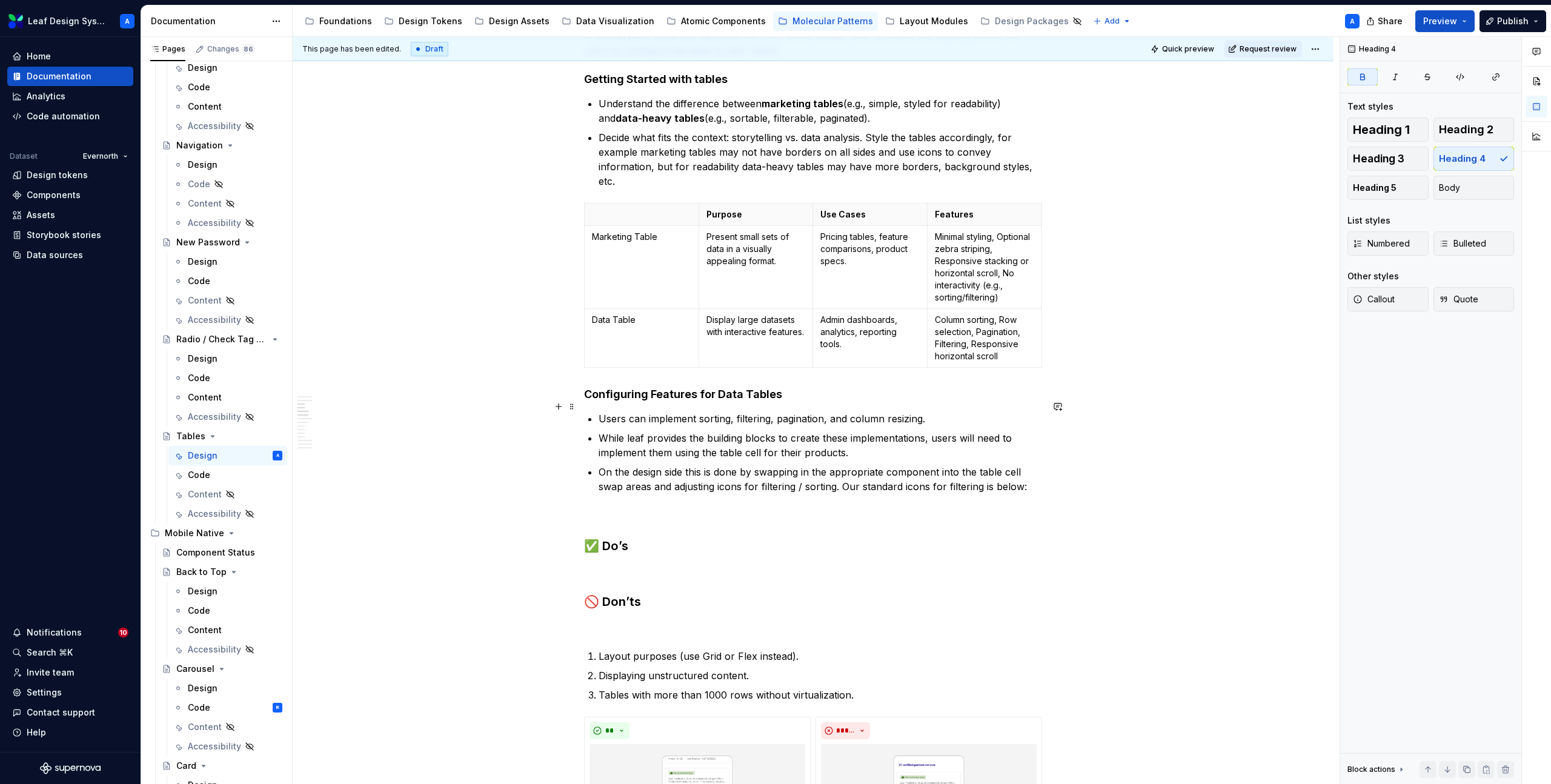
click at [591, 400] on strong "Configuring Features for Data Tables" at bounding box center [683, 394] width 198 height 13
copy strong "Configuring Features for Data Tables"
click at [588, 400] on strong "Configuring Features for Data Tables" at bounding box center [683, 394] width 198 height 13
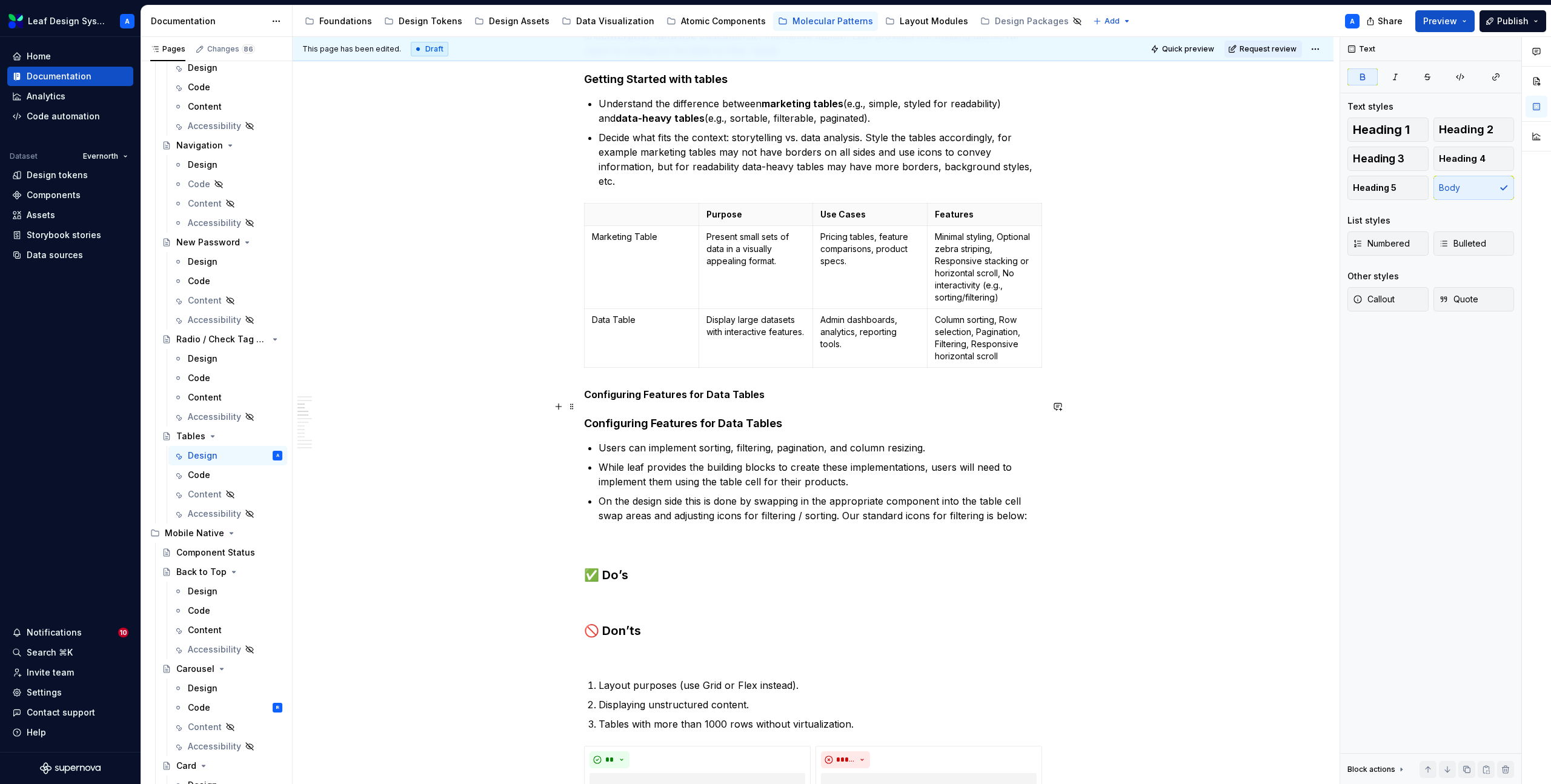
click at [678, 400] on strong "Configuring Features for Data Tables" at bounding box center [674, 394] width 181 height 12
click at [681, 430] on strong "Configuring Features for Data Tables" at bounding box center [683, 423] width 198 height 13
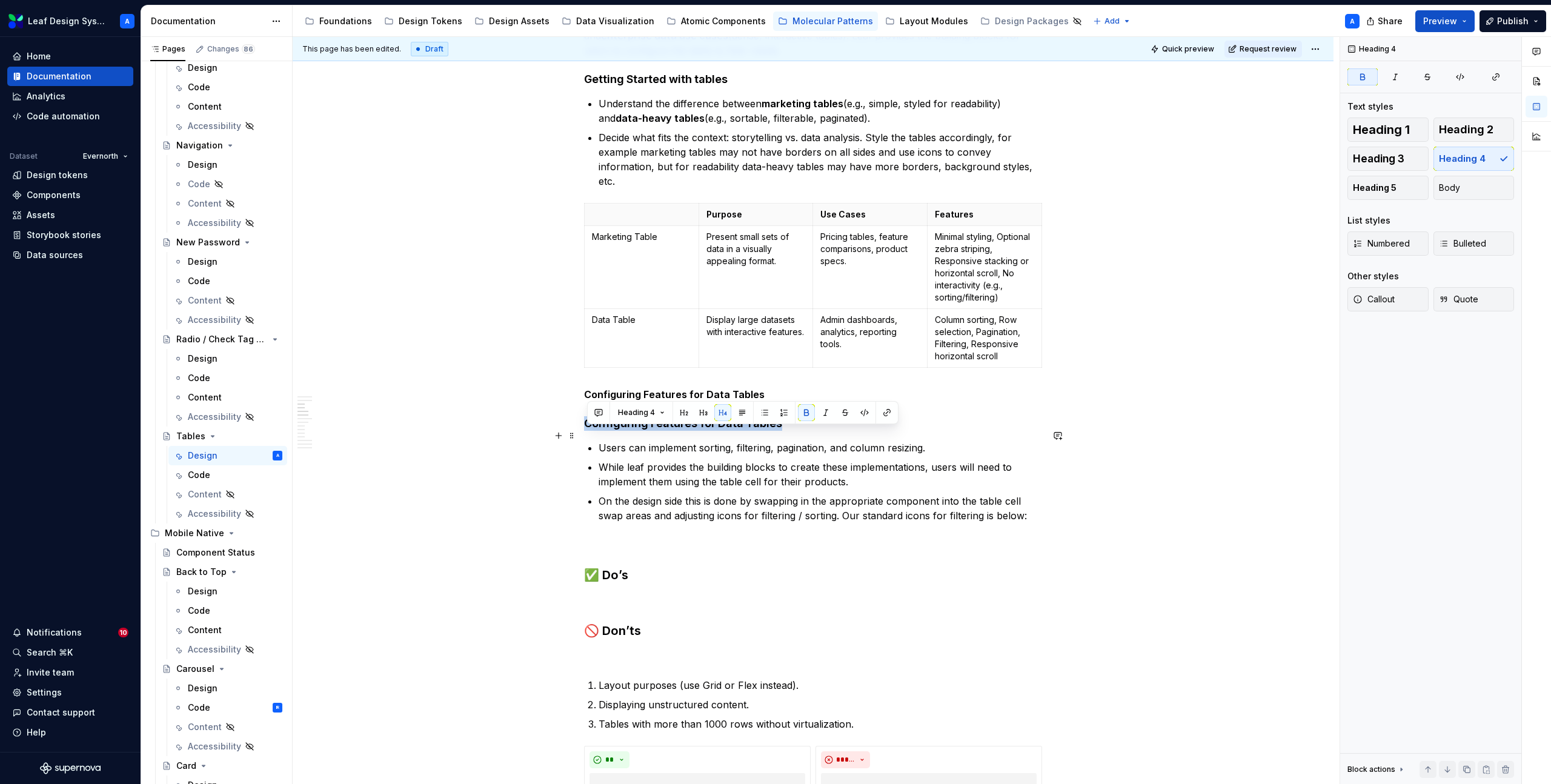
click at [681, 430] on strong "Configuring Features for Data Tables" at bounding box center [683, 423] width 198 height 13
click at [642, 430] on strong "Configuring Features for Data Tables" at bounding box center [683, 423] width 198 height 13
click at [644, 399] on p "Configuring Features for Data Tables" at bounding box center [813, 394] width 458 height 15
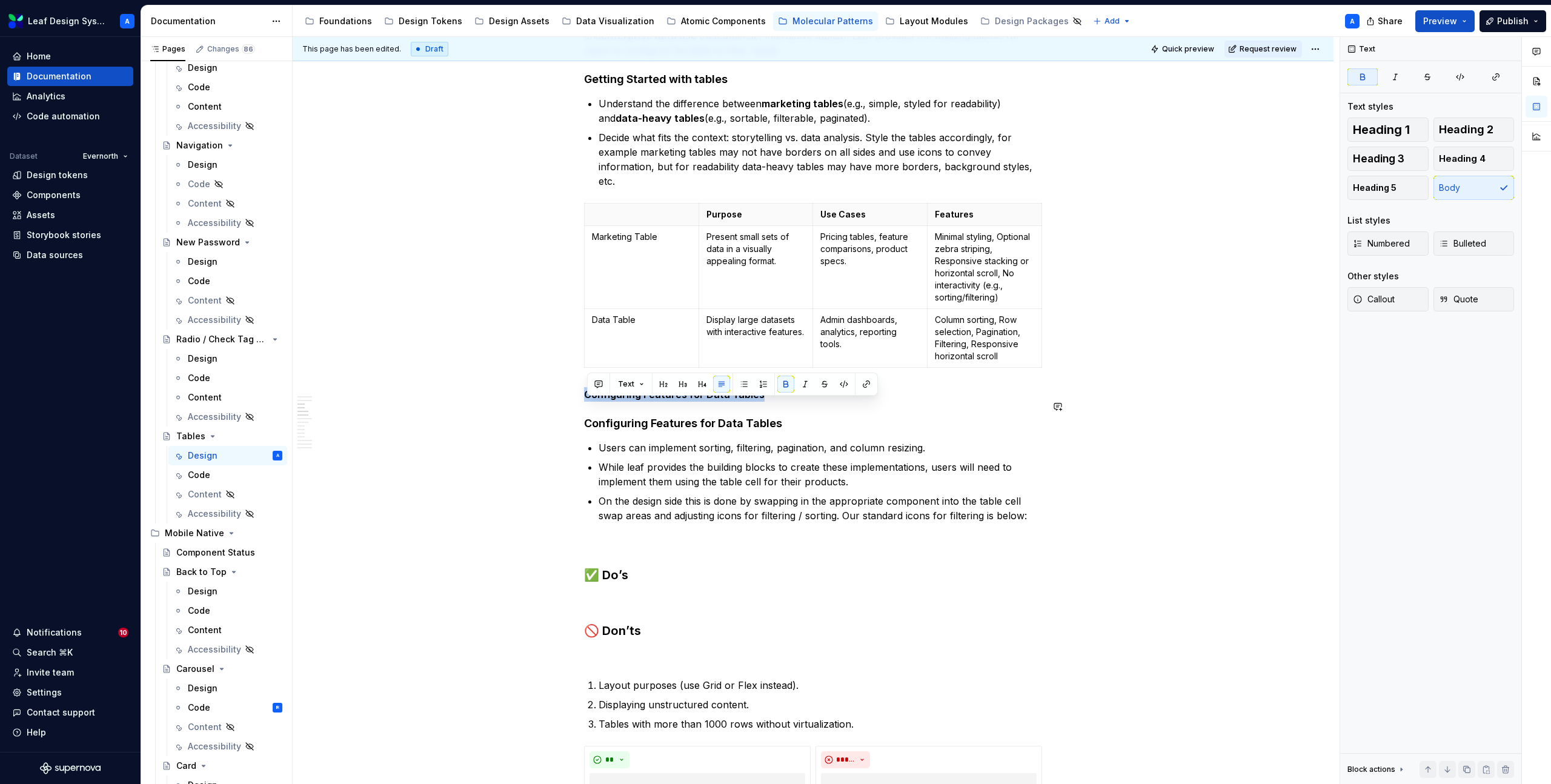
click at [699, 386] on button "button" at bounding box center [702, 384] width 17 height 17
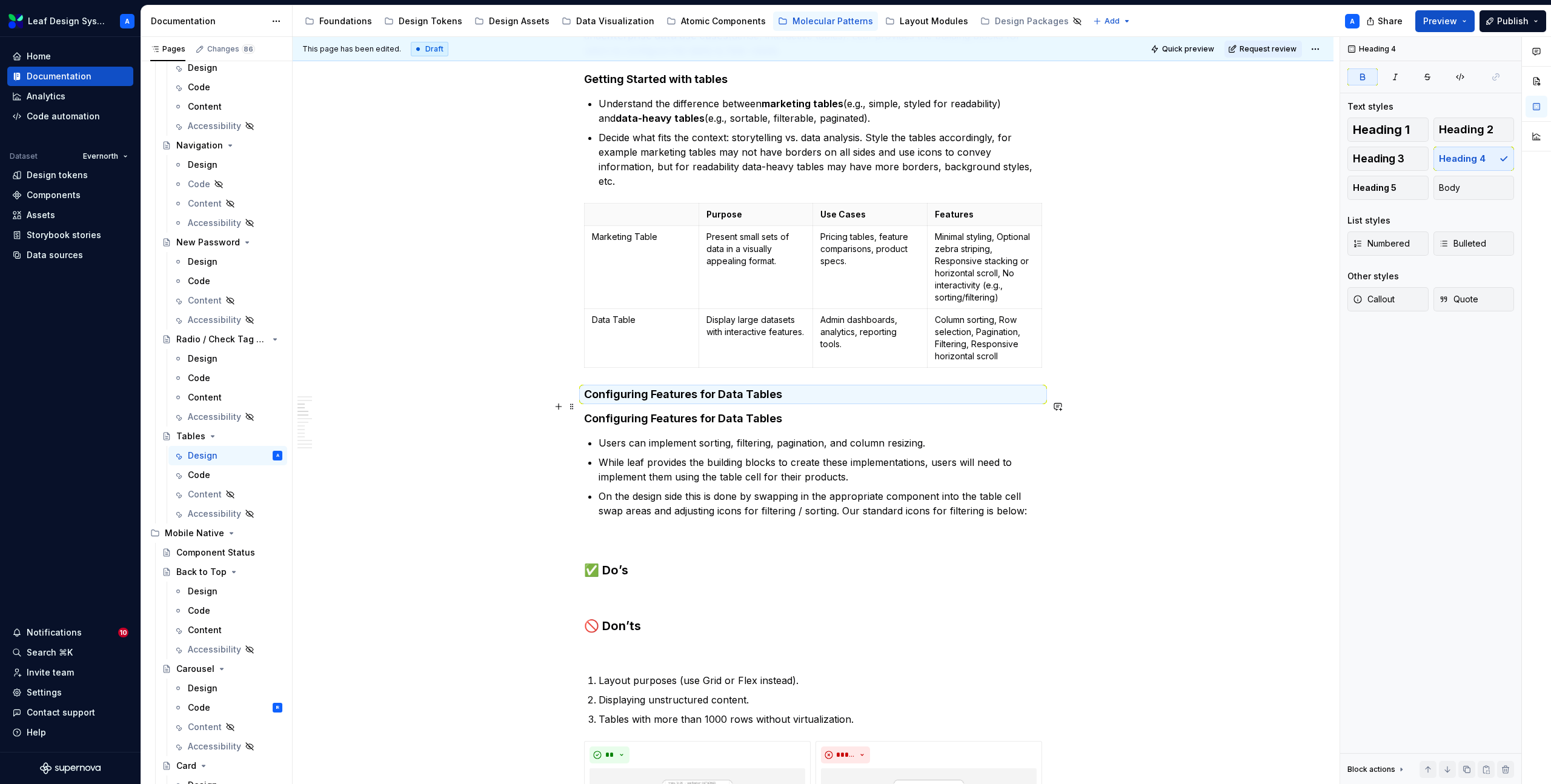
click at [705, 400] on strong "Configuring Features for Data Tables" at bounding box center [683, 394] width 198 height 13
drag, startPoint x: 786, startPoint y: 403, endPoint x: 718, endPoint y: 403, distance: 68.0
click at [718, 402] on h4 "Configuring Features for Data Tables" at bounding box center [813, 394] width 458 height 15
click at [728, 400] on strong "Configuring Features for Data Tables" at bounding box center [683, 394] width 198 height 13
click at [726, 400] on strong "Configuring Features for Data Tables" at bounding box center [683, 394] width 198 height 13
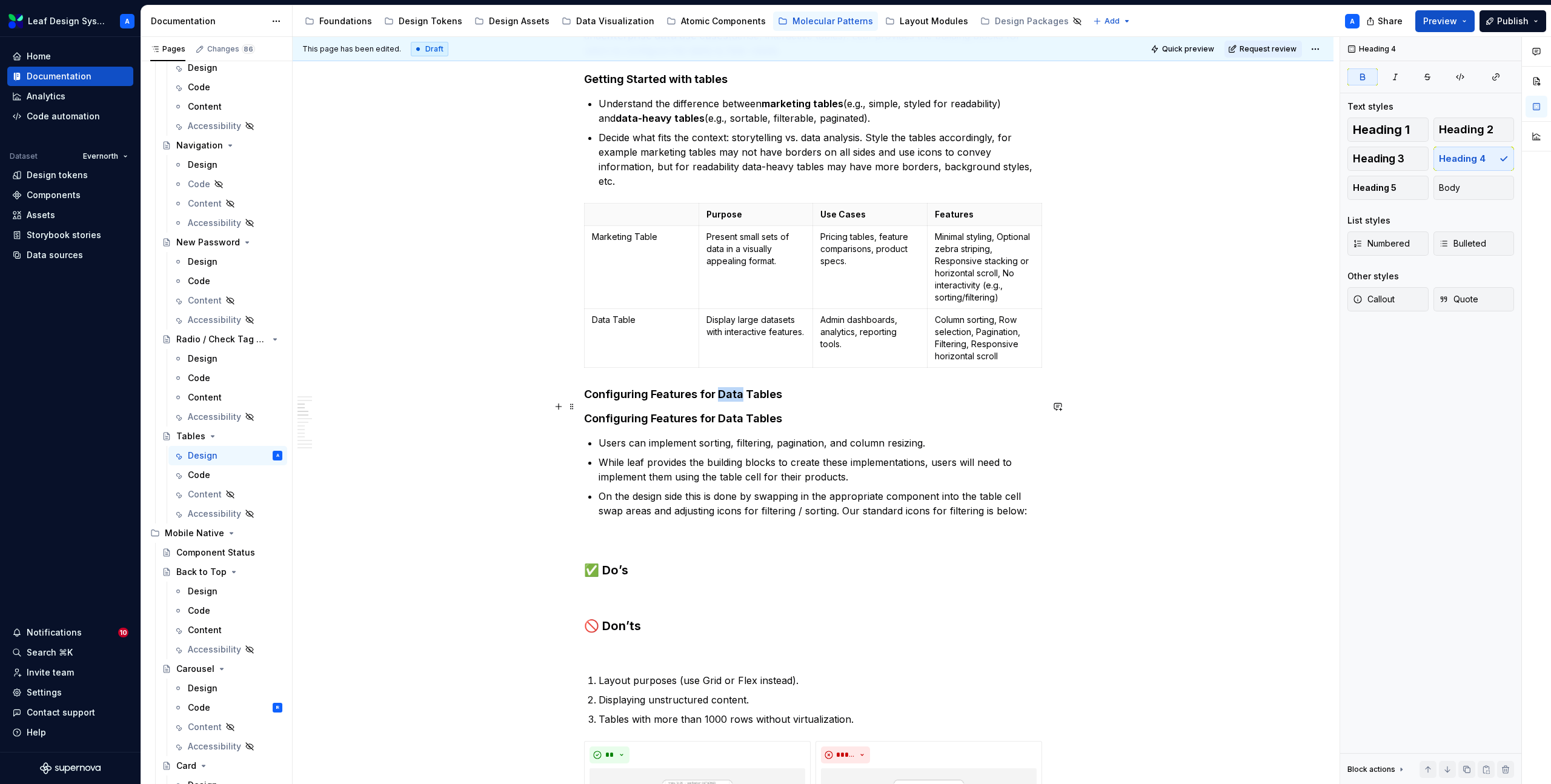
click at [726, 400] on strong "Configuring Features for Data Tables" at bounding box center [683, 394] width 198 height 13
click at [825, 402] on h4 "Configuring Features for Marketing Tables" at bounding box center [813, 394] width 458 height 15
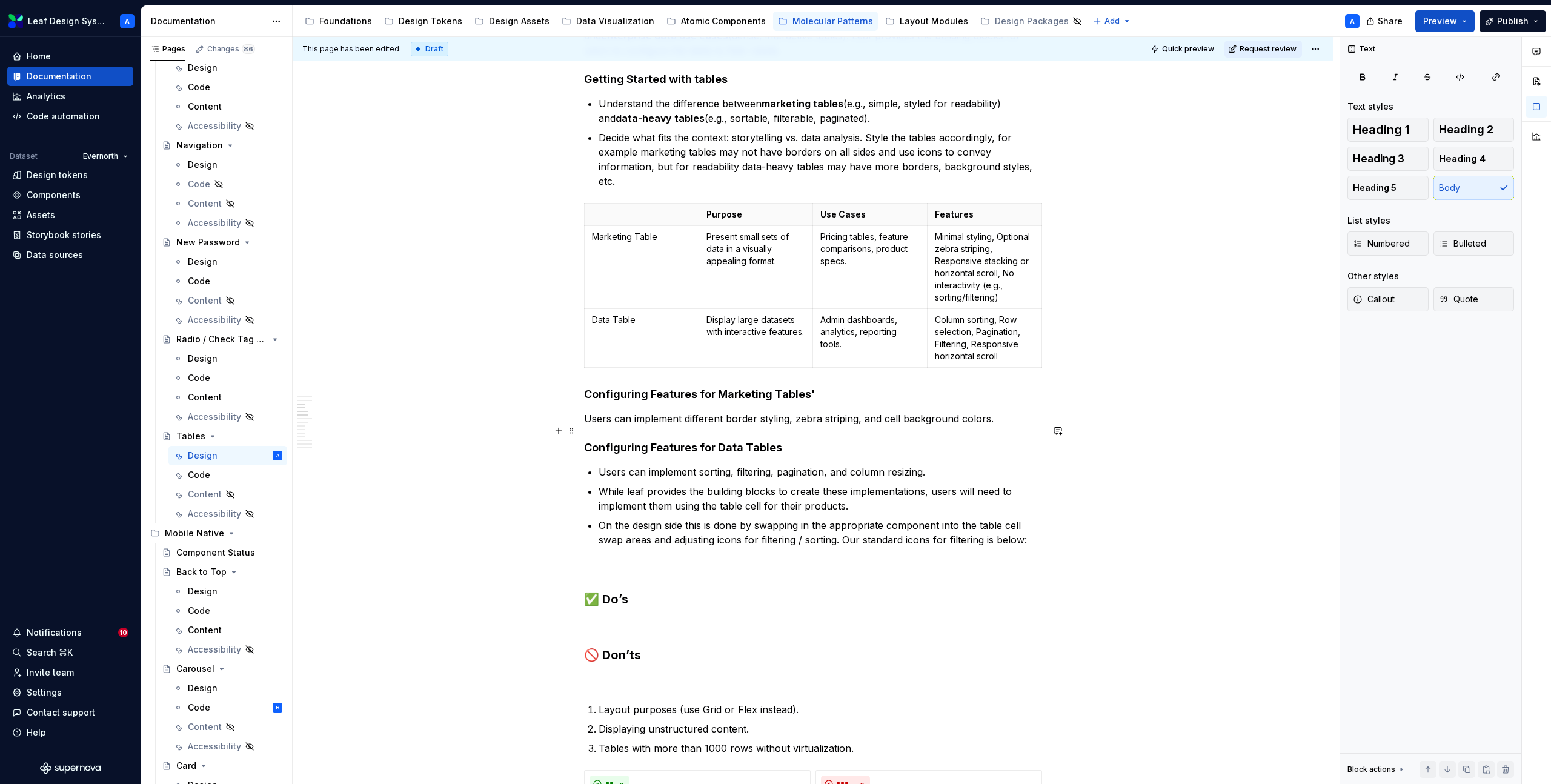
click at [738, 425] on p "Users can implement different border styling, zebra striping, and cell backgrou…" at bounding box center [813, 419] width 458 height 15
click at [744, 410] on button "button" at bounding box center [743, 408] width 17 height 17
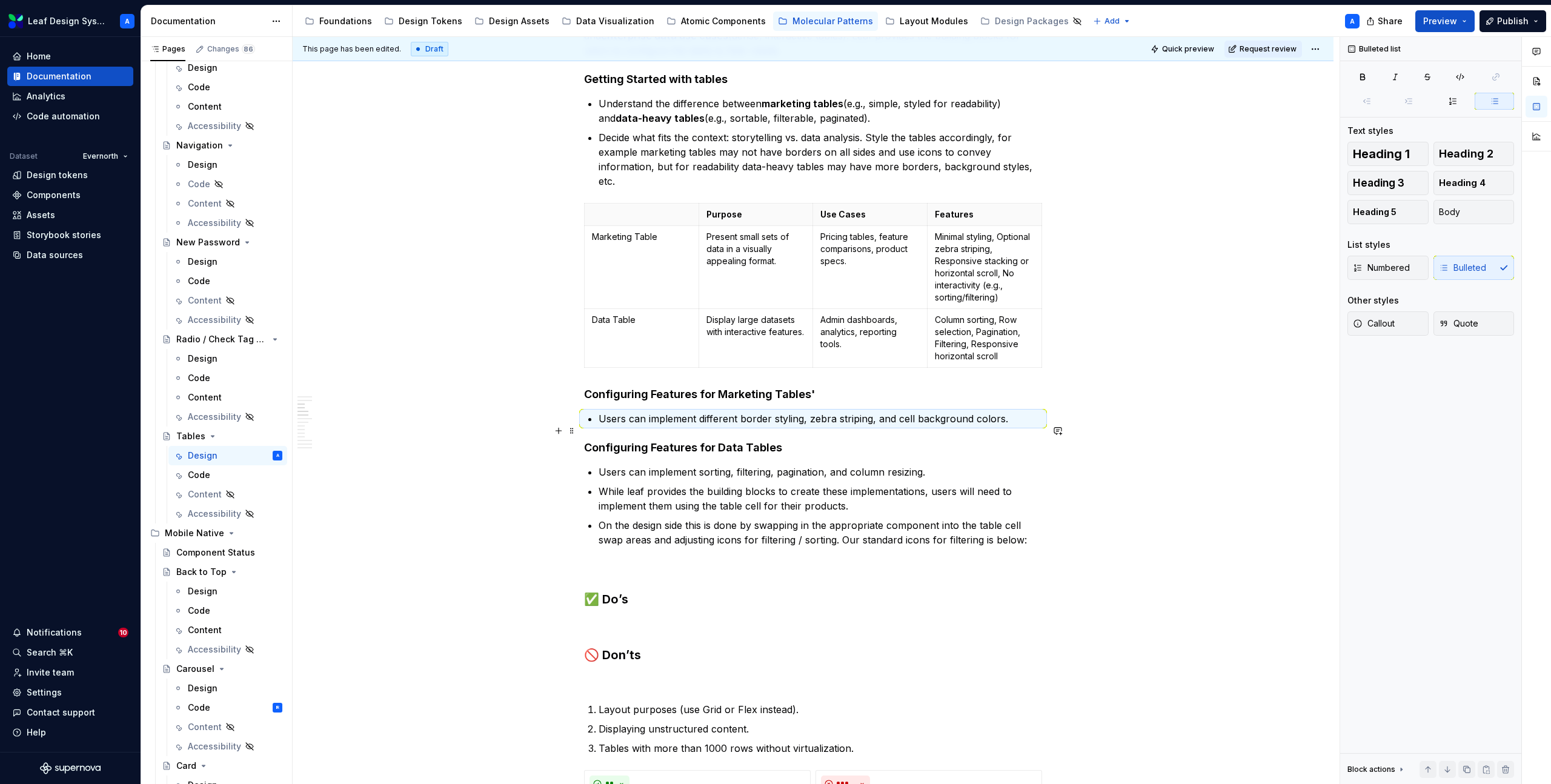
click at [1023, 425] on p "Users can implement different border styling, zebra striping, and cell backgrou…" at bounding box center [820, 419] width 443 height 15
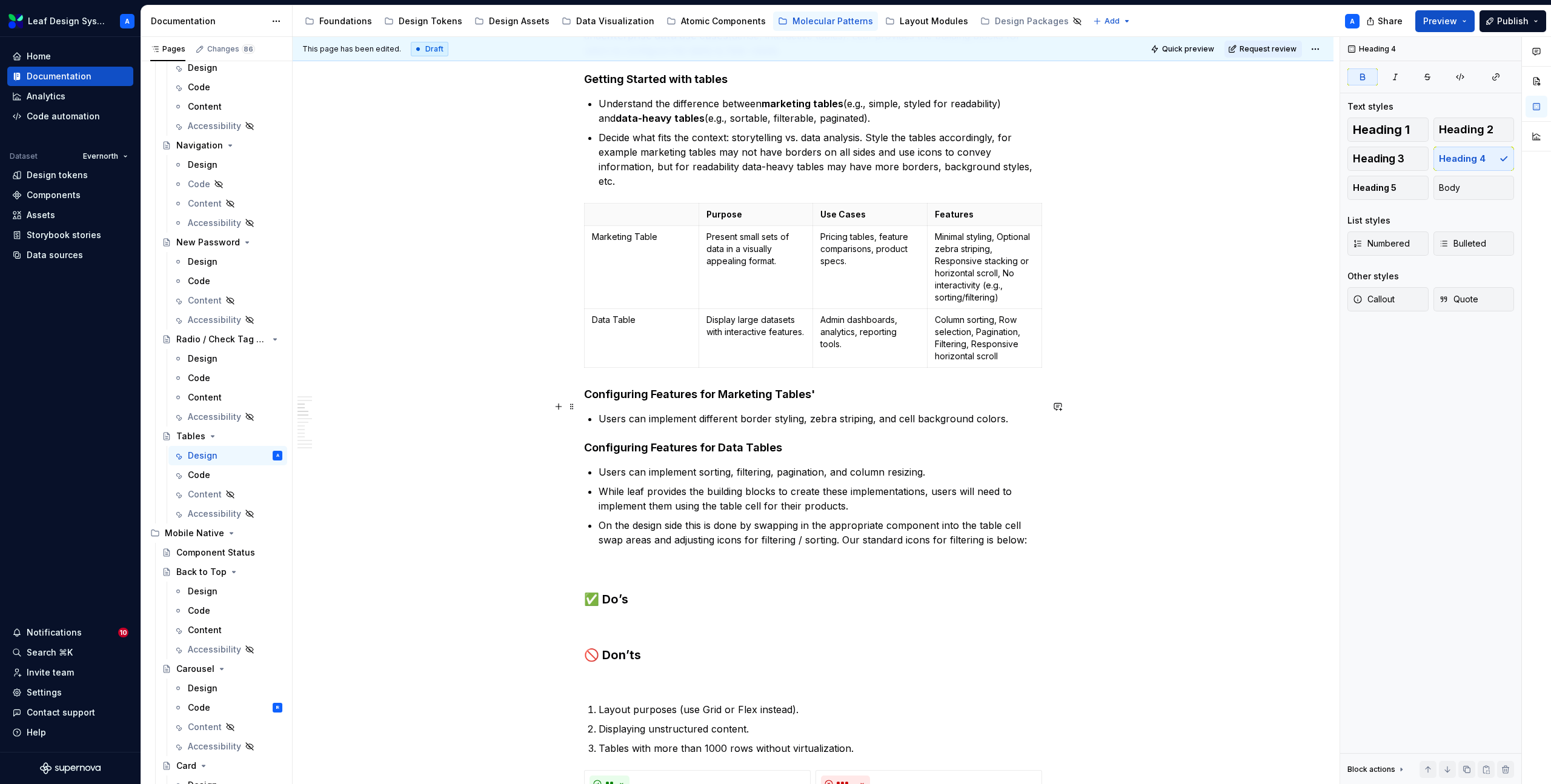
click at [833, 402] on h4 "Configuring Features for Marketing Tables'" at bounding box center [813, 394] width 458 height 15
click at [1018, 425] on p "Users can implement different border styling, zebra striping, and cell backgrou…" at bounding box center [820, 419] width 443 height 15
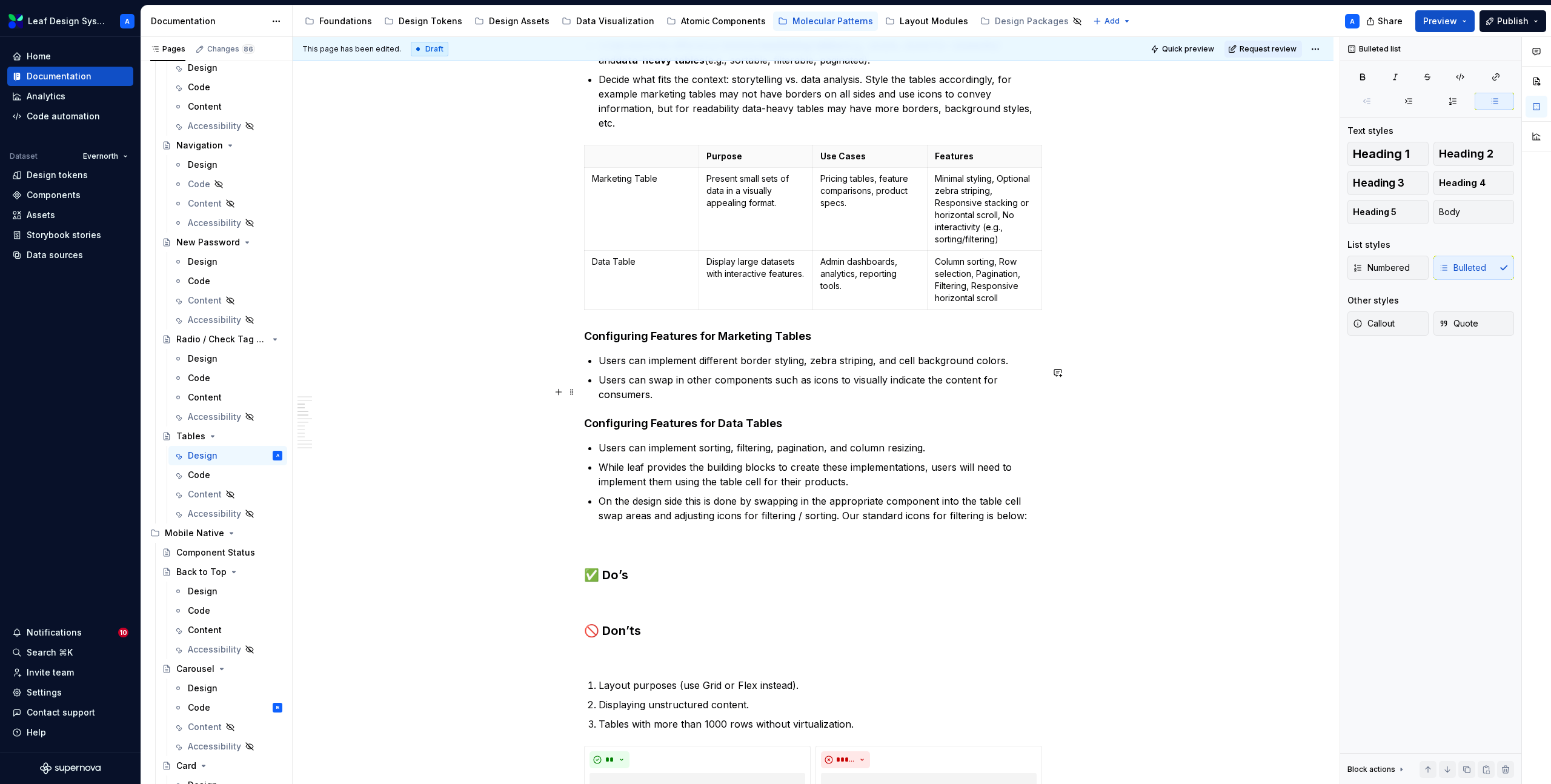
scroll to position [878, 0]
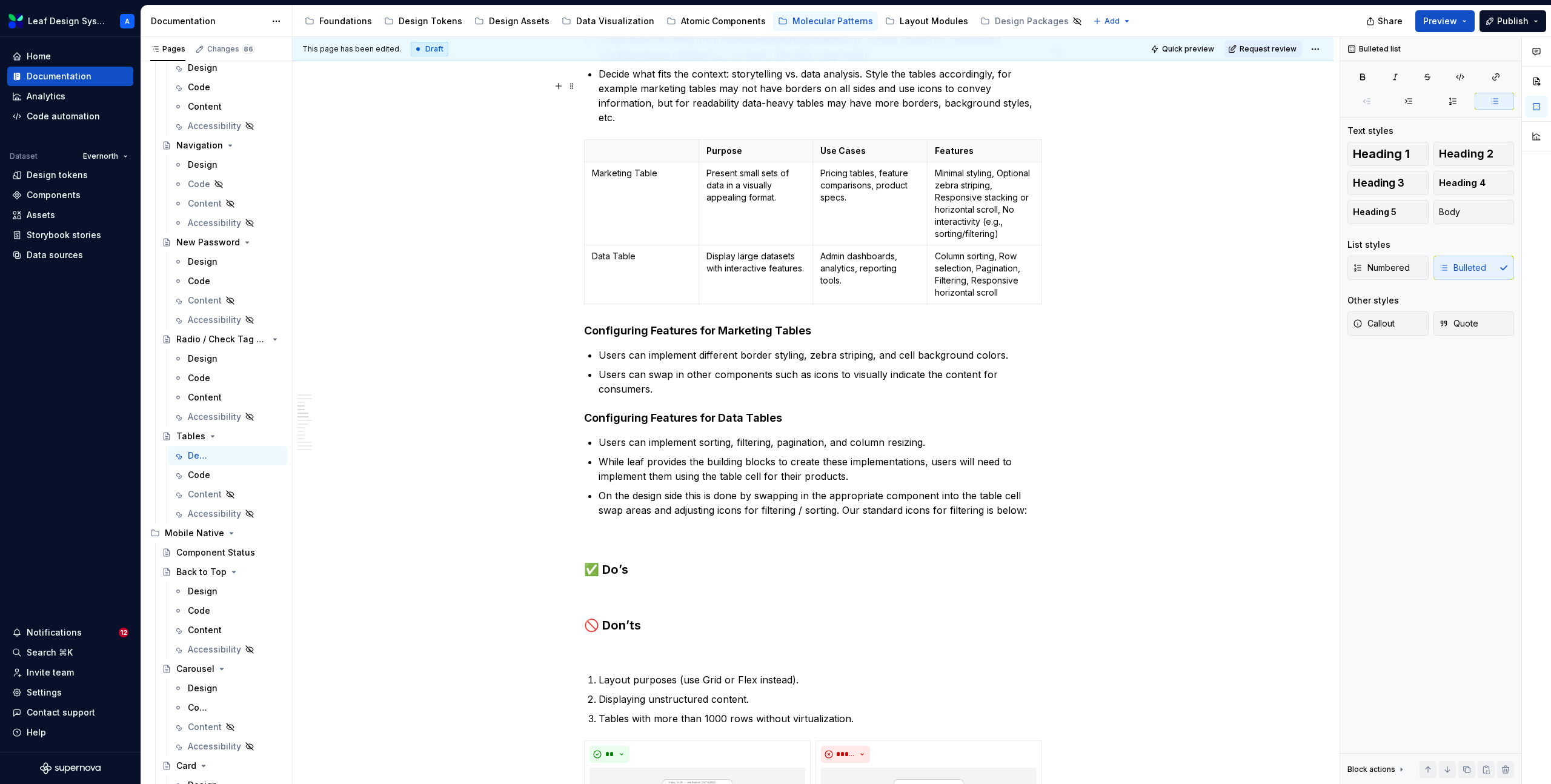
type textarea "*"
